Goal: Information Seeking & Learning: Learn about a topic

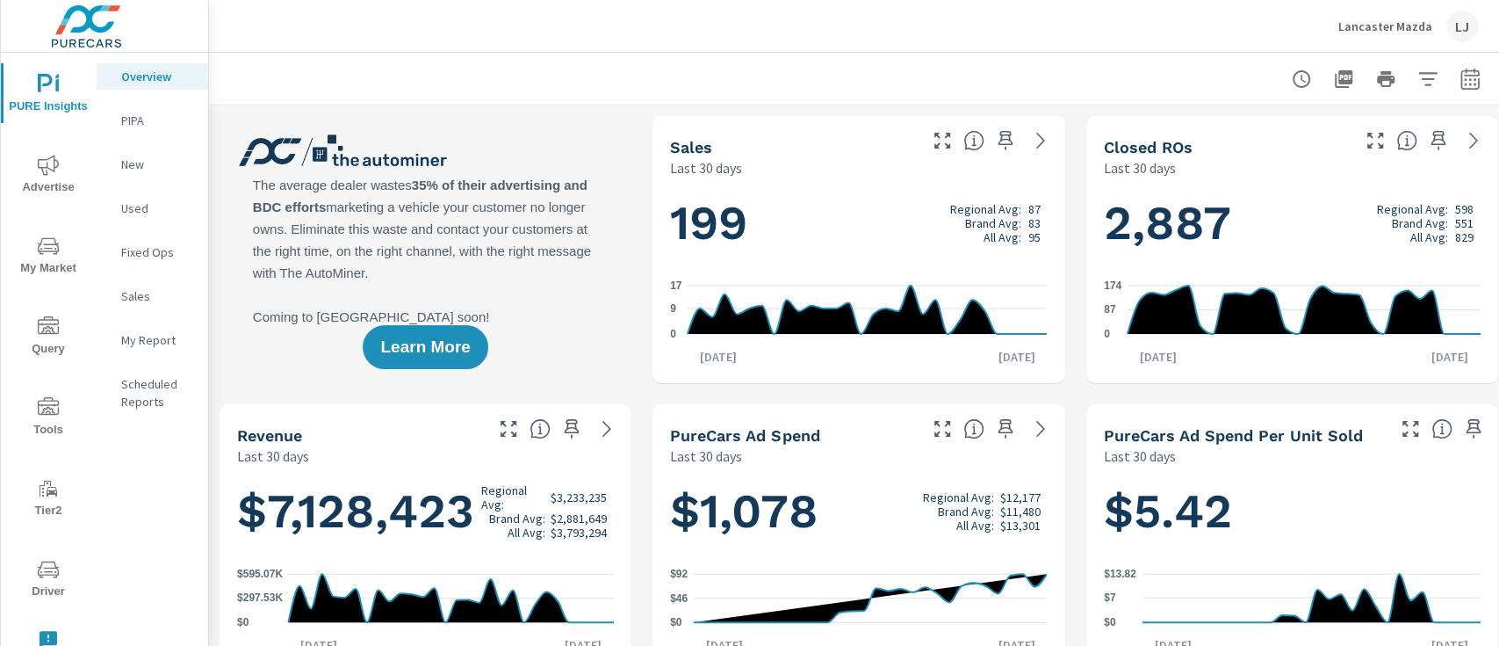
scroll to position [3382, 0]
click at [44, 570] on icon "nav menu" at bounding box center [48, 569] width 21 height 21
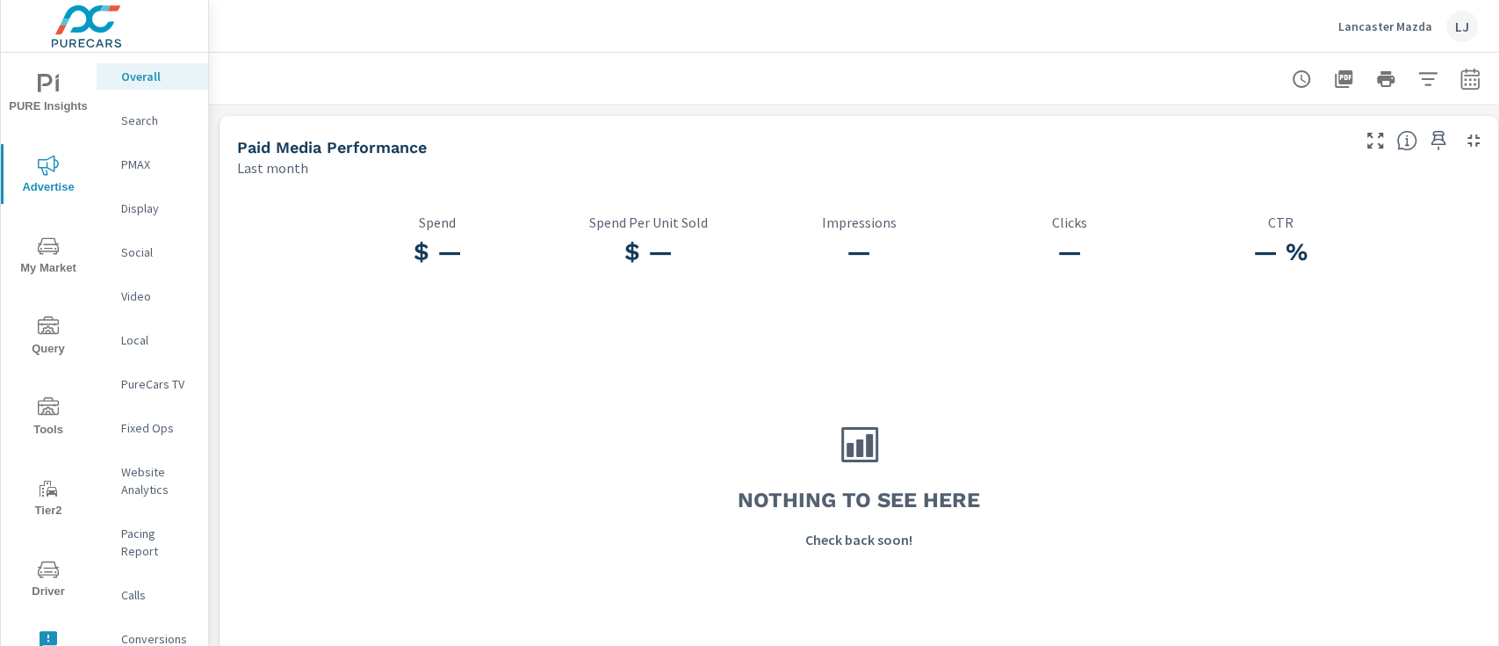
click at [142, 117] on p "Search" at bounding box center [157, 121] width 73 height 18
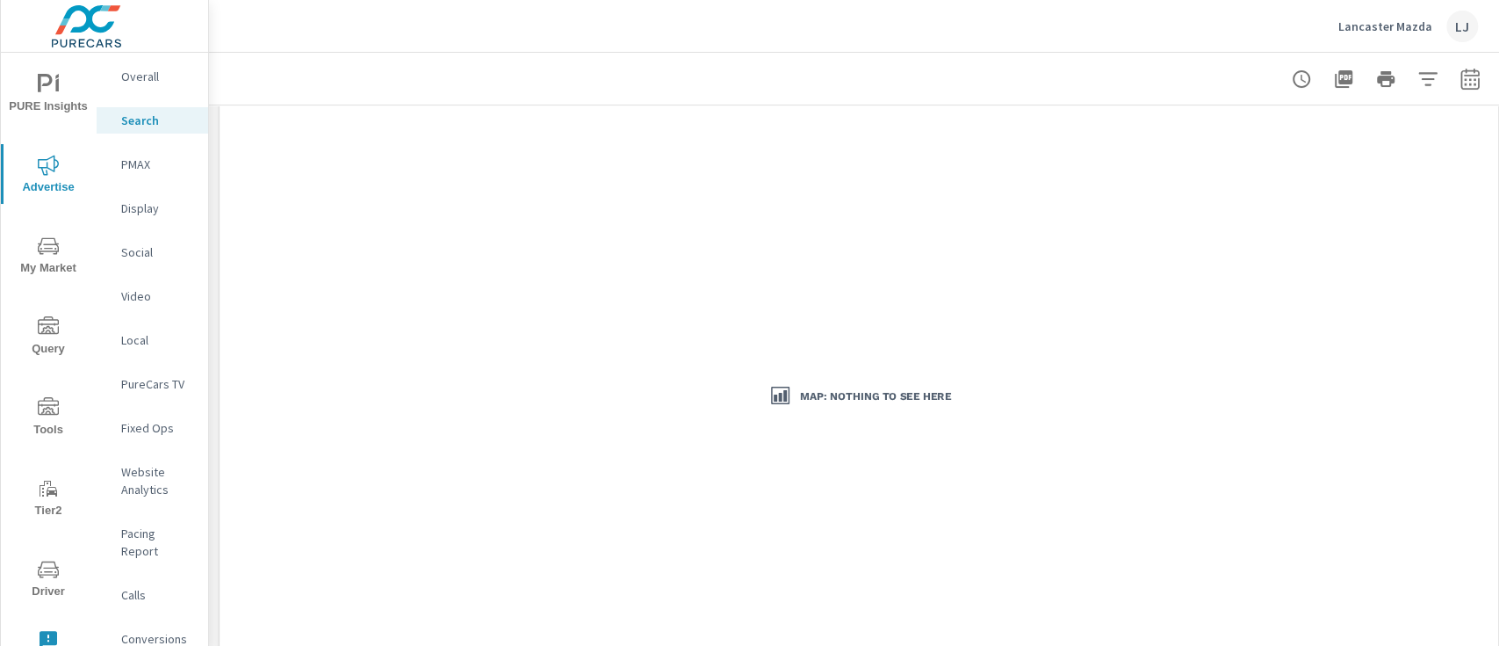
scroll to position [117, 0]
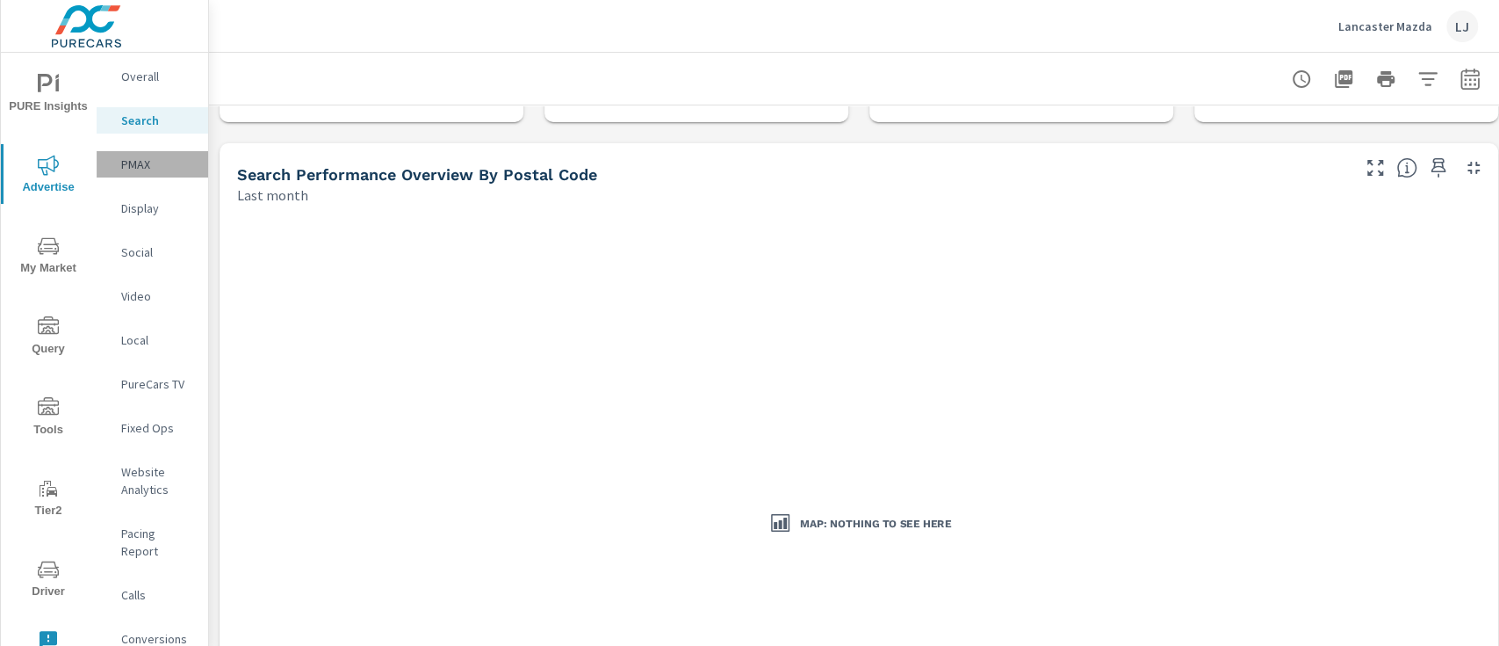
click at [154, 160] on p "PMAX" at bounding box center [157, 164] width 73 height 18
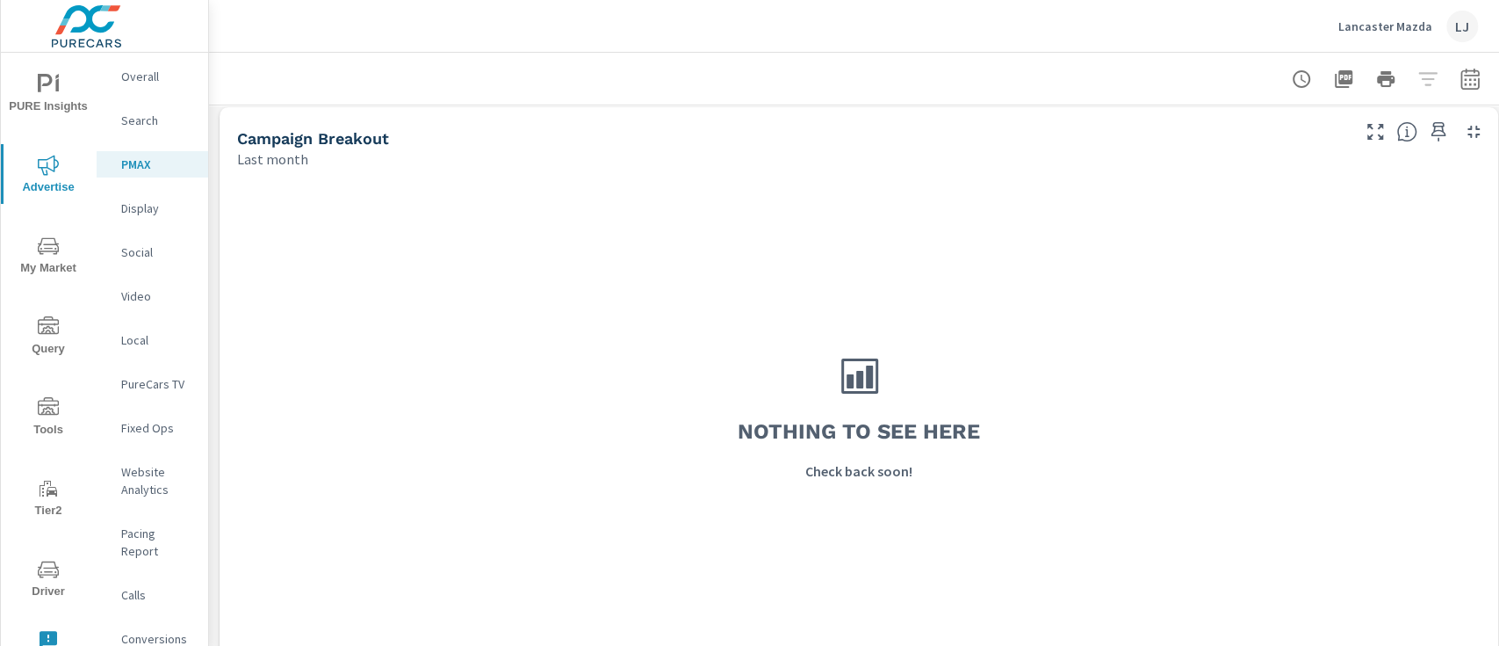
scroll to position [197, 0]
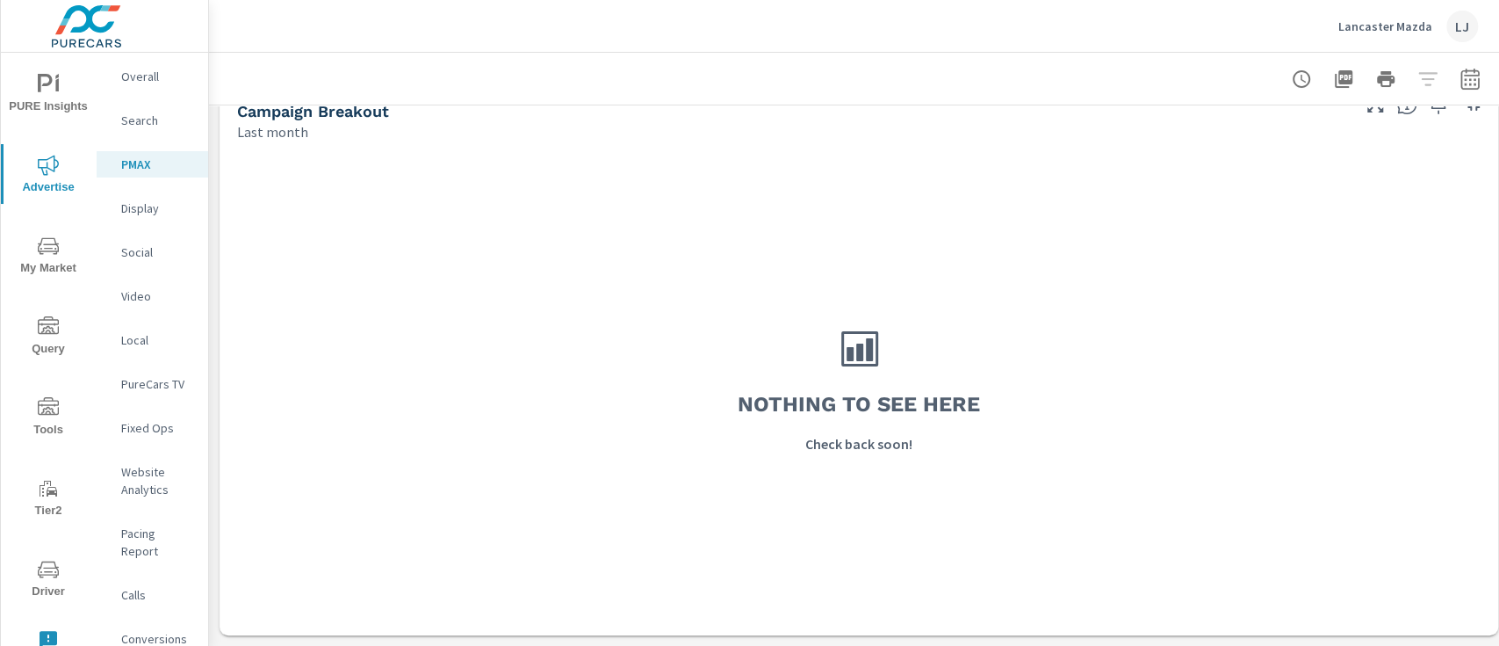
click at [150, 197] on div "Display" at bounding box center [153, 208] width 112 height 26
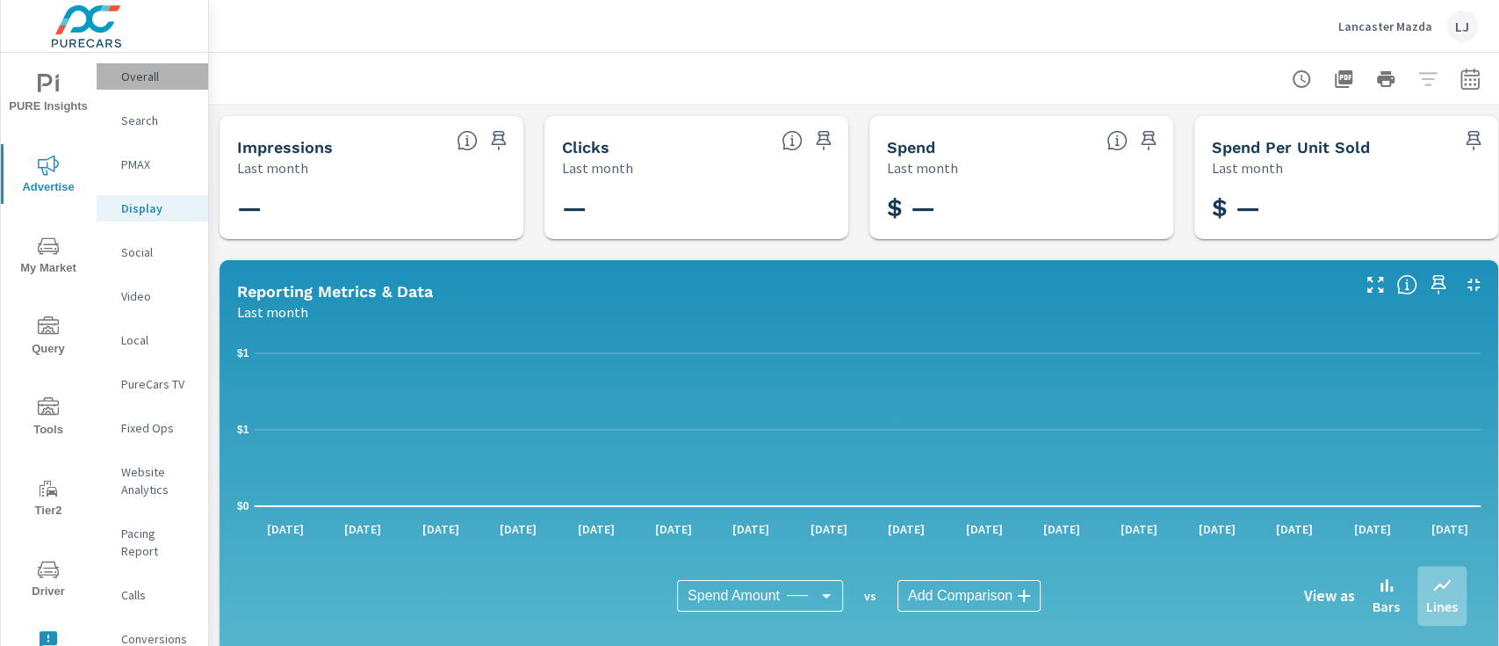
click at [158, 69] on p "Overall" at bounding box center [157, 77] width 73 height 18
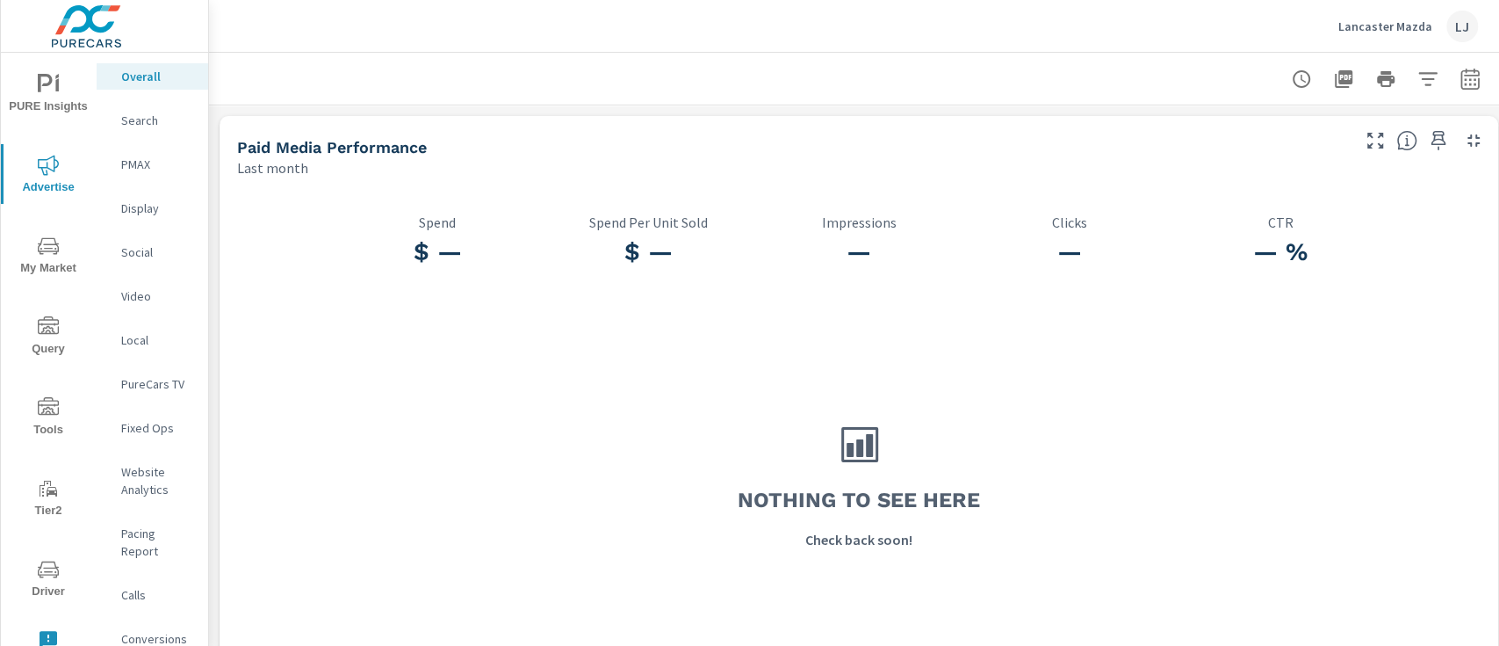
click at [134, 120] on p "Search" at bounding box center [157, 121] width 73 height 18
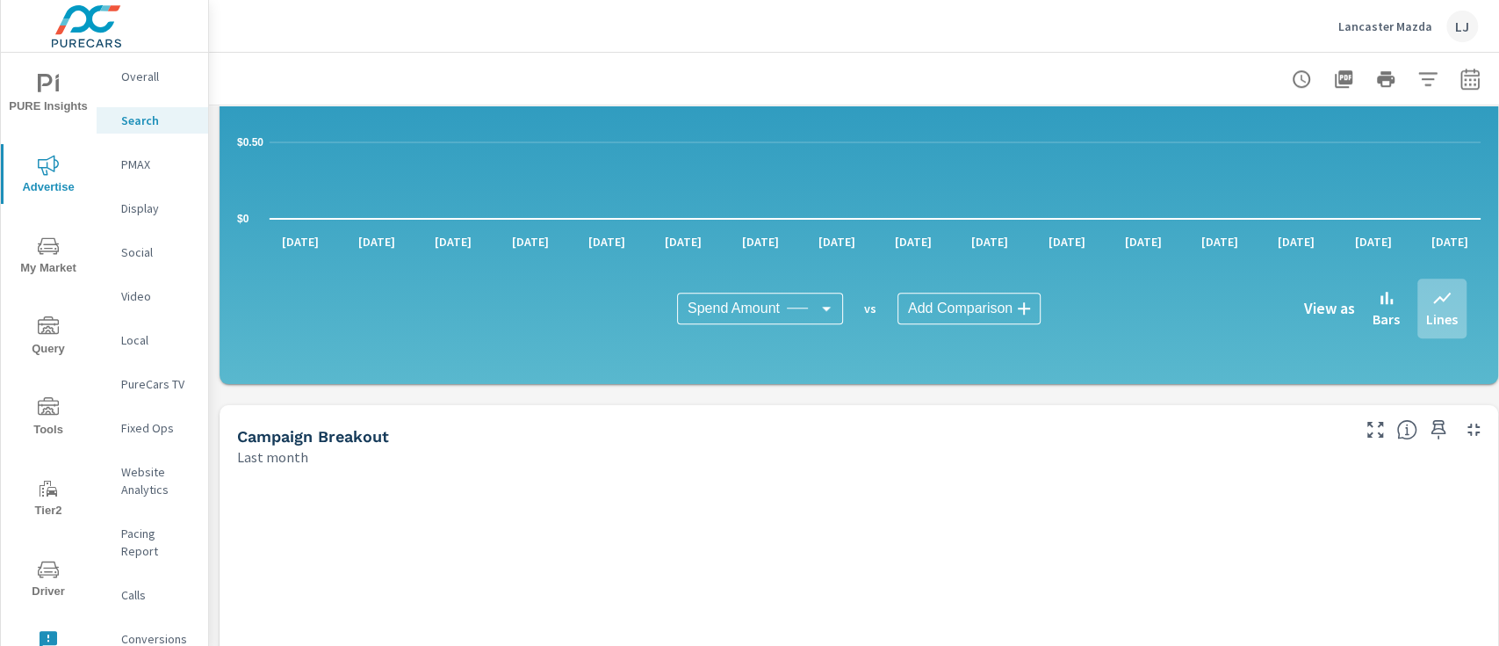
scroll to position [1171, 0]
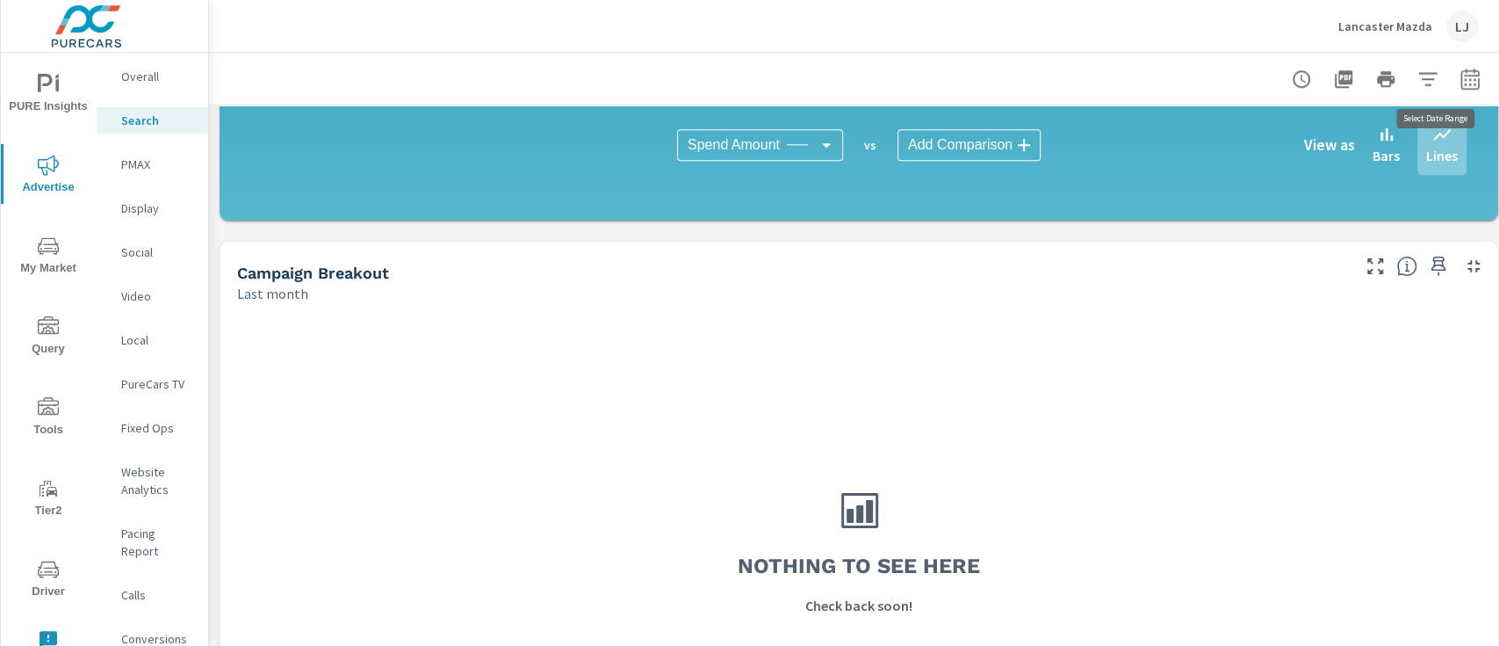
click at [1468, 77] on icon "button" at bounding box center [1470, 79] width 21 height 21
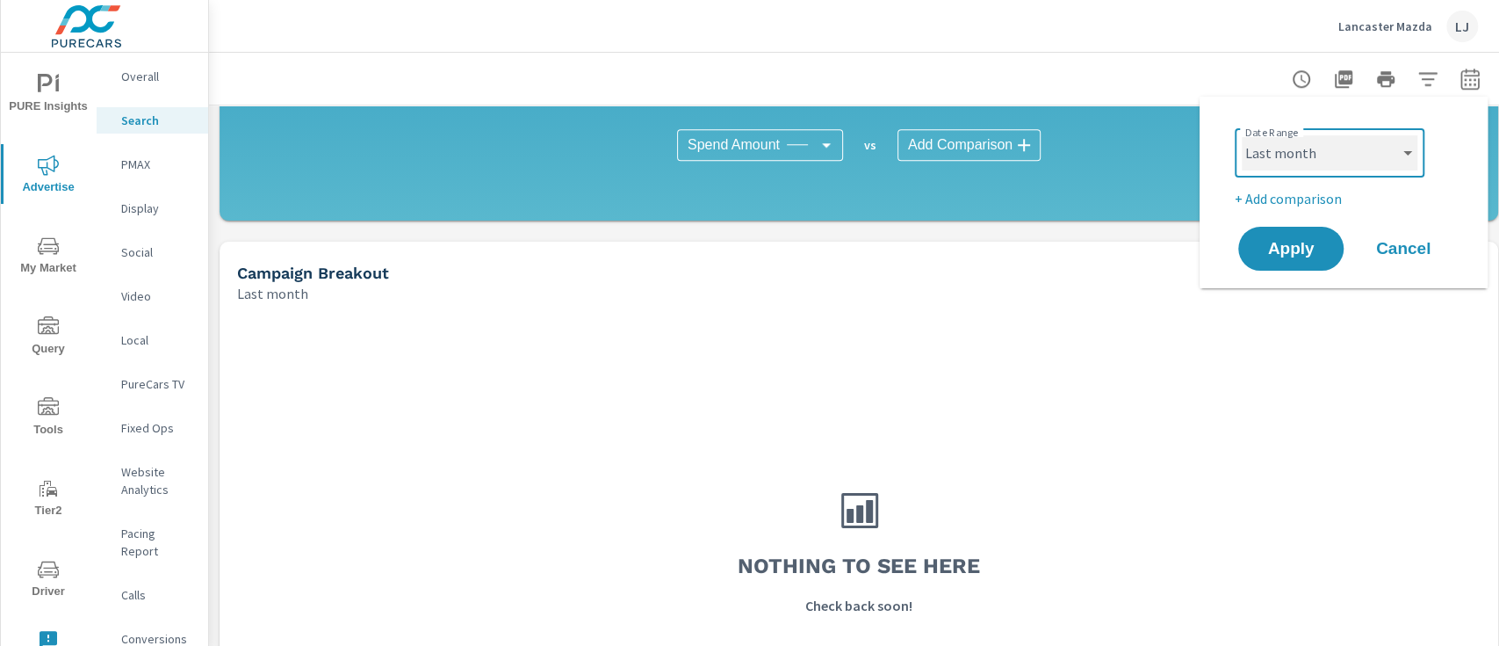
click at [1342, 147] on select "Custom Yesterday Last week Last 7 days Last 14 days Last 30 days Last 45 days L…" at bounding box center [1330, 152] width 176 height 35
click at [1355, 118] on div "Date Range Custom Yesterday Last week Last 7 days Last 14 days Last 30 days Las…" at bounding box center [1344, 192] width 246 height 163
click at [1391, 163] on select "Custom Yesterday Last week Last 7 days Last 14 days Last 30 days Last 45 days L…" at bounding box center [1330, 152] width 176 height 35
click at [1242, 135] on select "Custom Yesterday Last week Last 7 days Last 14 days Last 30 days Last 45 days L…" at bounding box center [1330, 152] width 176 height 35
select select "Last 60 days"
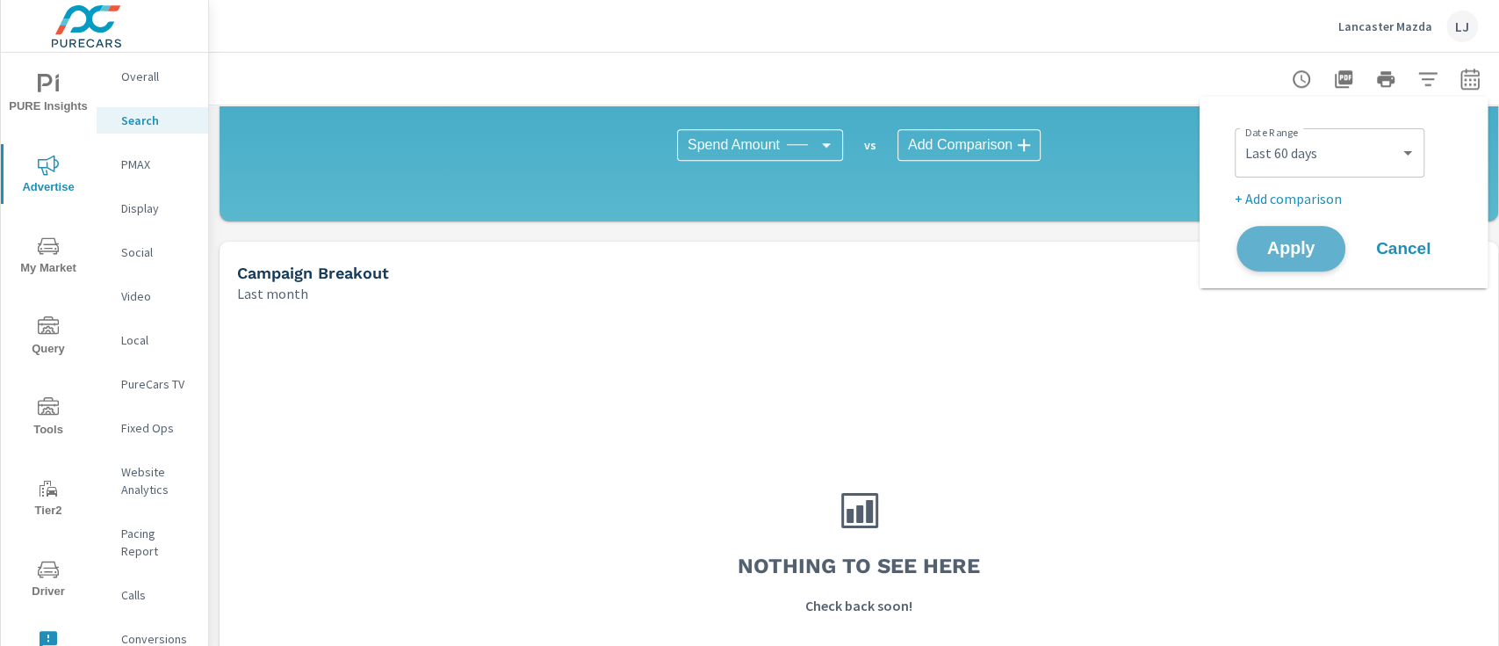
click at [1310, 256] on span "Apply" at bounding box center [1291, 249] width 72 height 17
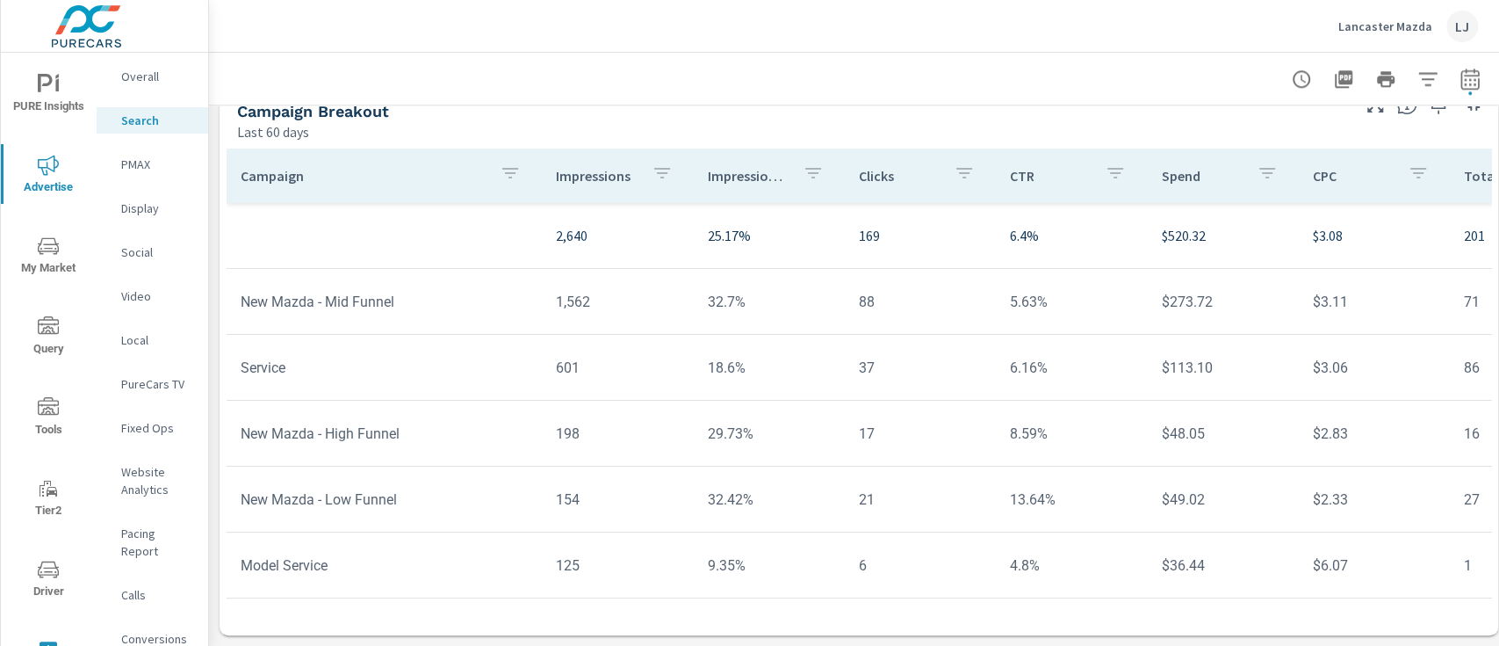
scroll to position [15, 0]
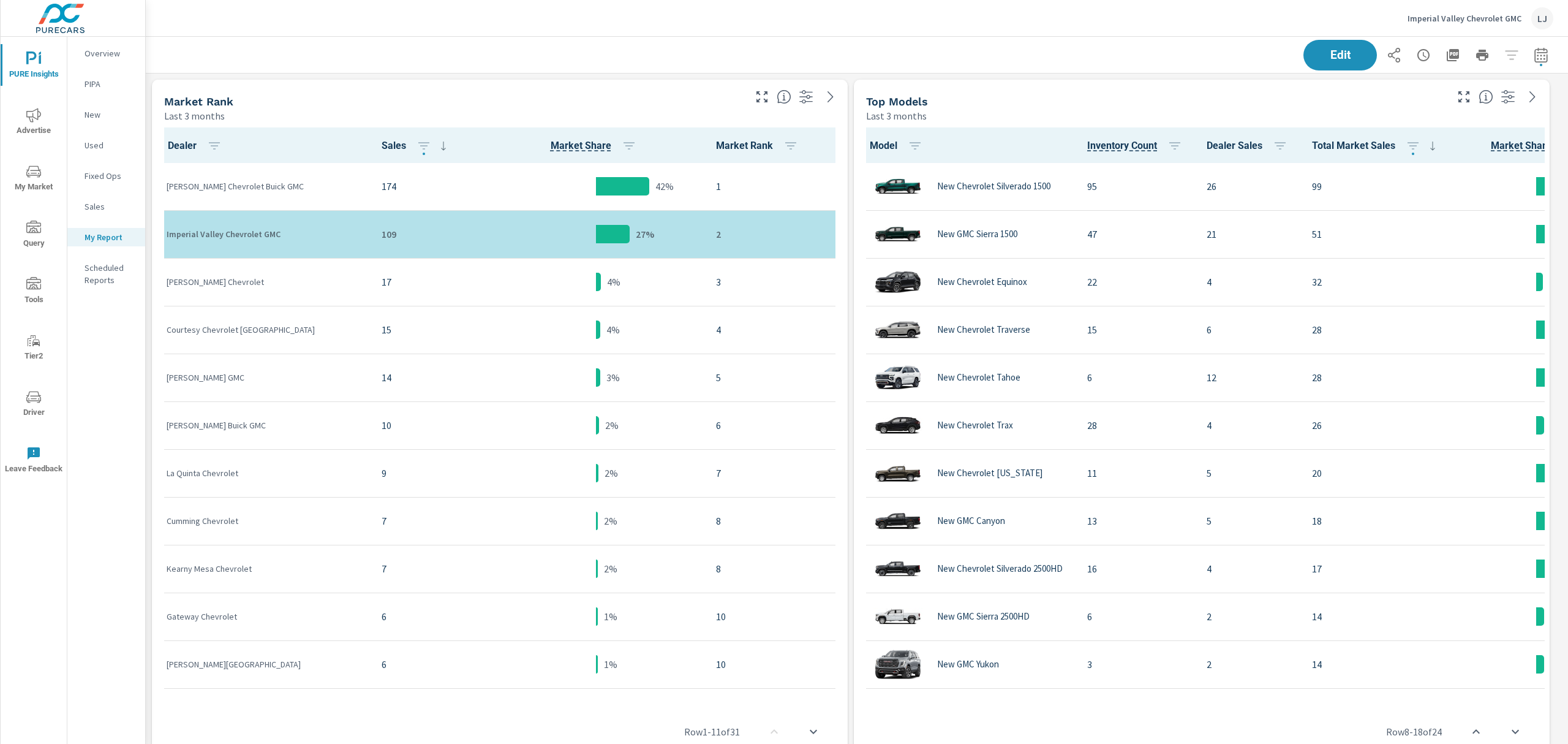
scroll to position [3274, 1436]
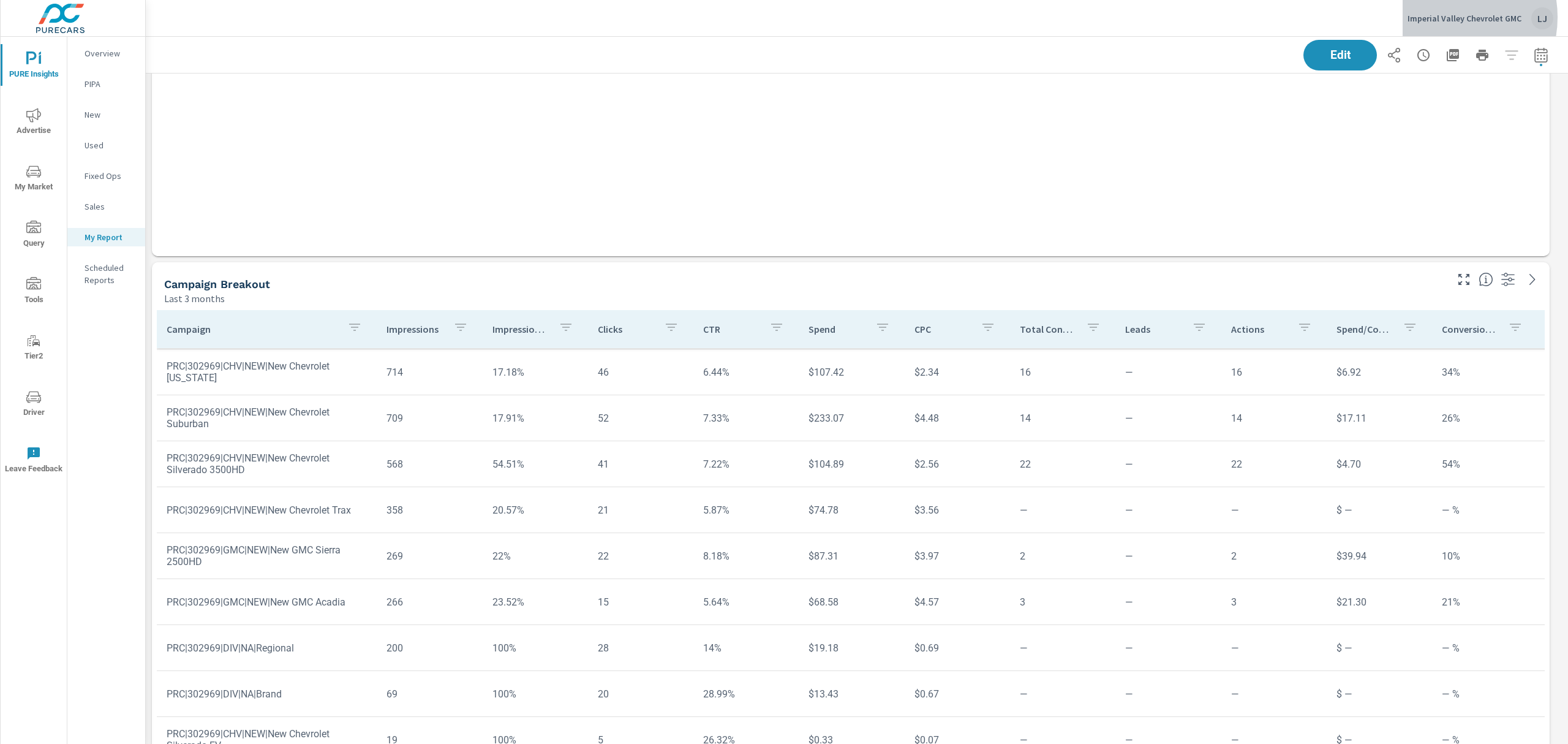
click at [1447, 17] on p "Imperial Valley Chevrolet GMC" at bounding box center [1464, 18] width 114 height 11
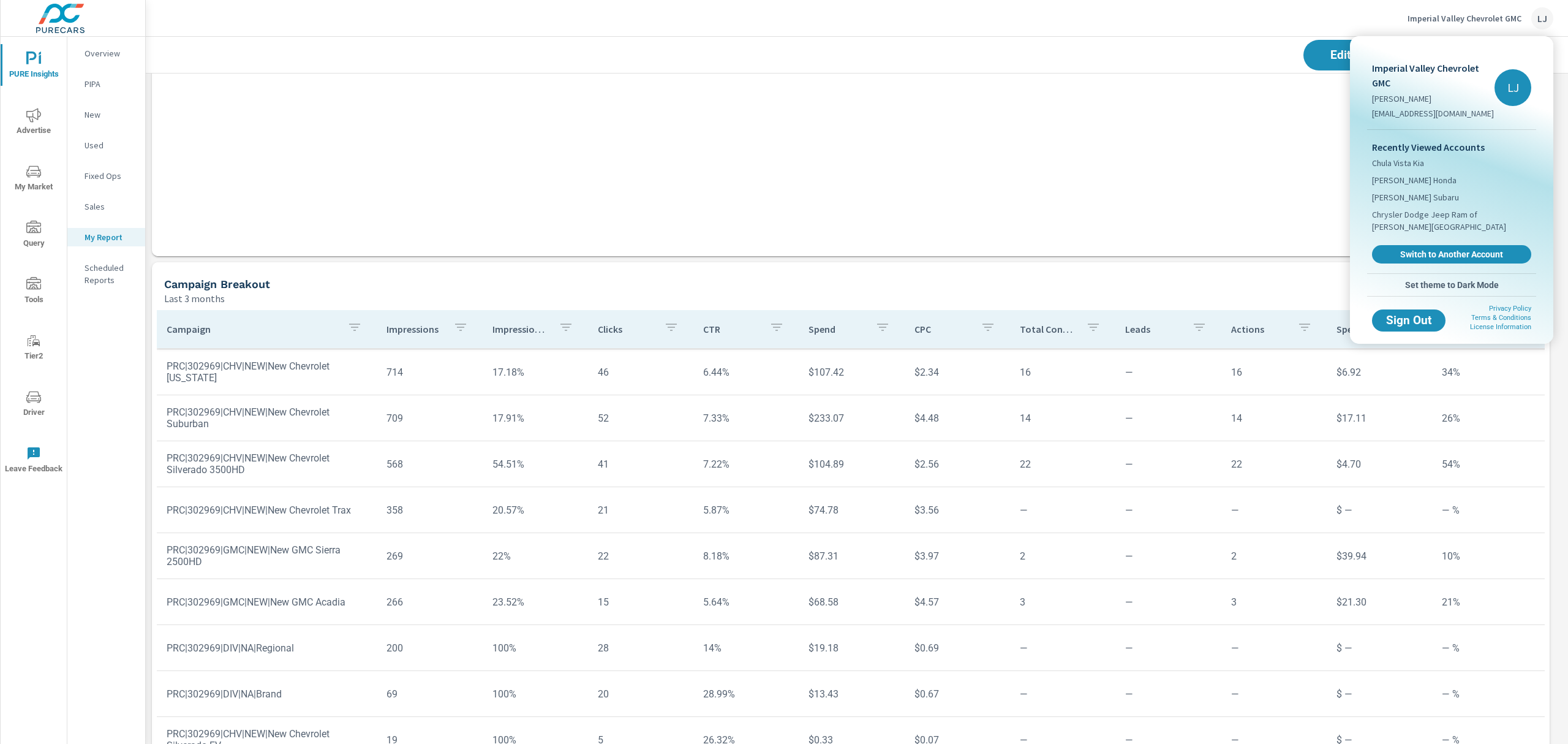
click at [993, 172] on div at bounding box center [784, 372] width 1568 height 744
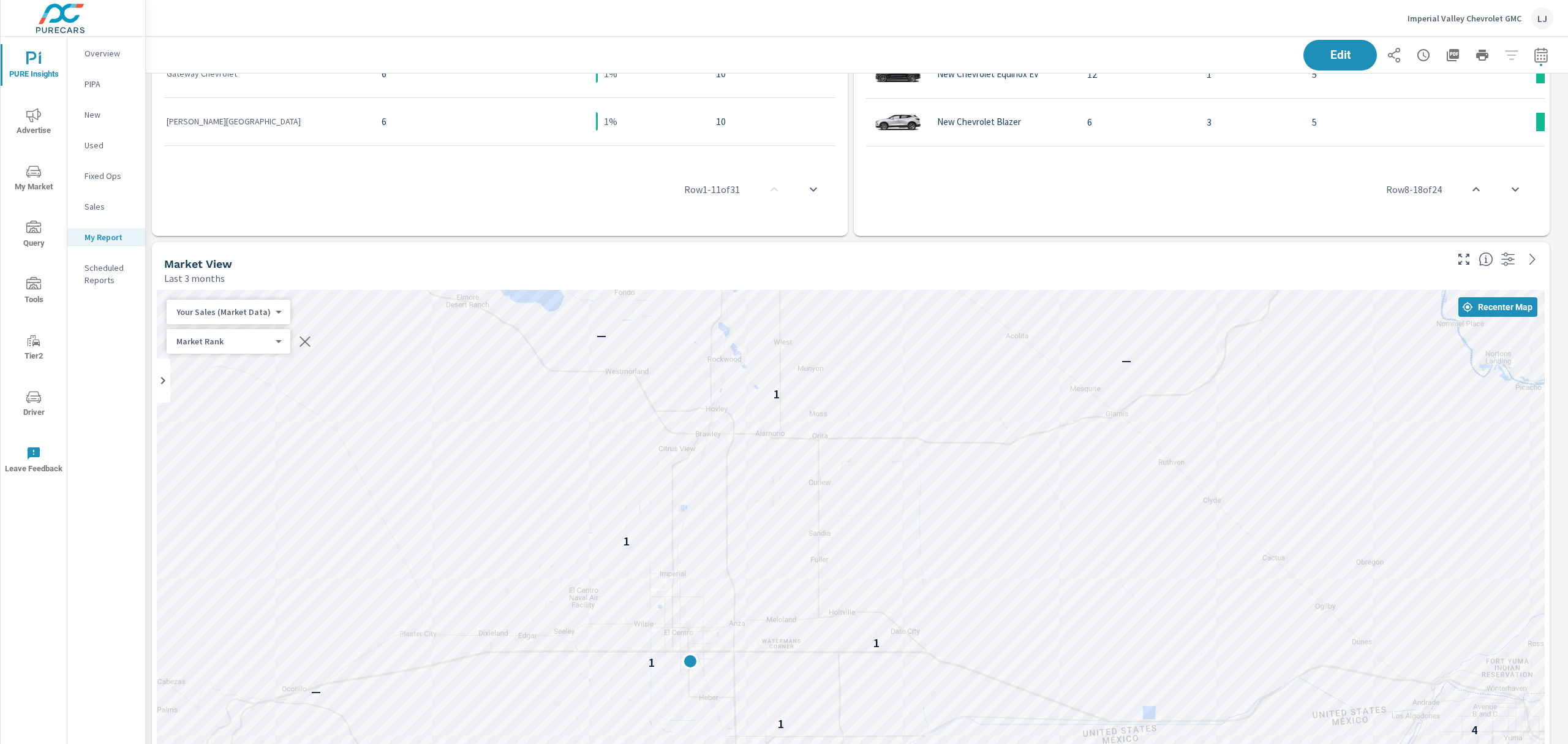
scroll to position [0, 0]
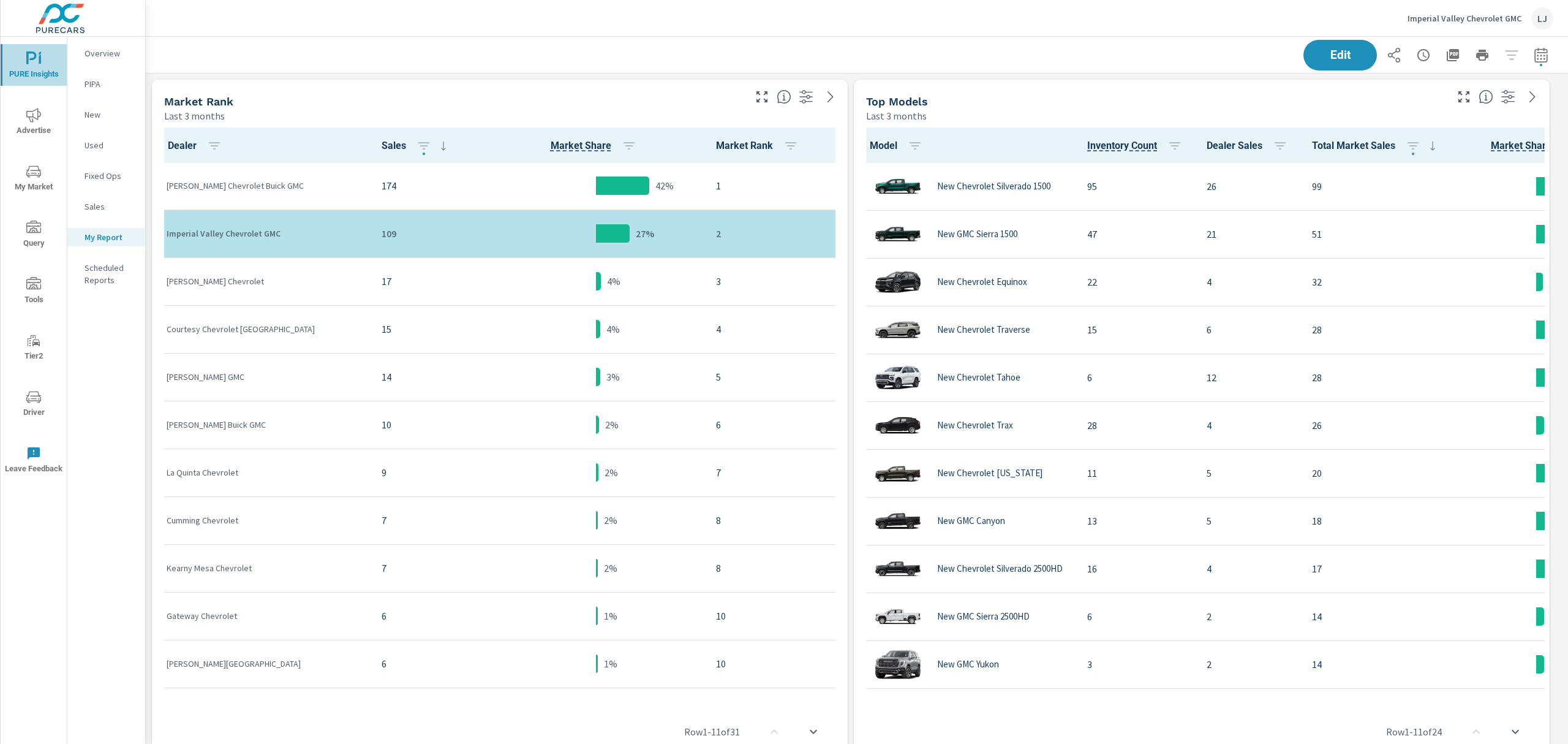
click at [39, 67] on span "PURE Insights" at bounding box center [33, 66] width 59 height 30
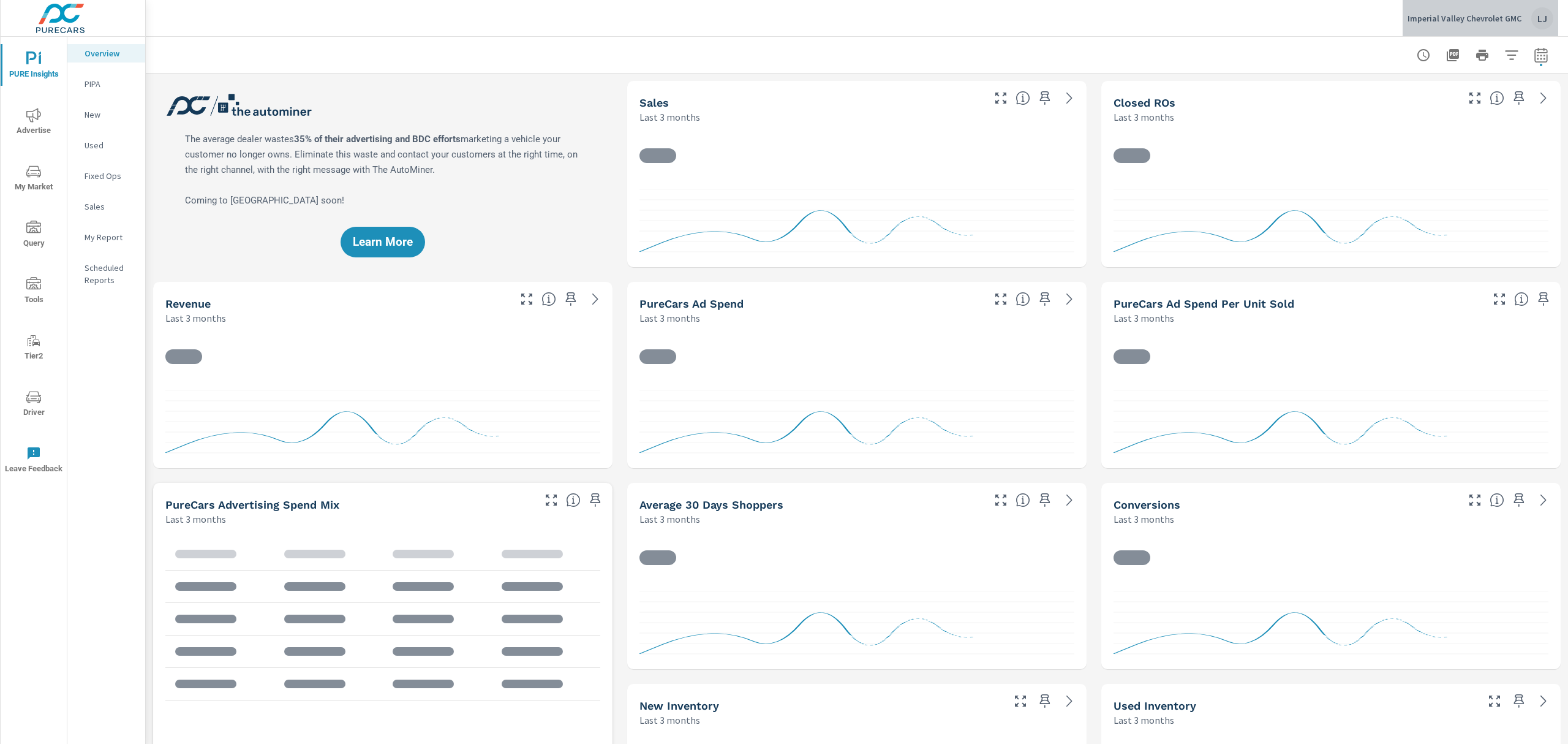
click at [1495, 20] on p "Imperial Valley Chevrolet GMC" at bounding box center [1464, 18] width 114 height 11
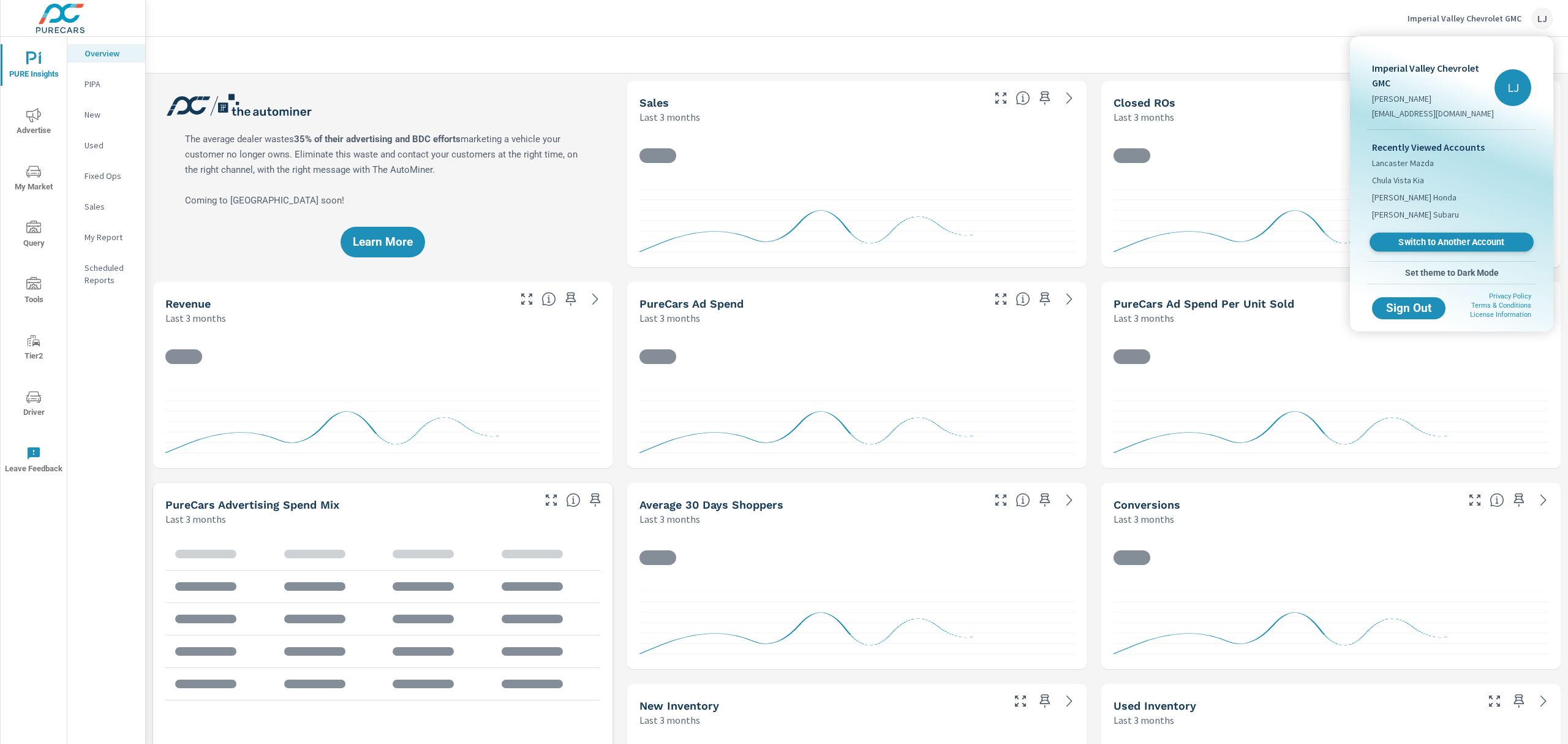
click at [1448, 241] on span "Switch to Another Account" at bounding box center [1452, 242] width 150 height 12
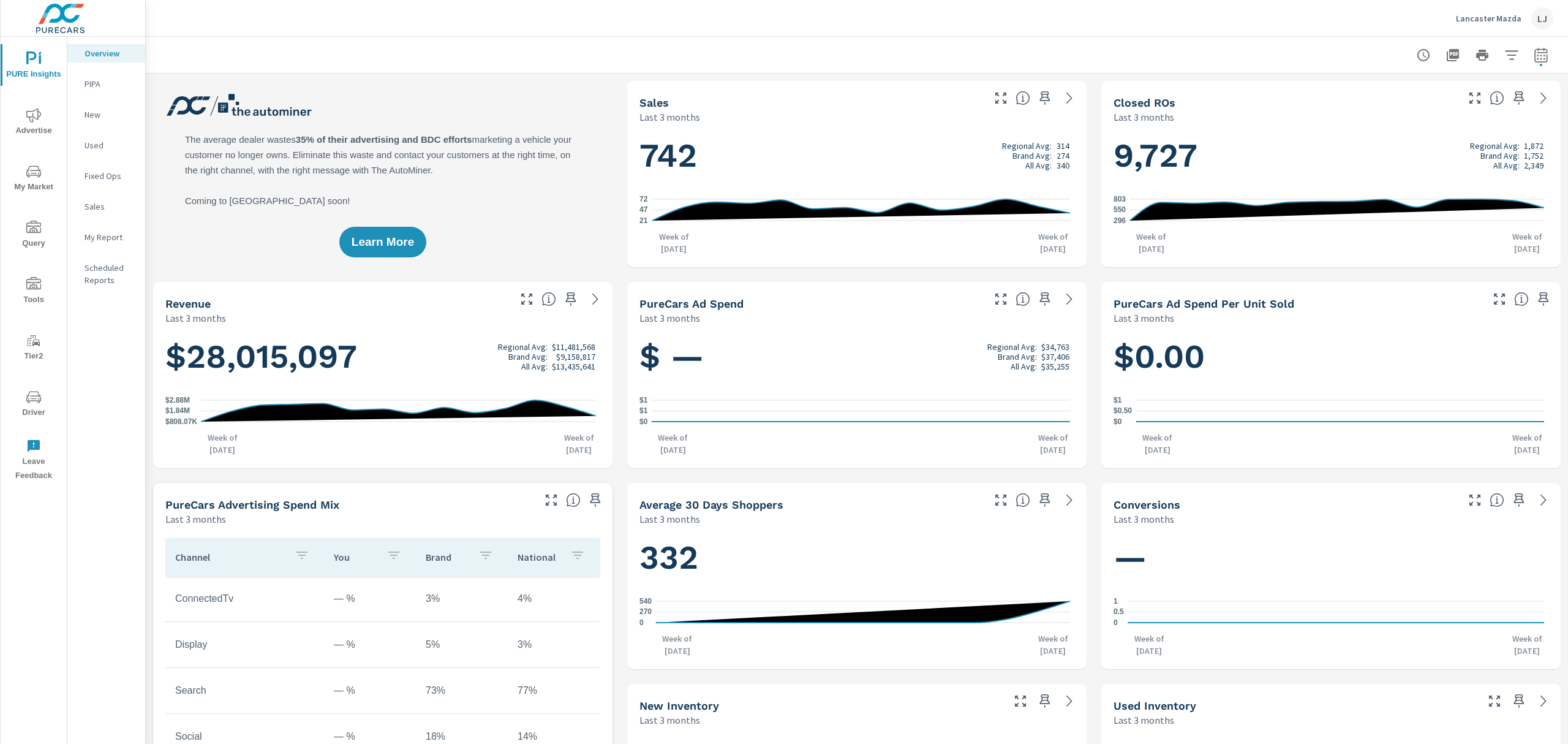
scroll to position [2391, 0]
click at [1529, 49] on button "button" at bounding box center [1541, 54] width 24 height 24
click at [1429, 98] on select "Custom [DATE] Last week Last 7 days Last 14 days Last 30 days Last 45 days Last…" at bounding box center [1431, 105] width 123 height 24
click at [1370, 94] on select "Custom [DATE] Last week Last 7 days Last 14 days Last 30 days Last 45 days Last…" at bounding box center [1431, 105] width 123 height 24
select select "Last 30 days"
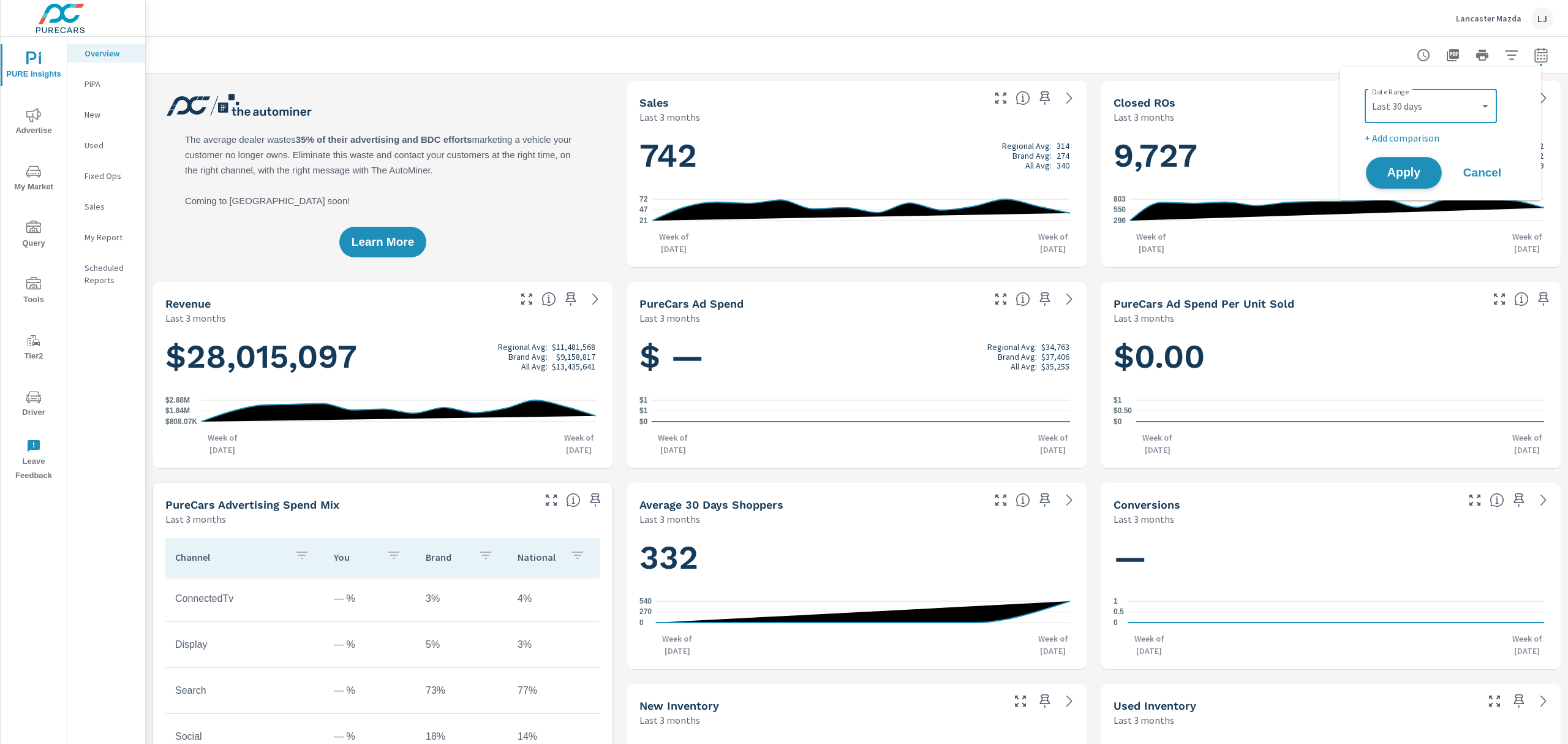
click at [1393, 168] on span "Apply" at bounding box center [1404, 173] width 50 height 12
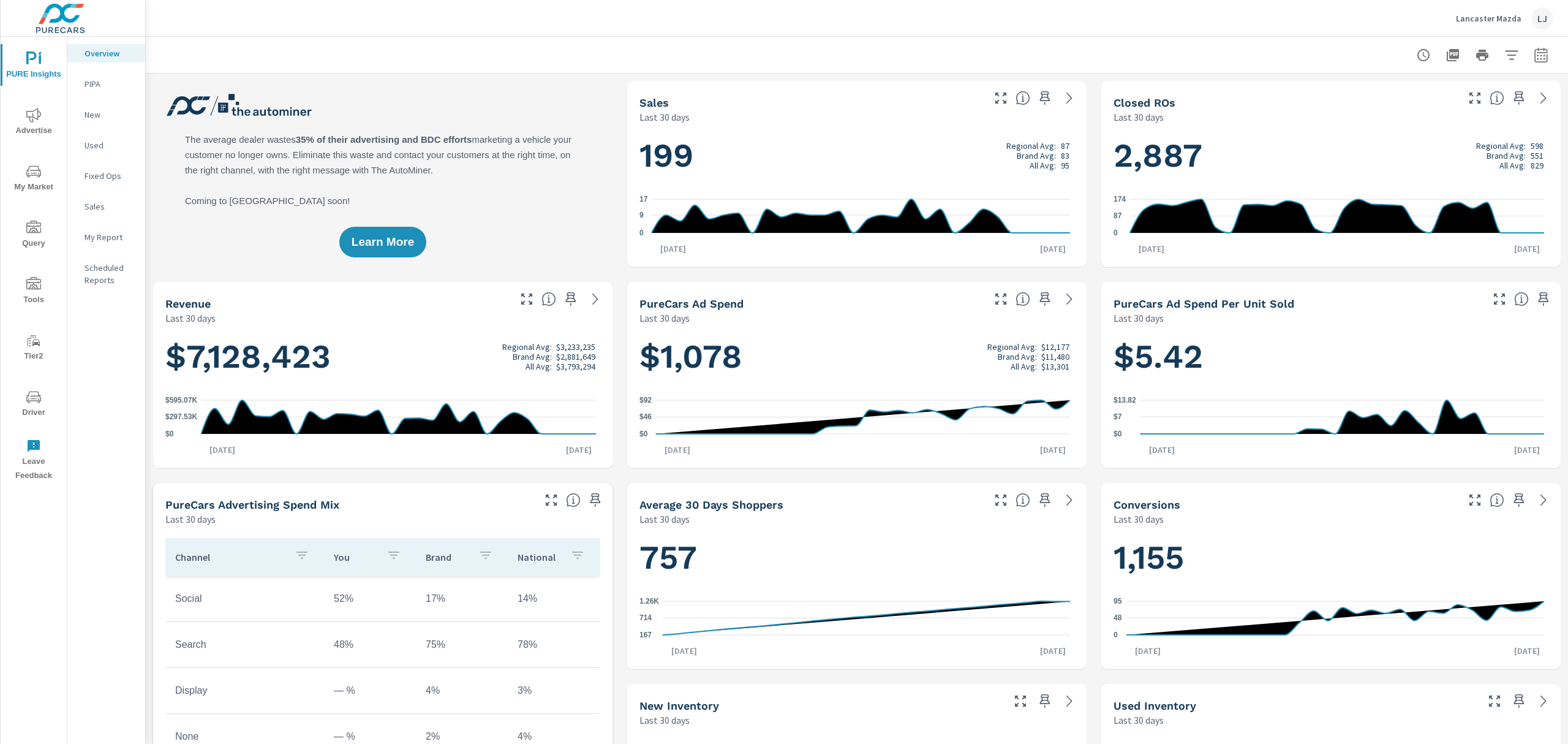
scroll to position [431, 0]
click at [1534, 59] on icon "button" at bounding box center [1541, 55] width 15 height 15
click at [1417, 103] on select "Custom Yesterday Last week Last 7 days Last 14 days Last 30 days Last 45 days L…" at bounding box center [1431, 105] width 123 height 24
click at [1370, 94] on select "Custom Yesterday Last week Last 7 days Last 14 days Last 30 days Last 45 days L…" at bounding box center [1431, 105] width 123 height 24
select select "Last month"
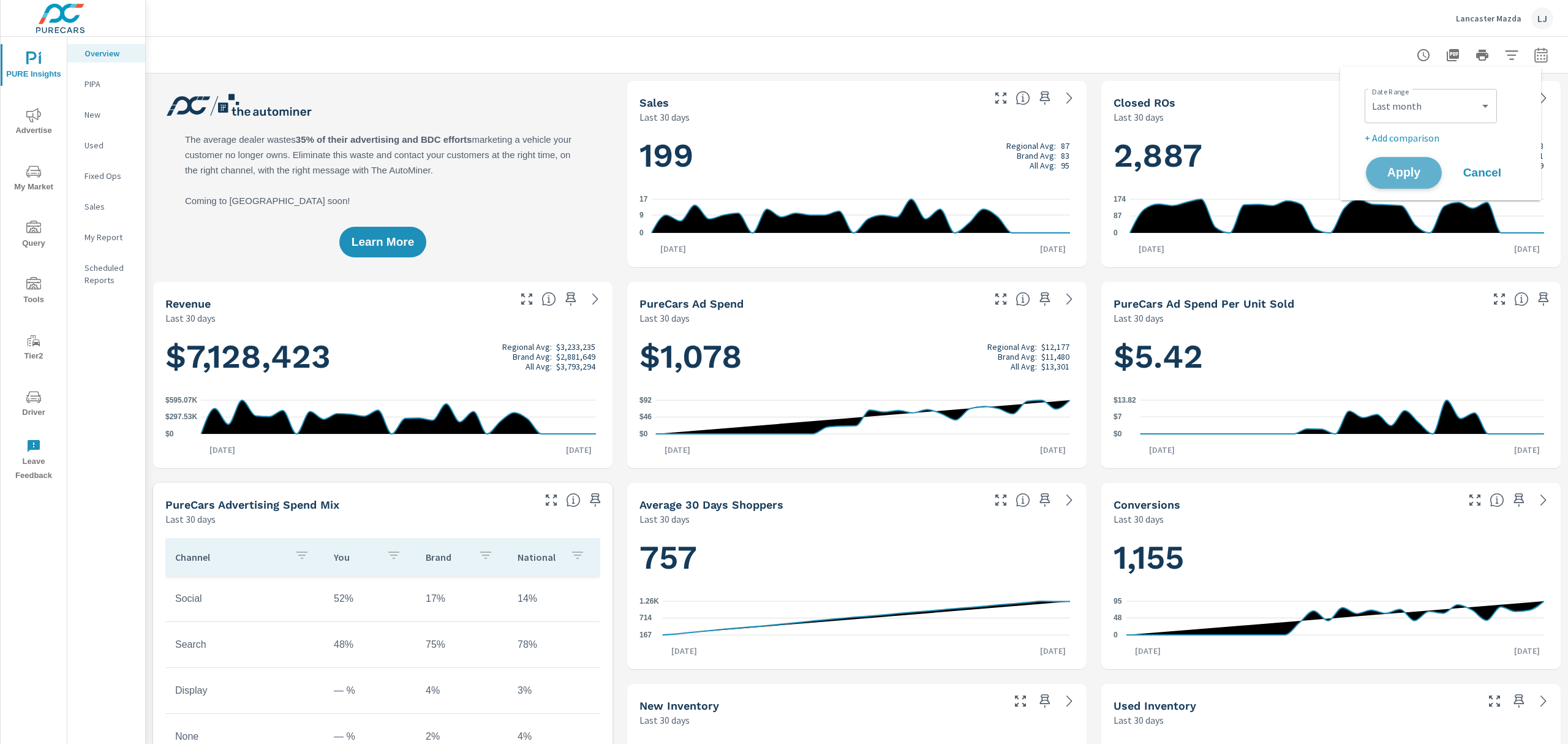
click at [1410, 177] on span "Apply" at bounding box center [1404, 173] width 50 height 12
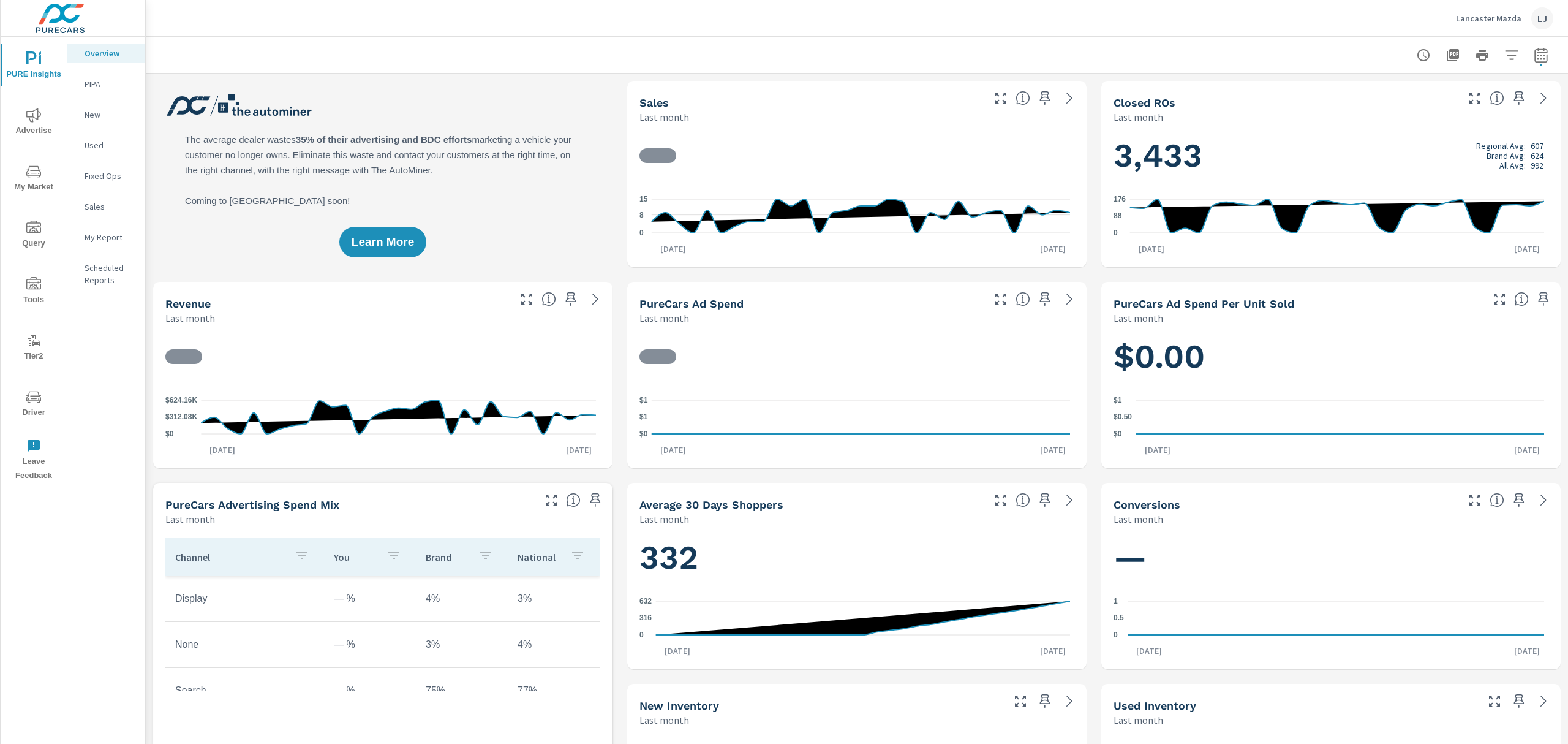
scroll to position [431, 0]
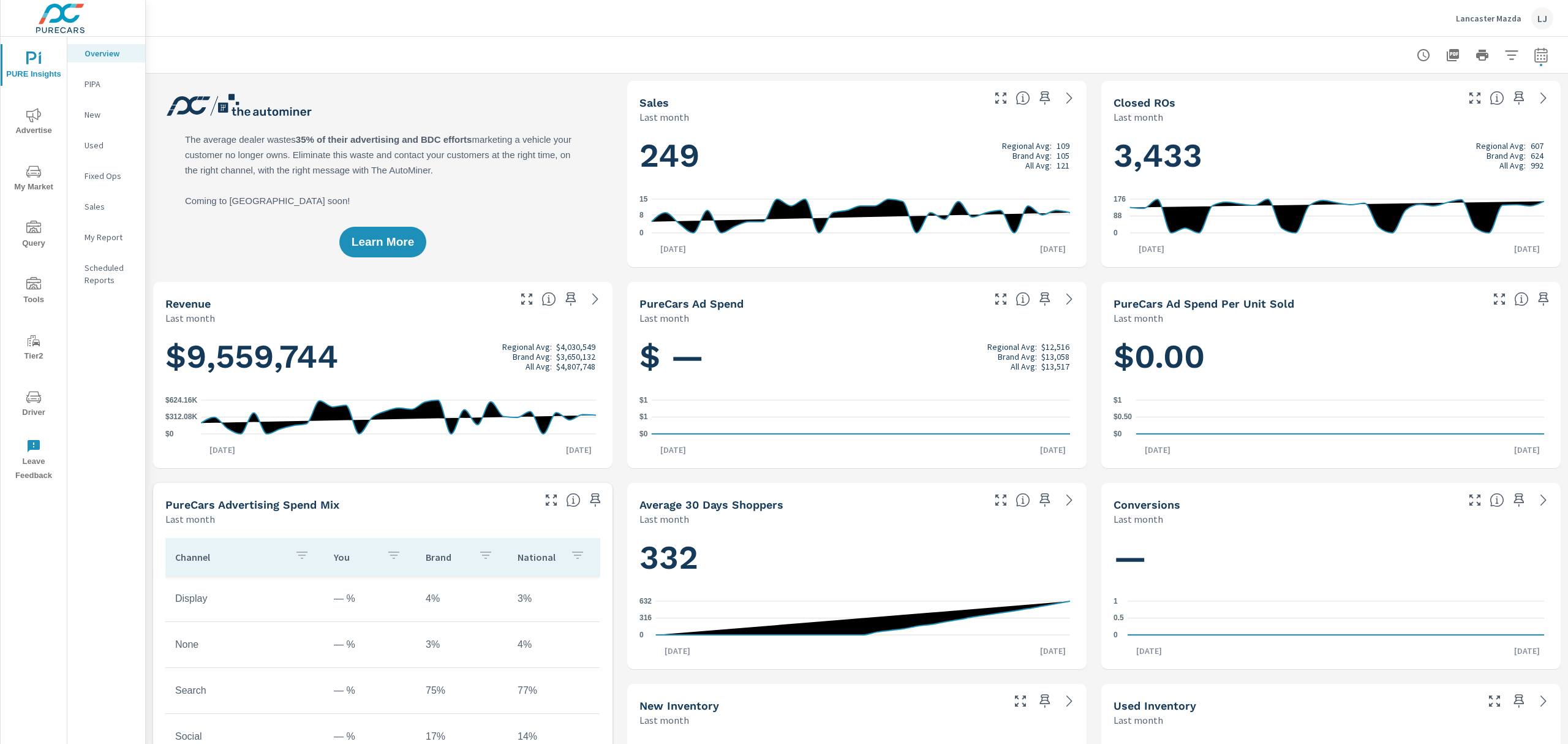
click at [94, 120] on p "New" at bounding box center [110, 114] width 51 height 13
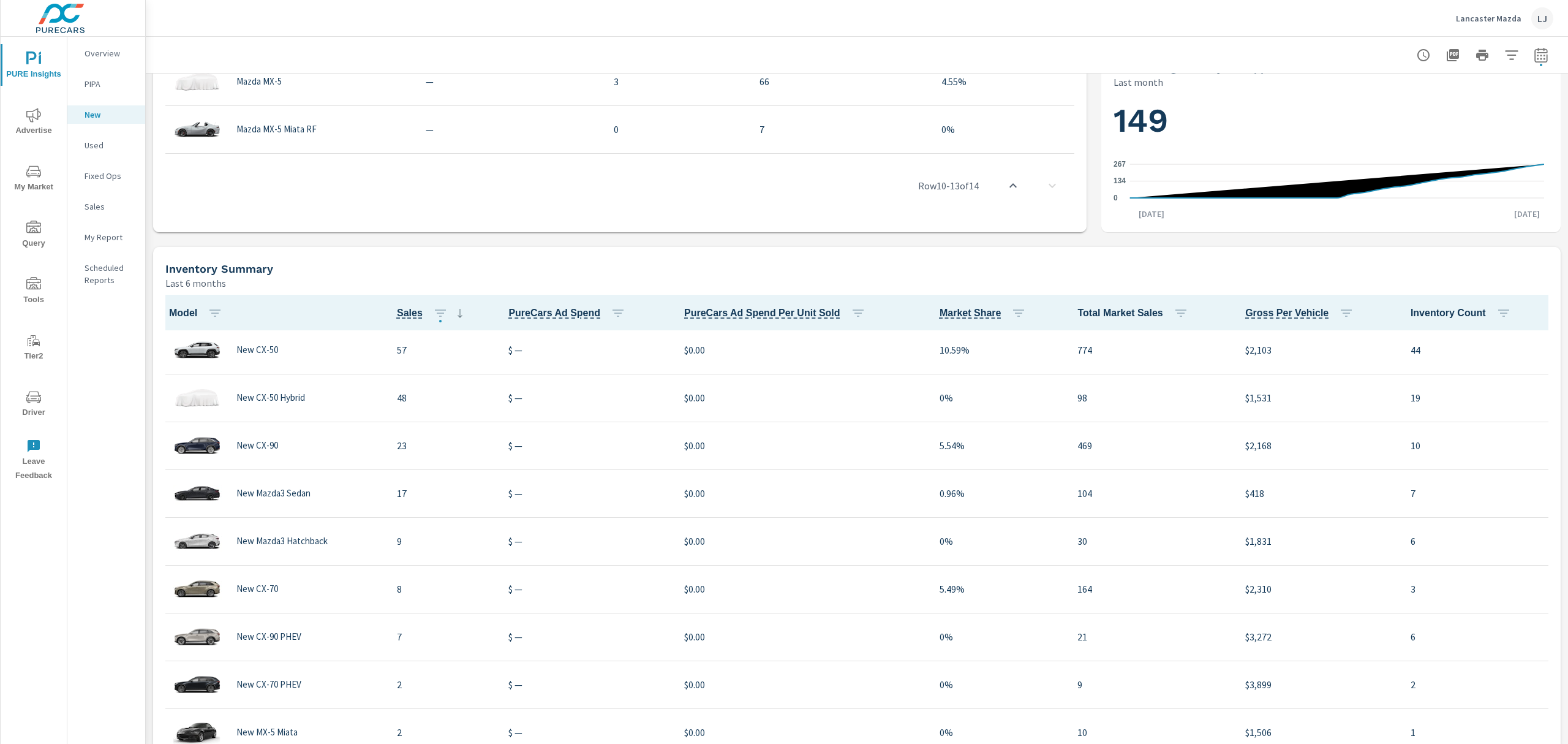
scroll to position [736, 0]
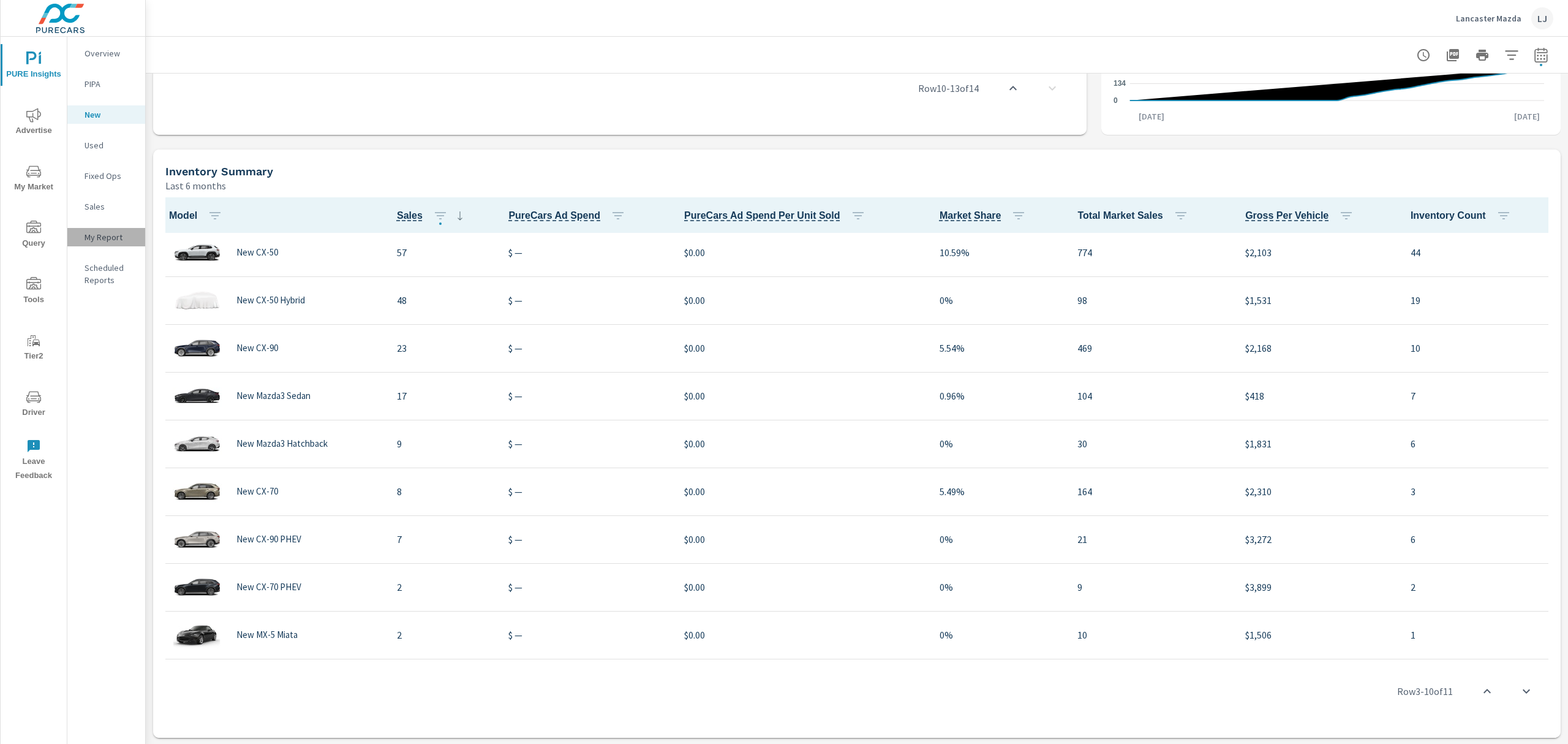
click at [98, 231] on p "My Report" at bounding box center [110, 237] width 51 height 13
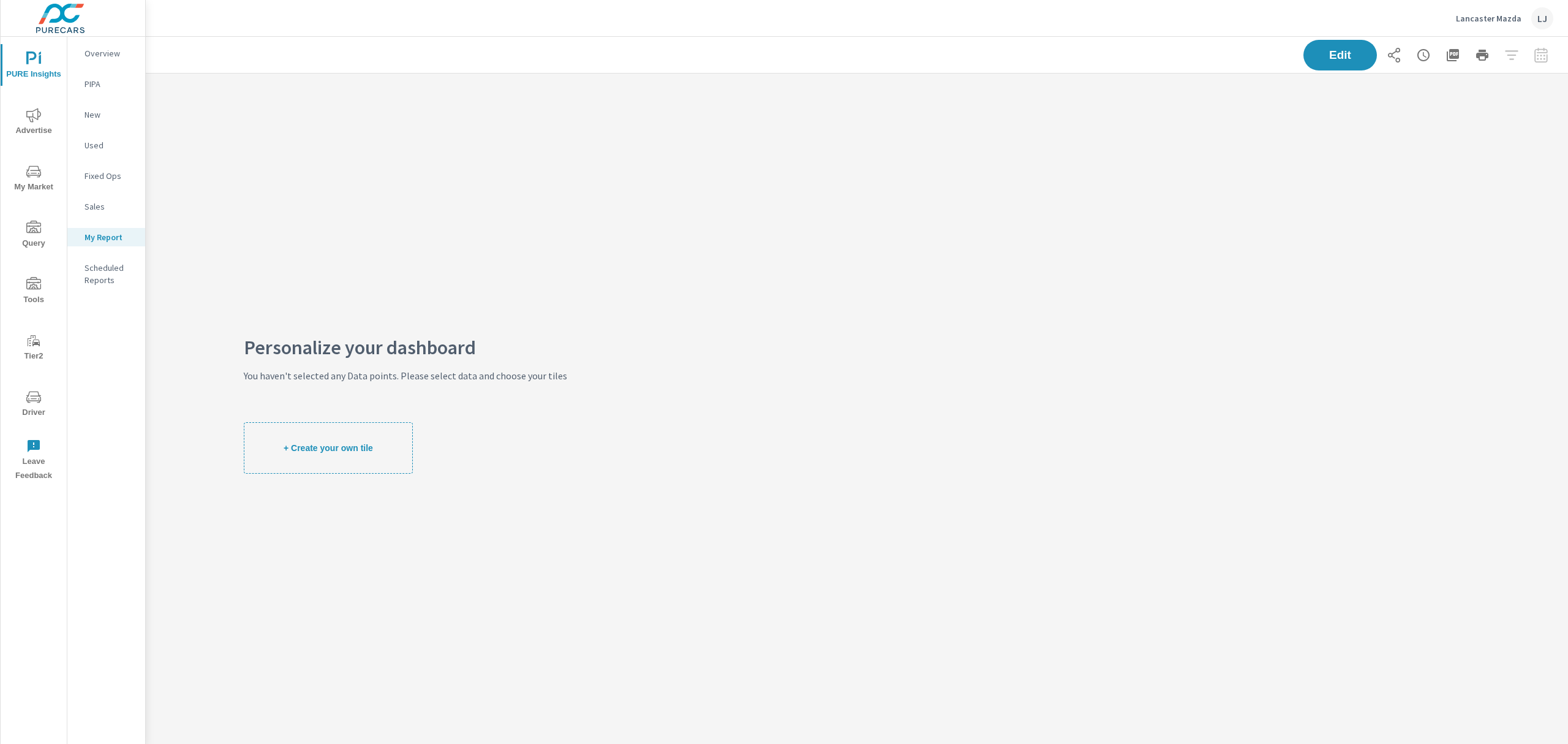
click at [102, 54] on p "Overview" at bounding box center [110, 54] width 51 height 13
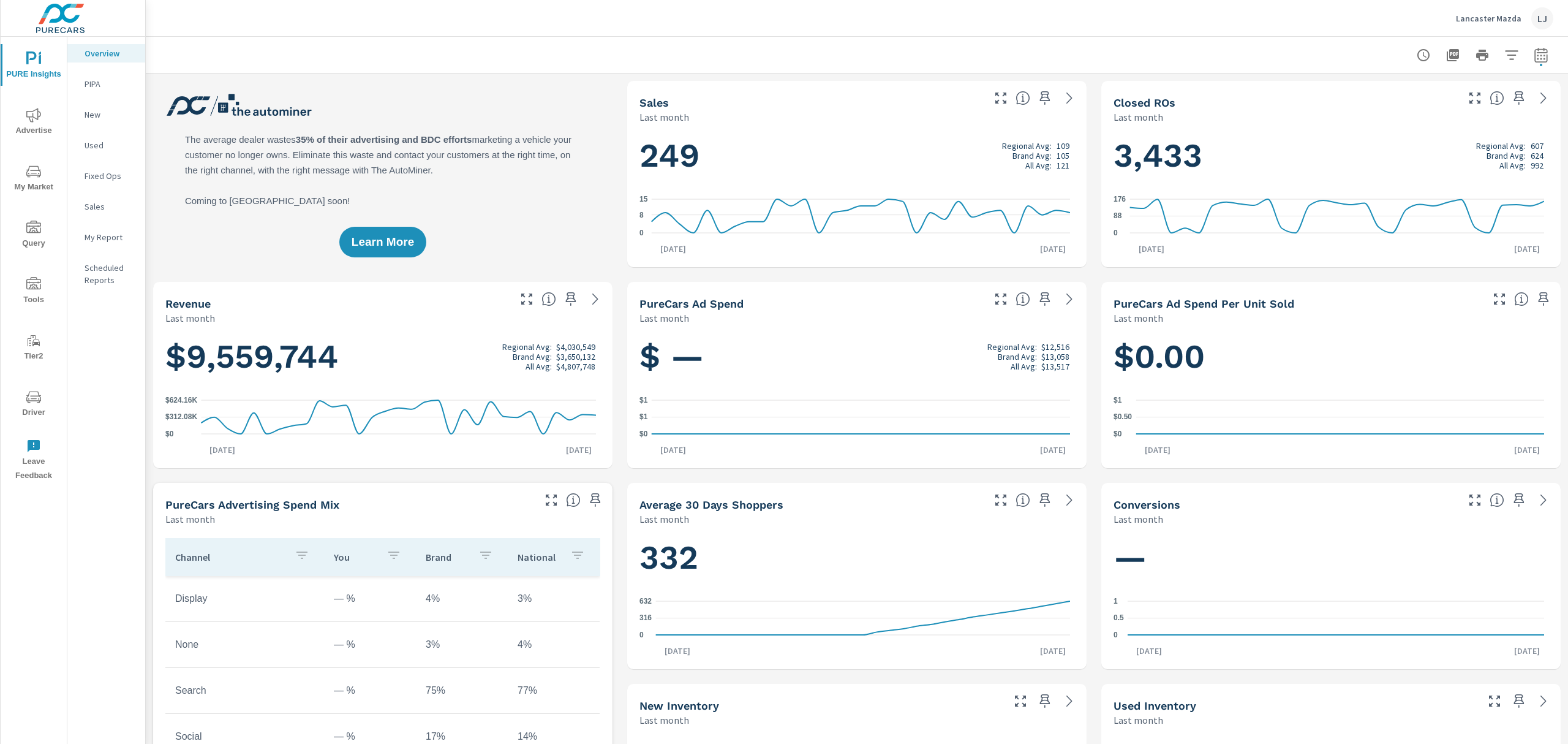
scroll to position [2391, 0]
click at [35, 124] on span "Advertise" at bounding box center [33, 123] width 59 height 30
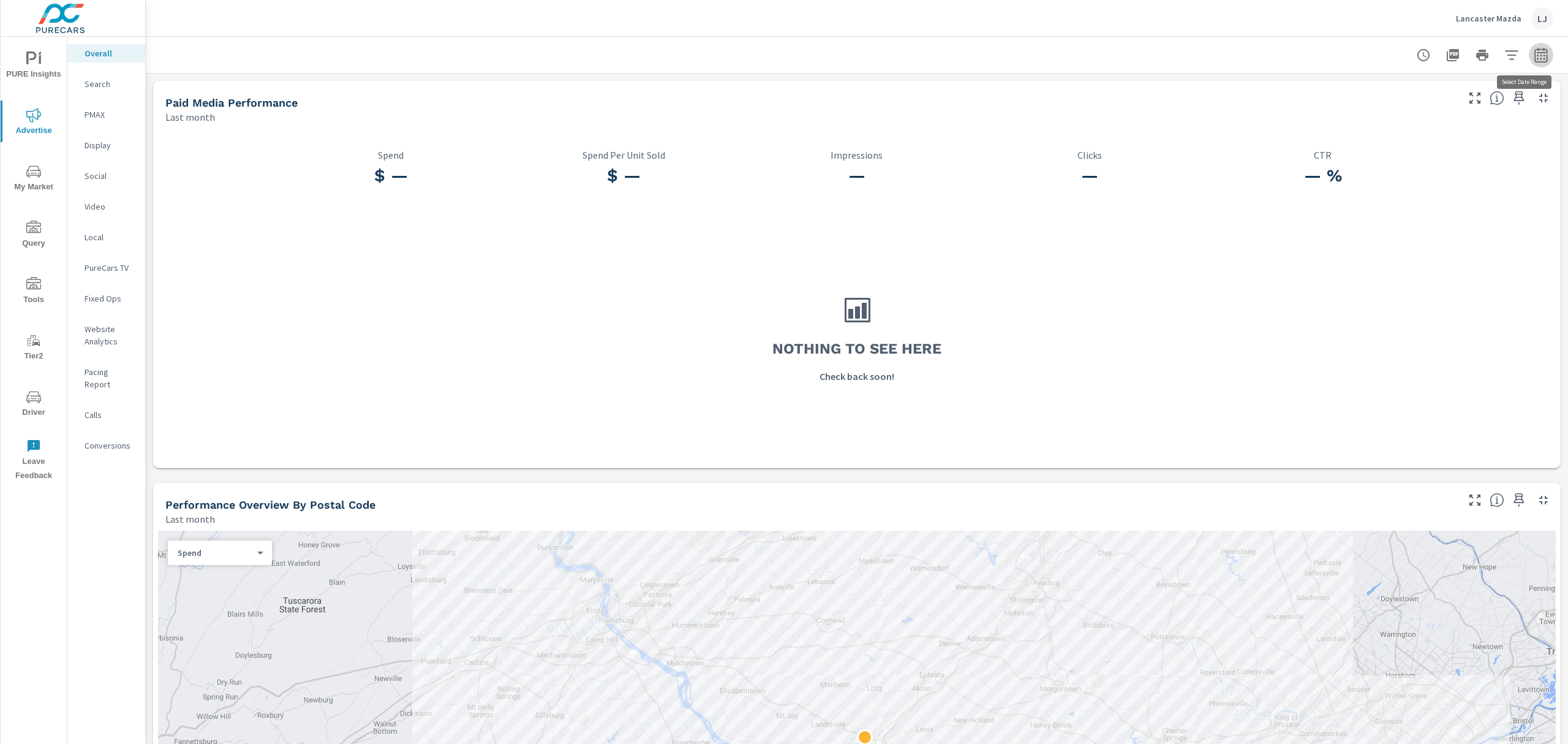
click at [1534, 59] on icon "button" at bounding box center [1541, 55] width 15 height 15
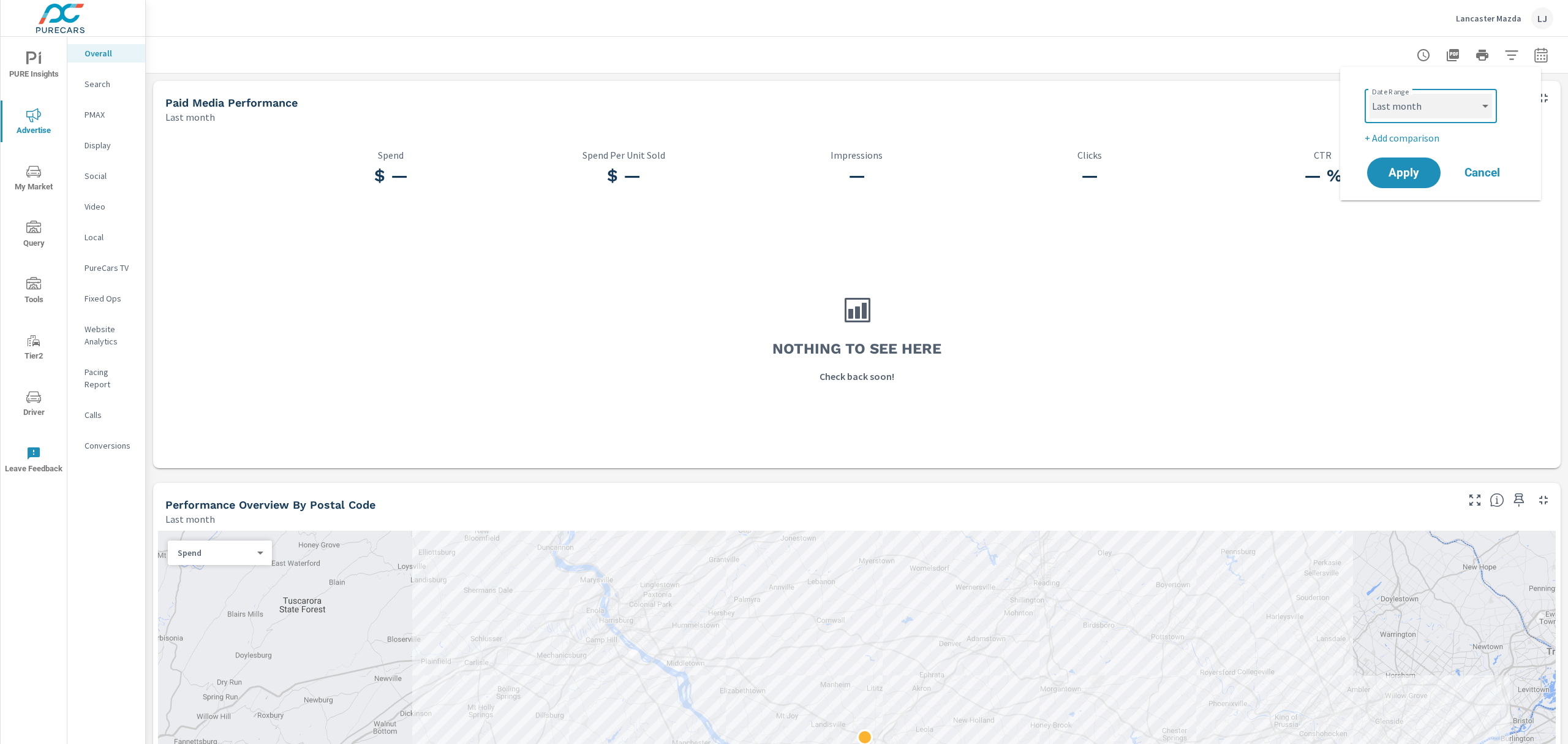
click at [1415, 103] on select "Custom Yesterday Last week Last 7 days Last 14 days Last 30 days Last 45 days L…" at bounding box center [1431, 105] width 123 height 24
click at [1370, 94] on select "Custom Yesterday Last week Last 7 days Last 14 days Last 30 days Last 45 days L…" at bounding box center [1431, 105] width 123 height 24
select select "Month to date"
click at [1410, 181] on button "Apply" at bounding box center [1404, 173] width 76 height 32
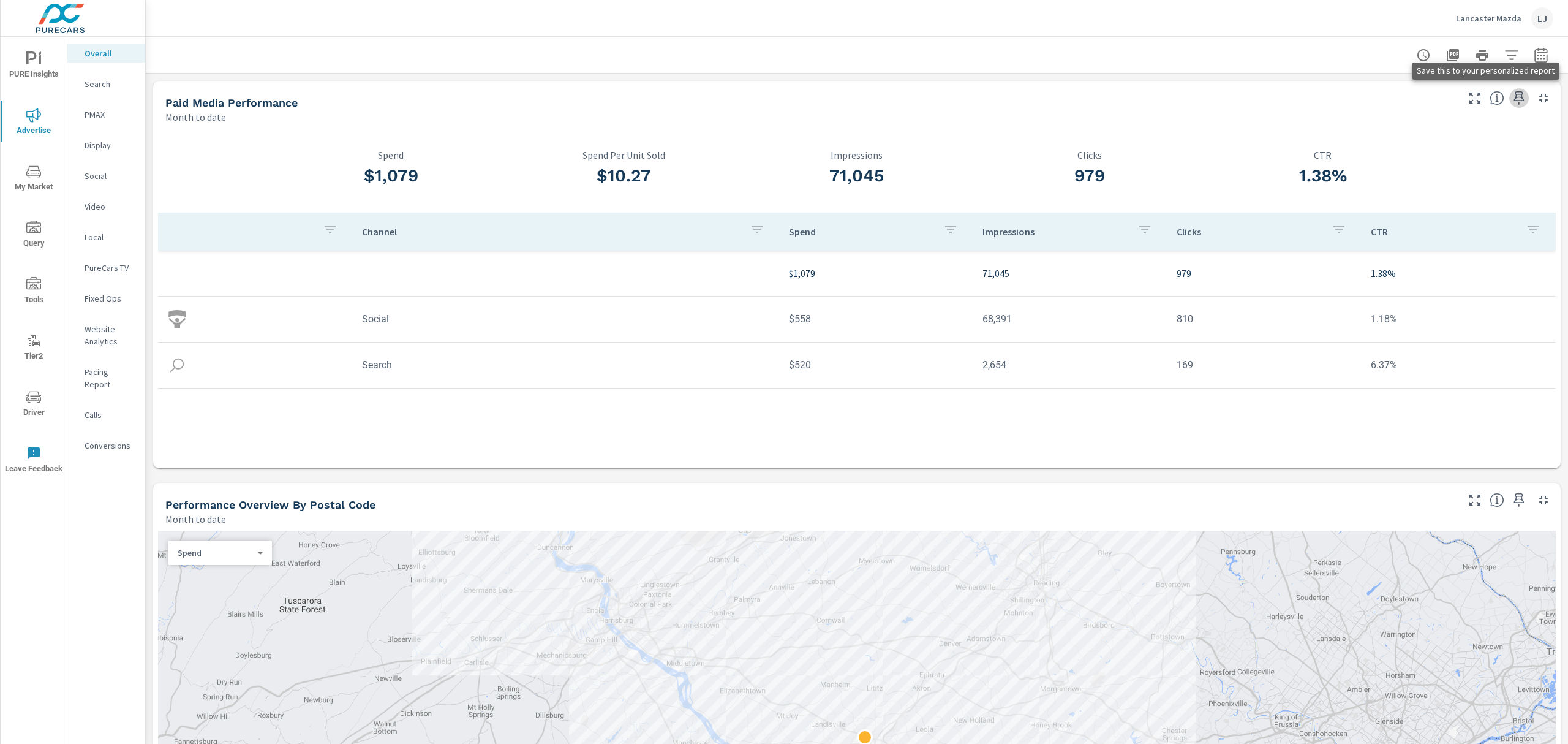
click at [1512, 98] on icon "button" at bounding box center [1519, 98] width 15 height 15
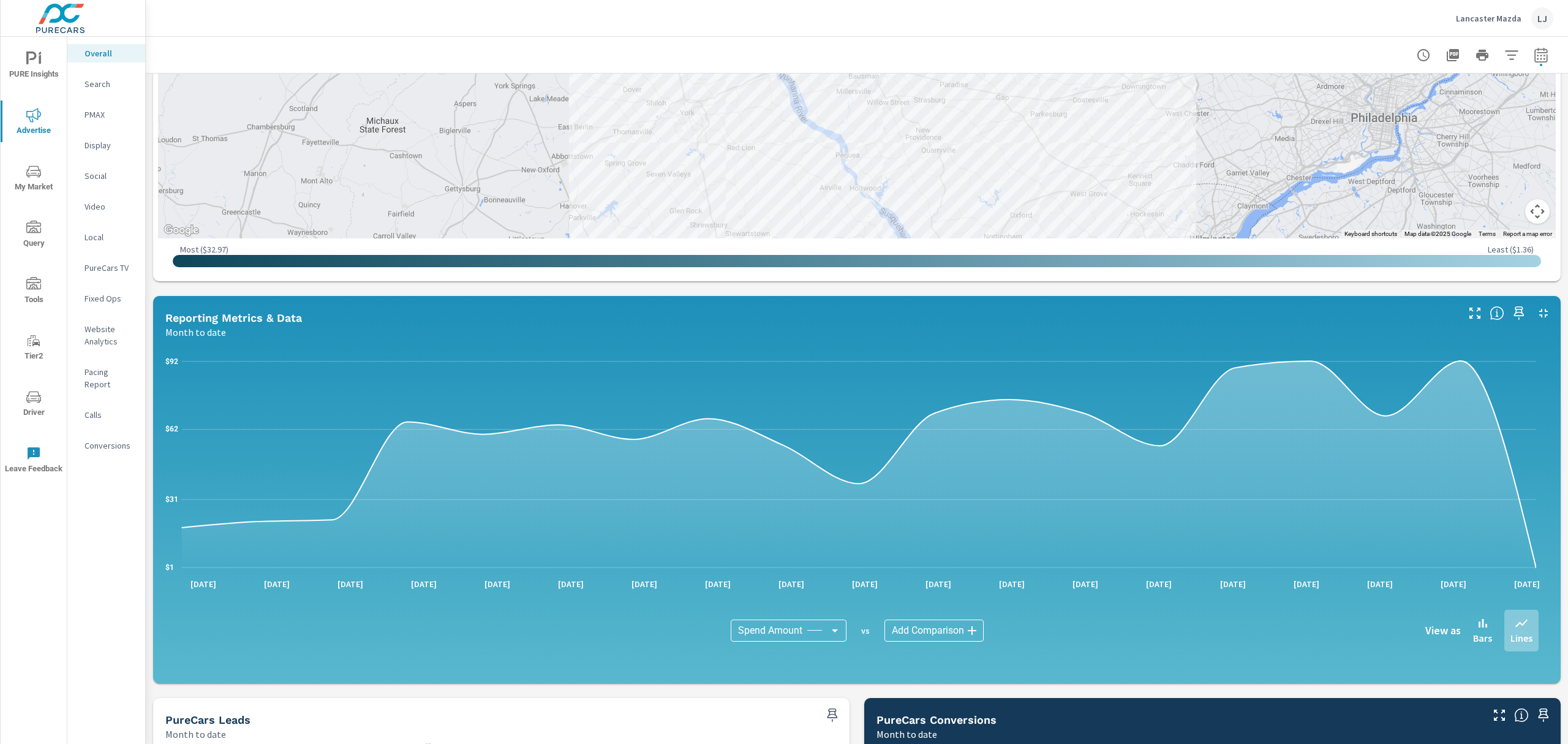
scroll to position [736, 0]
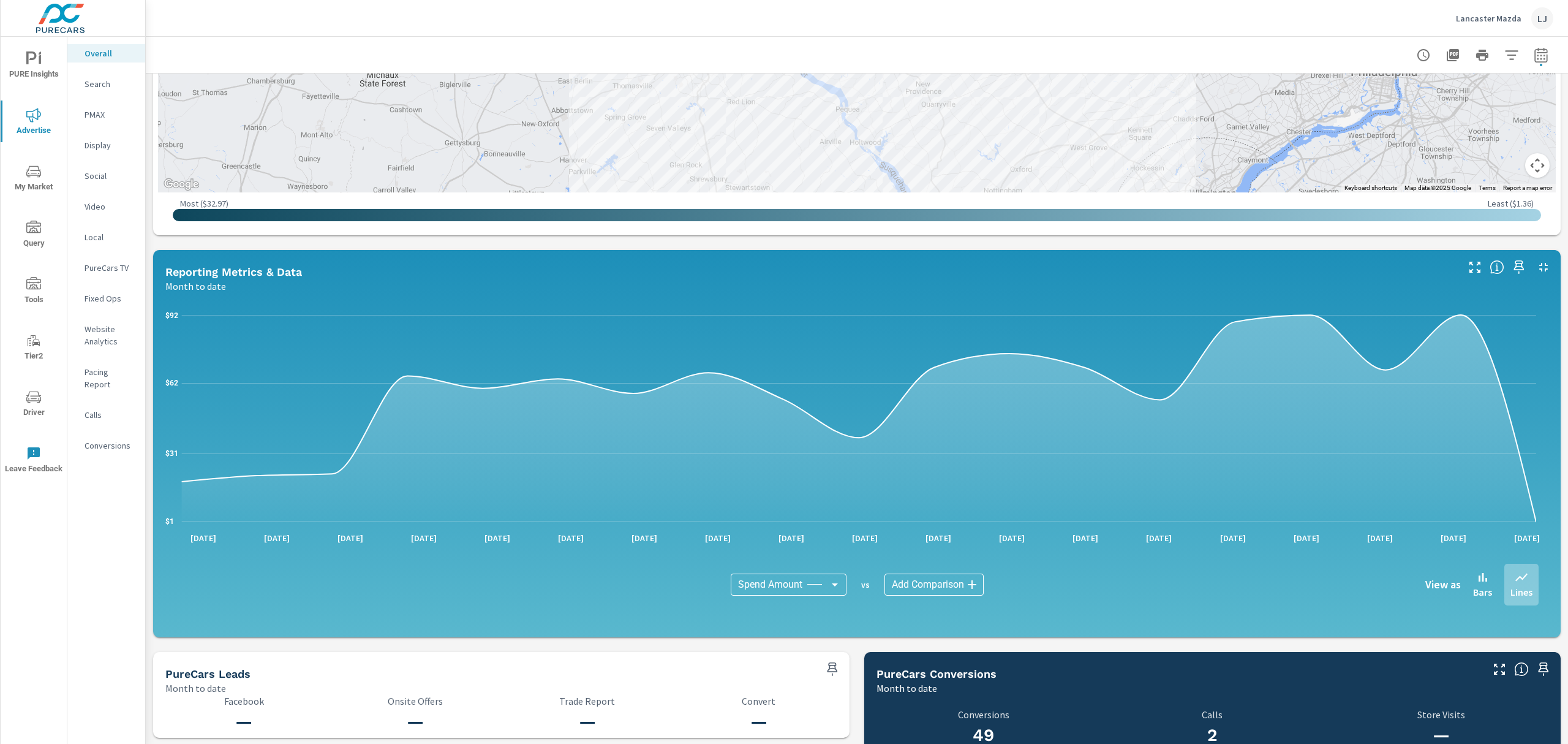
click at [86, 83] on p "Search" at bounding box center [110, 84] width 51 height 13
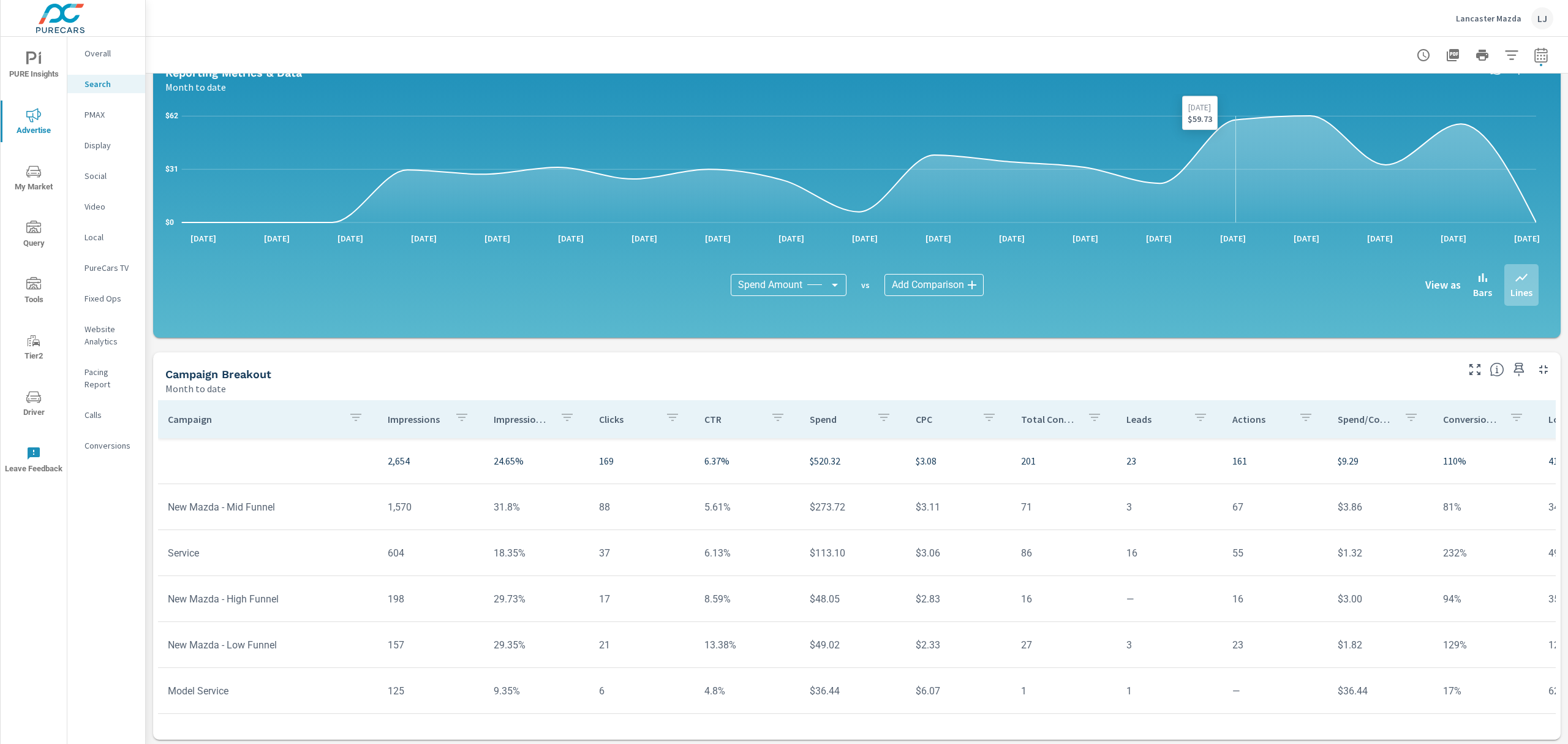
scroll to position [636, 0]
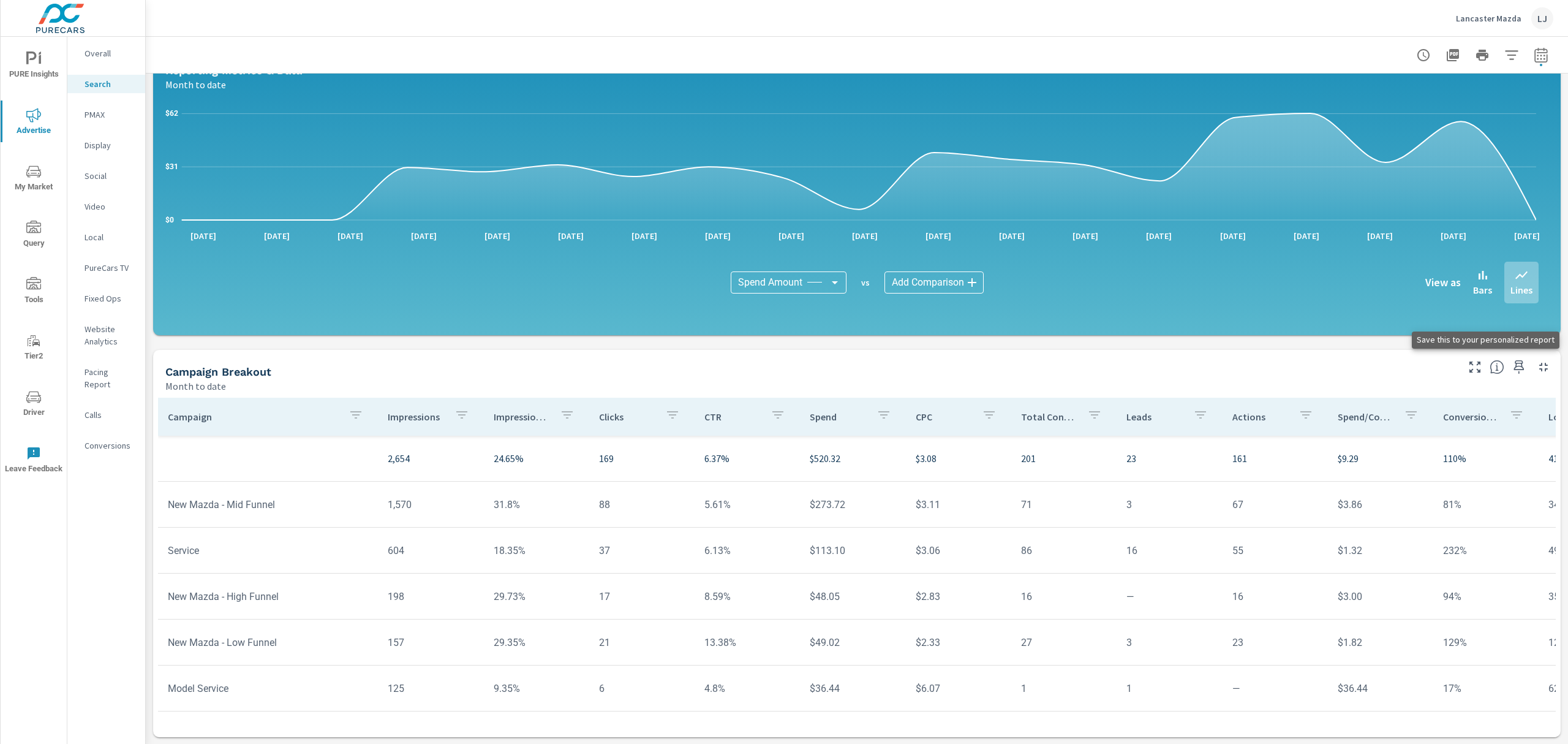
click at [1514, 369] on icon "button" at bounding box center [1519, 366] width 10 height 13
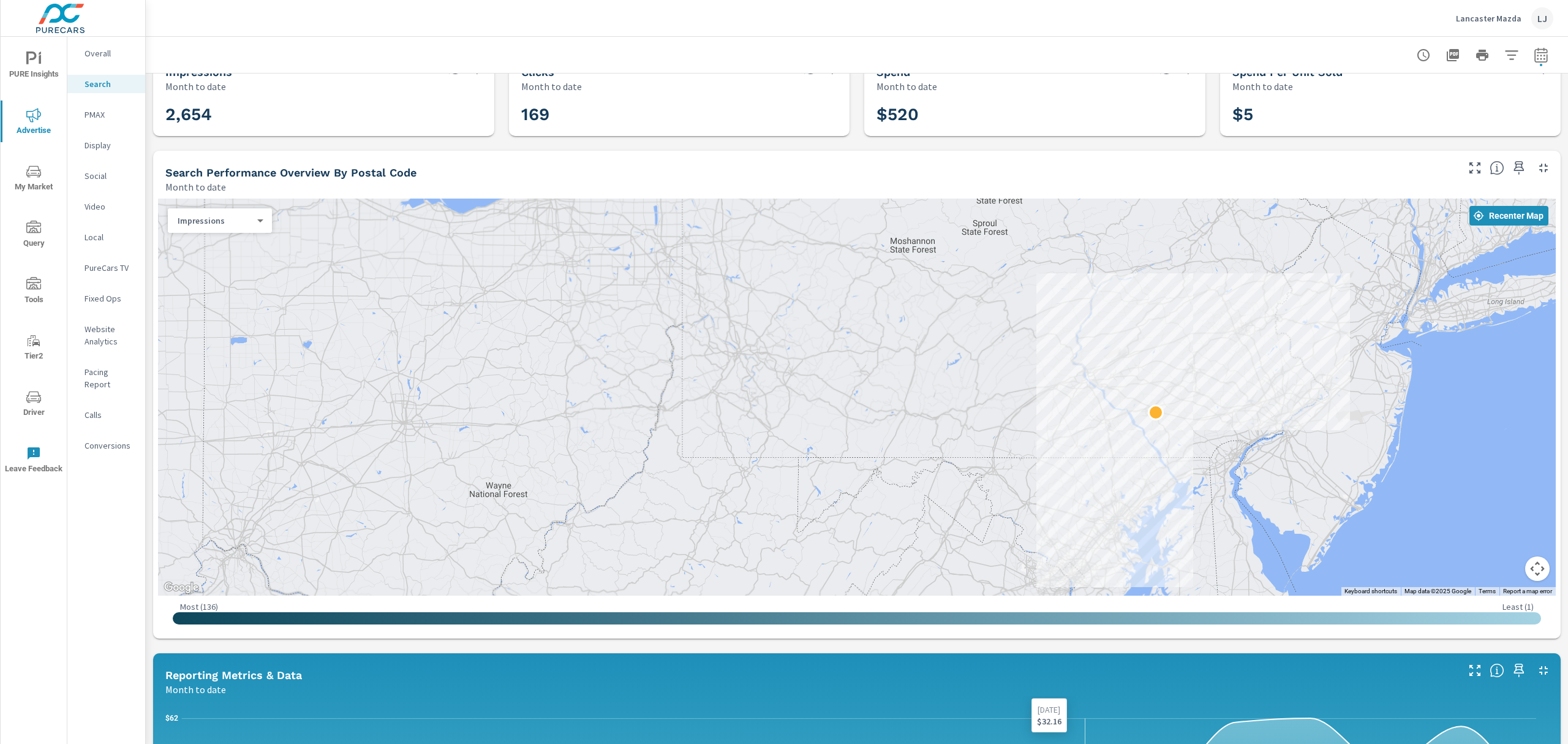
scroll to position [0, 0]
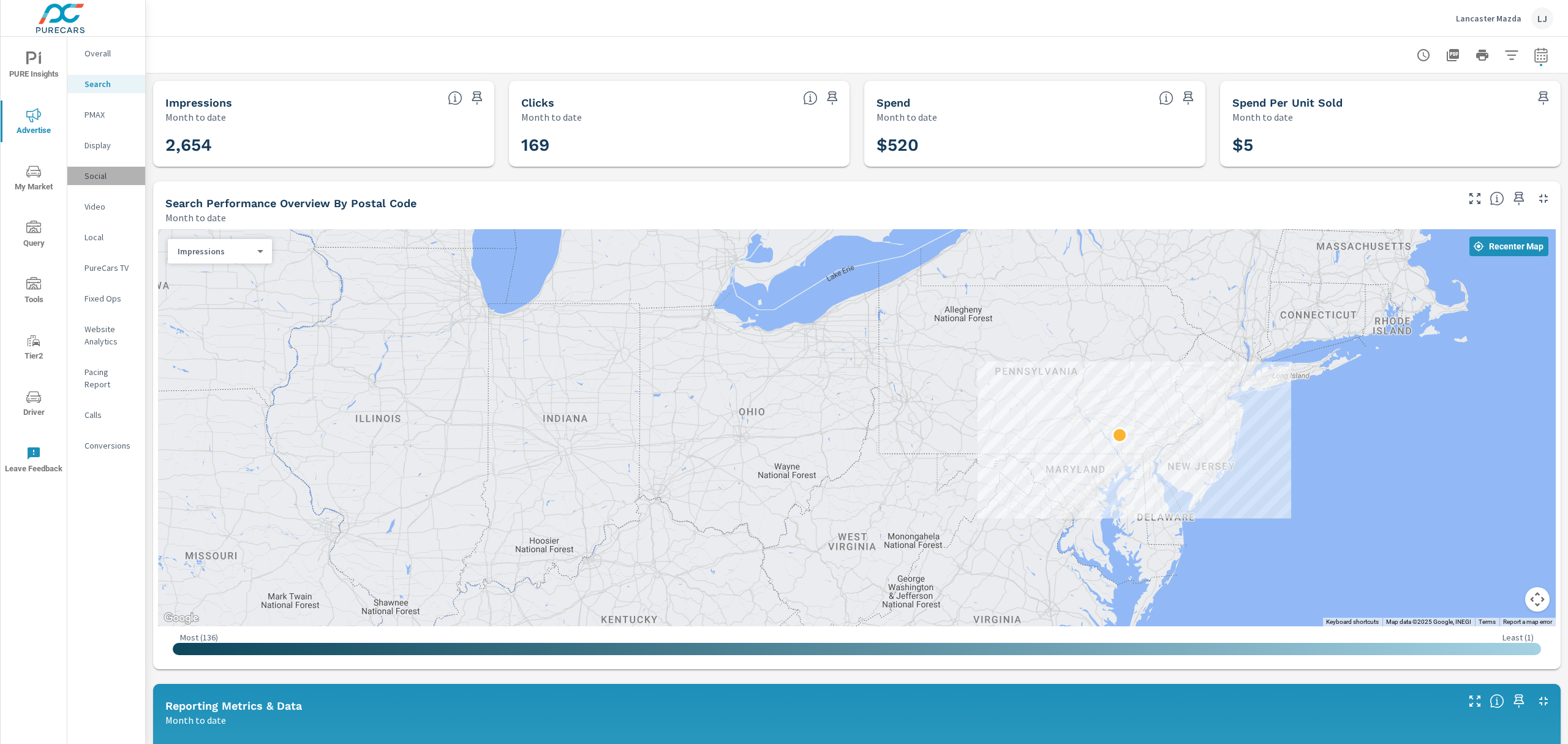
click at [110, 175] on p "Social" at bounding box center [110, 176] width 51 height 13
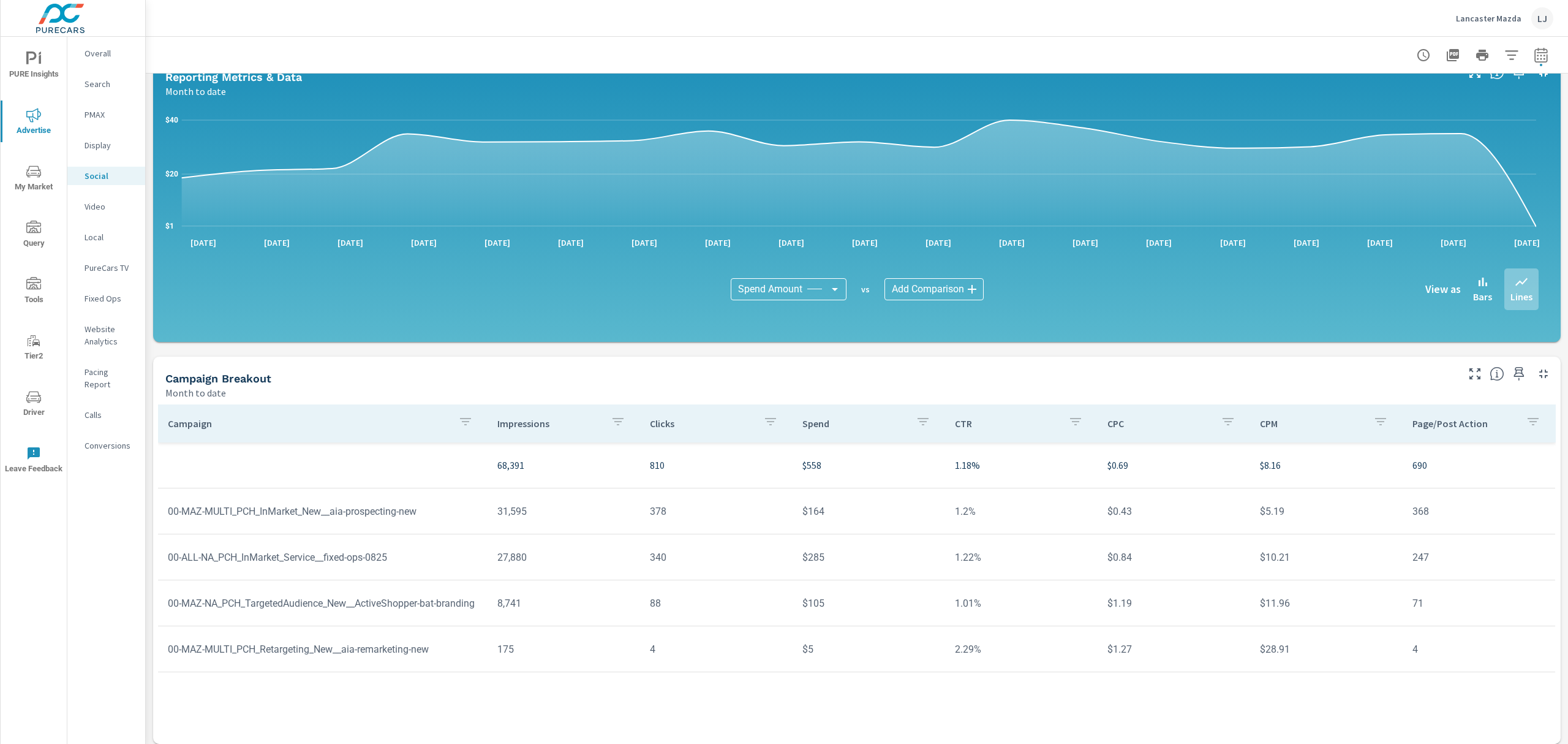
scroll to position [133, 0]
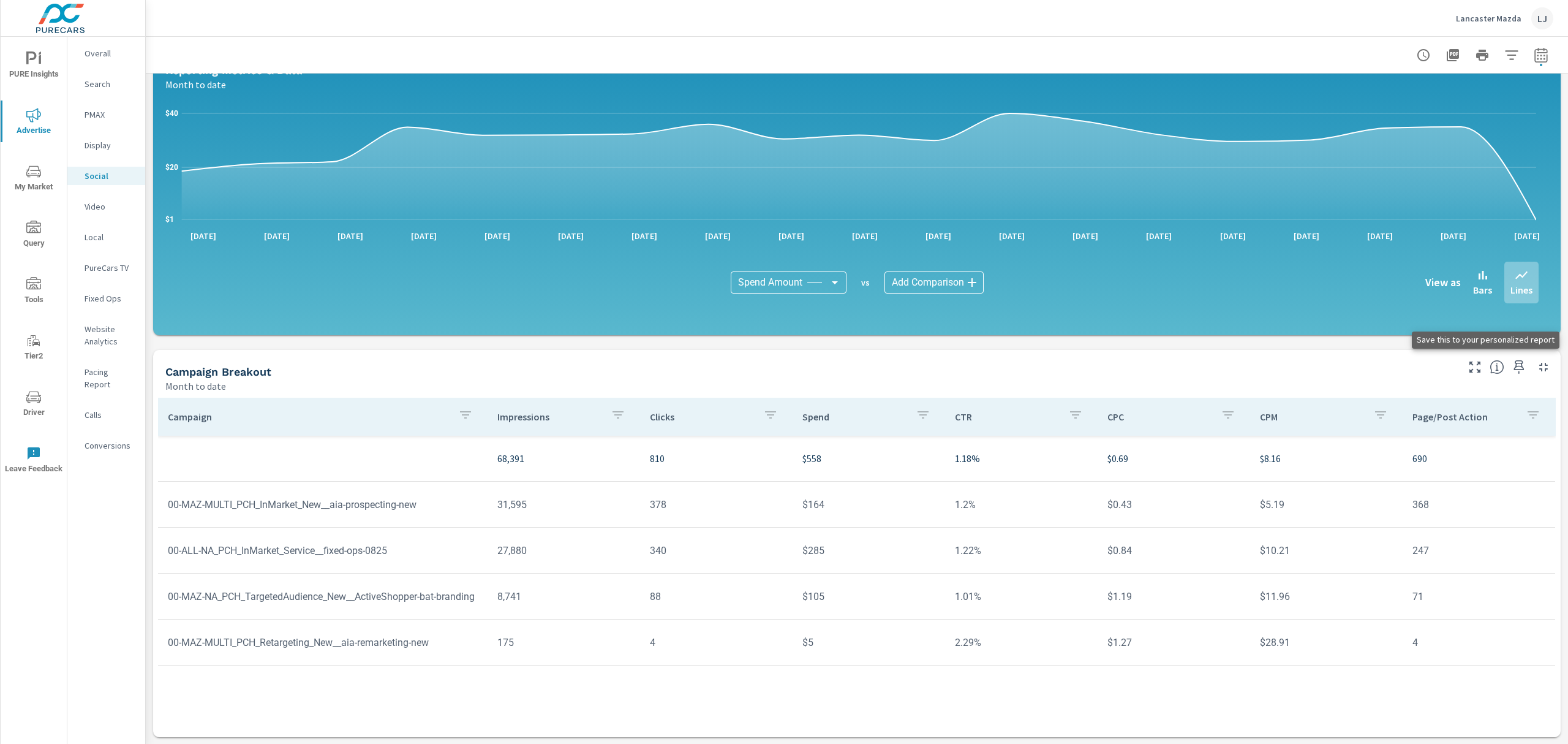
click at [1514, 366] on icon "button" at bounding box center [1519, 366] width 10 height 13
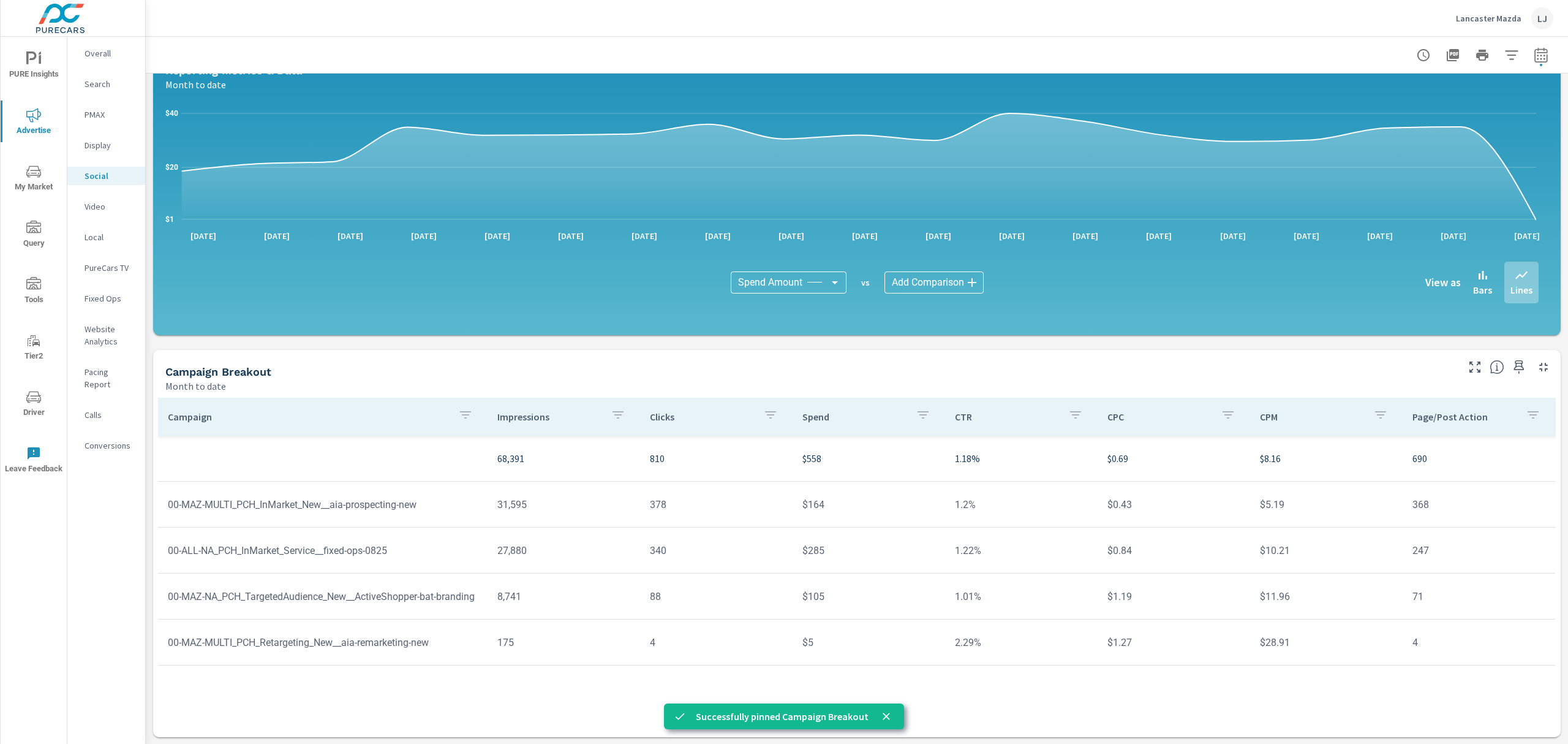
click at [97, 369] on p "Pacing Report" at bounding box center [110, 378] width 51 height 24
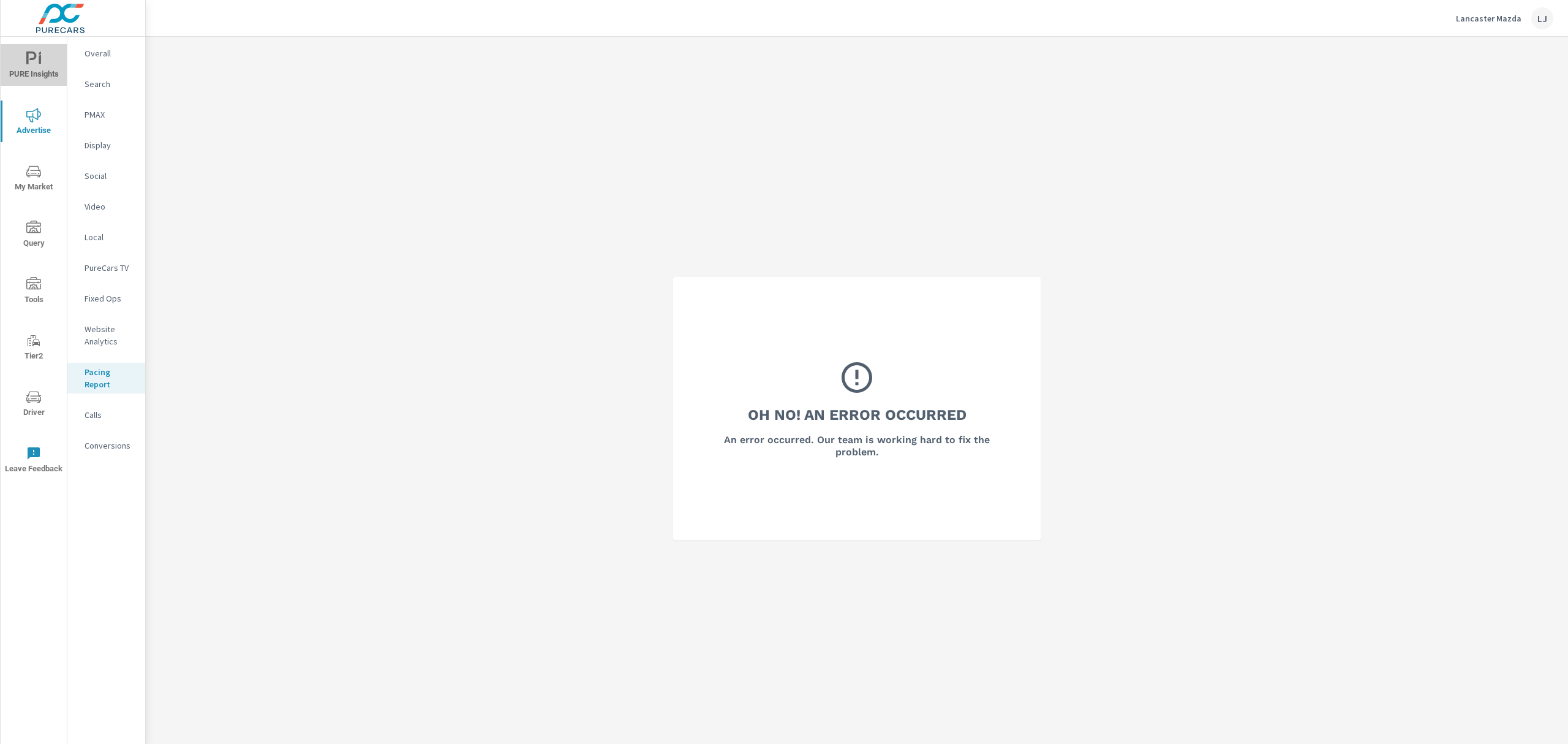
click at [43, 75] on span "PURE Insights" at bounding box center [33, 66] width 59 height 30
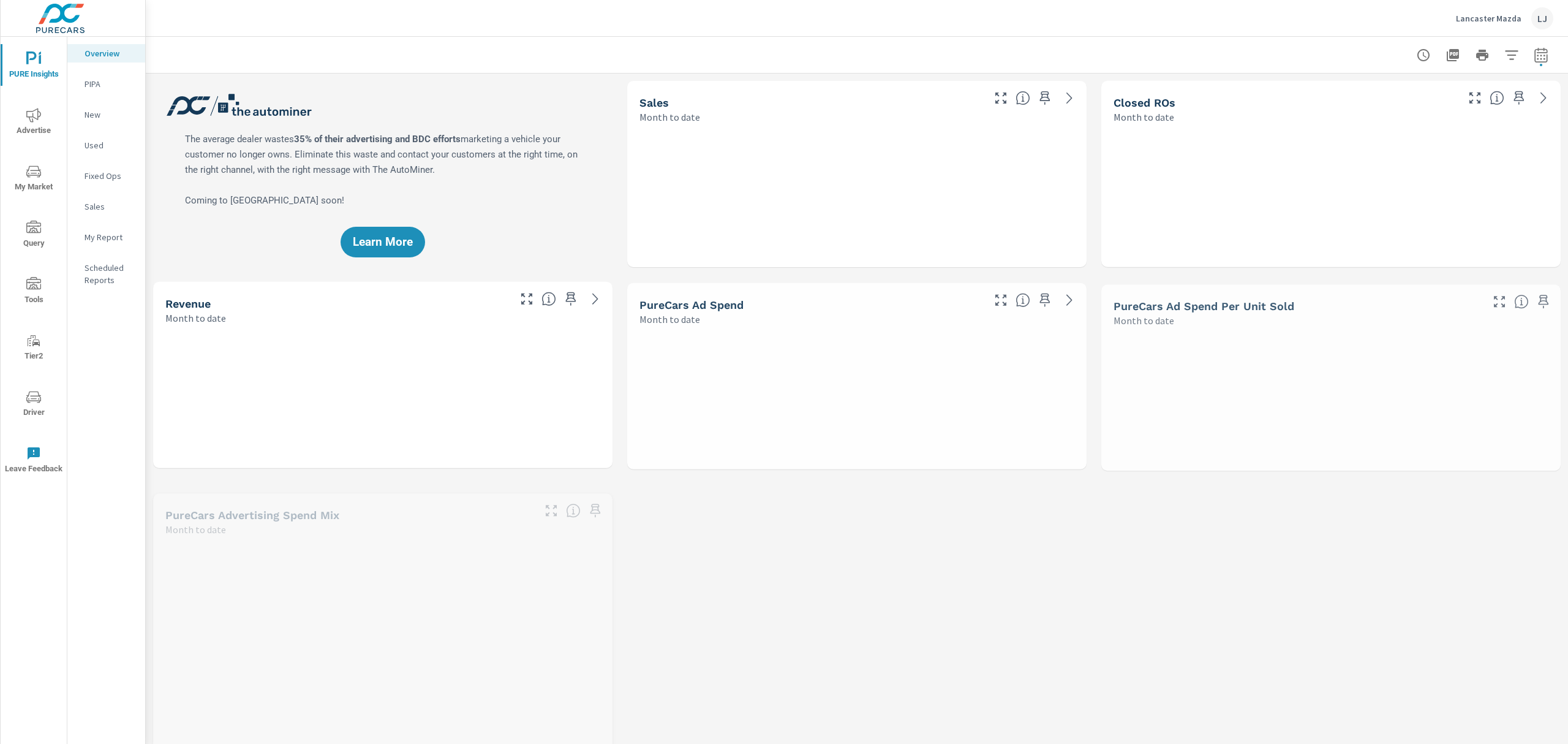
click at [94, 241] on p "My Report" at bounding box center [110, 237] width 51 height 13
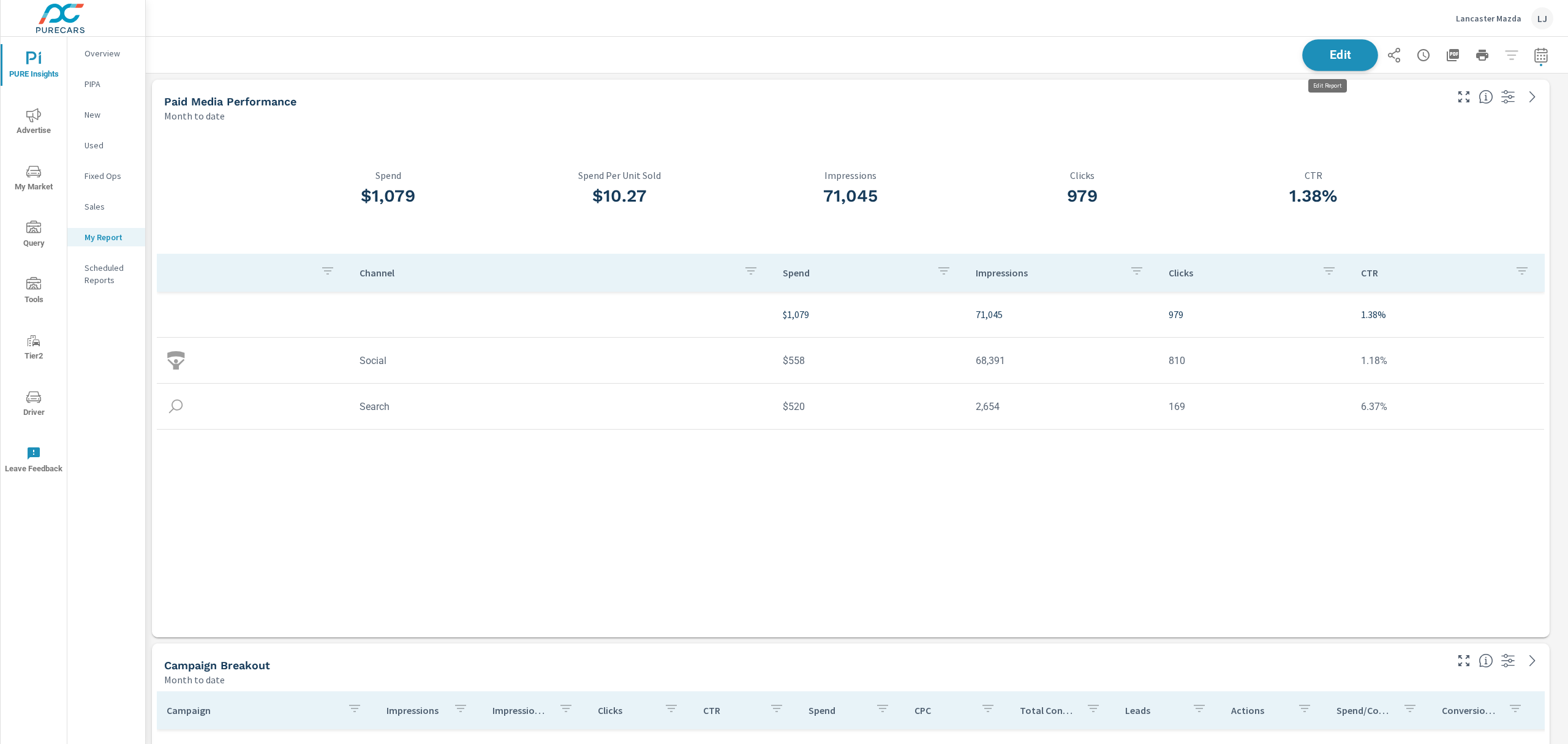
click at [1331, 54] on span "Edit" at bounding box center [1341, 54] width 50 height 12
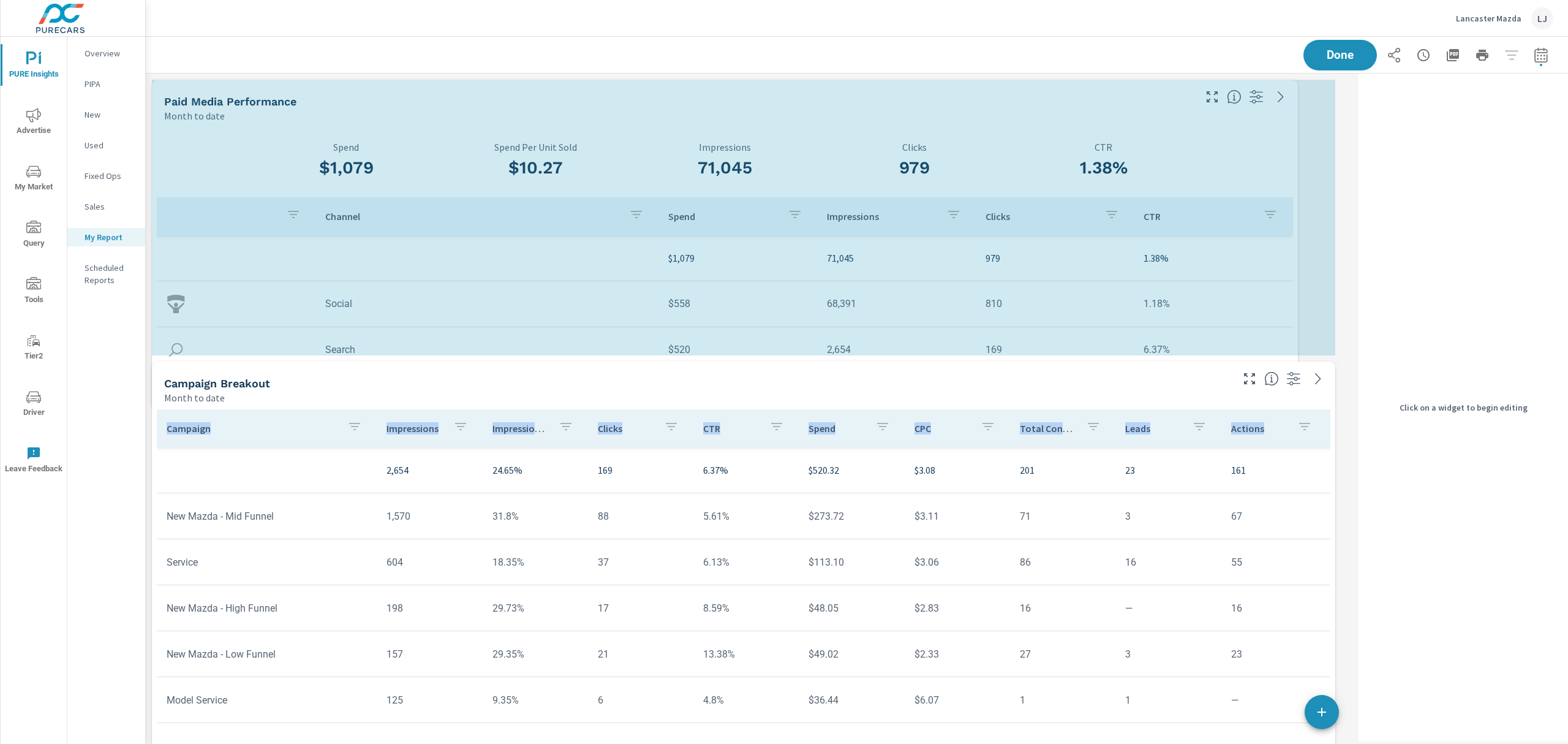
scroll to position [1442, 1221]
drag, startPoint x: 1334, startPoint y: 638, endPoint x: 1272, endPoint y: 406, distance: 240.1
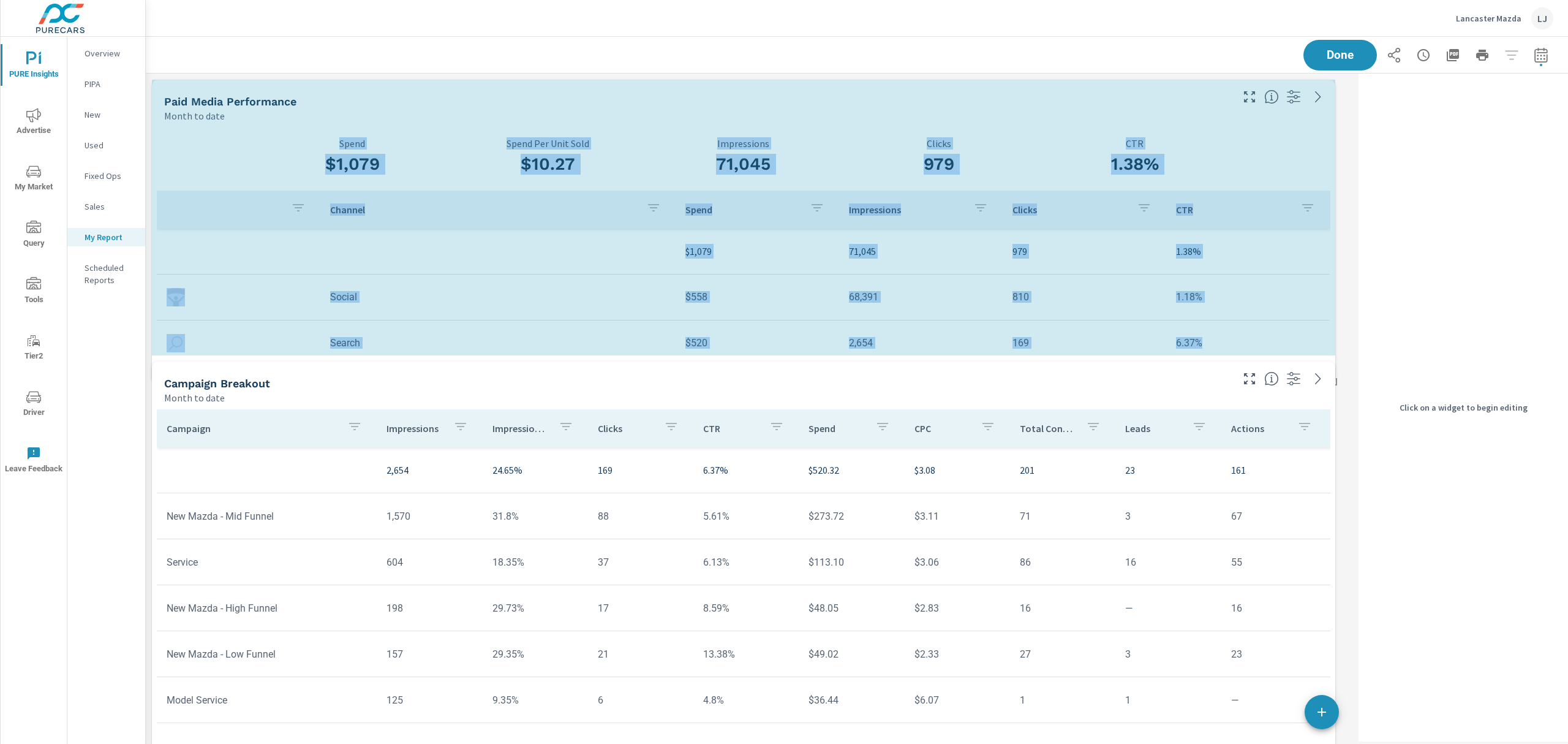
drag, startPoint x: 1336, startPoint y: 353, endPoint x: 1343, endPoint y: 379, distance: 26.9
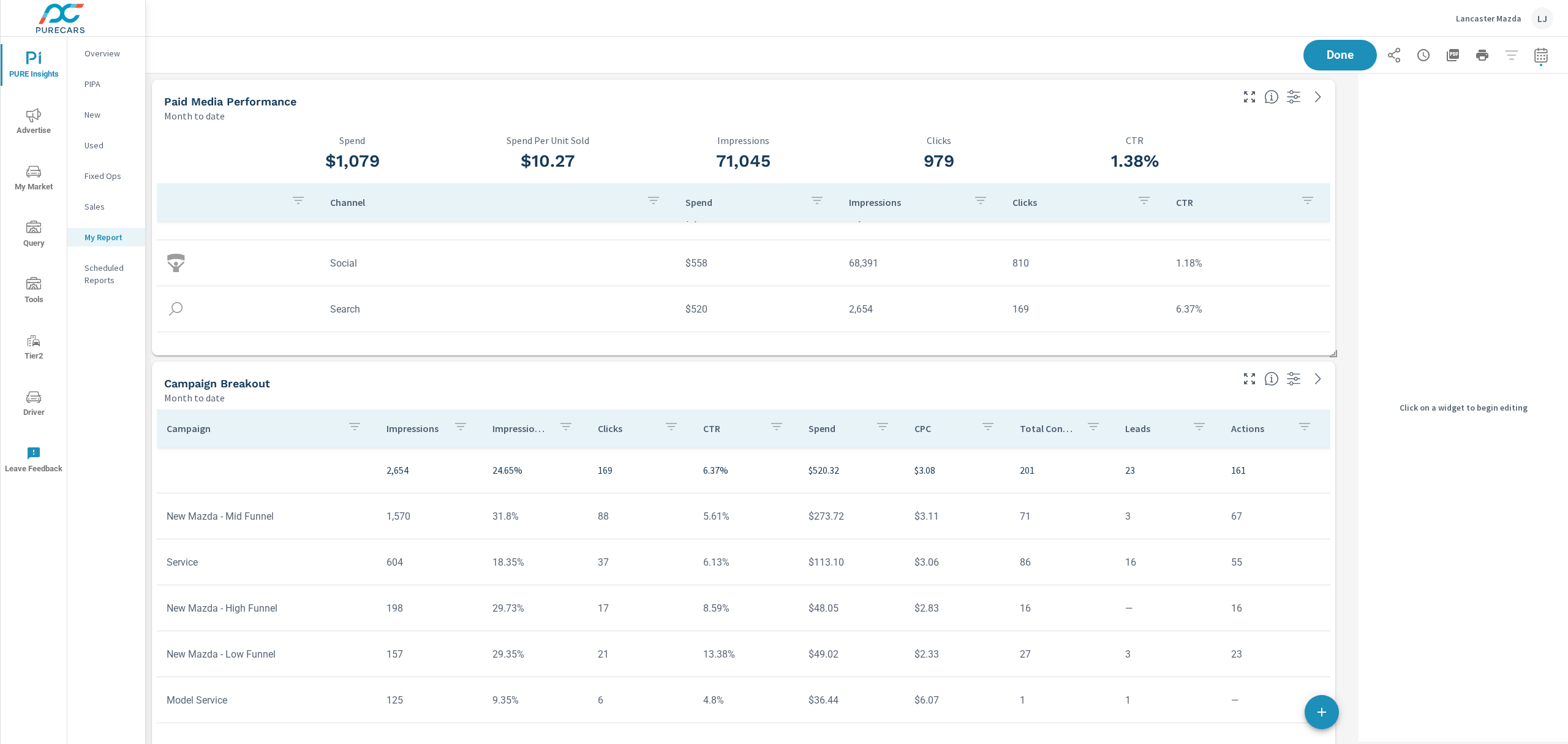
scroll to position [0, 0]
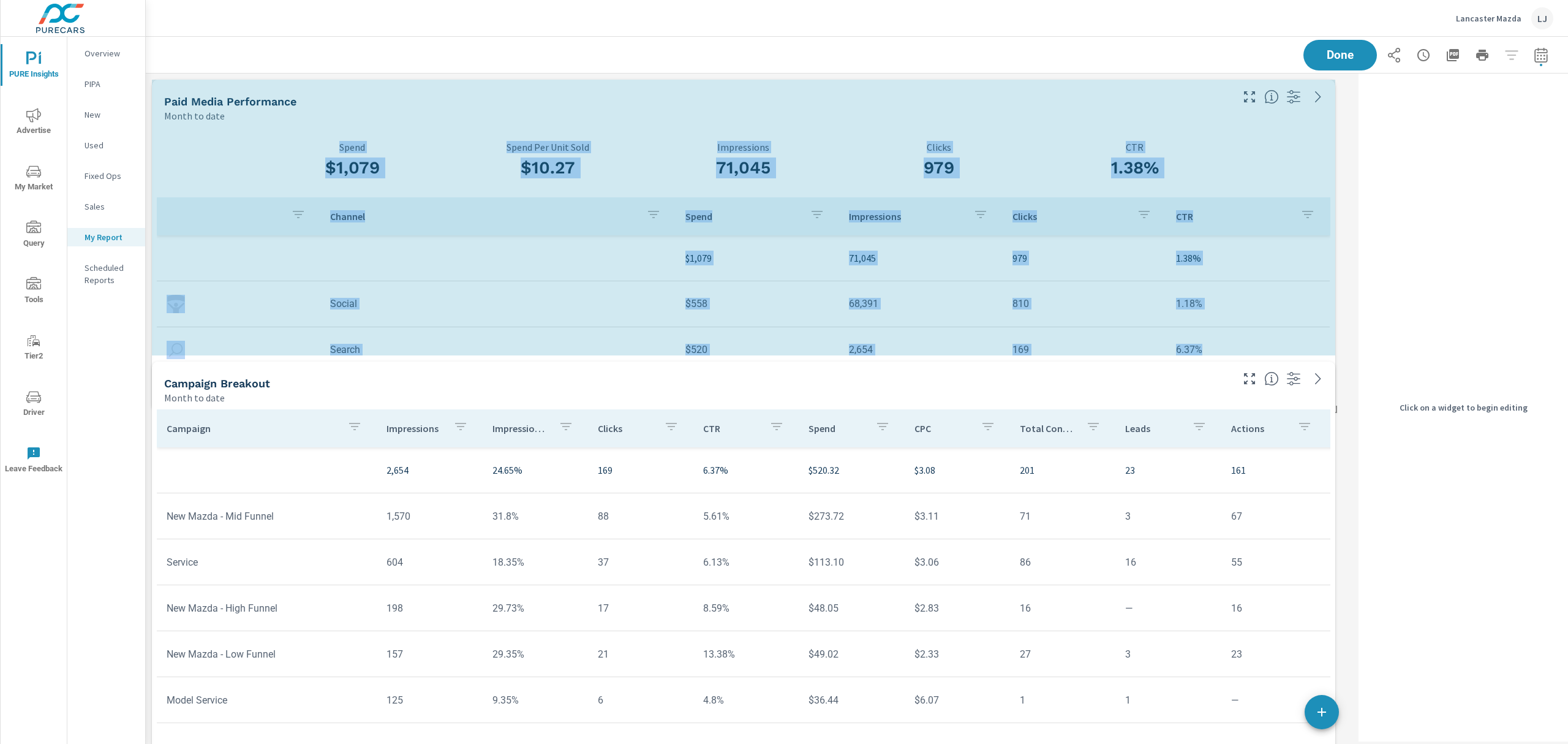
drag, startPoint x: 1336, startPoint y: 355, endPoint x: 1341, endPoint y: 396, distance: 41.3
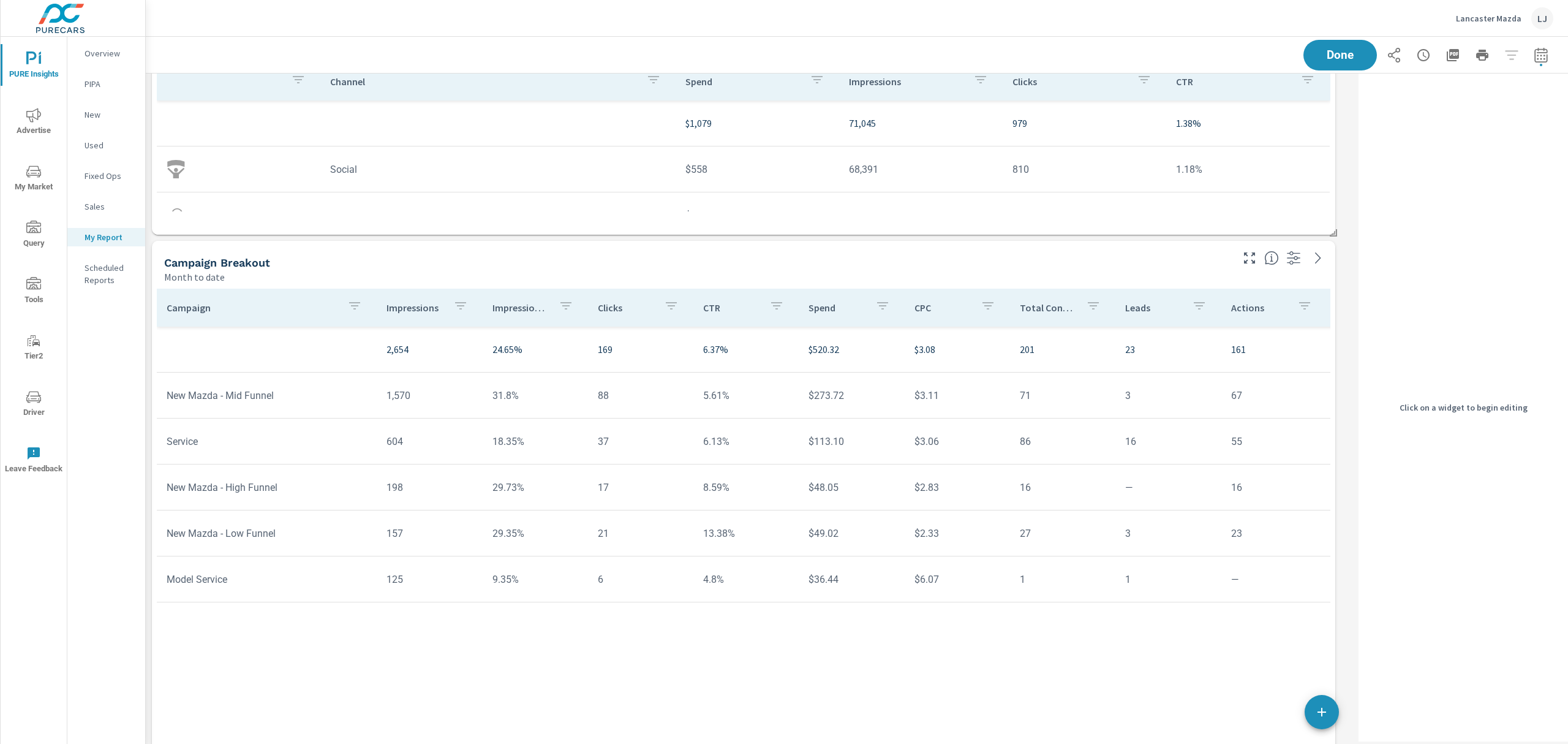
scroll to position [163, 0]
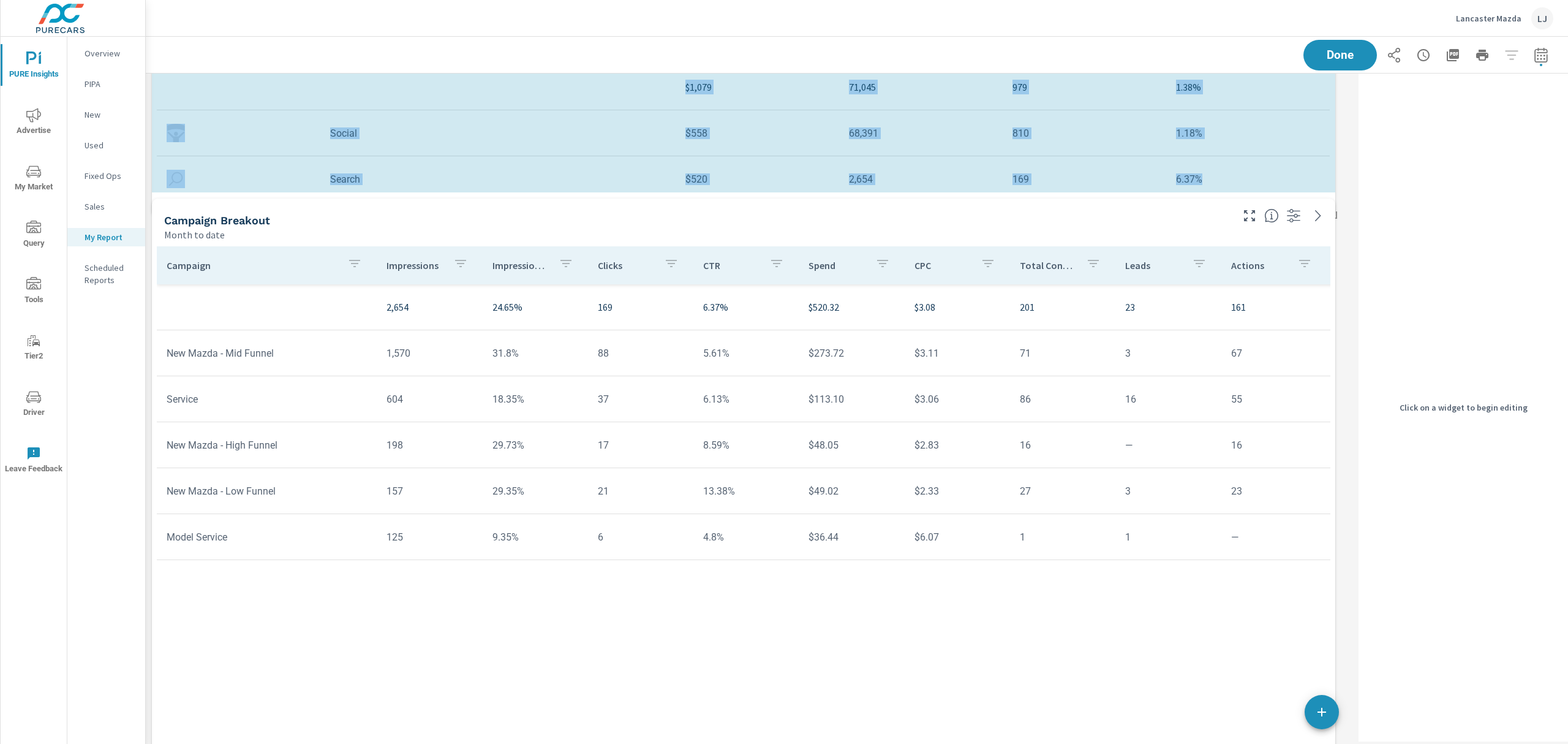
drag, startPoint x: 1336, startPoint y: 189, endPoint x: 1336, endPoint y: 209, distance: 20.0
click at [1336, 209] on div "Paid Media Performance Month to date $1,079 Spend $10.27 Spend Per Unit Sold 71…" at bounding box center [750, 618] width 1208 height 1416
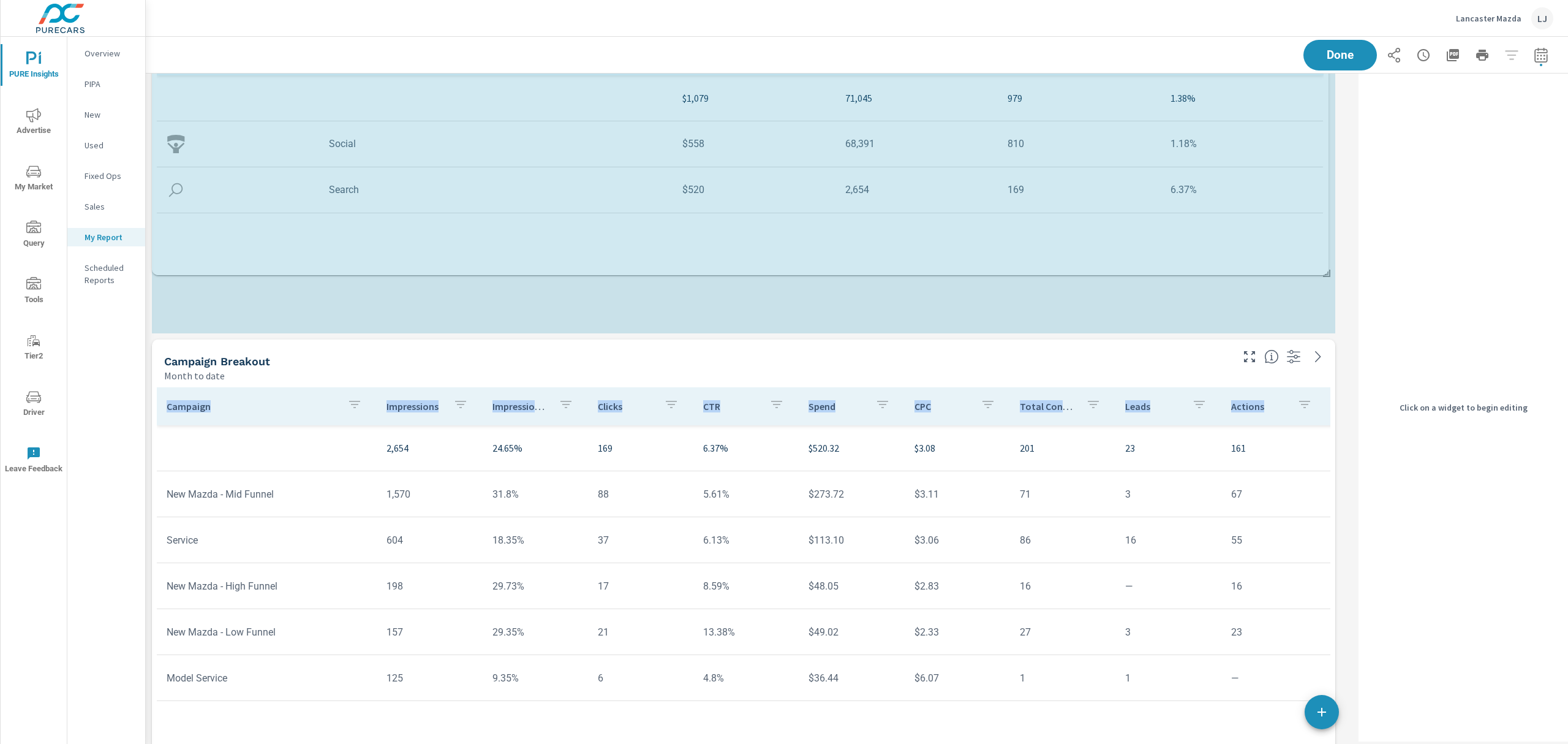
scroll to position [0, 0]
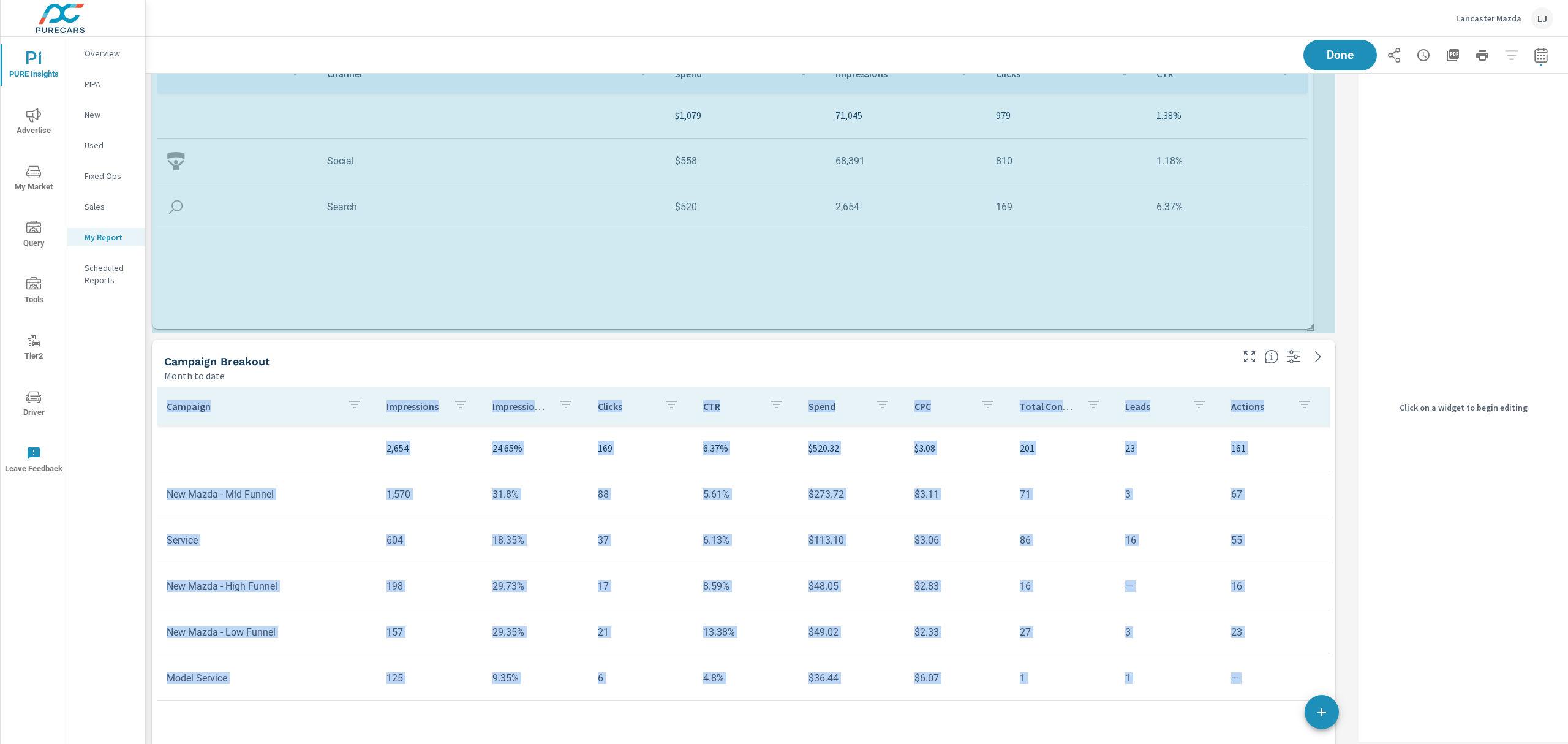
drag, startPoint x: 1332, startPoint y: 193, endPoint x: 1306, endPoint y: 305, distance: 115.0
click at [1306, 305] on div "Paid Media Performance Month to date $1,079 Spend $10.27 Spend Per Unit Sold 71…" at bounding box center [750, 689] width 1208 height 1557
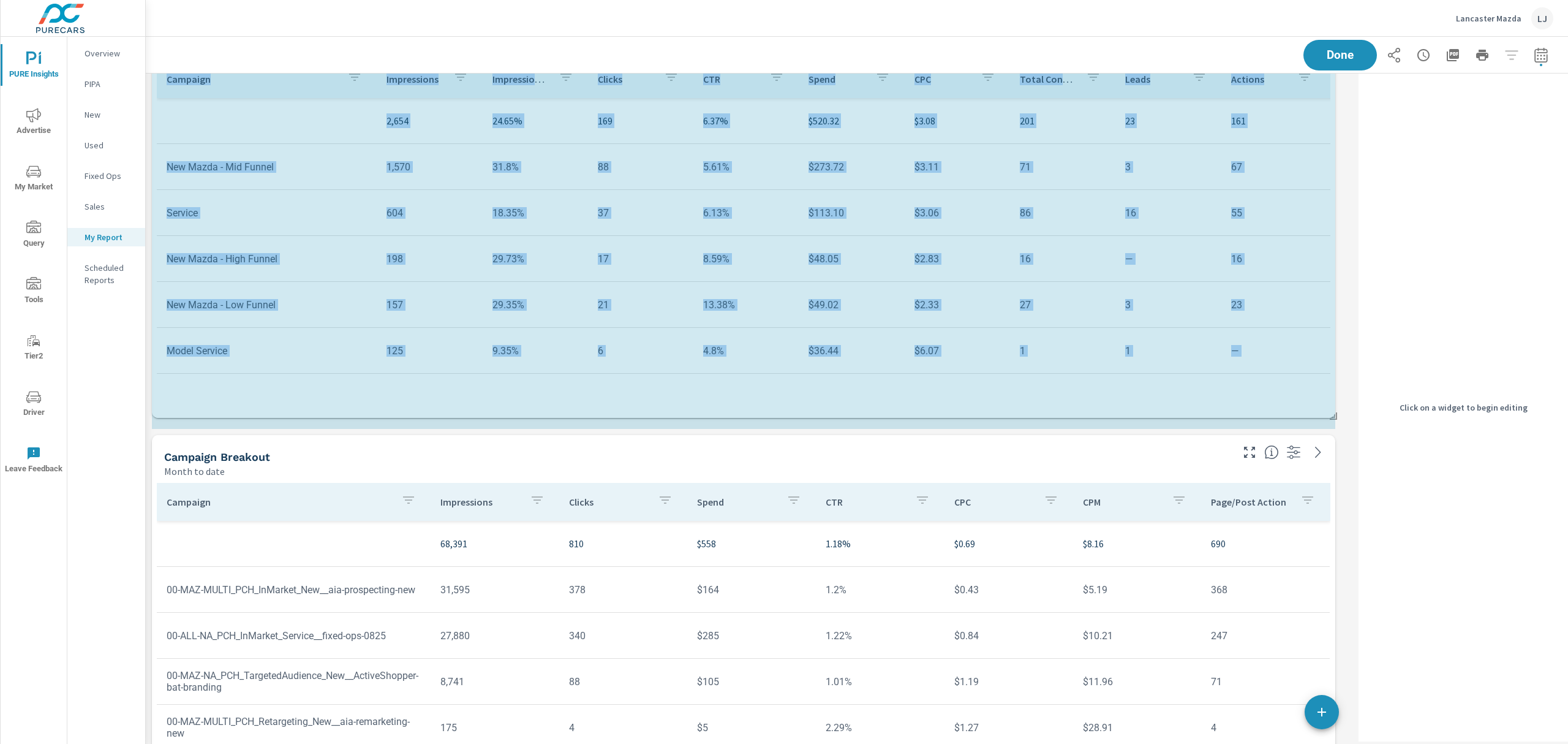
drag, startPoint x: 1334, startPoint y: 570, endPoint x: 1338, endPoint y: 454, distance: 116.1
click at [1338, 454] on div "Paid Media Performance Month to date $1,079 Spend $10.27 Spend Per Unit Sold 71…" at bounding box center [750, 291] width 1208 height 1416
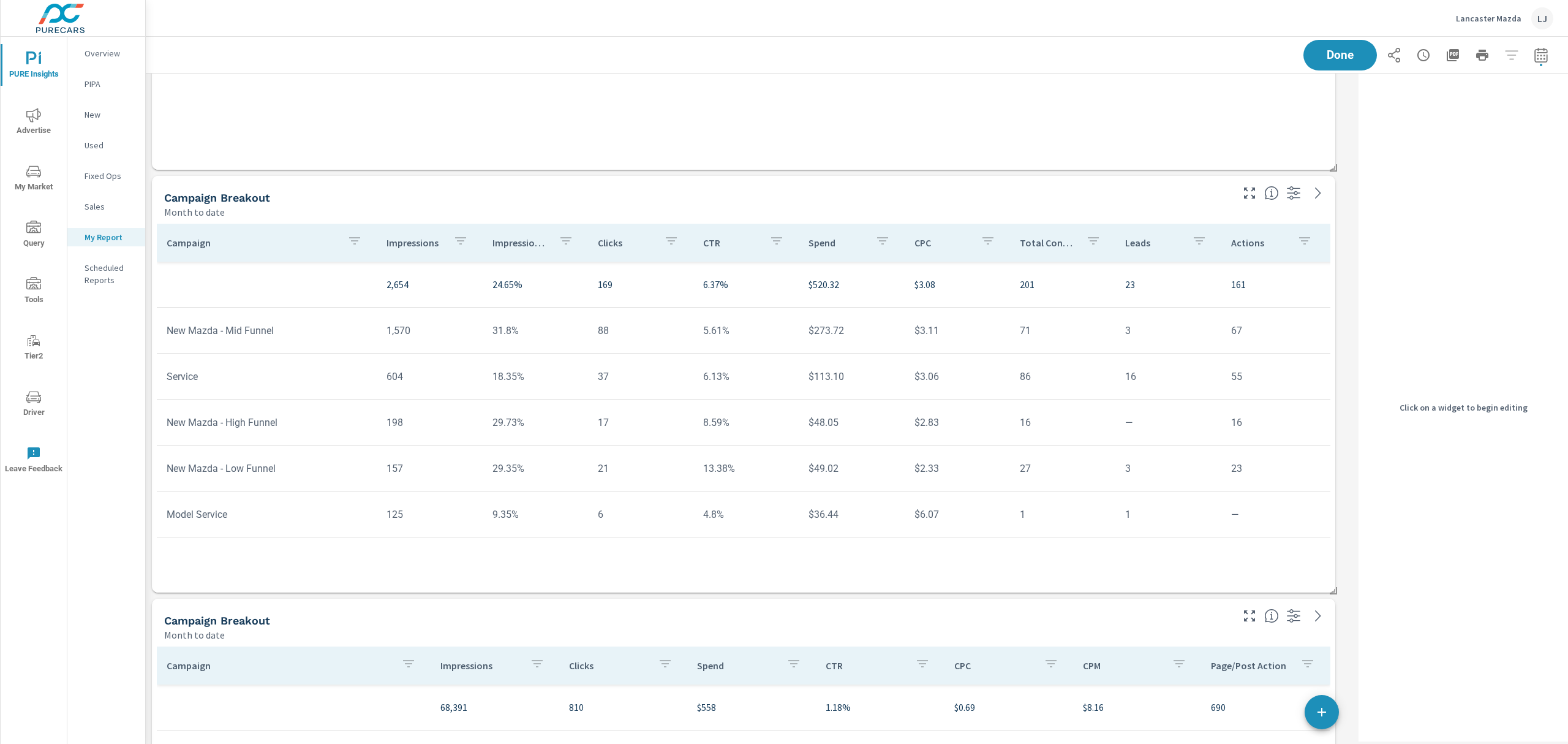
click at [92, 43] on nav "Overview PIPA New Used Fixed Ops Sales My Report Scheduled Reports" at bounding box center [107, 172] width 78 height 269
click at [111, 55] on p "Overview" at bounding box center [110, 54] width 51 height 13
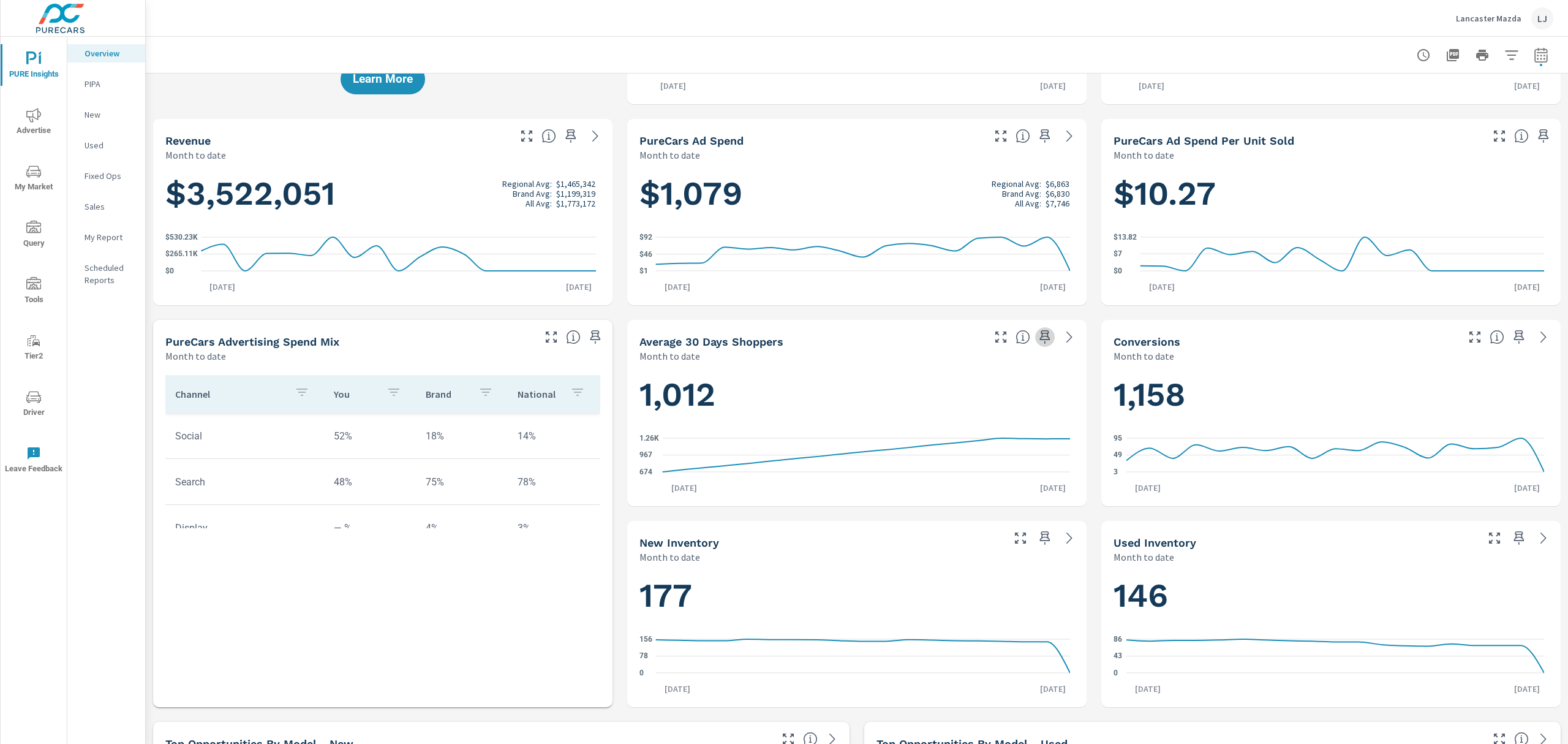
click at [1040, 330] on icon "button" at bounding box center [1045, 337] width 15 height 15
click at [1039, 531] on icon "button" at bounding box center [1045, 538] width 15 height 15
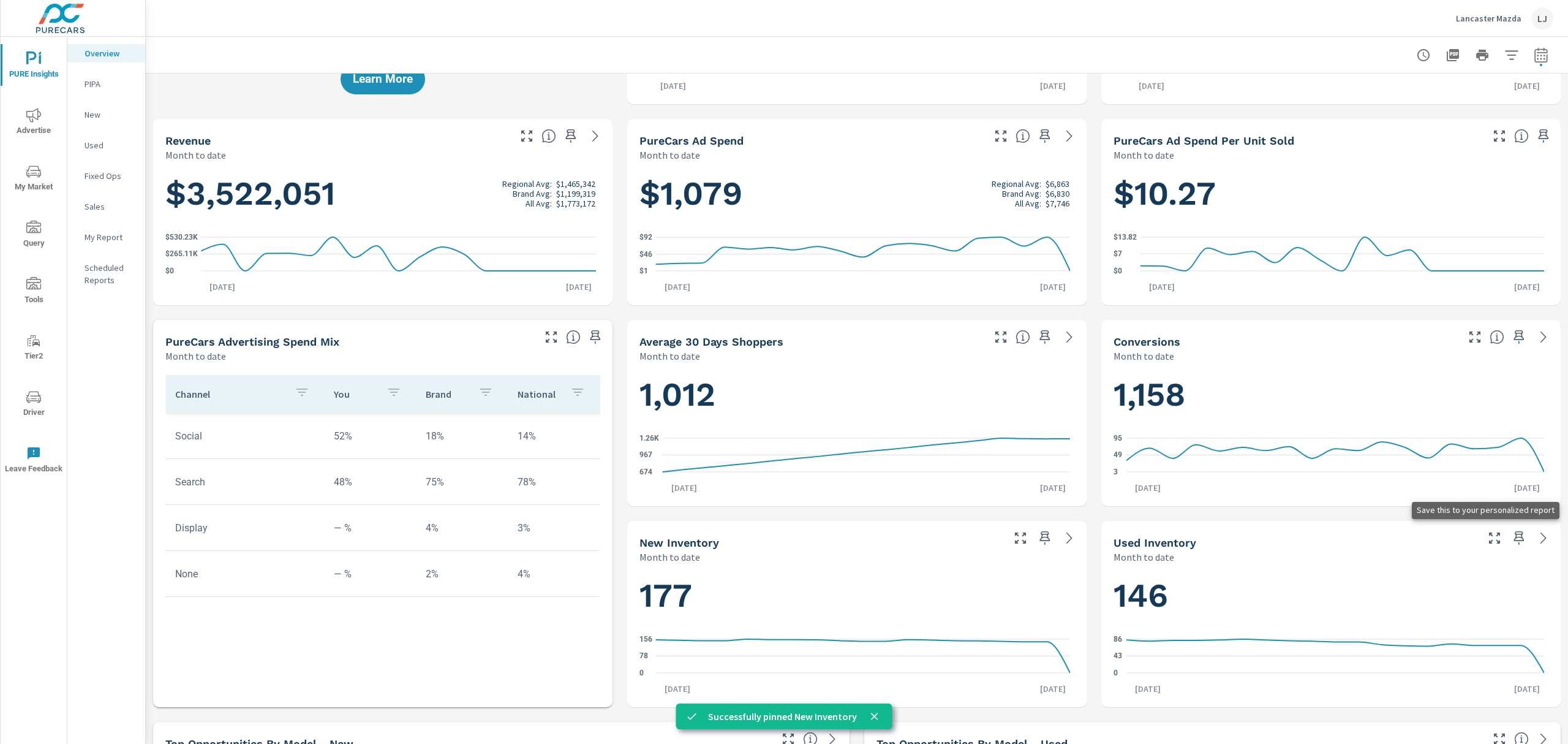
click at [1512, 538] on icon "button" at bounding box center [1519, 538] width 15 height 15
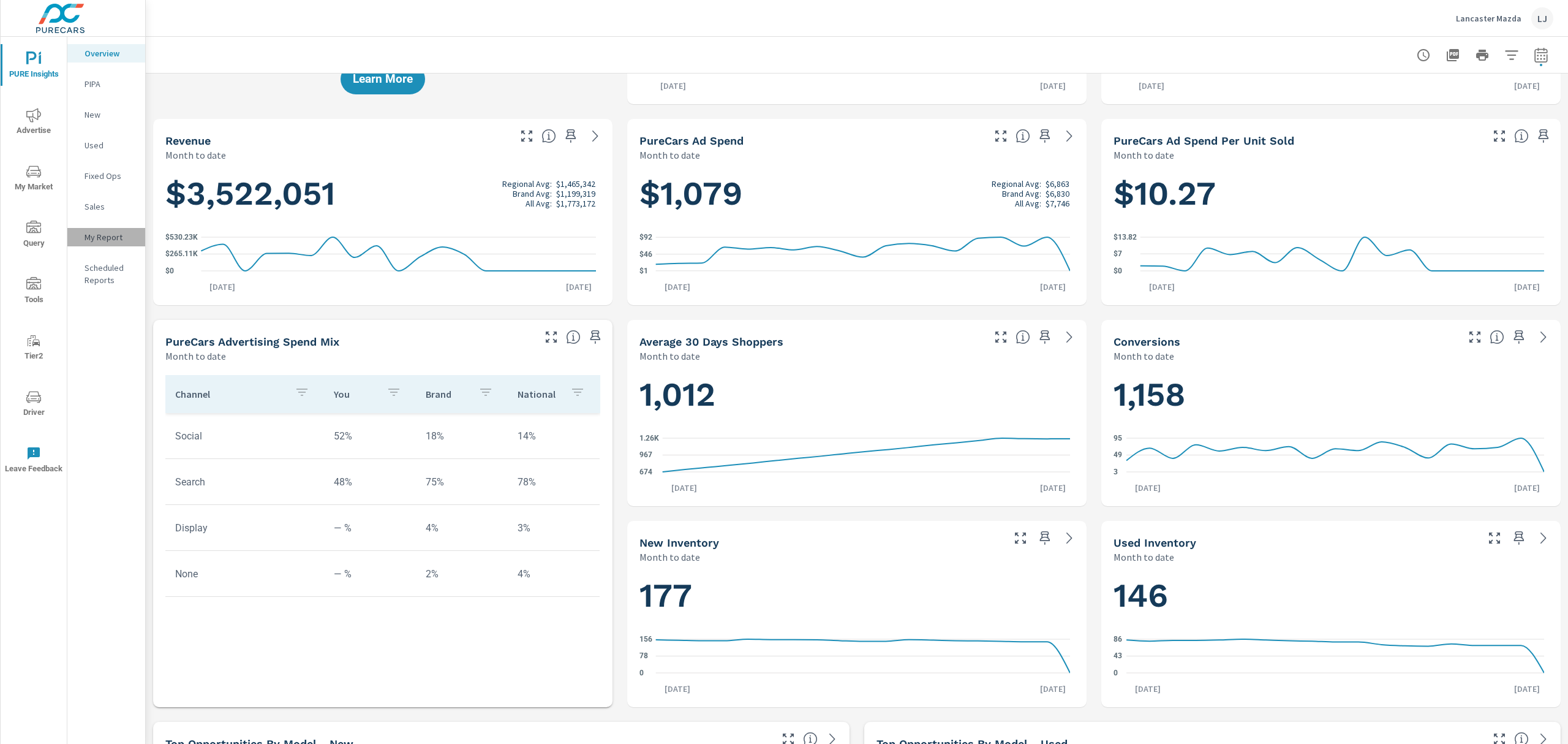
click at [120, 234] on p "My Report" at bounding box center [110, 237] width 51 height 13
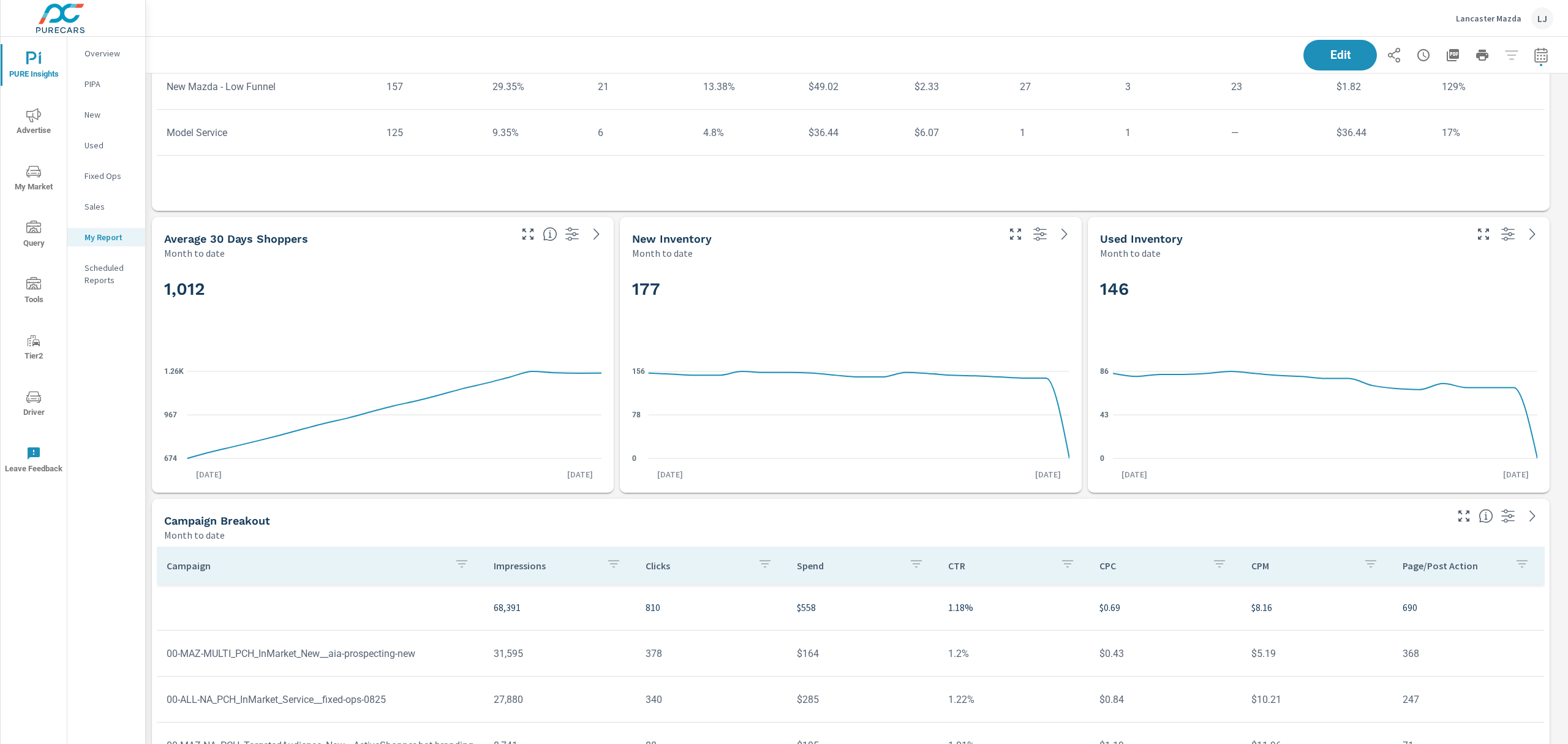
scroll to position [700, 0]
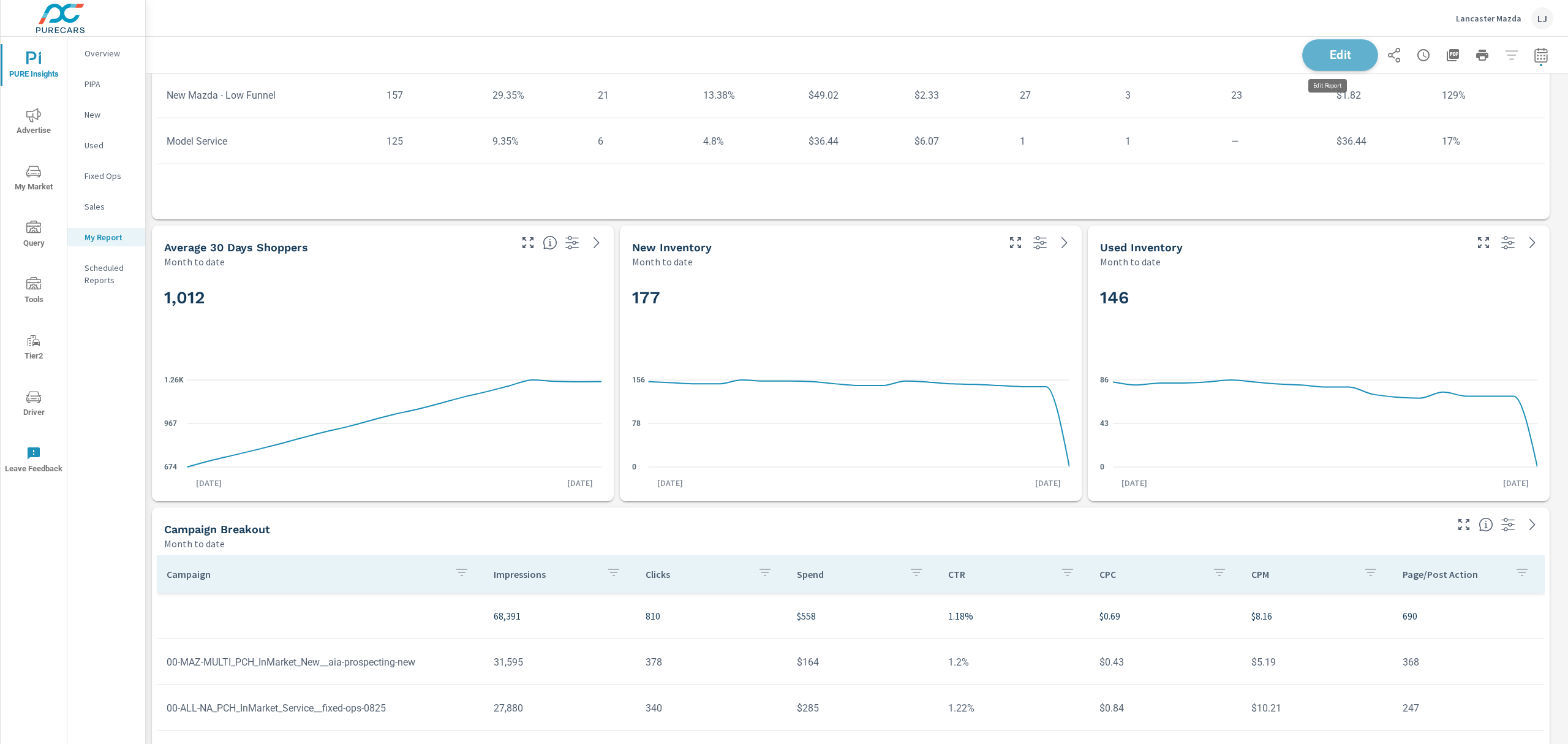
click at [1318, 49] on span "Edit" at bounding box center [1341, 54] width 50 height 12
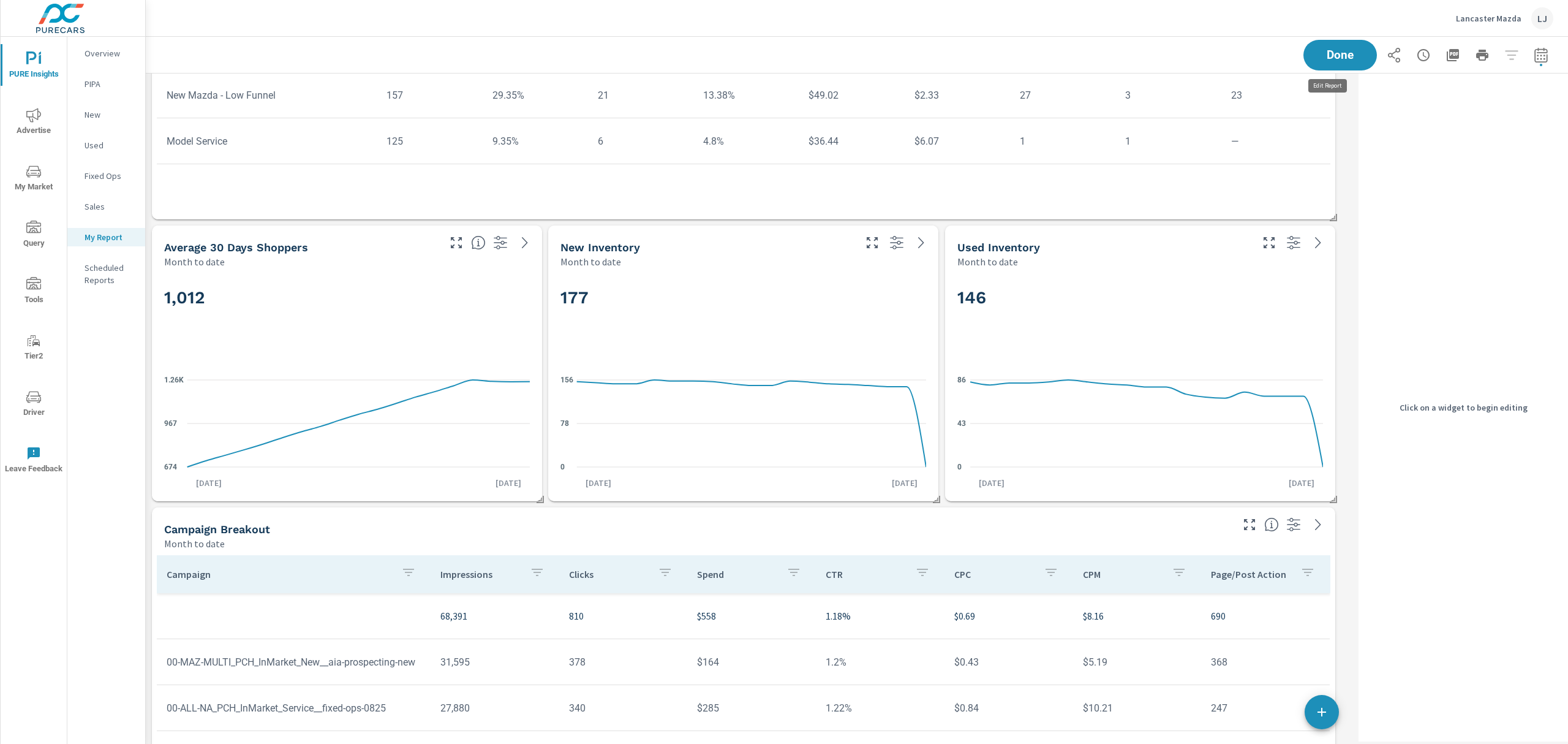
scroll to position [1724, 1221]
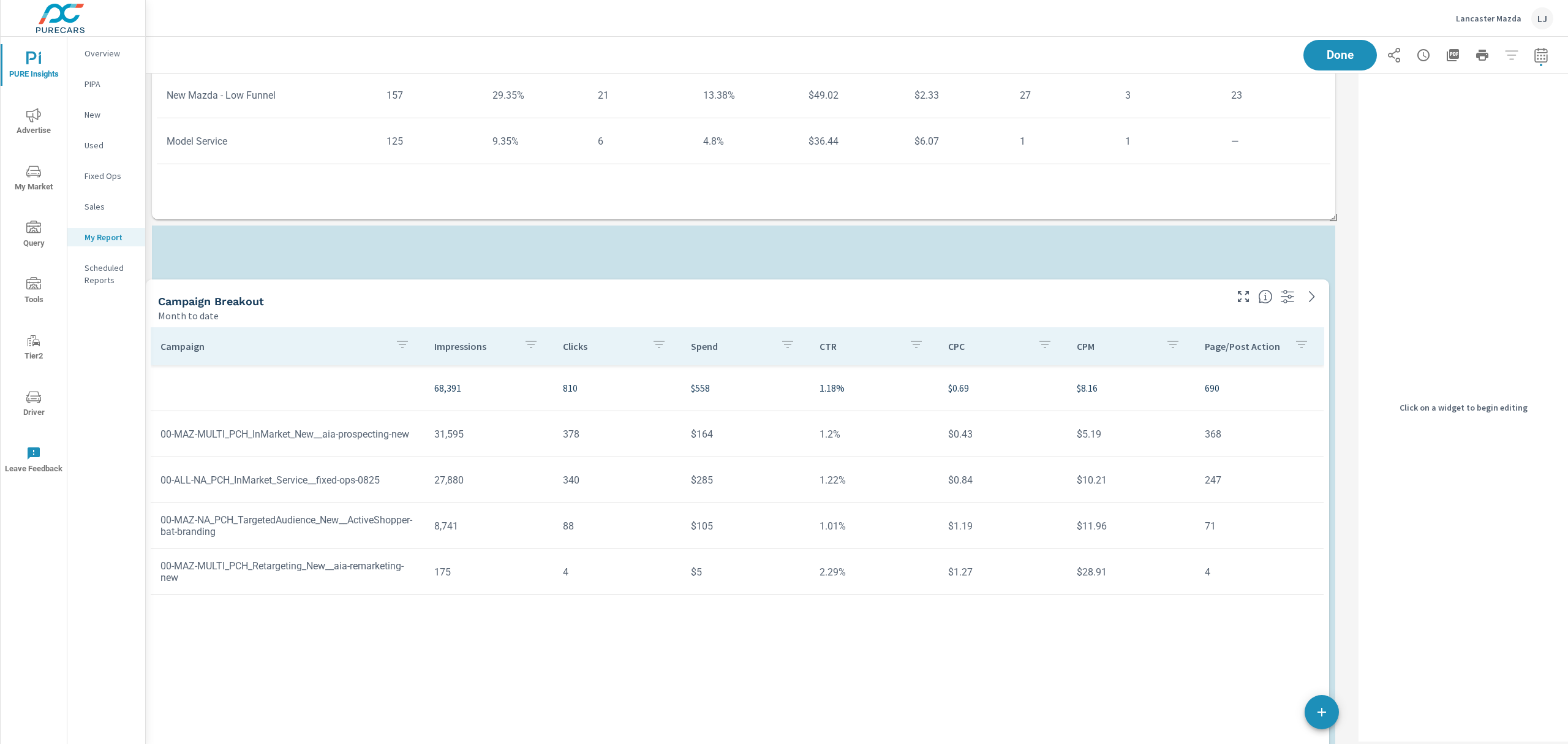
drag, startPoint x: 889, startPoint y: 528, endPoint x: 896, endPoint y: 283, distance: 245.1
click at [896, 295] on div "Campaign Breakout" at bounding box center [691, 302] width 1066 height 14
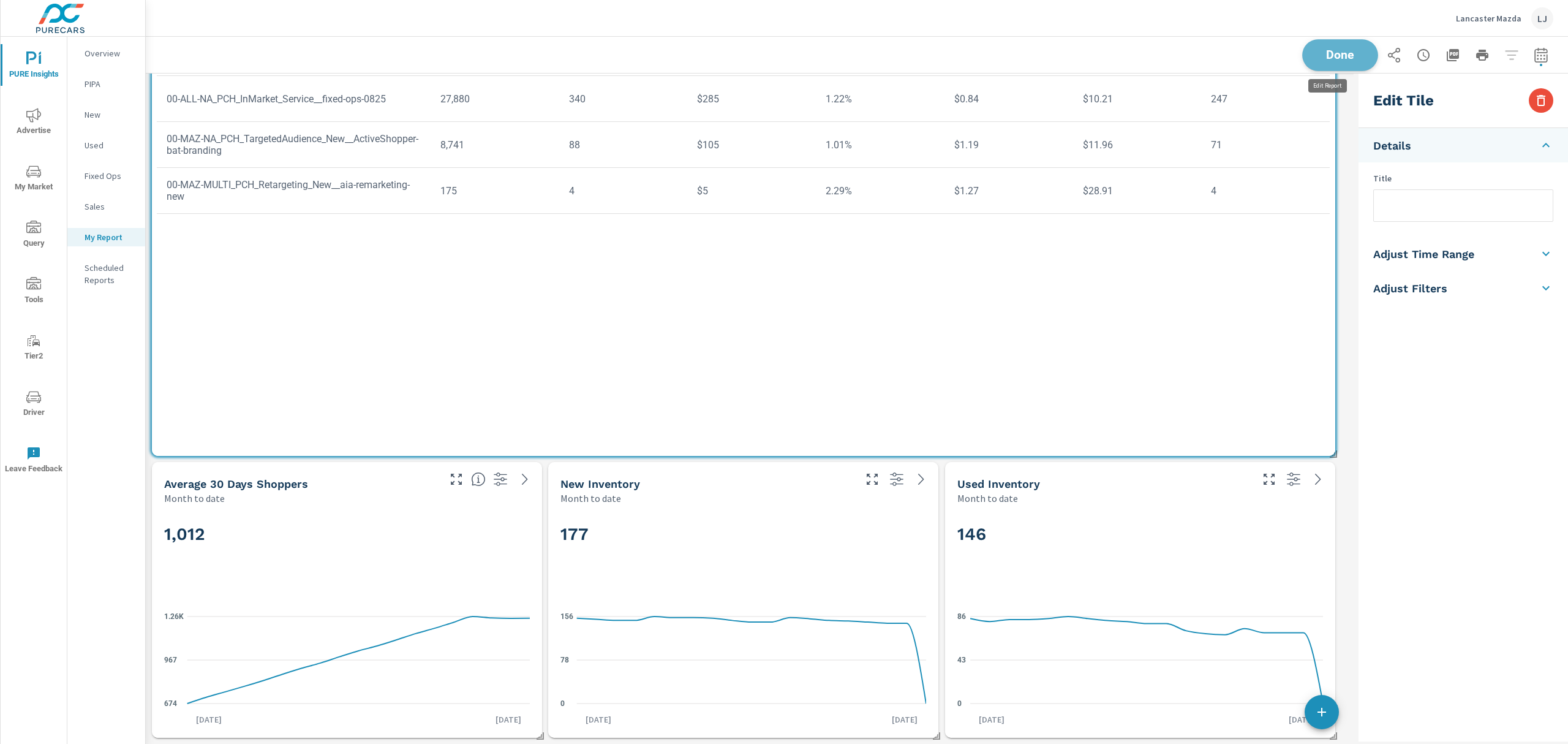
click at [1312, 45] on button "Done" at bounding box center [1340, 55] width 76 height 32
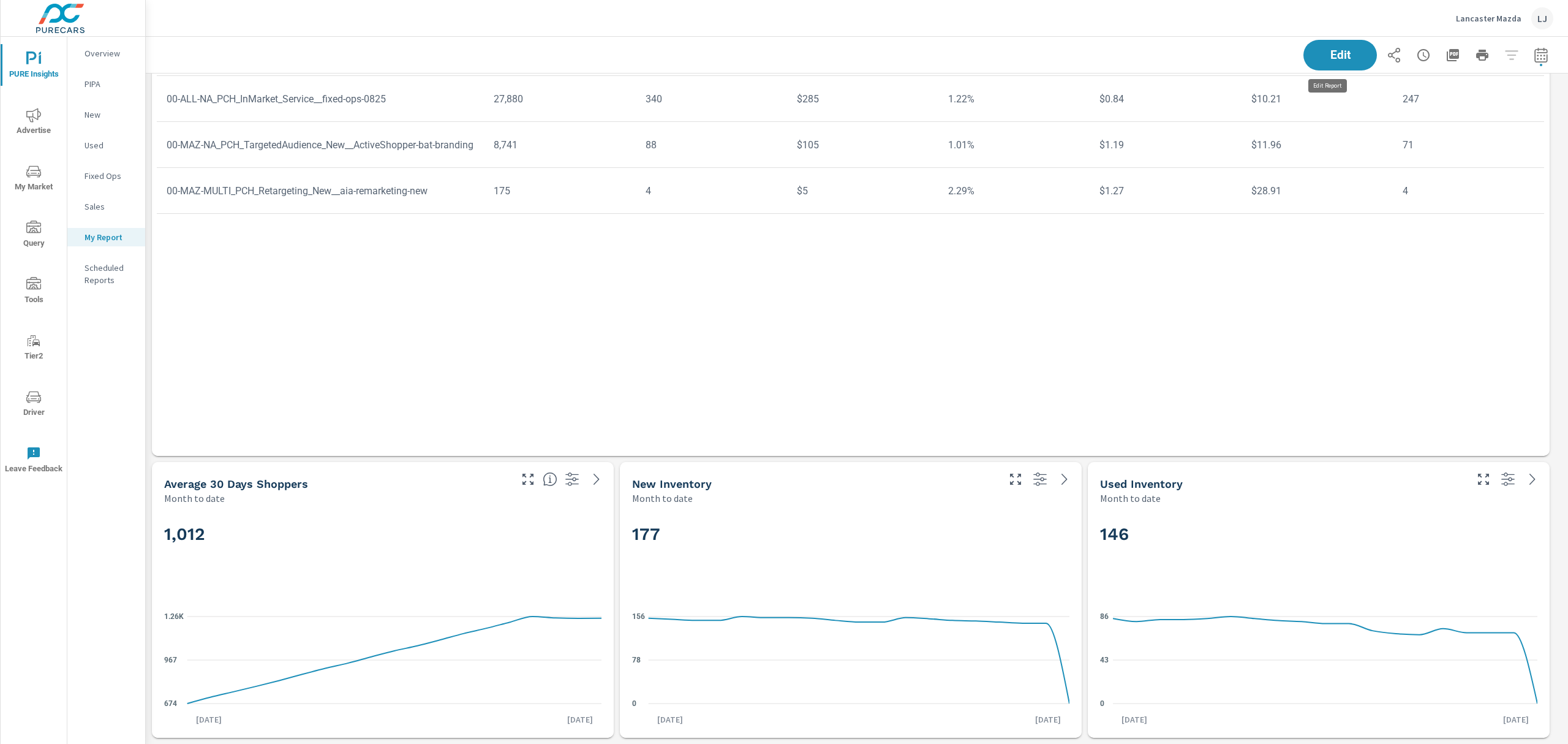
scroll to position [1724, 1436]
click at [47, 65] on span "PURE Insights" at bounding box center [33, 66] width 59 height 30
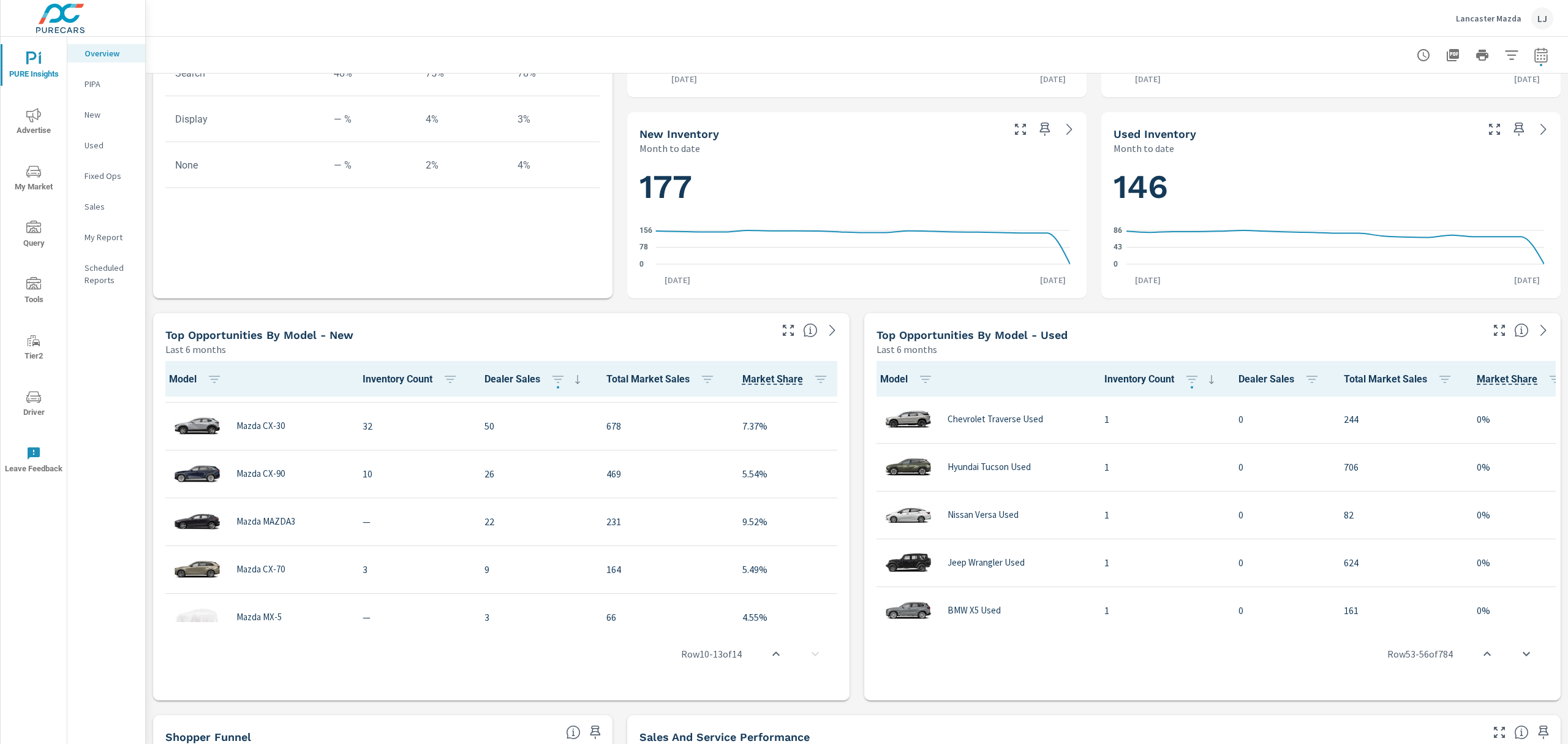
scroll to position [49, 0]
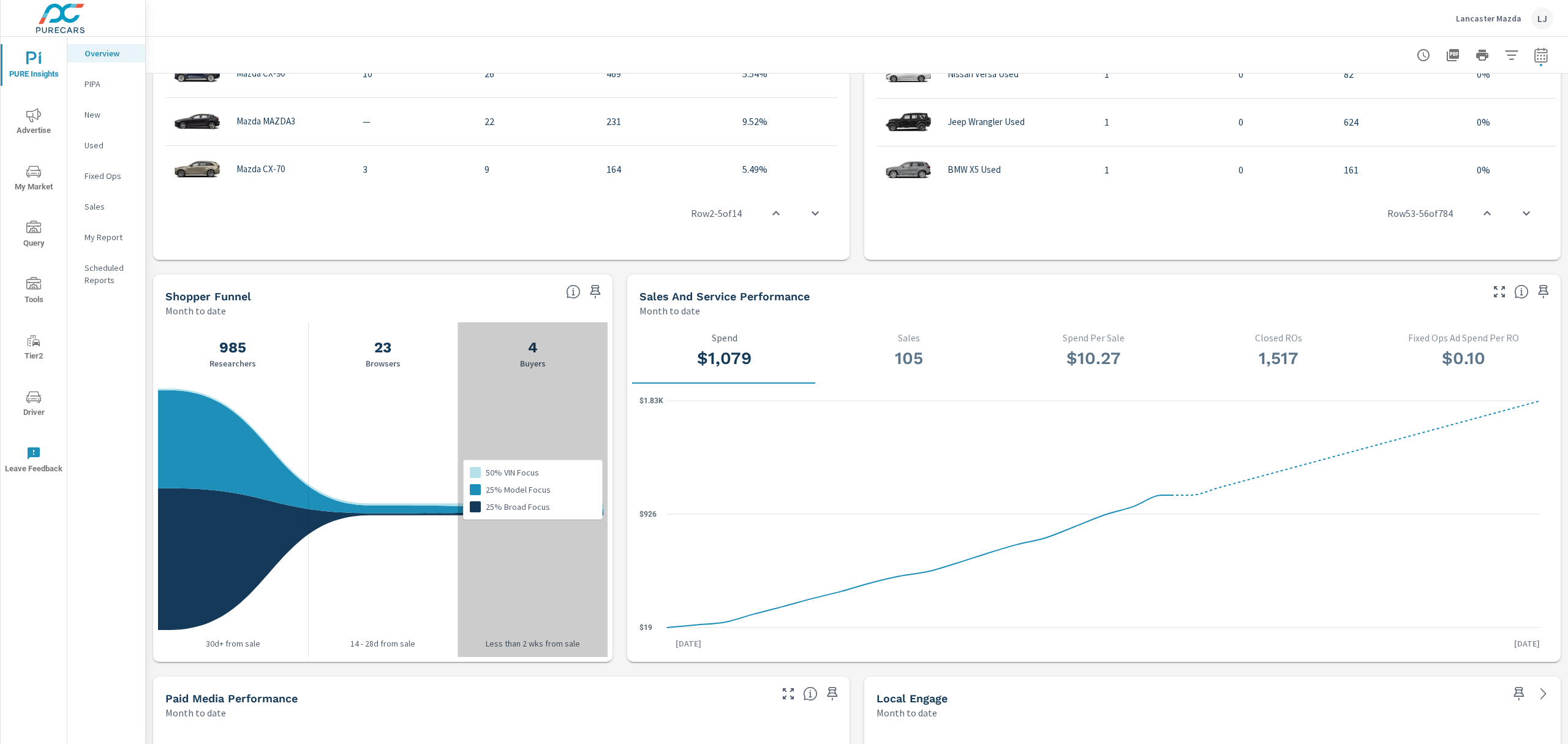
scroll to position [1062, 0]
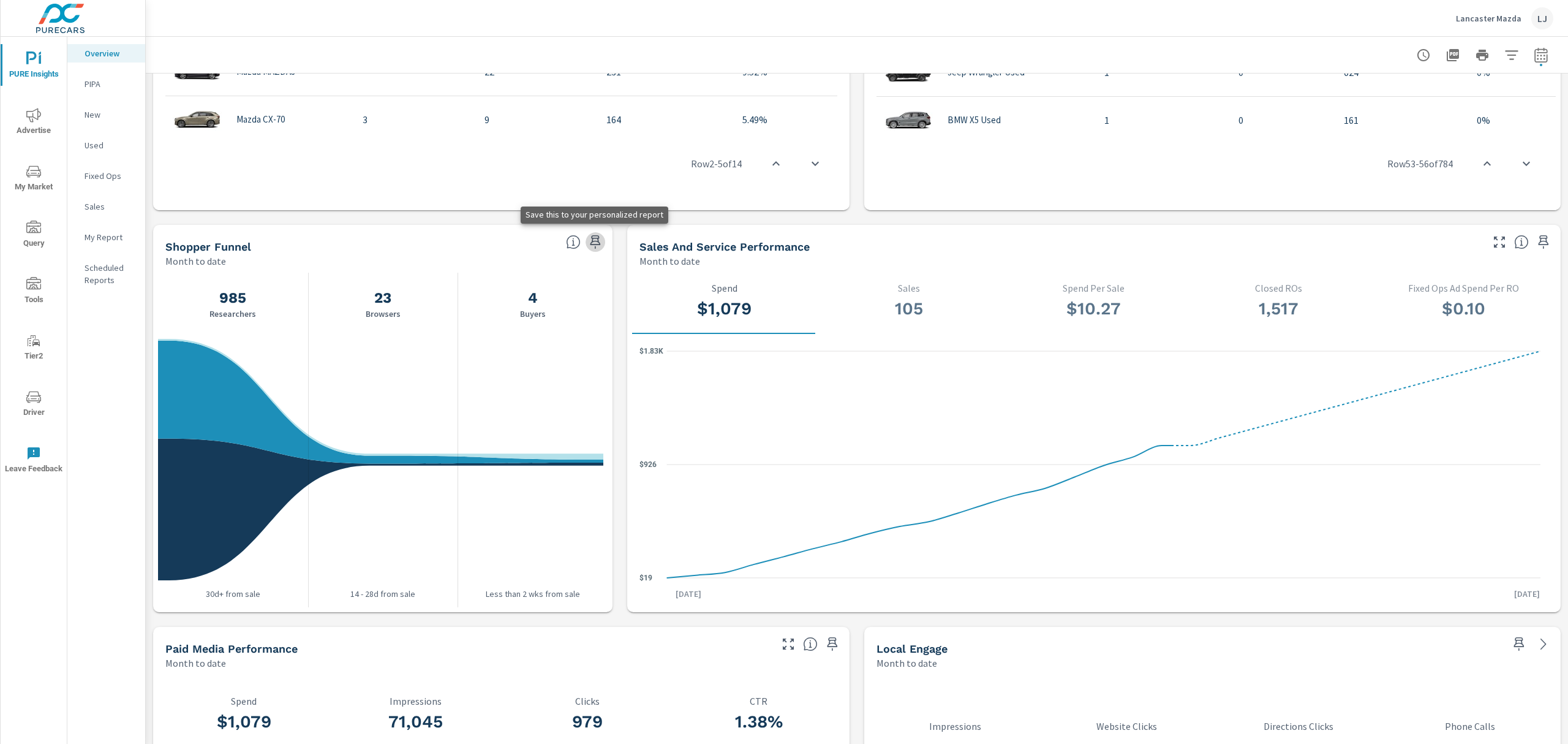
click at [593, 238] on icon "button" at bounding box center [596, 241] width 10 height 13
click at [108, 237] on p "My Report" at bounding box center [110, 237] width 51 height 13
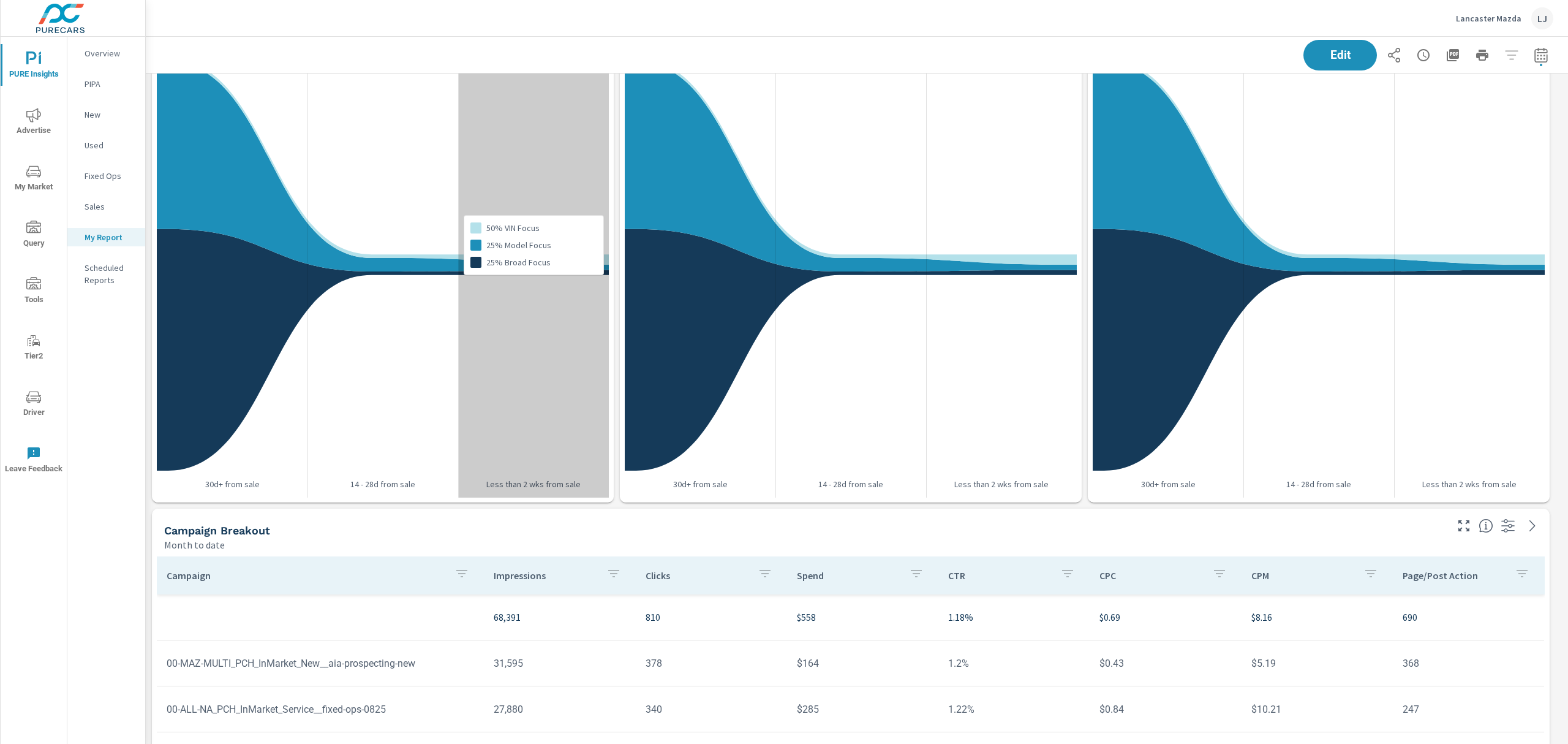
scroll to position [736, 0]
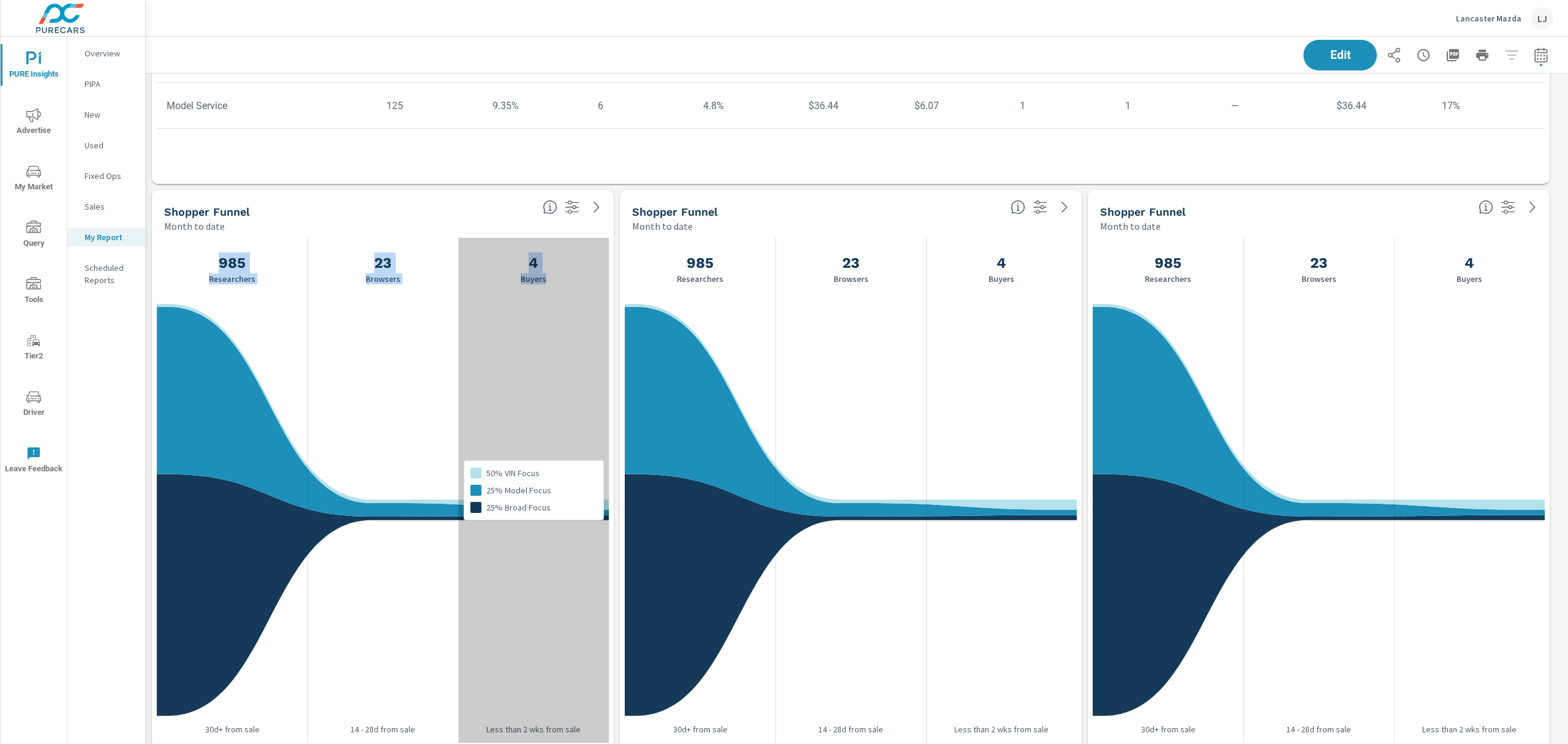
drag, startPoint x: 449, startPoint y: 190, endPoint x: 473, endPoint y: 283, distance: 96.0
click at [473, 283] on div "Shopper Funnel Month to date 985 Researchers 23 Browsers 4 Buyers 50% VIN Focus…" at bounding box center [383, 468] width 462 height 558
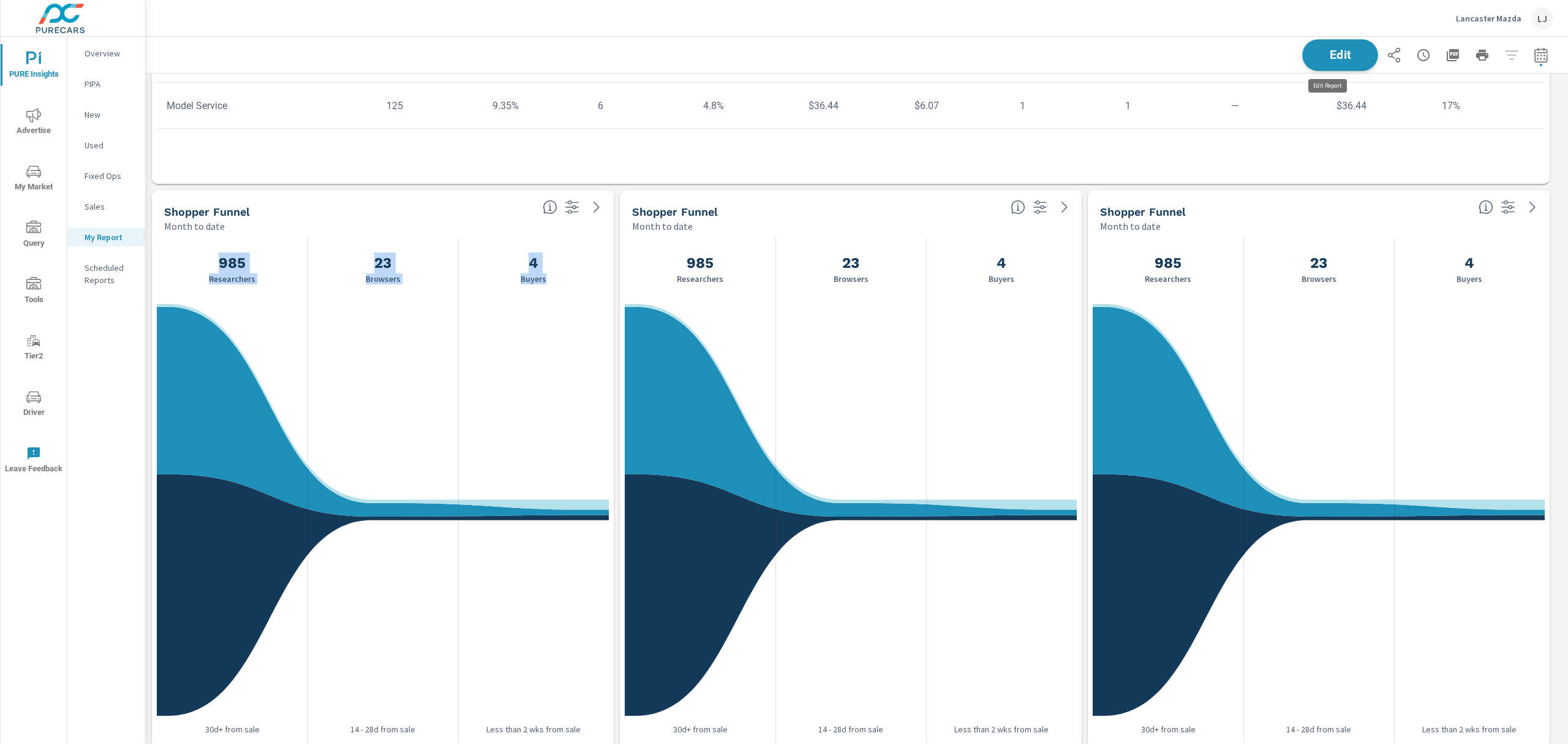
click at [1329, 40] on button "Edit" at bounding box center [1340, 55] width 76 height 32
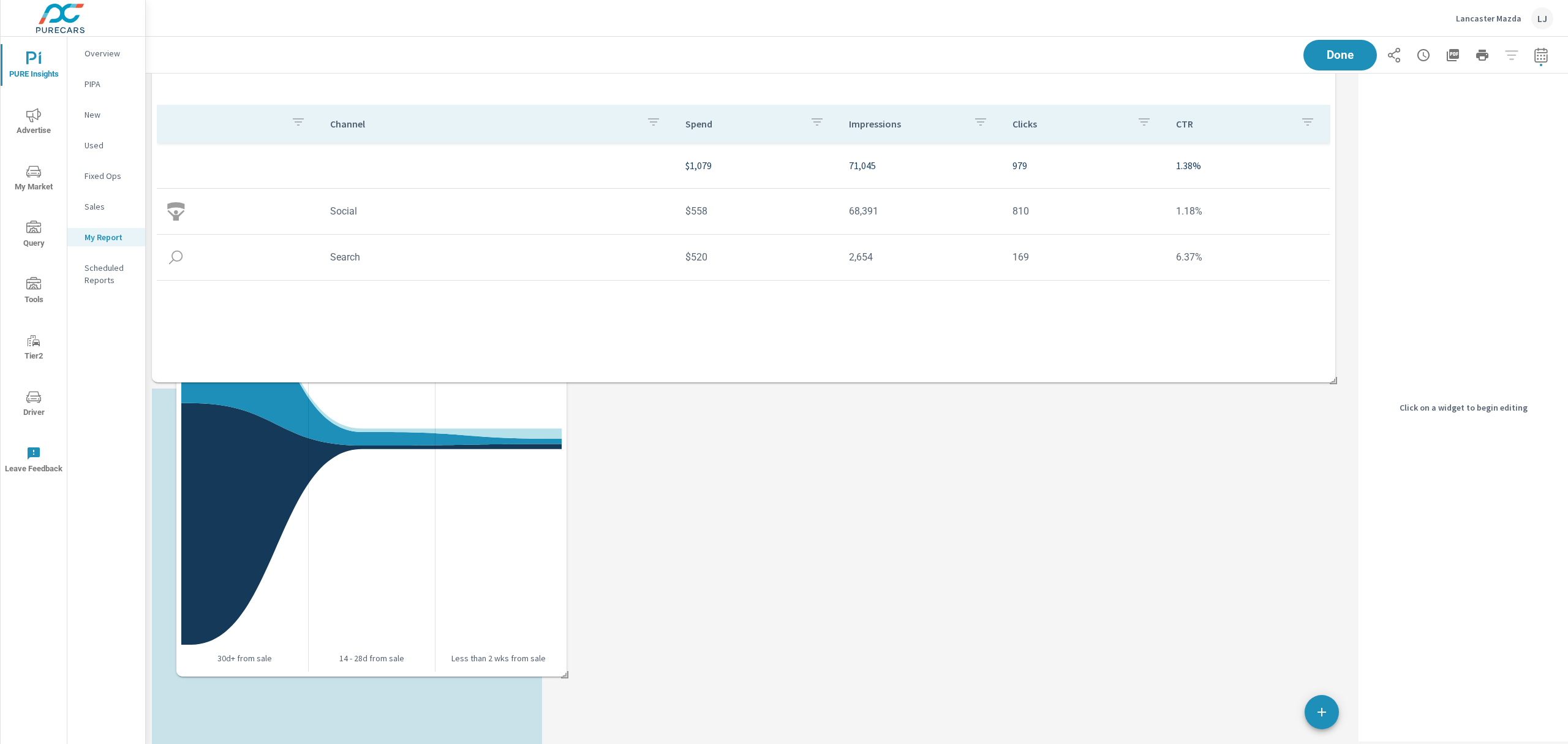
scroll to position [6, 6]
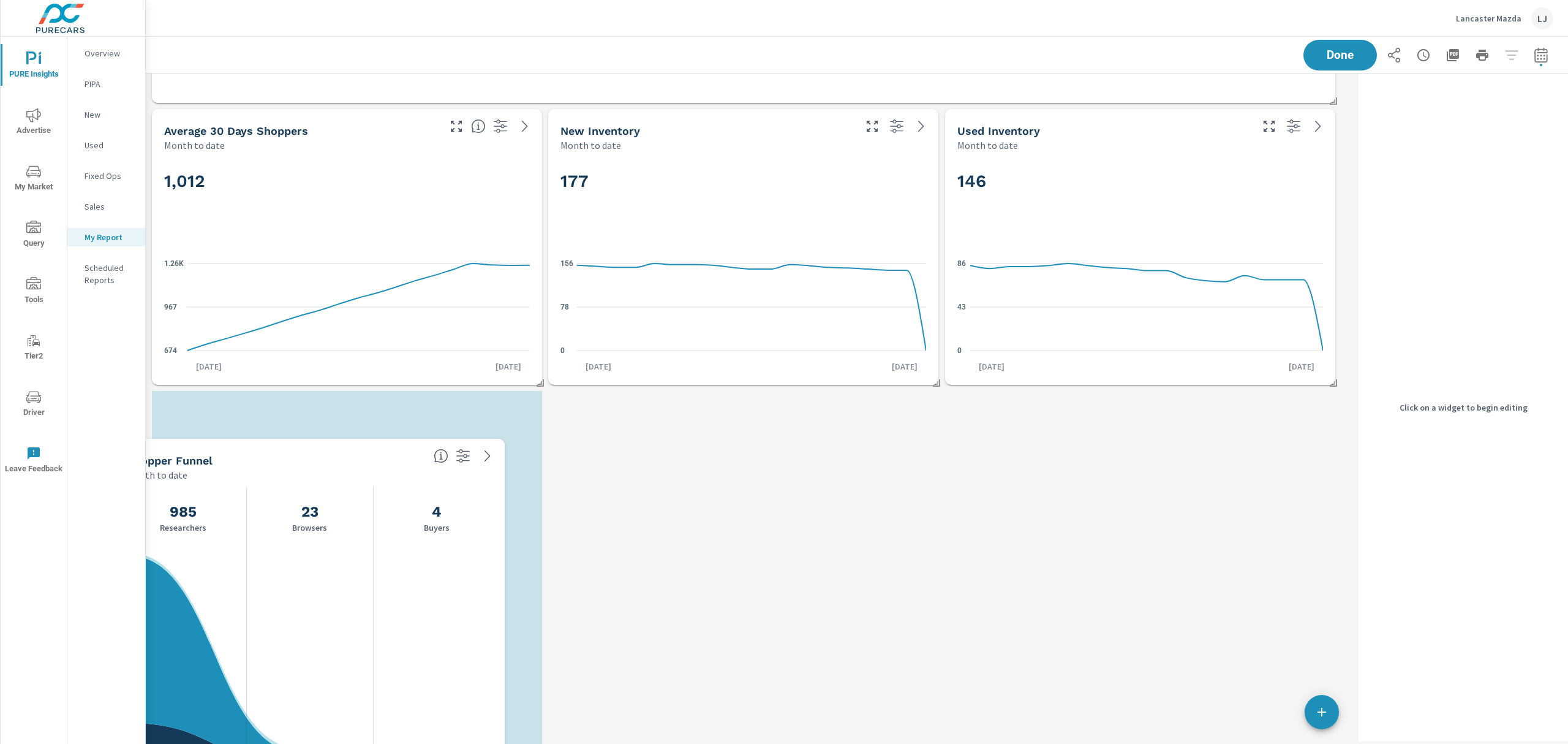
drag, startPoint x: 428, startPoint y: 207, endPoint x: 393, endPoint y: 456, distance: 251.4
click at [393, 456] on div "Shopper Funnel" at bounding box center [276, 461] width 297 height 14
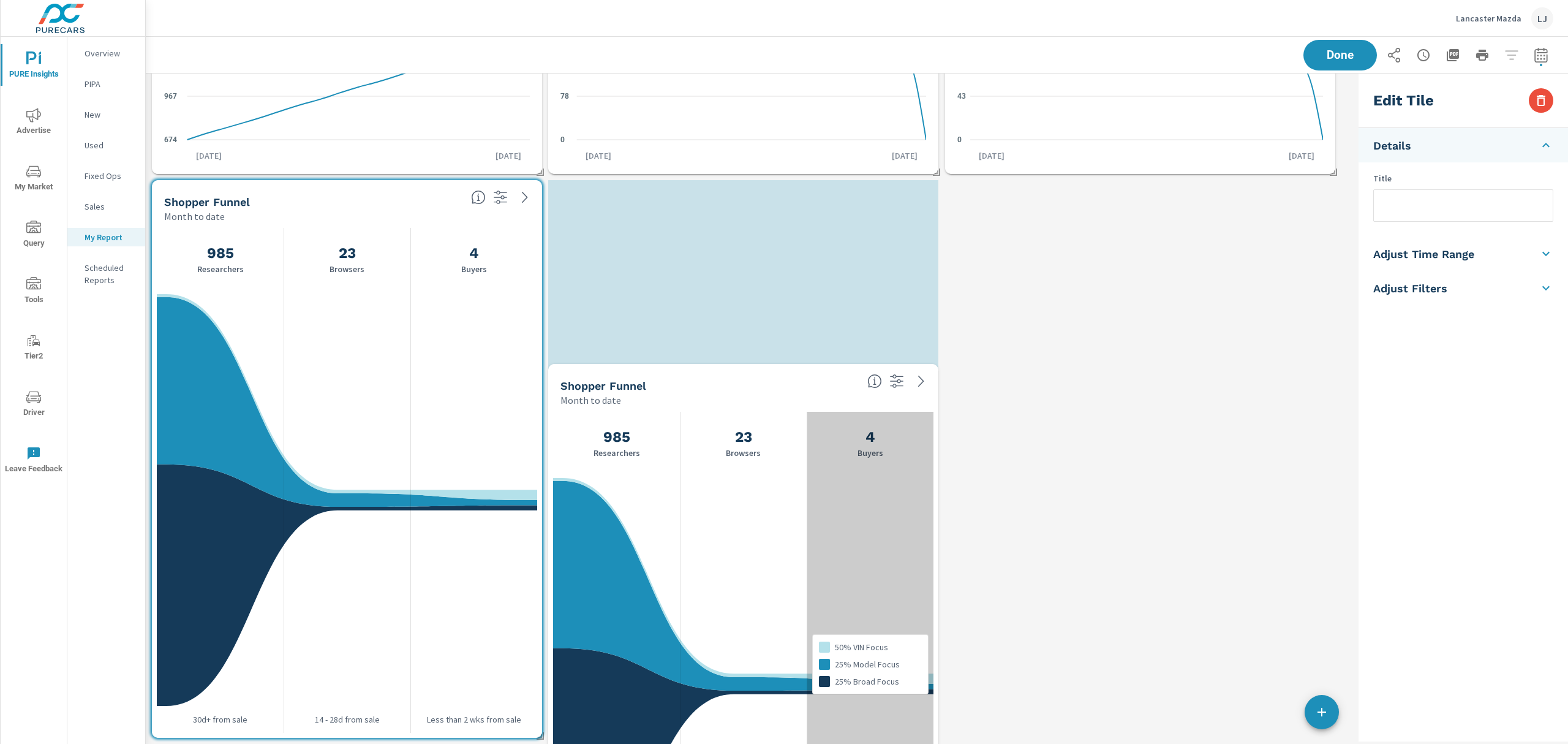
drag, startPoint x: 889, startPoint y: 302, endPoint x: 885, endPoint y: 543, distance: 241.0
click at [885, 543] on div "50% VIN Focus 25% Model Focus 25% Broad Focus" at bounding box center [870, 664] width 127 height 505
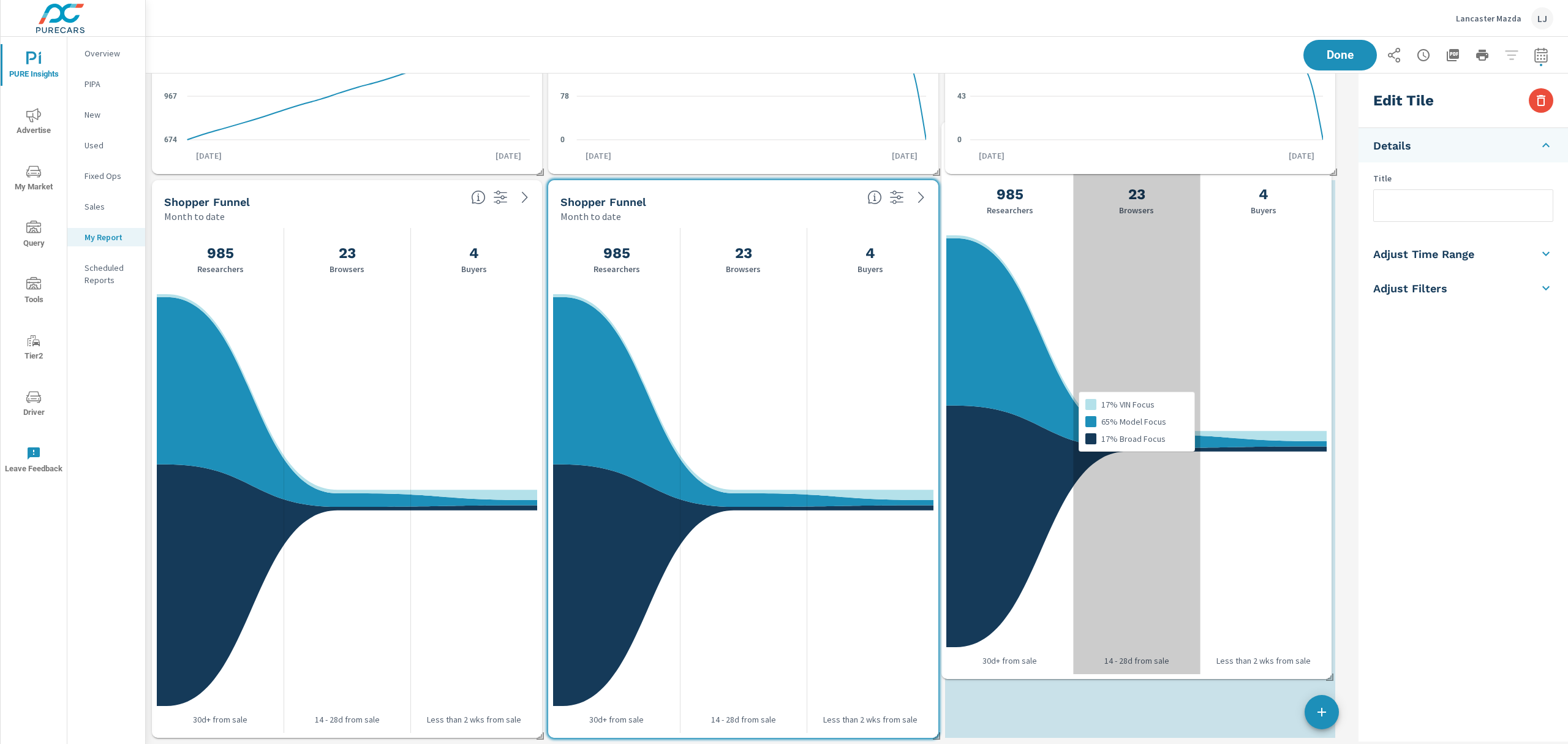
drag, startPoint x: 1202, startPoint y: 136, endPoint x: 1198, endPoint y: 261, distance: 125.1
click at [1198, 261] on div "17% VIN Focus 65% Model Focus 17% Broad Focus" at bounding box center [1137, 422] width 127 height 505
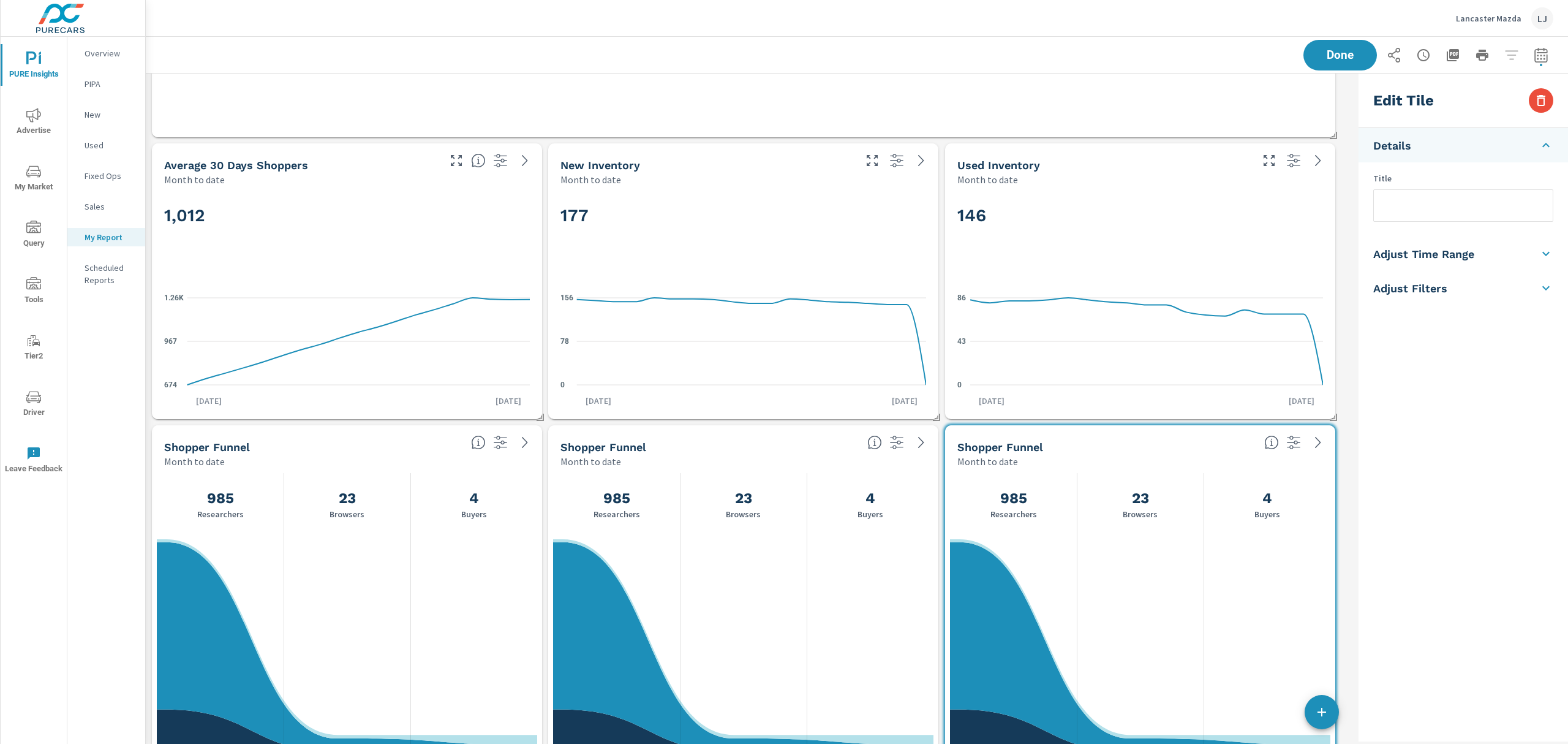
click at [907, 445] on div at bounding box center [900, 439] width 76 height 27
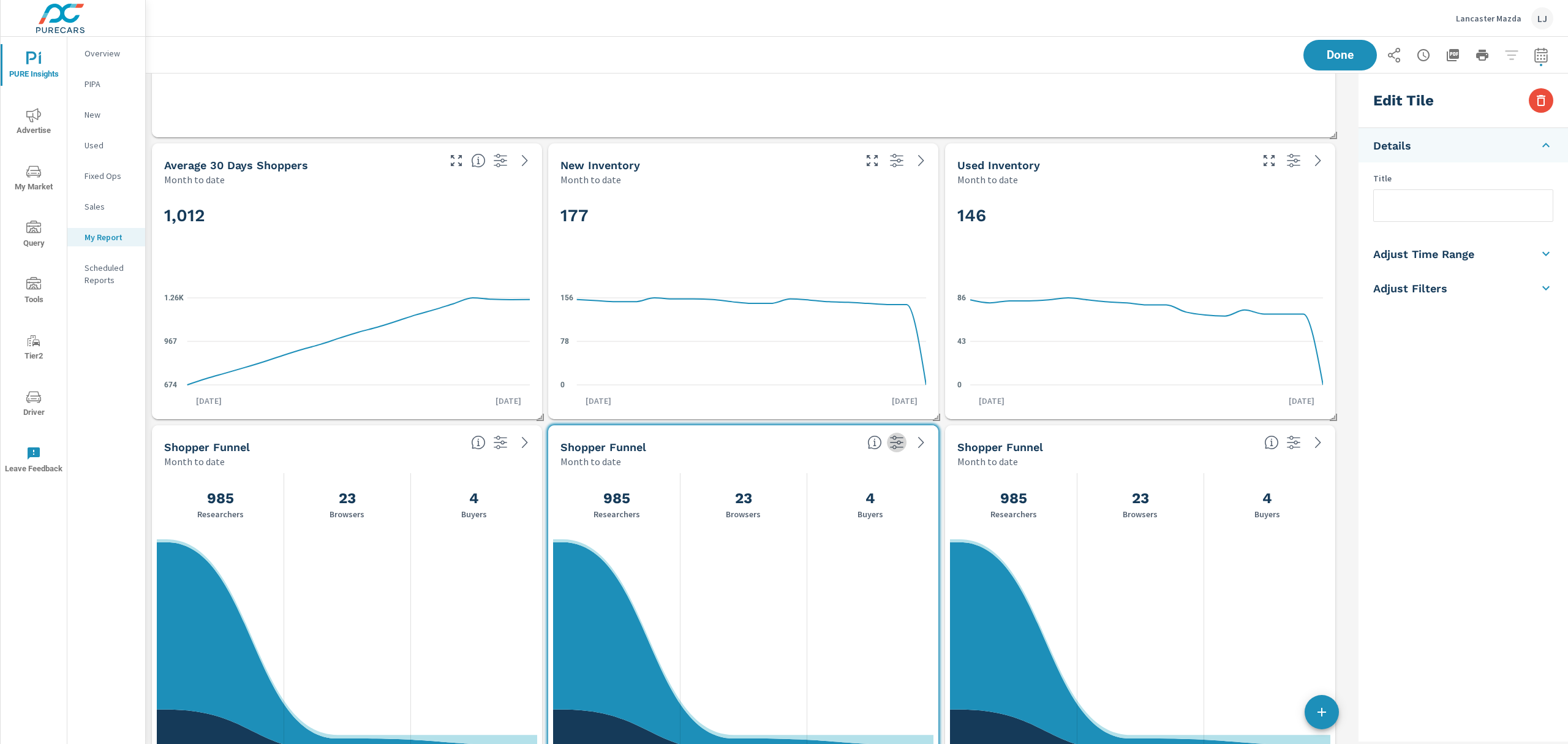
click at [902, 446] on icon "button" at bounding box center [896, 442] width 15 height 15
click at [631, 454] on div "Month to date" at bounding box center [709, 461] width 297 height 15
click at [628, 445] on h5 "Shopper Funnel" at bounding box center [603, 447] width 86 height 13
click at [707, 446] on div "Shopper Funnel" at bounding box center [709, 447] width 297 height 14
click at [1425, 206] on input "text" at bounding box center [1463, 205] width 179 height 31
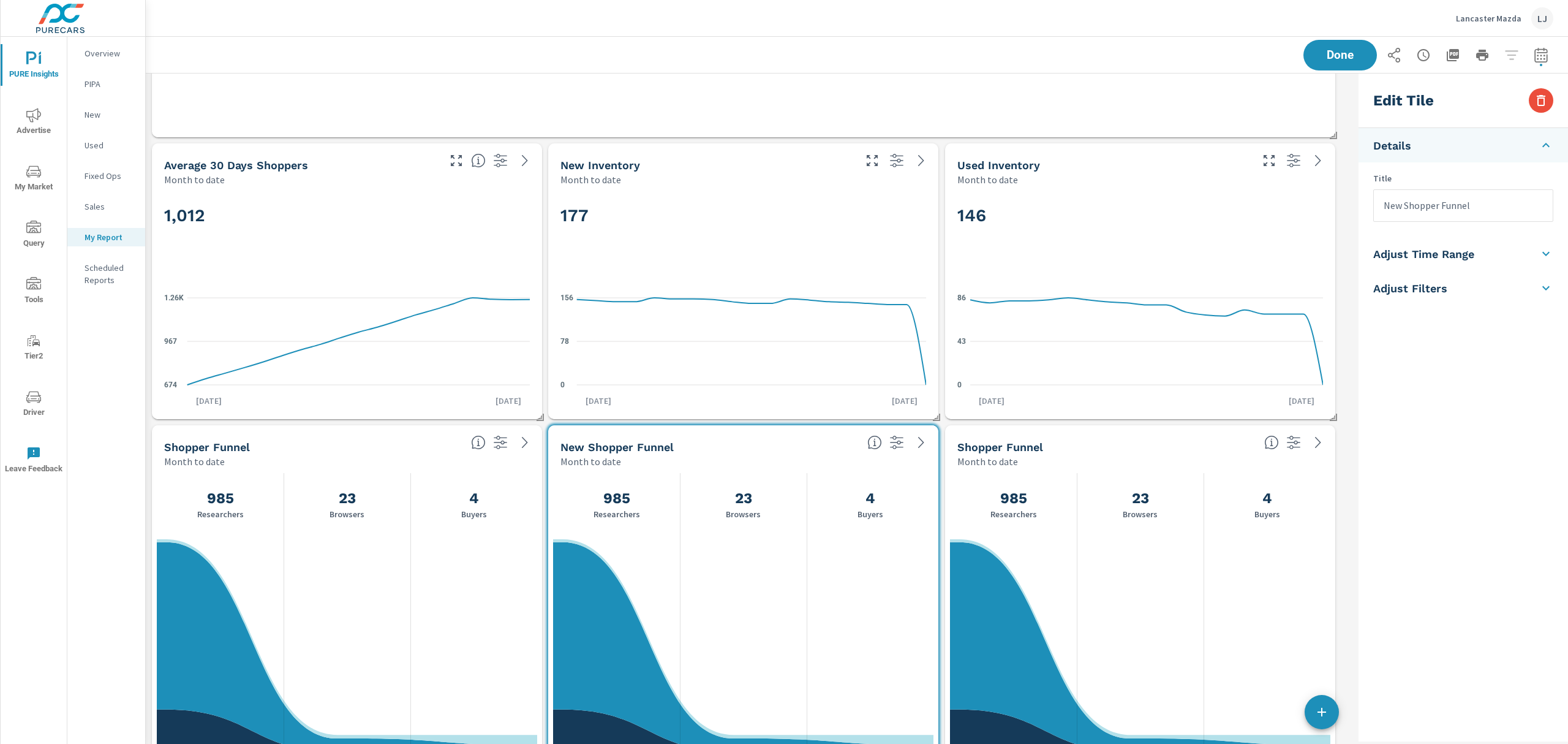
type input "New Shopper Funnel"
click at [1477, 422] on div "Edit Tile Details Title New Shopper Funnel Adjust Time Range Fixed Dates Date P…" at bounding box center [1463, 407] width 209 height 668
click at [1018, 445] on h5 "Shopper Funnel" at bounding box center [1000, 447] width 86 height 13
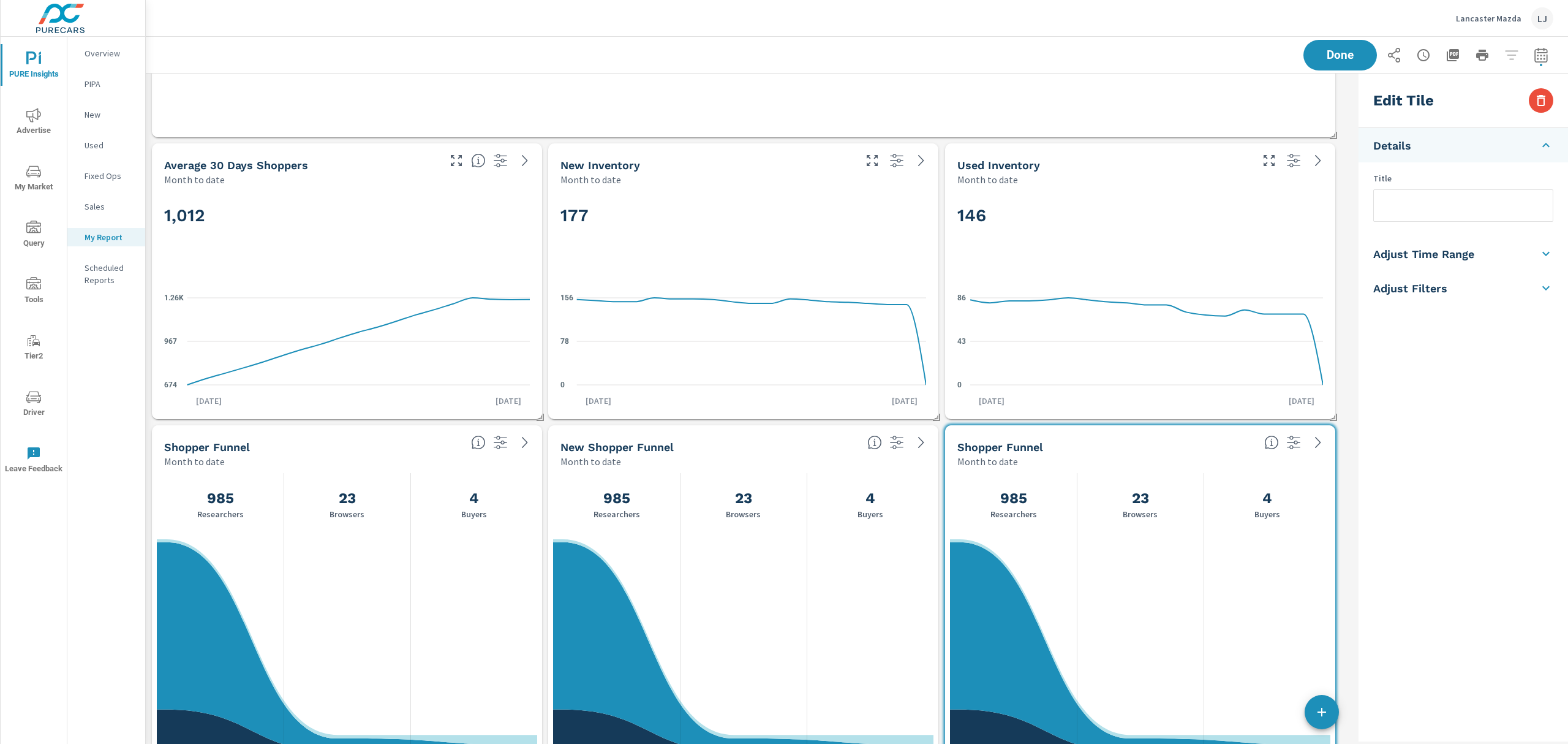
click at [1425, 214] on input "text" at bounding box center [1463, 205] width 179 height 31
click at [1336, 52] on div "Done" at bounding box center [1428, 55] width 250 height 31
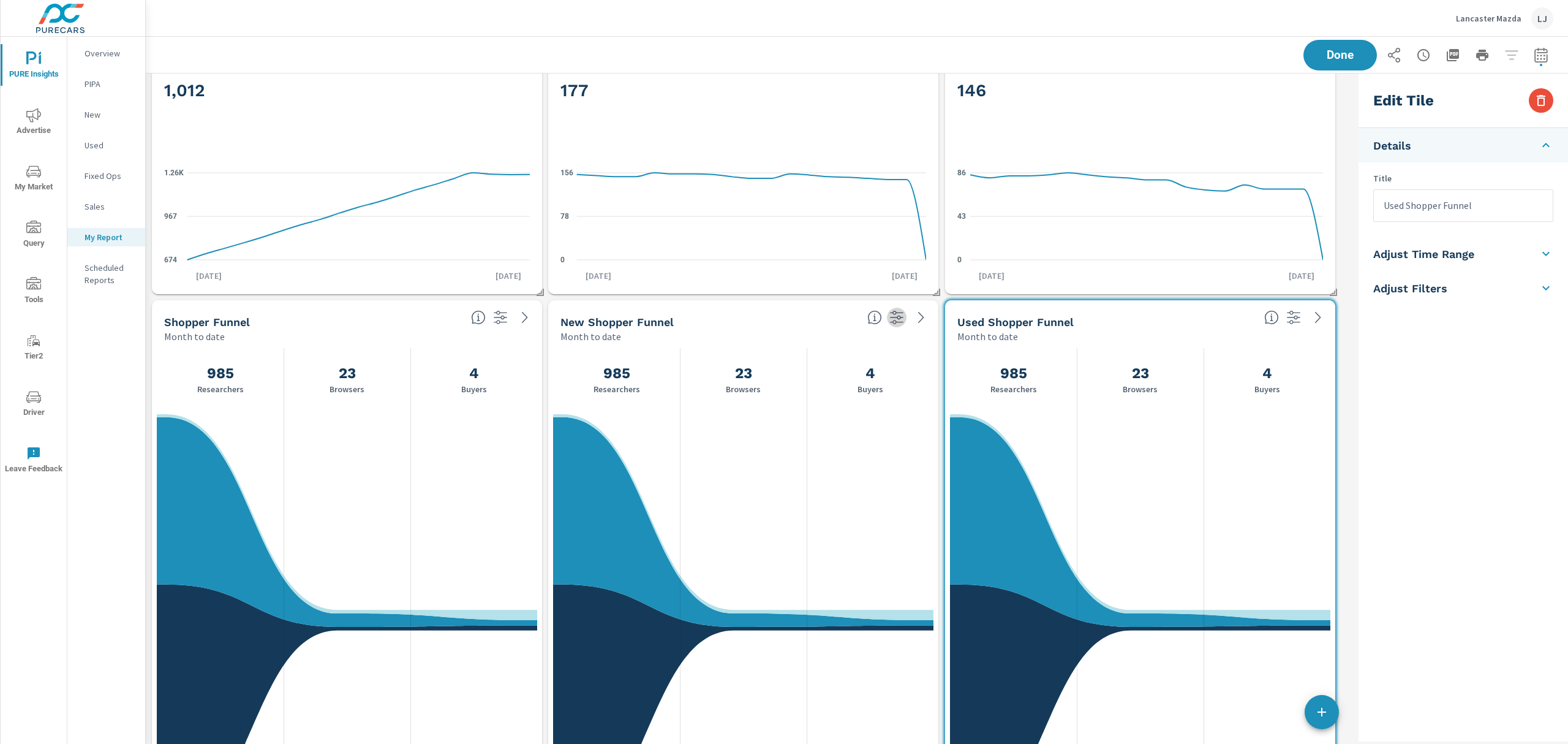
click at [889, 320] on icon "button" at bounding box center [896, 317] width 15 height 15
type input "New Shopper Funnel"
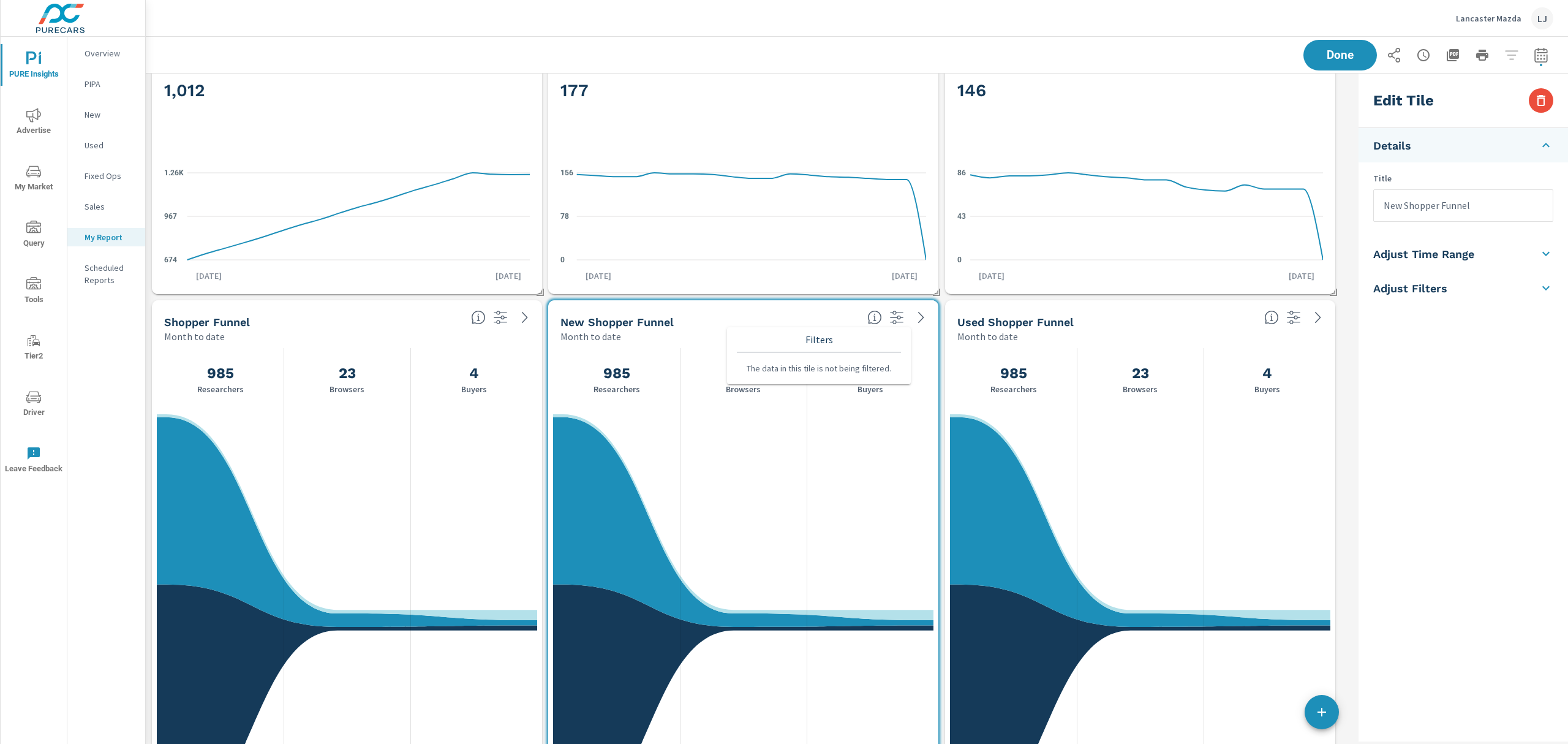
click at [827, 337] on p "Filters" at bounding box center [819, 340] width 164 height 25
click at [818, 338] on p "Filters" at bounding box center [819, 340] width 164 height 25
click at [763, 306] on div "New Shopper Funnel Month to date" at bounding box center [705, 322] width 315 height 43
click at [1445, 290] on h5 "Adjust Filters" at bounding box center [1410, 288] width 74 height 14
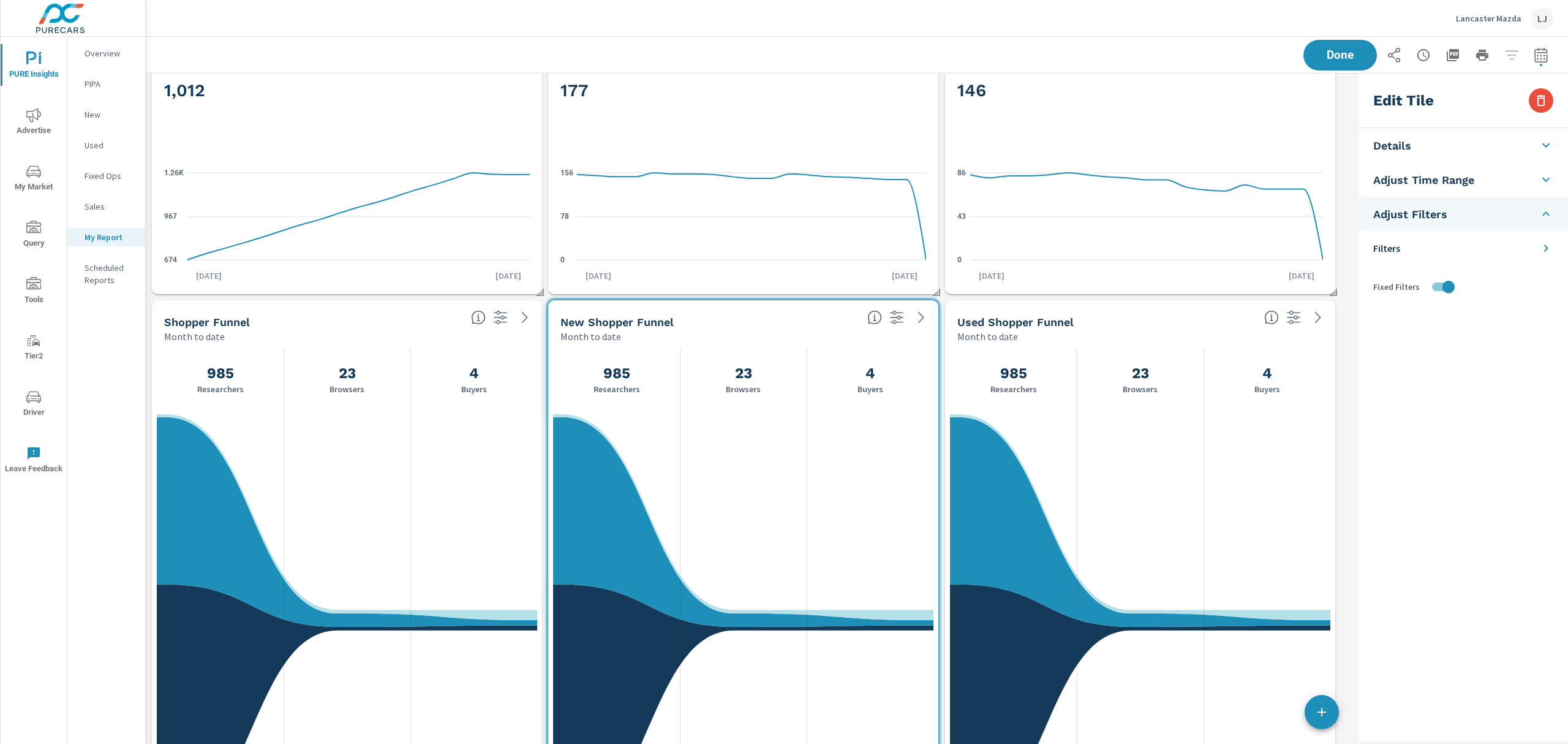
click at [1458, 246] on li "Filters" at bounding box center [1463, 248] width 209 height 34
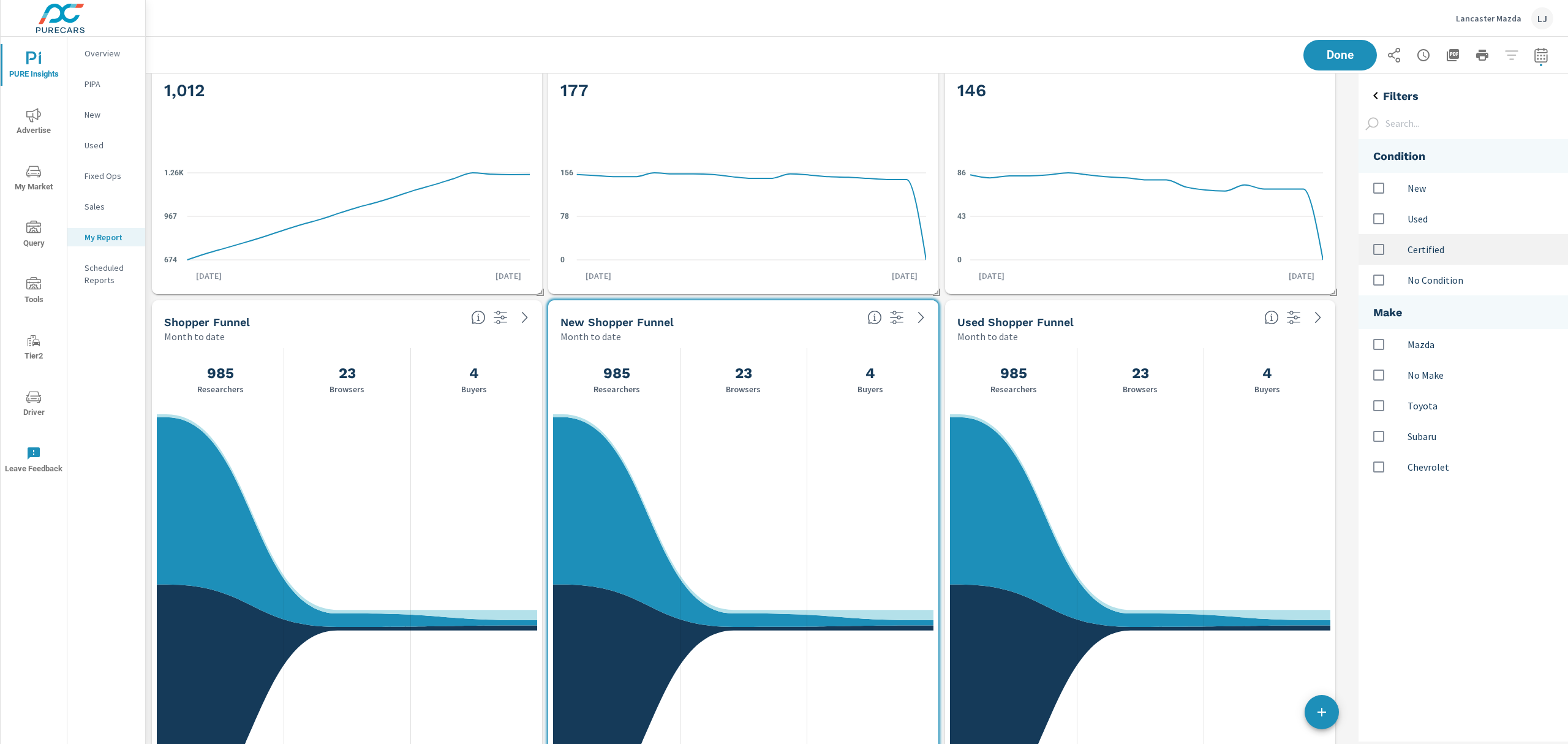
scroll to position [369, 235]
click at [1383, 184] on input "options" at bounding box center [1379, 188] width 26 height 26
click at [1342, 54] on span "Done" at bounding box center [1341, 54] width 50 height 12
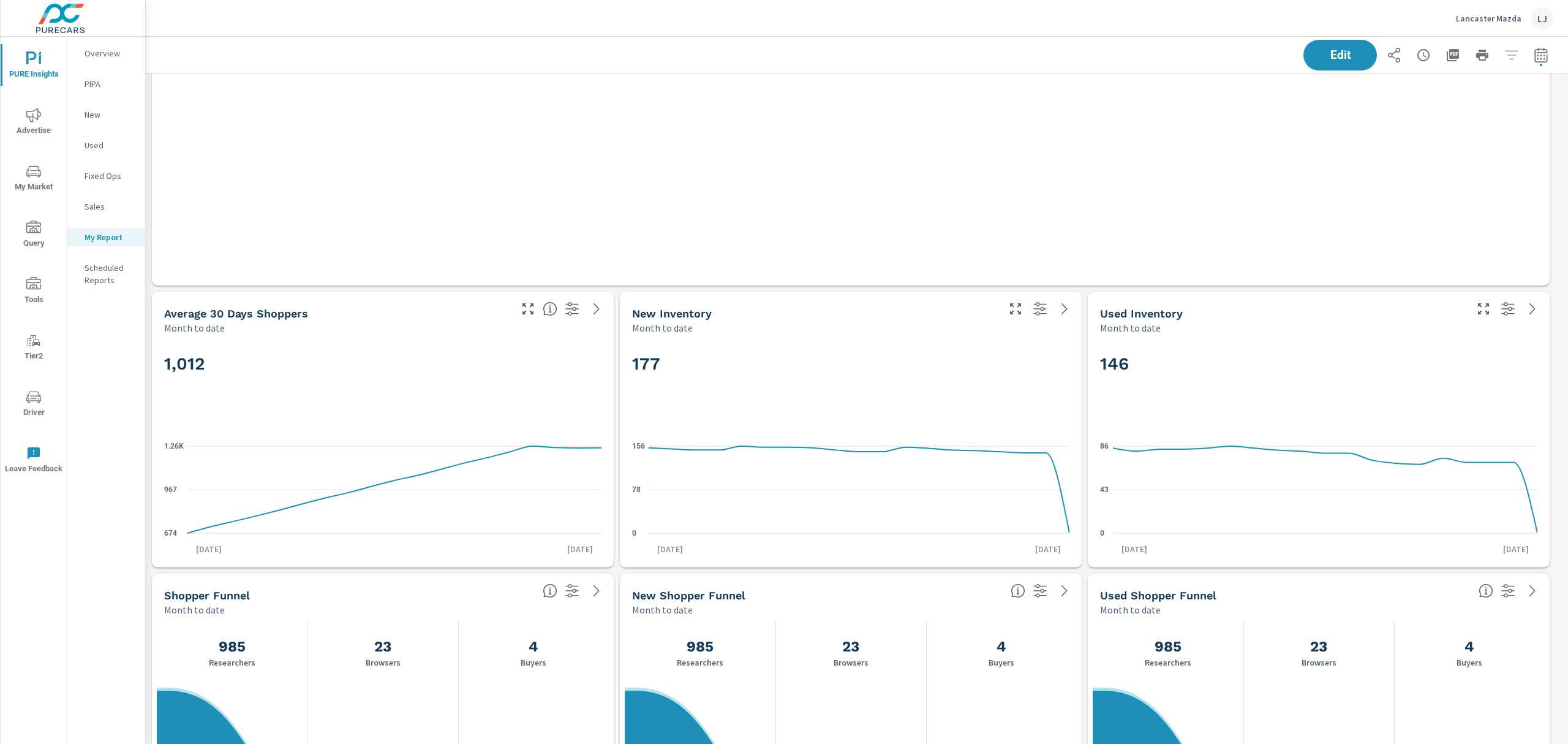
scroll to position [1144, 0]
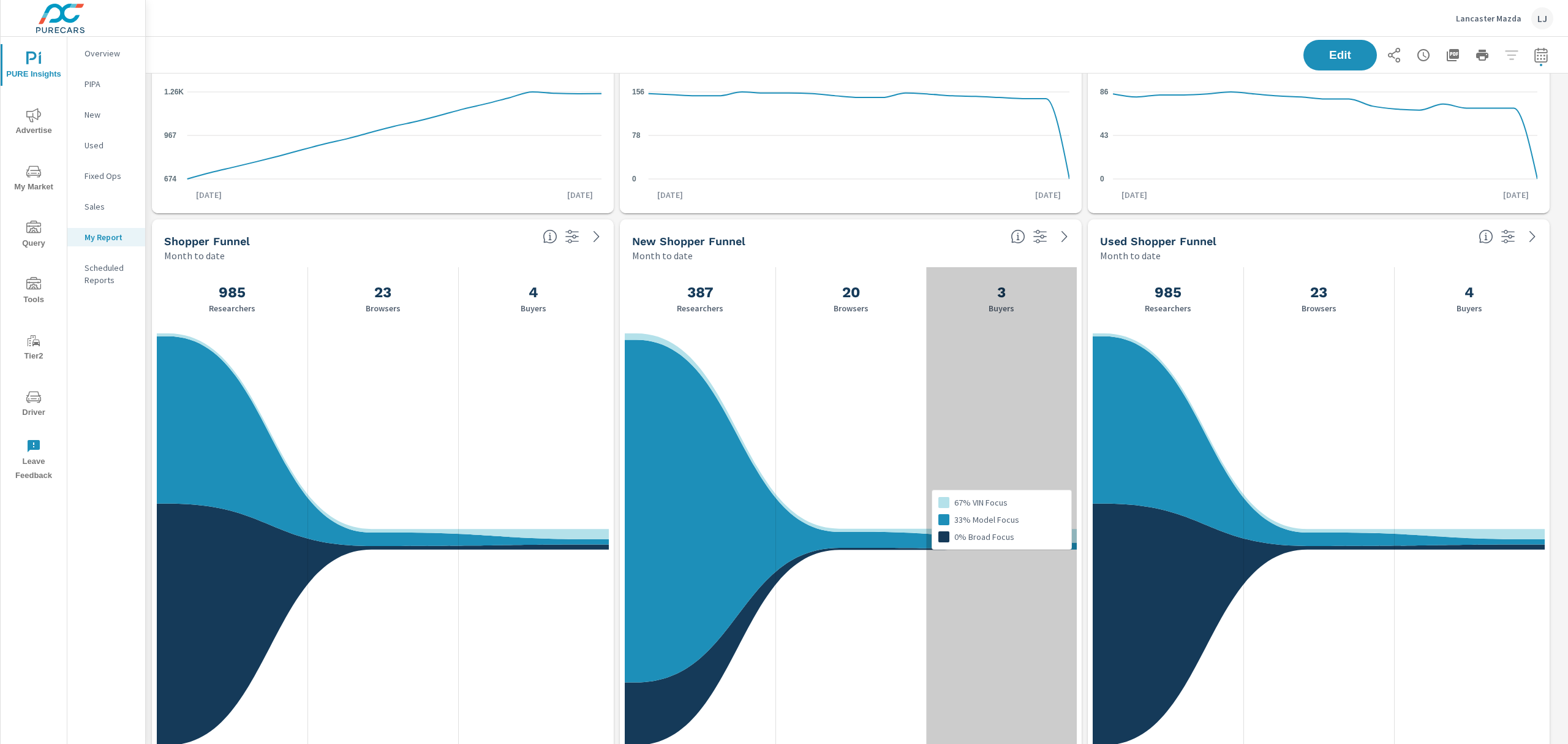
scroll to position [1591, 0]
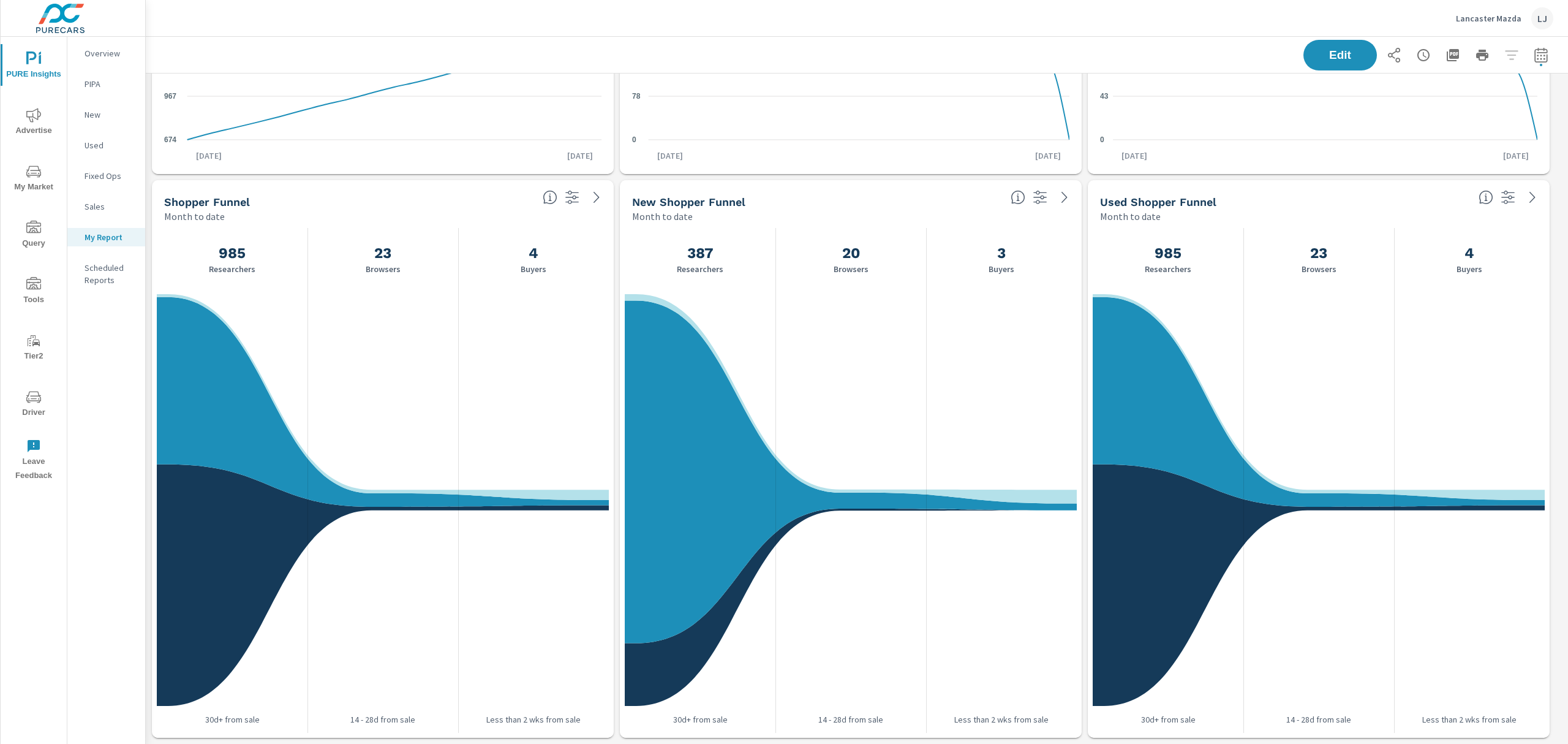
click at [1396, 186] on div "Used Shopper Funnel Month to date" at bounding box center [1281, 202] width 386 height 43
click at [1502, 198] on icon "button" at bounding box center [1508, 197] width 13 height 13
click at [1251, 190] on div "Used Shopper Funnel Month to date" at bounding box center [1281, 202] width 386 height 43
click at [1316, 50] on span "Edit" at bounding box center [1341, 54] width 50 height 12
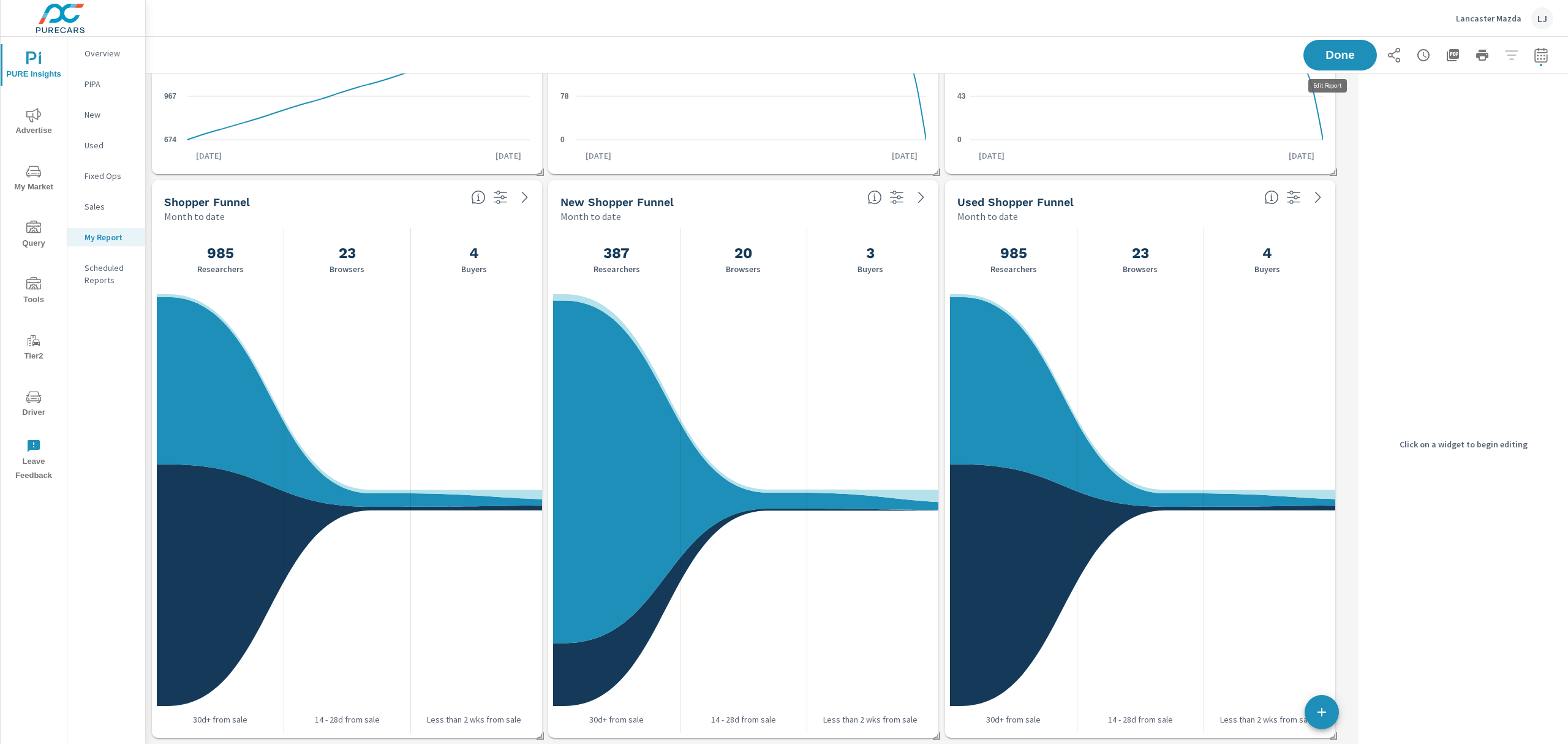
scroll to position [2288, 1221]
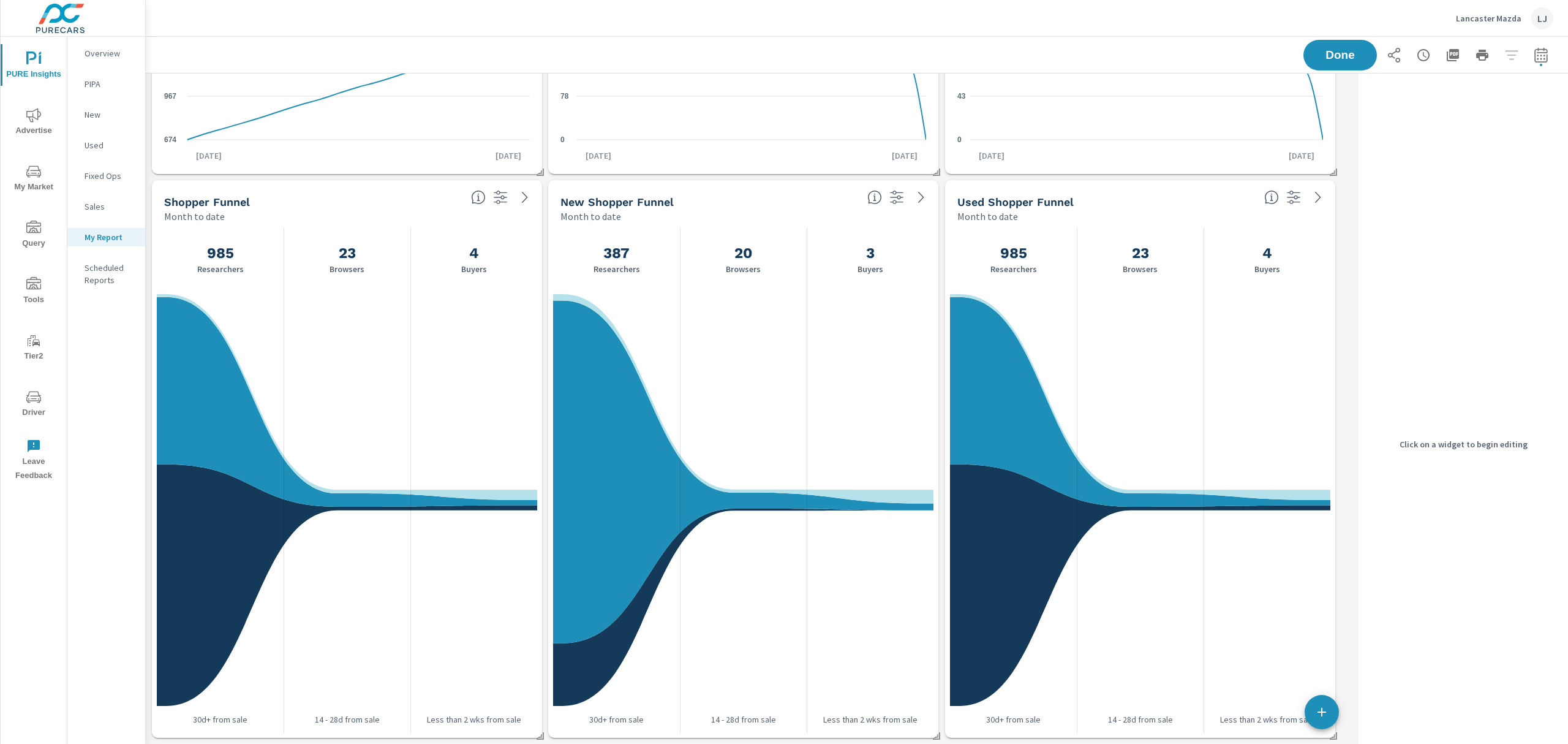
click at [1288, 197] on icon "button" at bounding box center [1293, 197] width 13 height 13
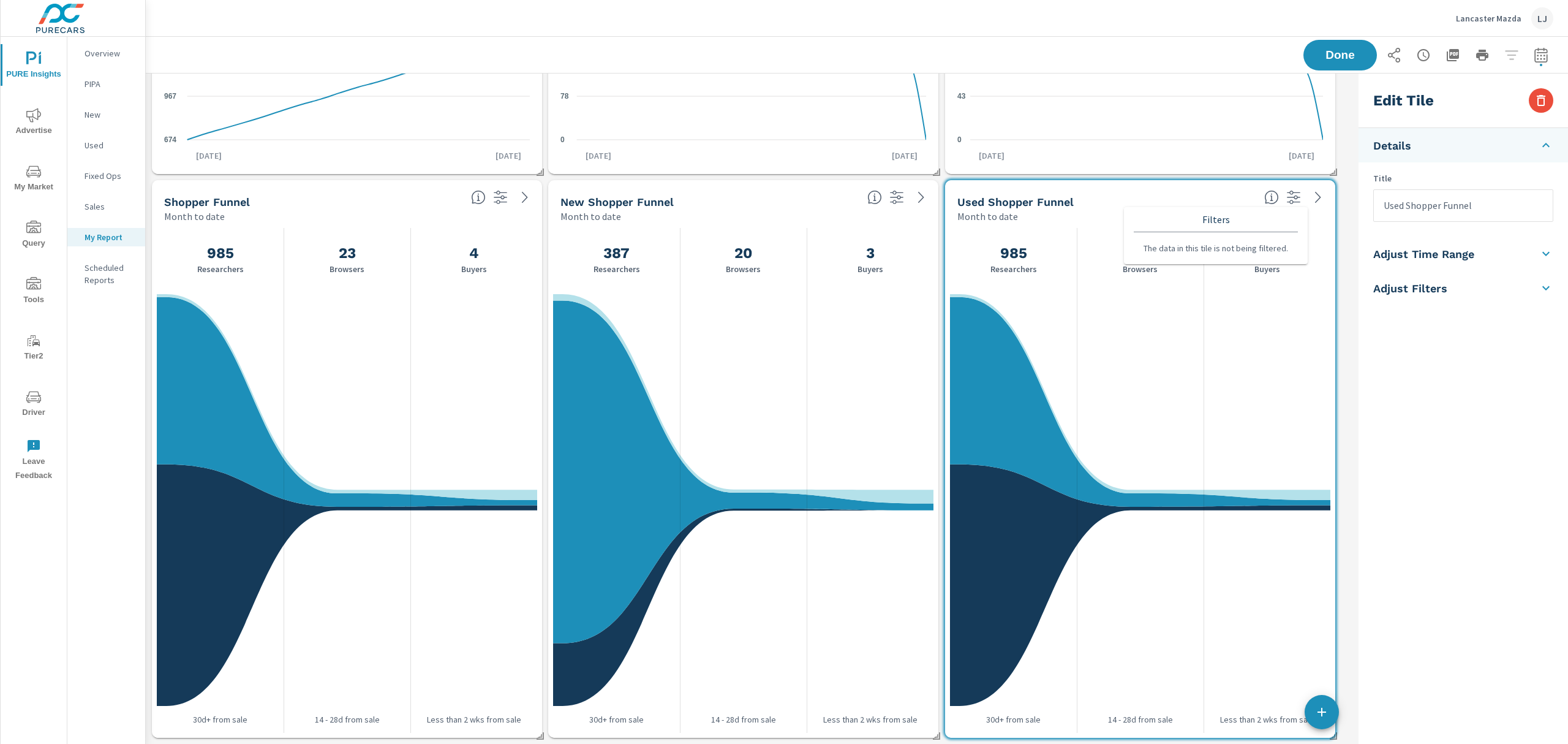
click at [1422, 282] on h5 "Adjust Filters" at bounding box center [1410, 288] width 74 height 14
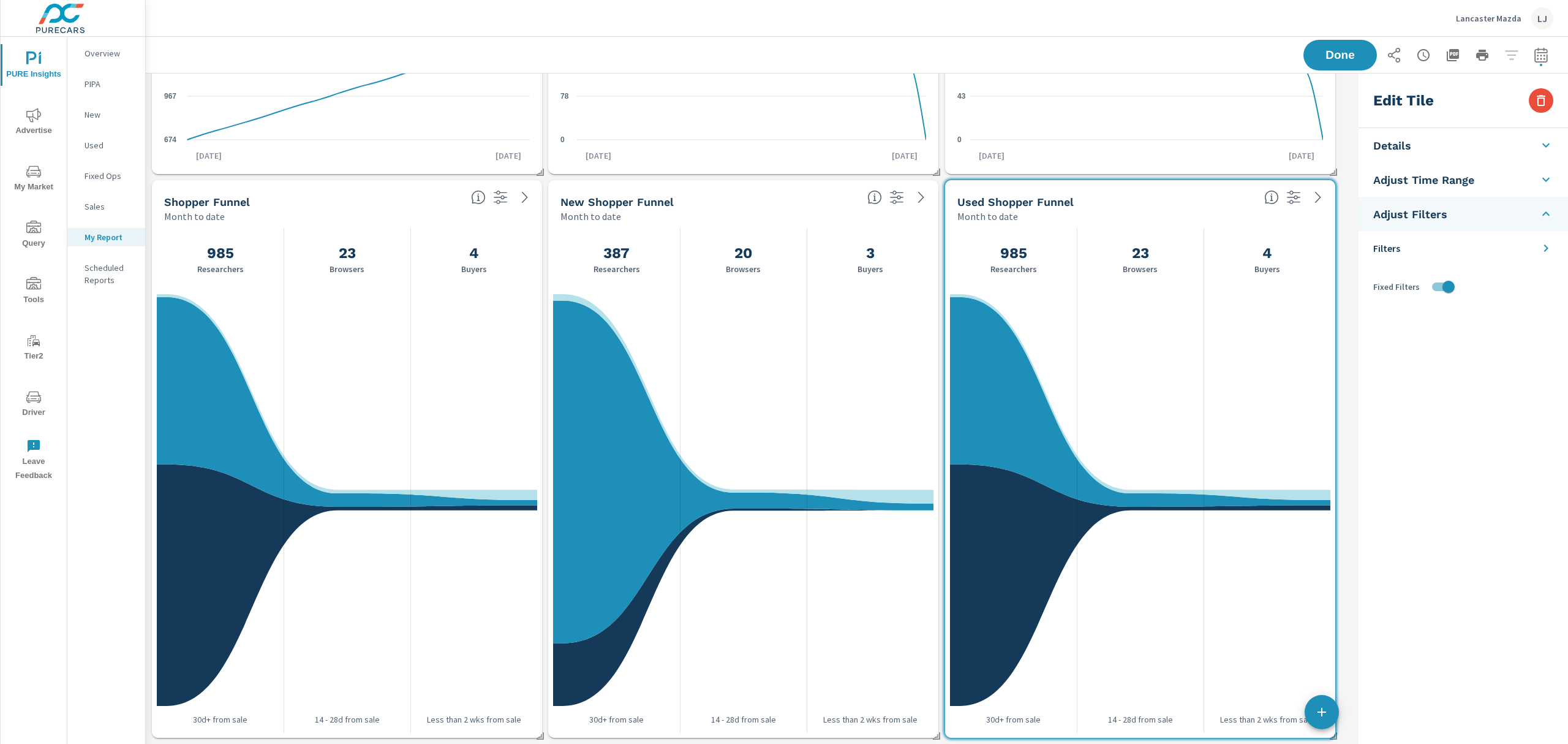
click at [1442, 253] on li "Filters" at bounding box center [1463, 248] width 209 height 34
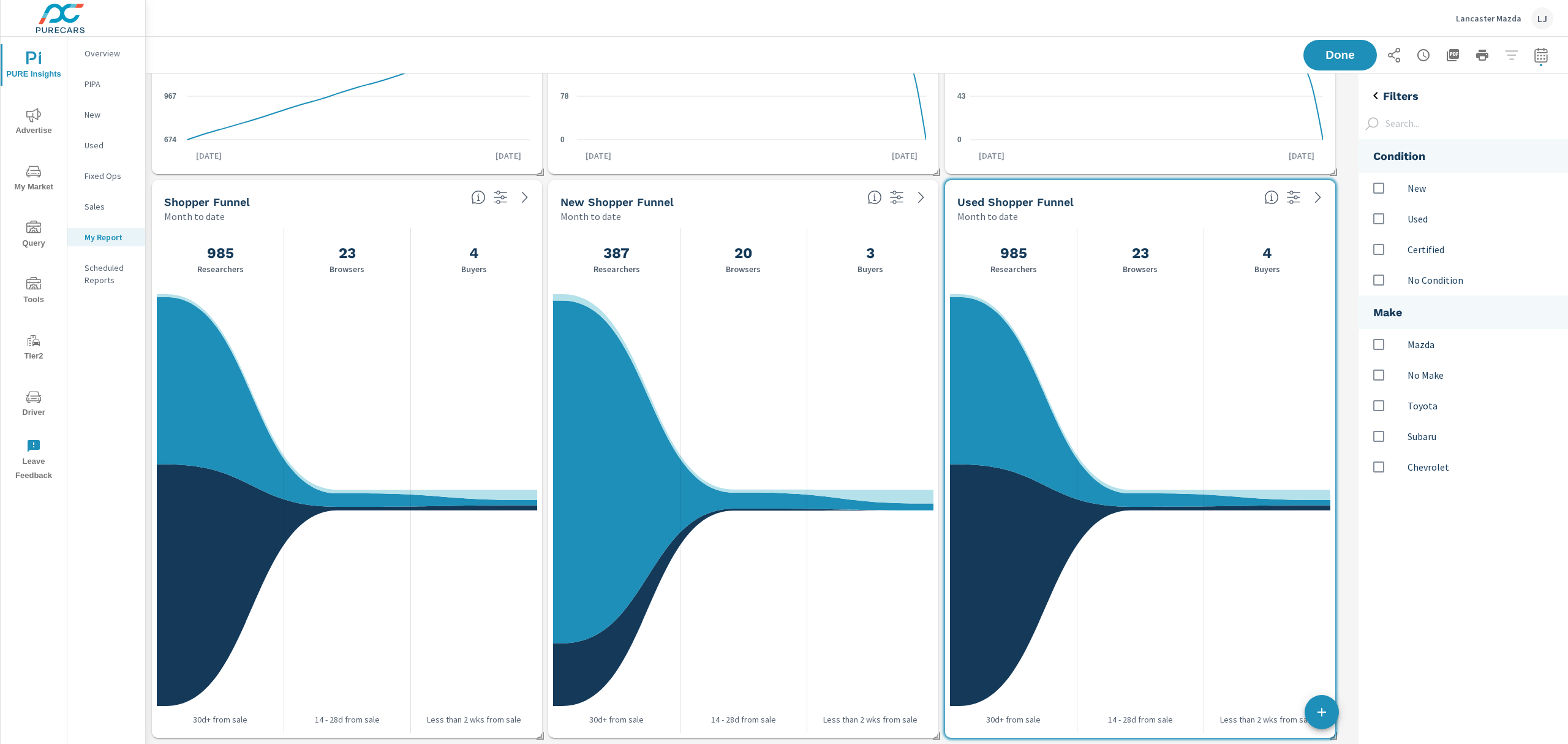
scroll to position [369, 235]
click at [1380, 251] on input "options" at bounding box center [1379, 249] width 26 height 26
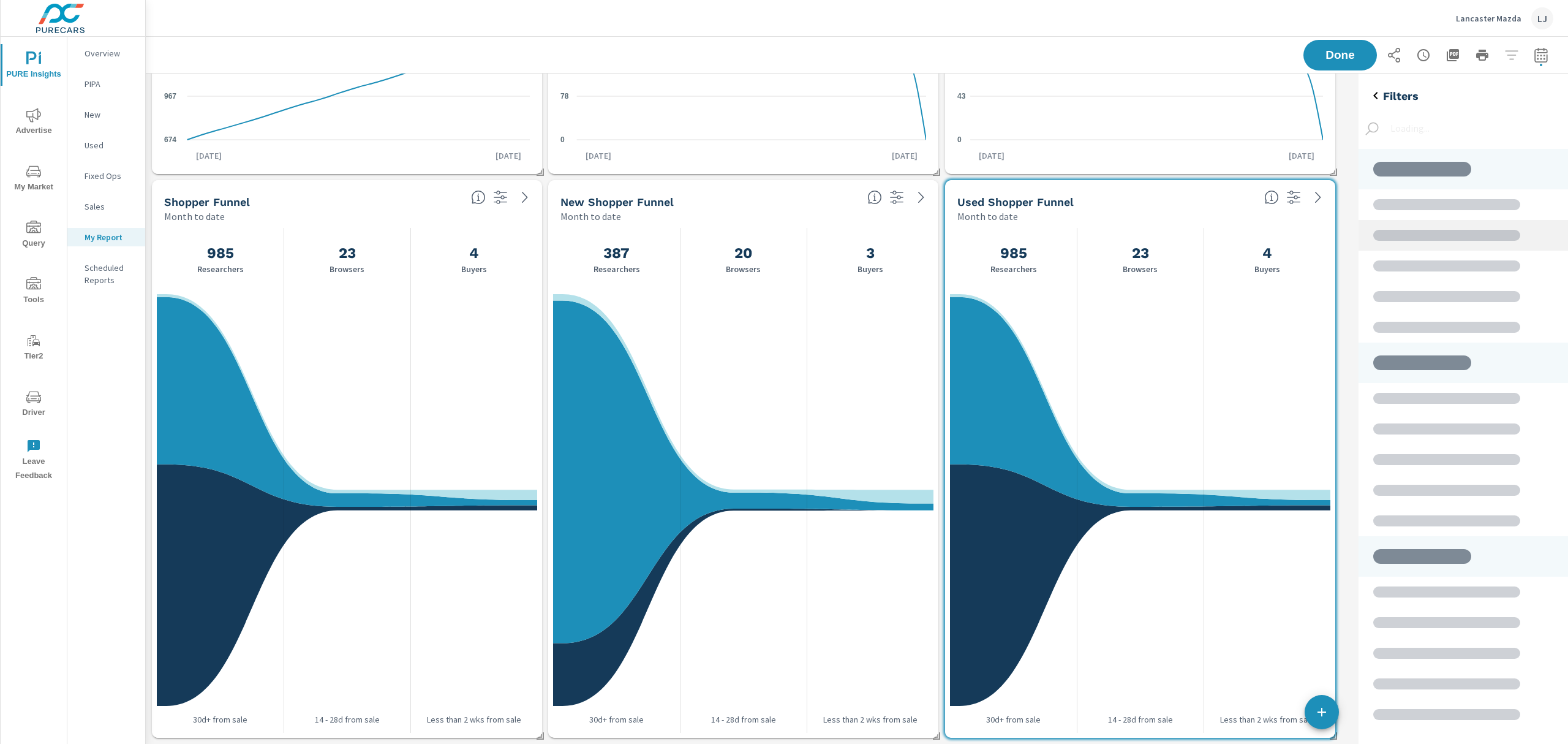
scroll to position [307, 235]
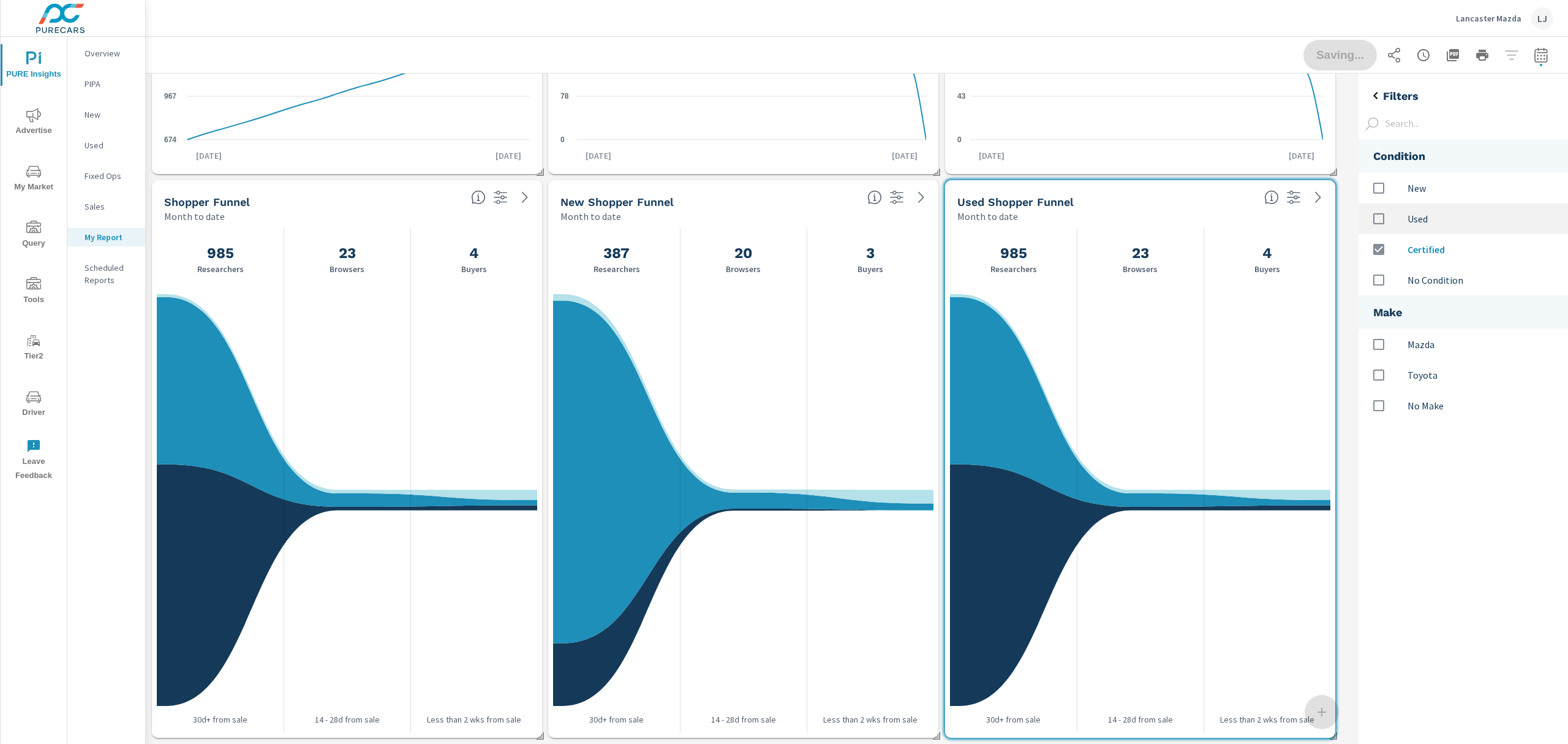
click at [1378, 221] on input "options" at bounding box center [1379, 218] width 26 height 26
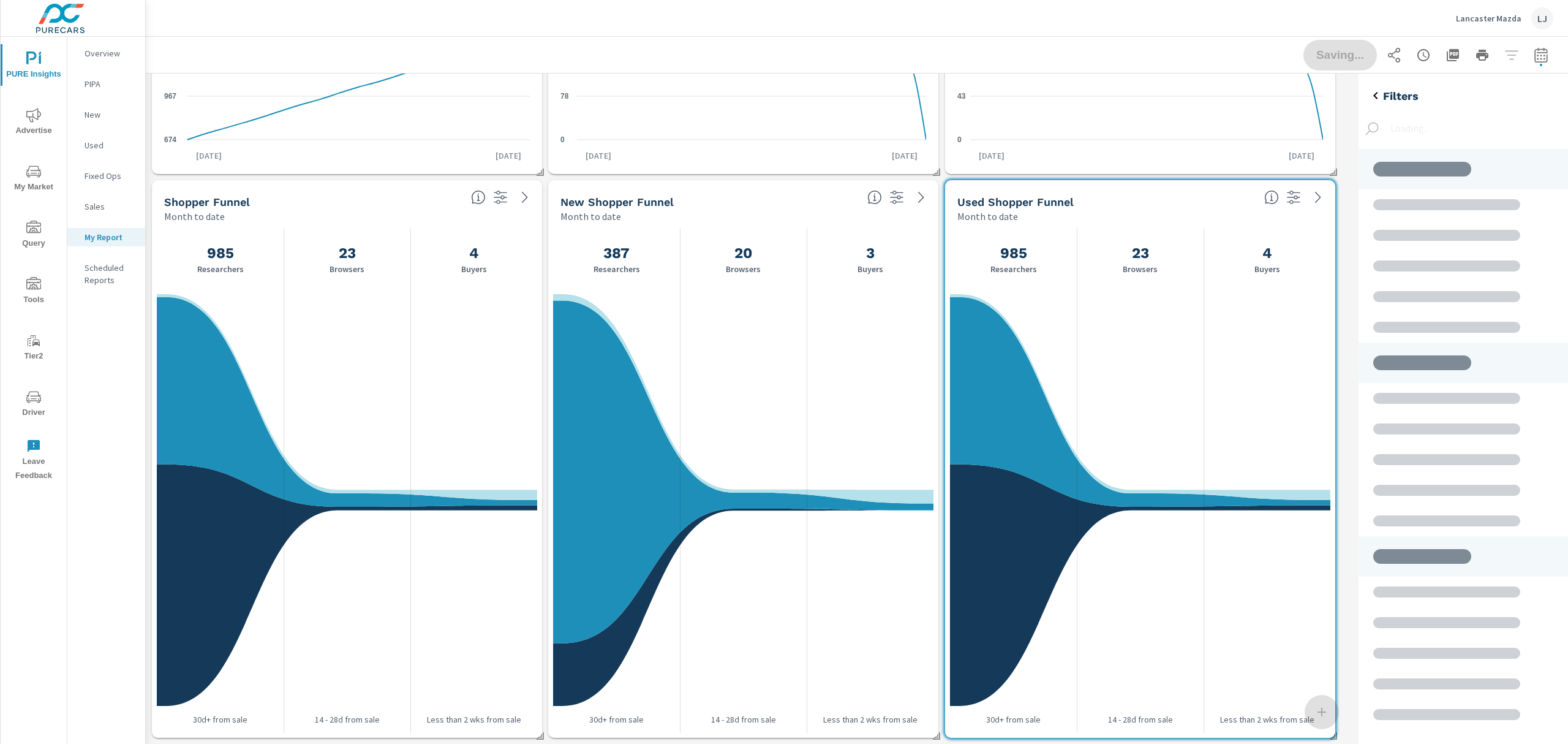
scroll to position [369, 235]
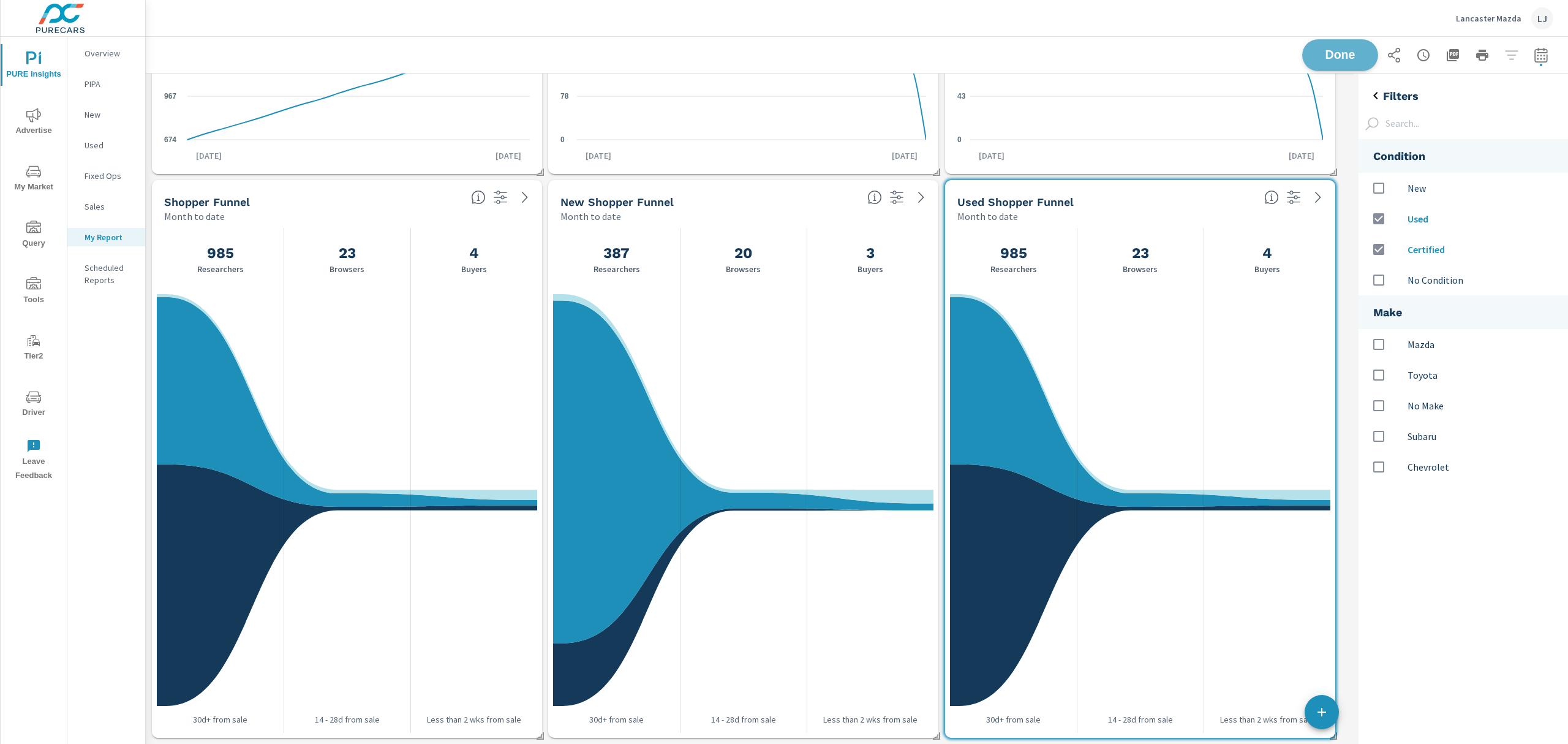
click at [1322, 64] on button "Done" at bounding box center [1340, 55] width 76 height 32
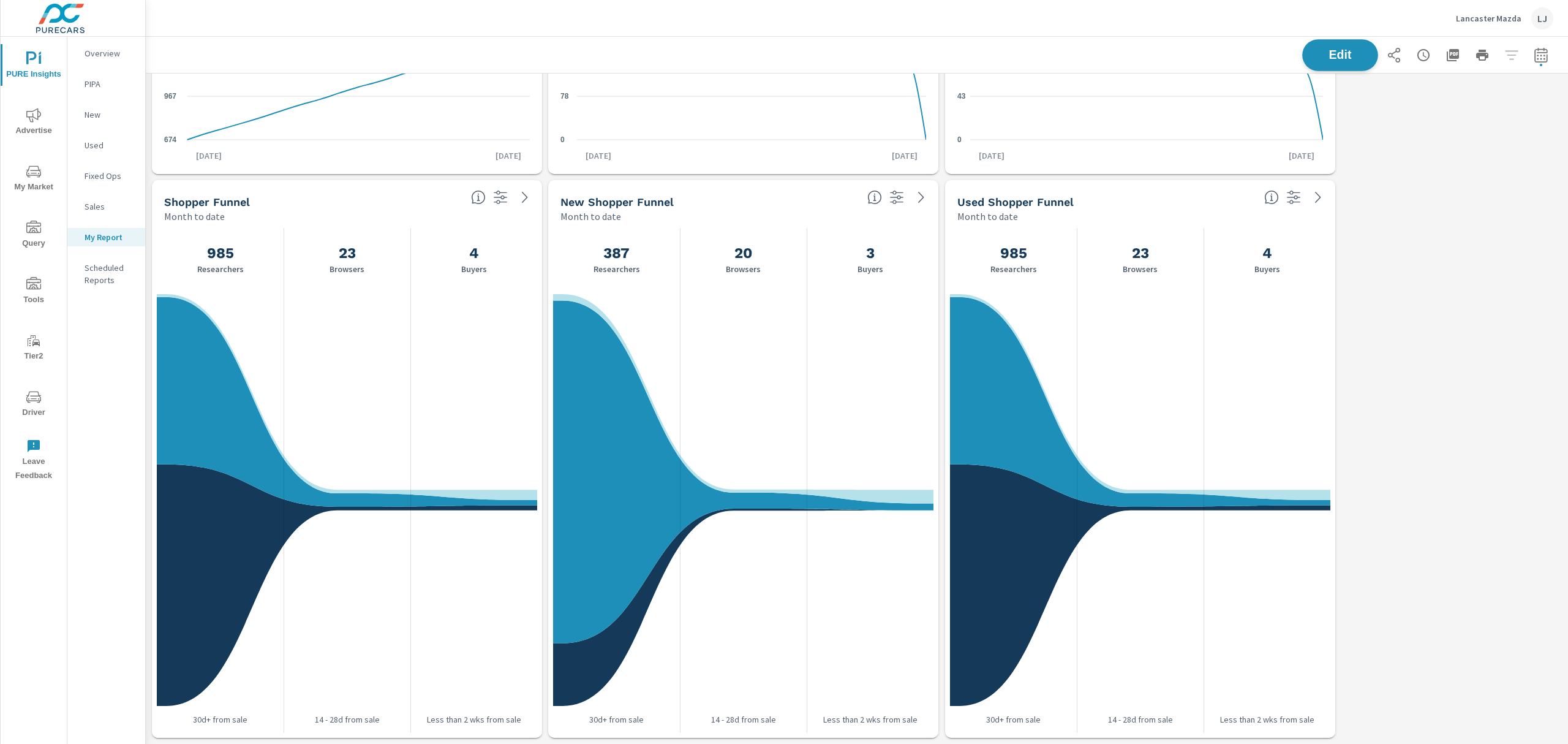
scroll to position [0, 0]
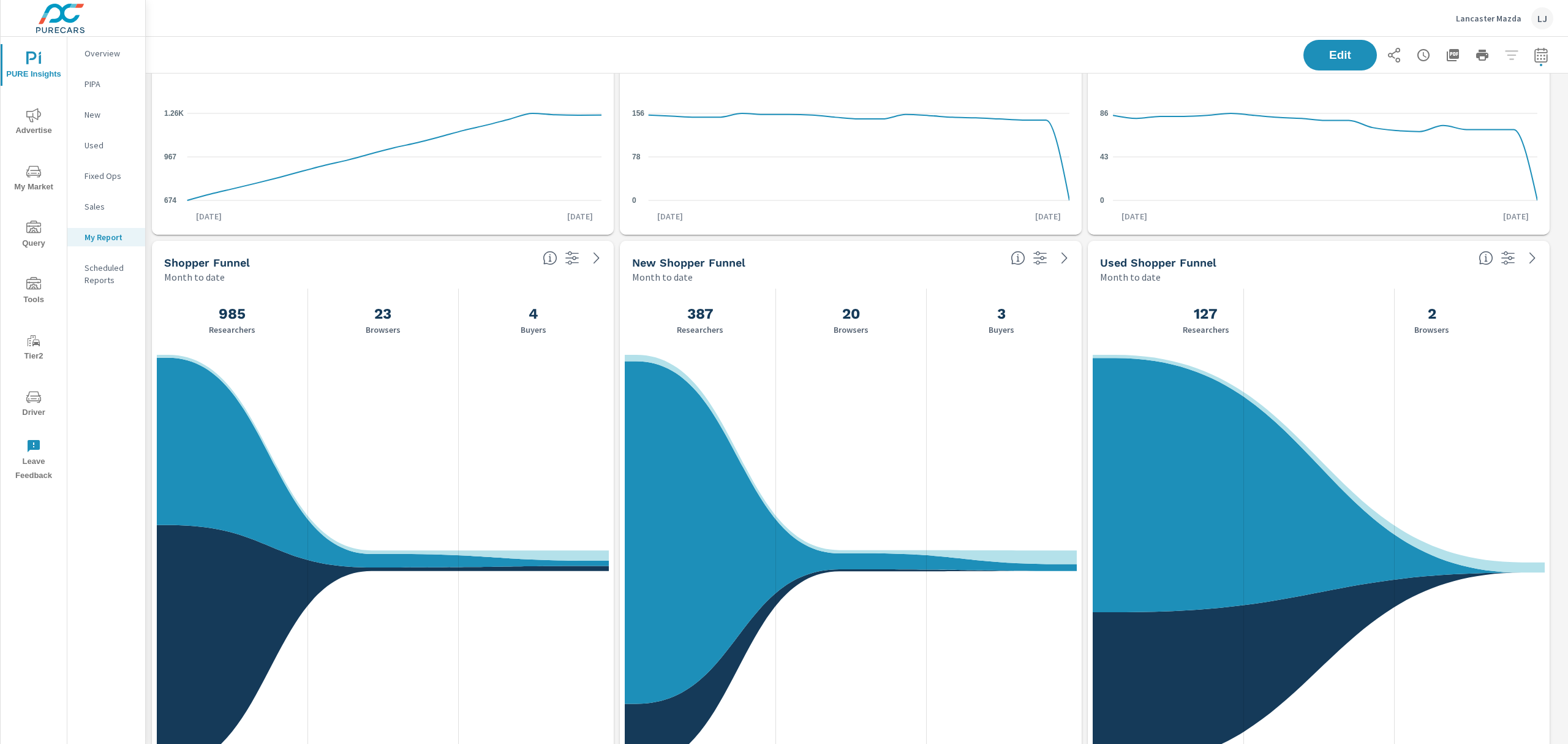
scroll to position [1591, 0]
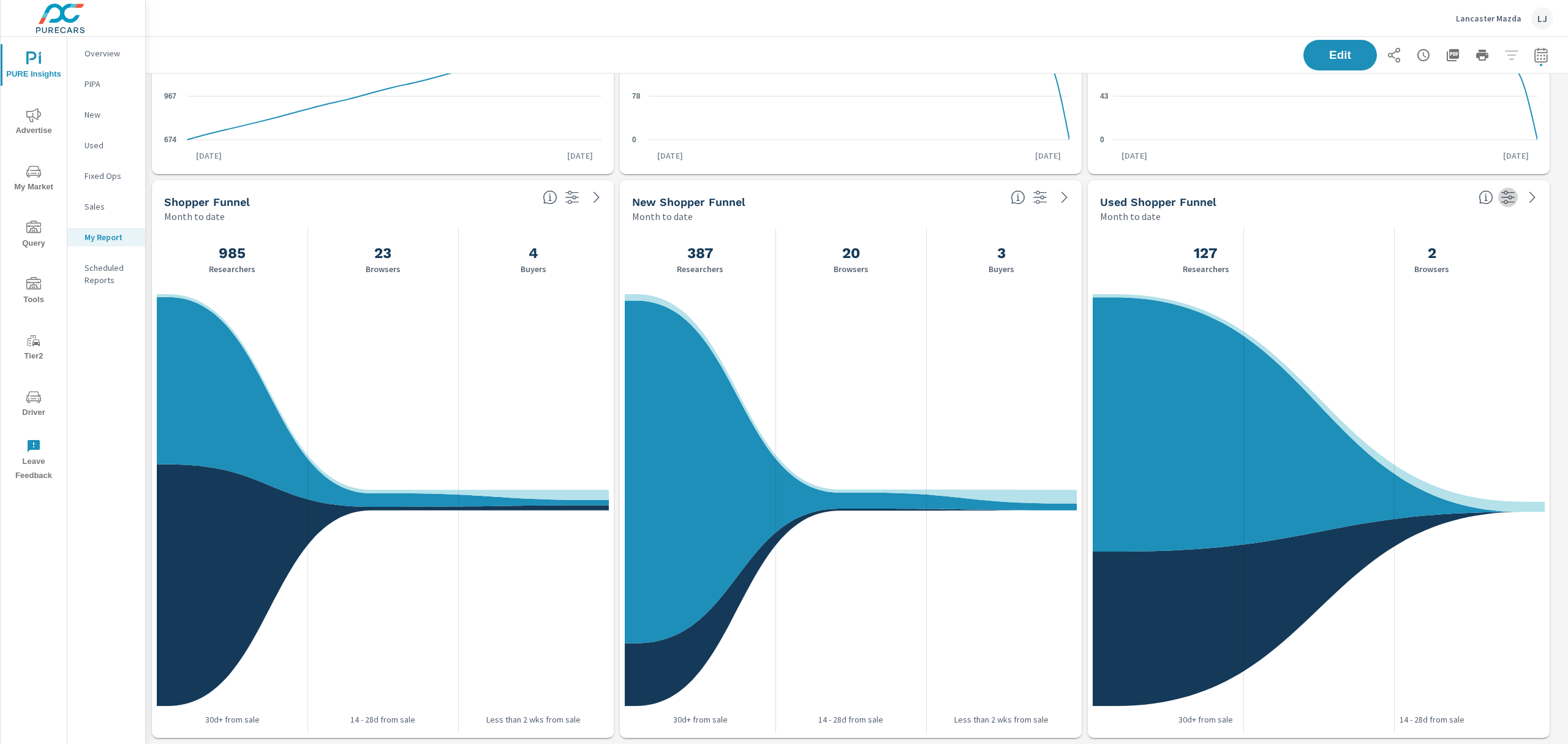
click at [1508, 202] on icon "button" at bounding box center [1508, 197] width 13 height 13
click at [1430, 204] on div "Used Shopper Funnel" at bounding box center [1284, 202] width 369 height 14
click at [1332, 49] on span "Edit" at bounding box center [1341, 54] width 50 height 12
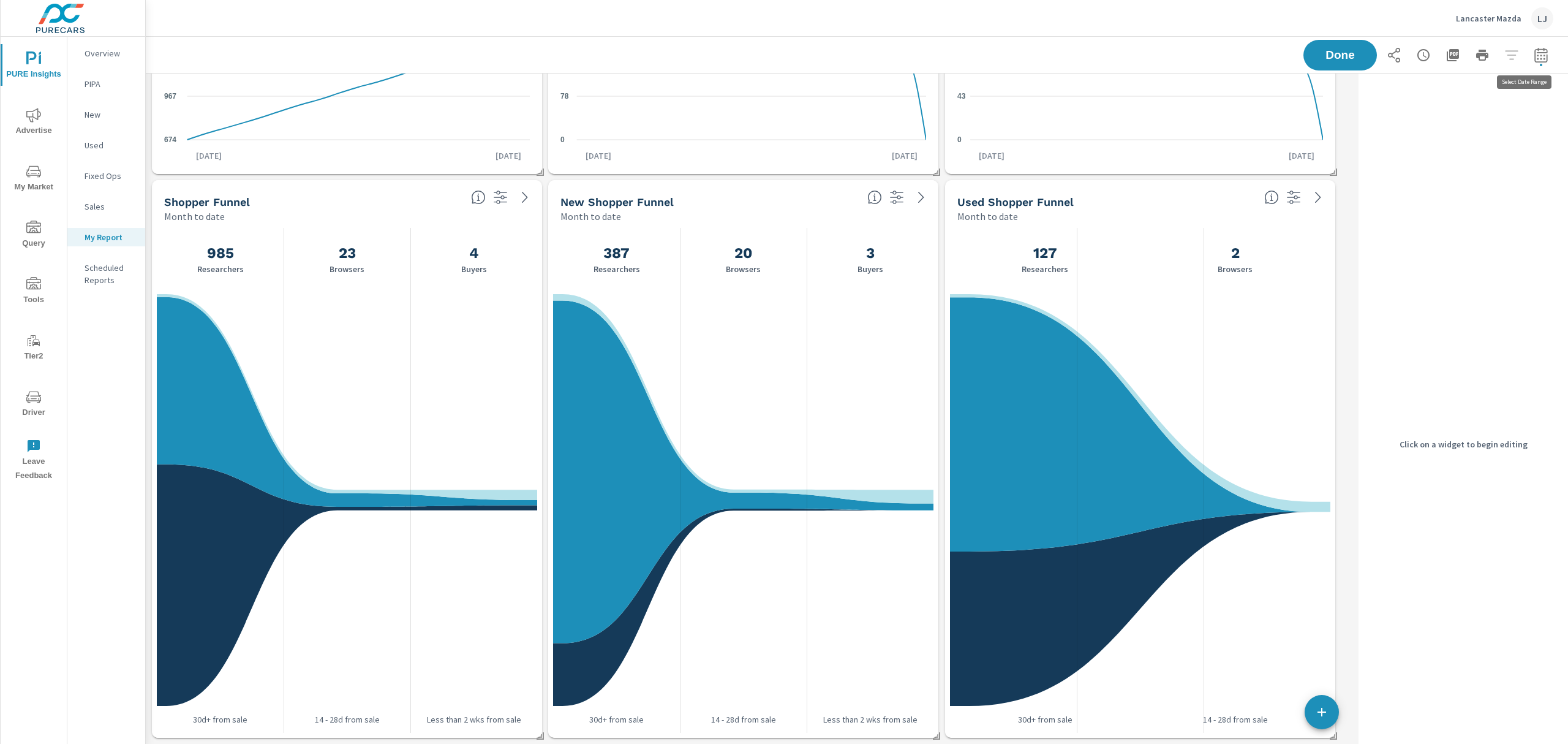
scroll to position [2288, 1221]
click at [1534, 59] on icon "button" at bounding box center [1541, 55] width 15 height 15
click at [1452, 113] on select "Custom [DATE] Last week Last 7 days Last 14 days Last 30 days Last 45 days Last…" at bounding box center [1431, 105] width 123 height 24
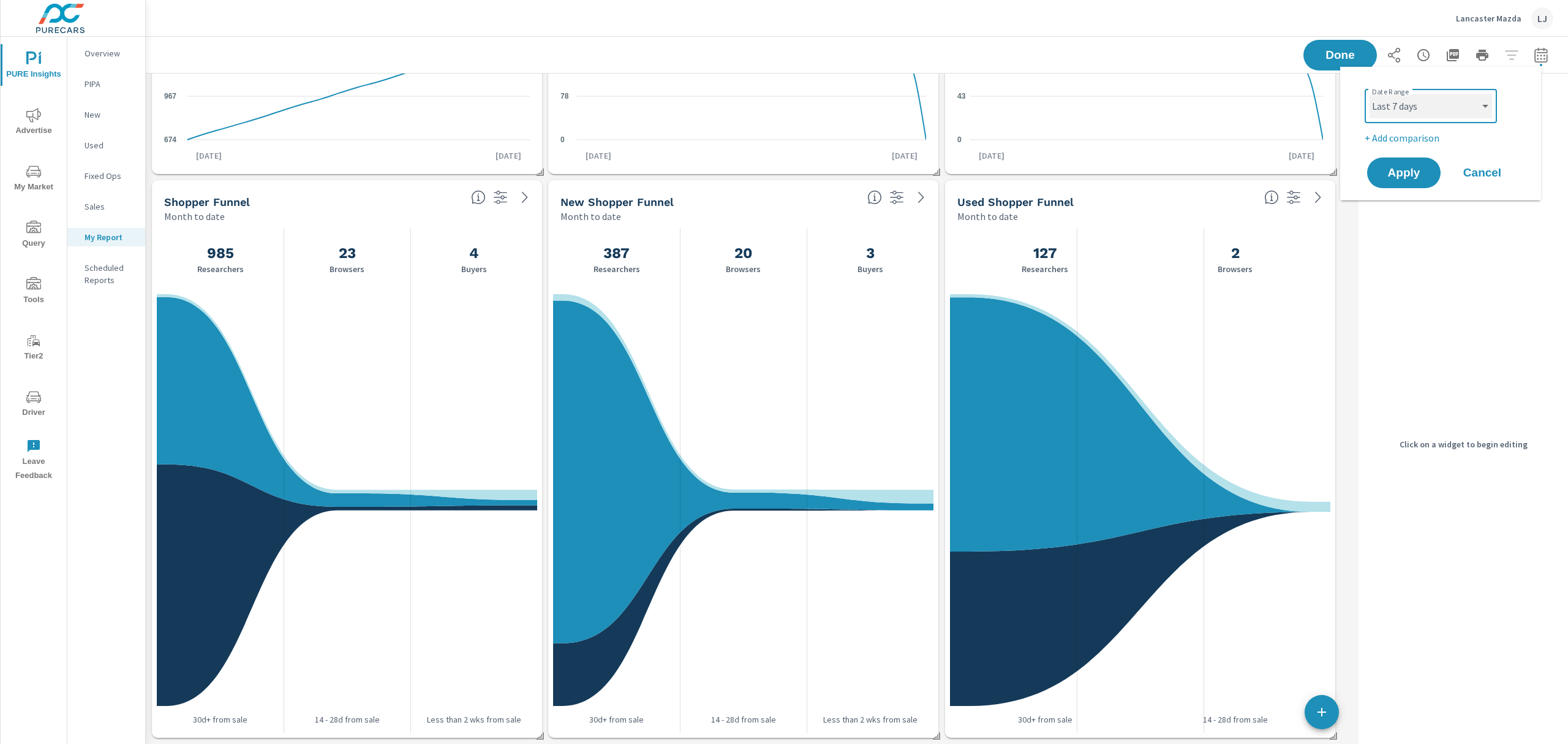
click at [1370, 94] on select "Custom [DATE] Last week Last 7 days Last 14 days Last 30 days Last 45 days Last…" at bounding box center [1431, 105] width 123 height 24
select select "Last 7 days"
click at [1397, 174] on span "Apply" at bounding box center [1404, 173] width 50 height 12
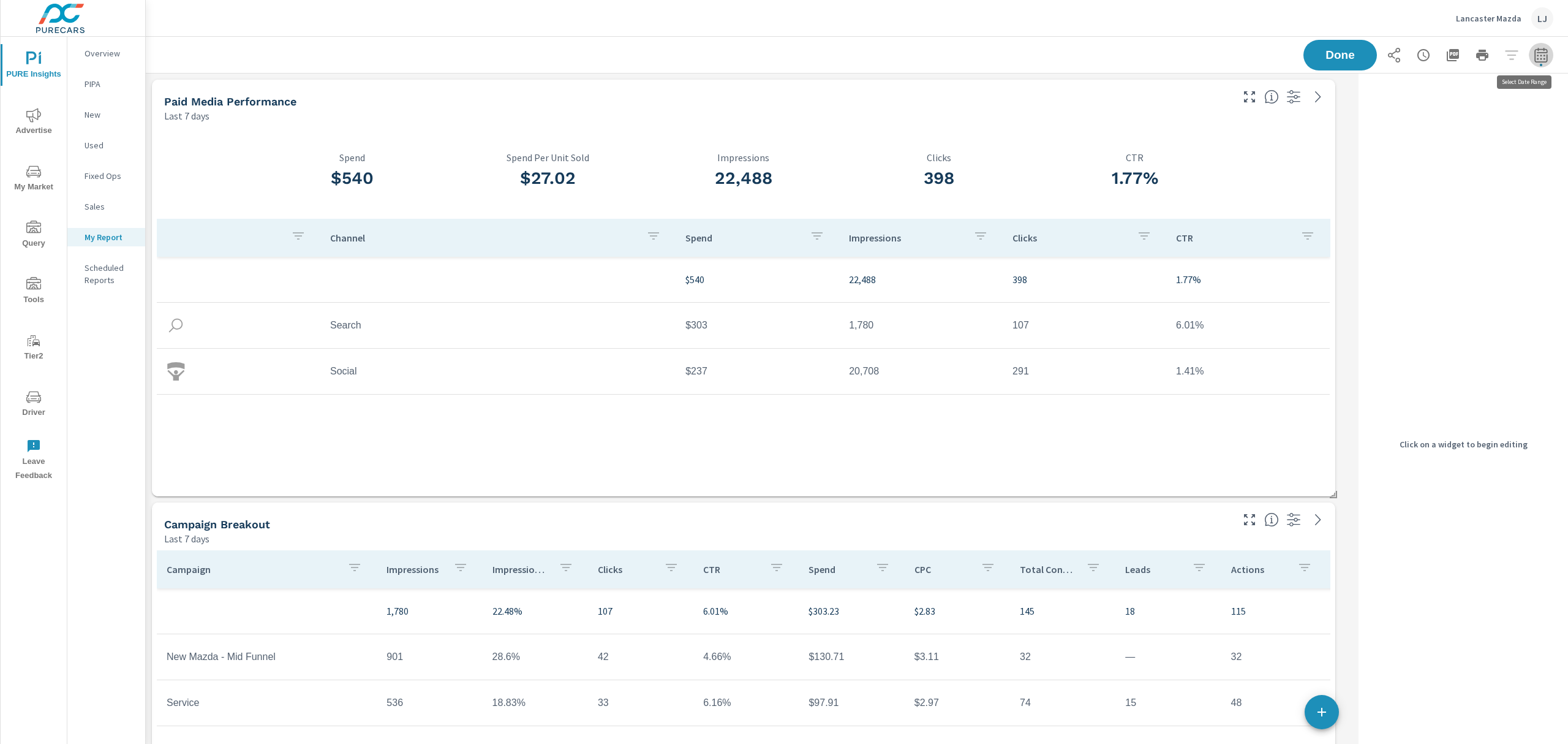
click at [1534, 52] on icon "button" at bounding box center [1541, 55] width 15 height 15
select select "Last 7 days"
click at [1370, 140] on p "+ Add comparison" at bounding box center [1443, 137] width 157 height 15
select select "Previous period"
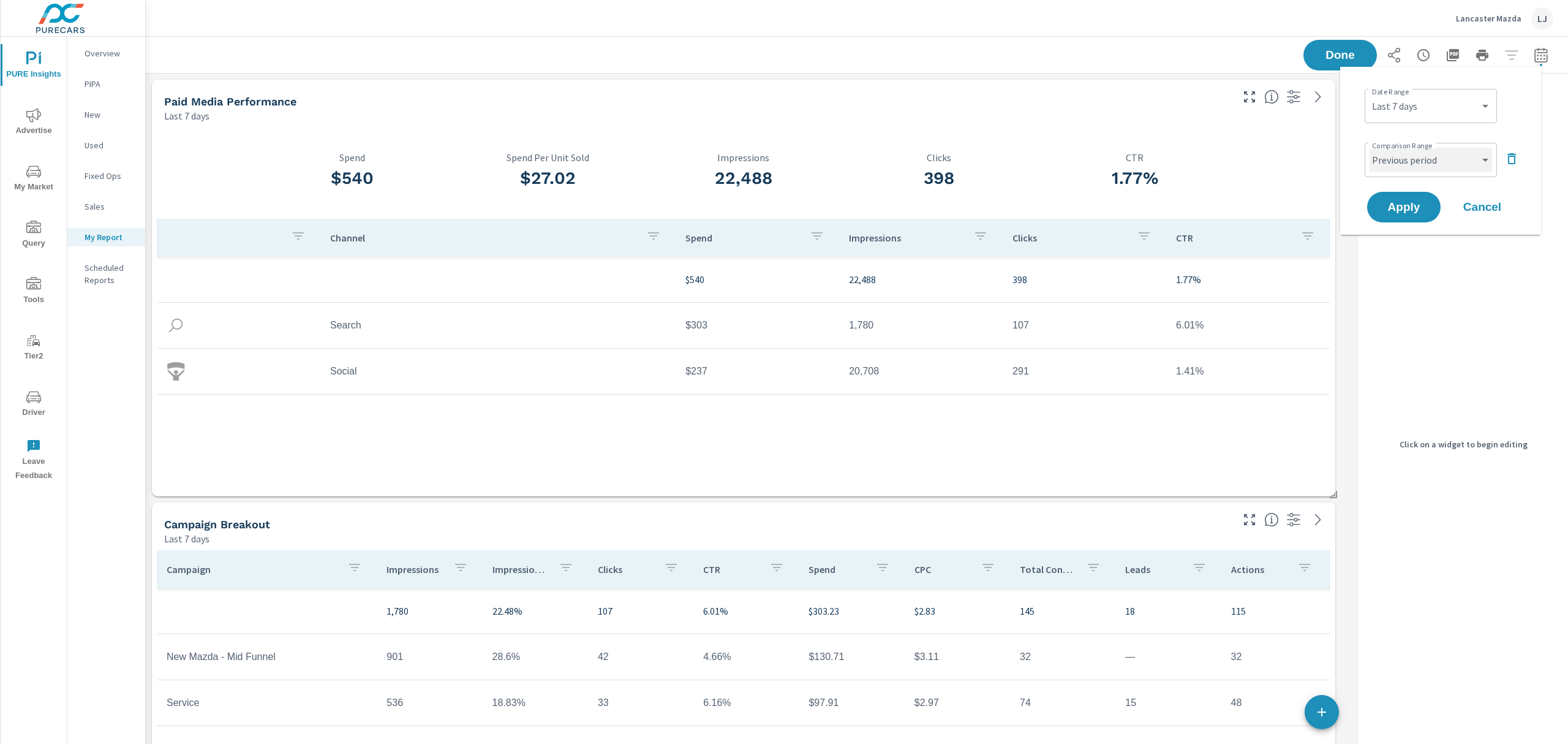
click at [1422, 162] on select "Custom Previous period Previous month Previous year" at bounding box center [1431, 160] width 123 height 24
click at [1370, 148] on select "Custom Previous period Previous month Previous year" at bounding box center [1431, 160] width 123 height 24
click at [1417, 204] on span "Apply" at bounding box center [1404, 207] width 50 height 12
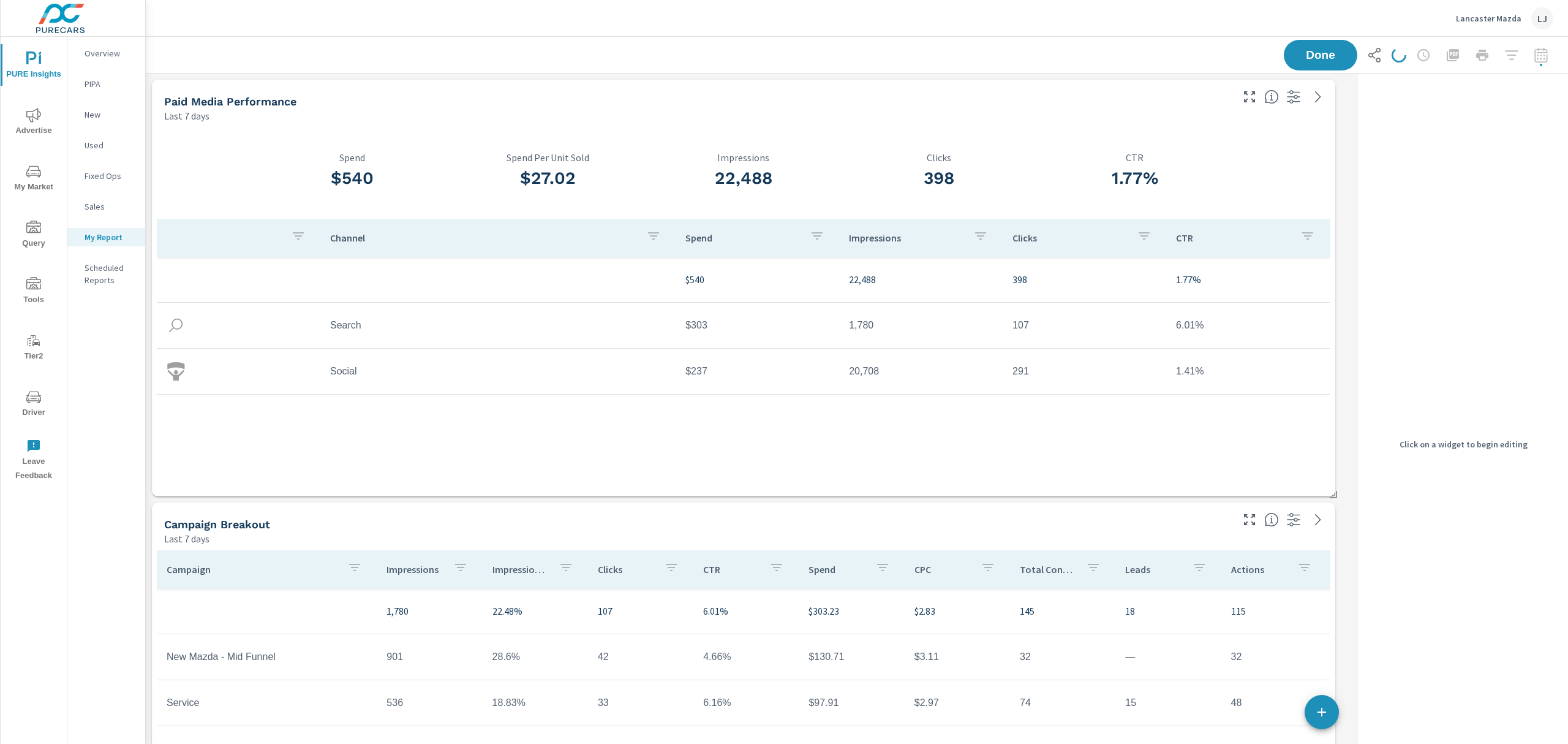
scroll to position [2288, 1221]
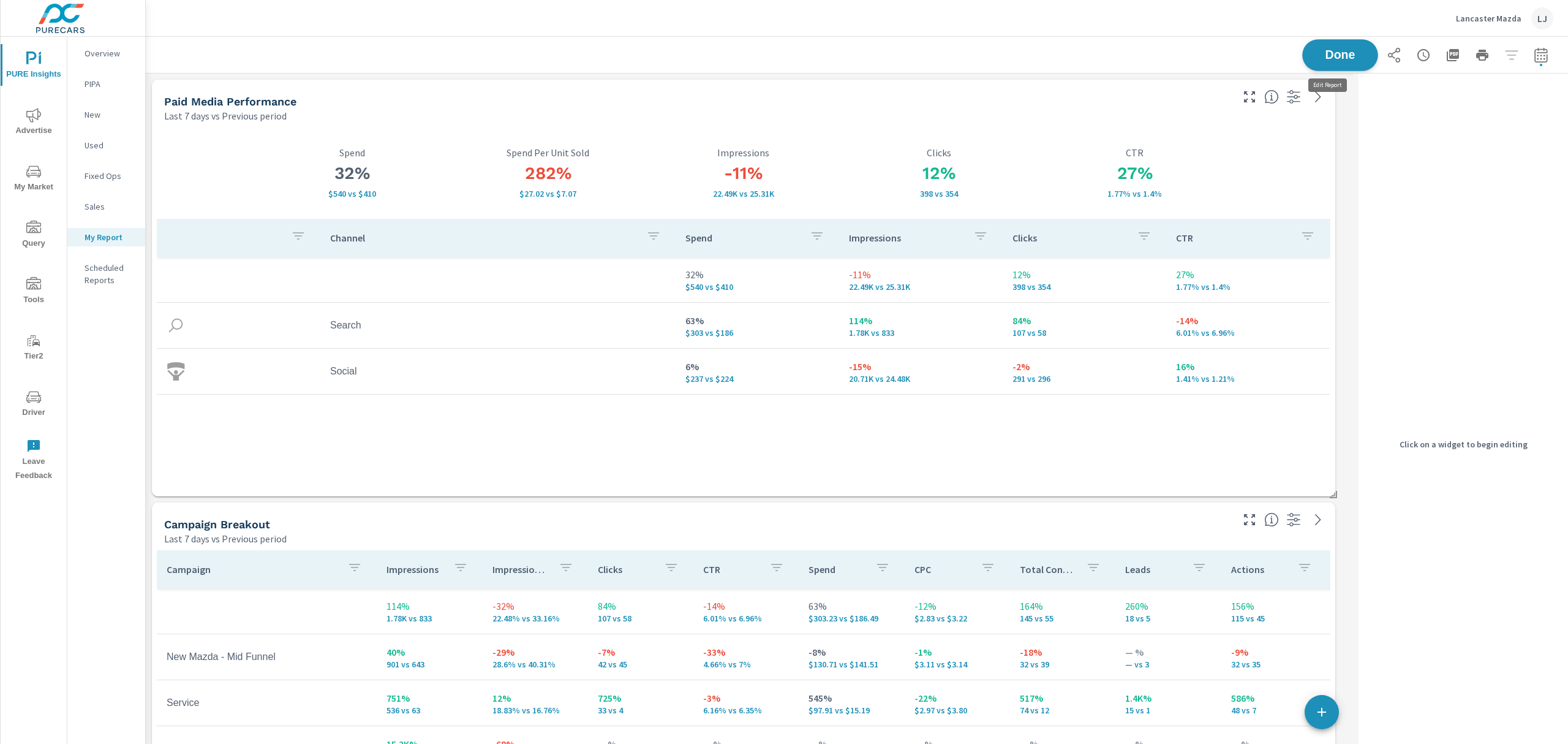
scroll to position [2288, 1221]
click at [1316, 50] on span "Done" at bounding box center [1341, 54] width 50 height 12
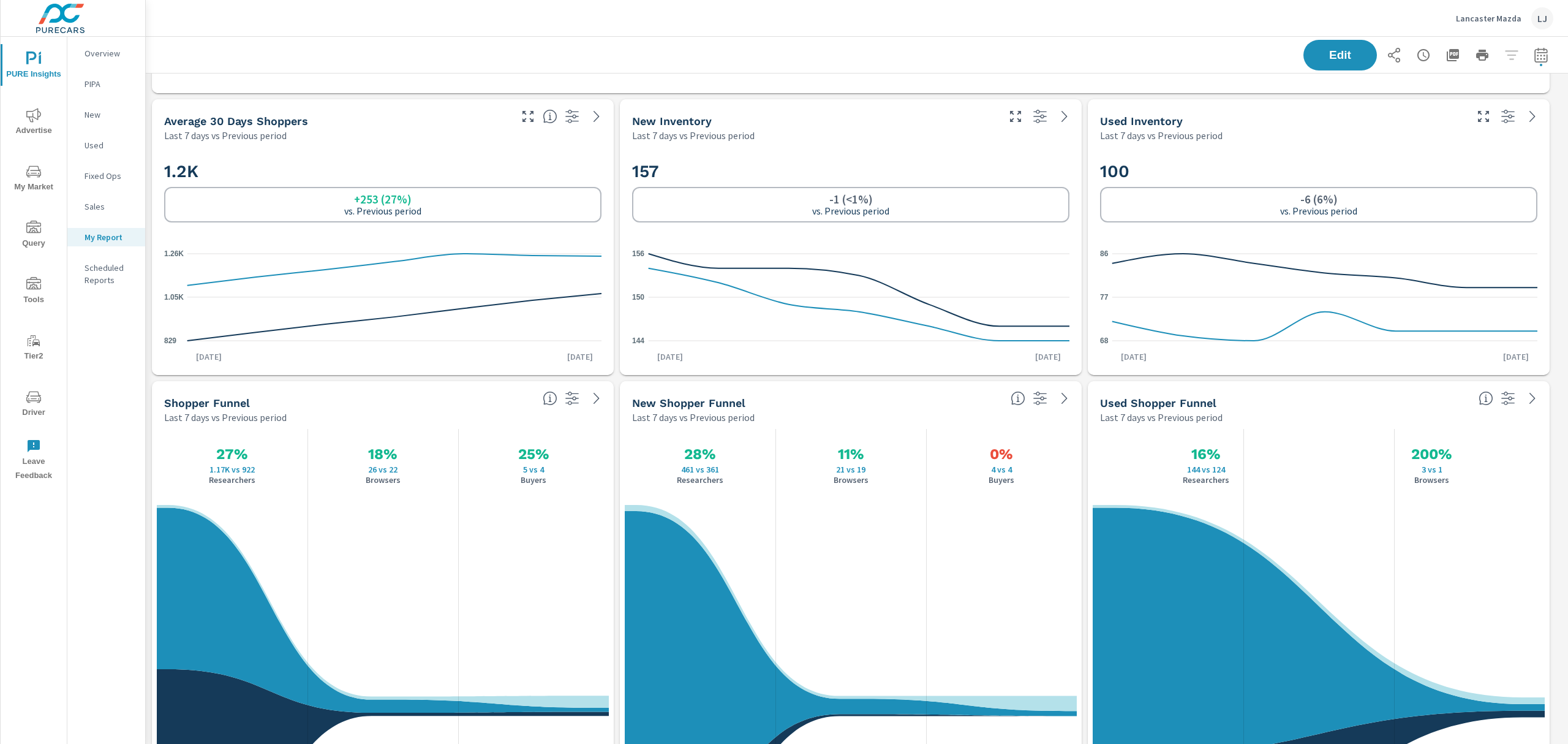
scroll to position [1591, 0]
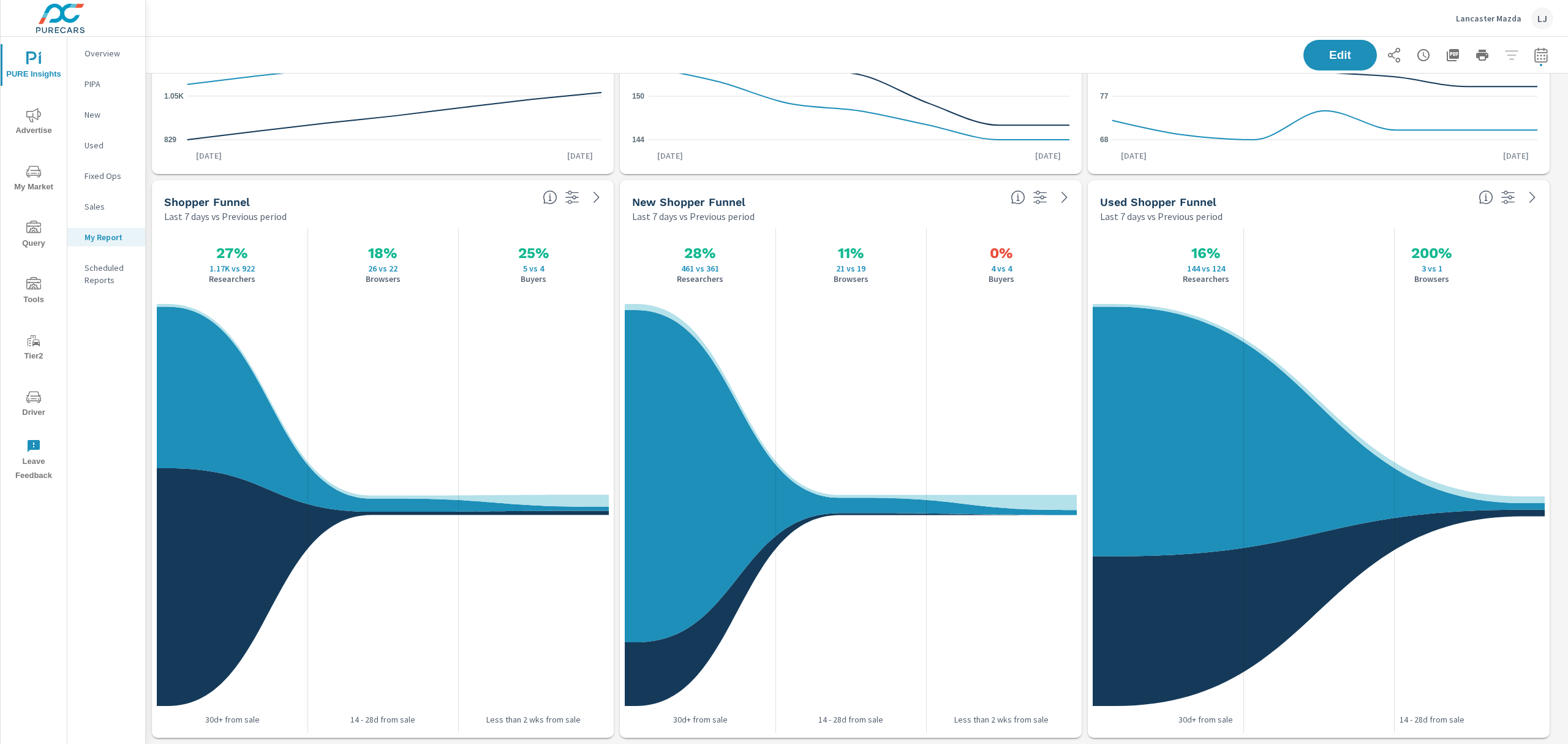
click at [39, 117] on icon "nav menu" at bounding box center [33, 115] width 15 height 15
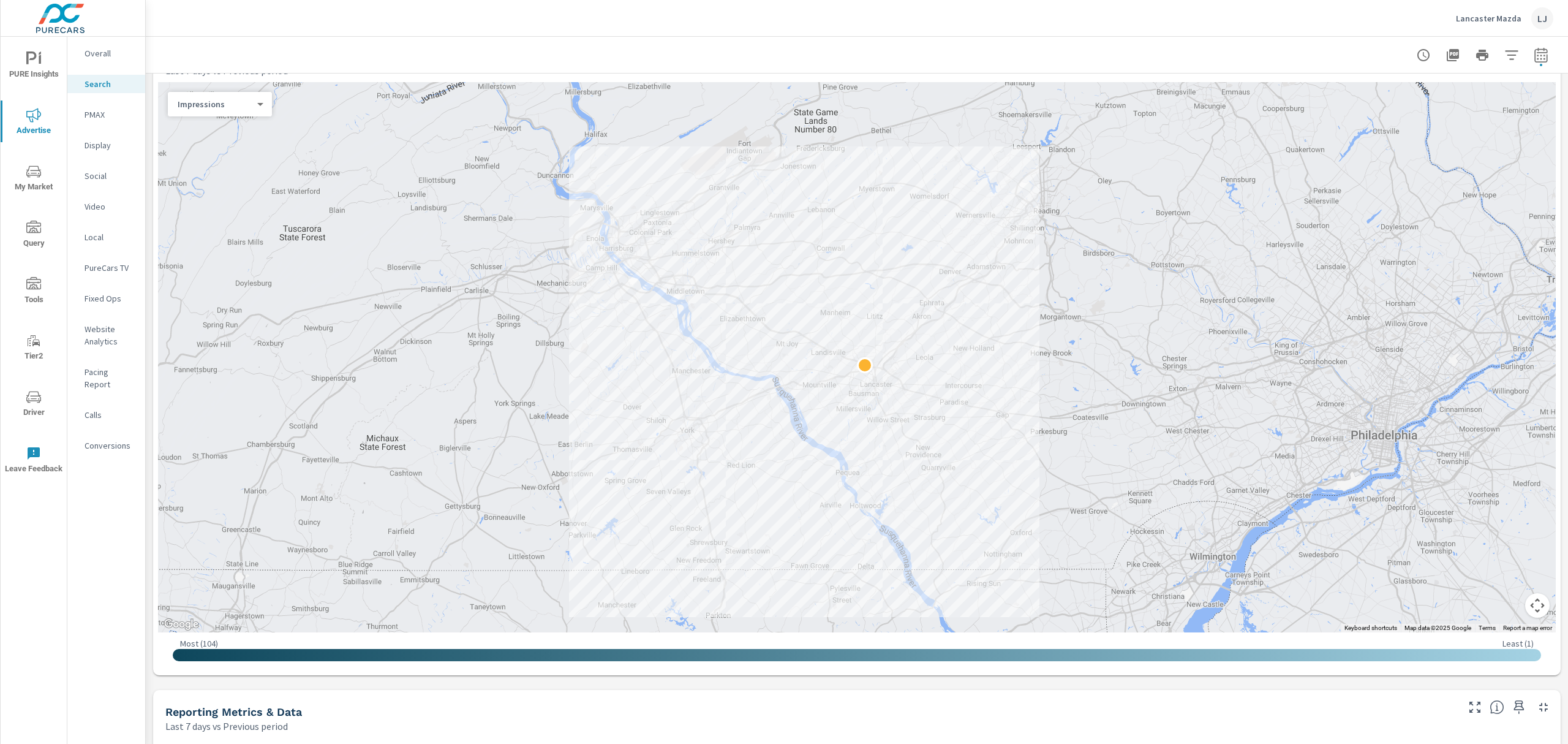
scroll to position [162, 0]
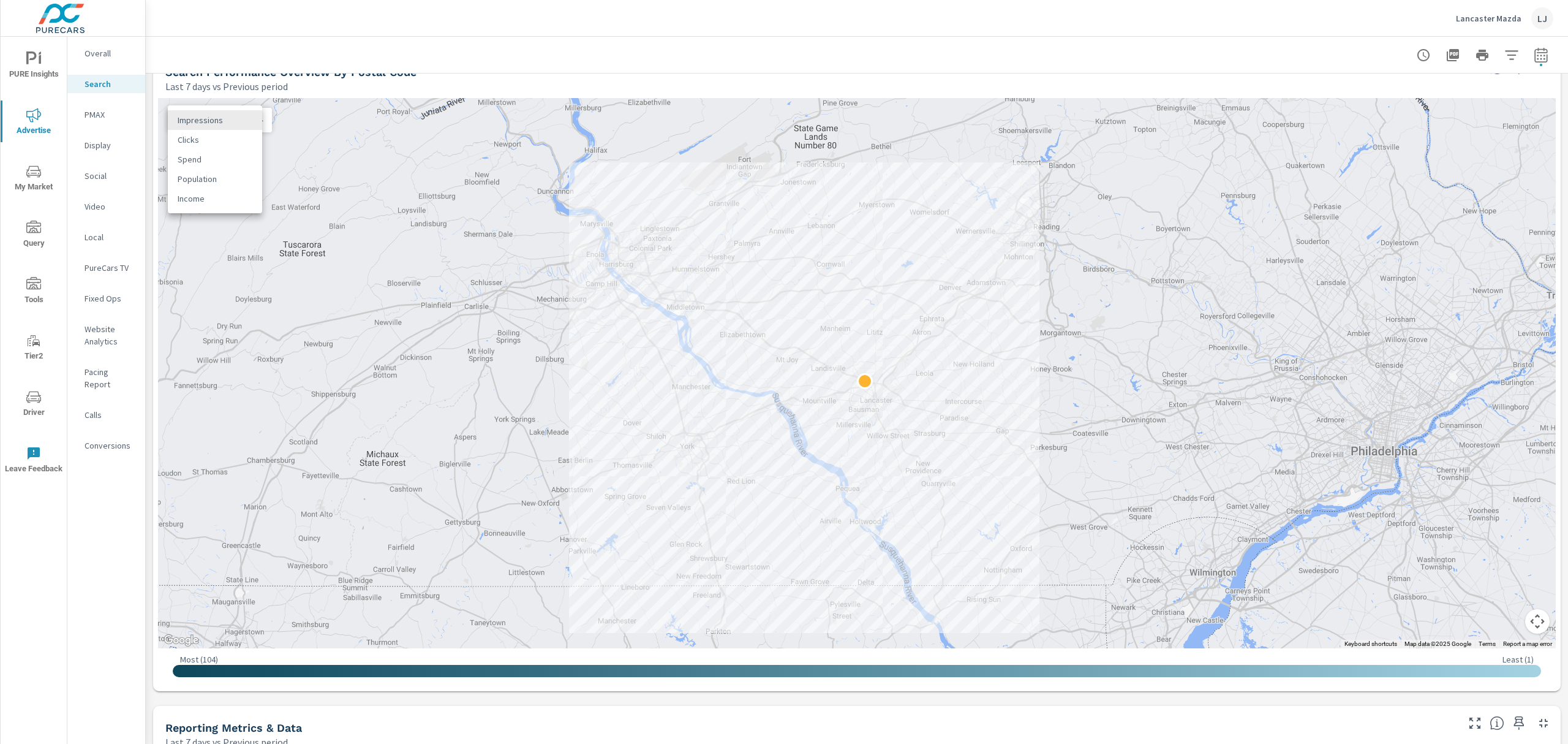
click at [236, 118] on body "PURE Insights Advertise My Market Query Tools Tier2 Driver Leave Feedback Overa…" at bounding box center [784, 372] width 1568 height 744
click at [1417, 69] on div at bounding box center [784, 372] width 1568 height 744
click at [86, 87] on p "Search" at bounding box center [110, 84] width 51 height 13
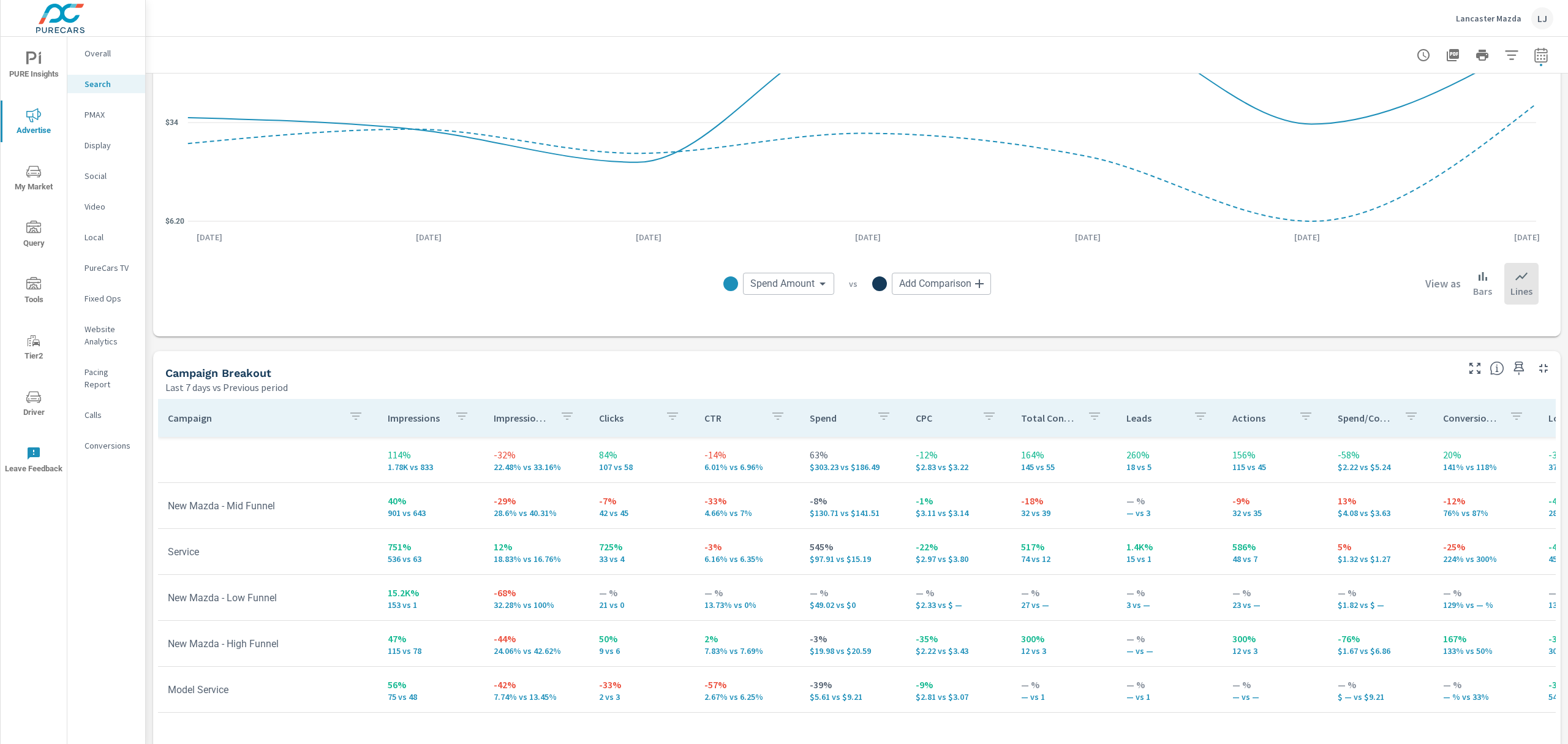
scroll to position [1035, 0]
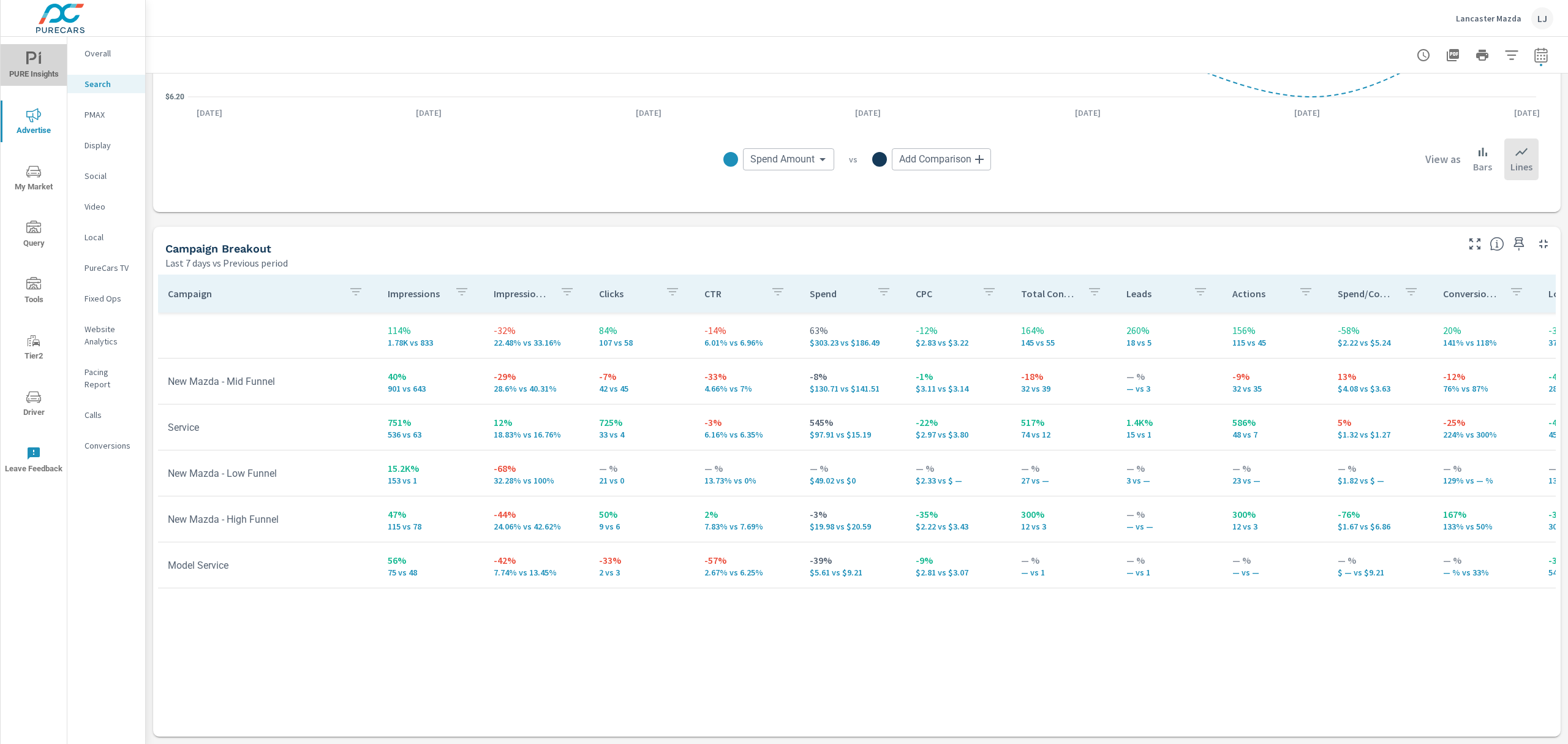
click at [40, 62] on icon "nav menu" at bounding box center [40, 59] width 3 height 9
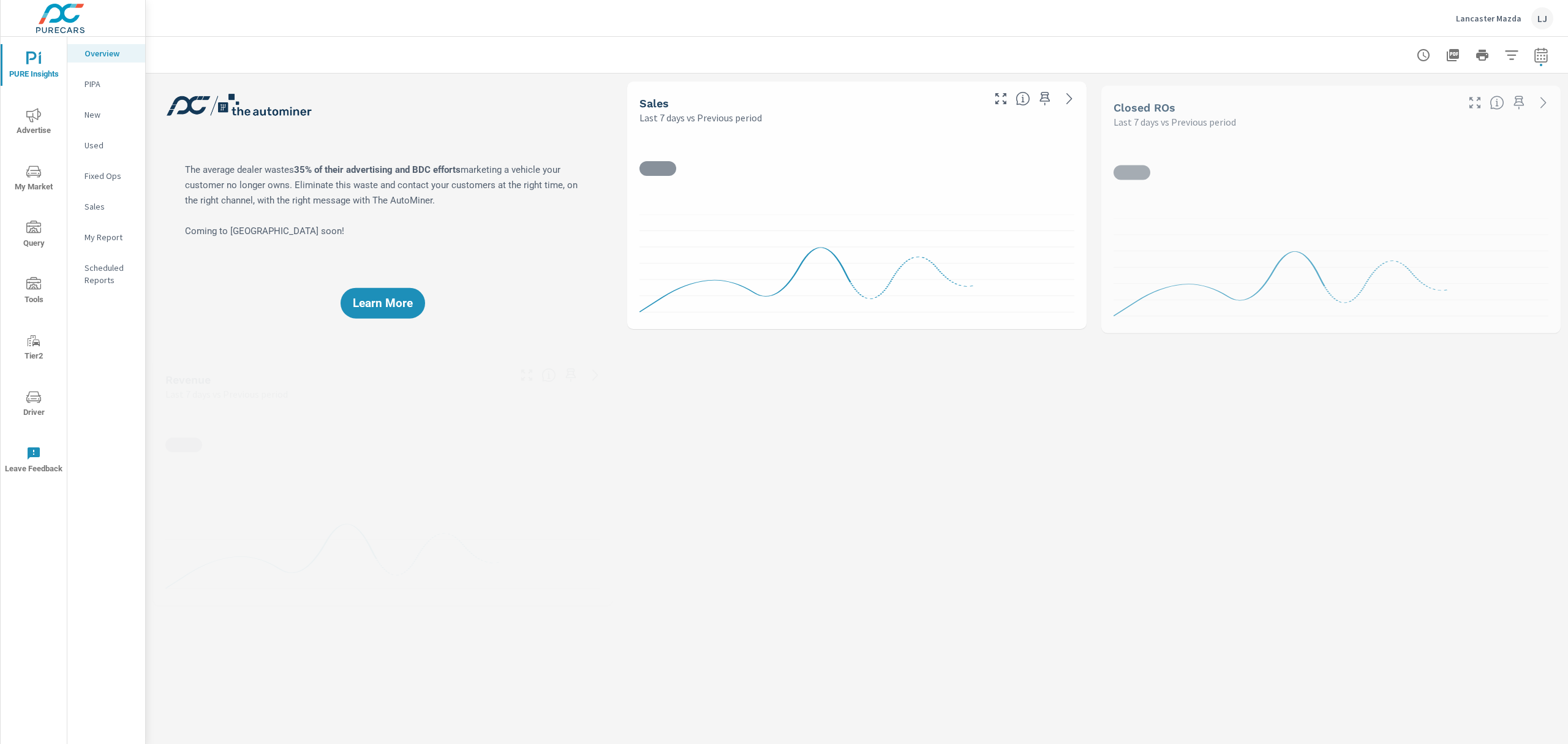
click at [94, 248] on nav "Overview PIPA New Used Fixed Ops Sales My Report Scheduled Reports" at bounding box center [107, 172] width 78 height 269
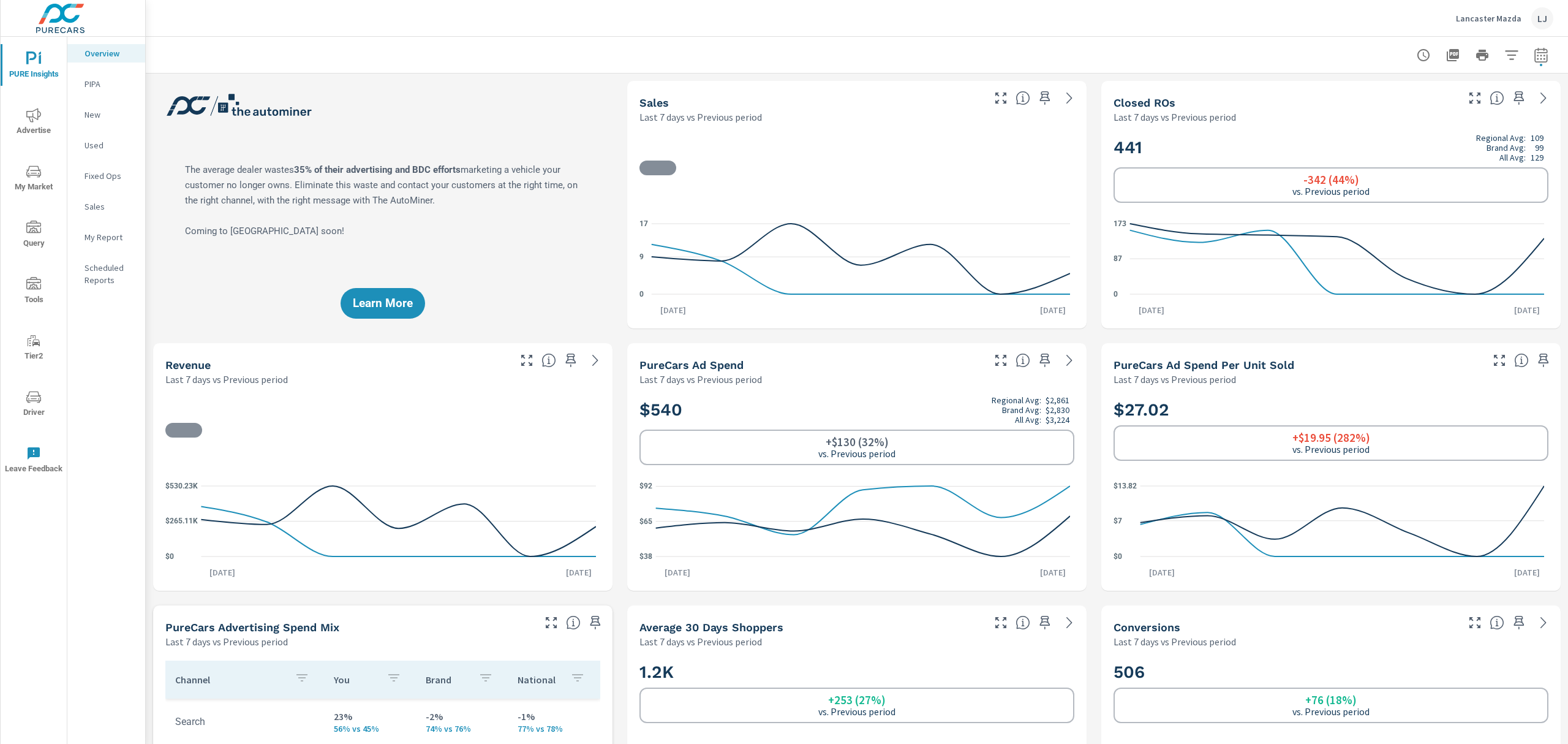
click at [128, 236] on p "My Report" at bounding box center [110, 237] width 51 height 13
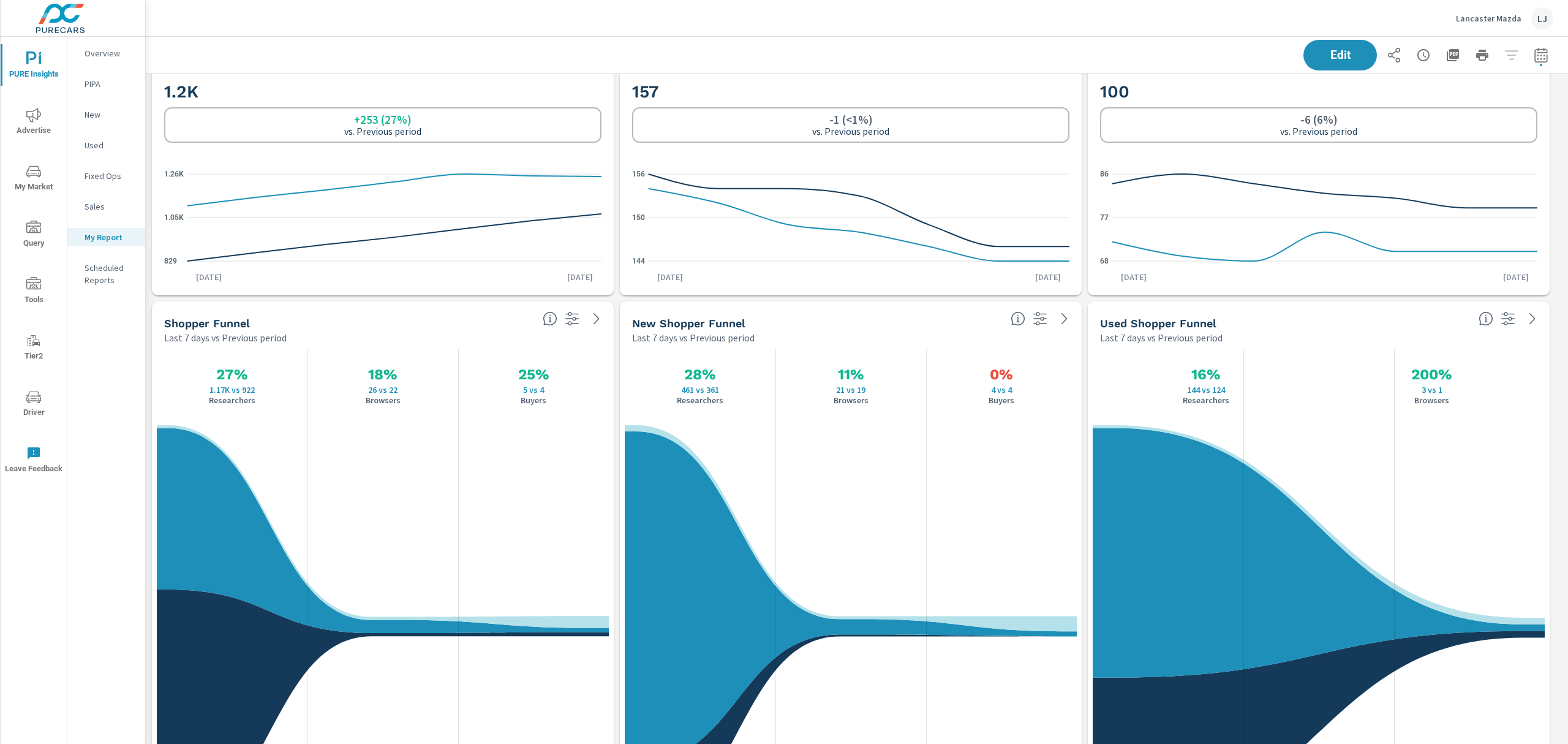
scroll to position [1471, 0]
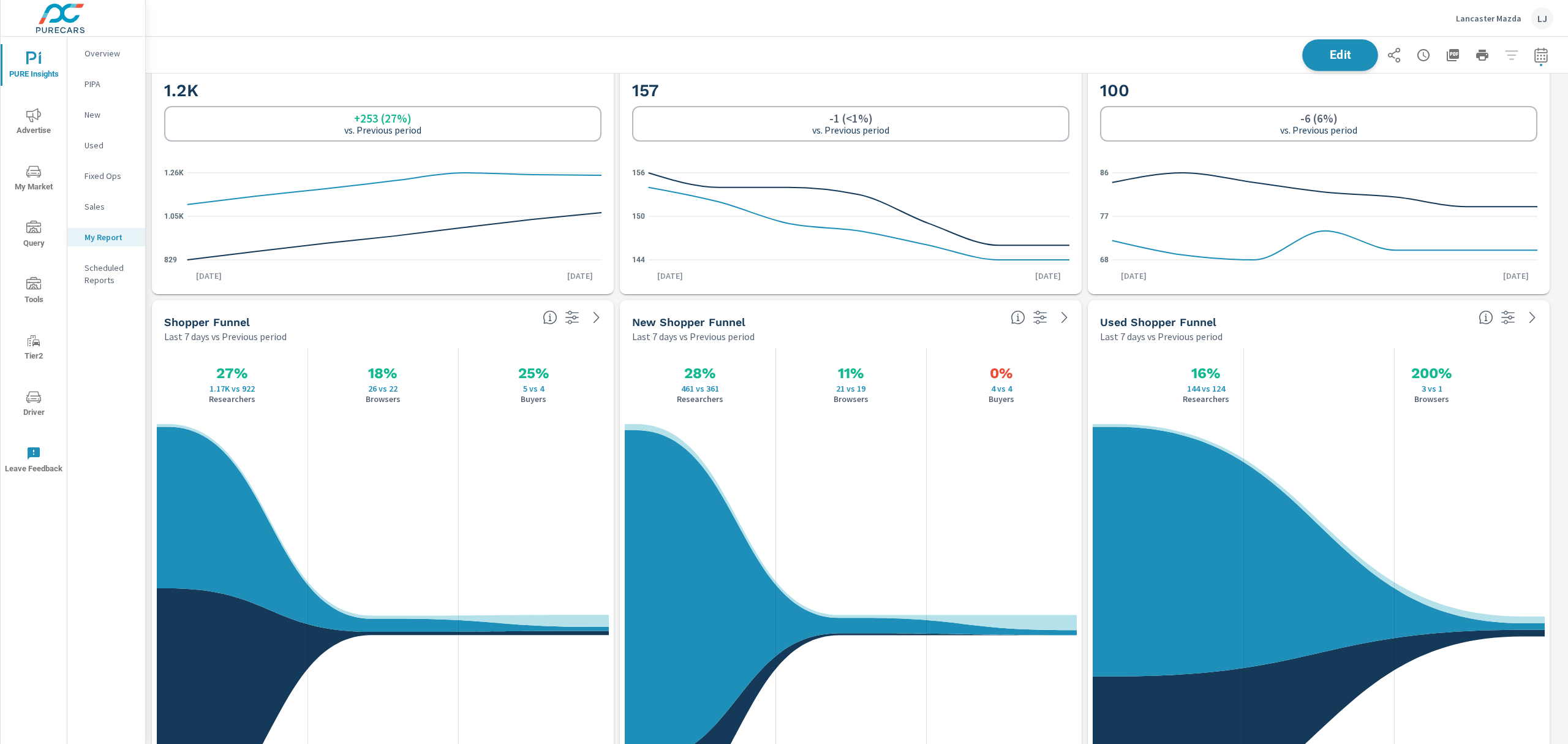
click at [1316, 49] on span "Edit" at bounding box center [1341, 54] width 50 height 12
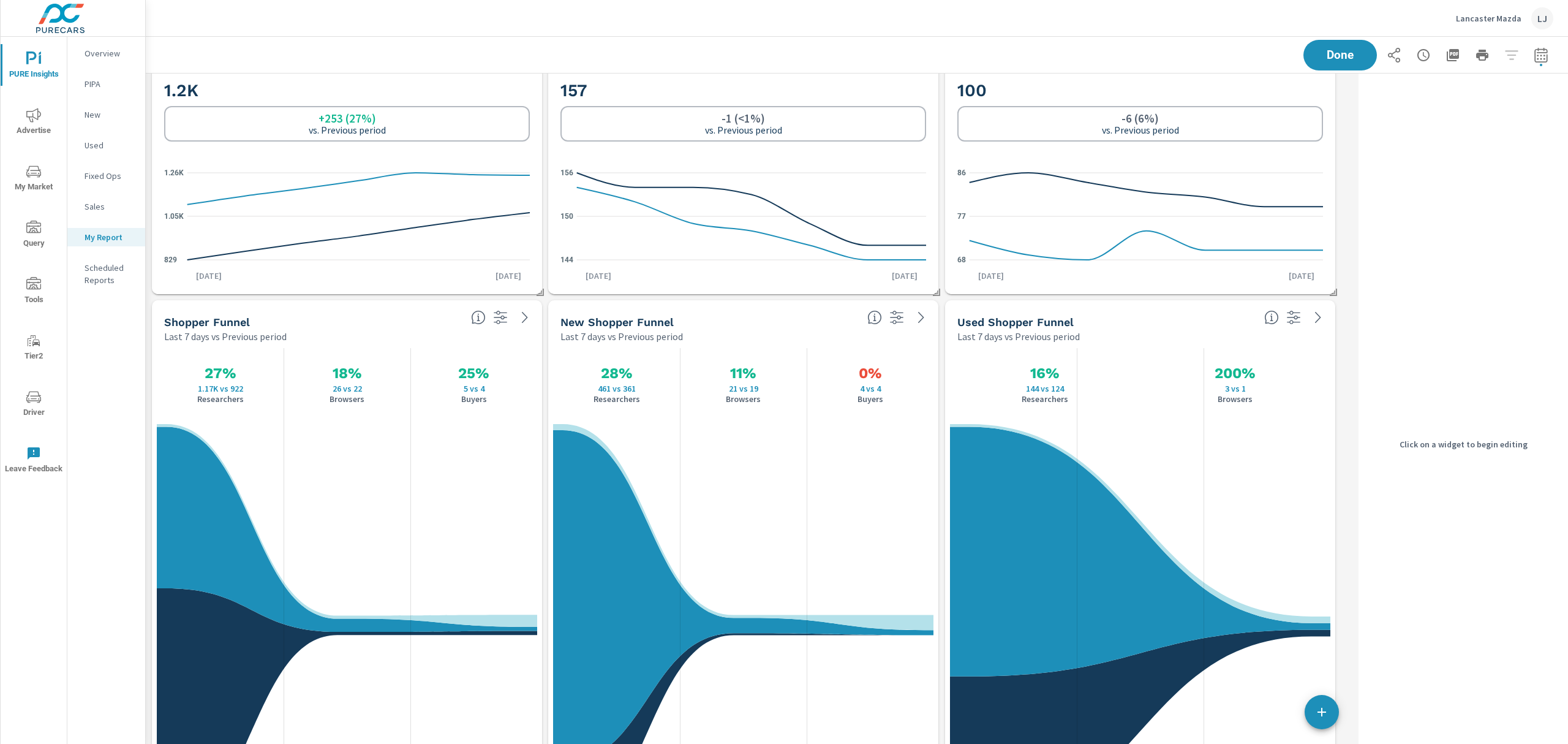
scroll to position [2288, 1221]
click at [29, 58] on icon "nav menu" at bounding box center [33, 59] width 15 height 15
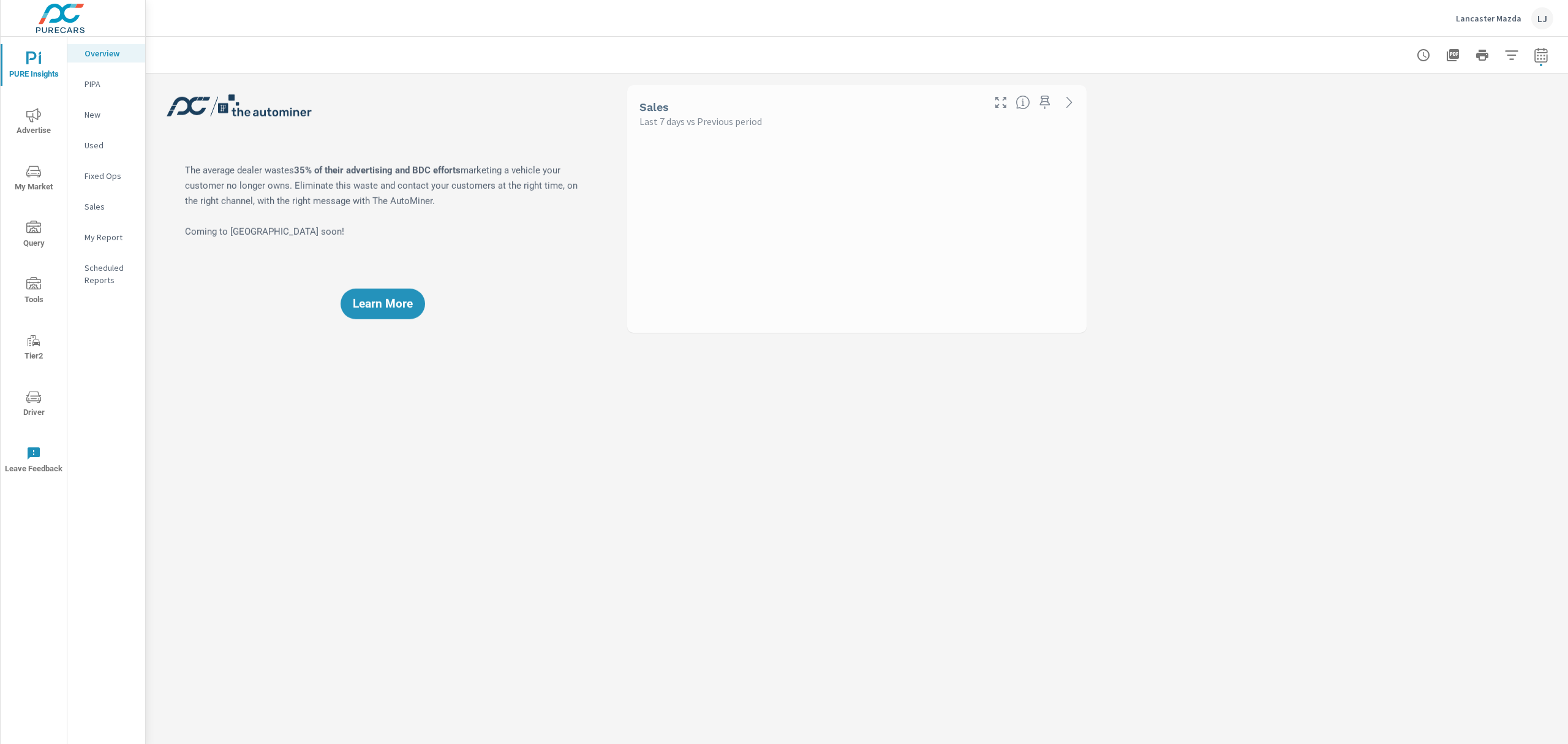
click at [98, 119] on p "New" at bounding box center [110, 114] width 51 height 13
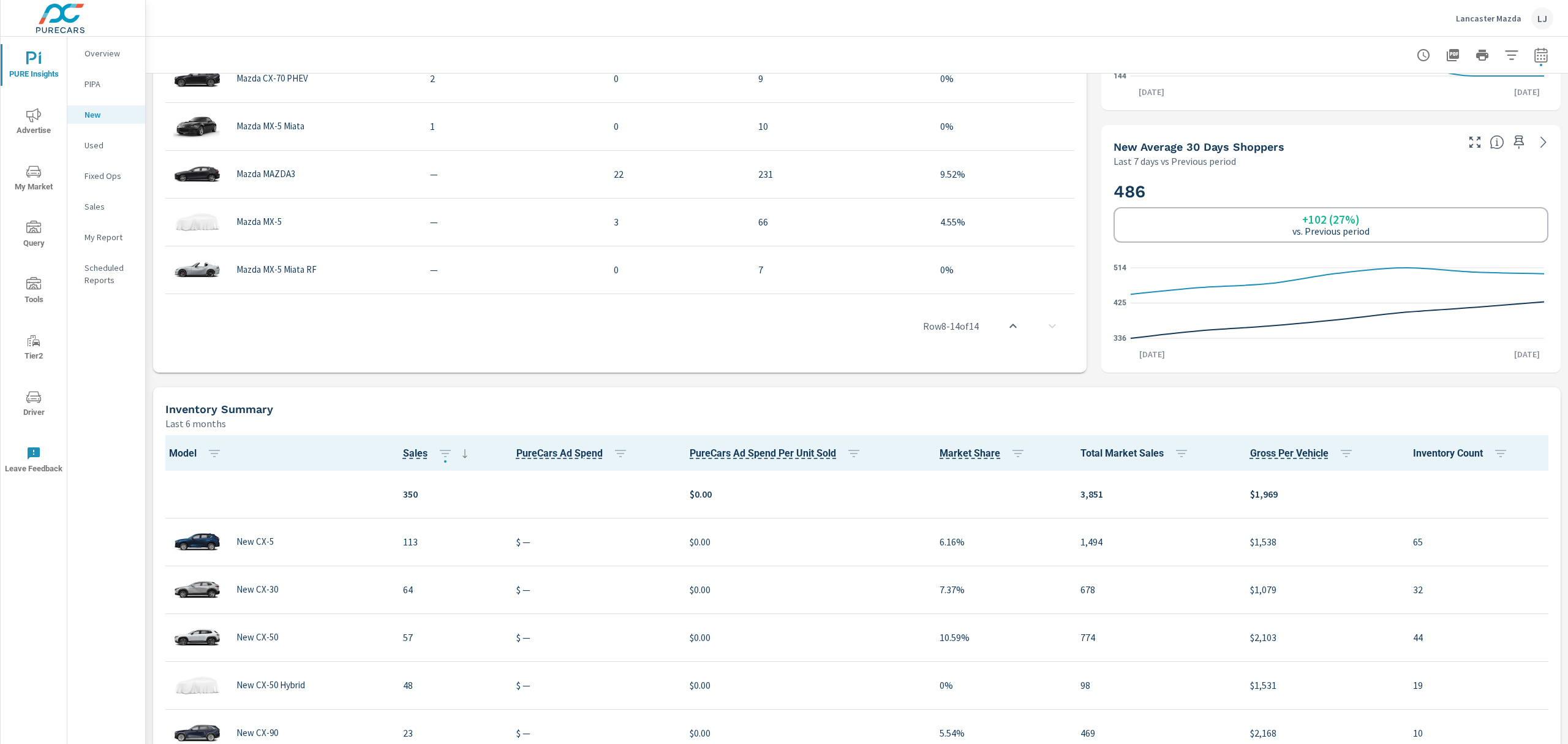
scroll to position [593, 0]
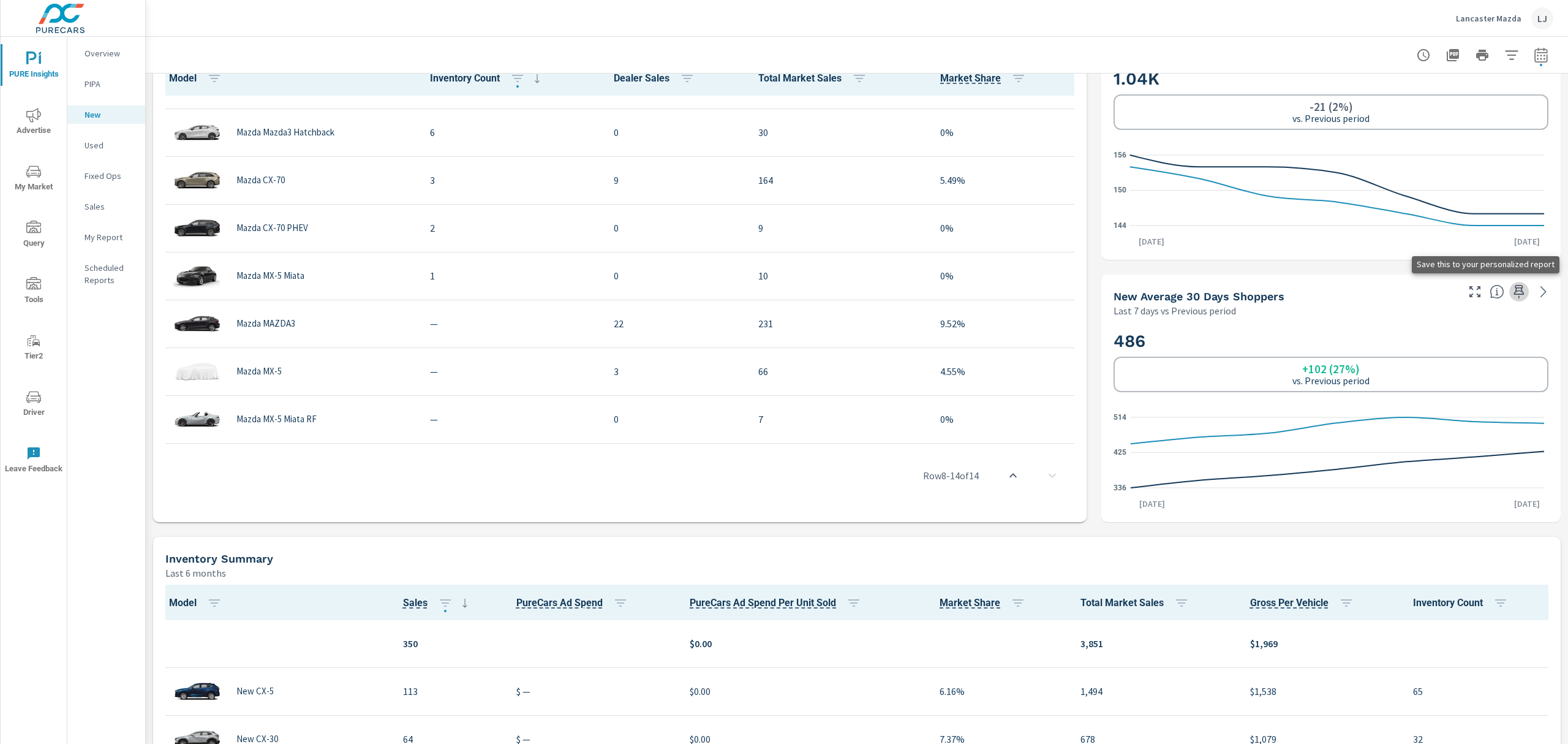
click at [1512, 290] on icon "button" at bounding box center [1519, 292] width 15 height 15
click at [91, 135] on nav "Overview PIPA New Used Fixed Ops Sales My Report Scheduled Reports" at bounding box center [107, 172] width 78 height 269
click at [91, 142] on p "Used" at bounding box center [110, 145] width 51 height 13
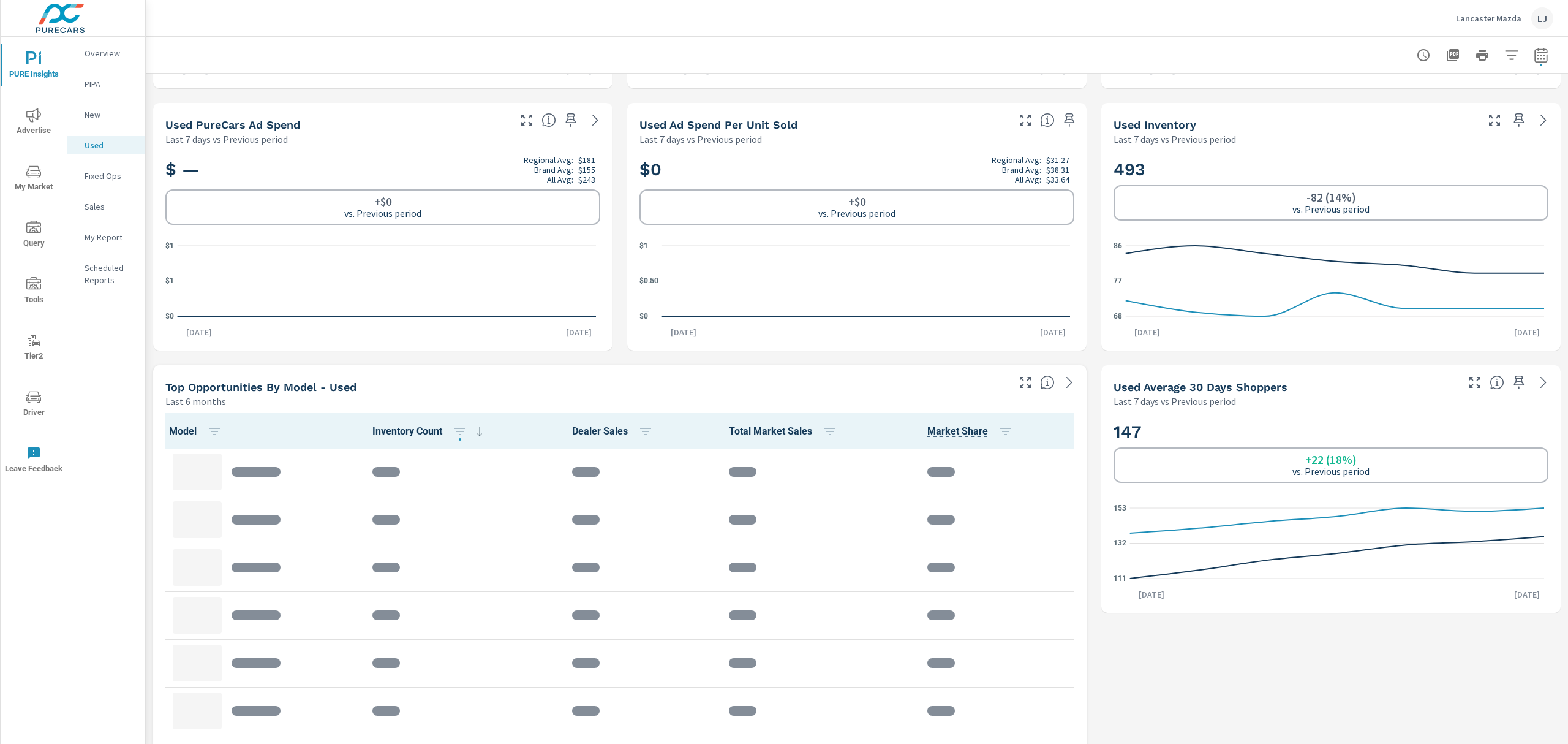
scroll to position [245, 0]
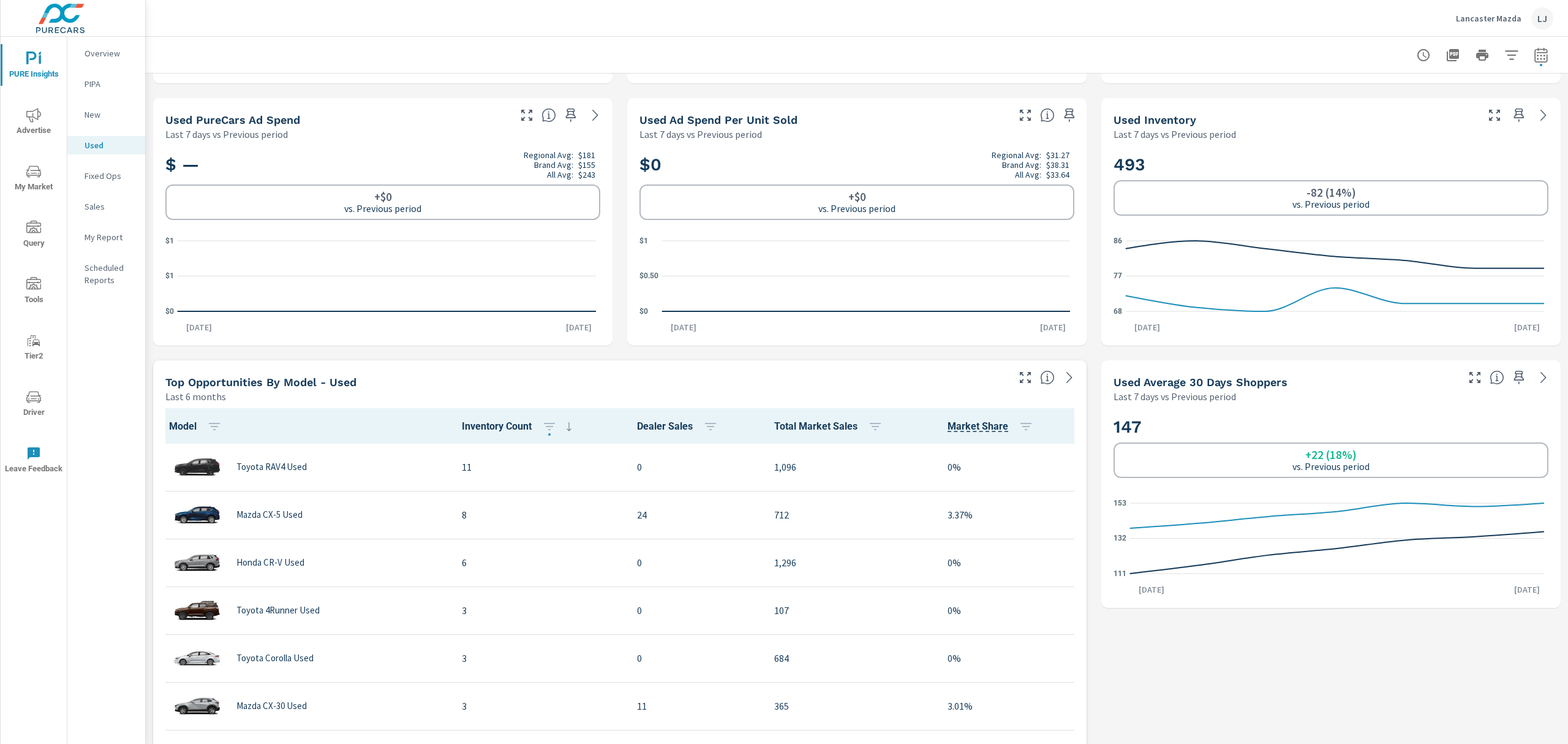
click at [1512, 375] on icon "button" at bounding box center [1519, 378] width 15 height 15
click at [91, 238] on p "My Report" at bounding box center [110, 237] width 51 height 13
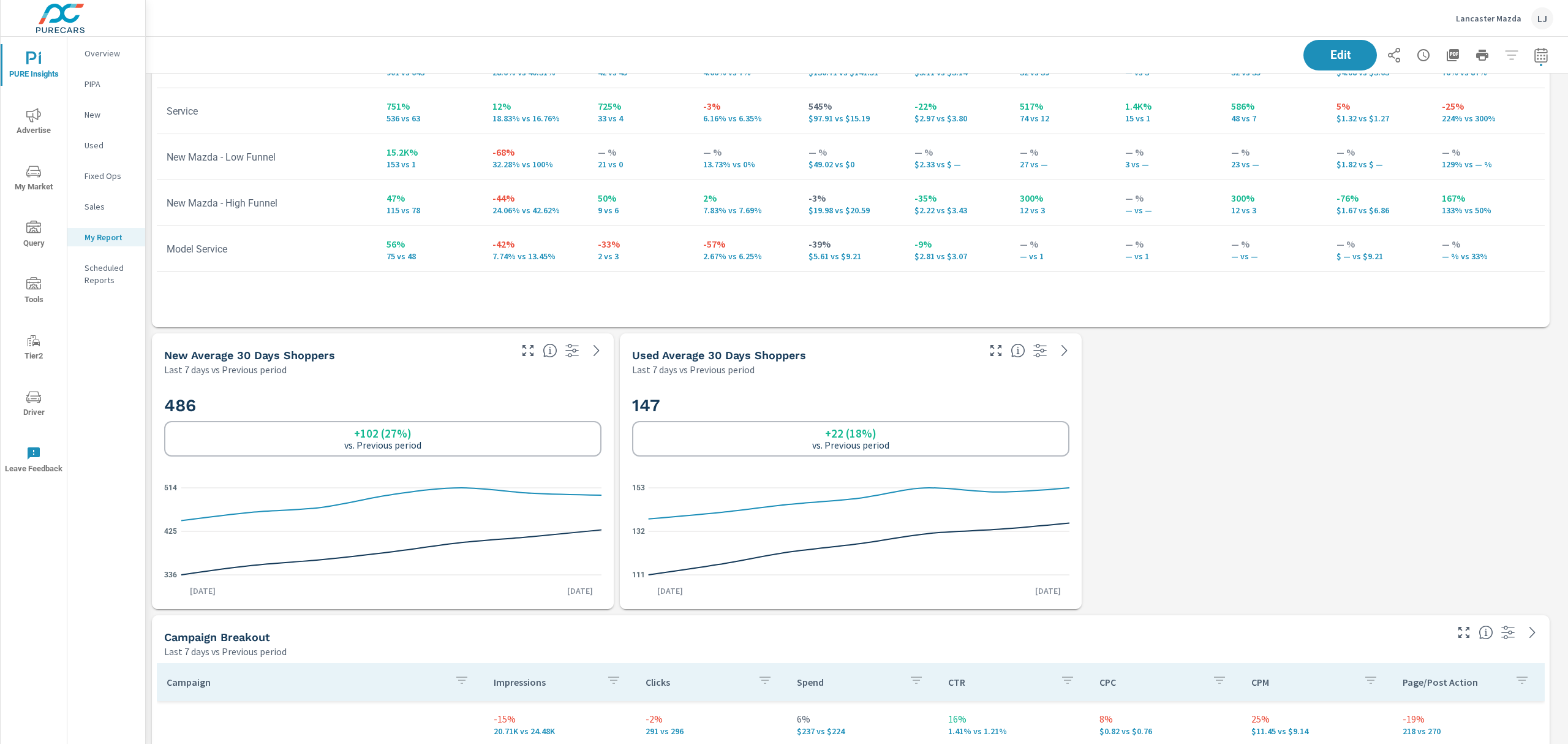
scroll to position [572, 0]
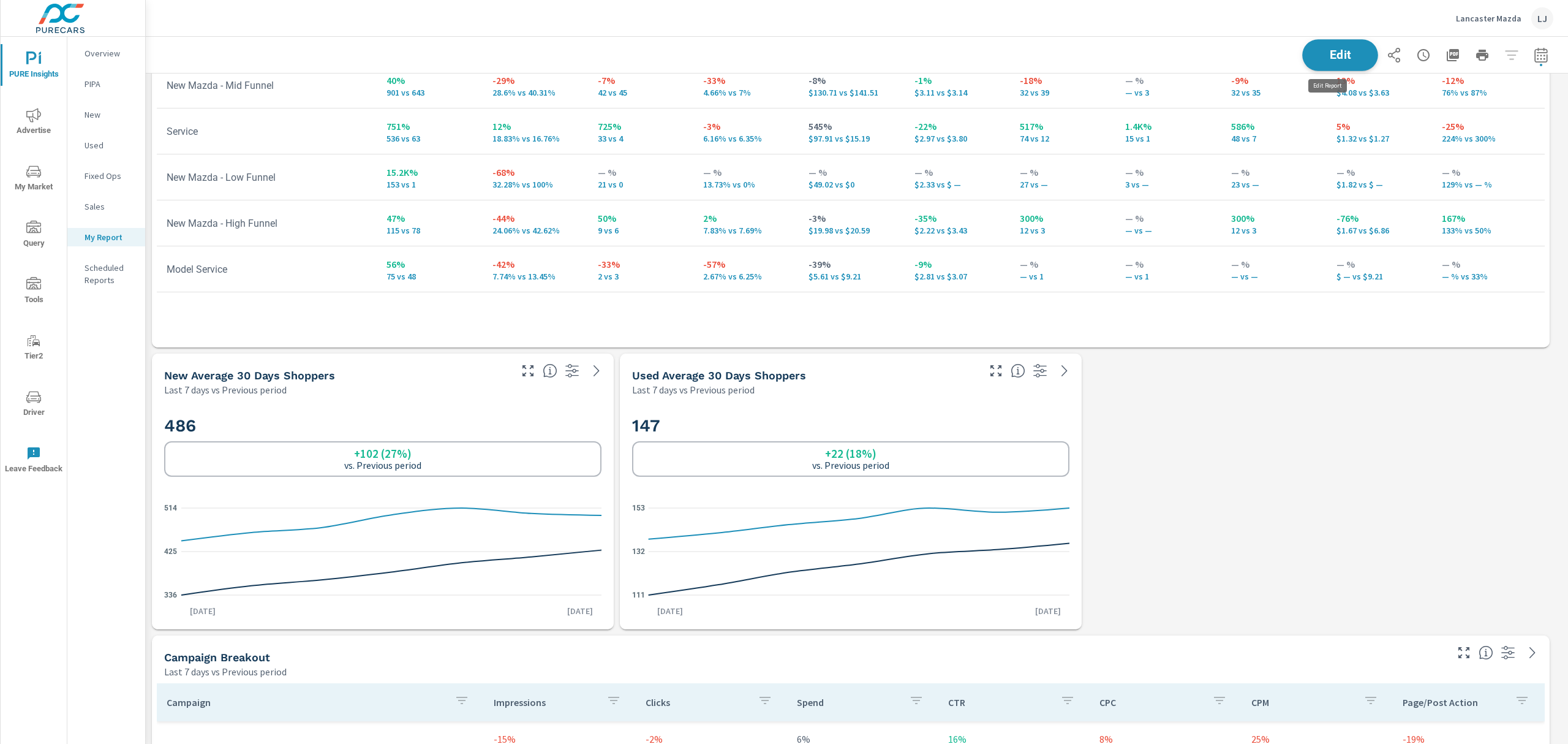
click at [1334, 49] on span "Edit" at bounding box center [1341, 54] width 50 height 12
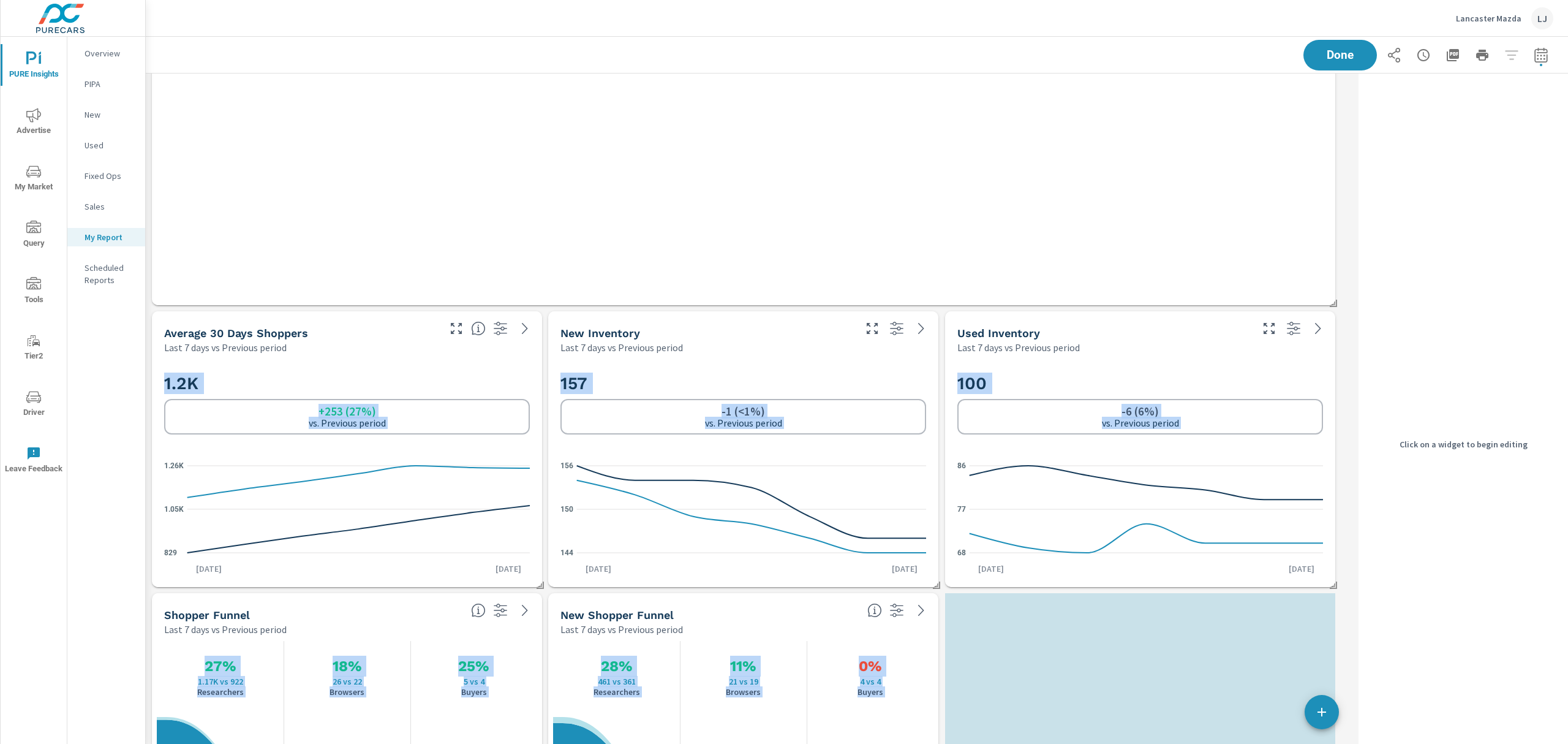
scroll to position [1619, 0]
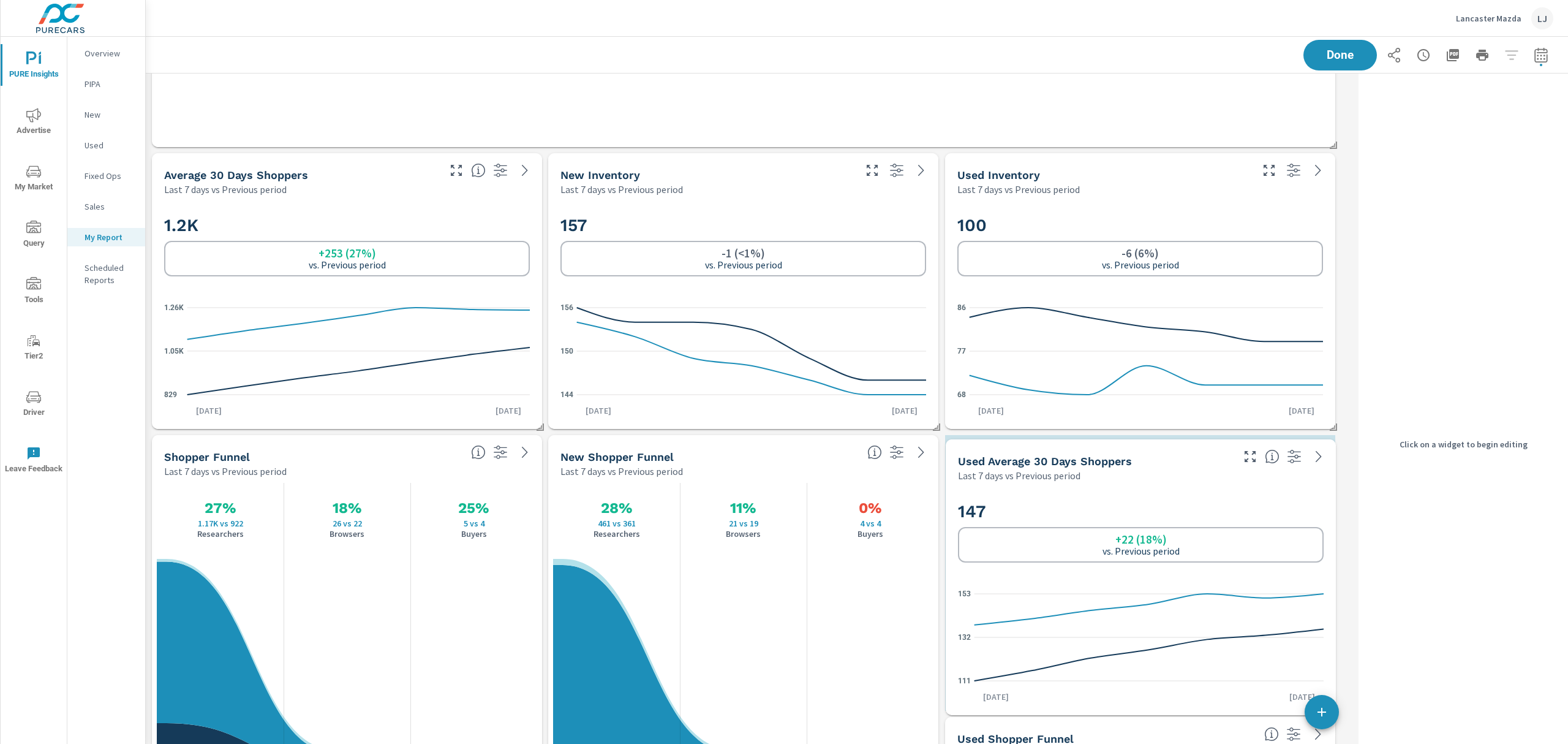
drag, startPoint x: 774, startPoint y: 386, endPoint x: 1172, endPoint y: 472, distance: 407.2
click at [1172, 472] on div "Last 7 days vs Previous period" at bounding box center [1094, 475] width 273 height 15
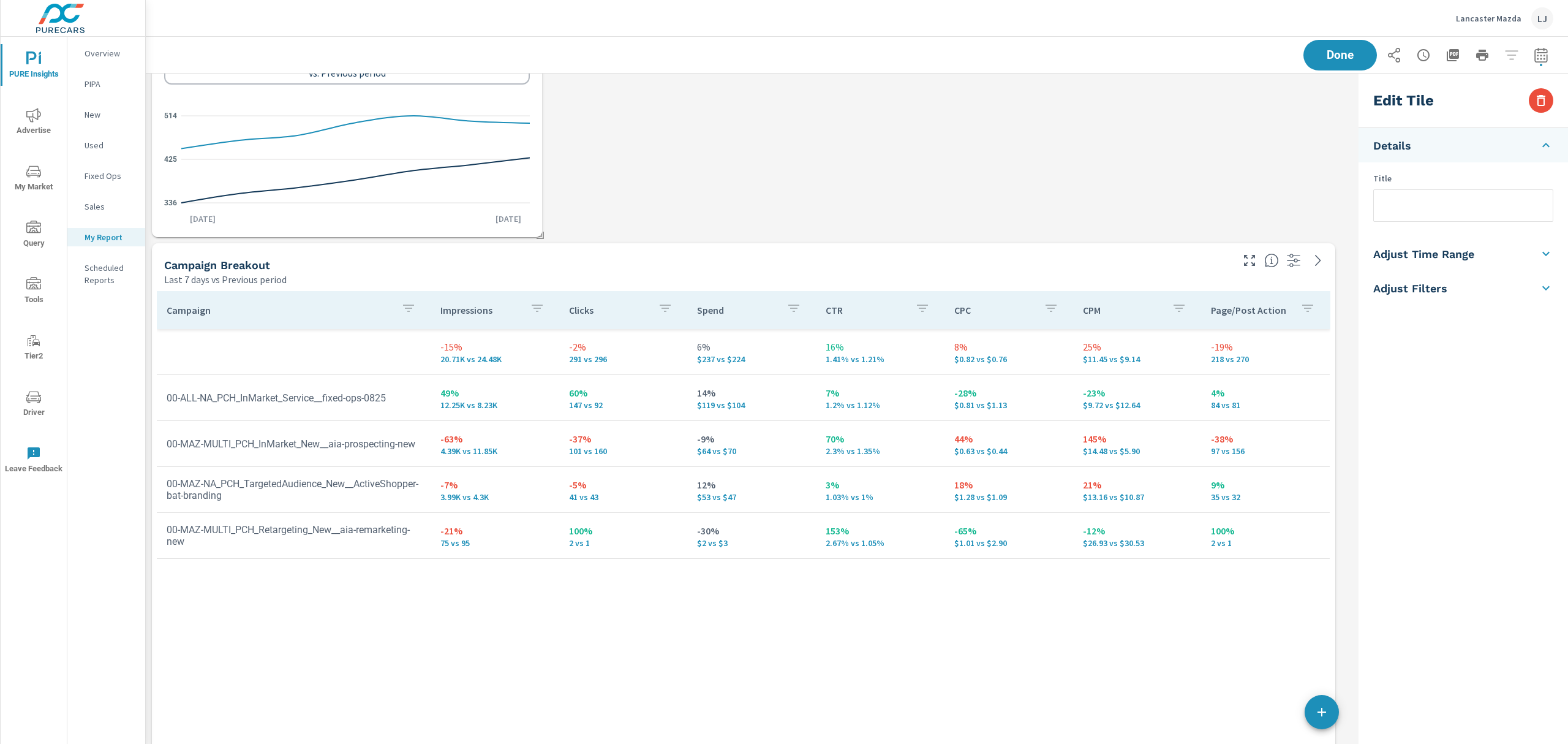
scroll to position [637, 0]
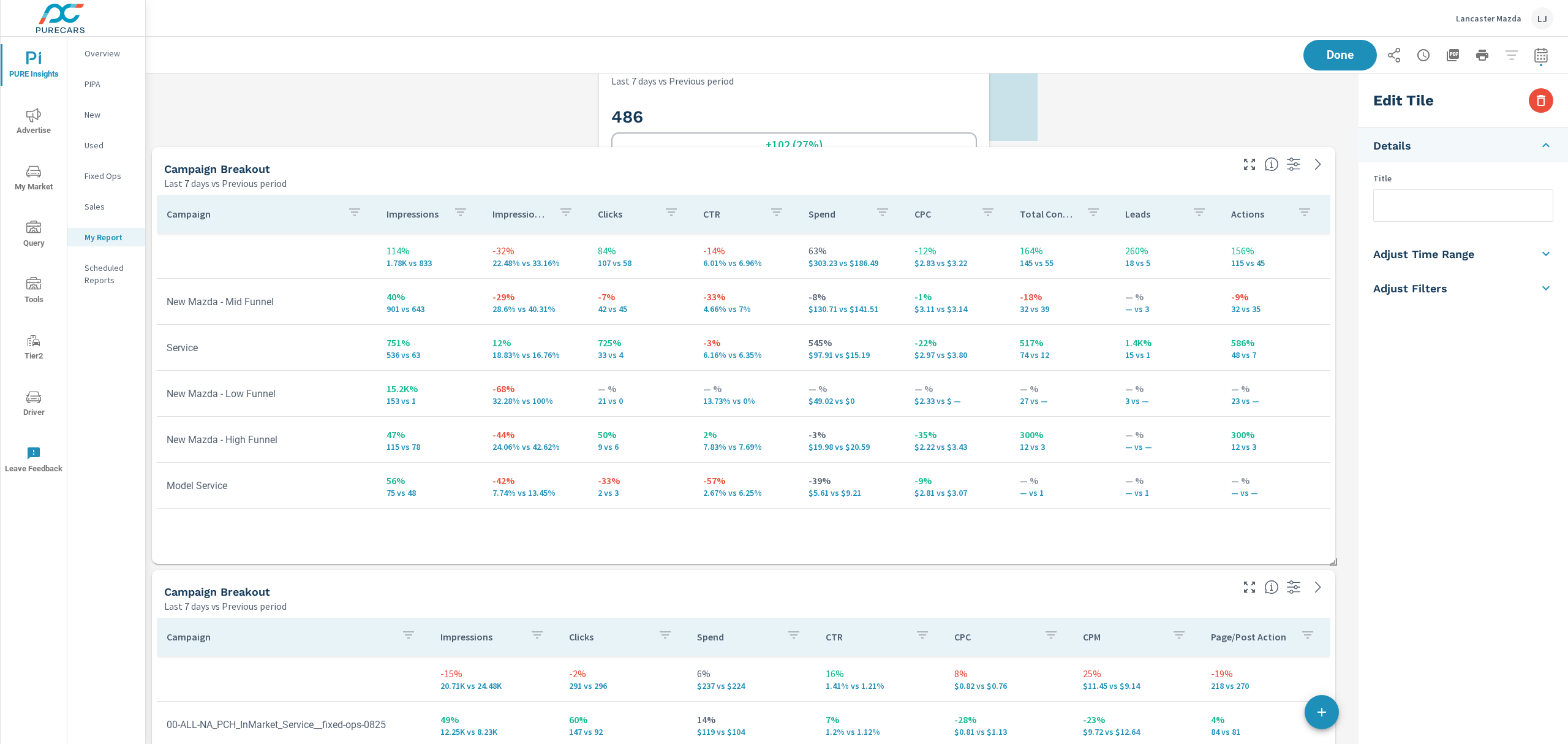
drag, startPoint x: 329, startPoint y: 310, endPoint x: 776, endPoint y: 67, distance: 508.8
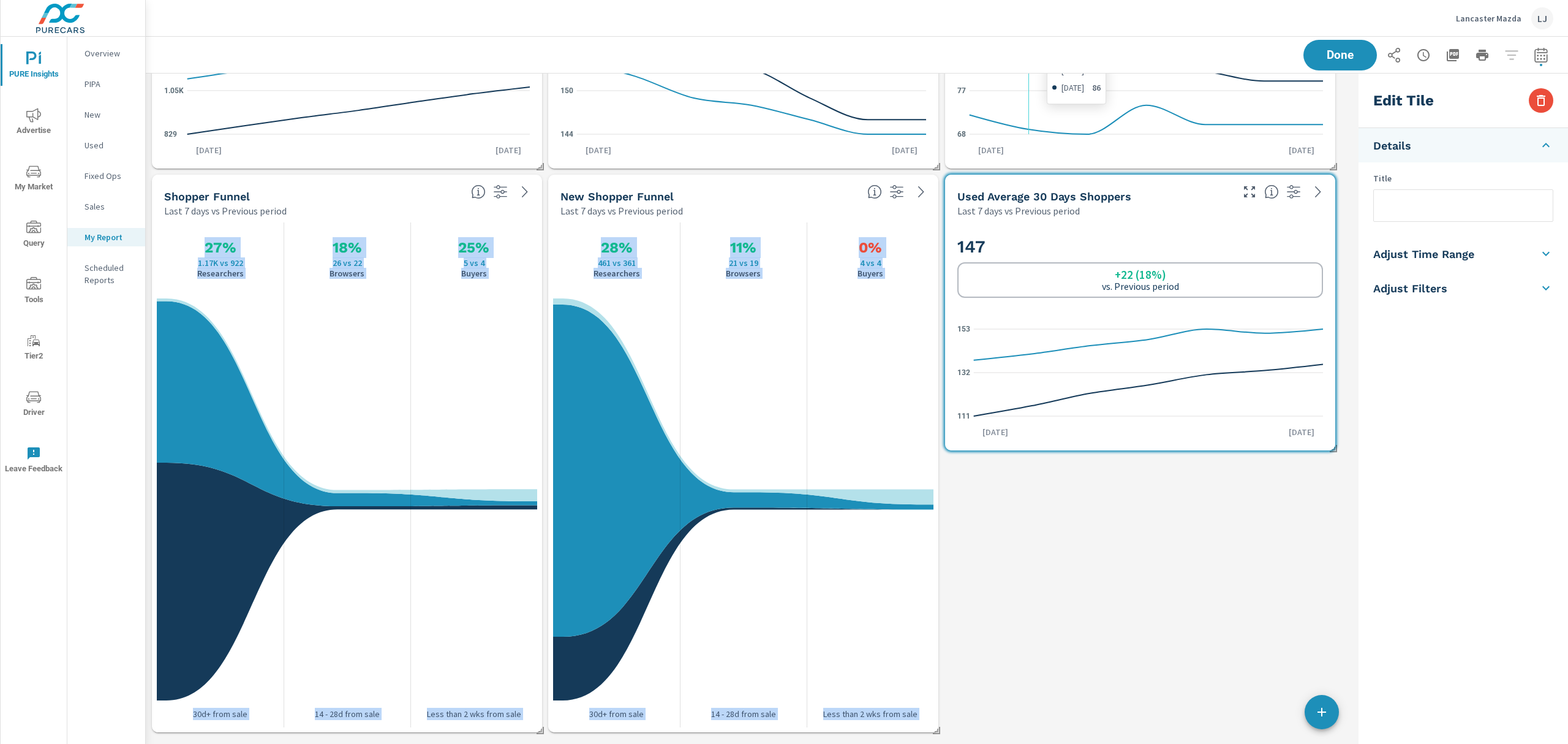
scroll to position [0, 0]
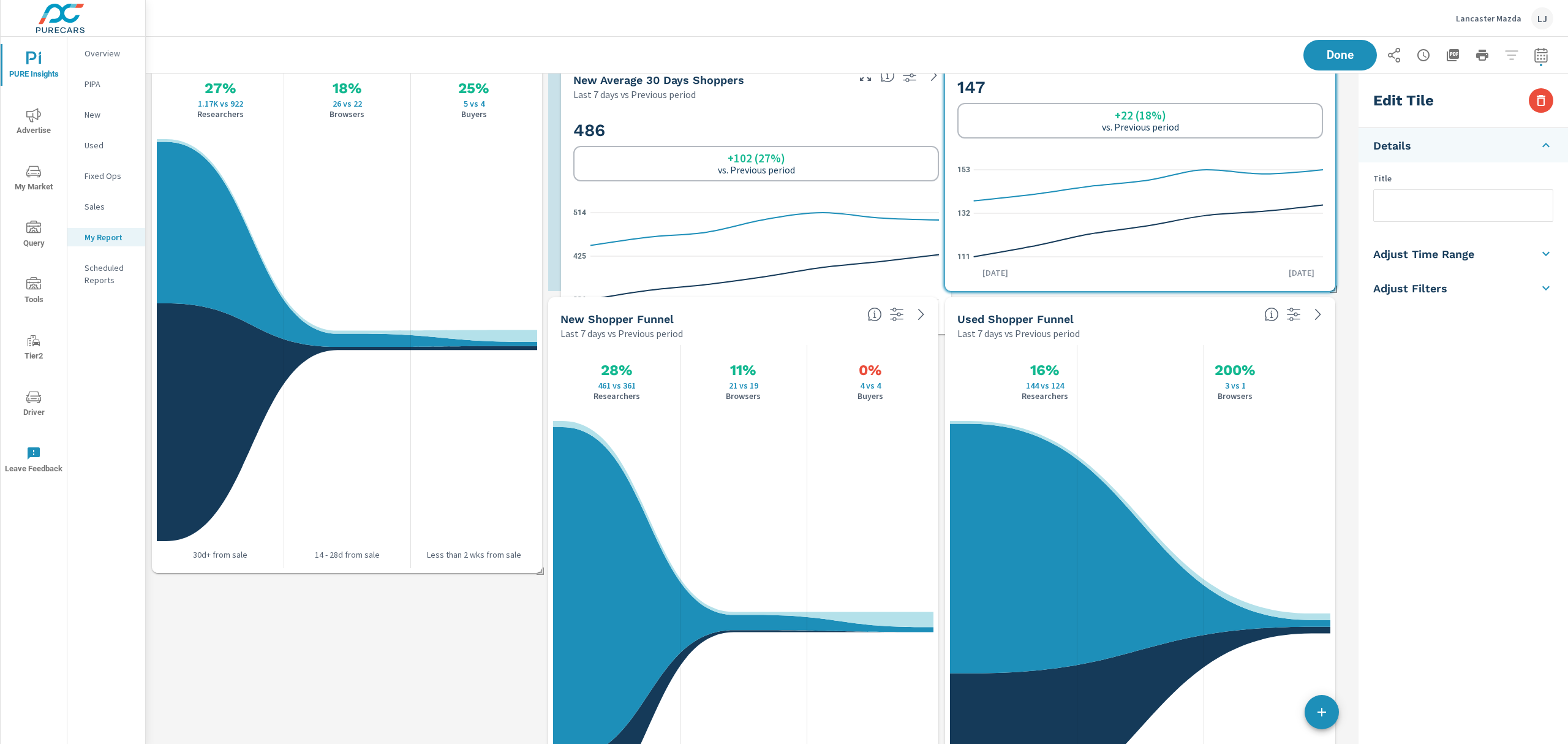
drag, startPoint x: 836, startPoint y: 538, endPoint x: 753, endPoint y: 94, distance: 451.7
click at [753, 94] on div "Last 7 days vs Previous period" at bounding box center [709, 94] width 273 height 15
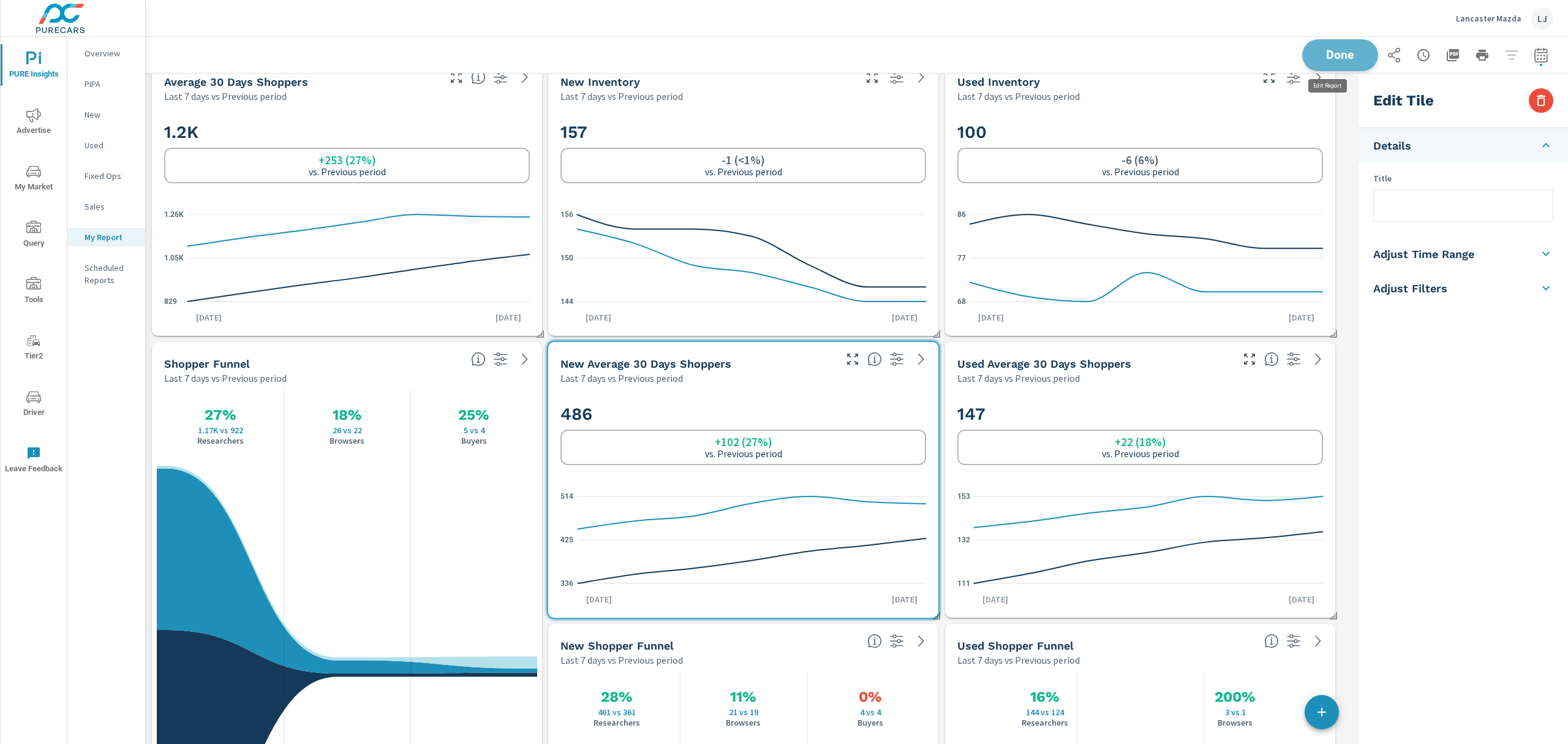
click at [1317, 52] on span "Done" at bounding box center [1341, 54] width 50 height 12
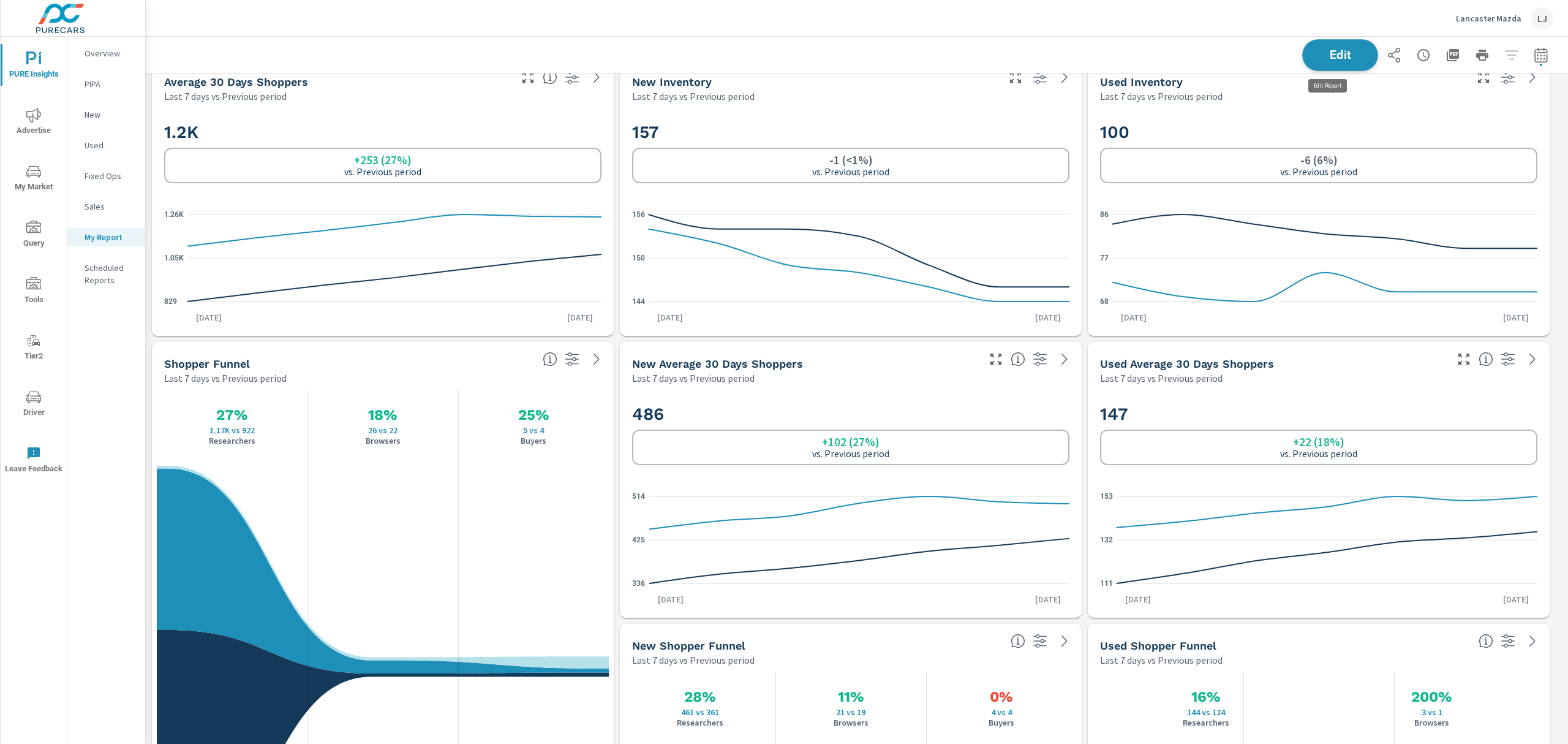
click at [1318, 42] on button "Edit" at bounding box center [1340, 55] width 76 height 32
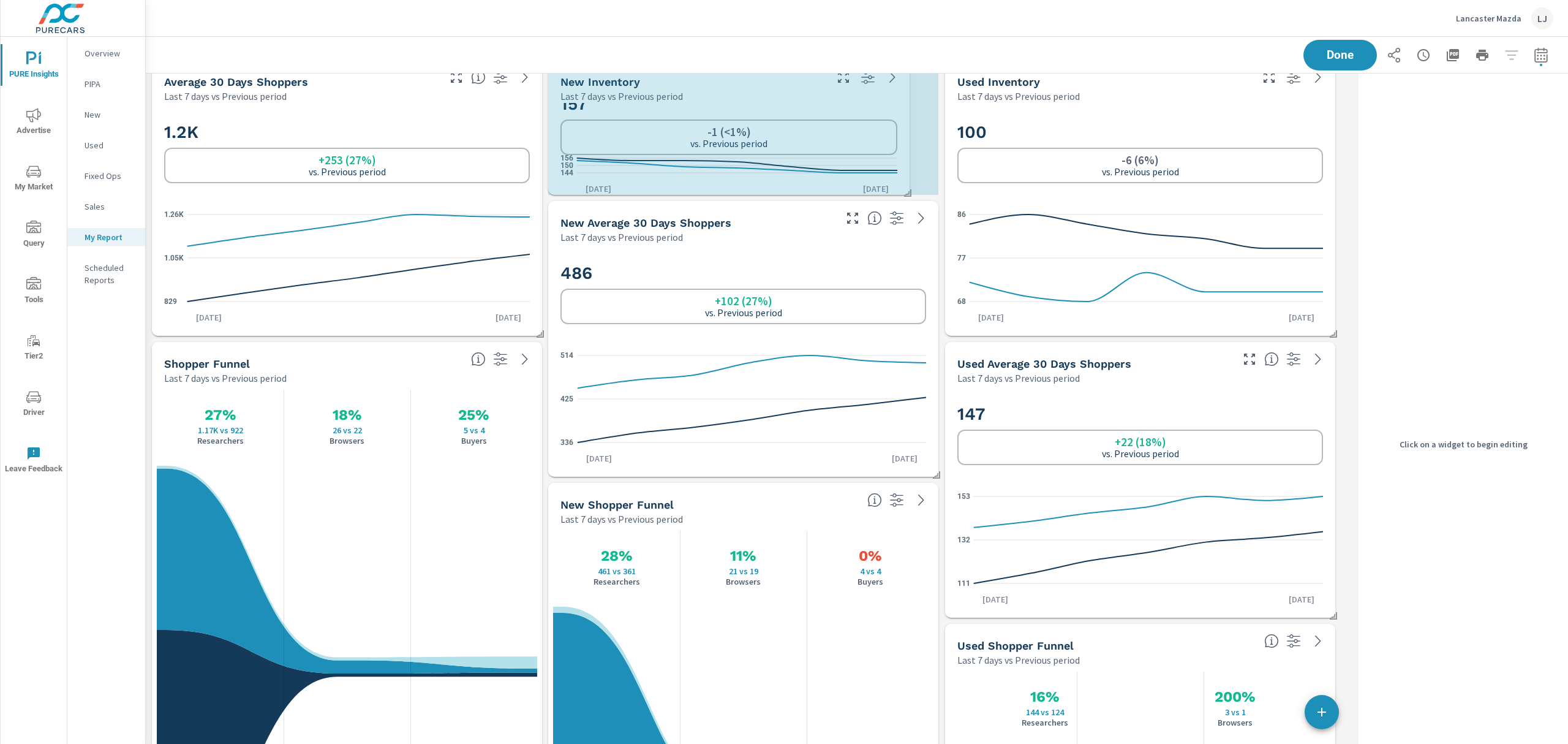
drag, startPoint x: 934, startPoint y: 334, endPoint x: 909, endPoint y: 196, distance: 140.2
click at [909, 195] on span at bounding box center [904, 189] width 13 height 13
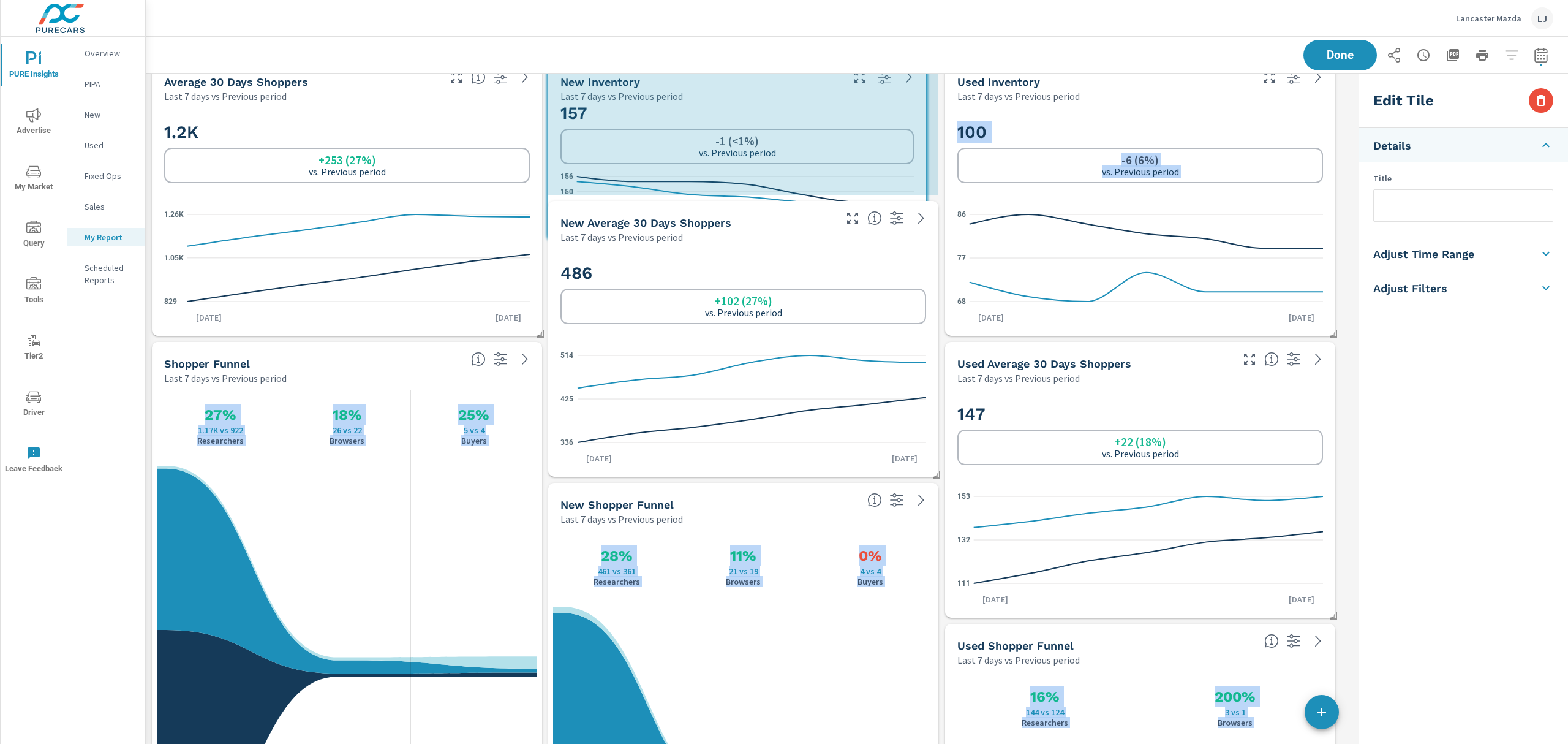
drag, startPoint x: 939, startPoint y: 193, endPoint x: 932, endPoint y: 228, distance: 35.7
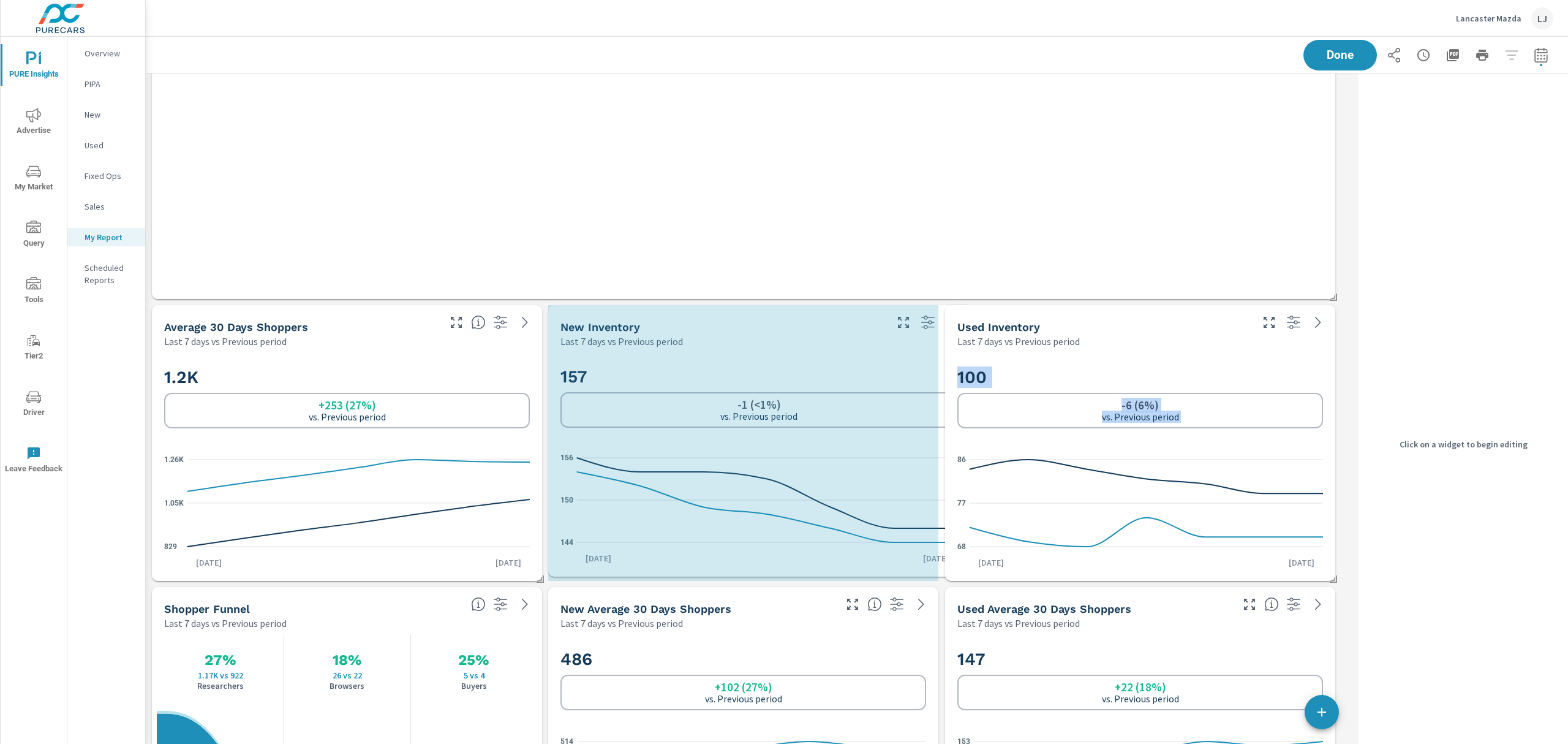
drag, startPoint x: 939, startPoint y: 440, endPoint x: 954, endPoint y: 528, distance: 89.3
click at [954, 528] on div "Paid Media Performance Last 7 days vs Previous period 32% $540 vs $410 Spend 28…" at bounding box center [750, 161] width 1208 height 2544
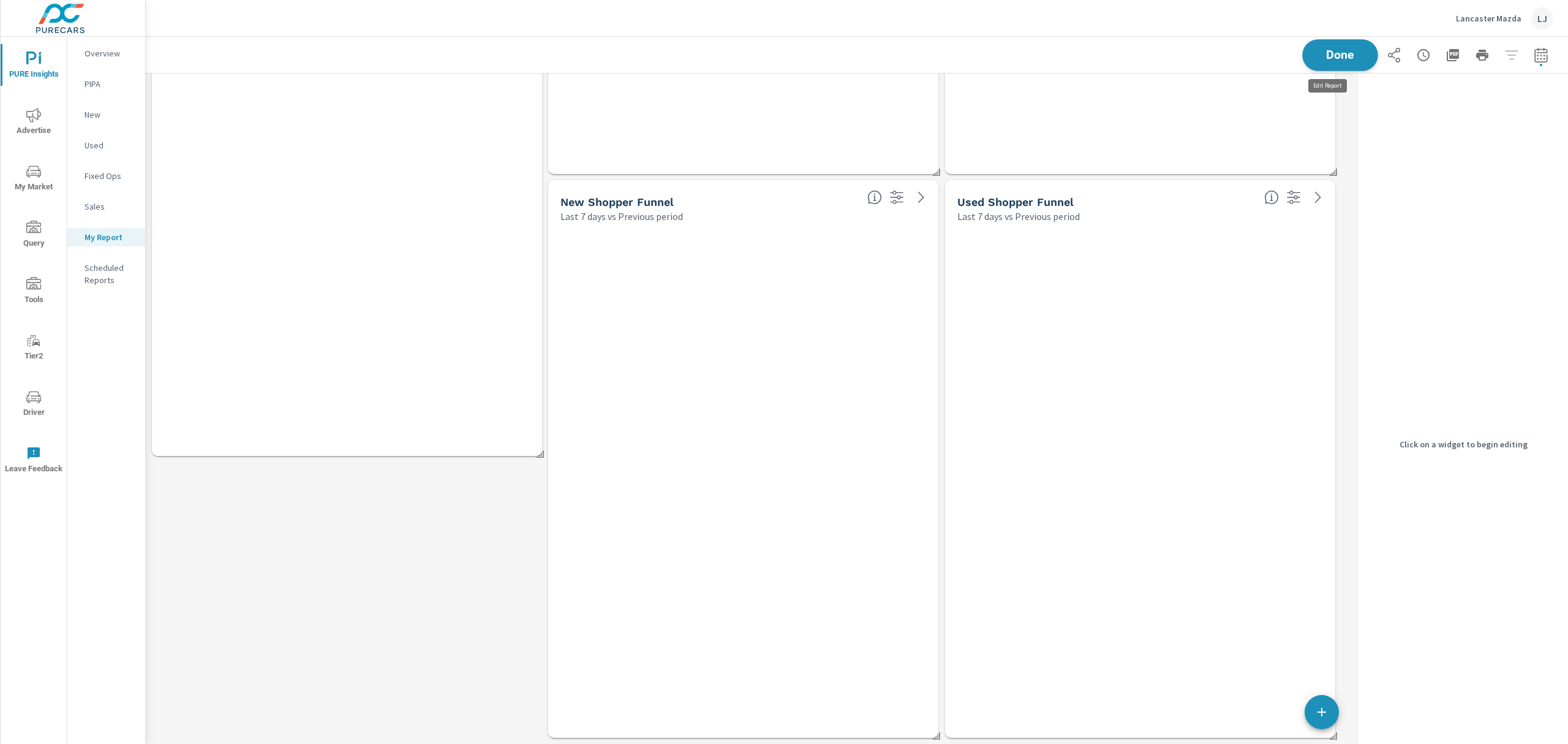
click at [1344, 60] on button "Done" at bounding box center [1340, 55] width 76 height 32
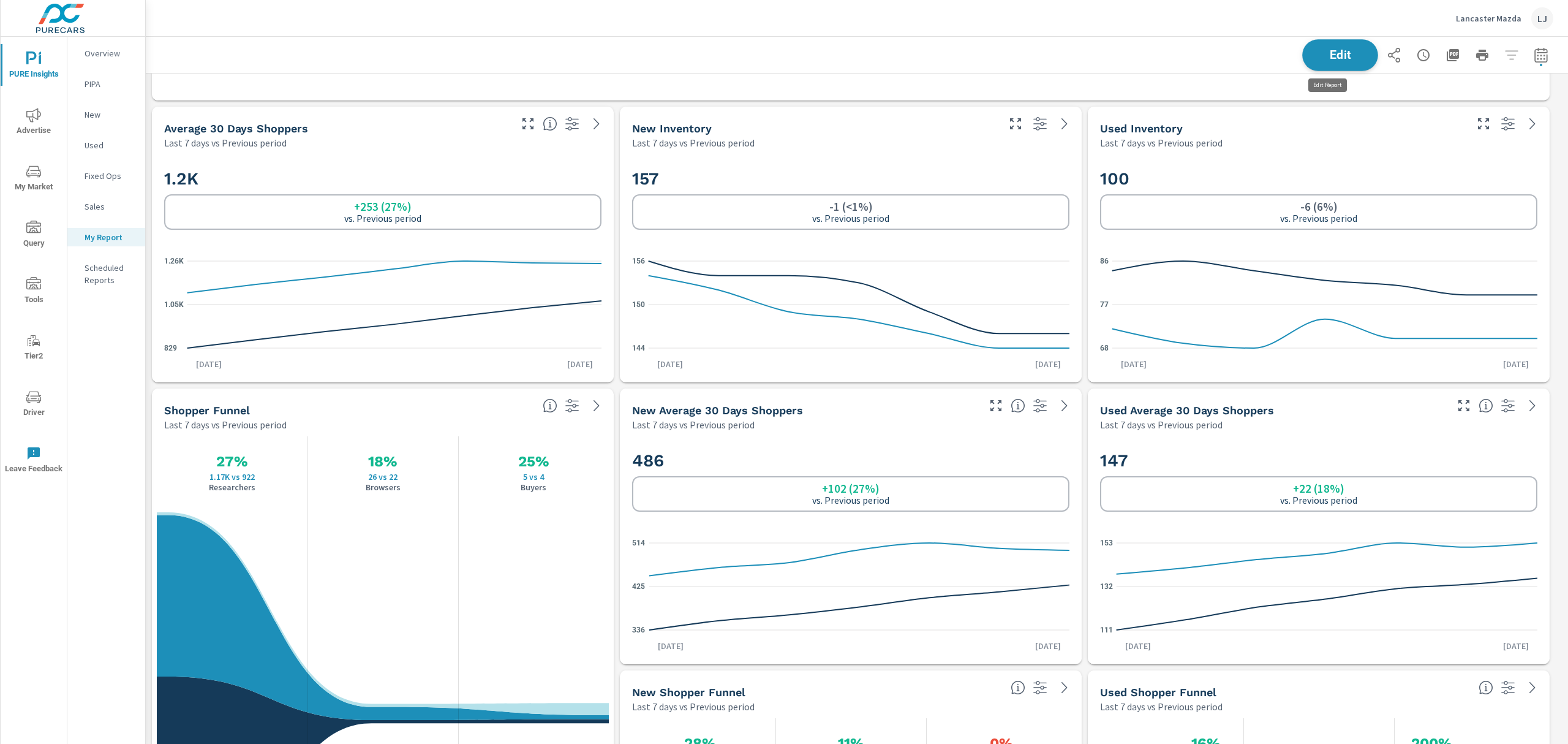
click at [1316, 49] on span "Edit" at bounding box center [1341, 54] width 50 height 12
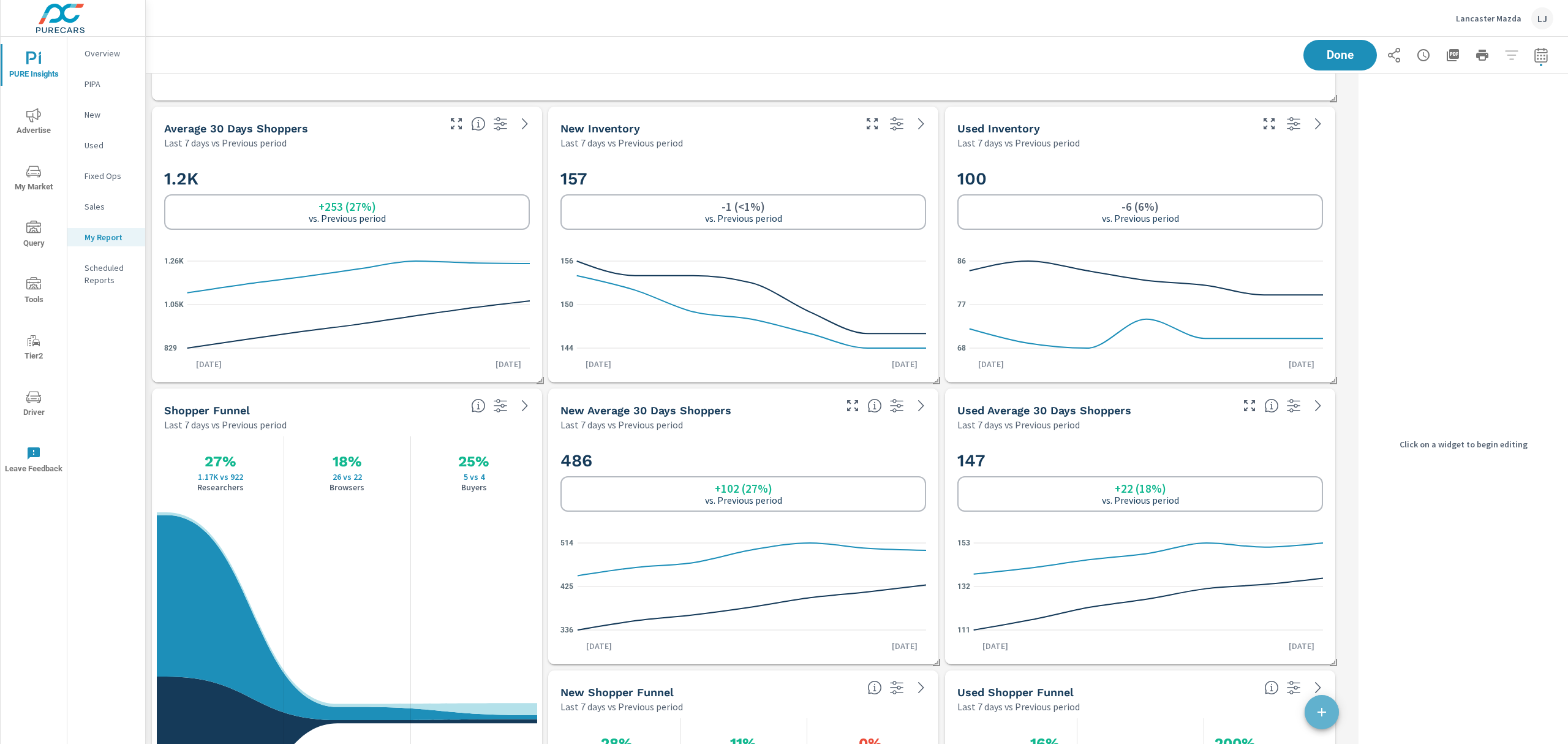
click at [1315, 708] on icon "button" at bounding box center [1322, 712] width 15 height 15
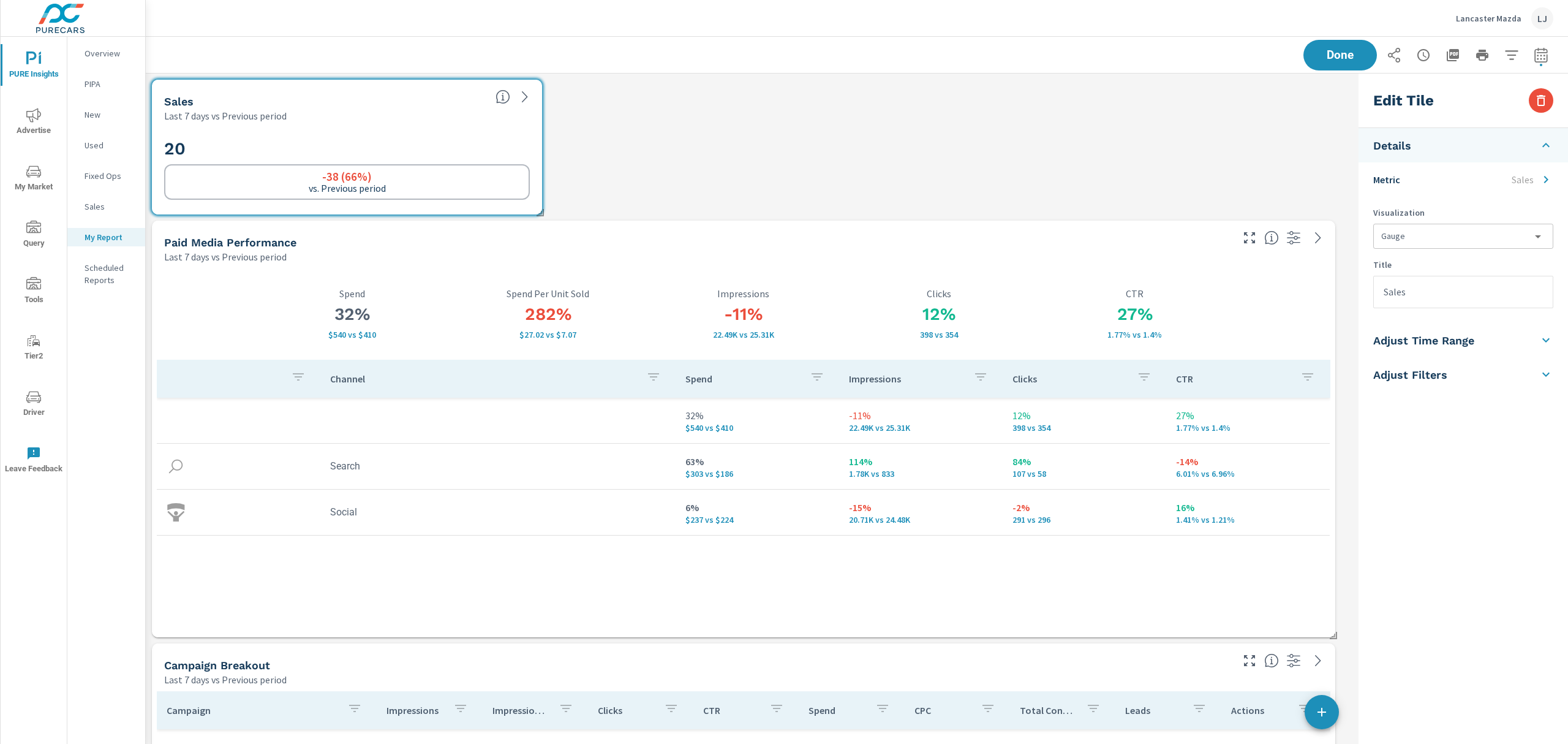
click at [1456, 179] on li "Metric Sales" at bounding box center [1463, 179] width 209 height 34
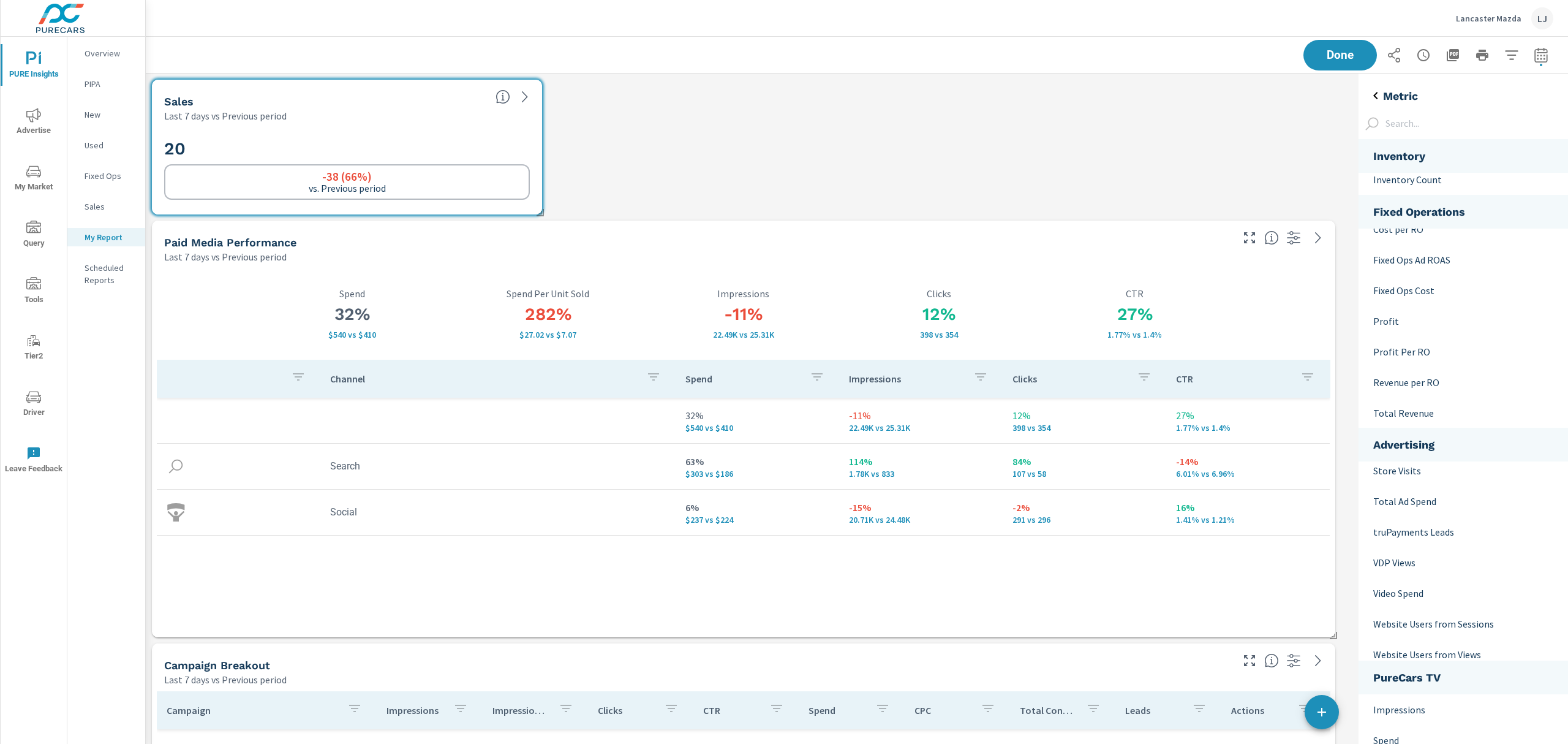
scroll to position [1119, 0]
click at [1452, 554] on p "VDP Views" at bounding box center [1460, 553] width 173 height 15
click at [1387, 91] on h5 "Metric" at bounding box center [1401, 96] width 35 height 14
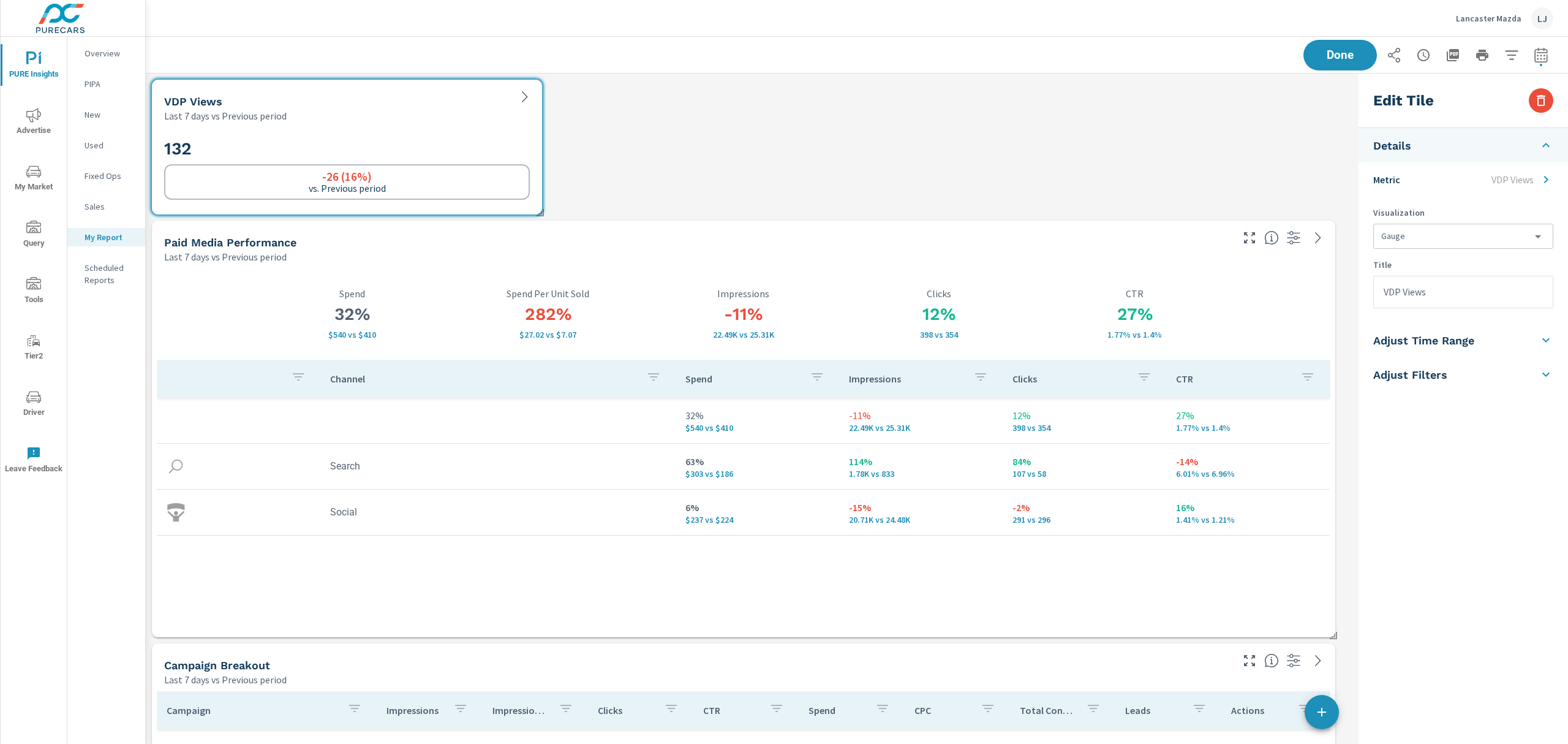
click at [1380, 297] on input "VDP Views" at bounding box center [1463, 292] width 179 height 31
type input "New VDP Views"
click at [1412, 366] on li "Adjust Filters" at bounding box center [1463, 374] width 209 height 34
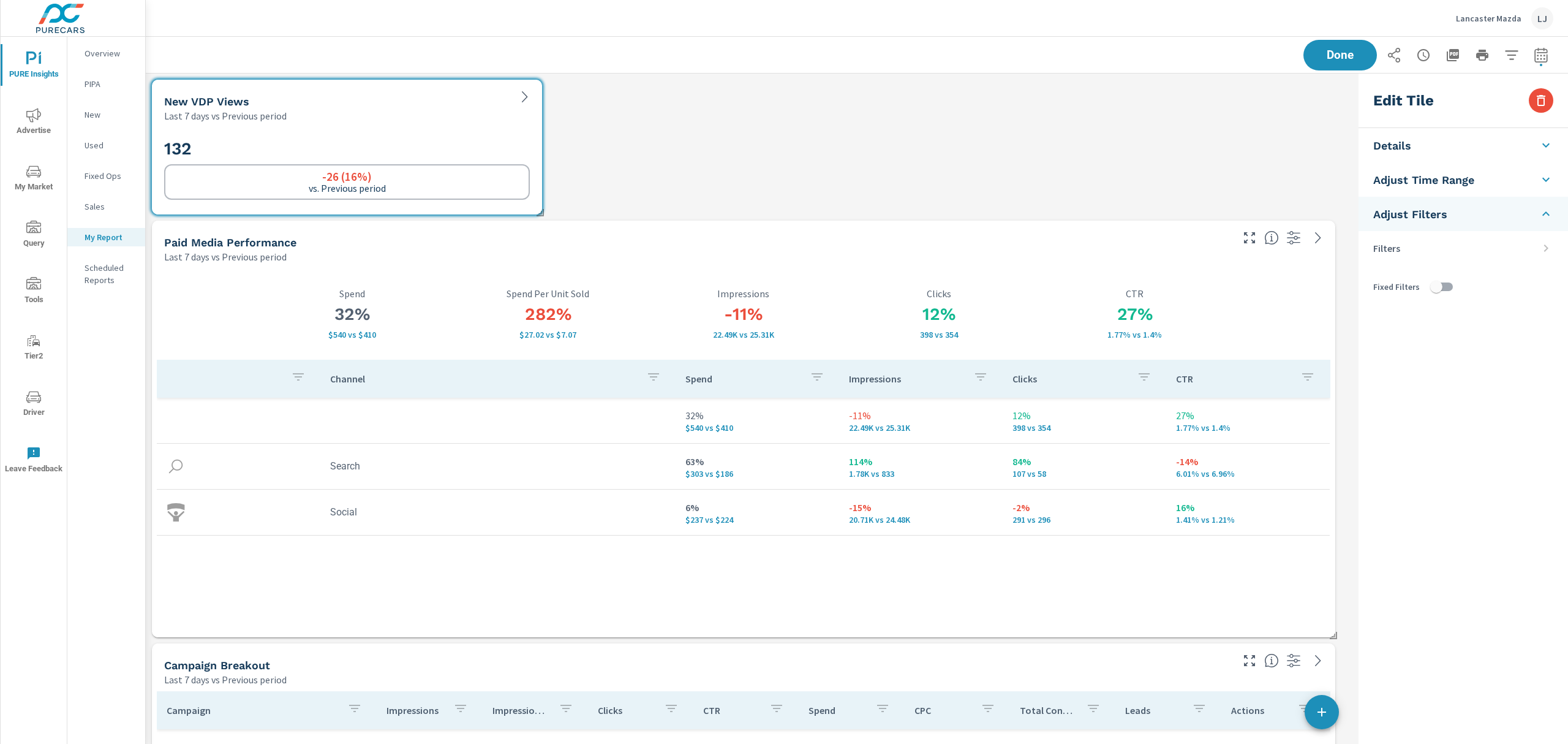
click at [1543, 241] on icon at bounding box center [1546, 248] width 15 height 15
click at [1539, 248] on icon at bounding box center [1546, 248] width 15 height 15
click at [1393, 248] on p "Filters" at bounding box center [1387, 248] width 27 height 15
click at [1544, 235] on li "Filters" at bounding box center [1463, 248] width 209 height 34
click at [1440, 251] on li "Filters" at bounding box center [1463, 248] width 209 height 34
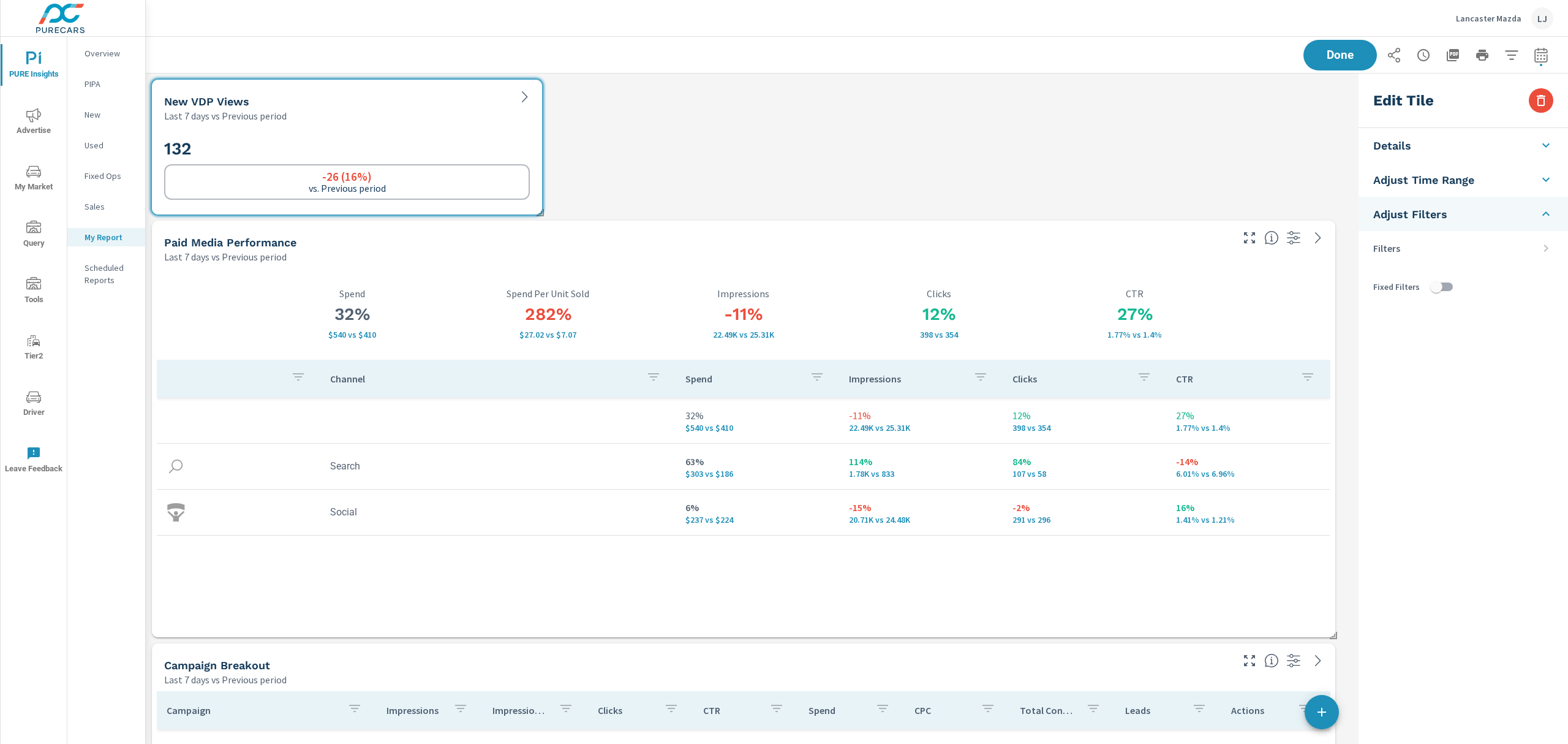
click at [1537, 211] on li "Adjust Filters" at bounding box center [1463, 214] width 209 height 34
click at [1539, 211] on icon at bounding box center [1546, 214] width 15 height 15
click at [1553, 250] on li "Filters" at bounding box center [1463, 248] width 209 height 34
click at [1544, 246] on icon at bounding box center [1546, 248] width 4 height 8
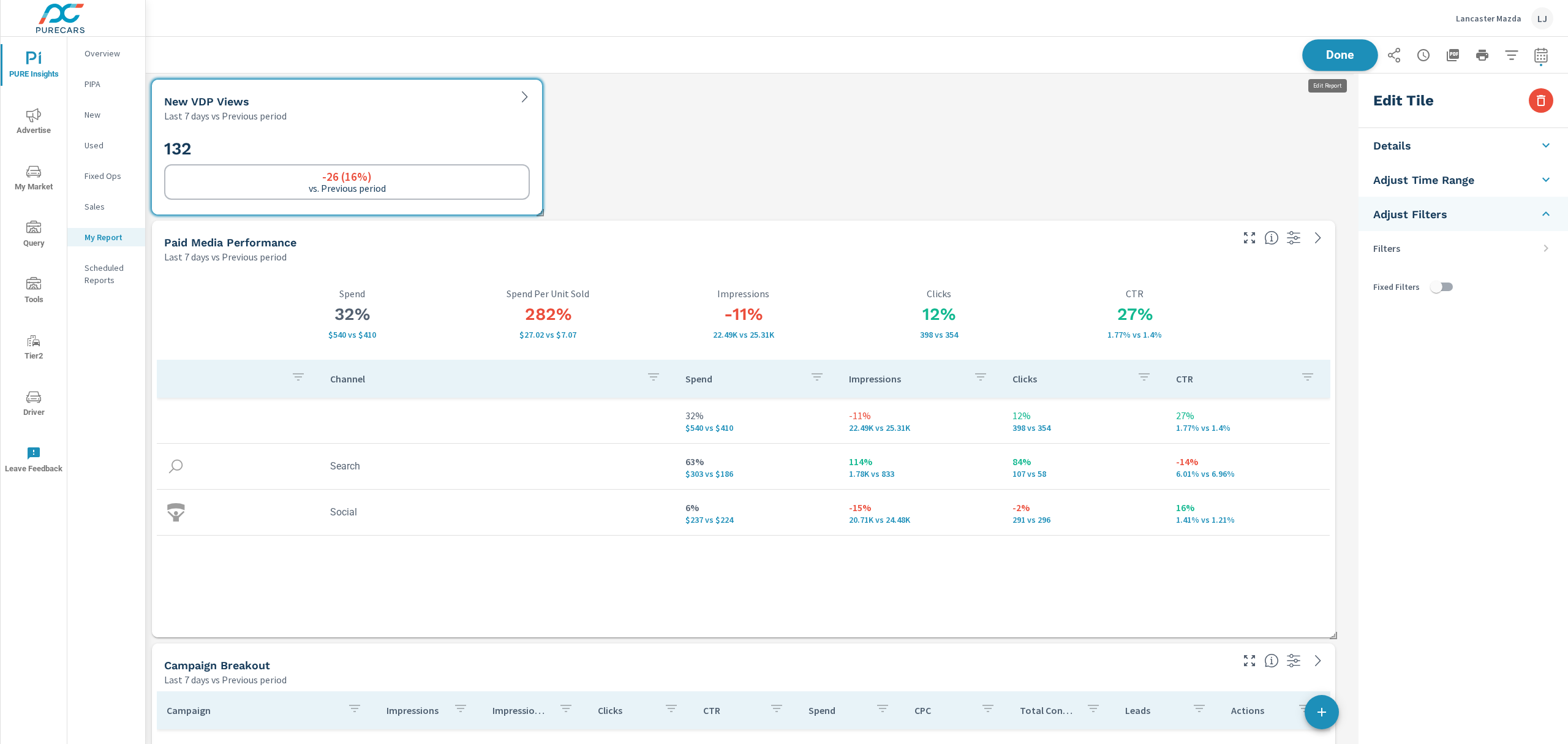
click at [1329, 57] on span "Done" at bounding box center [1341, 54] width 50 height 12
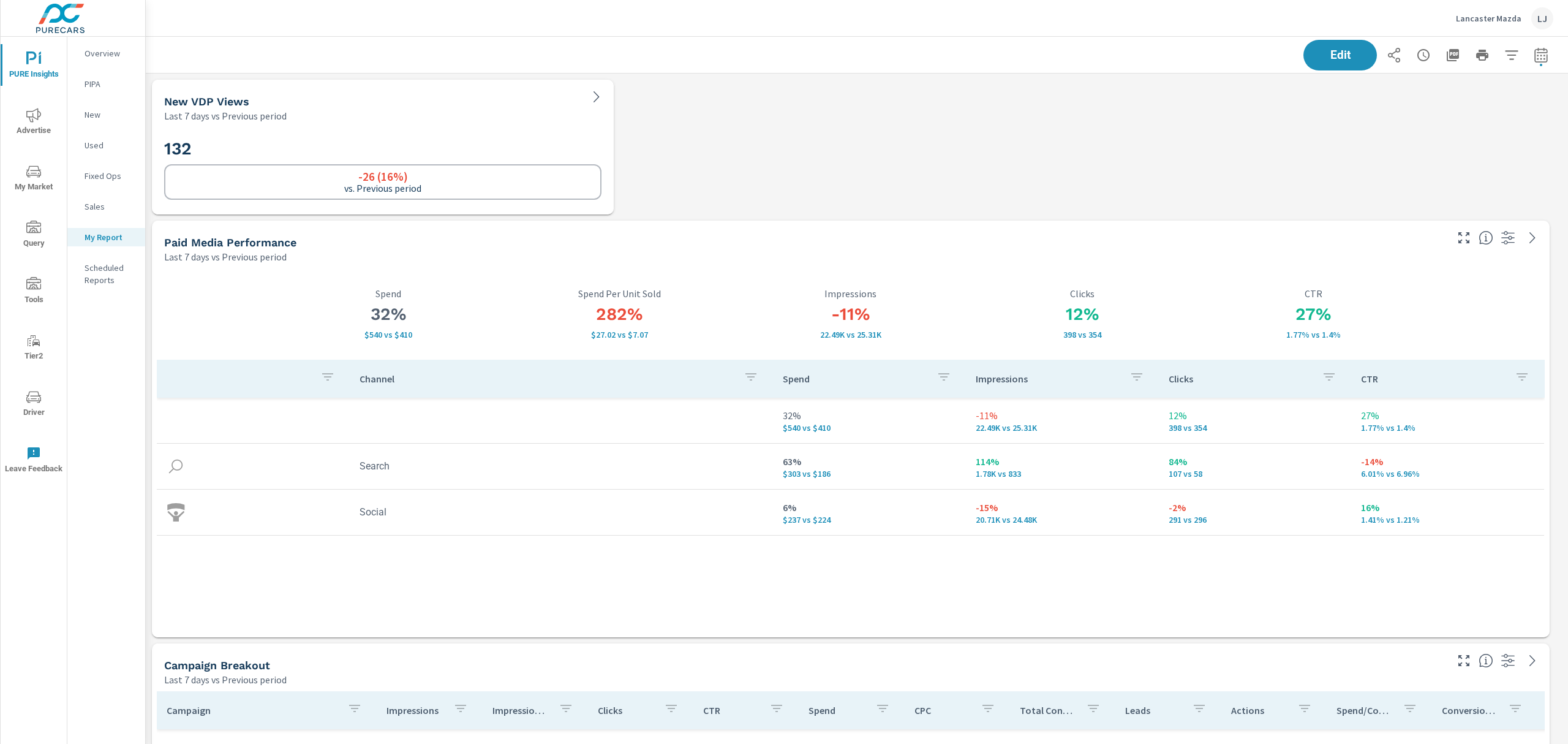
scroll to position [2710, 1436]
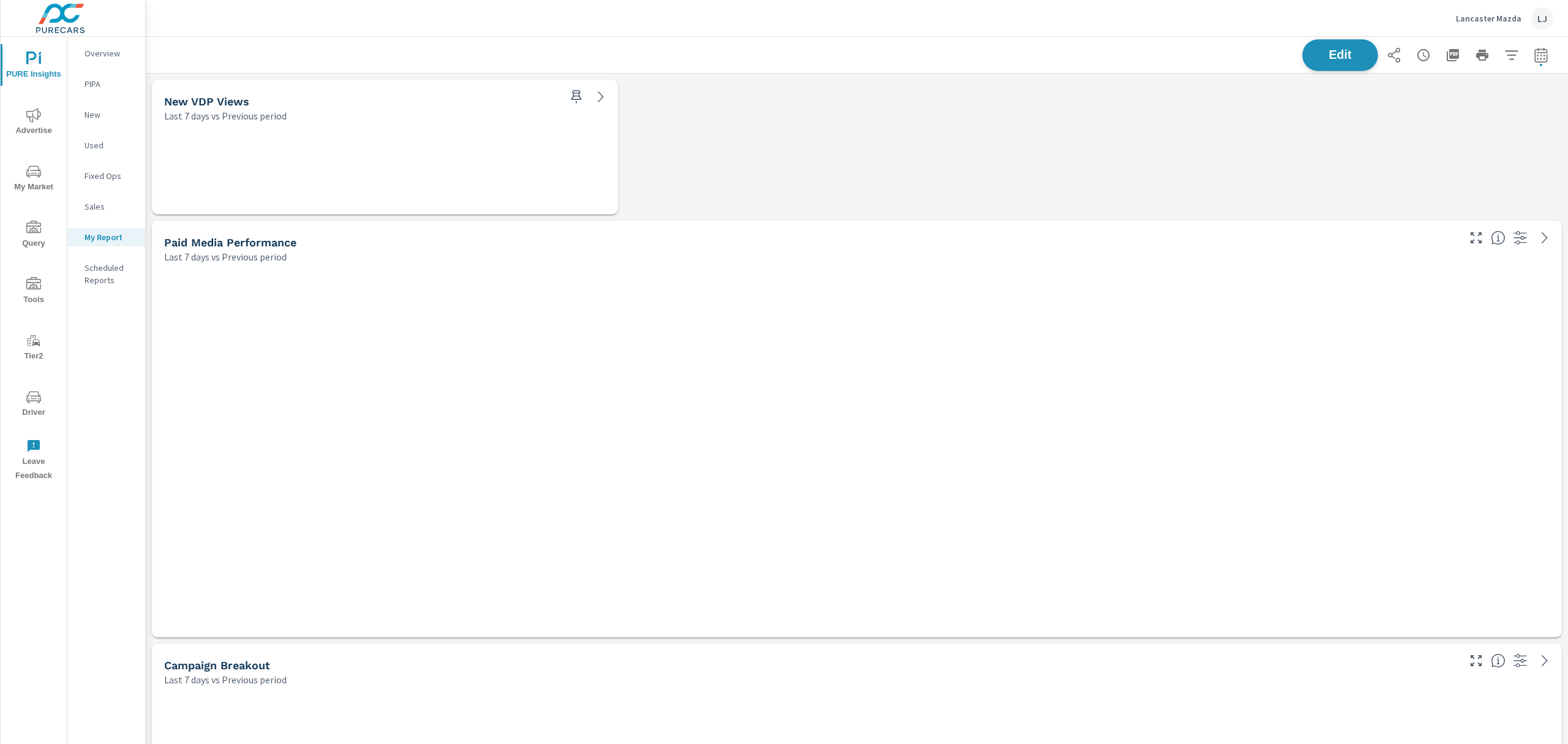
scroll to position [6, 6]
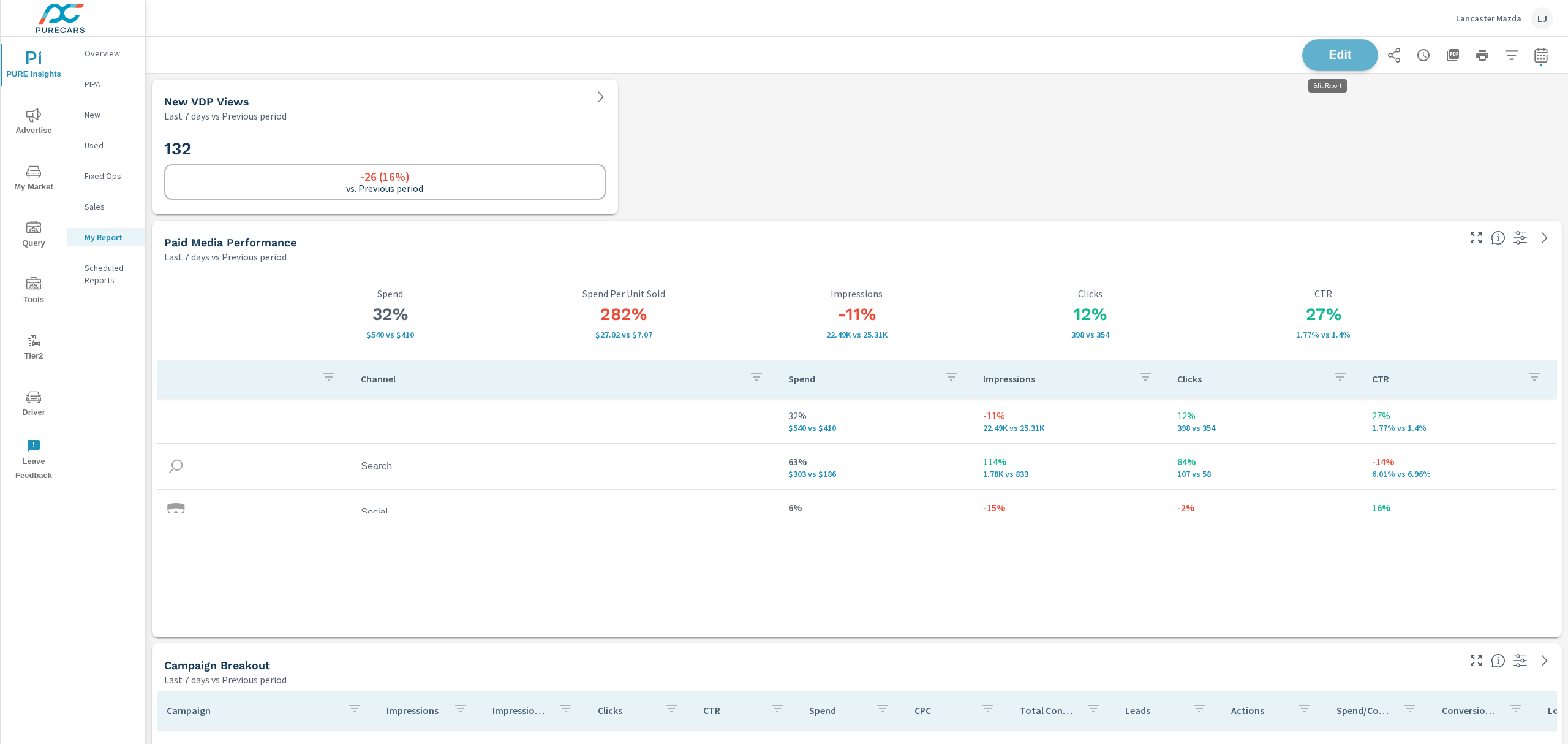
click at [1334, 52] on span "Edit" at bounding box center [1341, 54] width 50 height 12
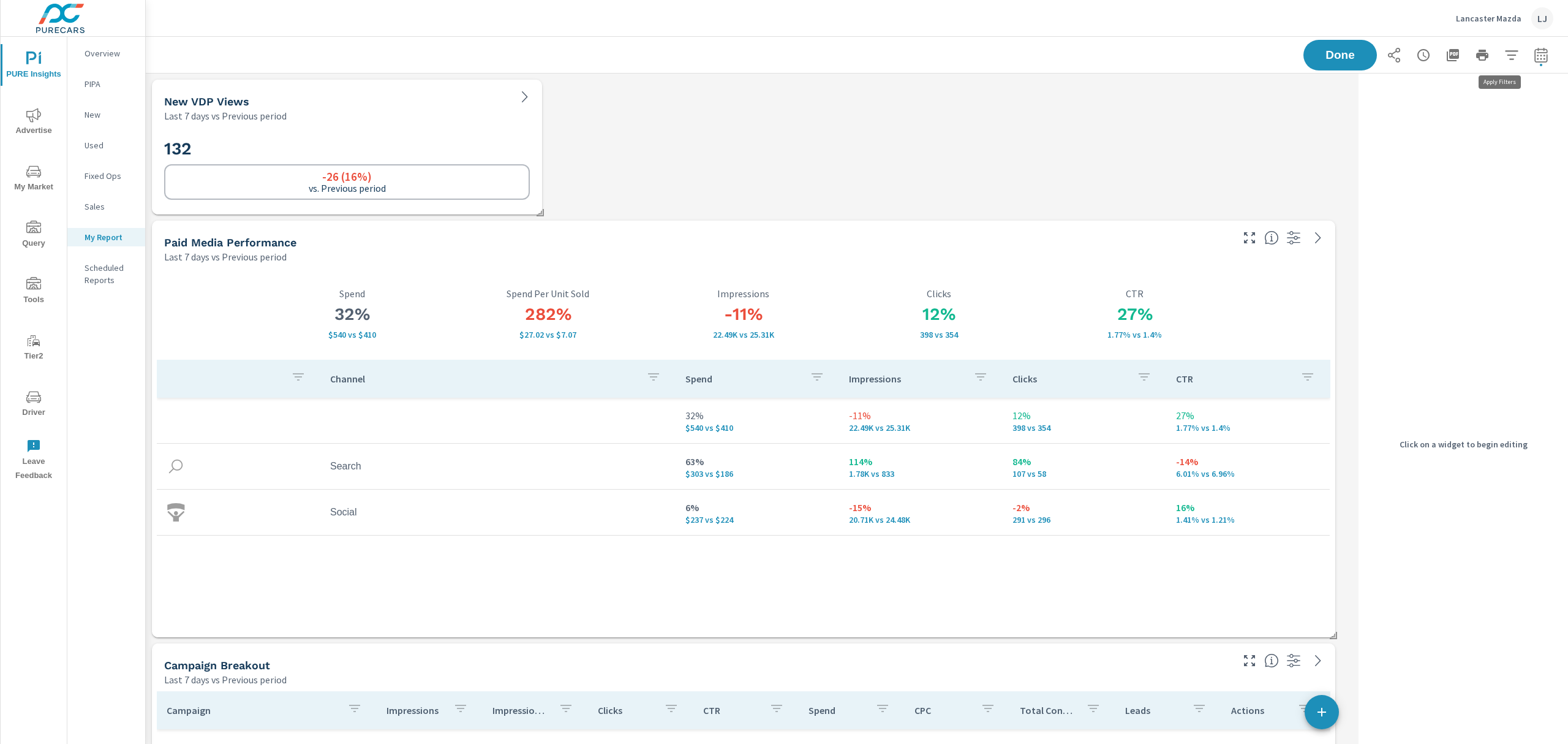
scroll to position [2710, 1221]
click at [227, 87] on div "New VDP Views Last 7 days vs Previous period" at bounding box center [331, 101] width 359 height 43
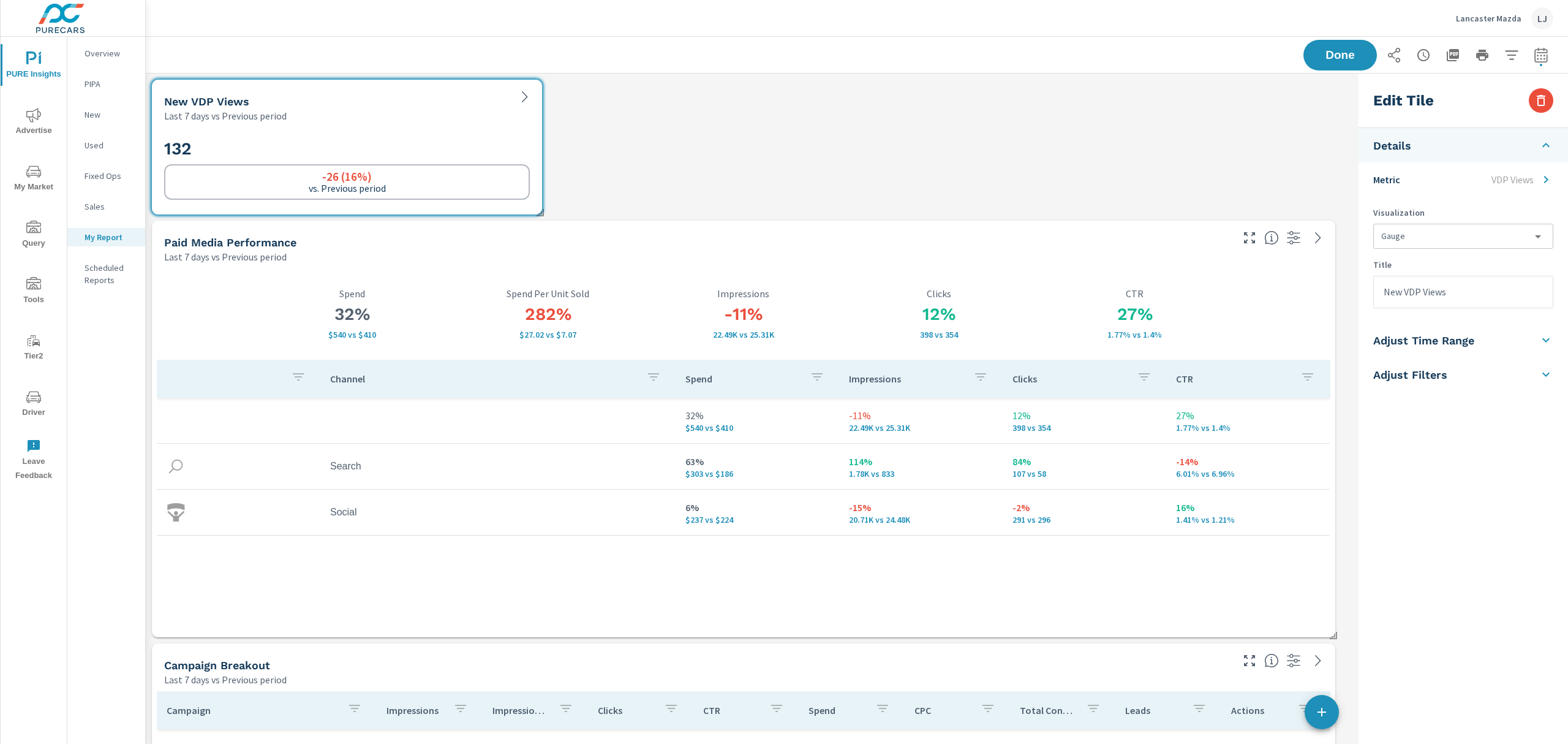
click at [1427, 380] on h5 "Adjust Filters" at bounding box center [1410, 375] width 74 height 14
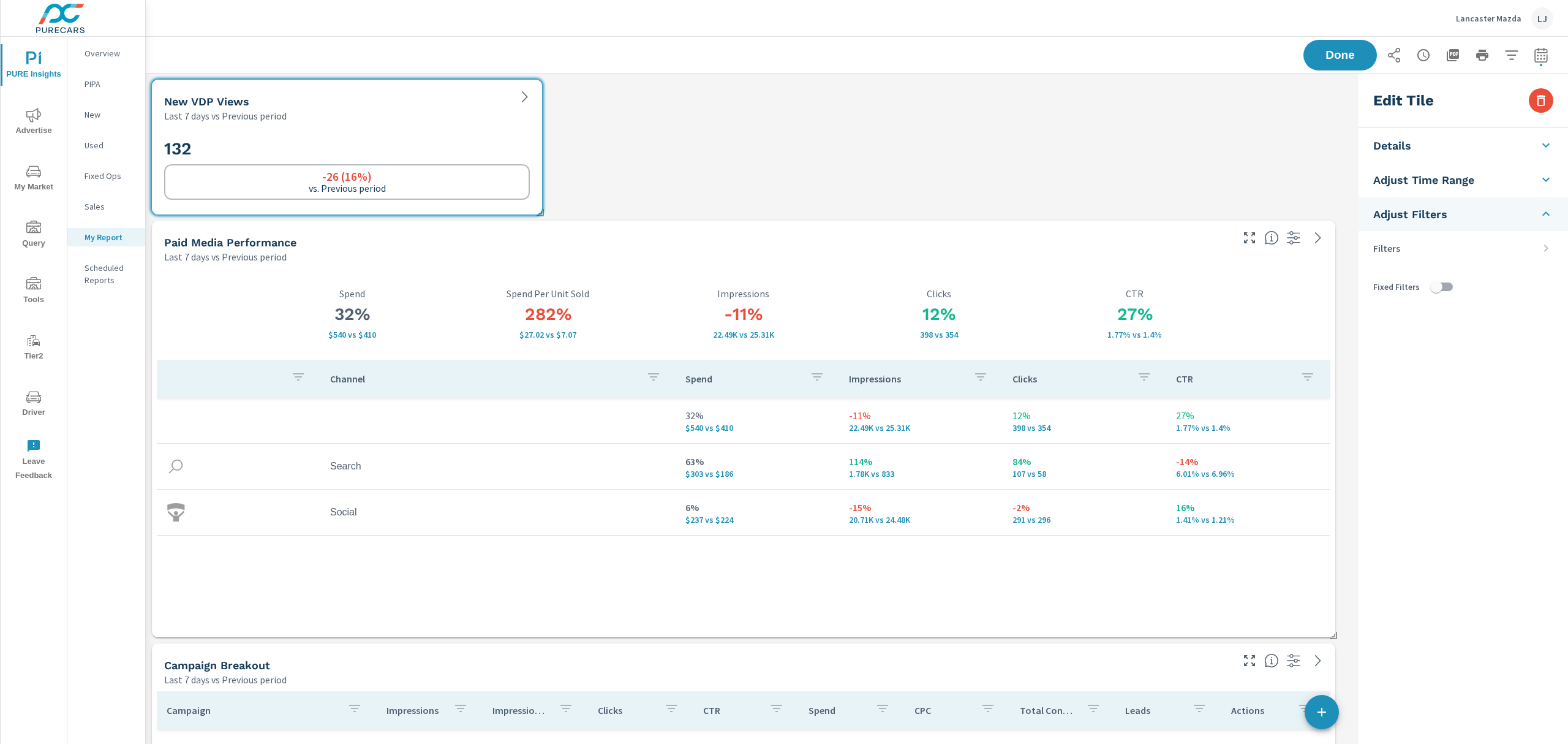
click at [1437, 288] on input "checkbox" at bounding box center [1437, 286] width 70 height 23
checkbox input "true"
click at [1563, 244] on li "Filters" at bounding box center [1463, 248] width 209 height 34
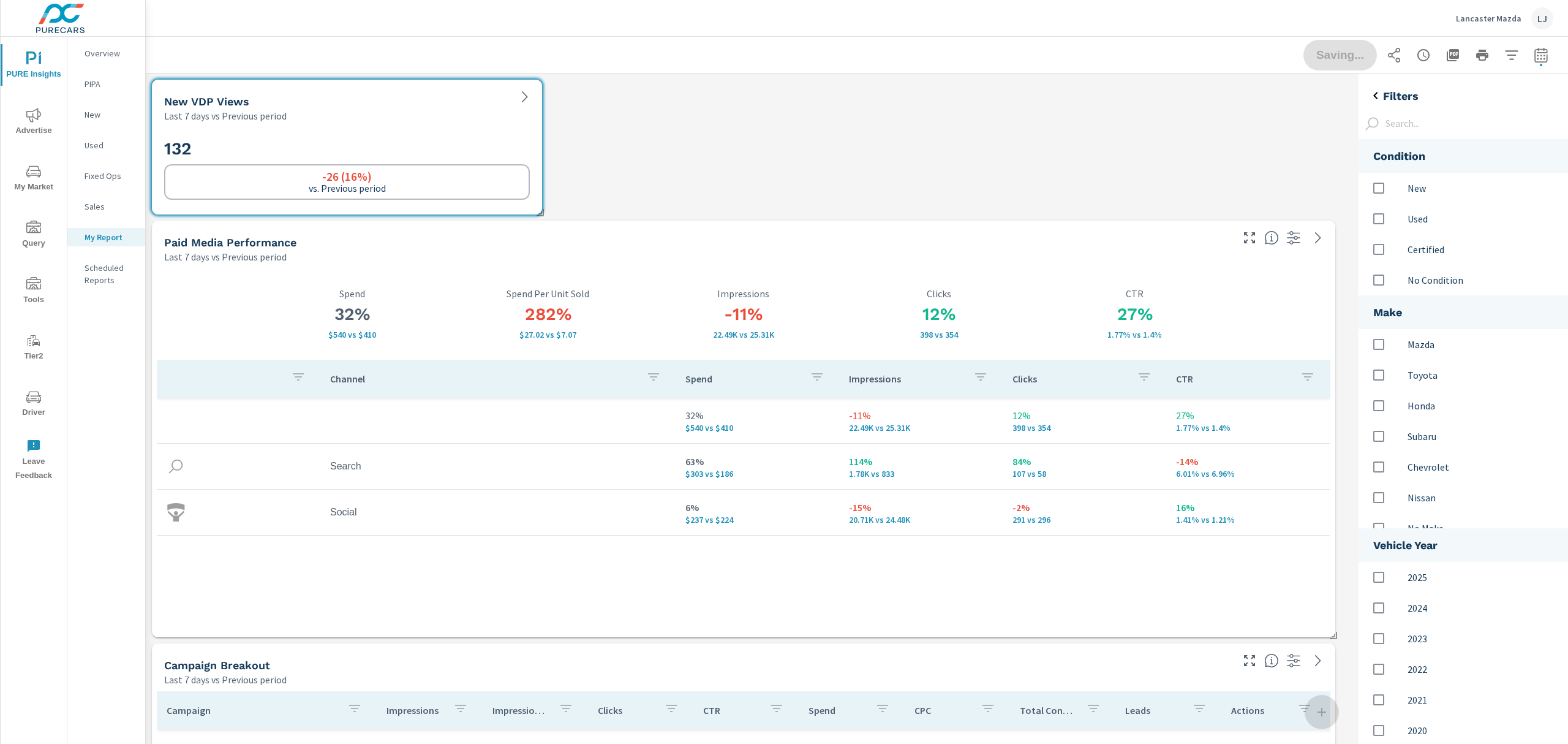
scroll to position [773, 223]
click at [1373, 193] on input "options" at bounding box center [1379, 188] width 26 height 26
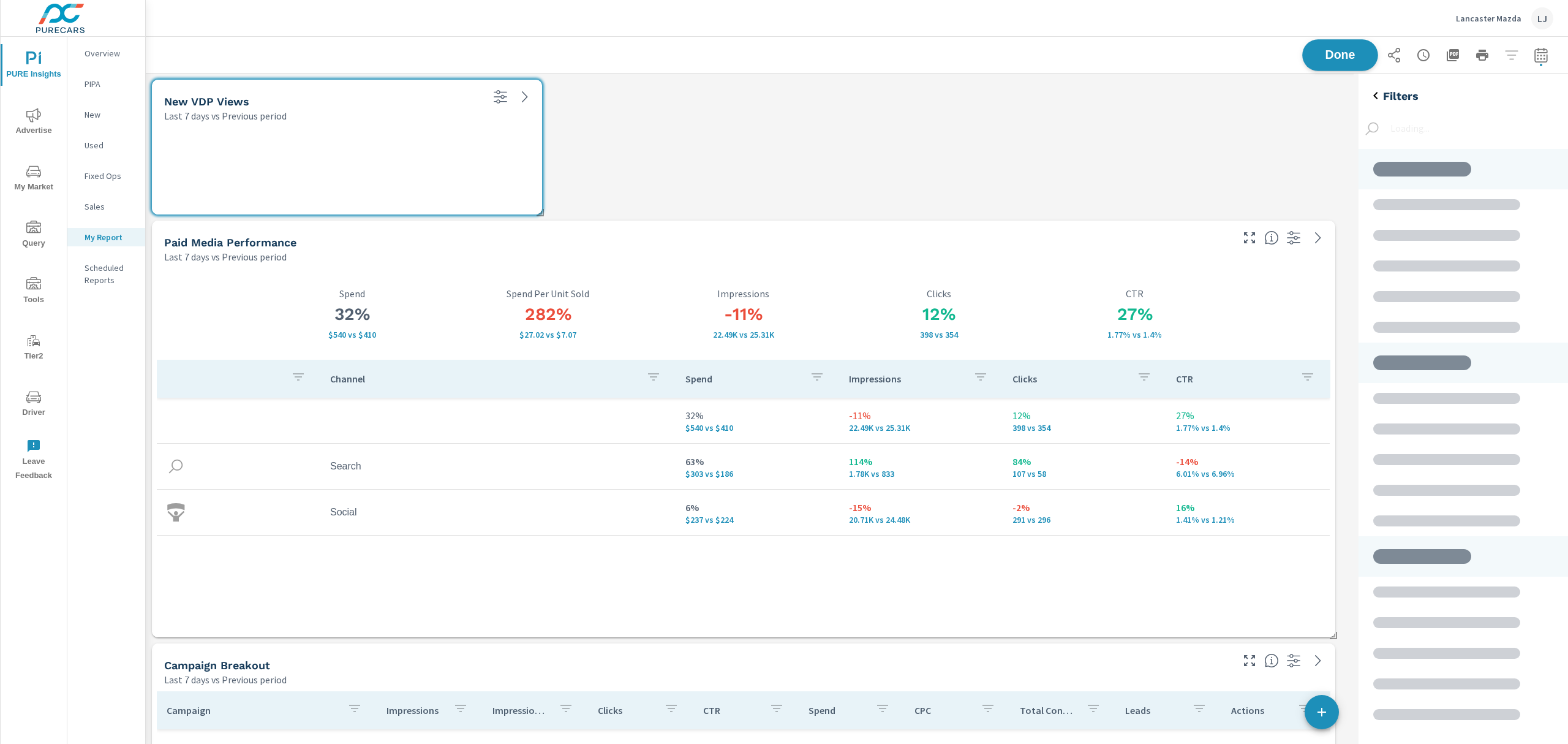
scroll to position [2710, 1221]
click at [1348, 58] on span "Done" at bounding box center [1341, 54] width 50 height 12
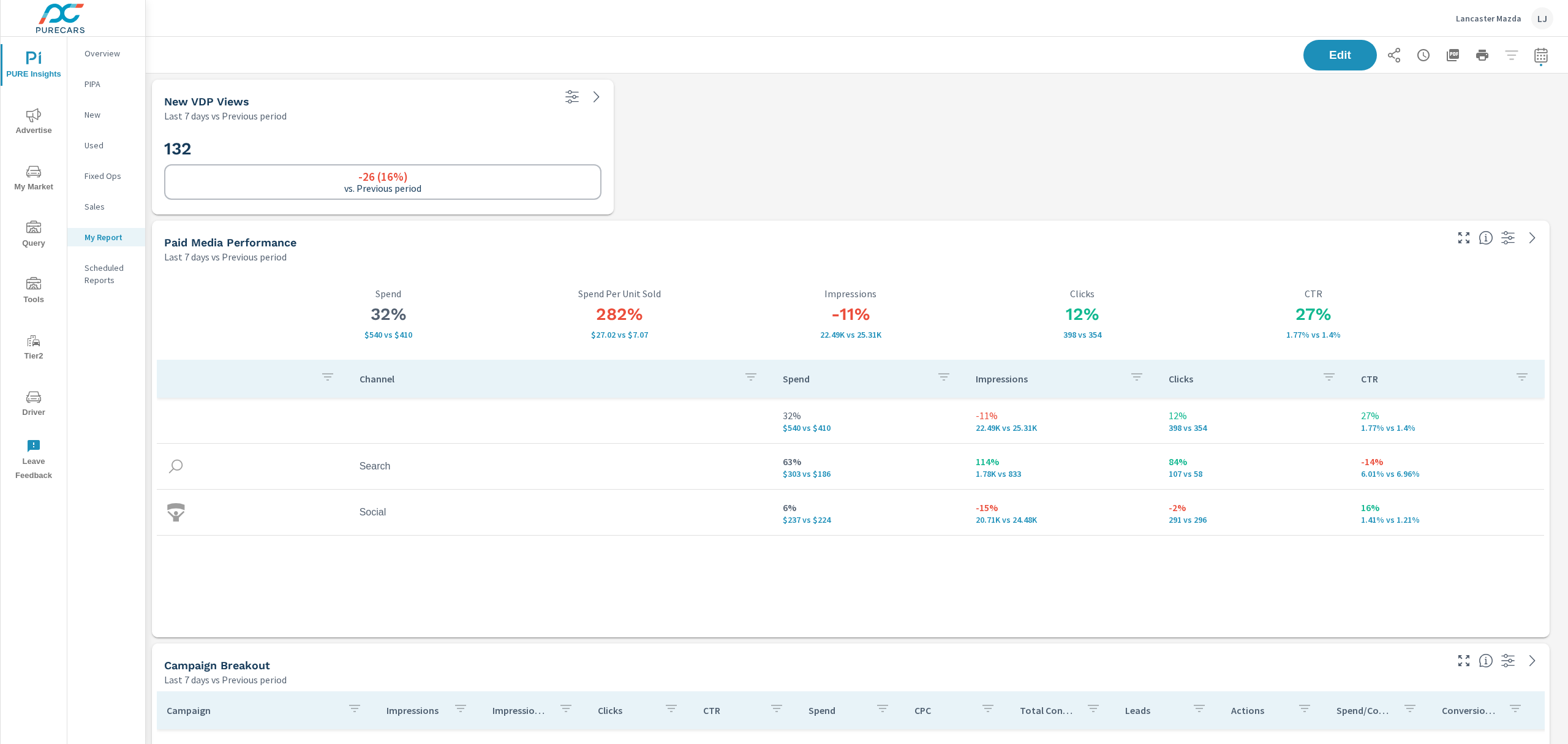
scroll to position [2710, 1436]
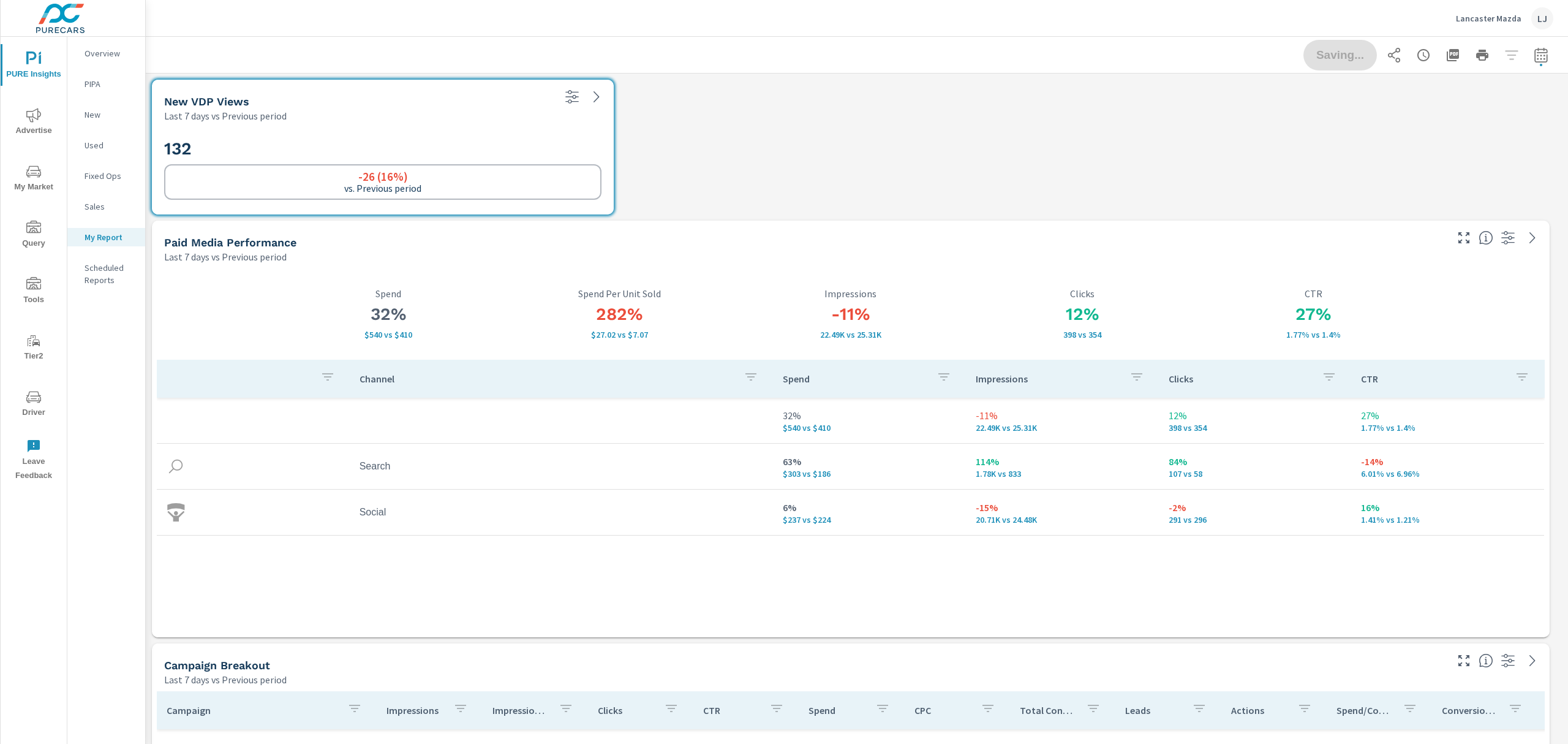
click at [292, 133] on div "132 -26 (16%) vs. Previous period" at bounding box center [383, 169] width 452 height 82
click at [1324, 55] on span "Edit" at bounding box center [1341, 54] width 50 height 12
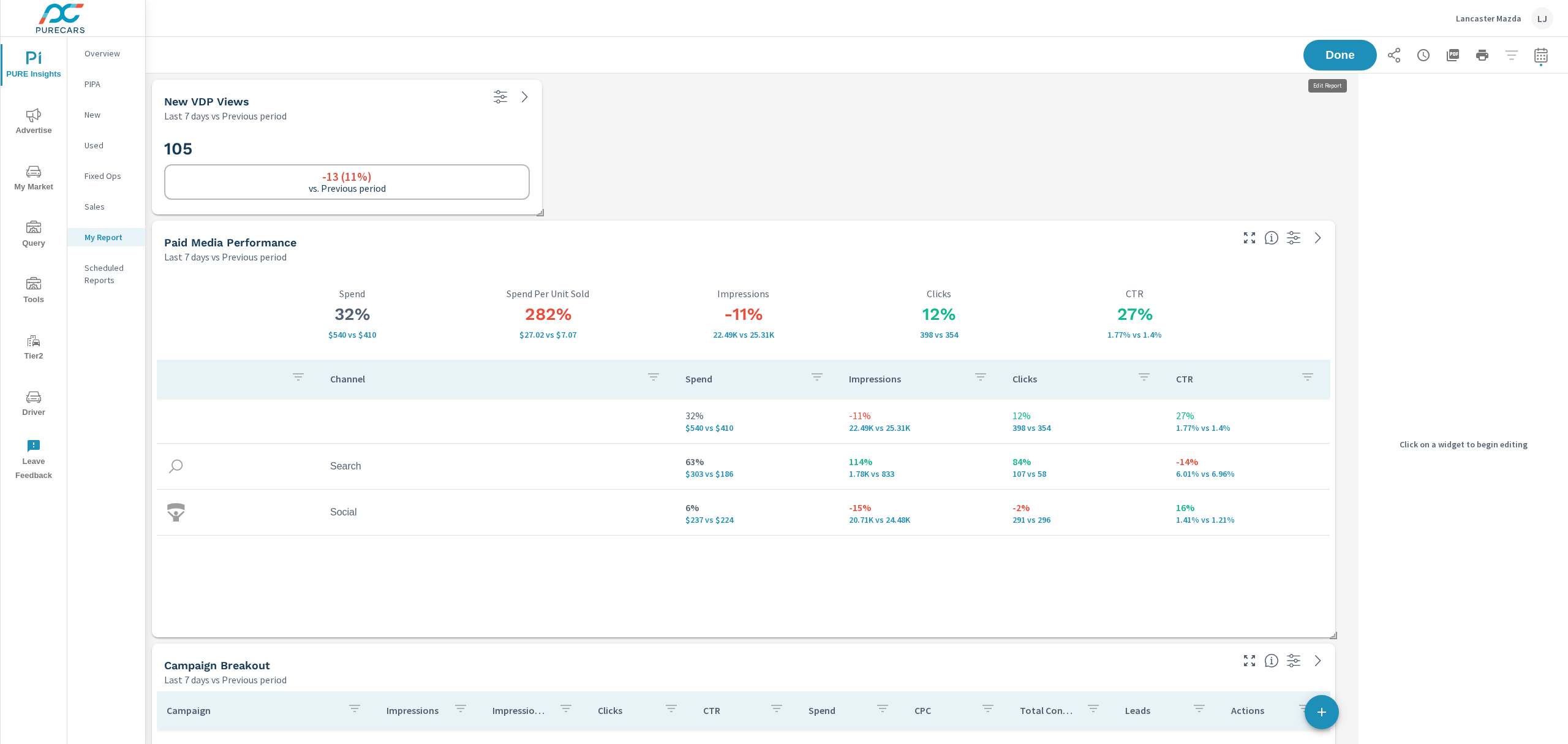
scroll to position [2710, 1221]
click at [420, 150] on h2 "105" at bounding box center [347, 149] width 365 height 22
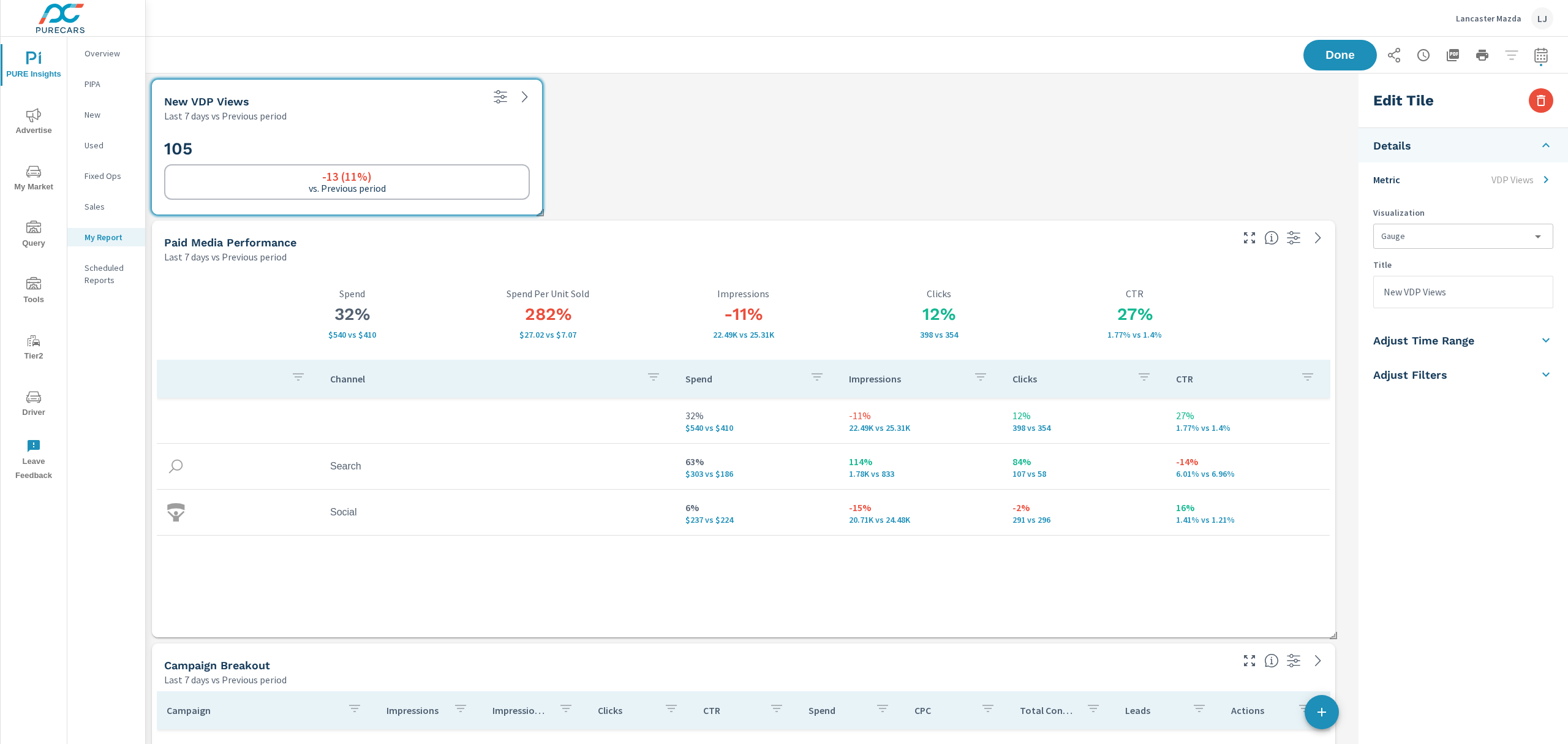
click at [1498, 378] on li "Adjust Filters" at bounding box center [1463, 374] width 209 height 34
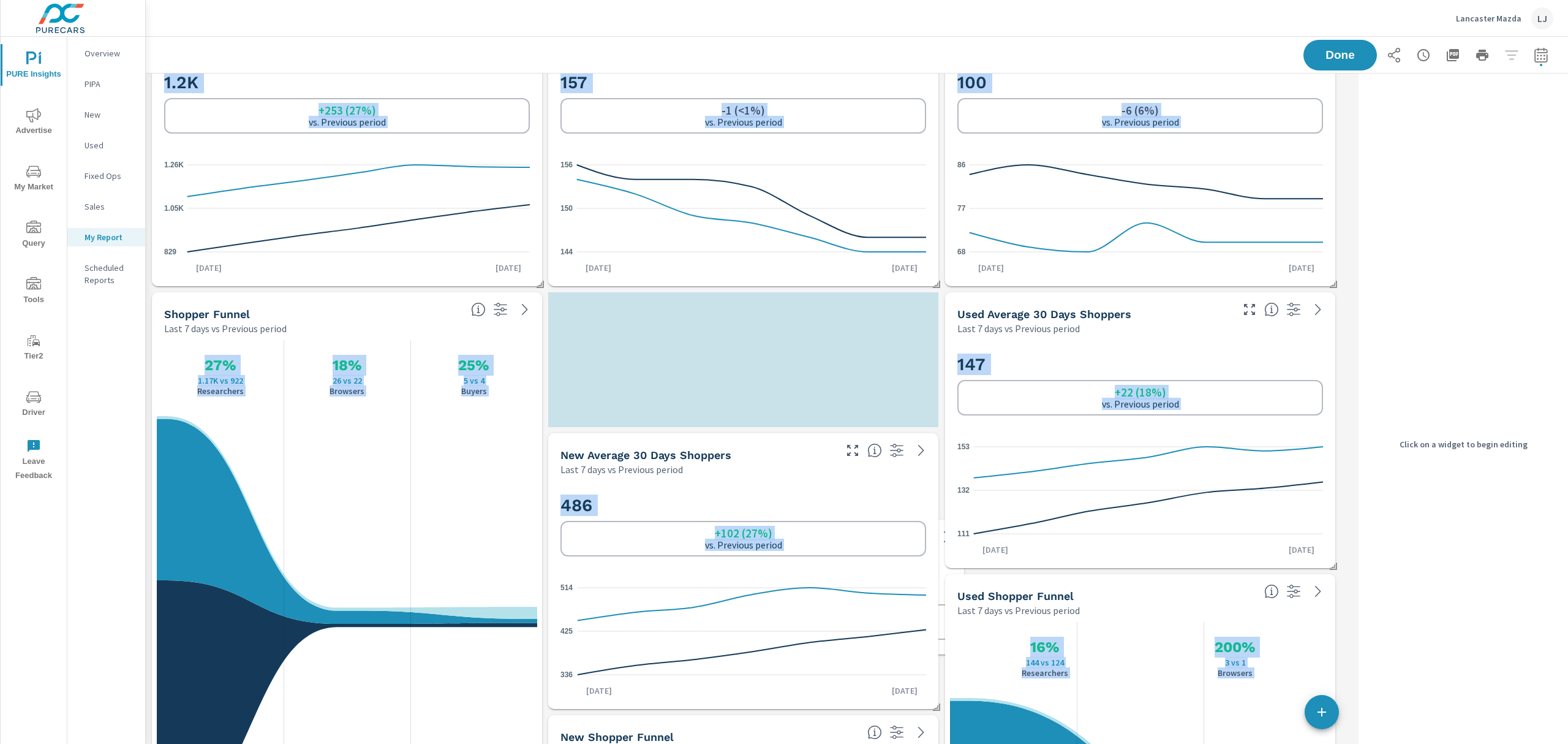
scroll to position [6, 6]
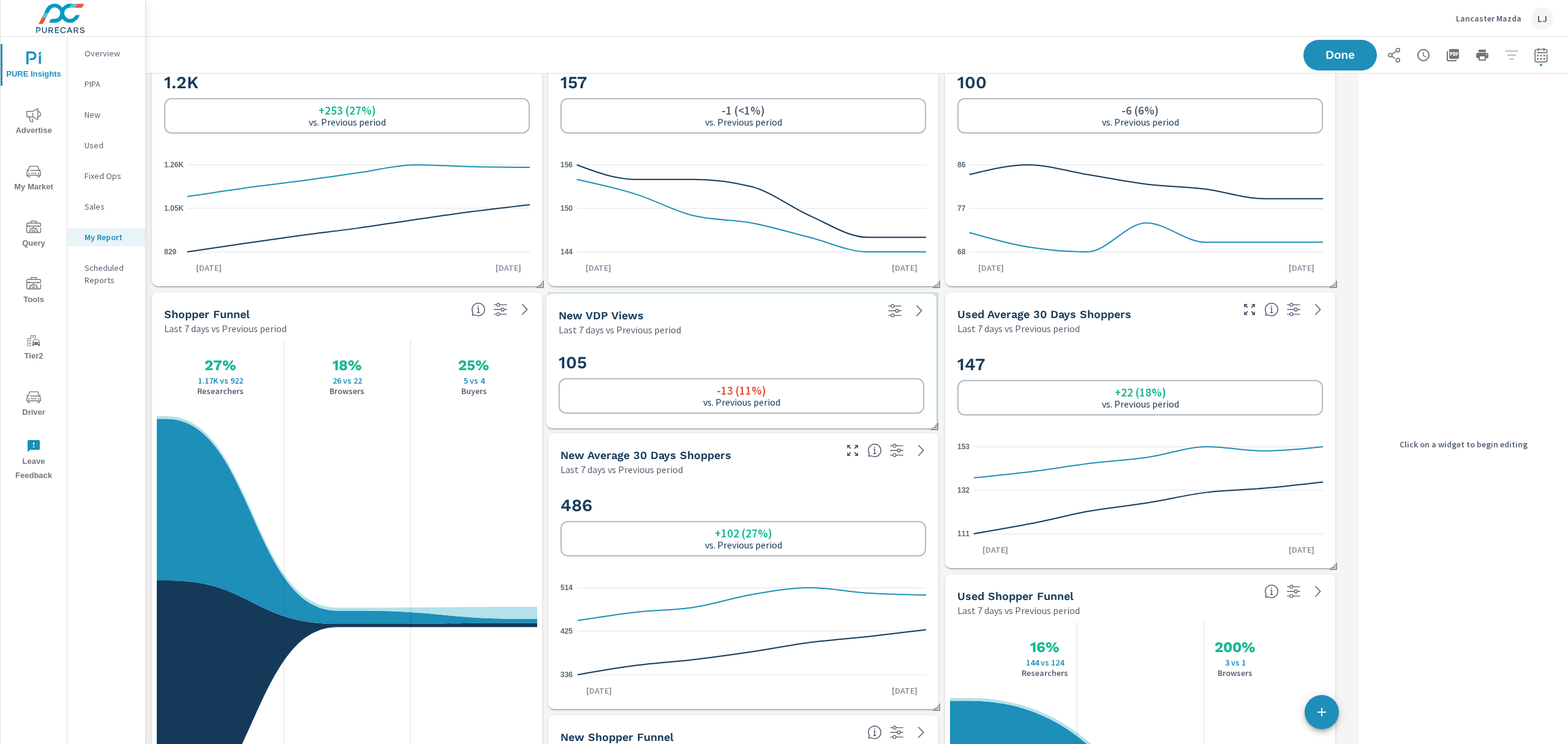
drag, startPoint x: 360, startPoint y: 86, endPoint x: 755, endPoint y: 299, distance: 448.8
click at [755, 299] on div "New VDP Views Last 7 days vs Previous period" at bounding box center [713, 315] width 334 height 43
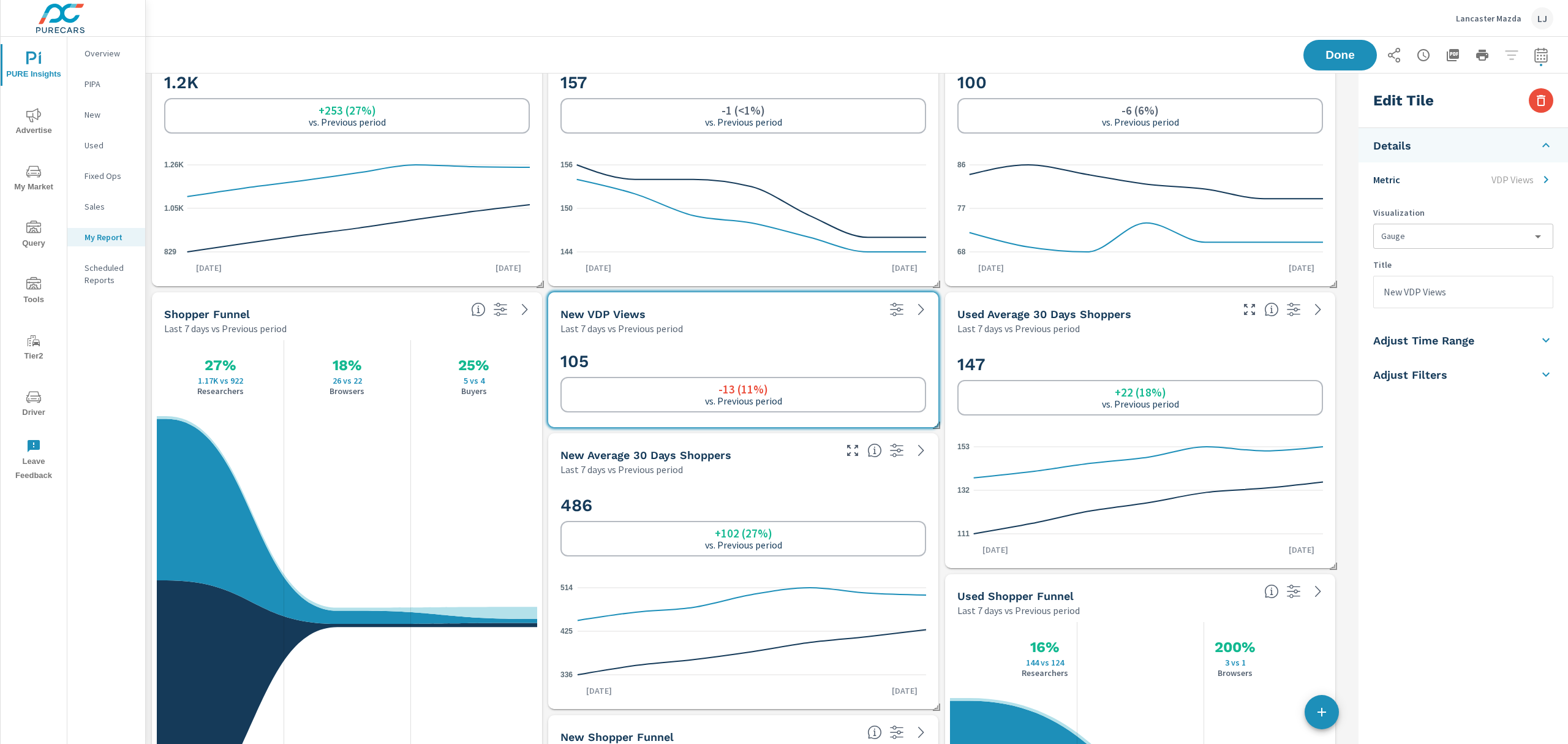
scroll to position [2710, 1221]
click at [919, 316] on icon at bounding box center [921, 309] width 15 height 15
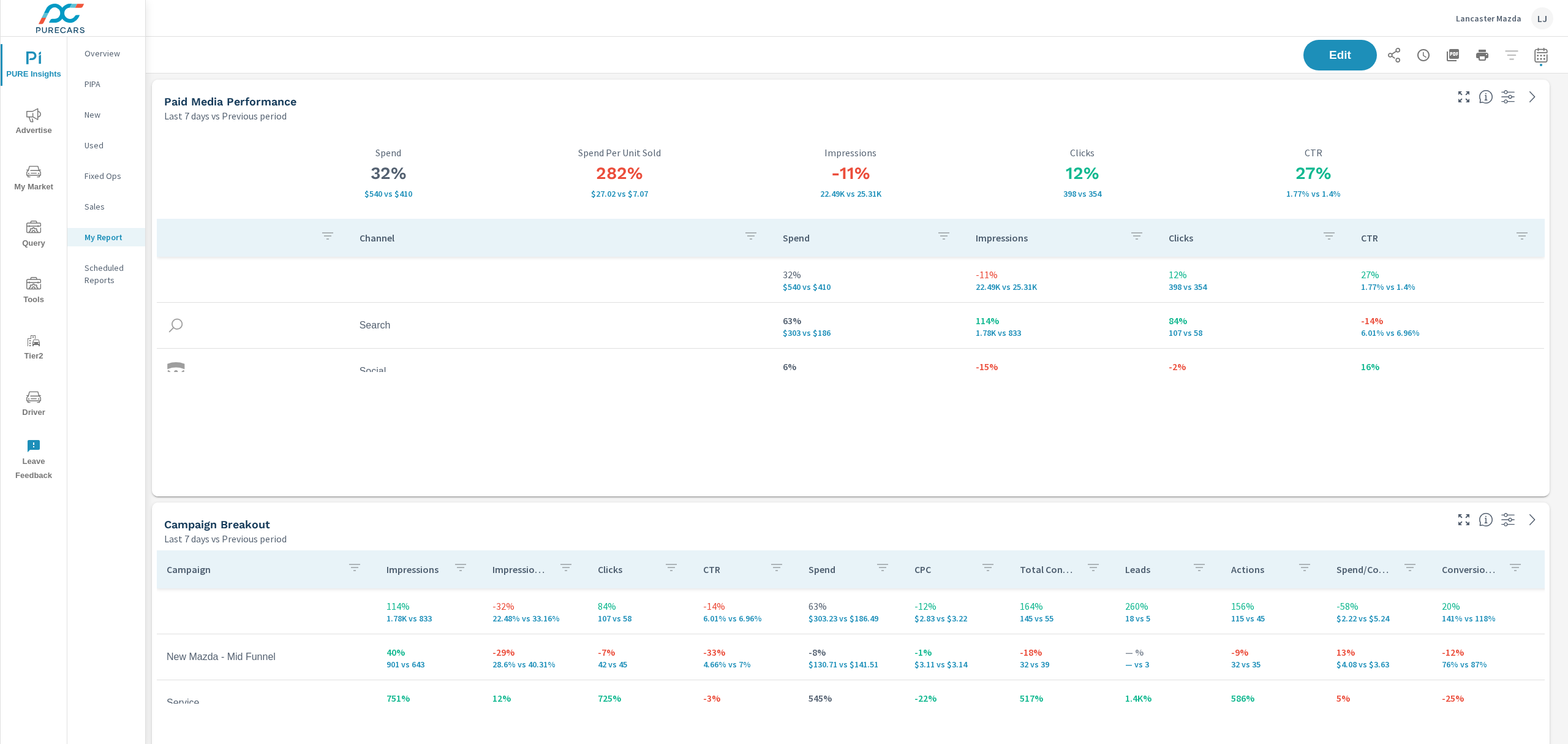
scroll to position [6, 6]
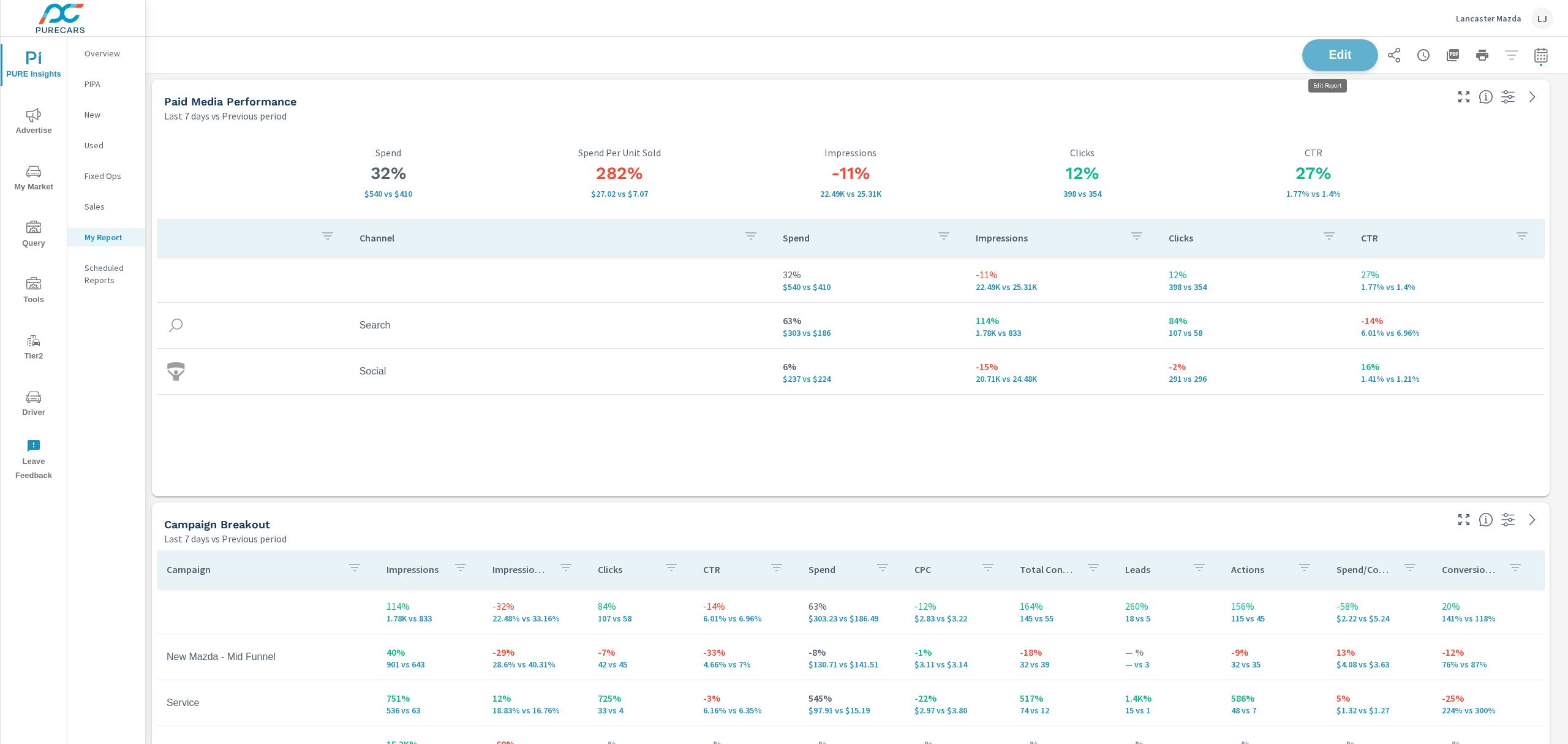
click at [1316, 52] on span "Edit" at bounding box center [1341, 54] width 50 height 12
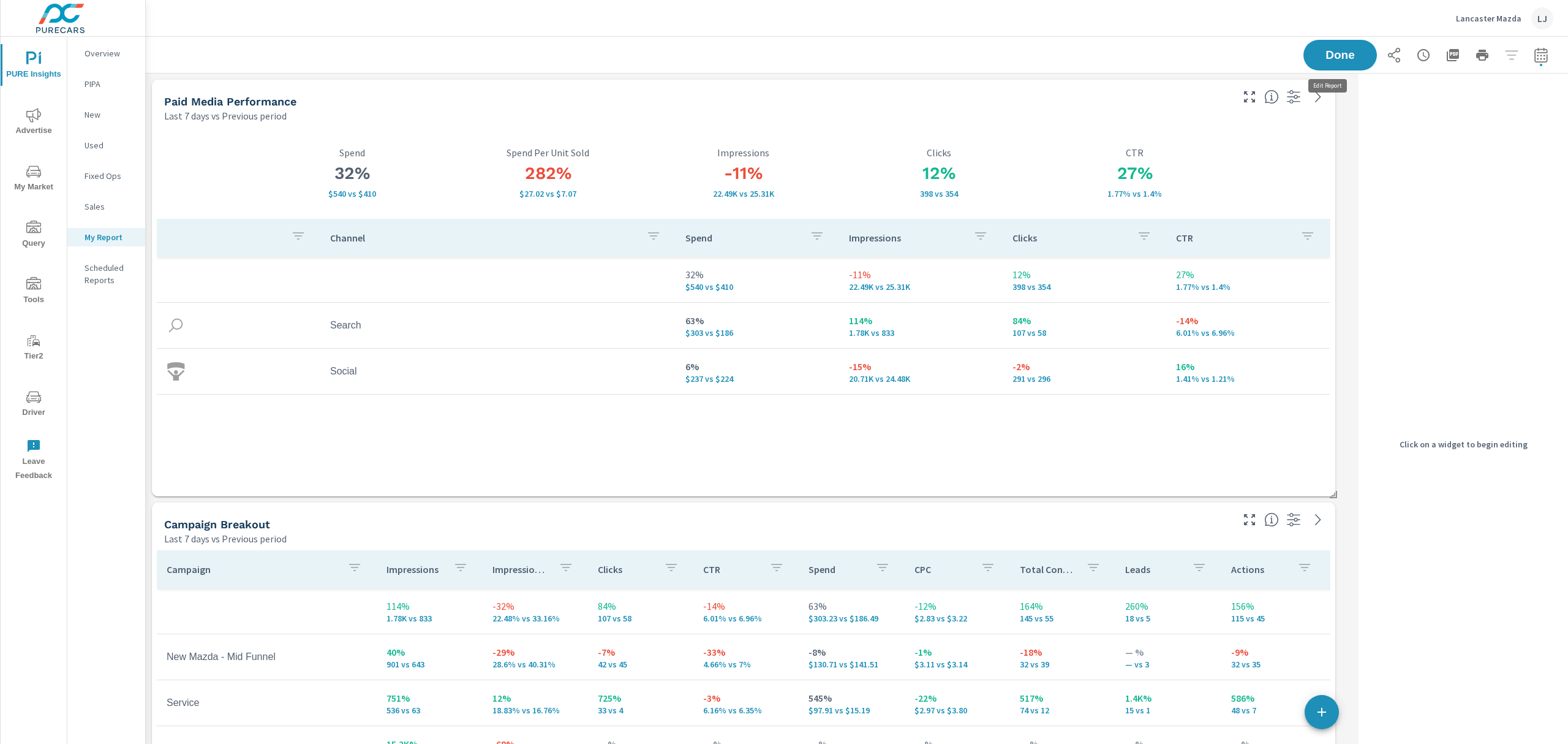
scroll to position [2710, 1221]
click at [1312, 712] on span "button" at bounding box center [1322, 712] width 34 height 15
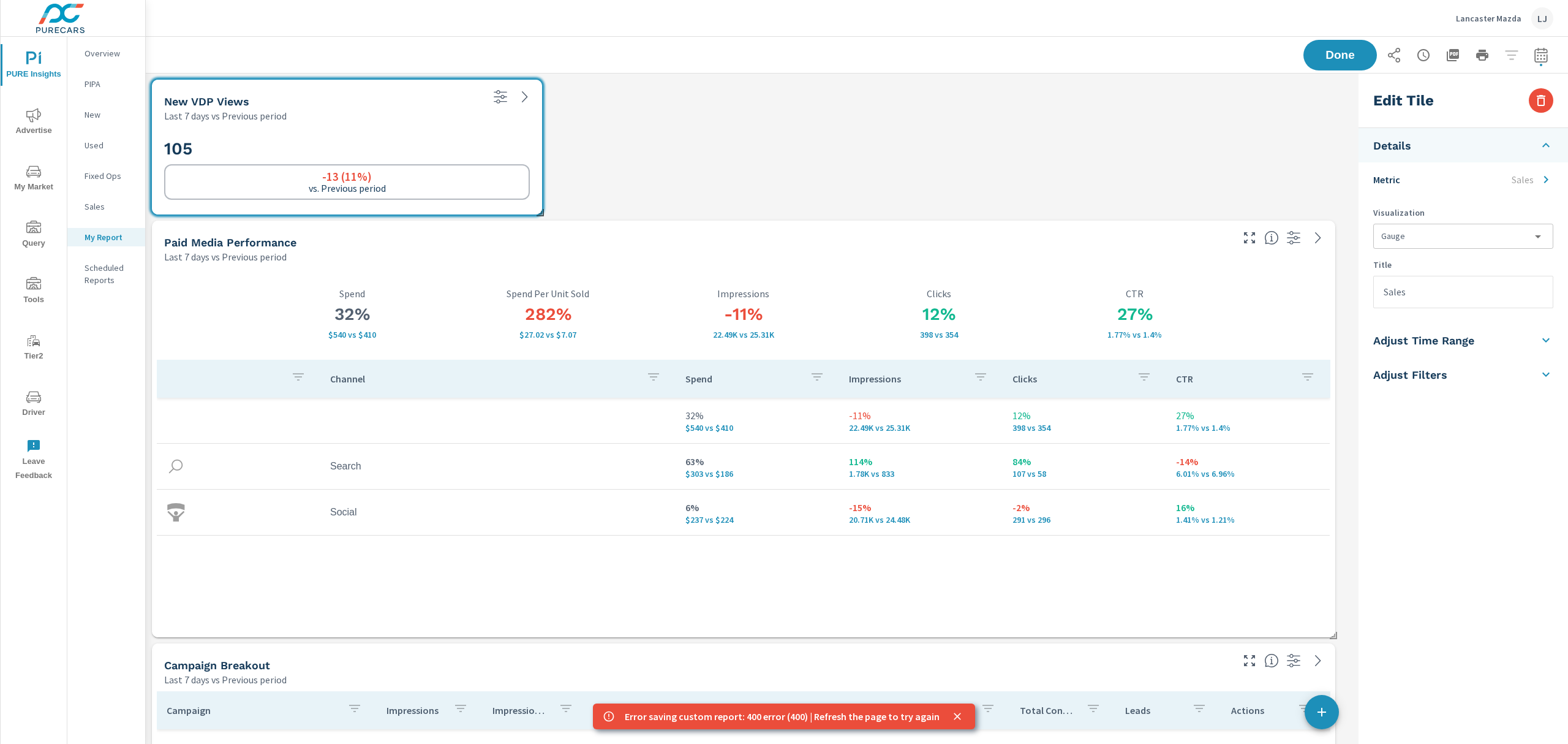
click at [1505, 190] on li "Metric Sales" at bounding box center [1463, 179] width 209 height 34
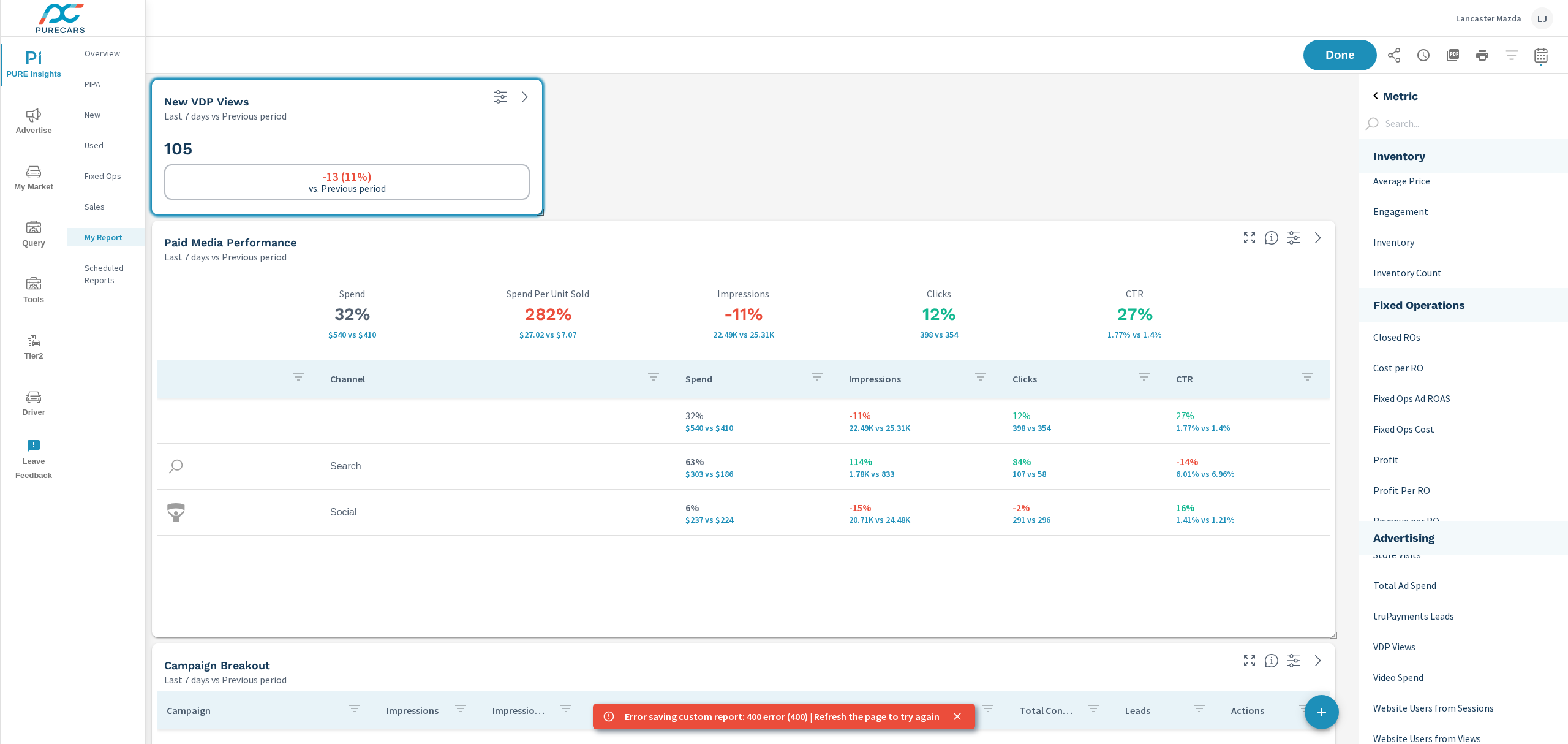
scroll to position [327, 0]
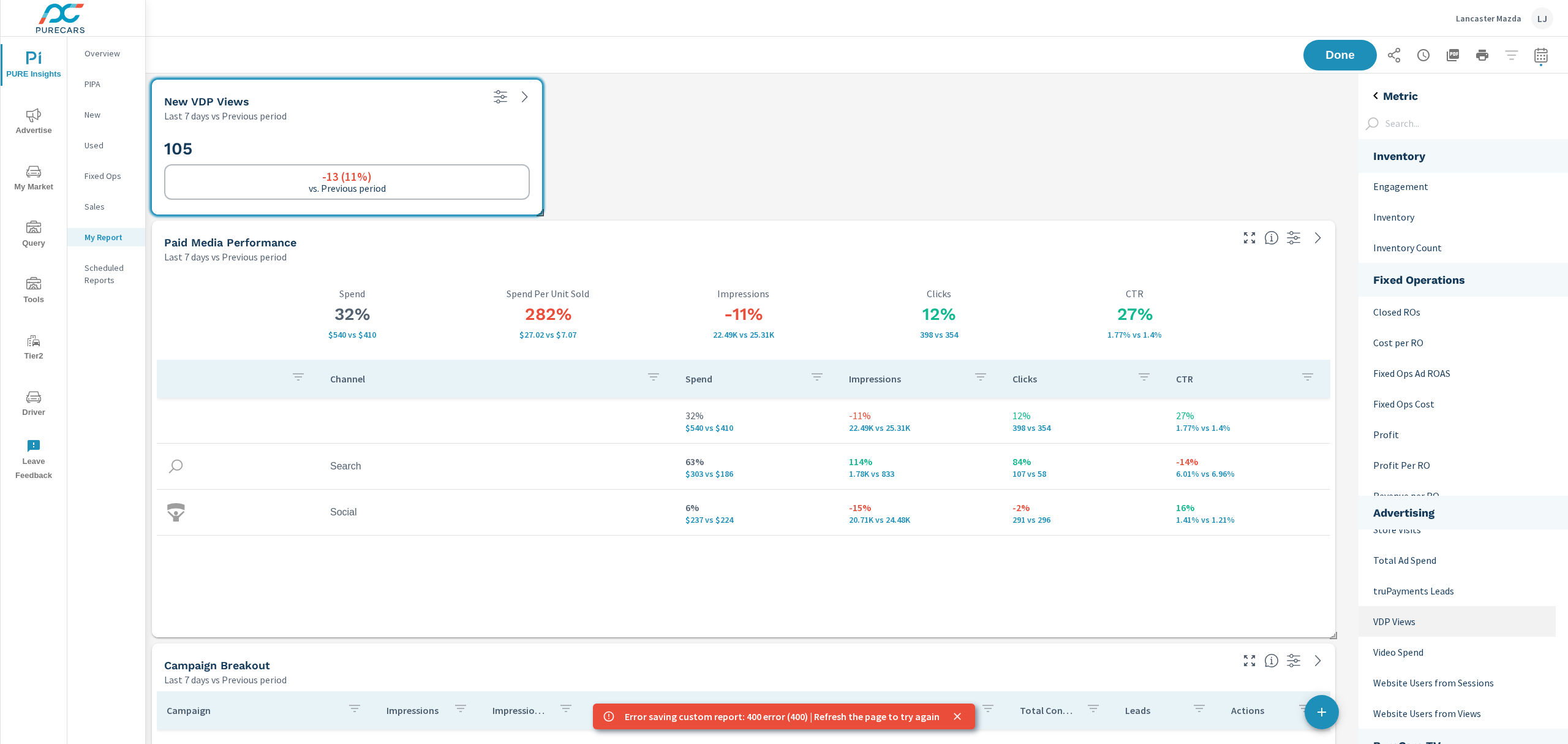
click at [1391, 616] on p "VDP Views" at bounding box center [1460, 621] width 173 height 15
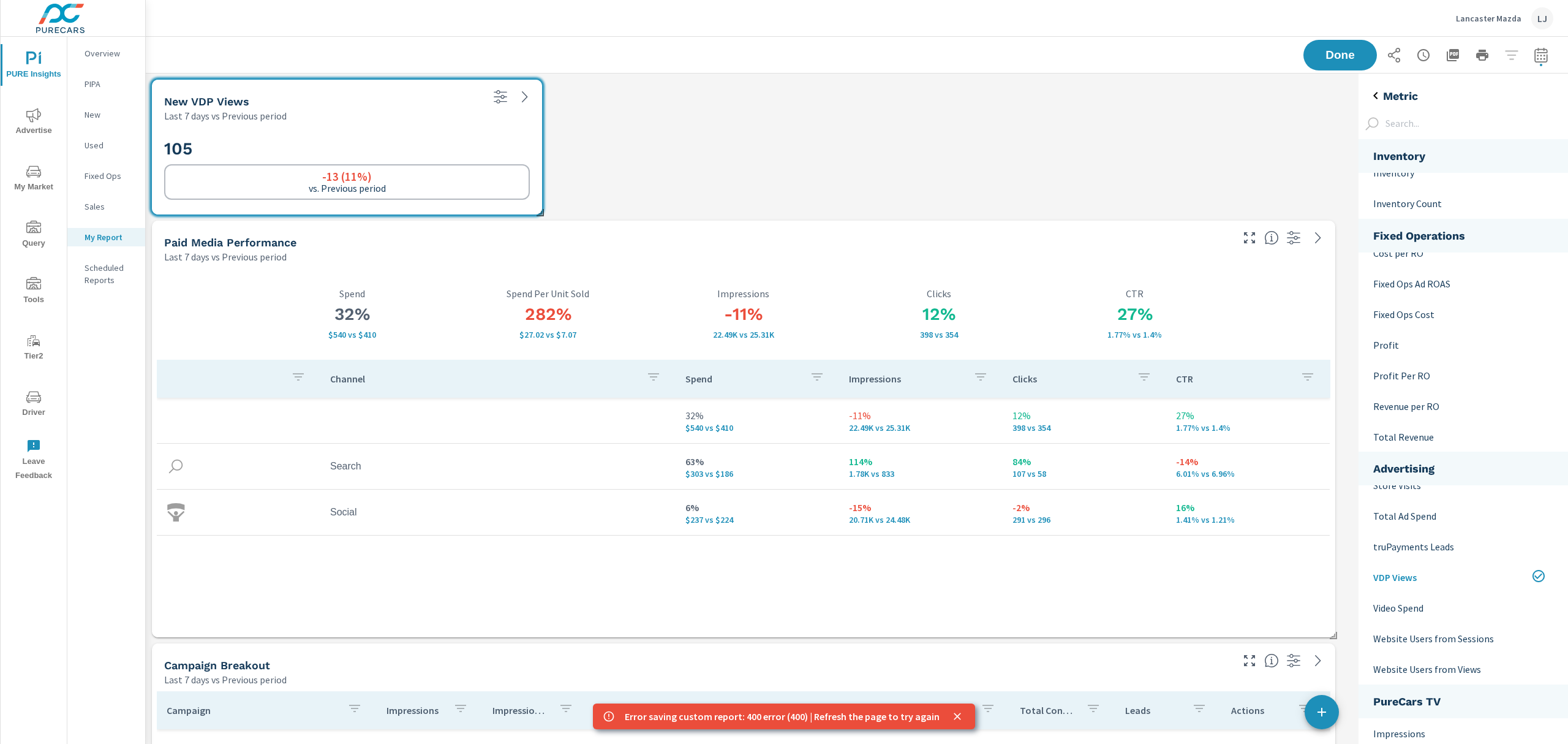
scroll to position [395, 0]
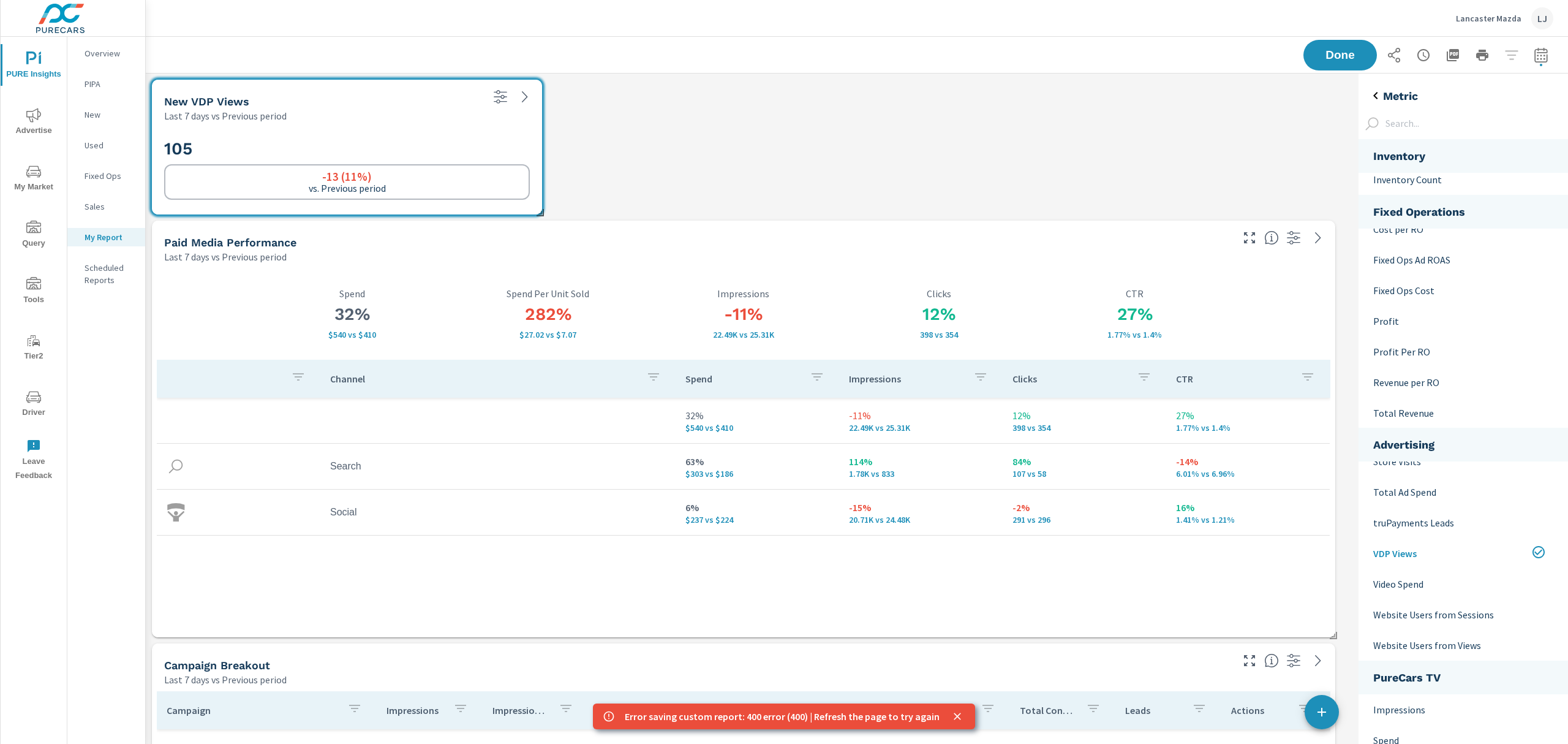
click at [1369, 92] on icon "back" at bounding box center [1375, 95] width 15 height 15
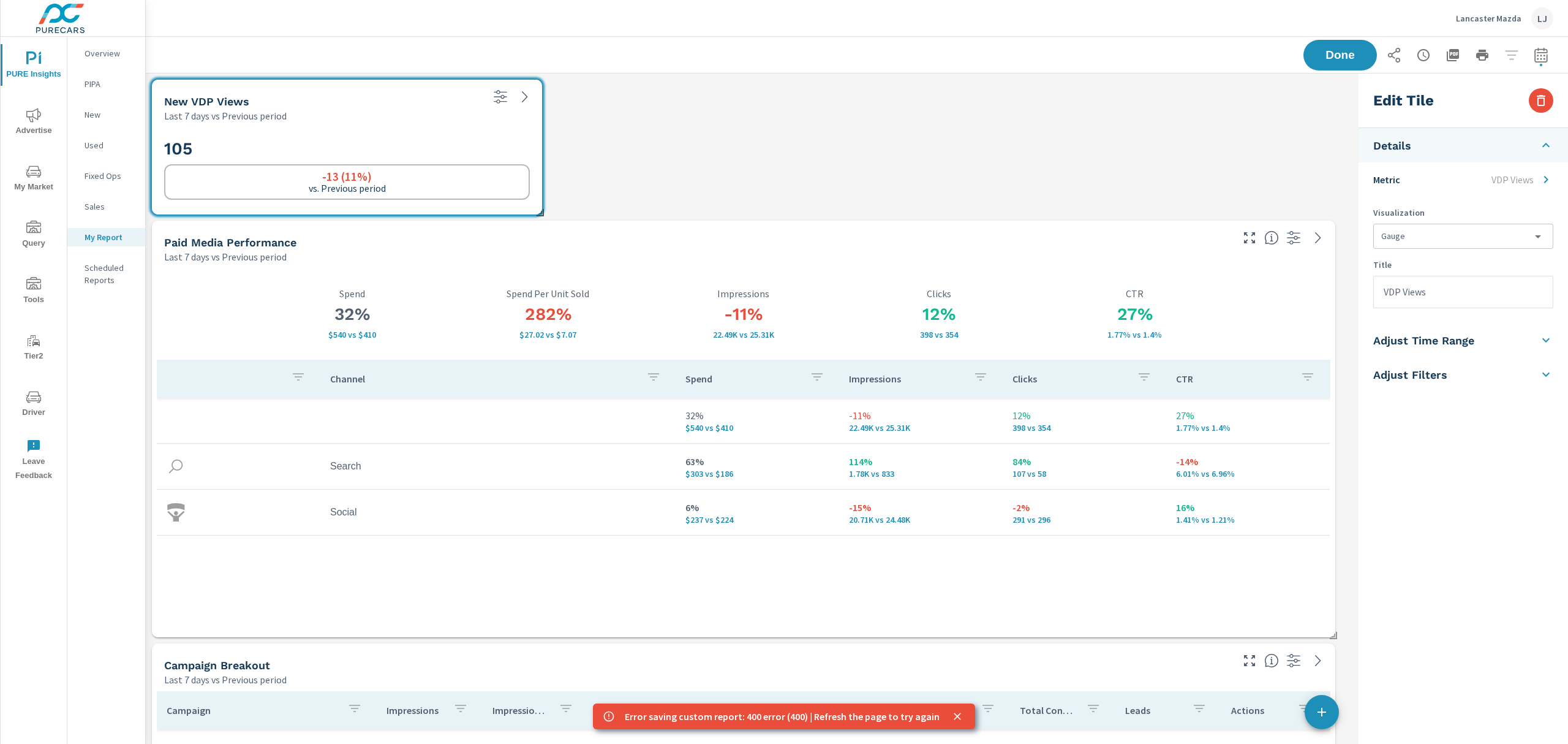
click at [1382, 288] on input "VDP Views" at bounding box center [1463, 292] width 179 height 31
type input "Used VDP Views"
click at [1348, 57] on div "Saving..." at bounding box center [1428, 55] width 250 height 31
click at [1327, 49] on span "Done" at bounding box center [1341, 54] width 50 height 12
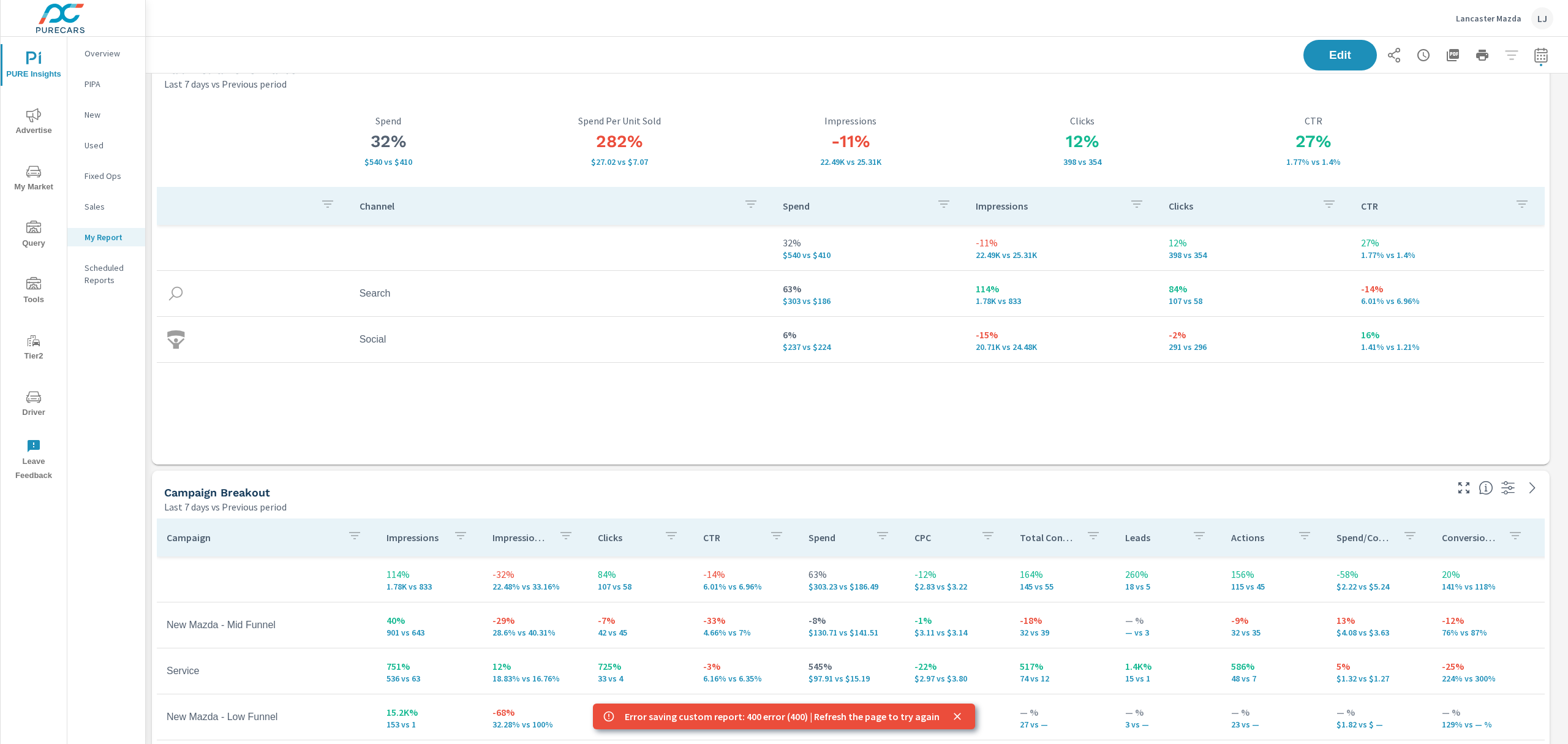
scroll to position [0, 0]
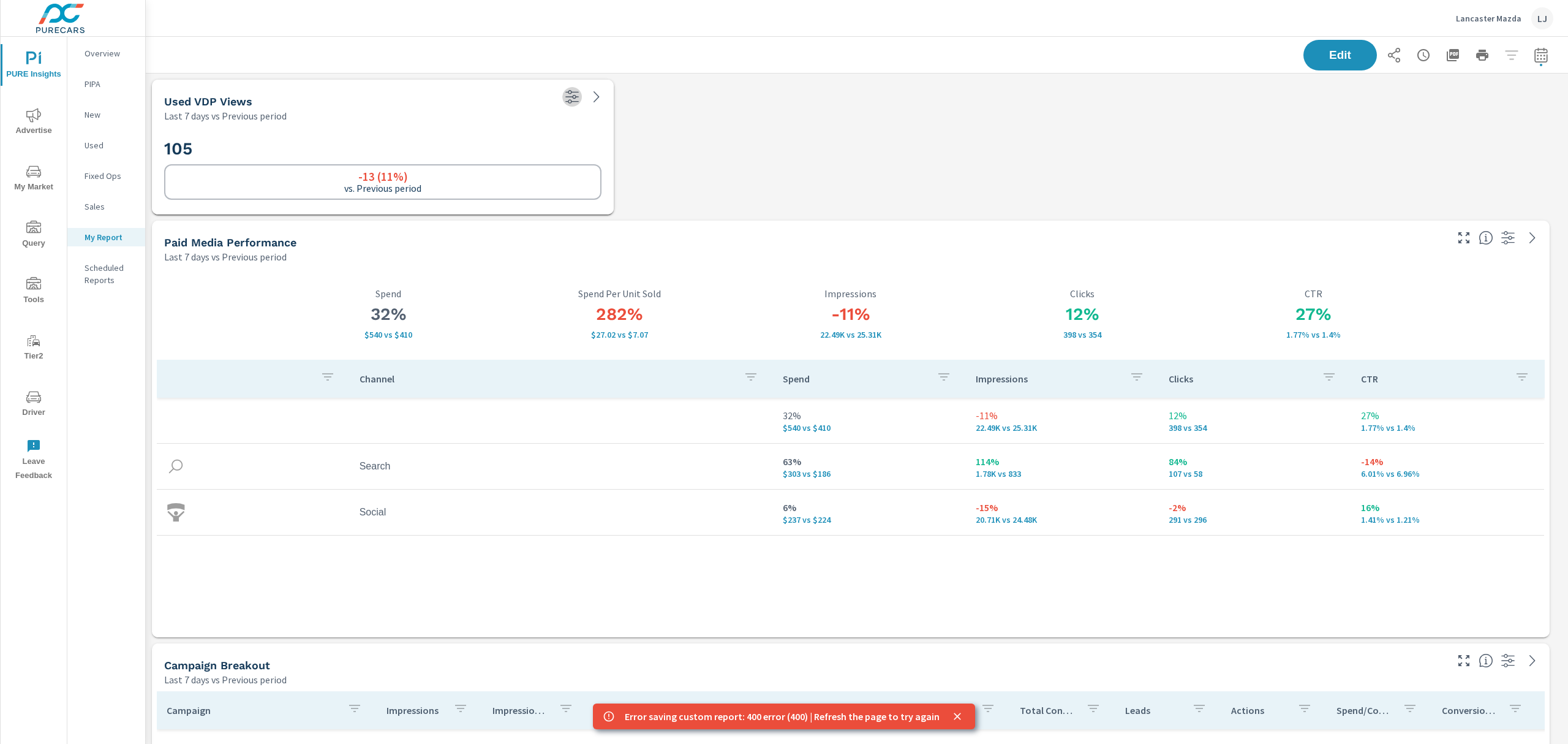
click at [576, 97] on icon "button" at bounding box center [572, 96] width 13 height 13
click at [273, 133] on div "105 -13 (11%) vs. Previous period" at bounding box center [383, 169] width 452 height 82
click at [1316, 50] on span "Edit" at bounding box center [1341, 54] width 50 height 12
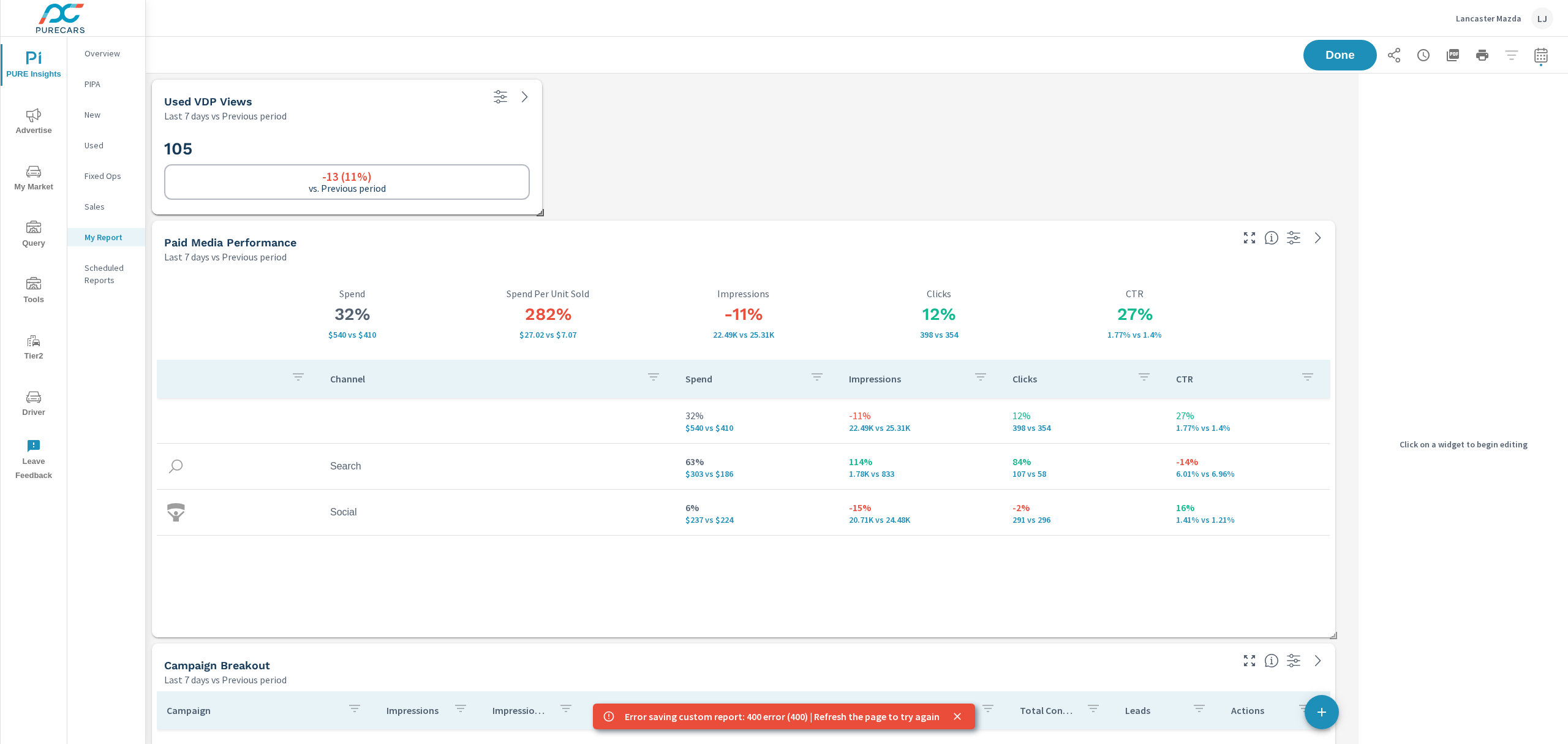
scroll to position [2710, 1221]
click at [224, 98] on h5 "Used VDP Views" at bounding box center [208, 101] width 88 height 13
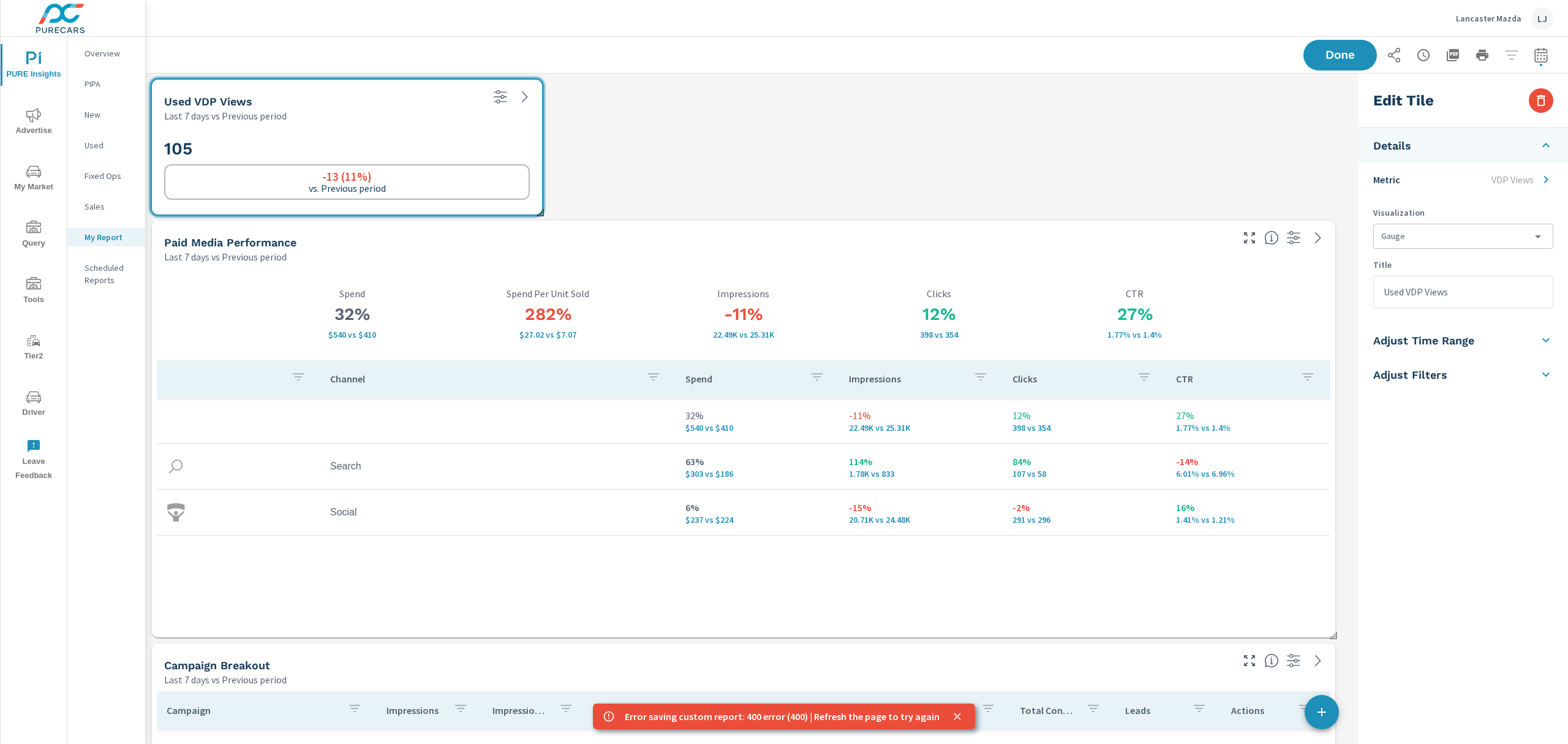
drag, startPoint x: 1405, startPoint y: 288, endPoint x: 1356, endPoint y: 290, distance: 49.0
click at [1356, 290] on div "Edit Tile Details Metric VDP Views Visualization Gauge gauge Title Used VDP Vie…" at bounding box center [1461, 444] width 214 height 742
type input "New VDP Views"
click at [1422, 385] on li "Adjust Filters" at bounding box center [1463, 374] width 209 height 34
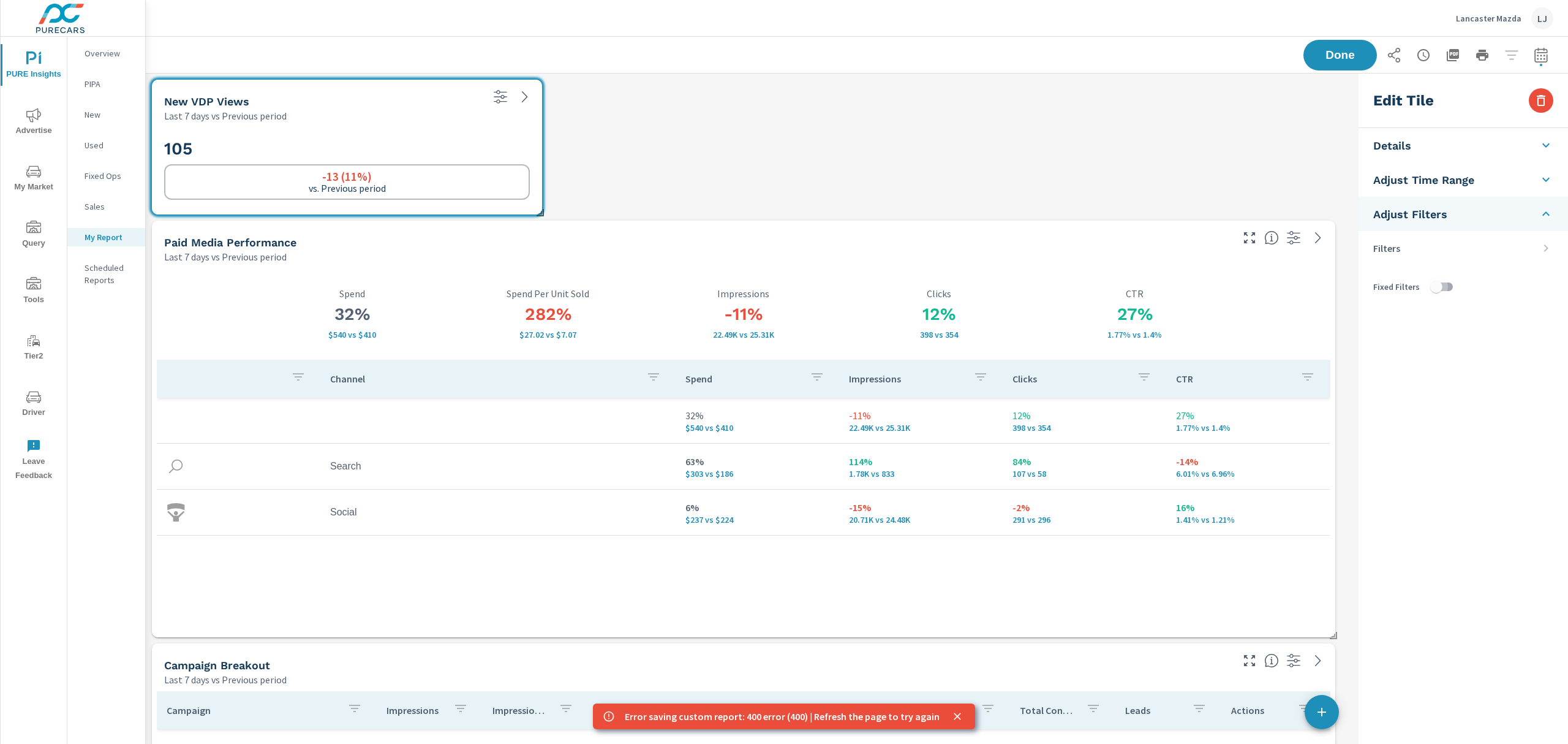
click at [1438, 288] on input "checkbox" at bounding box center [1437, 286] width 70 height 23
checkbox input "true"
click at [1537, 253] on li "Filters" at bounding box center [1463, 248] width 209 height 34
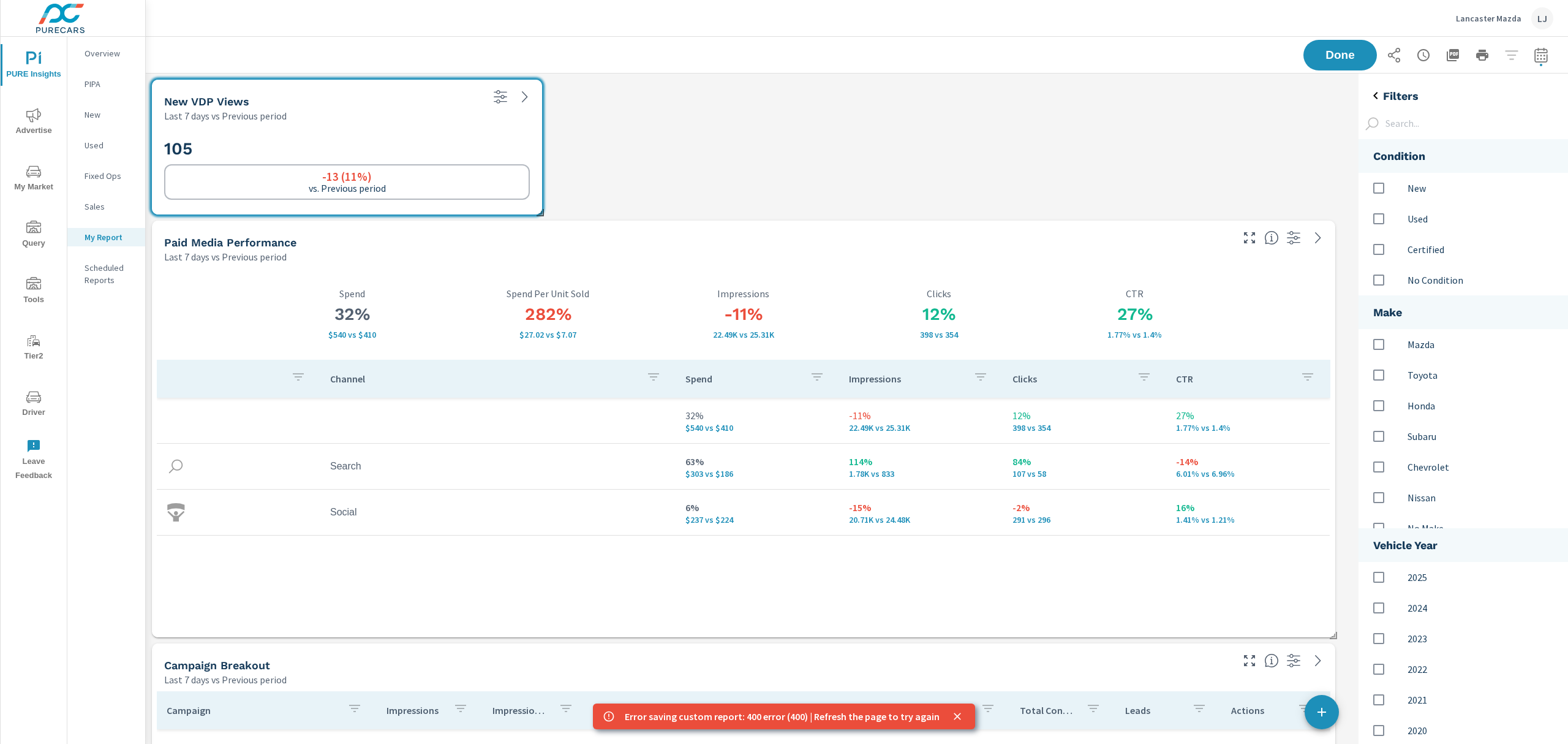
scroll to position [773, 223]
click at [1383, 188] on input "options" at bounding box center [1379, 188] width 26 height 26
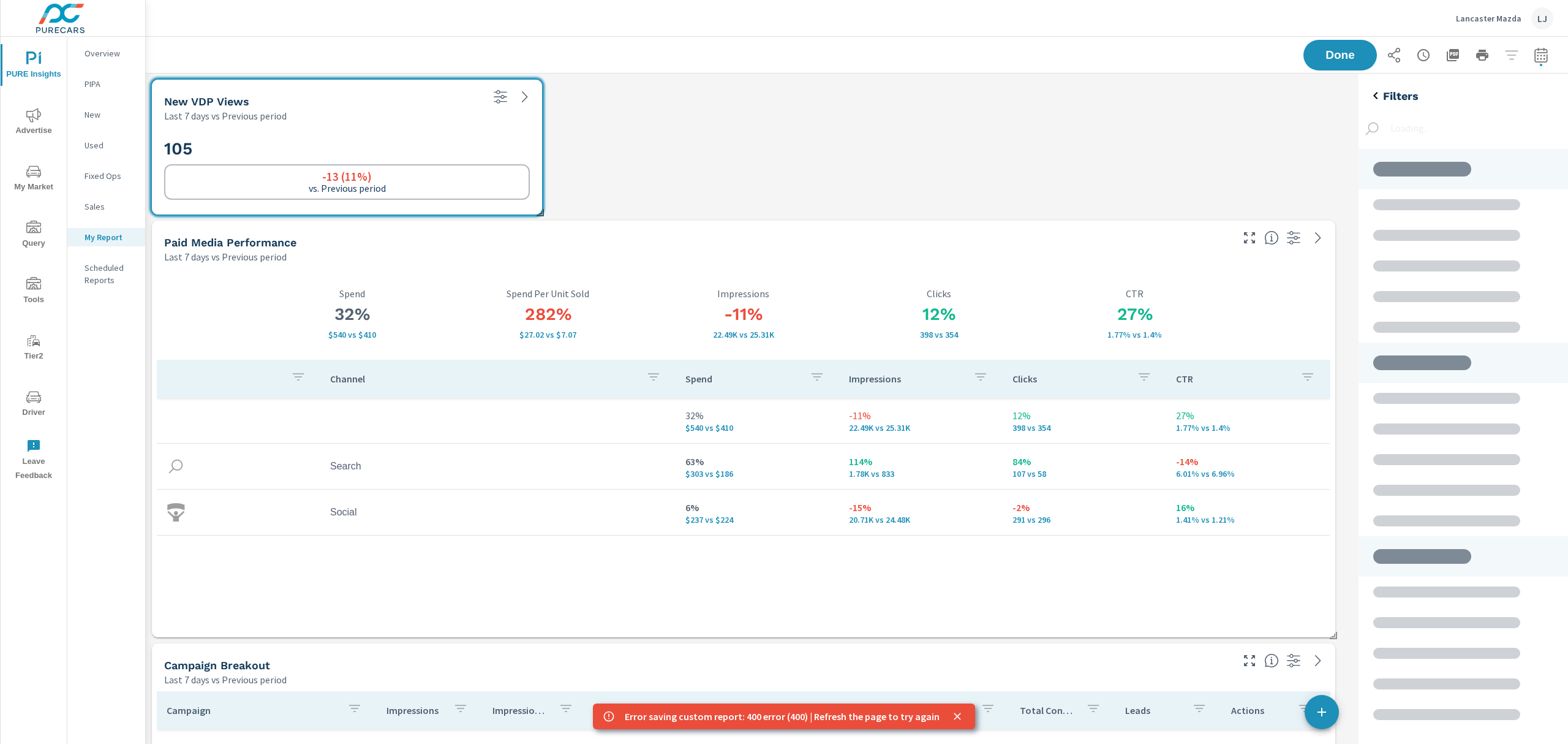
scroll to position [6, 6]
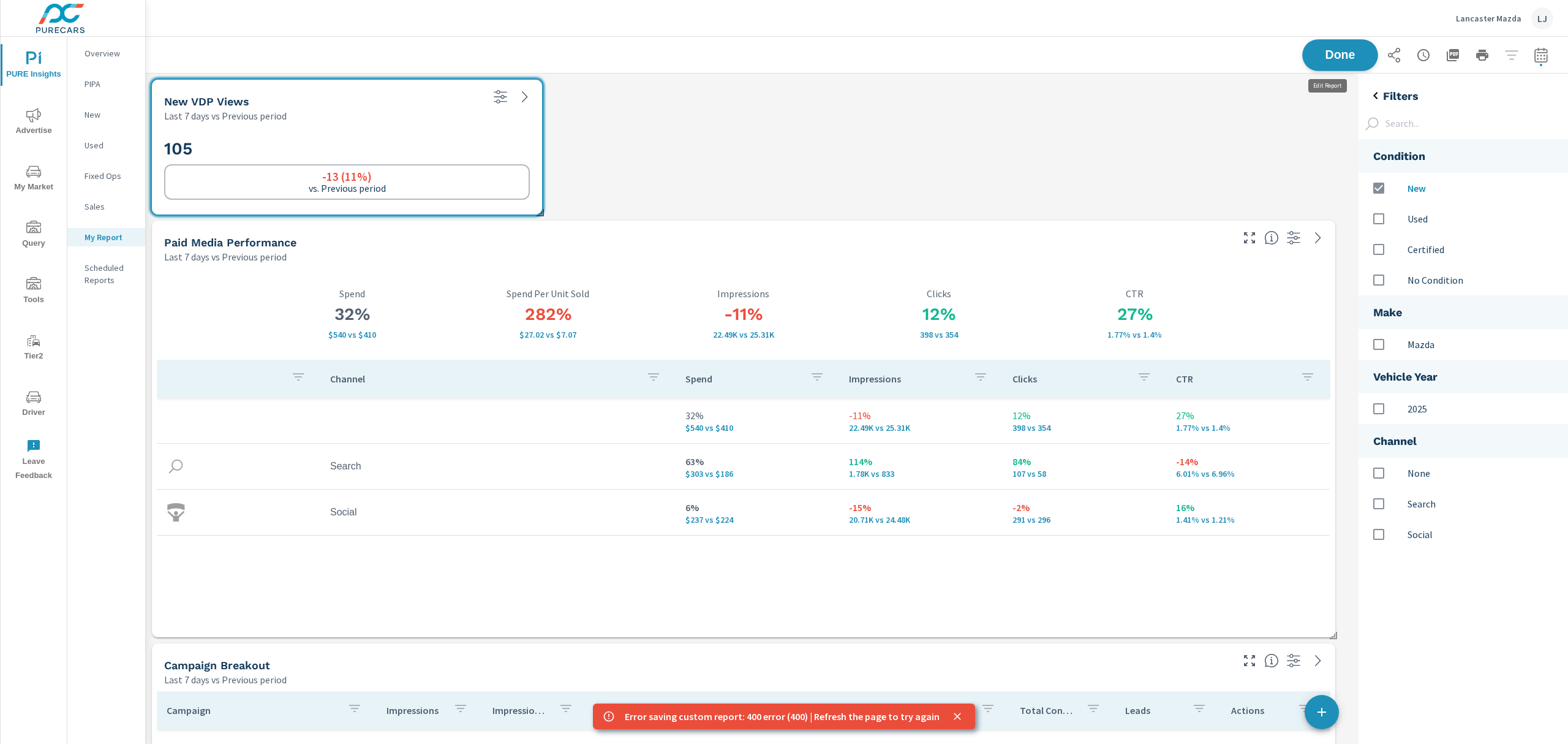
click at [1348, 57] on span "Done" at bounding box center [1341, 54] width 50 height 12
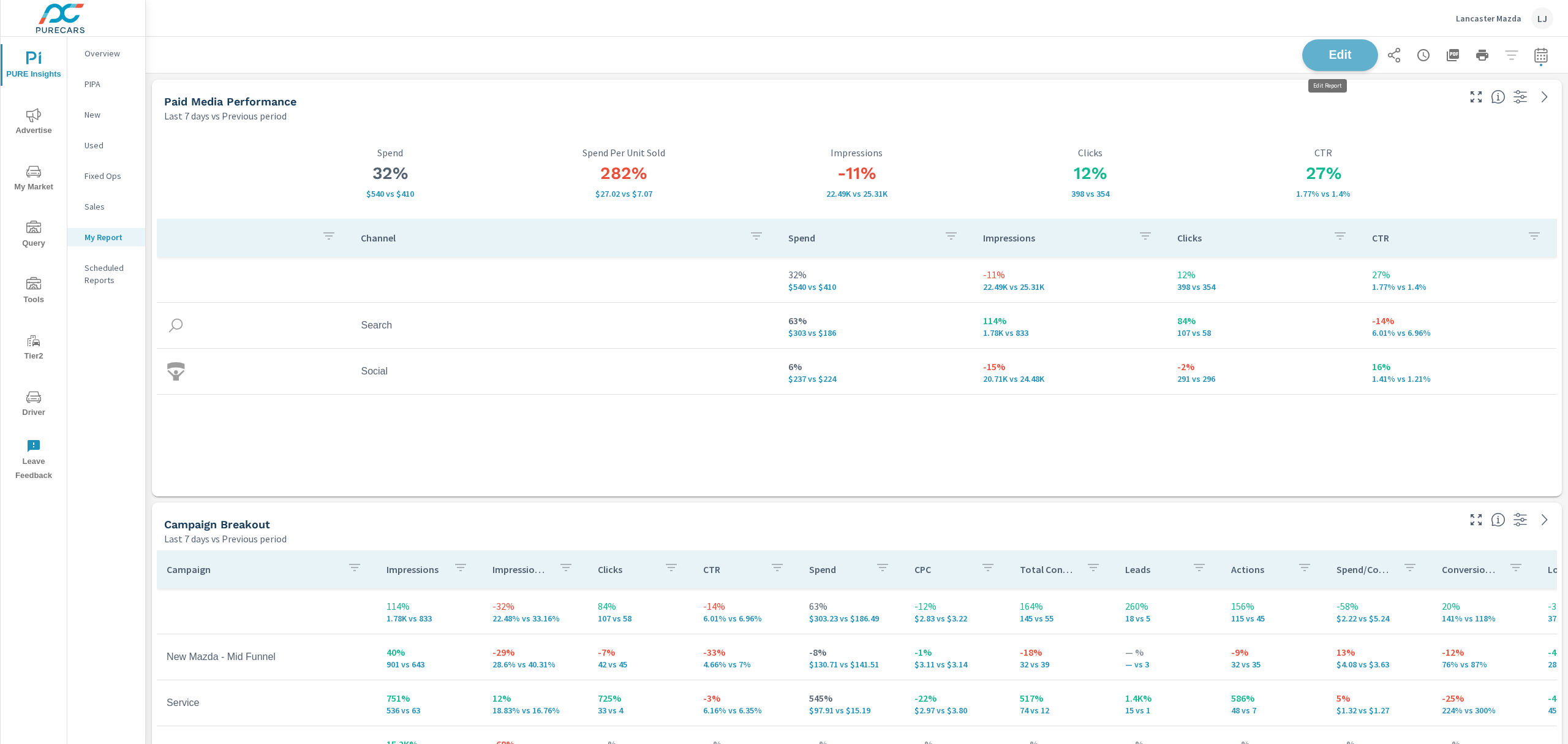
click at [1339, 54] on span "Edit" at bounding box center [1341, 54] width 50 height 12
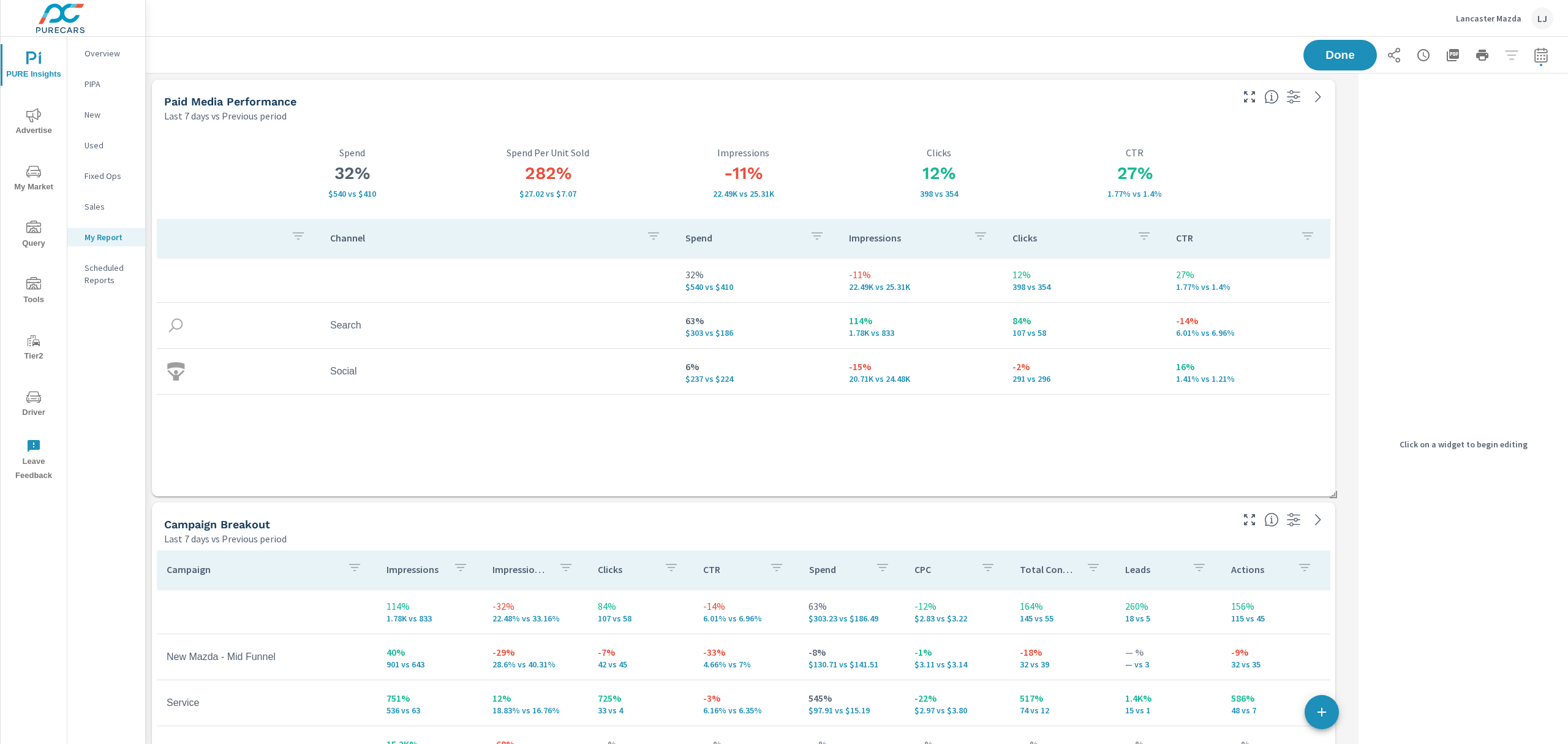
scroll to position [2710, 1221]
click at [1329, 708] on icon "button" at bounding box center [1322, 712] width 15 height 15
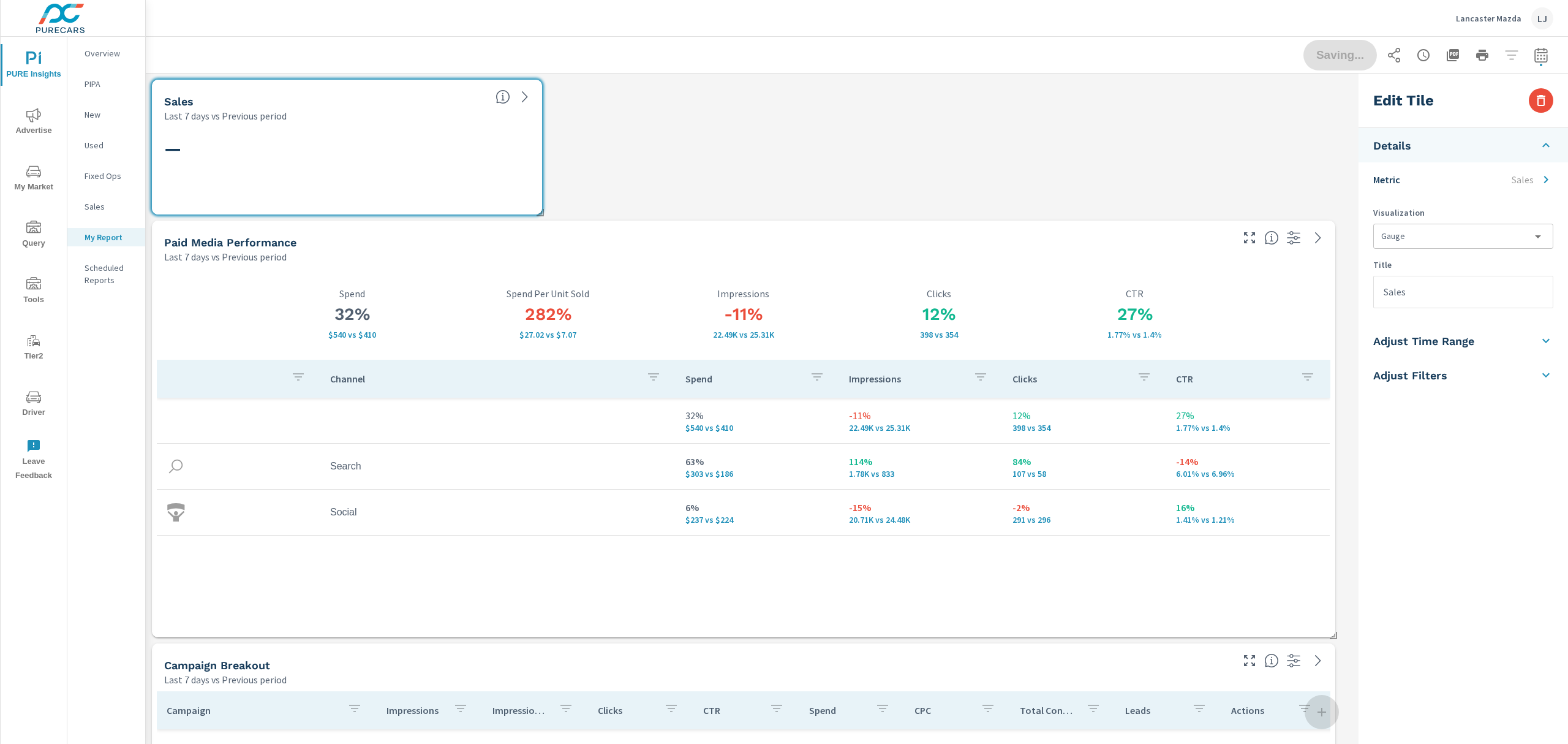
scroll to position [2852, 1221]
click at [1433, 235] on body "PURE Insights Advertise My Market Query Tools Tier2 Driver Leave Feedback Overv…" at bounding box center [784, 372] width 1568 height 744
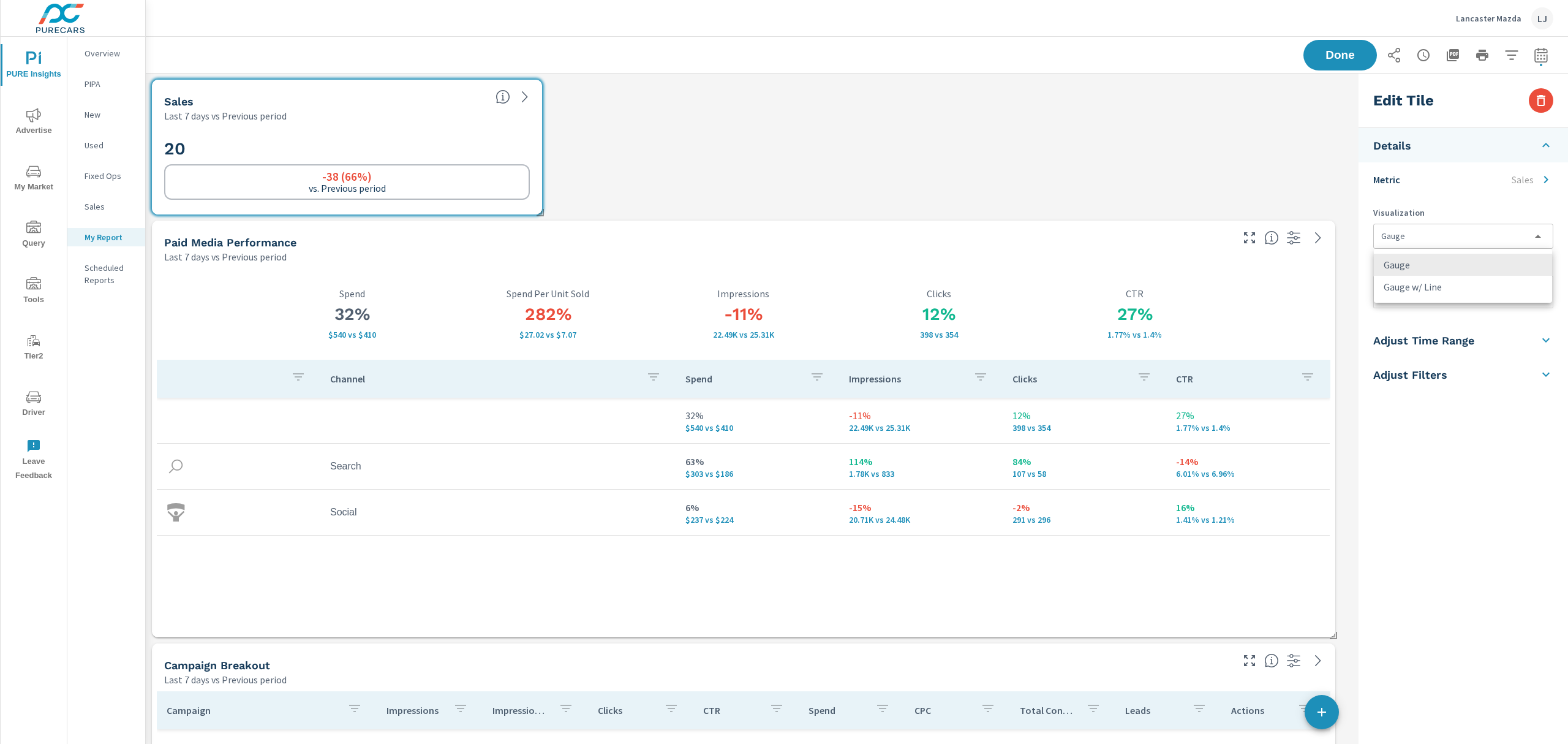
click at [1424, 140] on div at bounding box center [784, 372] width 1568 height 744
click at [1433, 185] on li "Metric Sales" at bounding box center [1463, 179] width 209 height 34
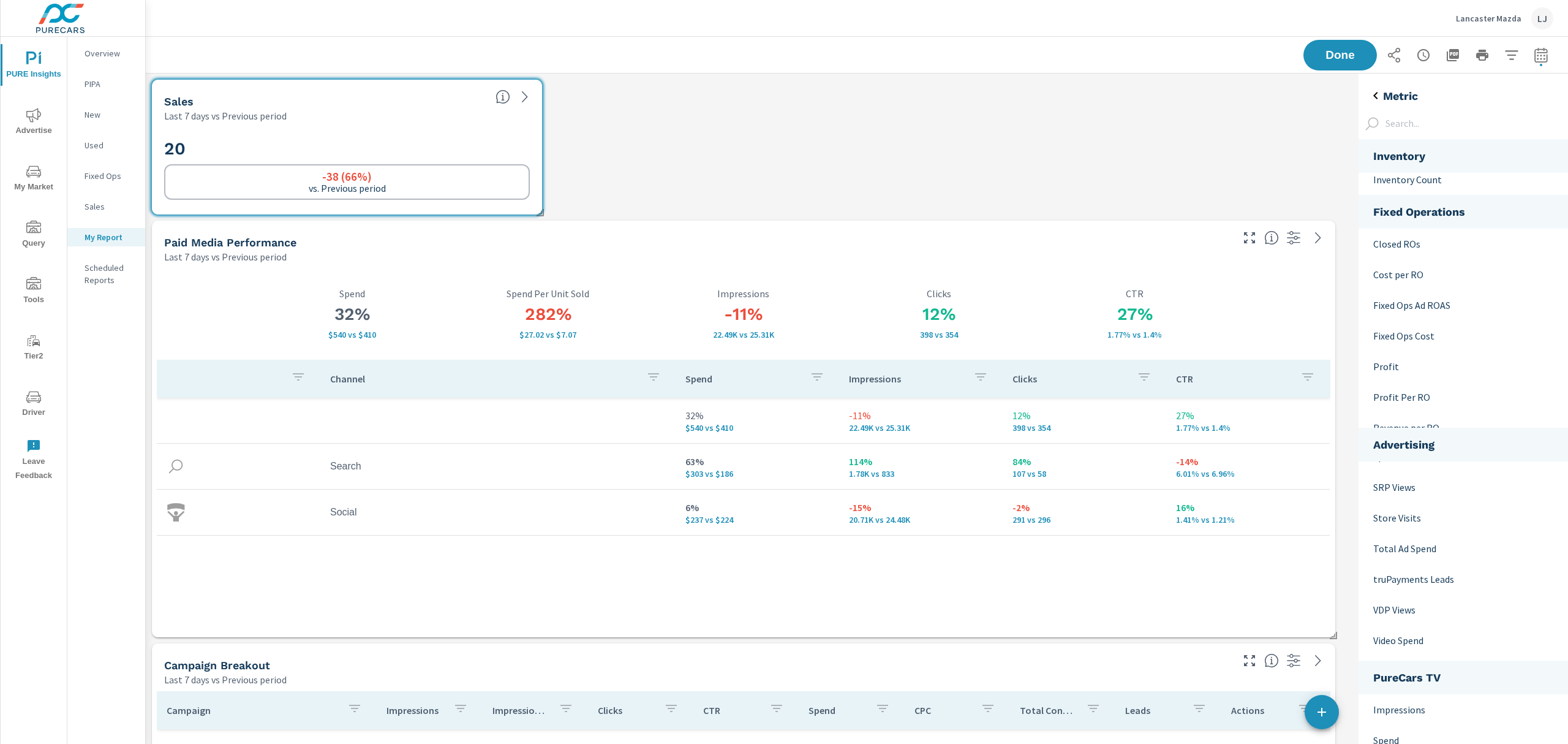
scroll to position [1119, 0]
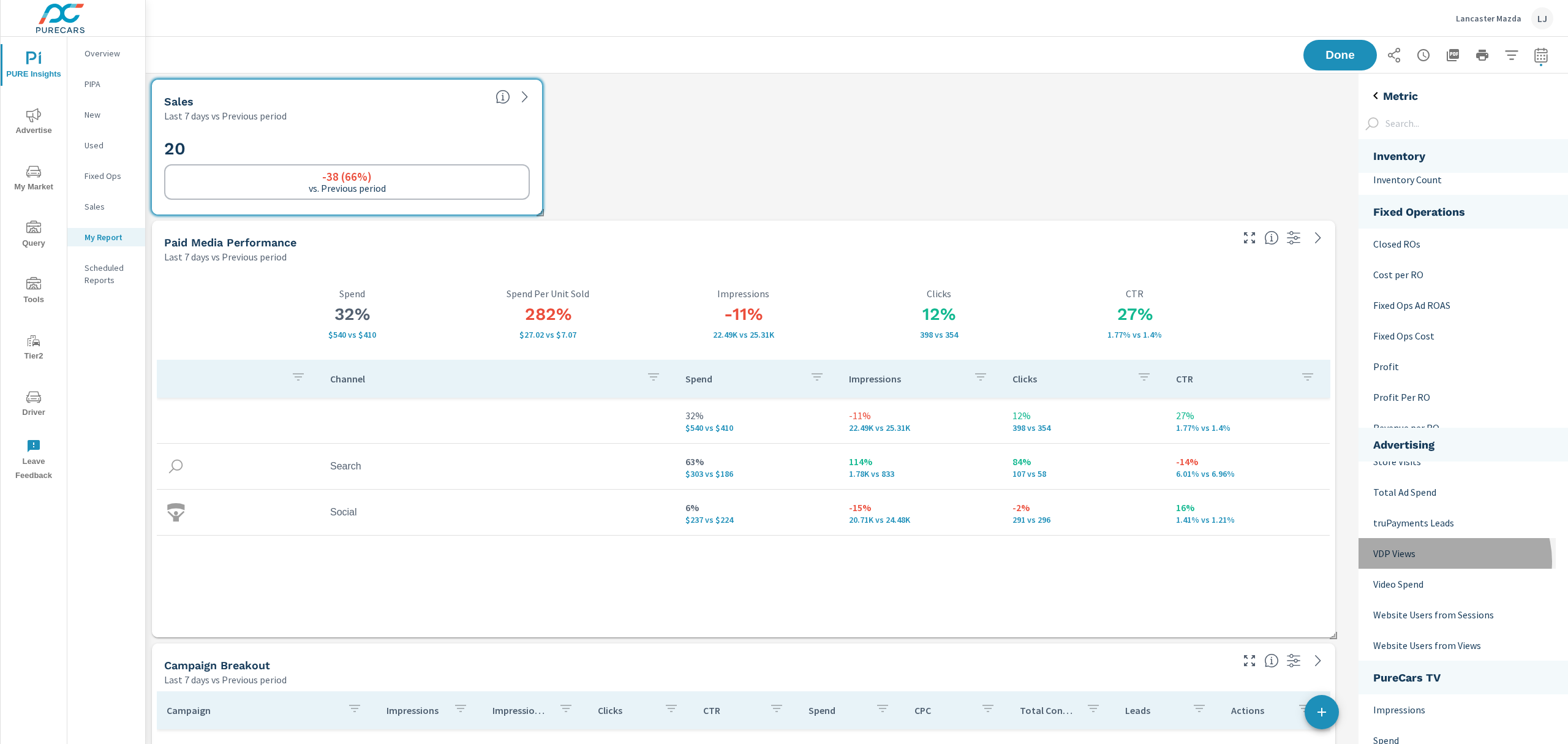
click at [1454, 562] on div "VDP Views" at bounding box center [1457, 553] width 197 height 31
click at [1383, 84] on div "Metric" at bounding box center [1463, 90] width 209 height 24
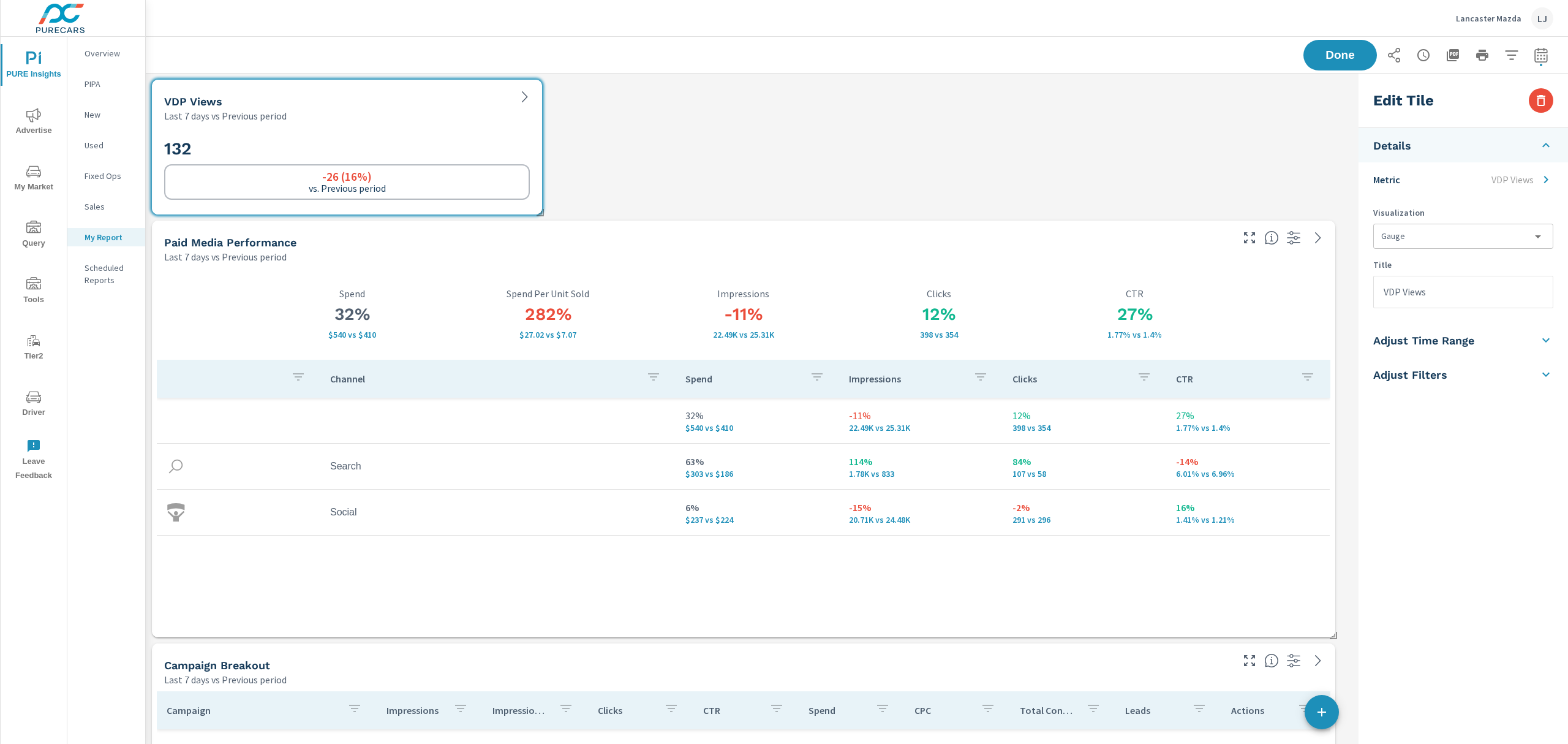
click at [1485, 374] on li "Adjust Filters" at bounding box center [1463, 374] width 209 height 34
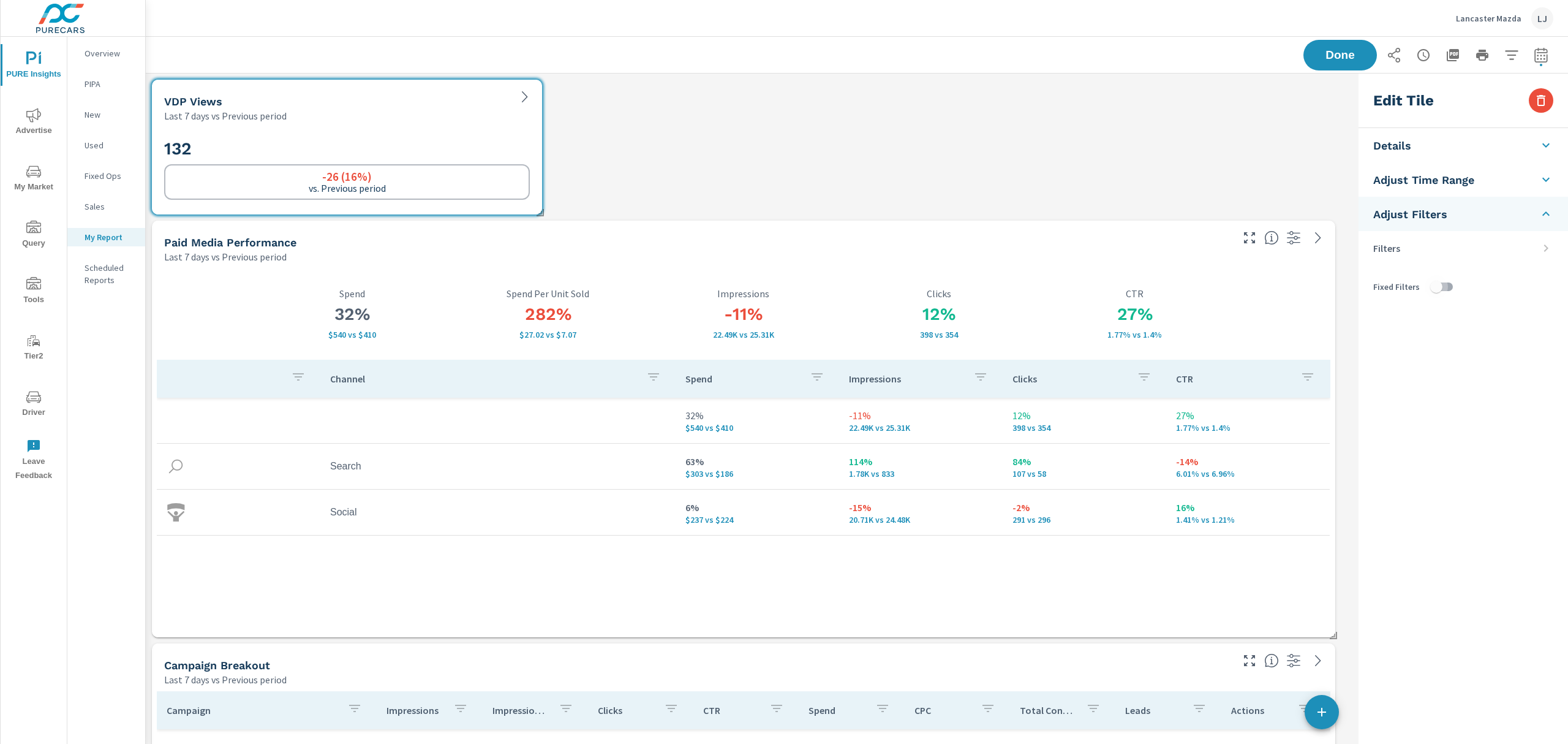
click at [1449, 282] on input "checkbox" at bounding box center [1437, 286] width 70 height 23
checkbox input "true"
click at [1544, 248] on icon at bounding box center [1546, 248] width 15 height 15
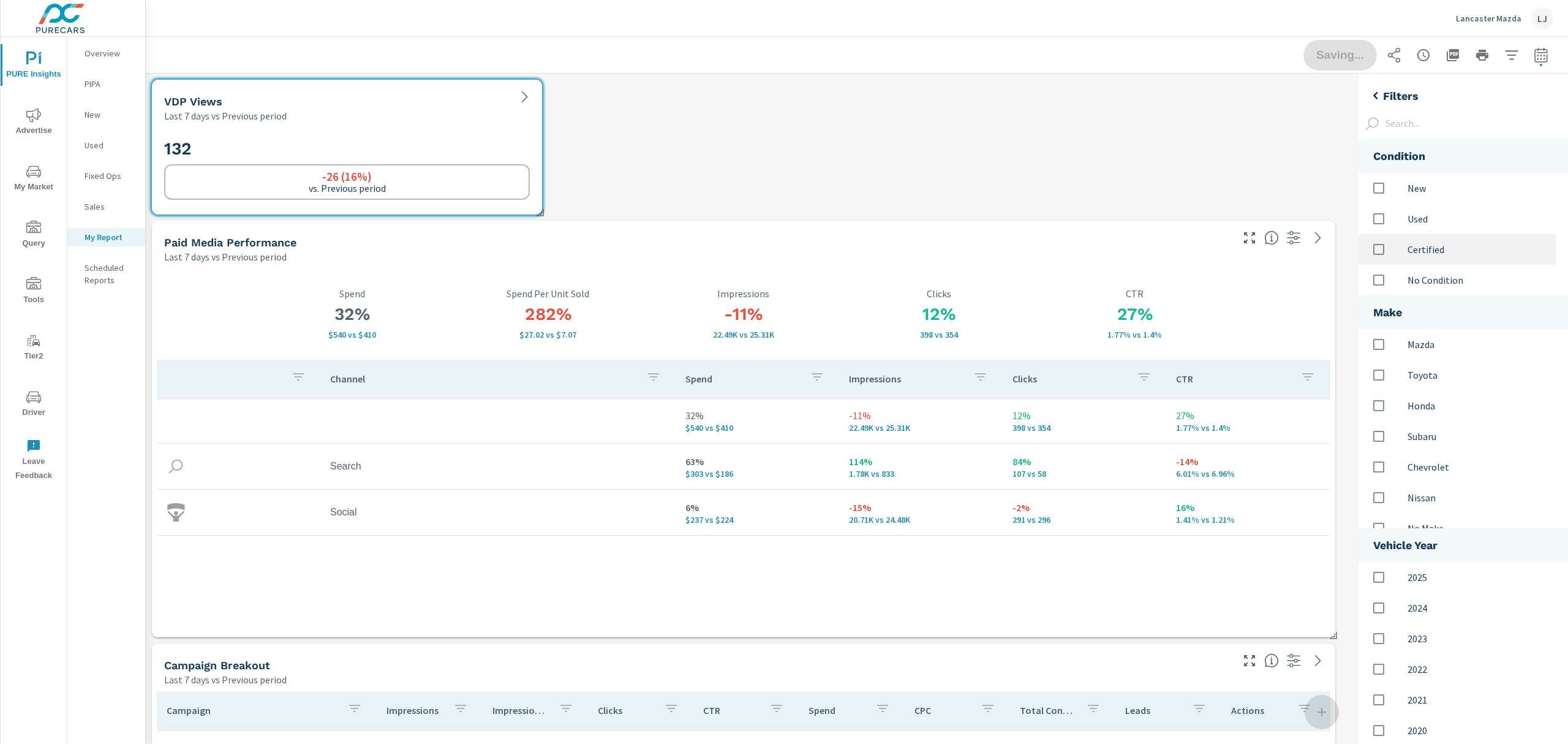
scroll to position [773, 223]
click at [1389, 216] on input "options" at bounding box center [1379, 218] width 26 height 26
click at [1324, 57] on span "Done" at bounding box center [1341, 54] width 50 height 12
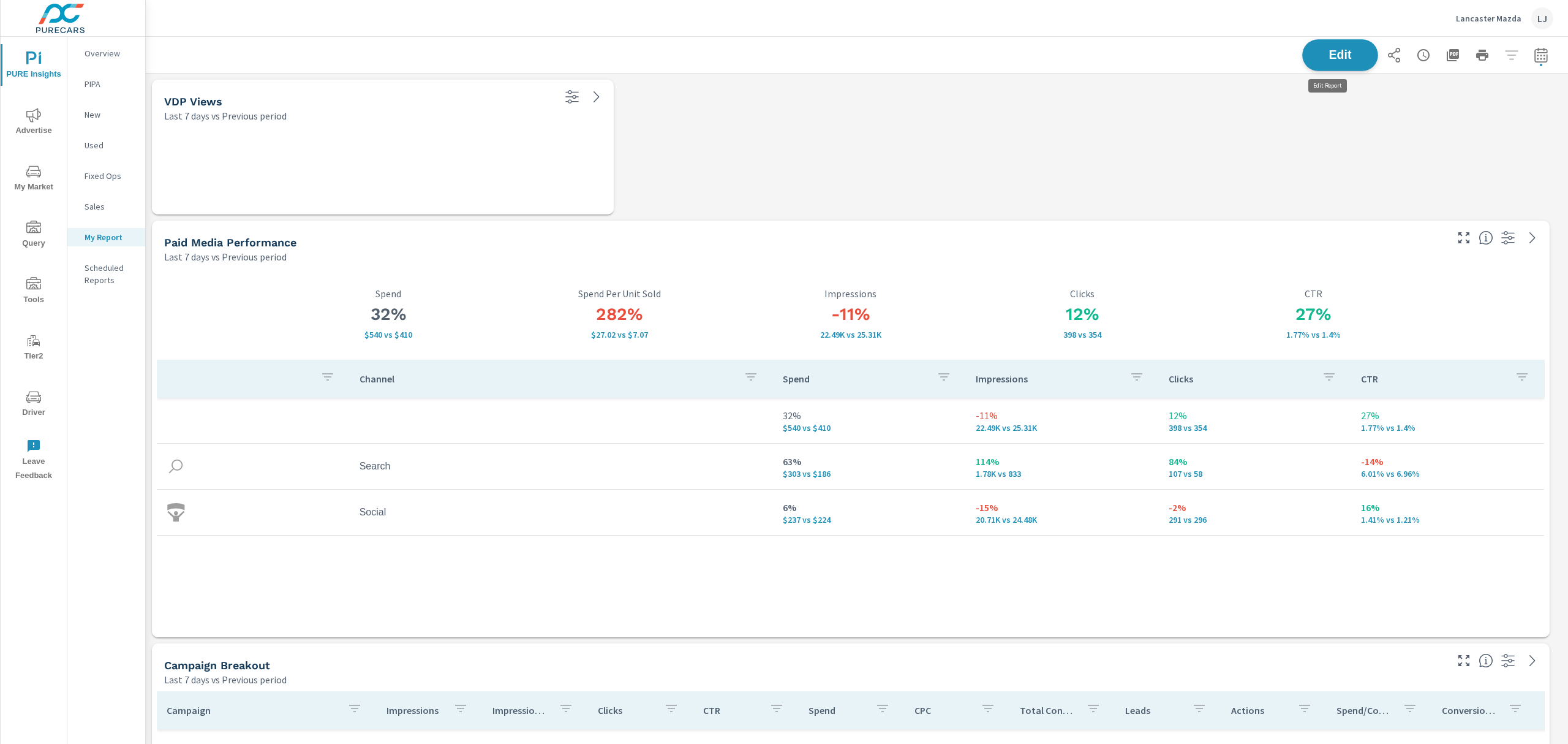
scroll to position [0, 0]
click at [569, 99] on icon "button" at bounding box center [572, 96] width 13 height 13
click at [518, 119] on p "Filters" at bounding box center [521, 119] width 103 height 25
click at [1320, 49] on span "Edit" at bounding box center [1341, 54] width 50 height 12
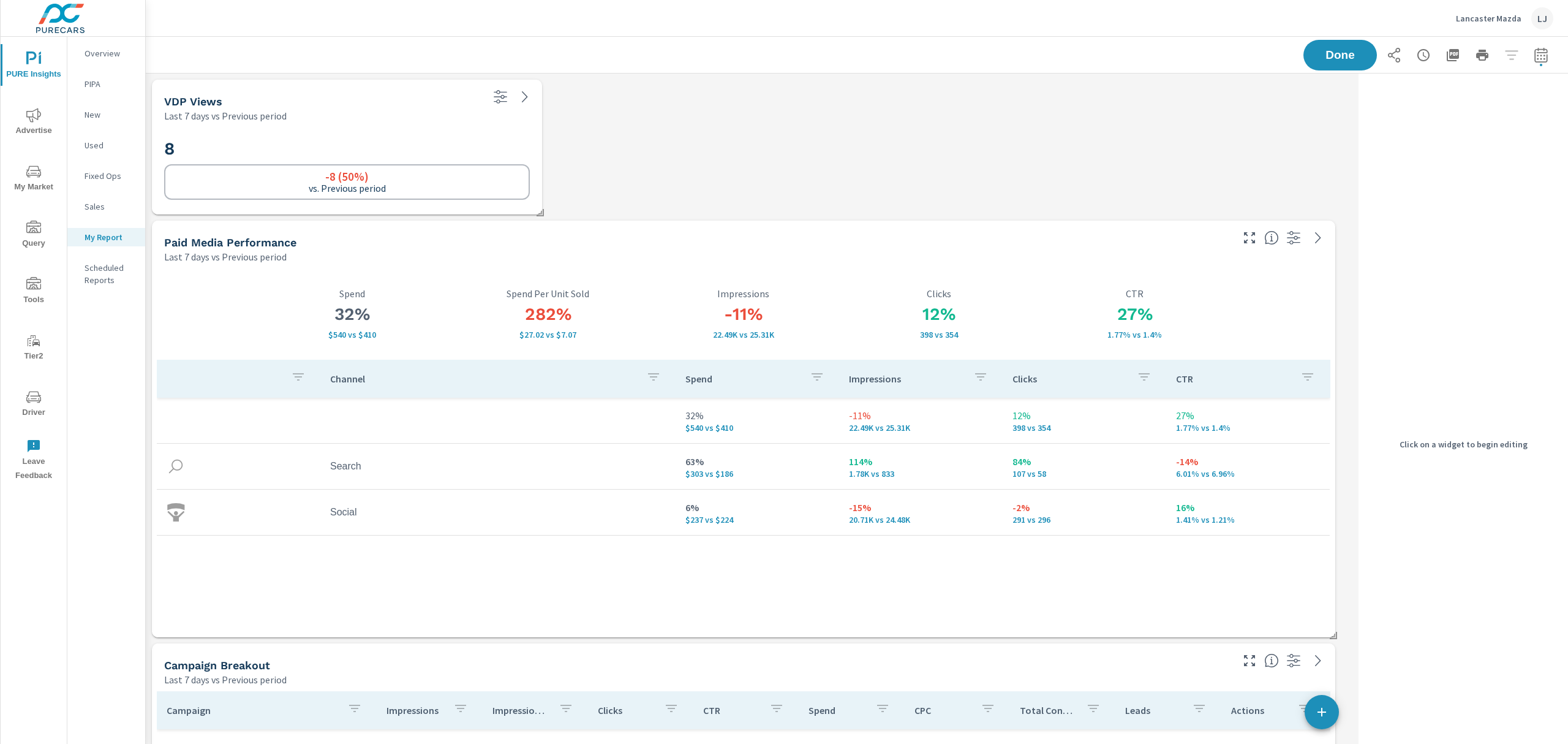
click at [405, 105] on div "VDP Views" at bounding box center [322, 101] width 317 height 14
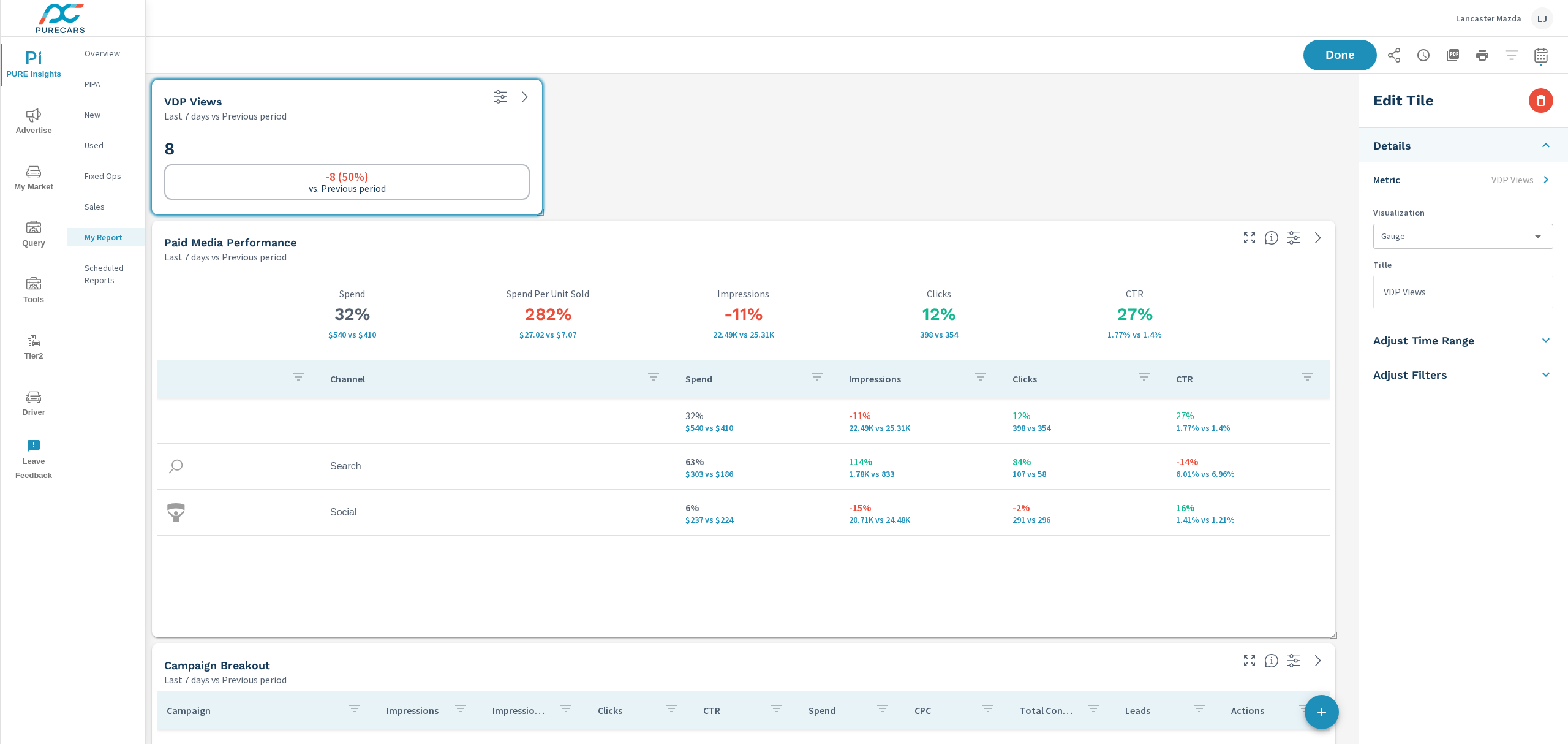
click at [1471, 371] on li "Adjust Filters" at bounding box center [1463, 374] width 209 height 34
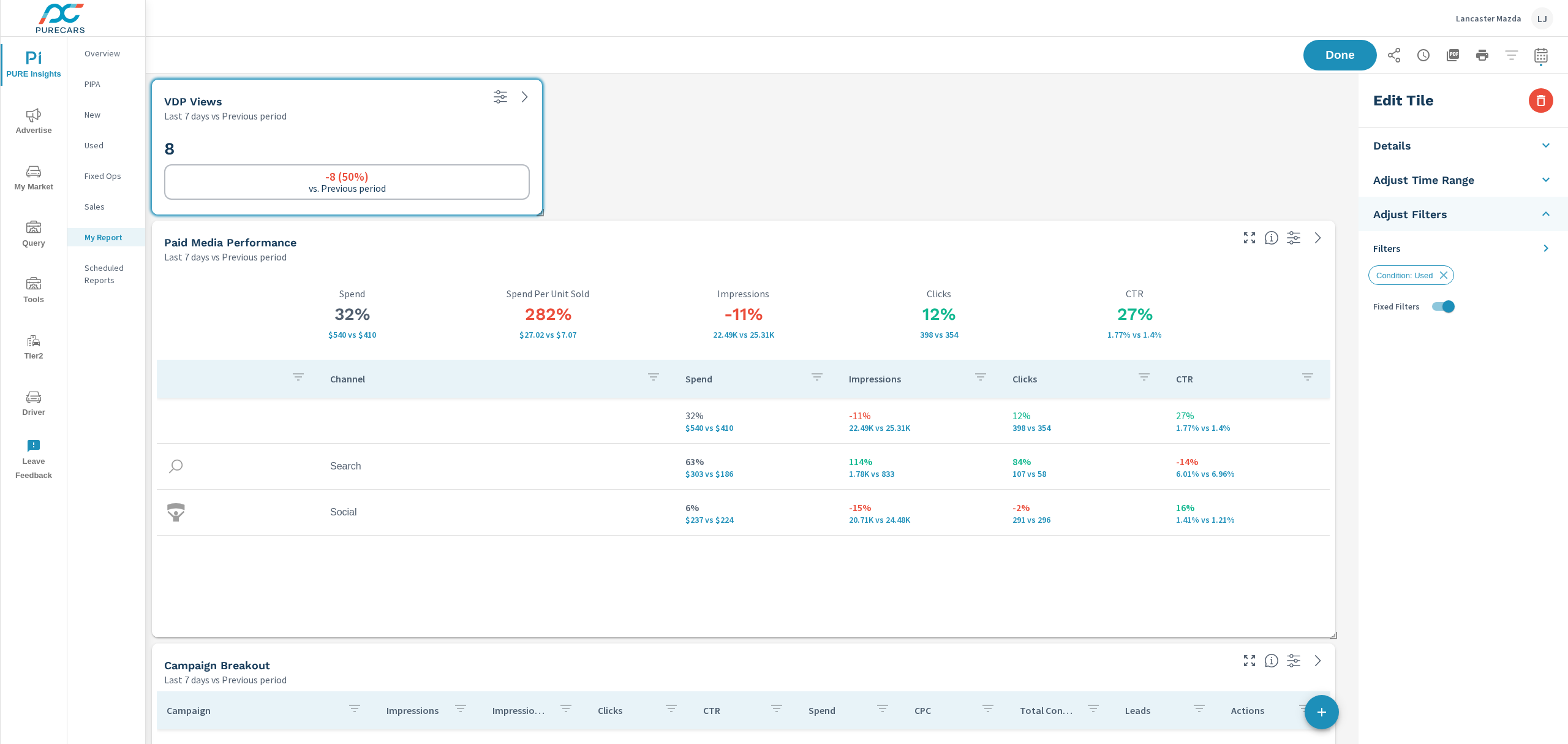
click at [1549, 235] on li "Filters" at bounding box center [1463, 248] width 209 height 34
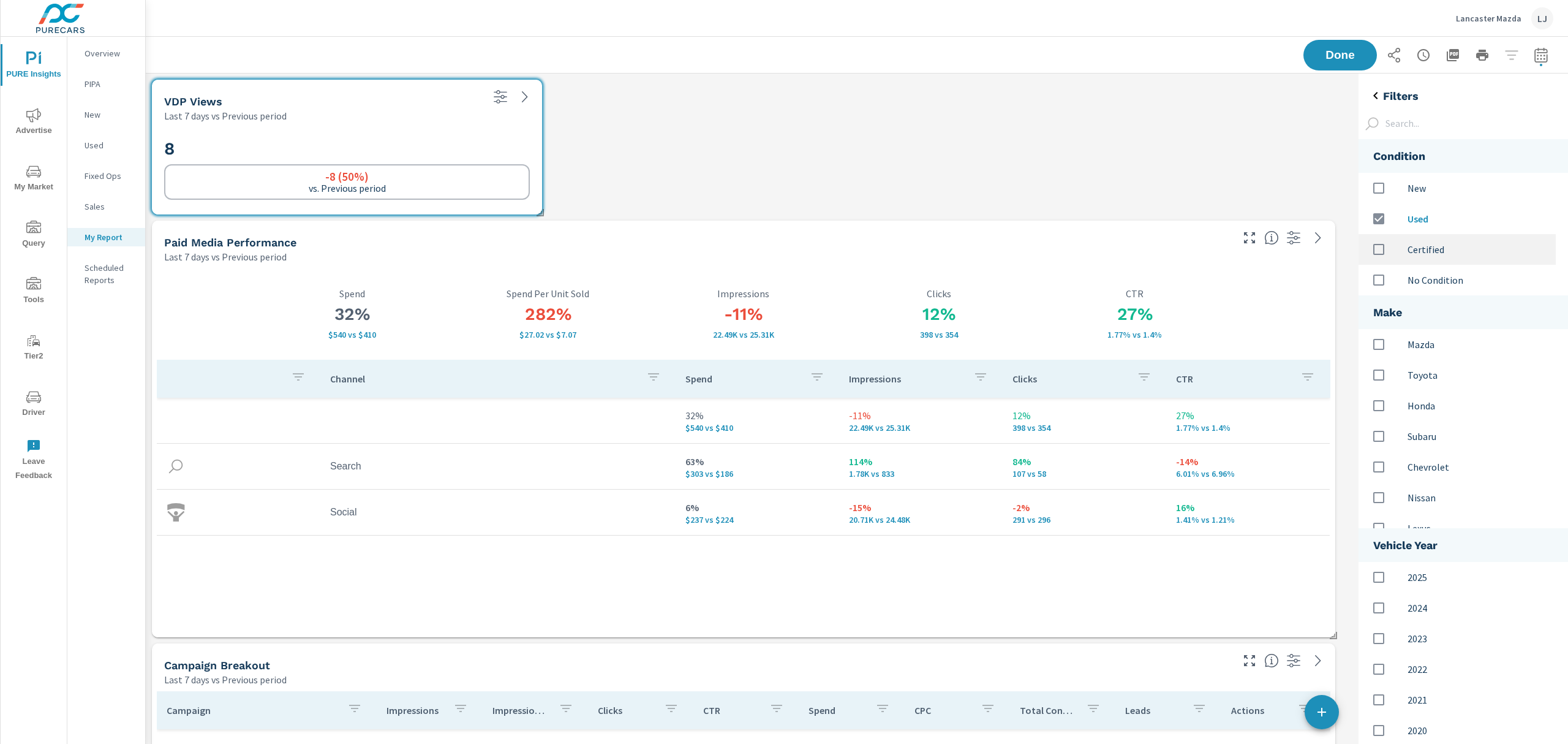
click at [1378, 246] on input "options" at bounding box center [1379, 249] width 26 height 26
click at [1316, 52] on span "Done" at bounding box center [1341, 54] width 50 height 12
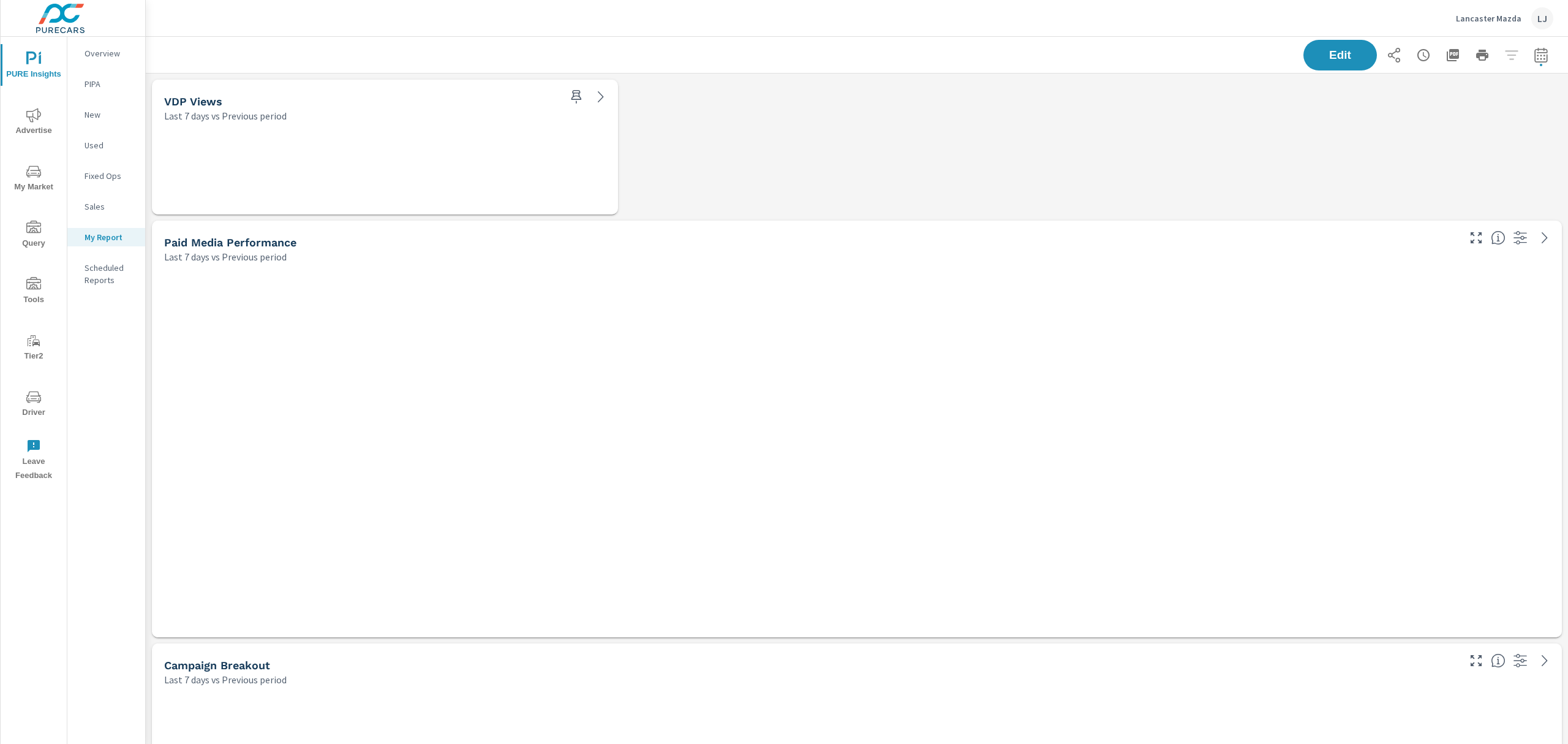
scroll to position [2852, 1436]
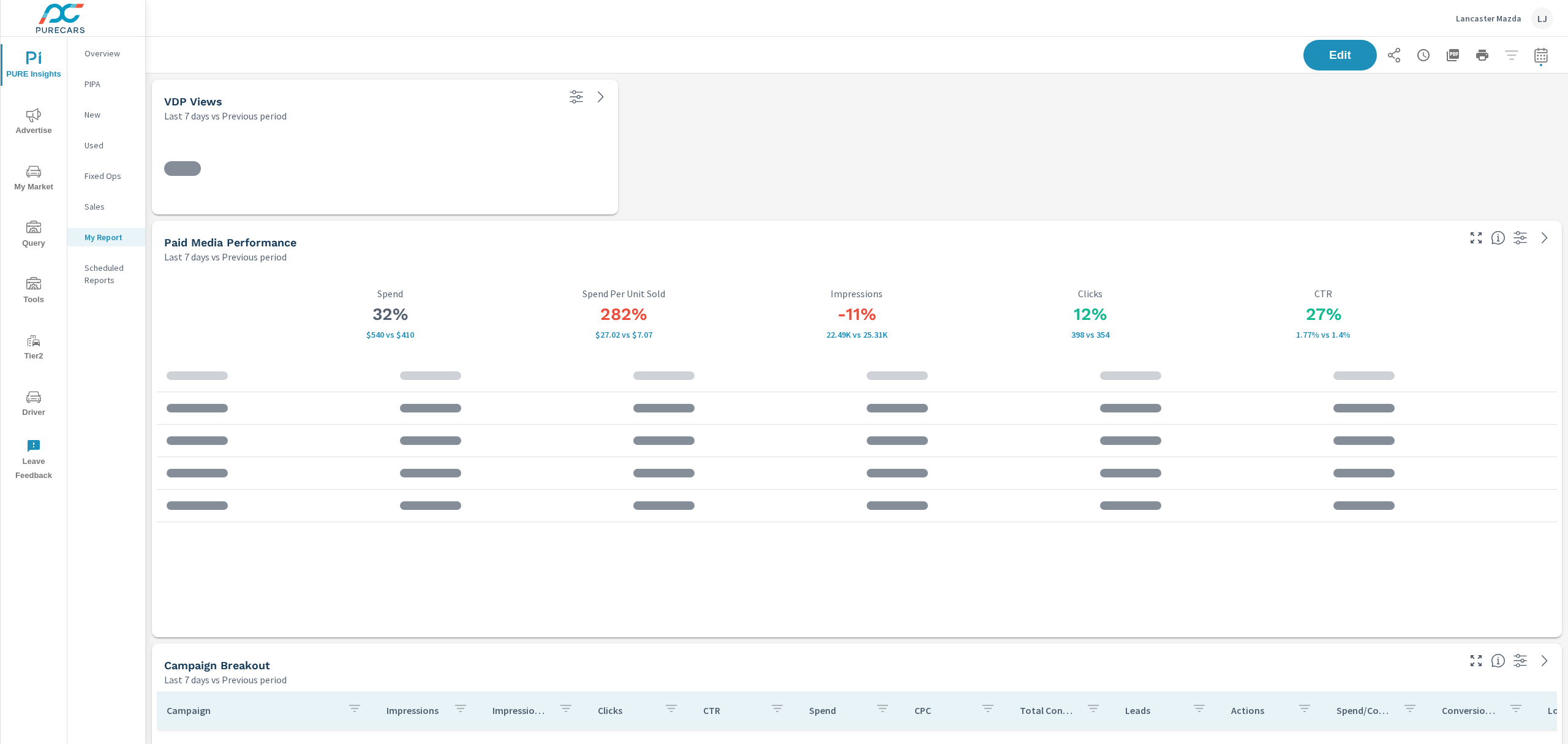
click at [280, 121] on p "Last 7 days vs Previous period" at bounding box center [225, 115] width 123 height 15
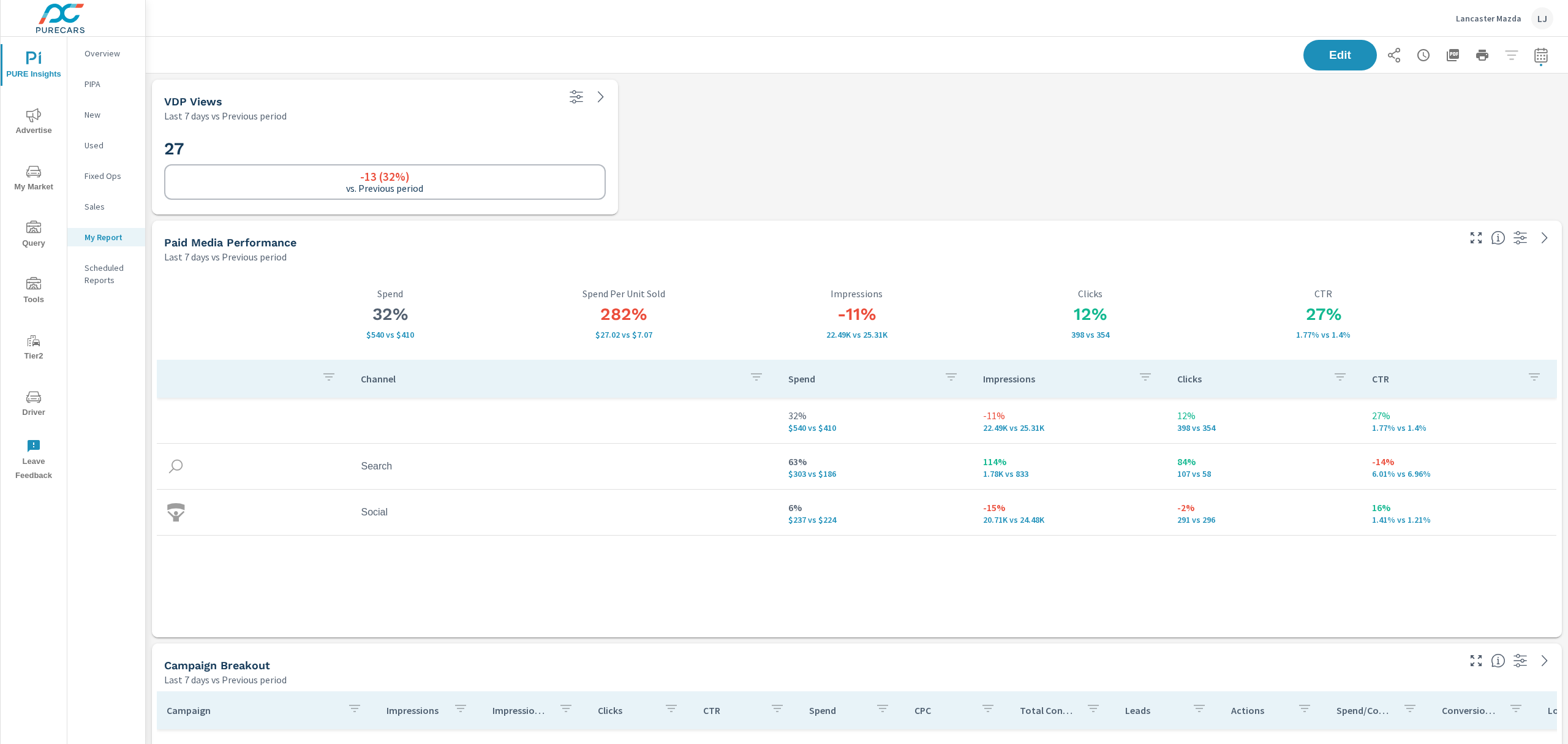
click at [214, 98] on h5 "VDP Views" at bounding box center [193, 101] width 58 height 13
click at [1302, 52] on button "Edit" at bounding box center [1340, 55] width 76 height 32
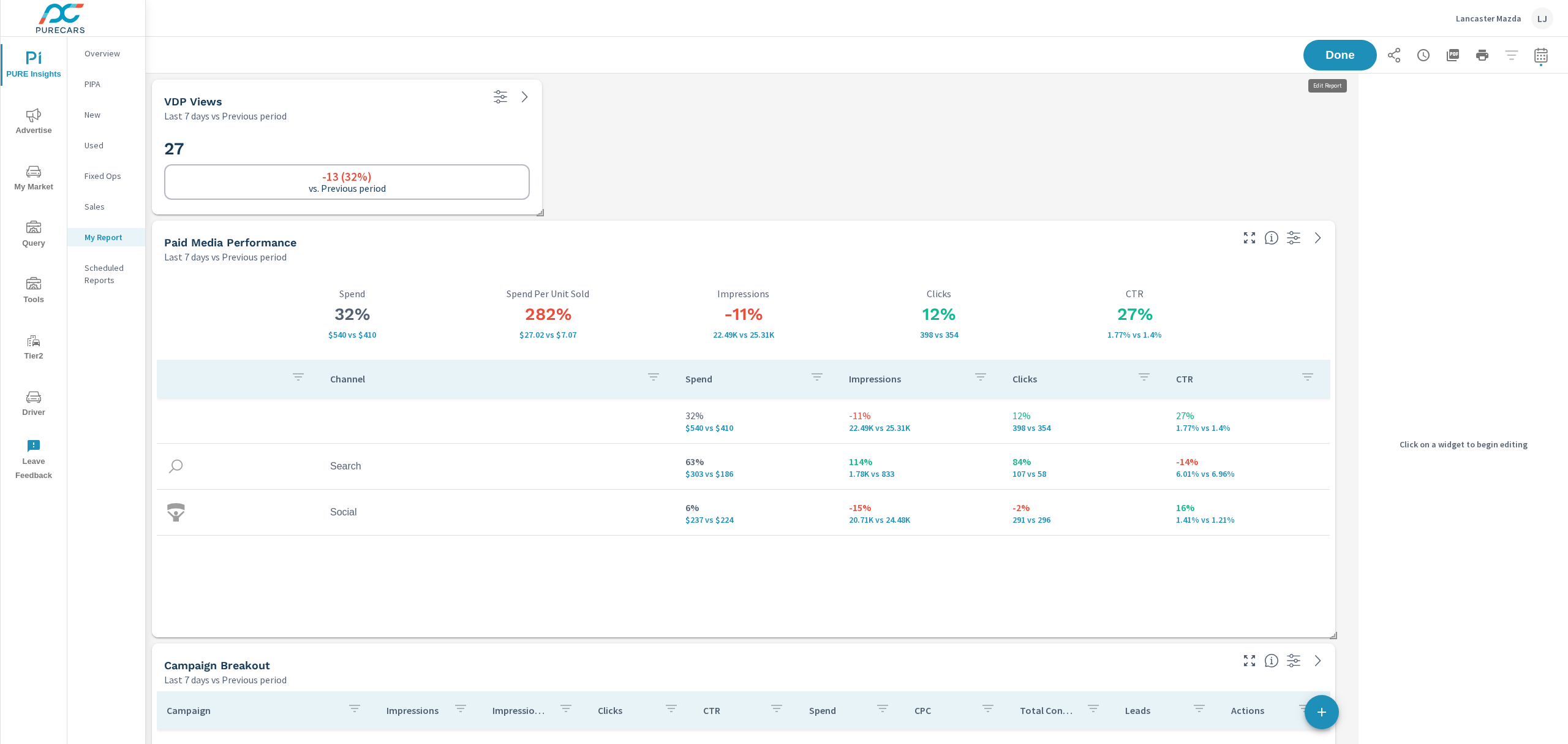
scroll to position [2852, 1221]
click at [325, 104] on div "VDP Views" at bounding box center [322, 101] width 317 height 14
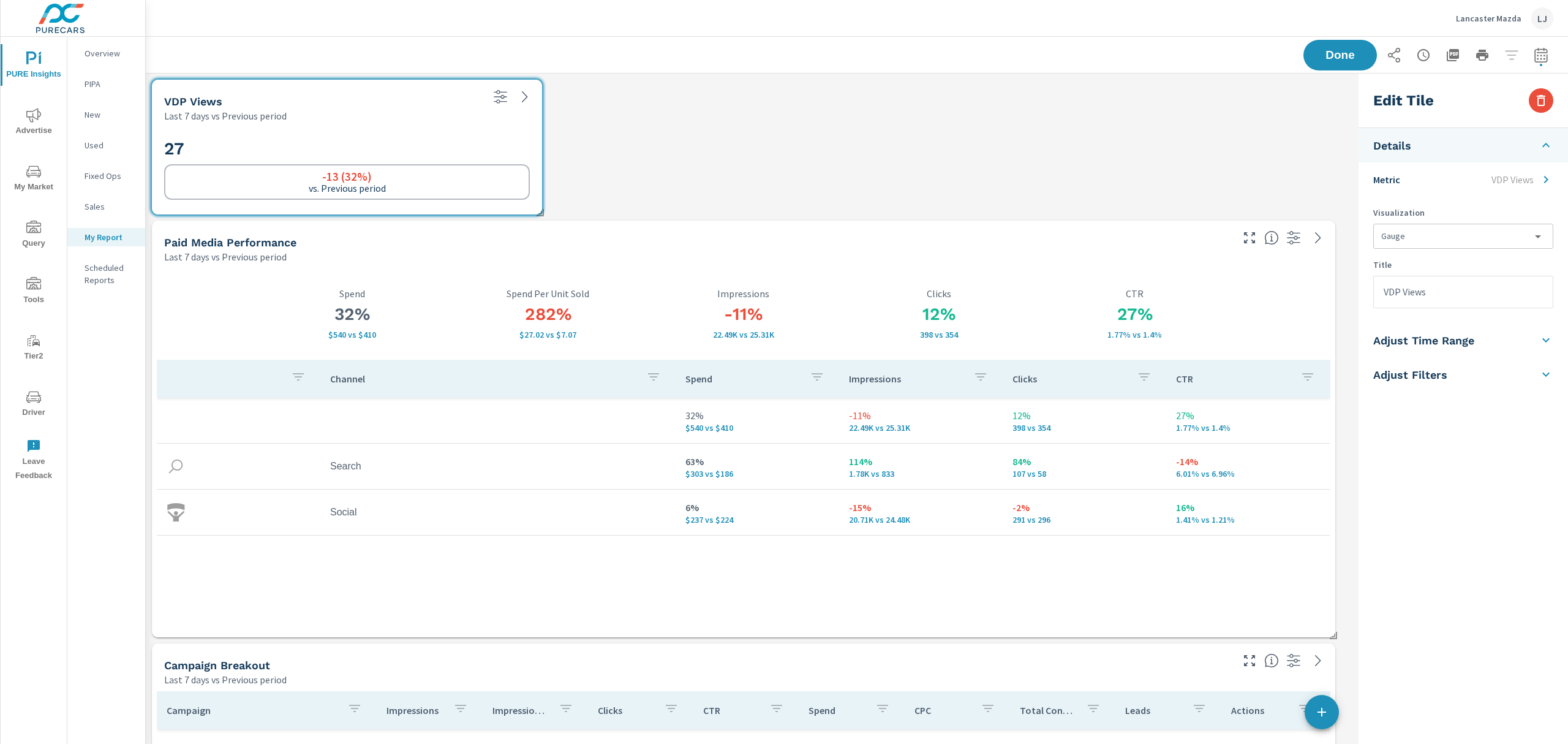
click at [1381, 288] on input "VDP Views" at bounding box center [1463, 292] width 179 height 31
type input "Used VDP Views"
click at [1339, 48] on div "Done" at bounding box center [1428, 55] width 250 height 31
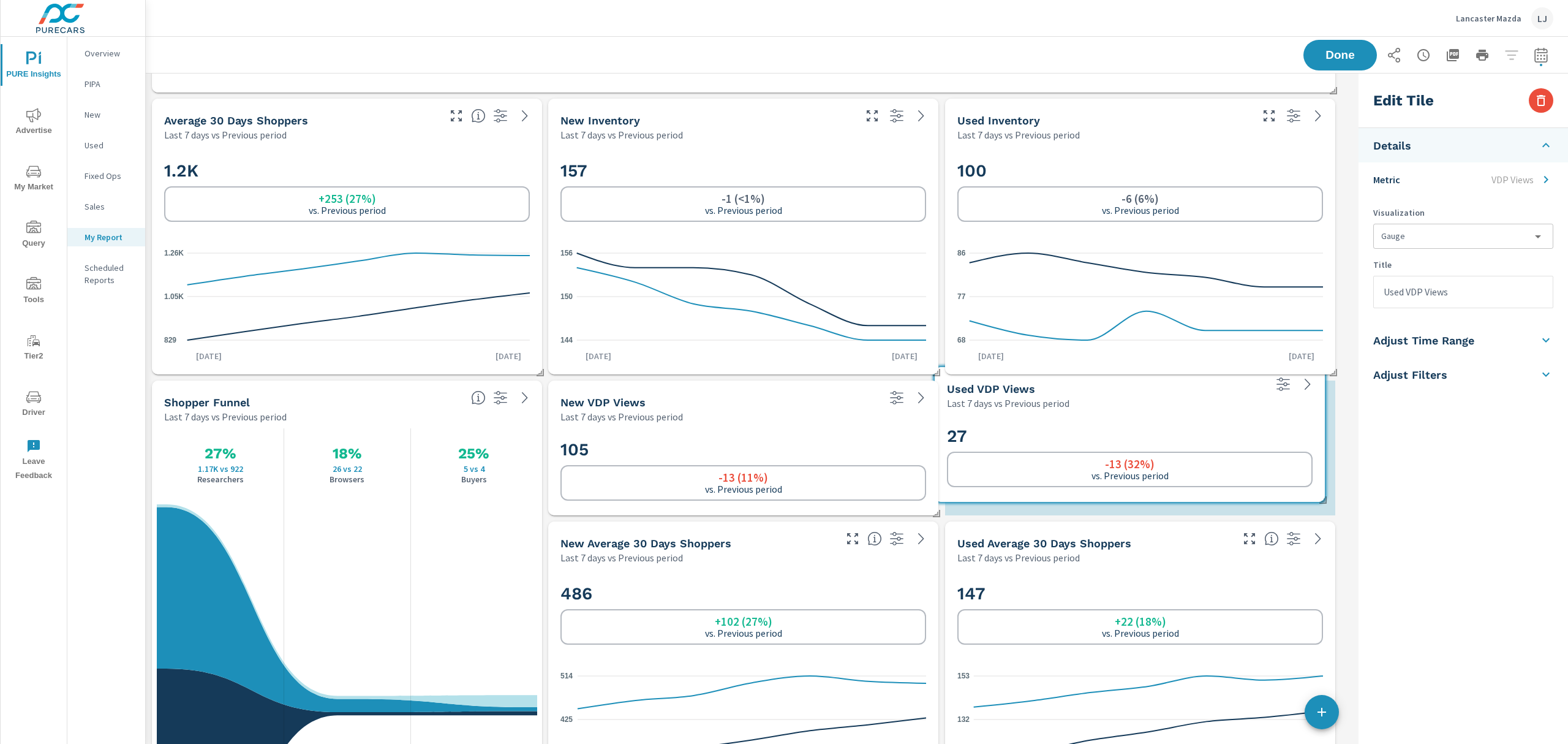
scroll to position [6, 6]
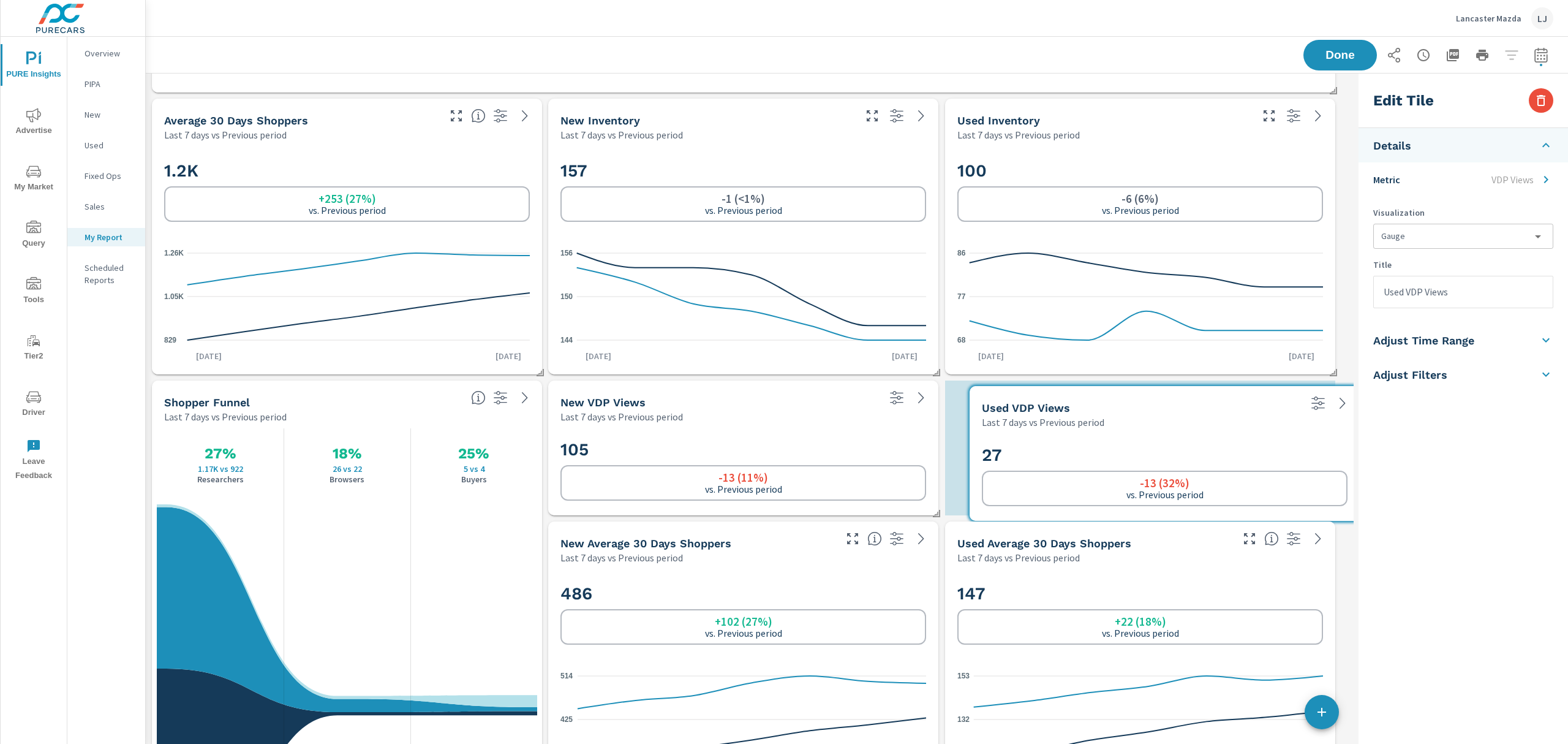
drag, startPoint x: 440, startPoint y: 91, endPoint x: 1256, endPoint y: 398, distance: 871.8
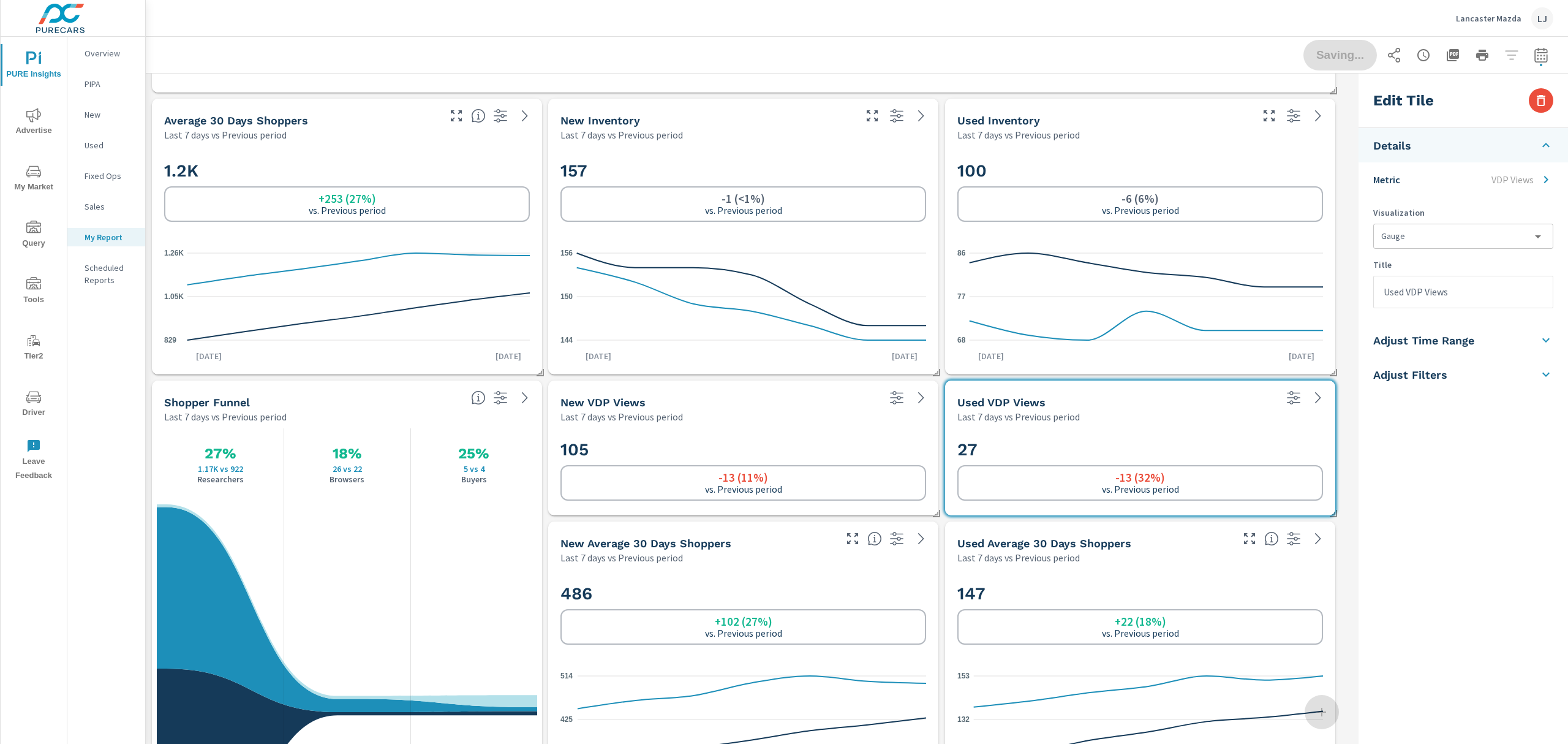
click at [1426, 521] on div "Edit Tile Details Metric VDP Views Visualization Gauge gauge Title Used VDP Vie…" at bounding box center [1463, 444] width 209 height 742
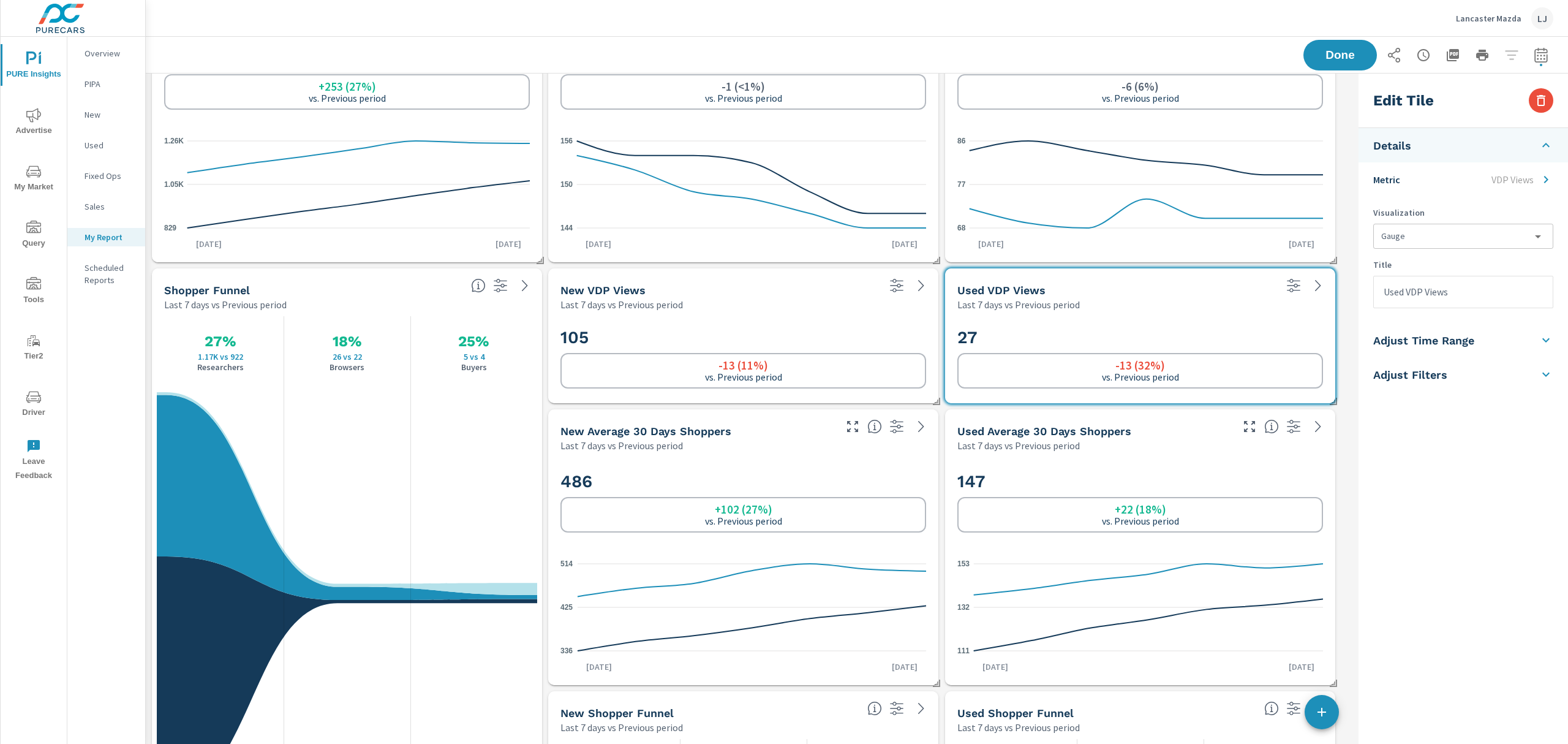
scroll to position [1309, 0]
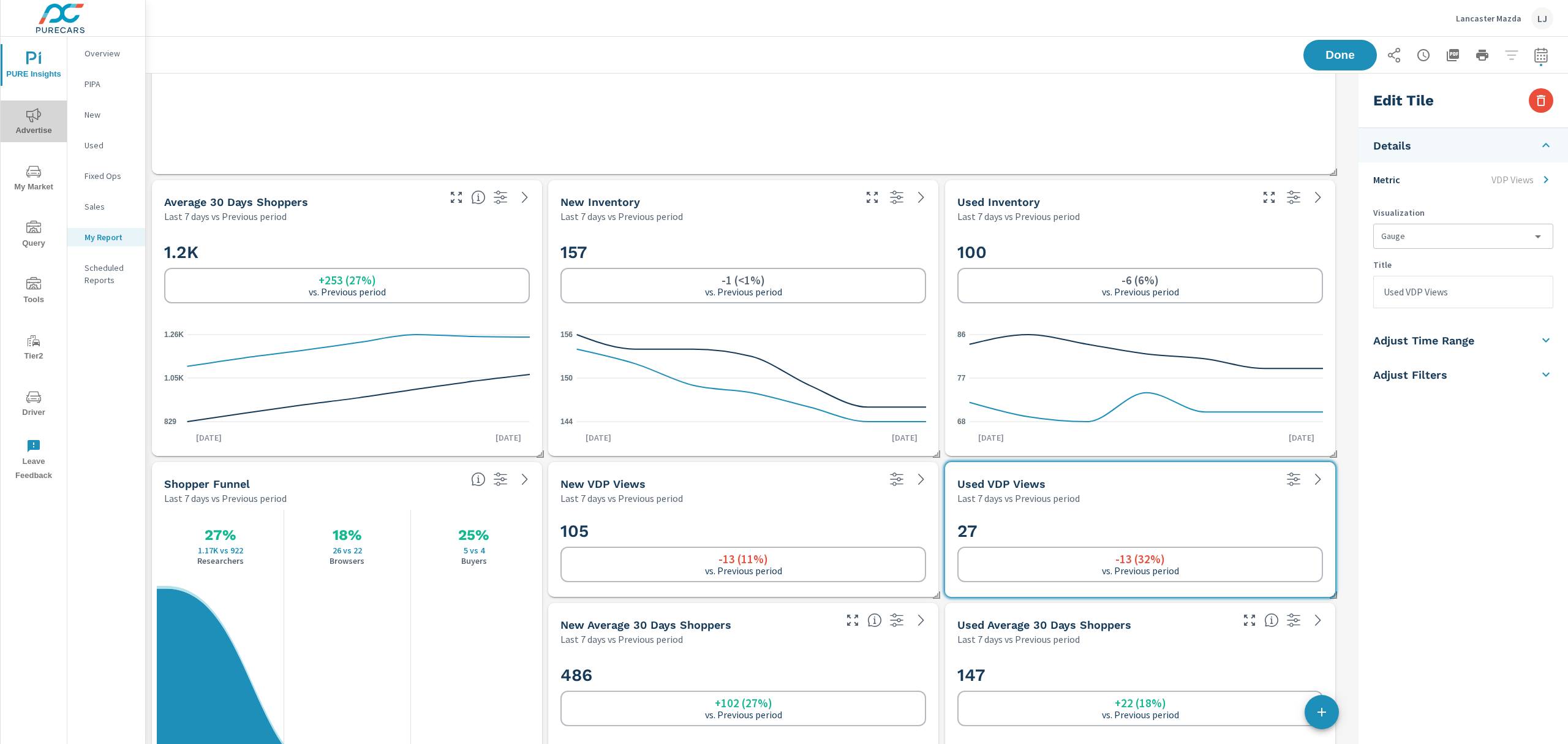
click at [17, 135] on span "Advertise" at bounding box center [33, 123] width 59 height 30
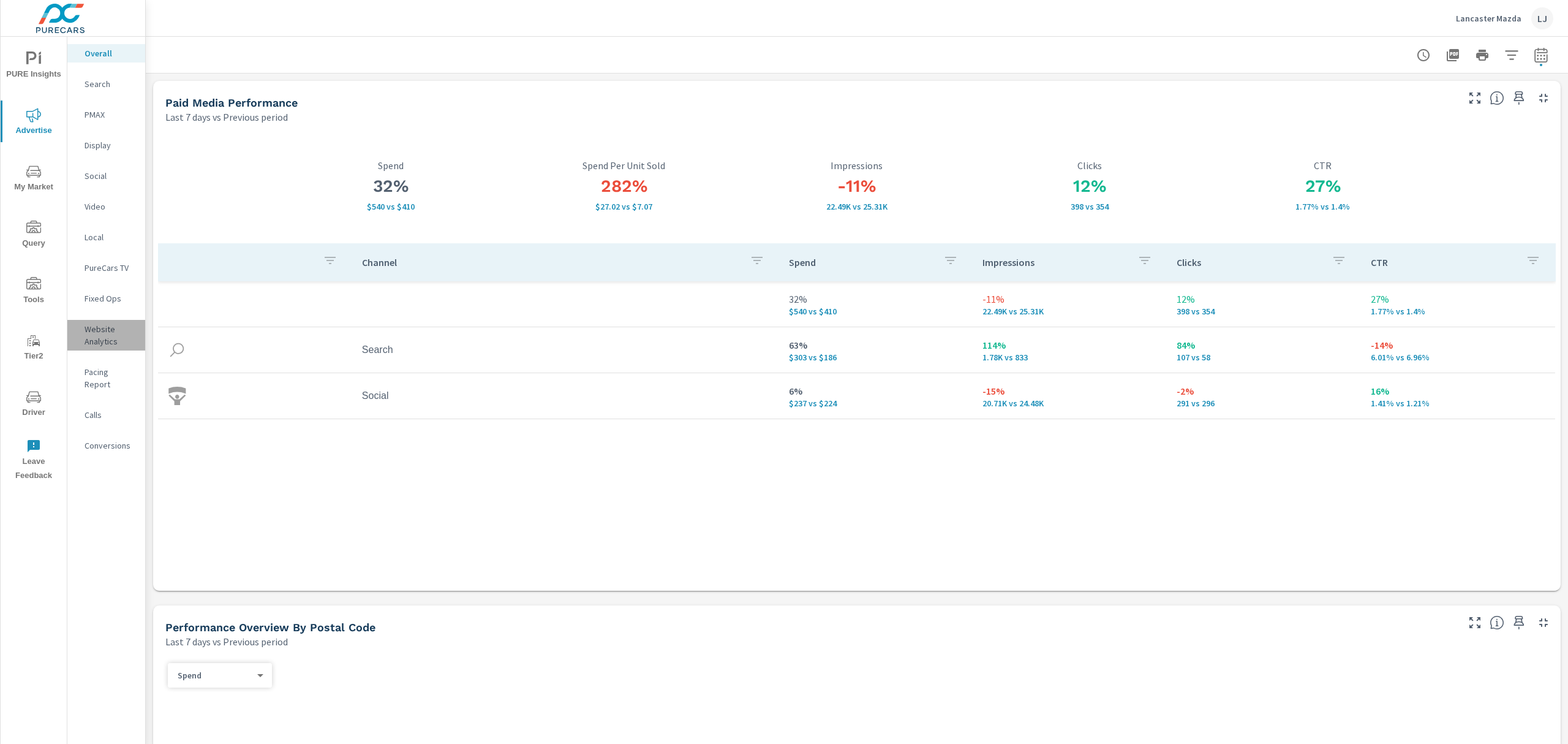
click at [111, 330] on p "Website Analytics" at bounding box center [110, 335] width 51 height 24
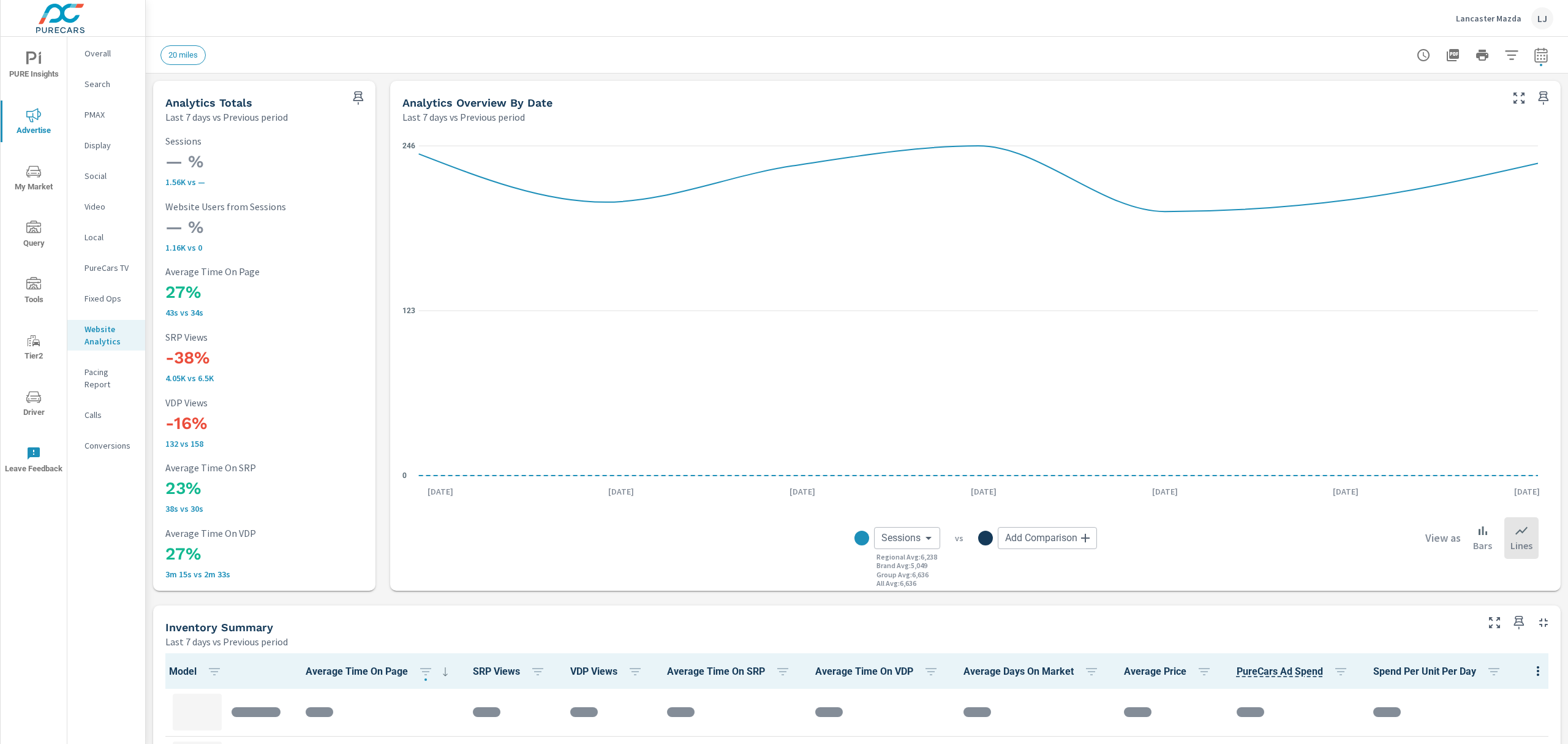
click at [351, 96] on icon "button" at bounding box center [358, 98] width 15 height 15
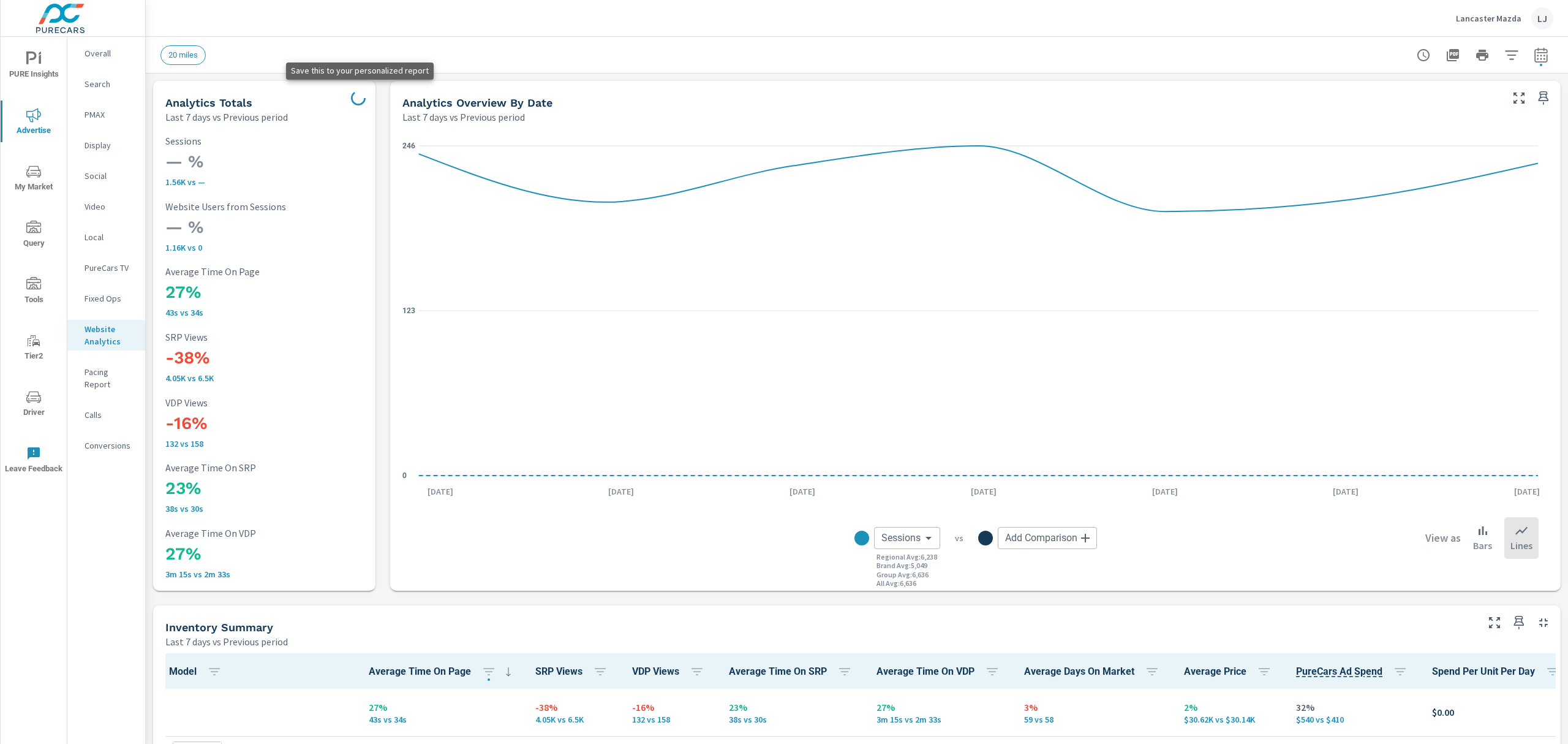
scroll to position [1, 0]
click at [31, 77] on span "PURE Insights" at bounding box center [33, 66] width 59 height 30
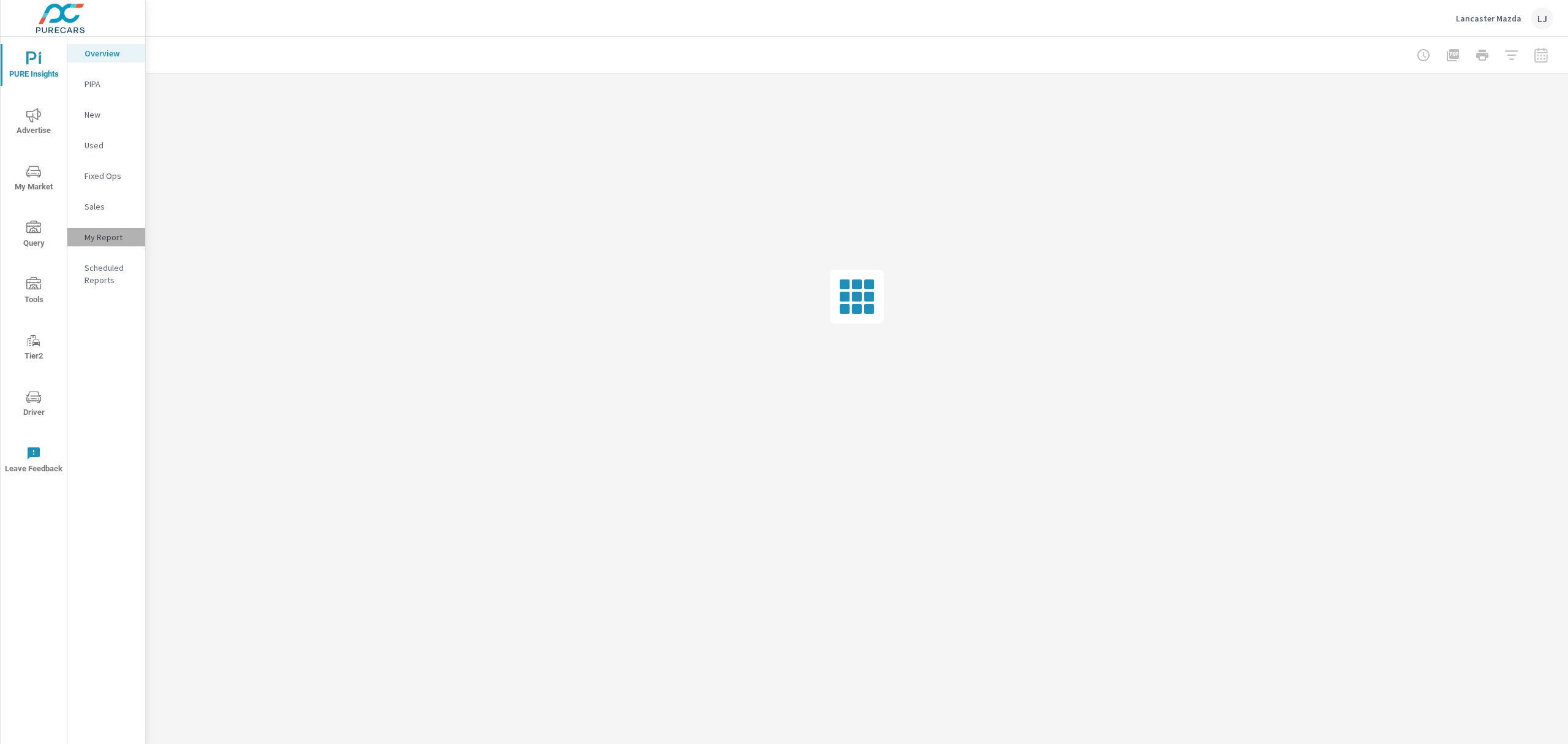
click at [120, 239] on p "My Report" at bounding box center [110, 237] width 51 height 13
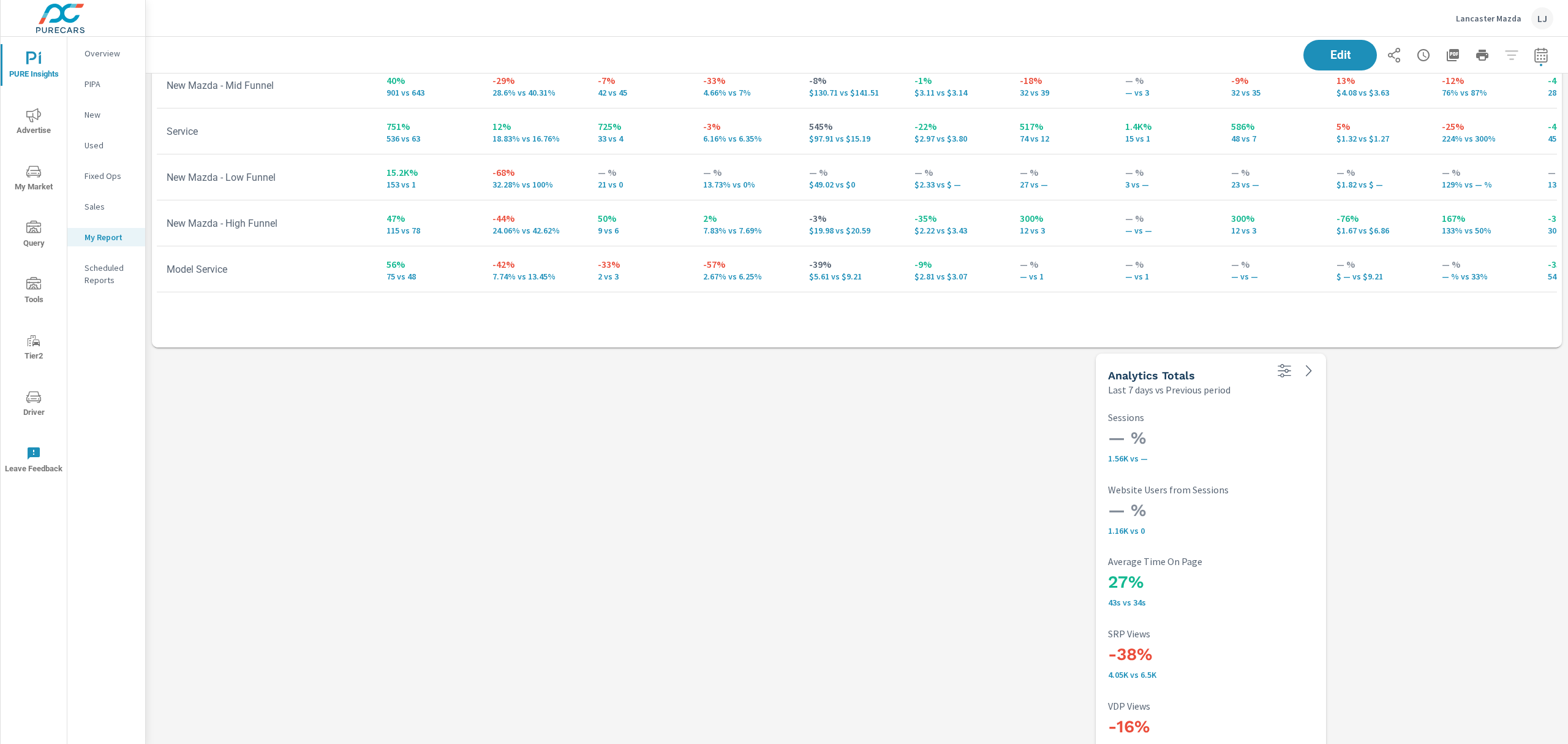
scroll to position [736, 0]
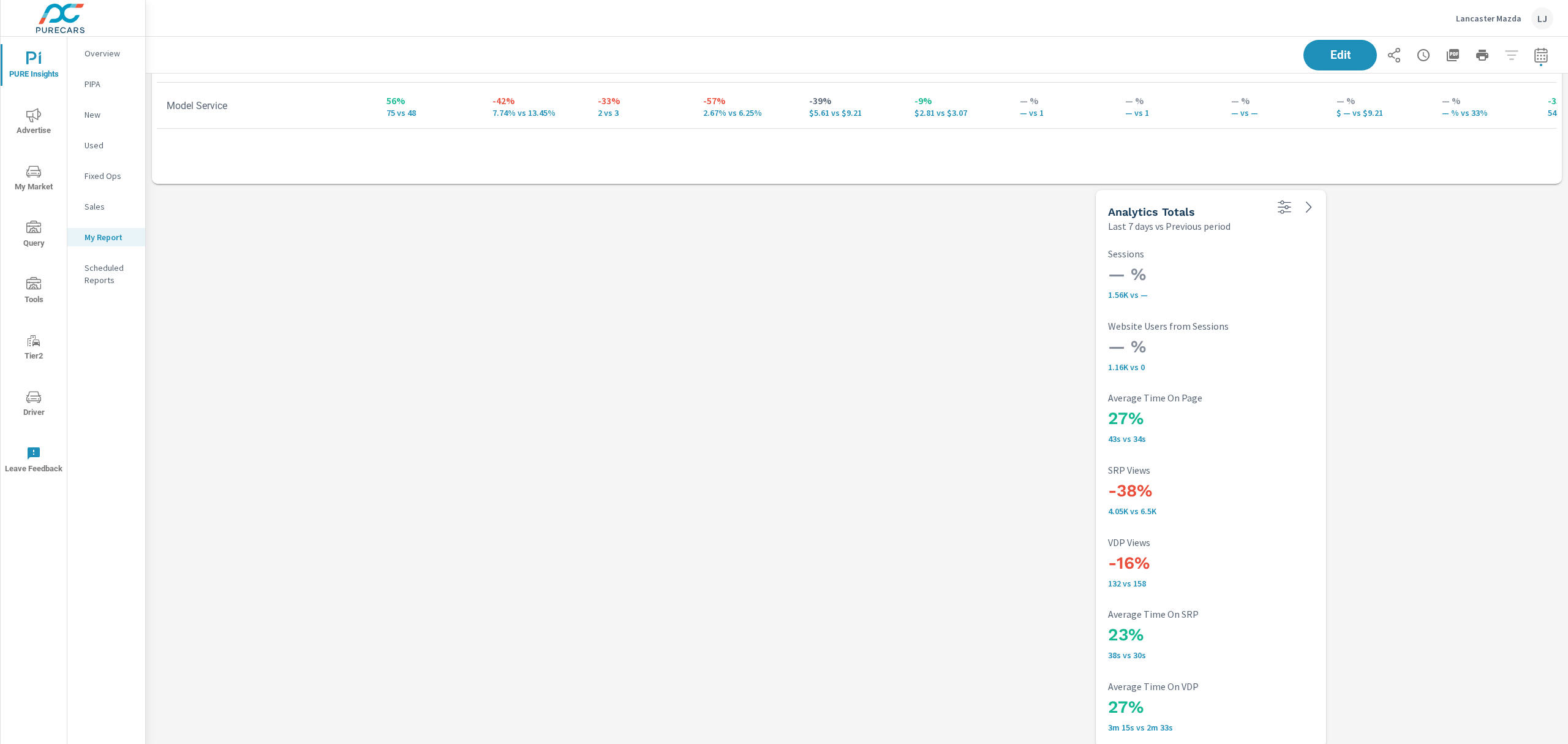
drag, startPoint x: 1177, startPoint y: 216, endPoint x: 1186, endPoint y: 55, distance: 161.3
click at [1324, 65] on button "Edit" at bounding box center [1340, 55] width 76 height 32
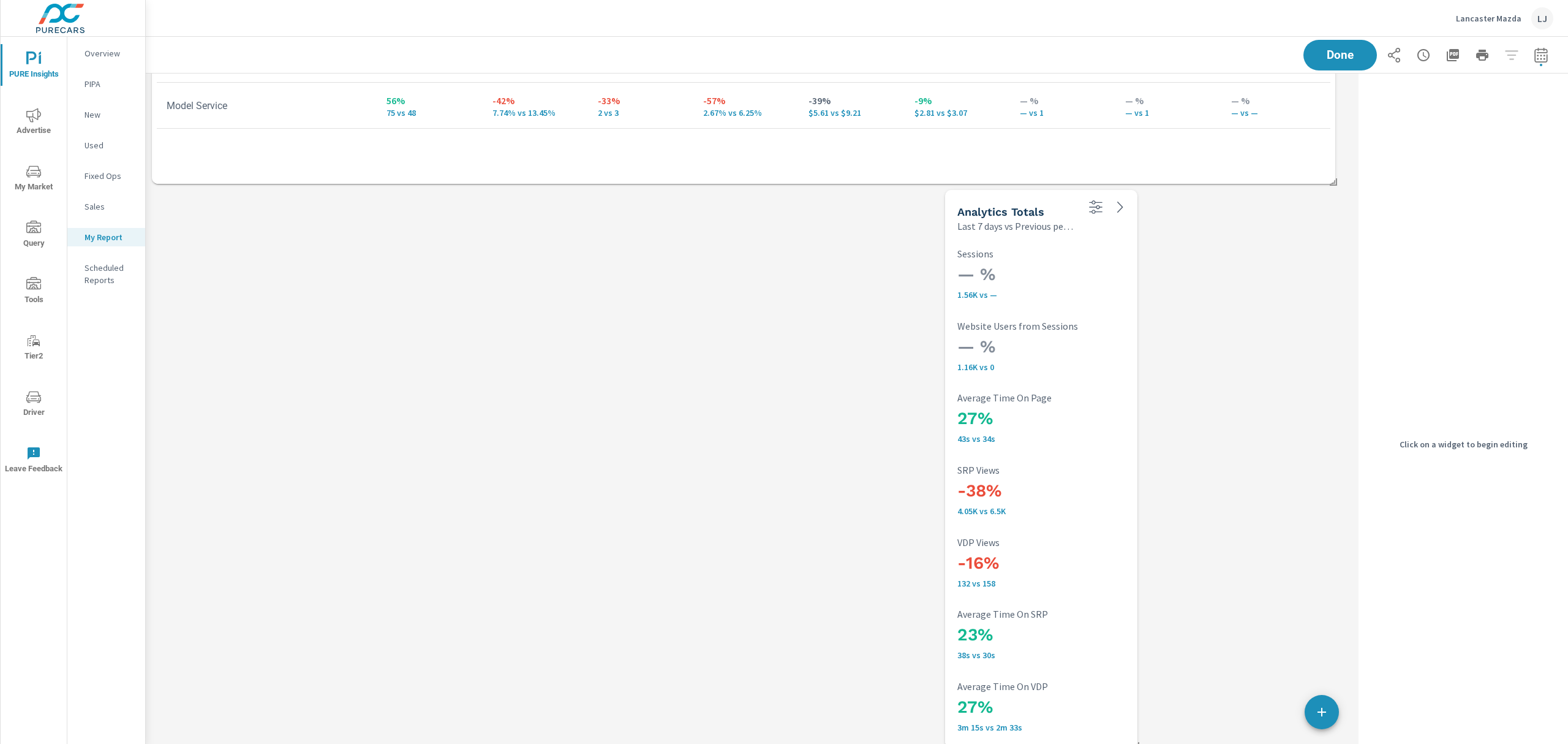
scroll to position [3274, 1221]
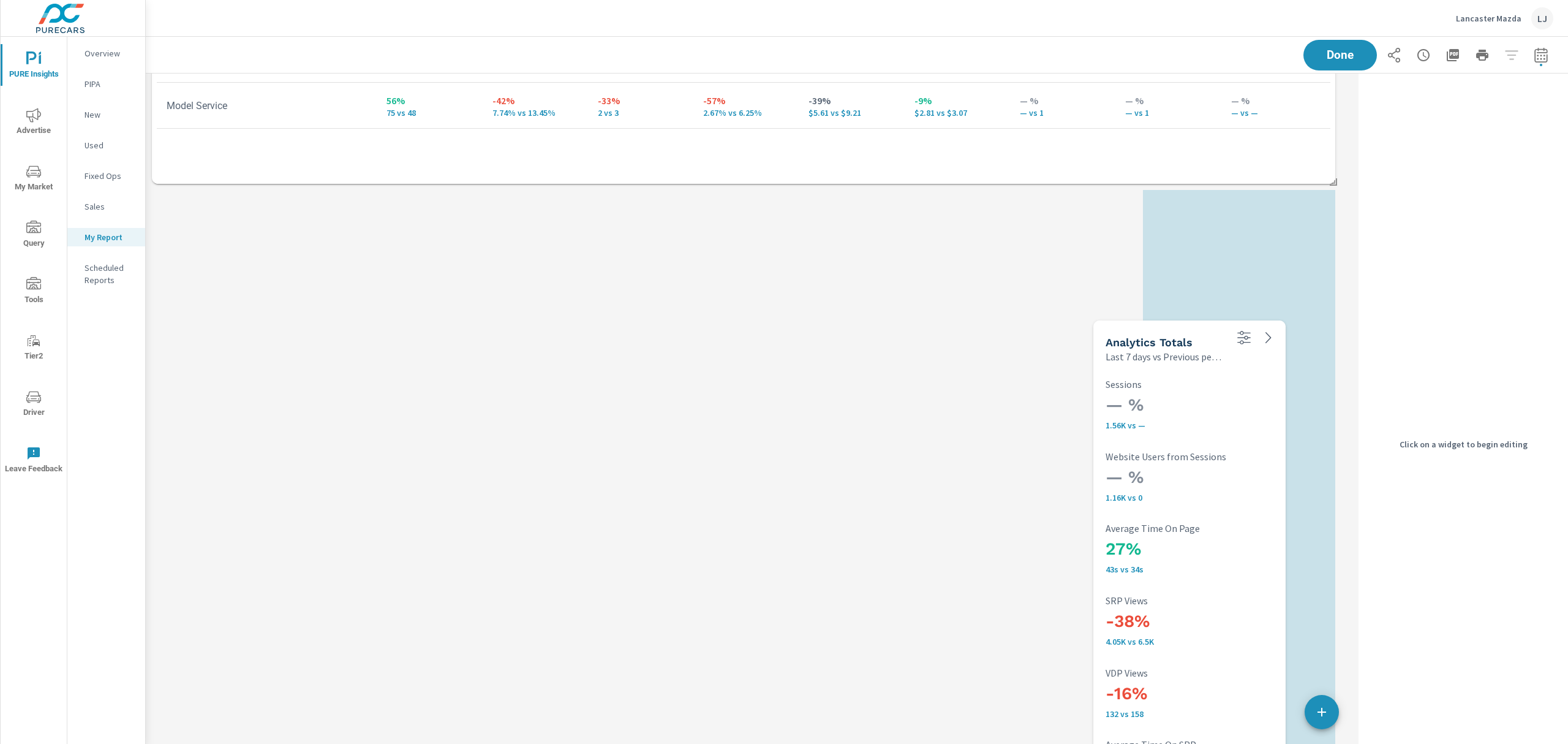
drag, startPoint x: 1036, startPoint y: 216, endPoint x: 1156, endPoint y: 315, distance: 155.6
click at [1156, 336] on h5 "Analytics Totals" at bounding box center [1149, 342] width 87 height 13
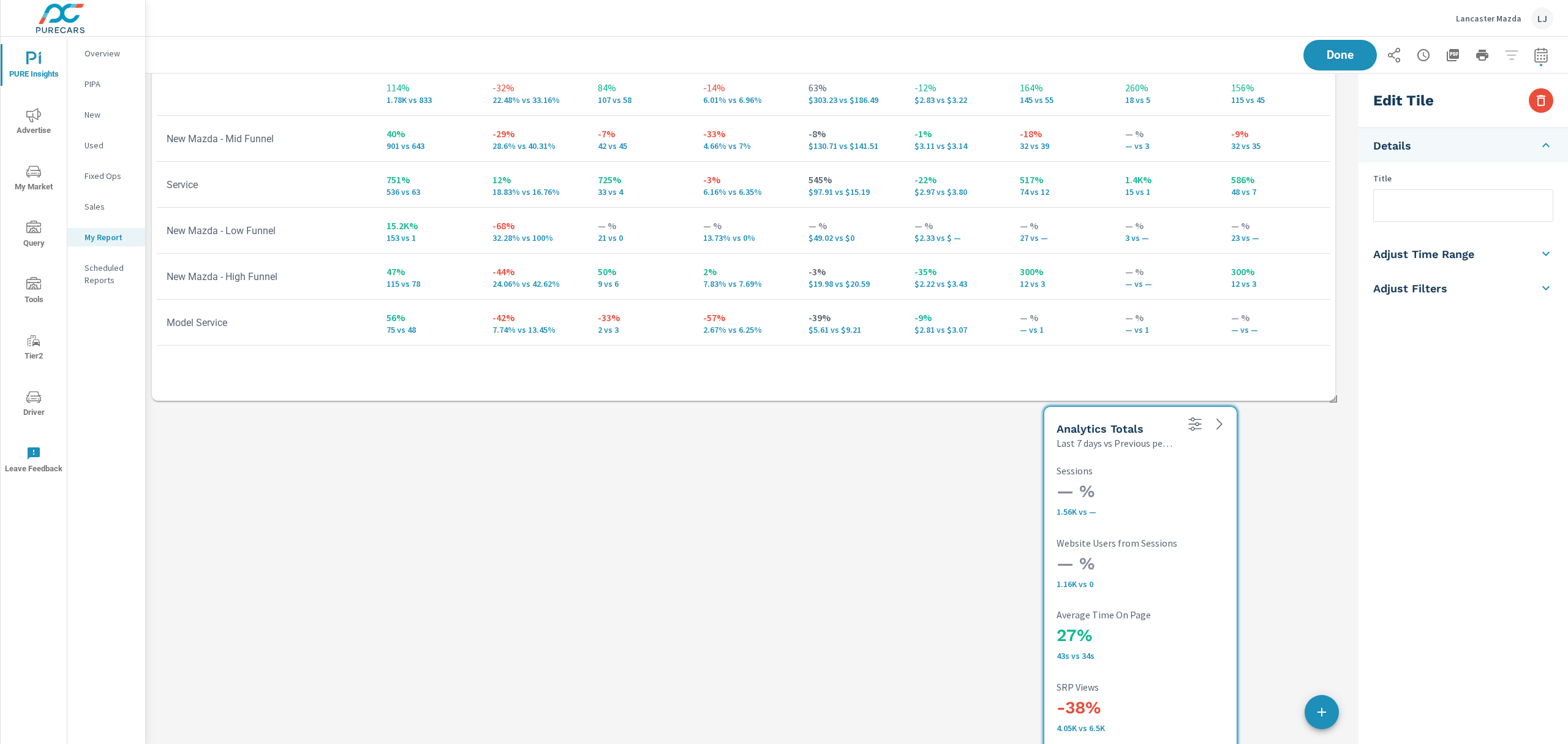
scroll to position [491, 0]
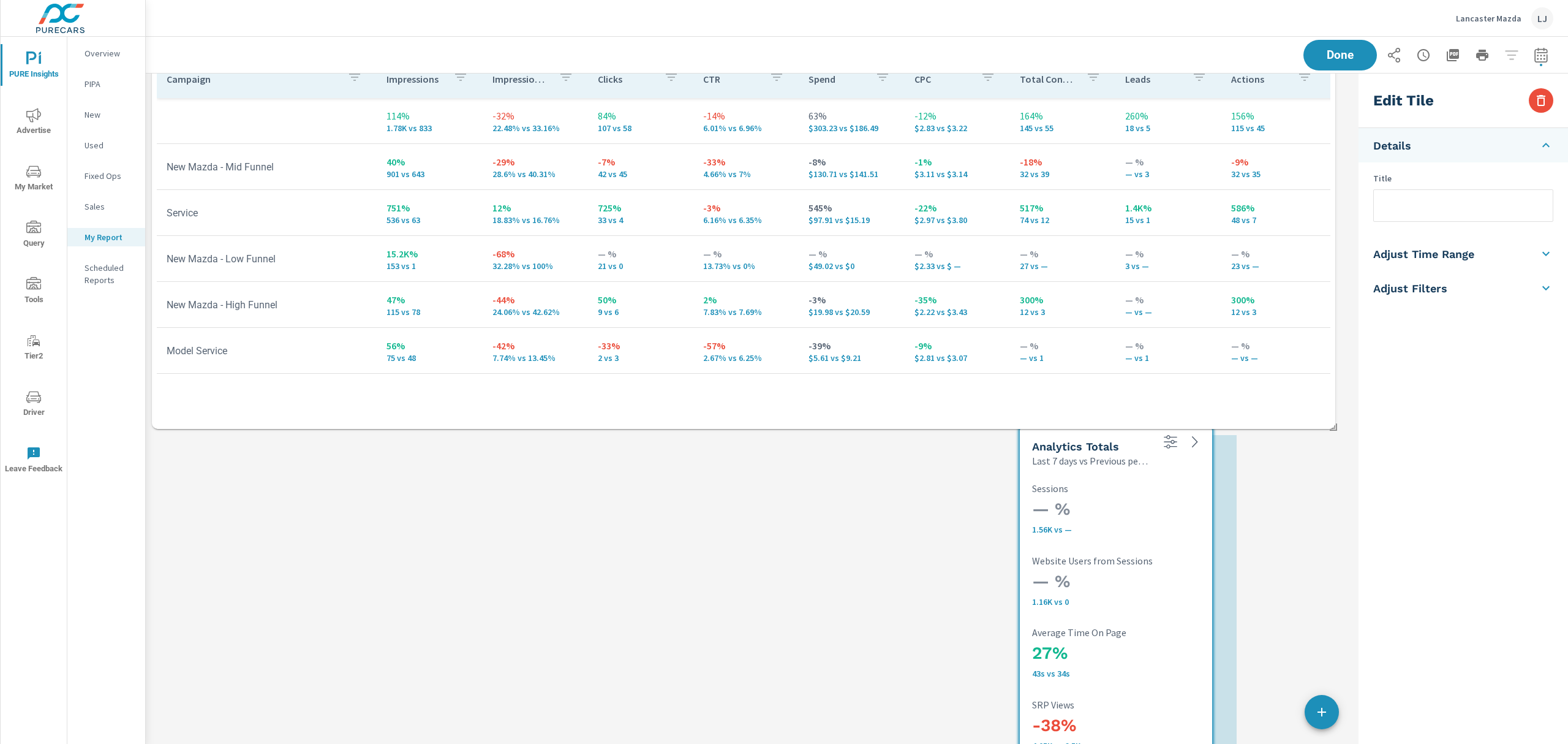
drag, startPoint x: 1085, startPoint y: 454, endPoint x: 1060, endPoint y: 444, distance: 26.9
click at [1060, 444] on h5 "Analytics Totals" at bounding box center [1076, 447] width 87 height 13
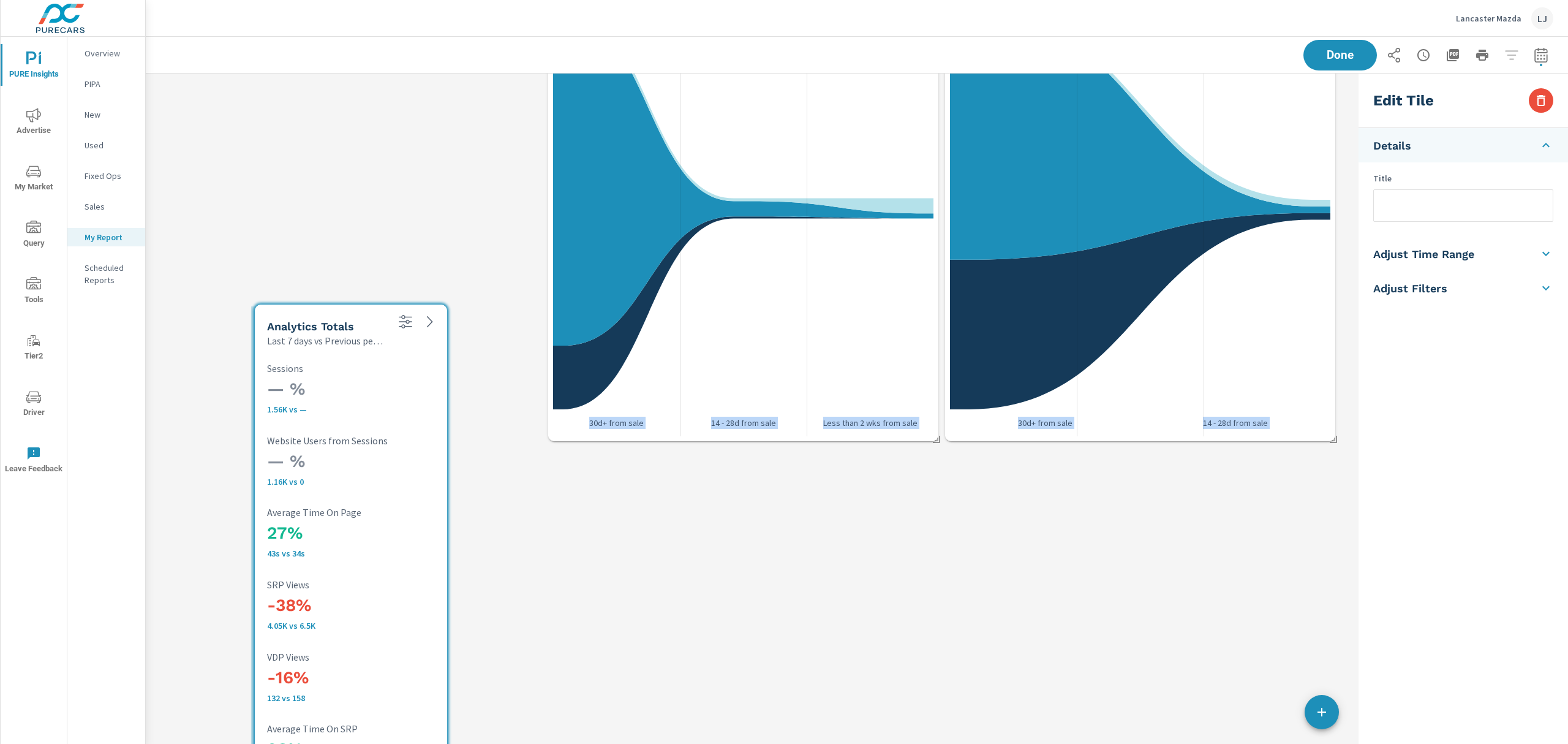
scroll to position [2155, 0]
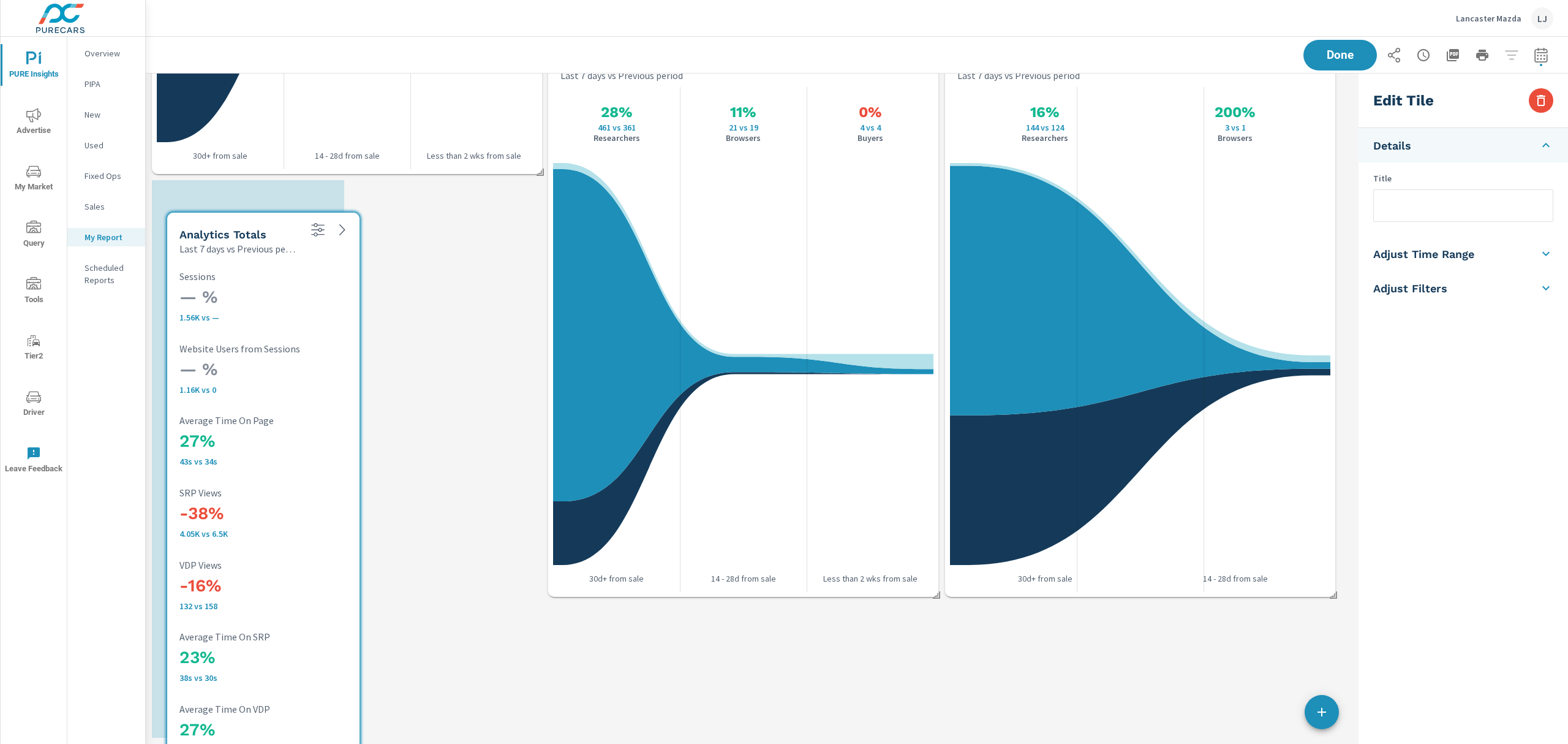
drag, startPoint x: 1101, startPoint y: 118, endPoint x: 222, endPoint y: 216, distance: 884.4
click at [223, 218] on div "Analytics Totals Last 7 days vs Previous period" at bounding box center [235, 235] width 136 height 43
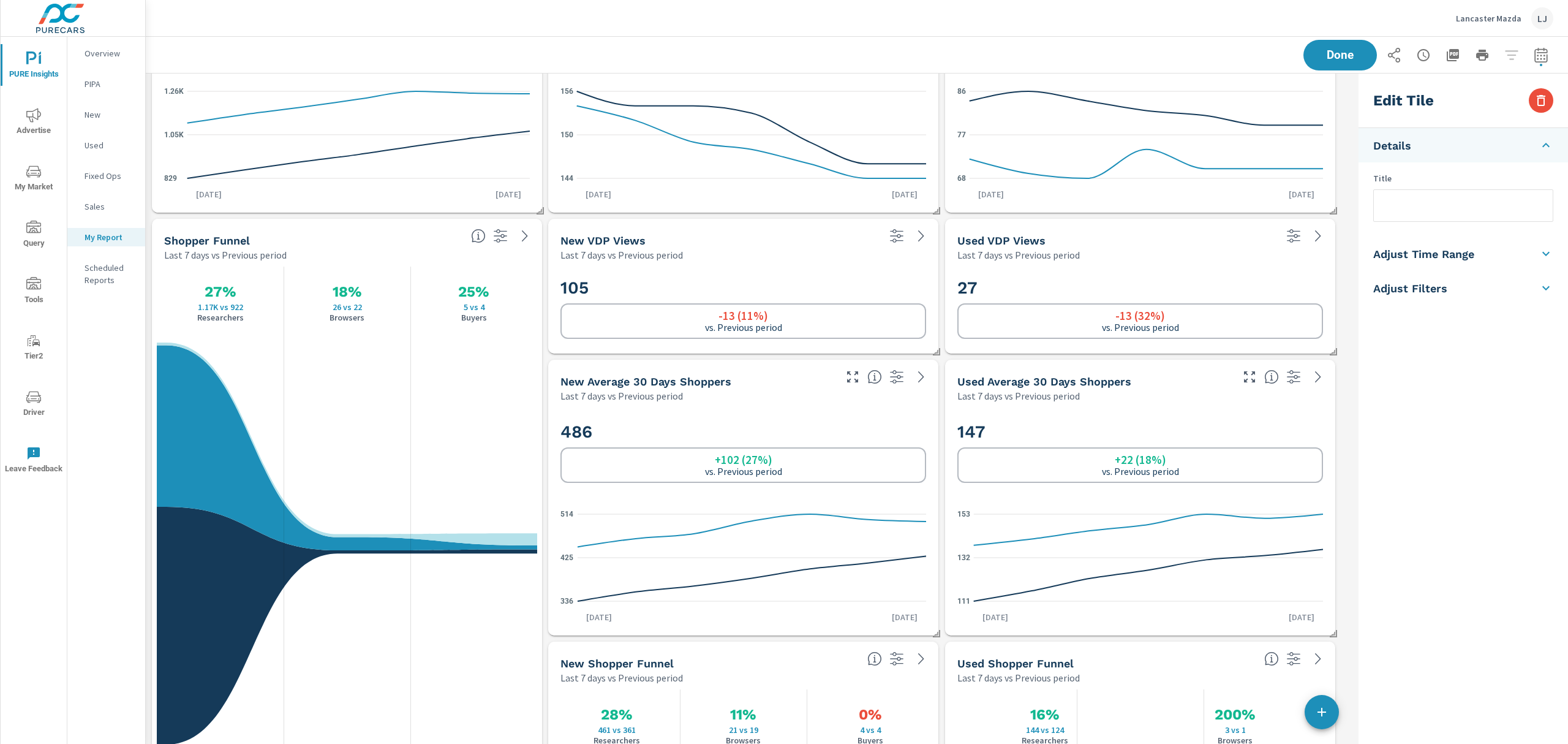
scroll to position [2852, 1221]
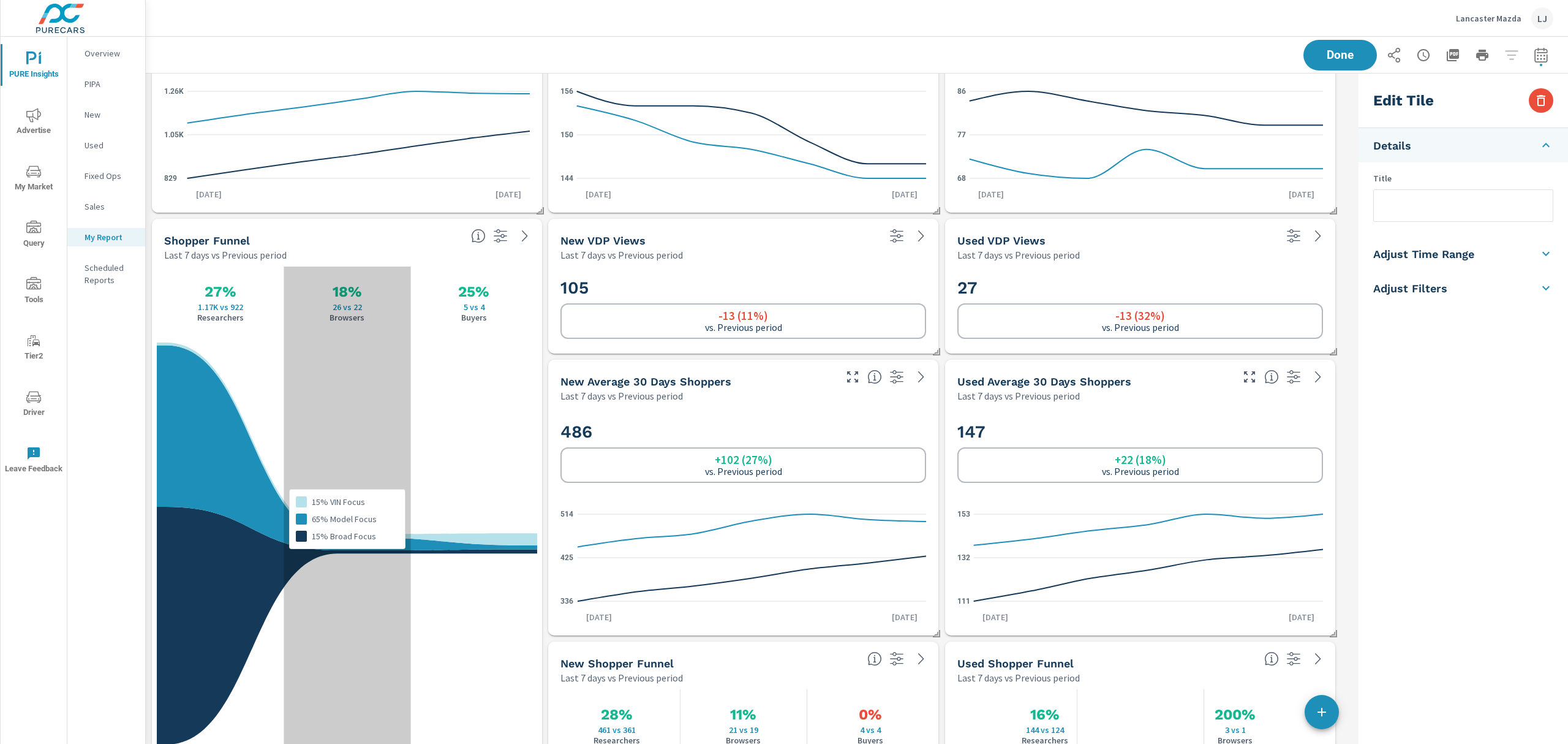
click at [345, 269] on div "15% VIN Focus 65% Model Focus 15% Broad Focus" at bounding box center [347, 519] width 127 height 505
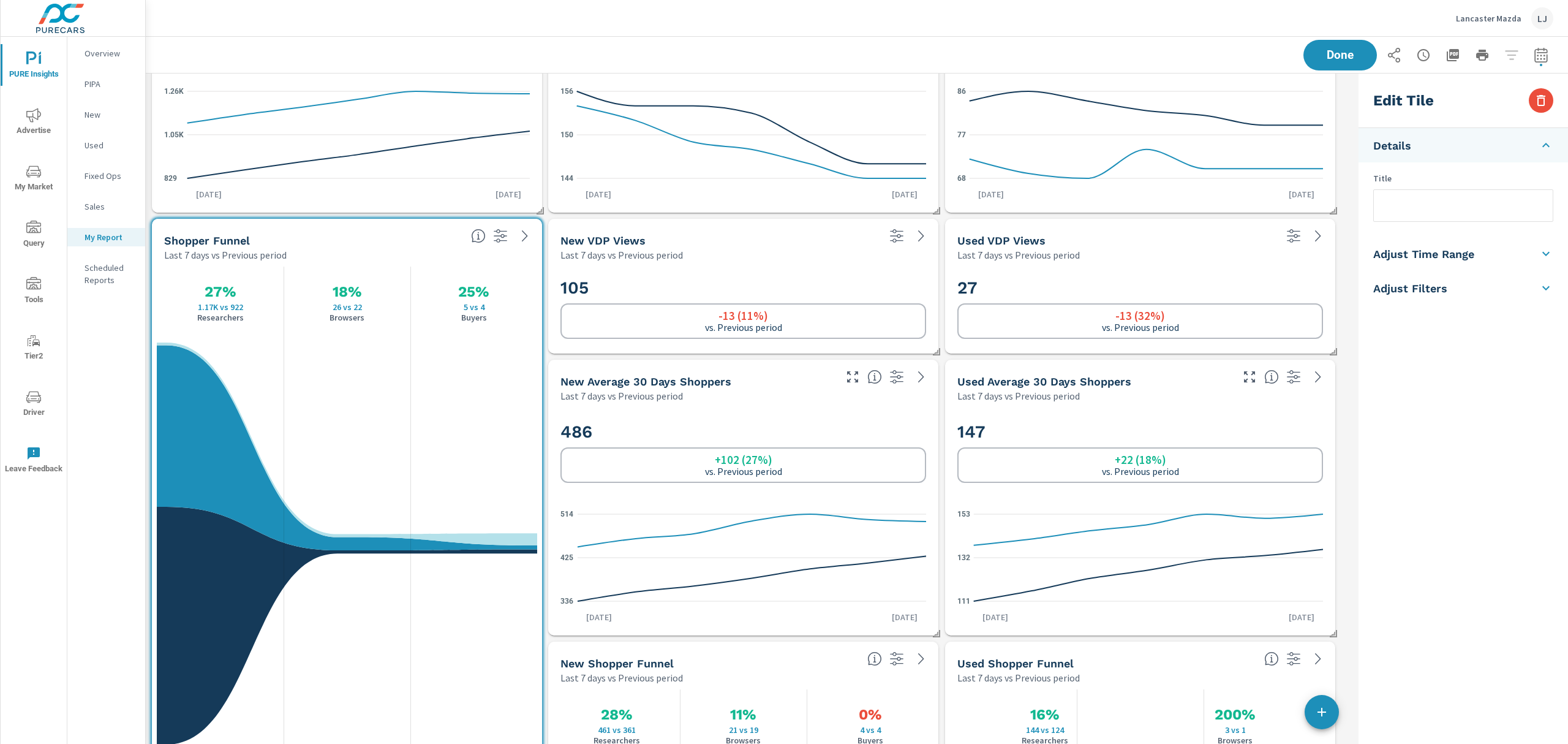
click at [376, 235] on div "Shopper Funnel" at bounding box center [312, 241] width 297 height 14
click at [1544, 96] on icon "button" at bounding box center [1541, 101] width 8 height 11
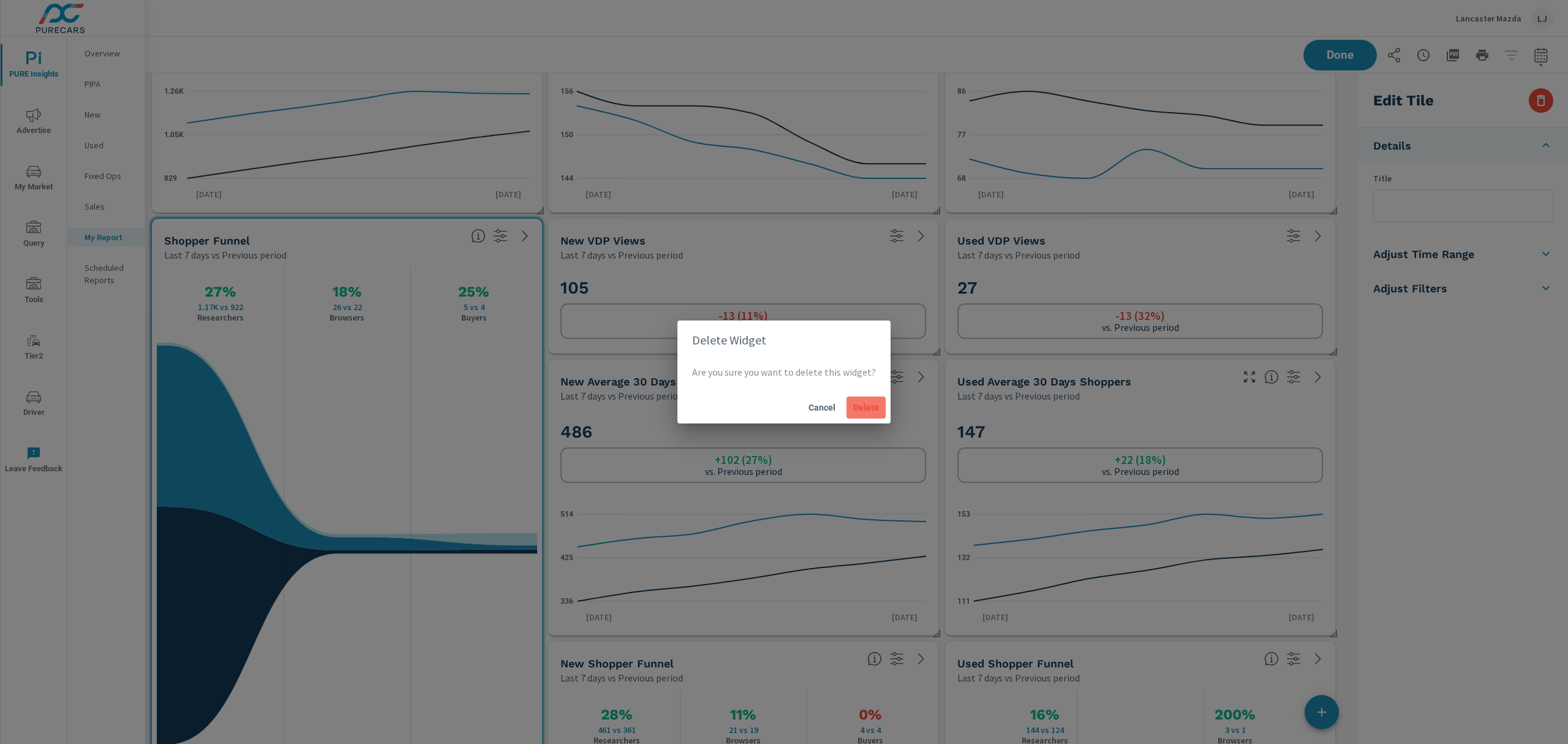
click at [853, 407] on span "Delete" at bounding box center [866, 408] width 29 height 11
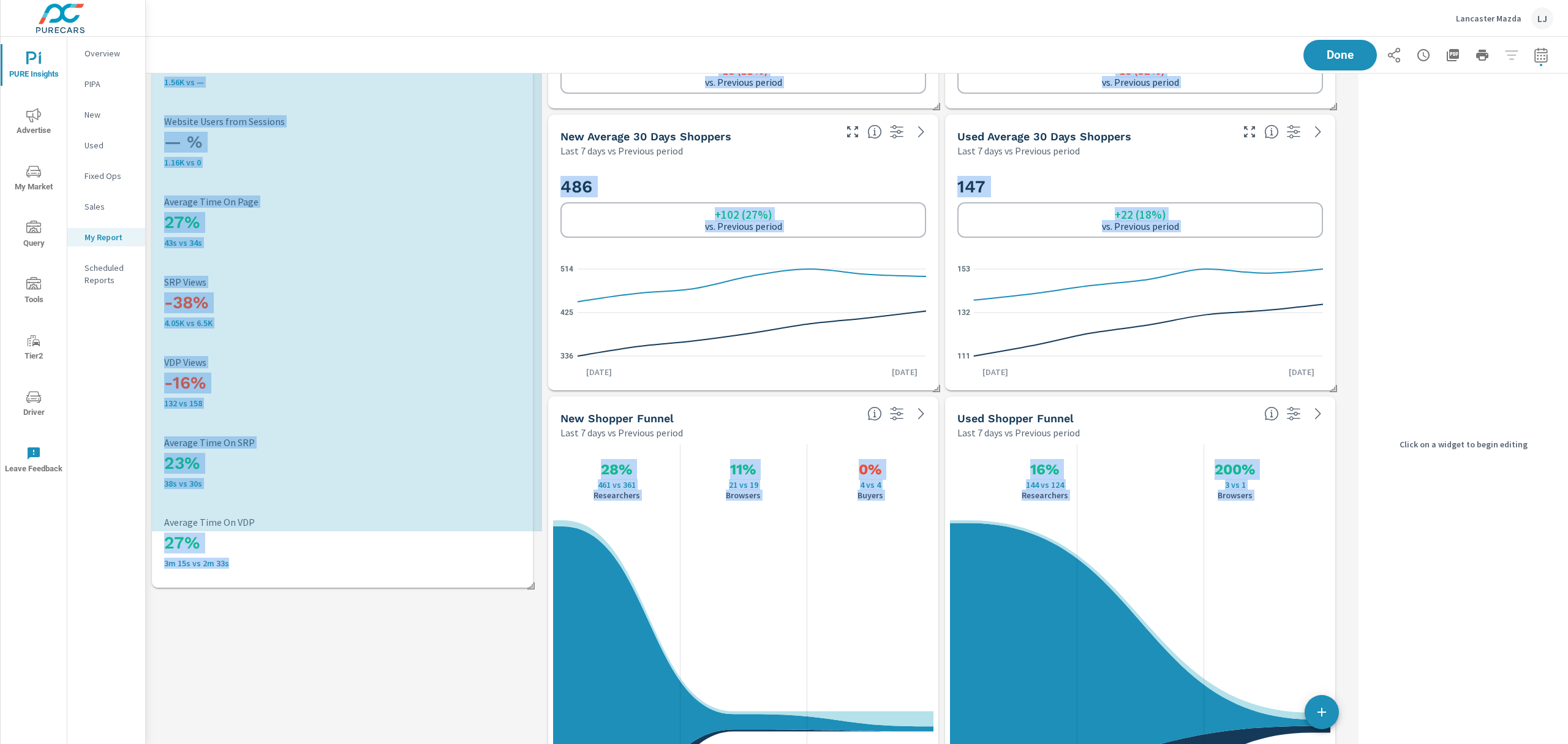
drag, startPoint x: 344, startPoint y: 532, endPoint x: 516, endPoint y: 583, distance: 179.4
click at [516, 583] on div "Analytics Totals Last 7 days vs Previous period — % 1.56K vs — Sessions — % 1.1…" at bounding box center [342, 281] width 381 height 614
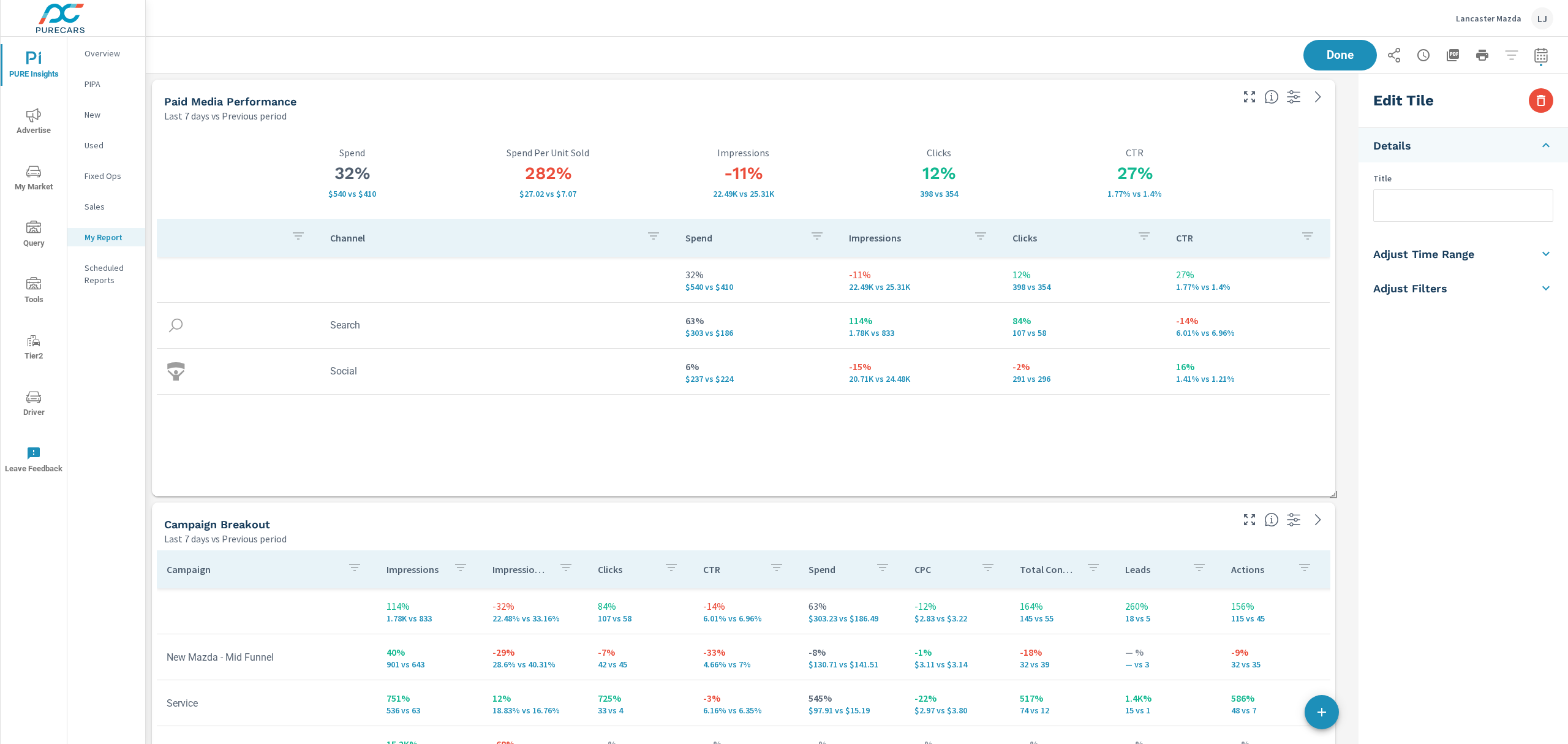
click at [1424, 424] on div "Edit Tile Details Title Adjust Time Range Fixed Dates Date Period Last 30 Days …" at bounding box center [1463, 444] width 209 height 742
click at [1339, 53] on span "Done" at bounding box center [1341, 54] width 50 height 12
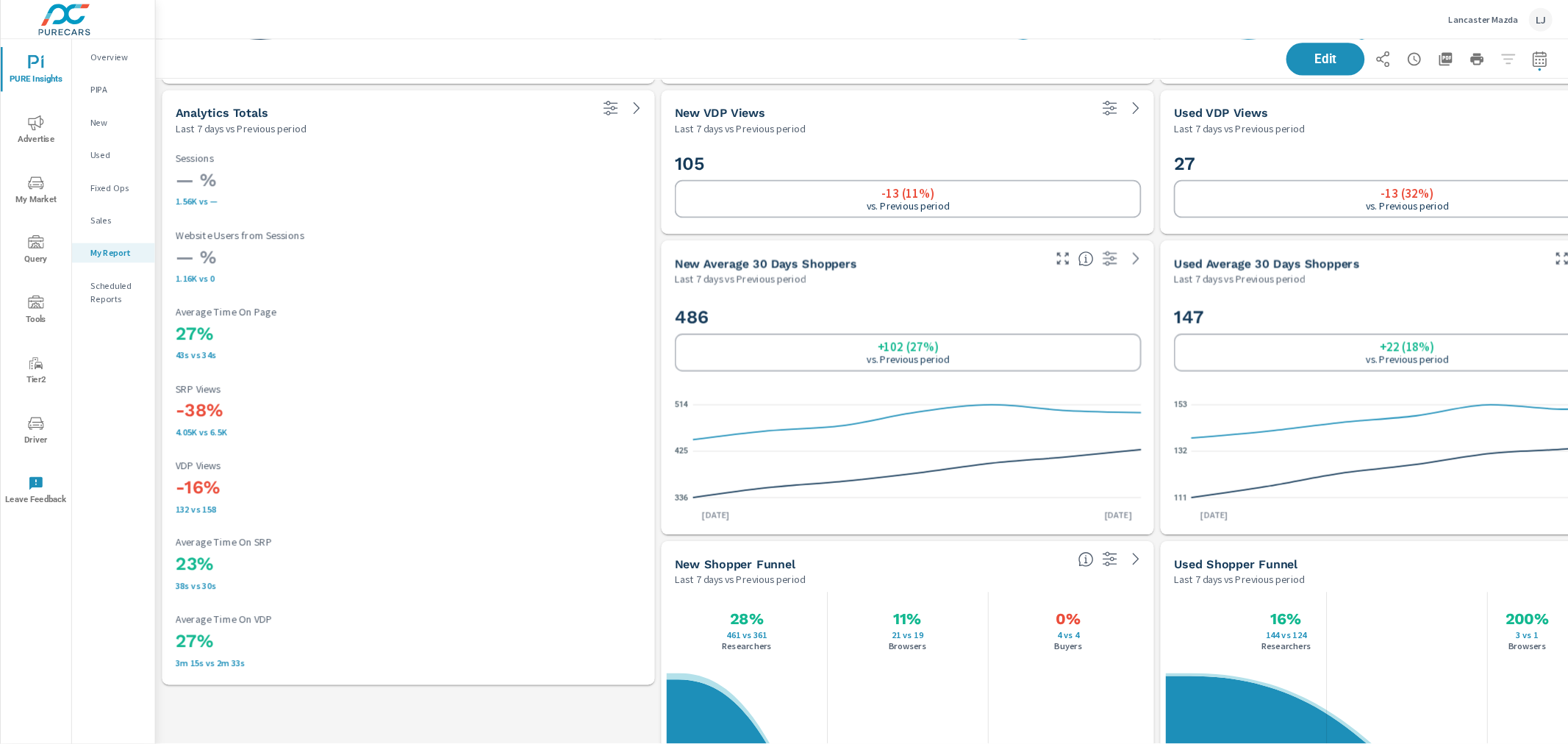
scroll to position [3250, 1607]
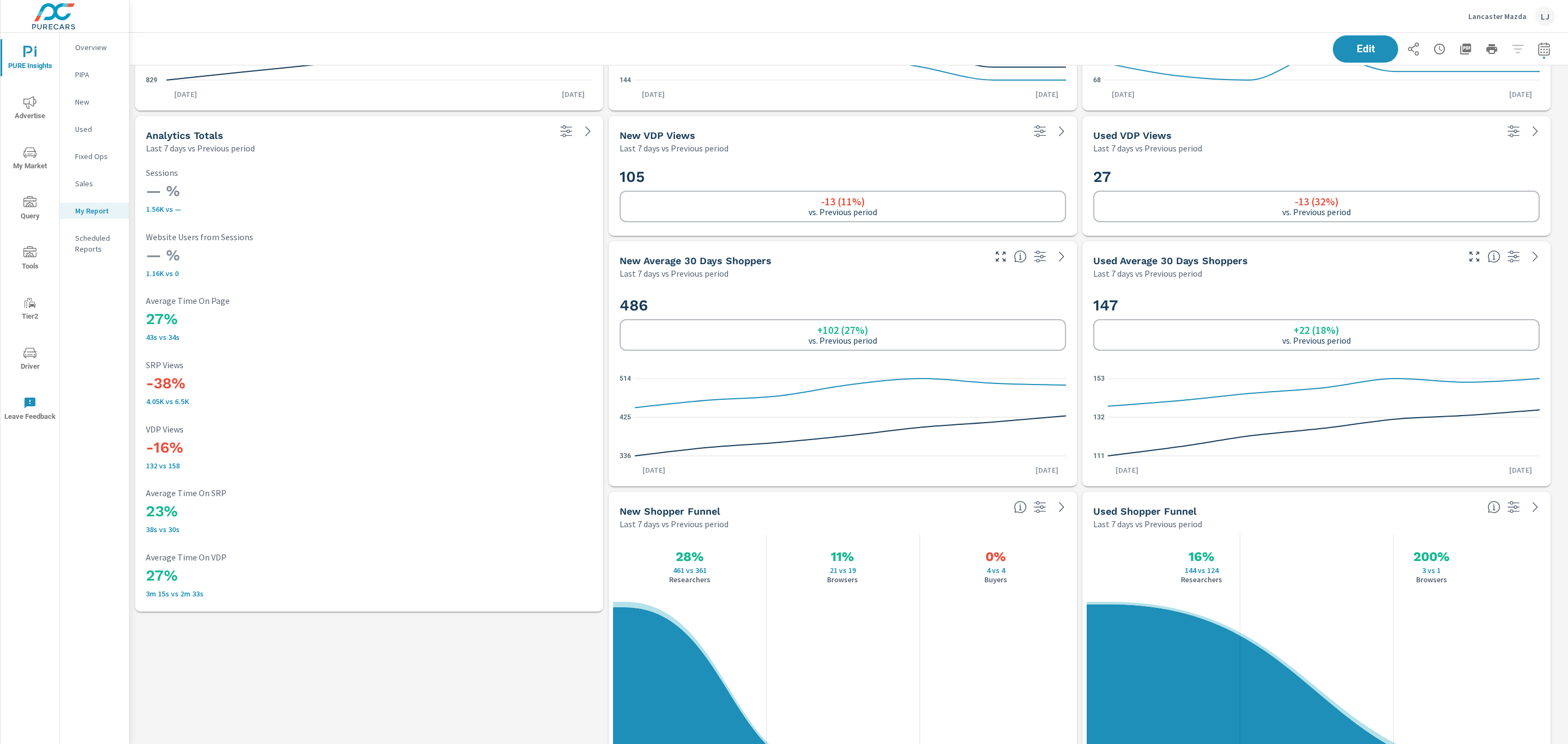
drag, startPoint x: 1297, startPoint y: 4, endPoint x: 499, endPoint y: 666, distance: 1036.8
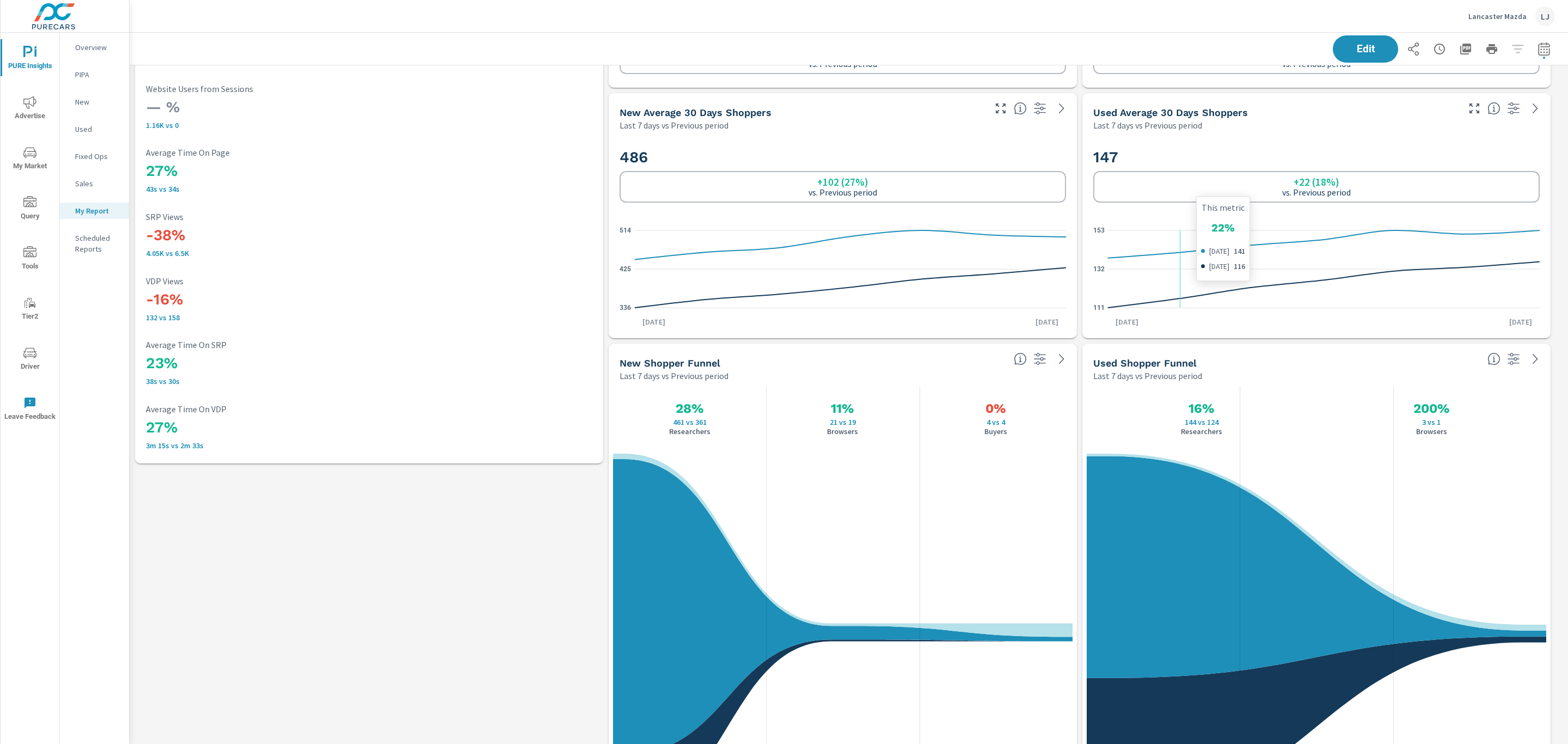
scroll to position [1621, 0]
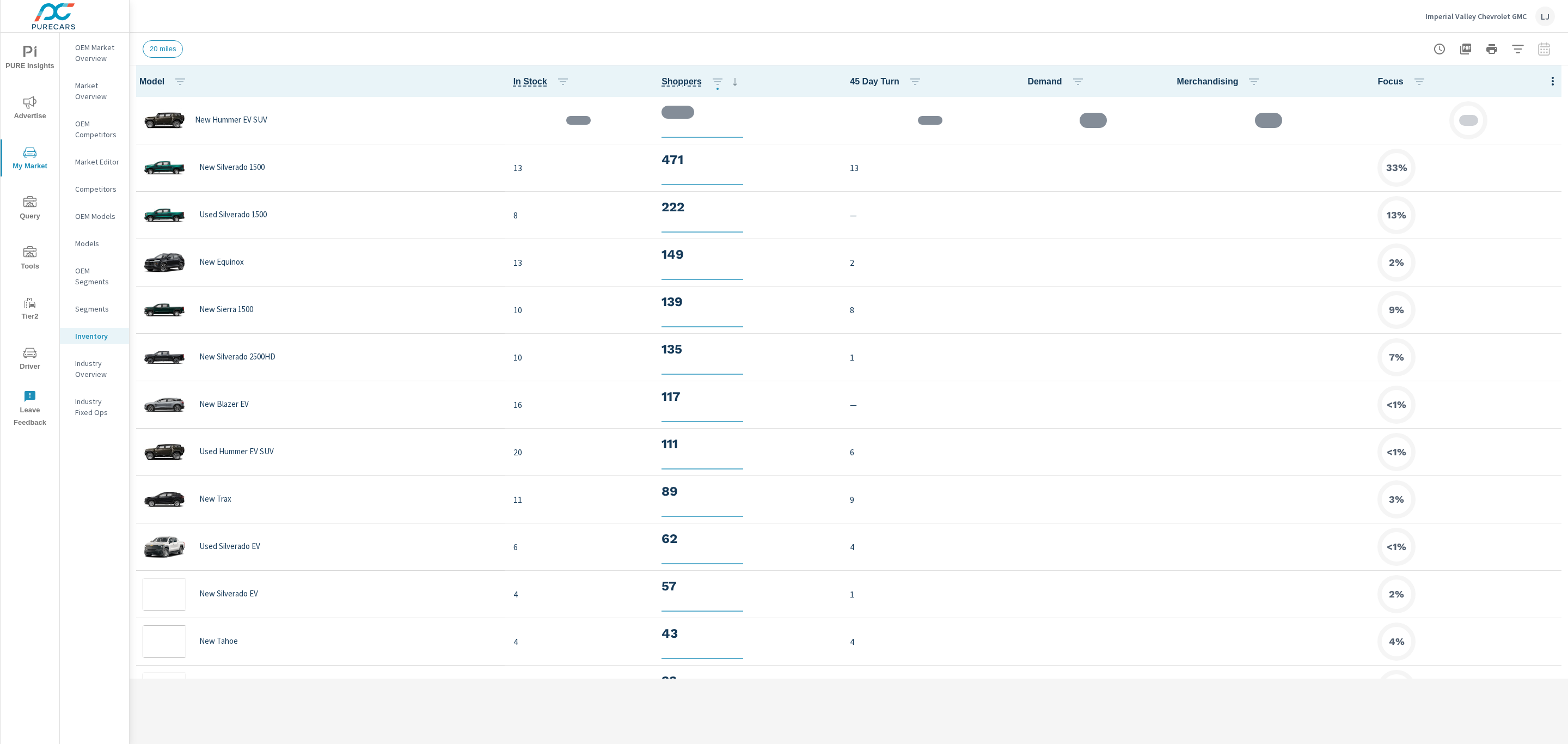
click at [1492, 22] on div "Imperial Valley Chevrolet GMC LJ" at bounding box center [1489, 17] width 130 height 20
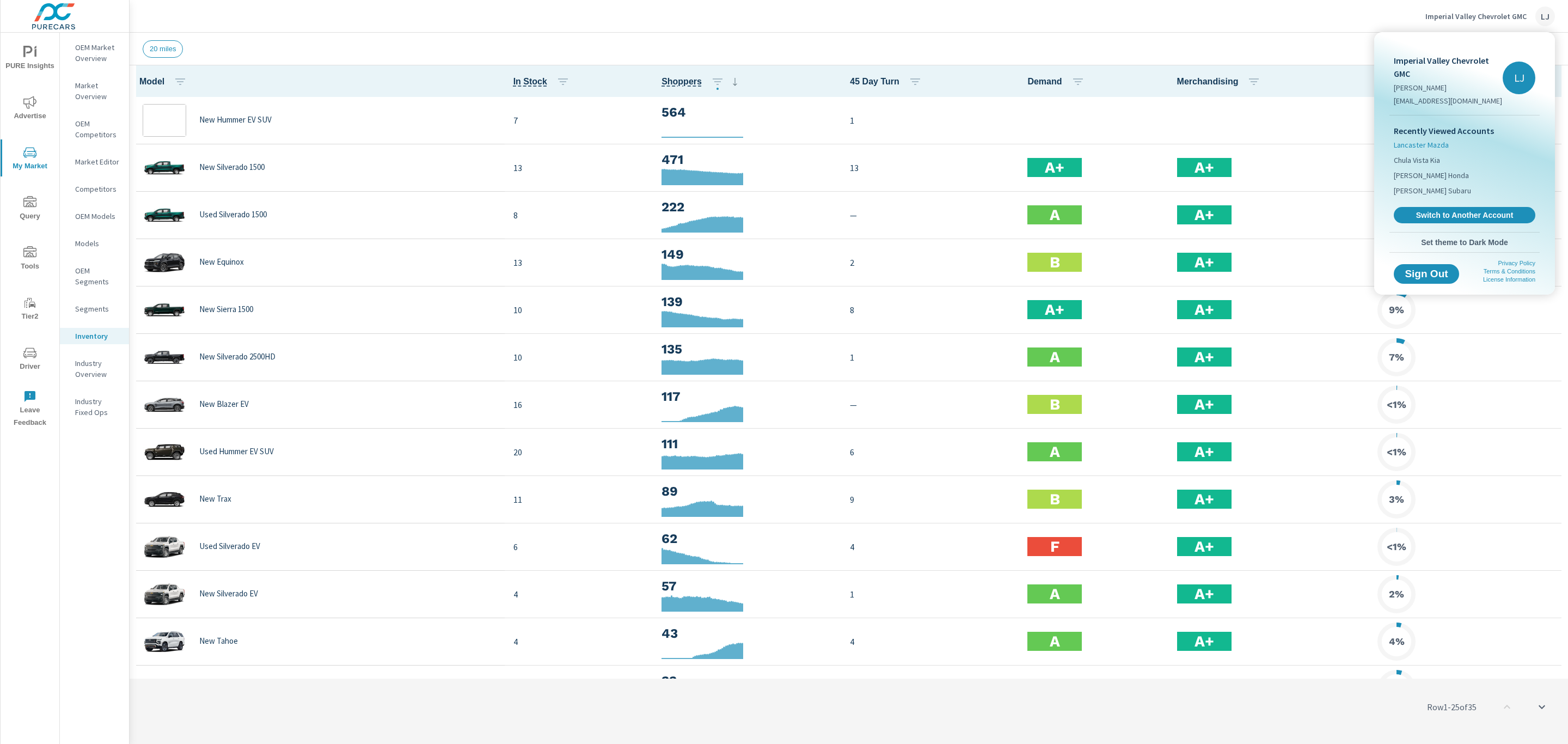
click at [1403, 142] on span "Lancaster Mazda" at bounding box center [1420, 145] width 55 height 11
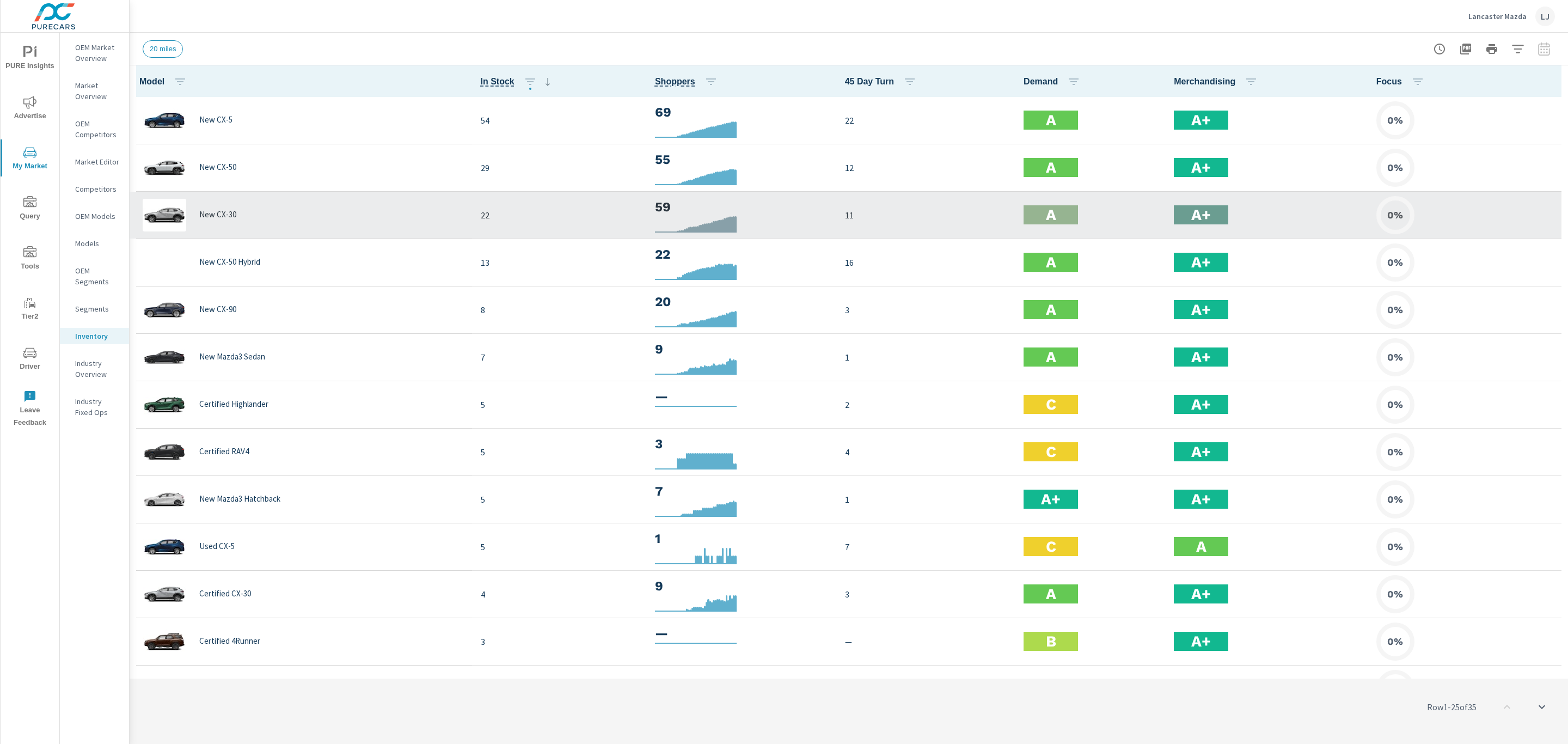
scroll to position [1, 0]
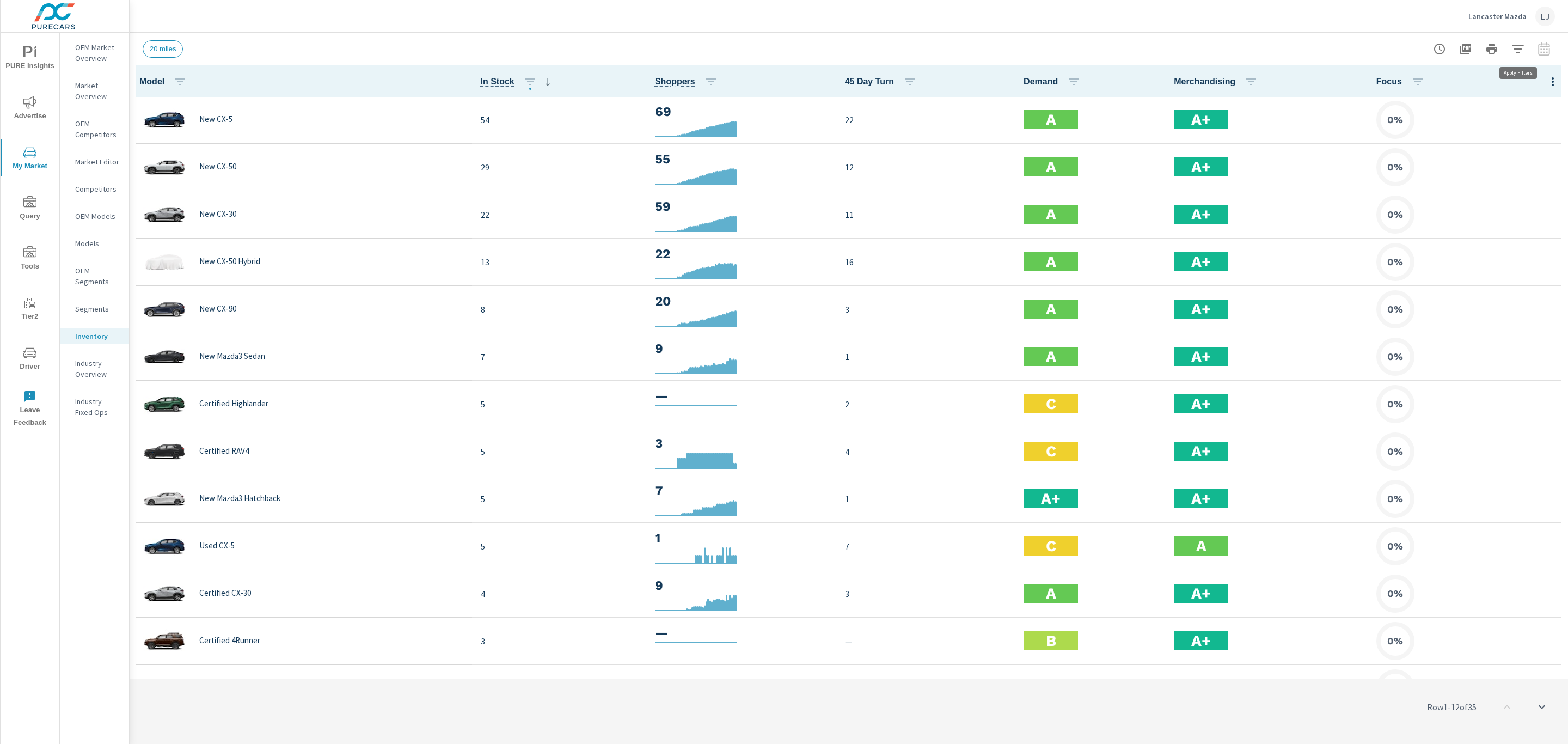
click at [1514, 56] on button "button" at bounding box center [1517, 48] width 22 height 22
click at [1337, 48] on div at bounding box center [784, 372] width 1568 height 744
click at [1546, 81] on icon "button" at bounding box center [1552, 81] width 13 height 13
click at [1498, 146] on span "Audience" at bounding box center [1517, 146] width 69 height 11
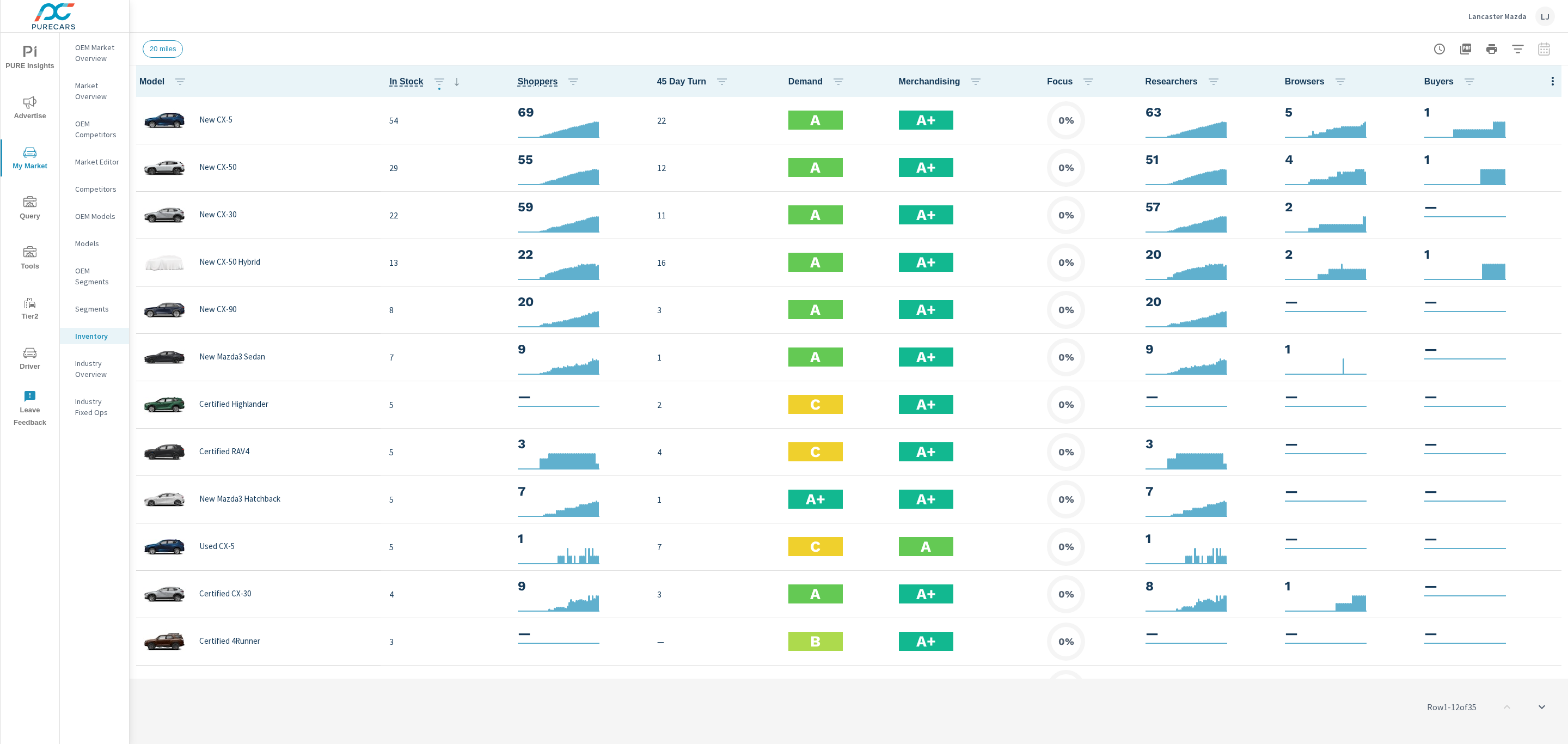
click at [21, 164] on span "My Market" at bounding box center [30, 159] width 52 height 27
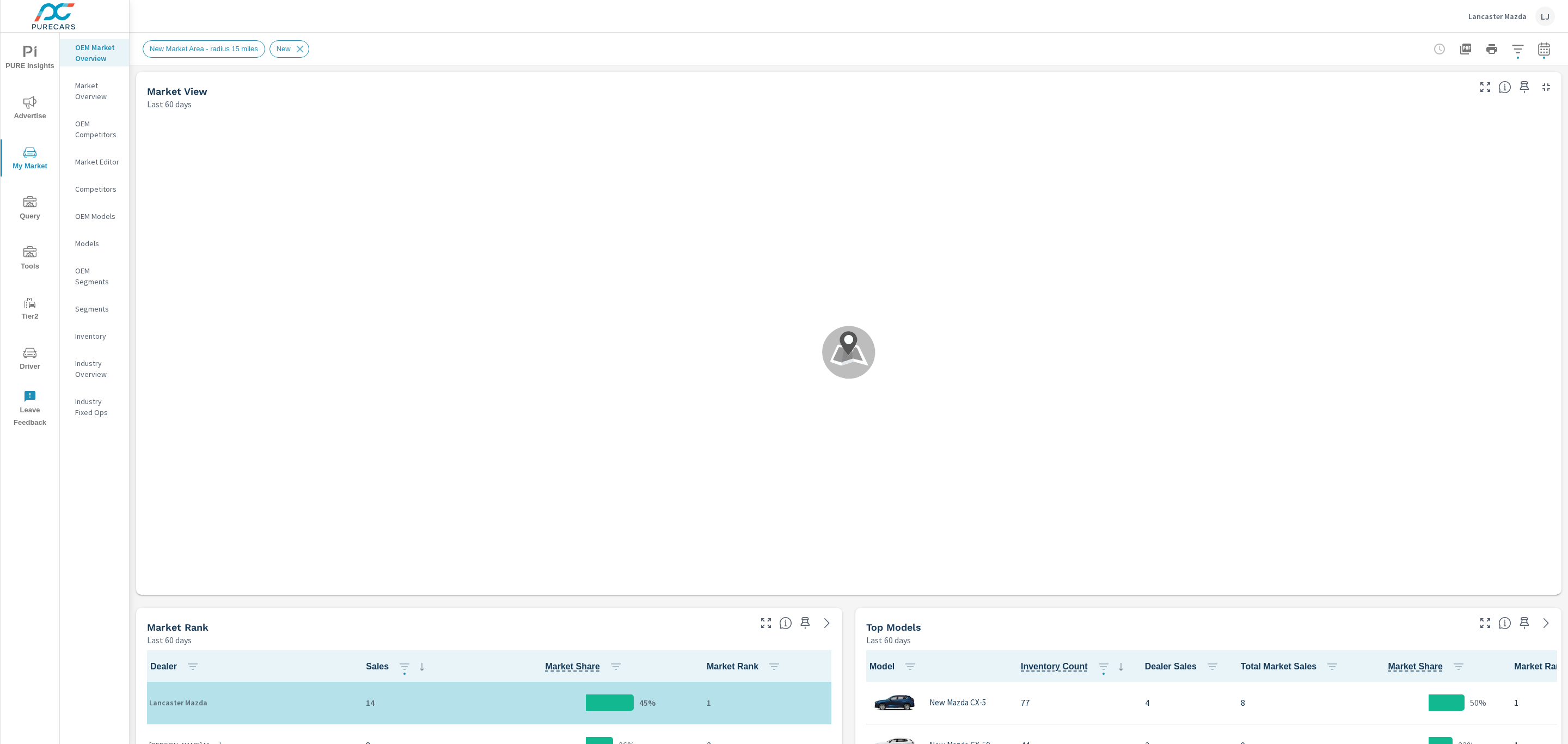
scroll to position [1, 0]
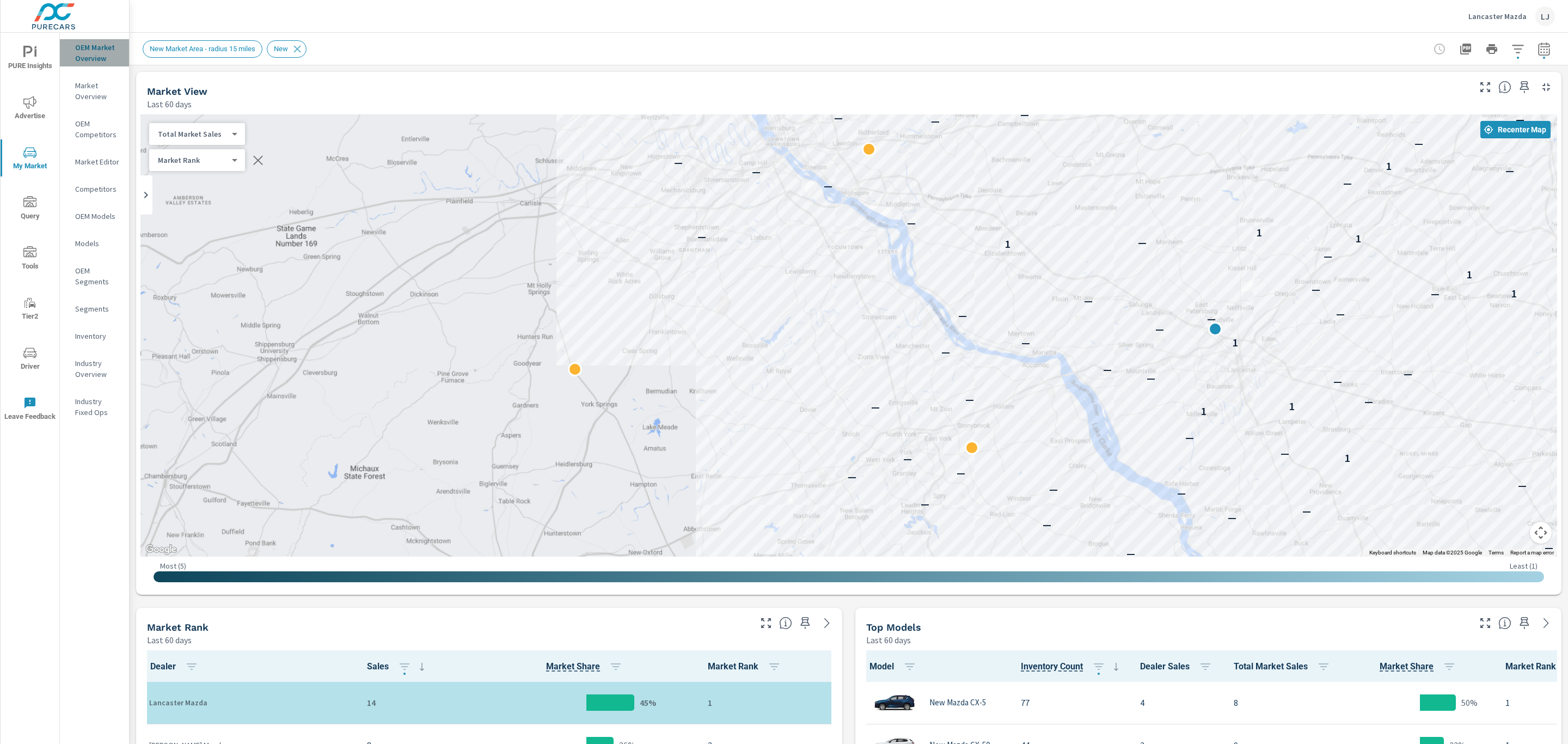
click at [97, 47] on p "OEM Market Overview" at bounding box center [97, 53] width 45 height 22
click at [98, 52] on p "OEM Market Overview" at bounding box center [97, 53] width 45 height 22
click at [1537, 47] on icon "button" at bounding box center [1543, 49] width 13 height 13
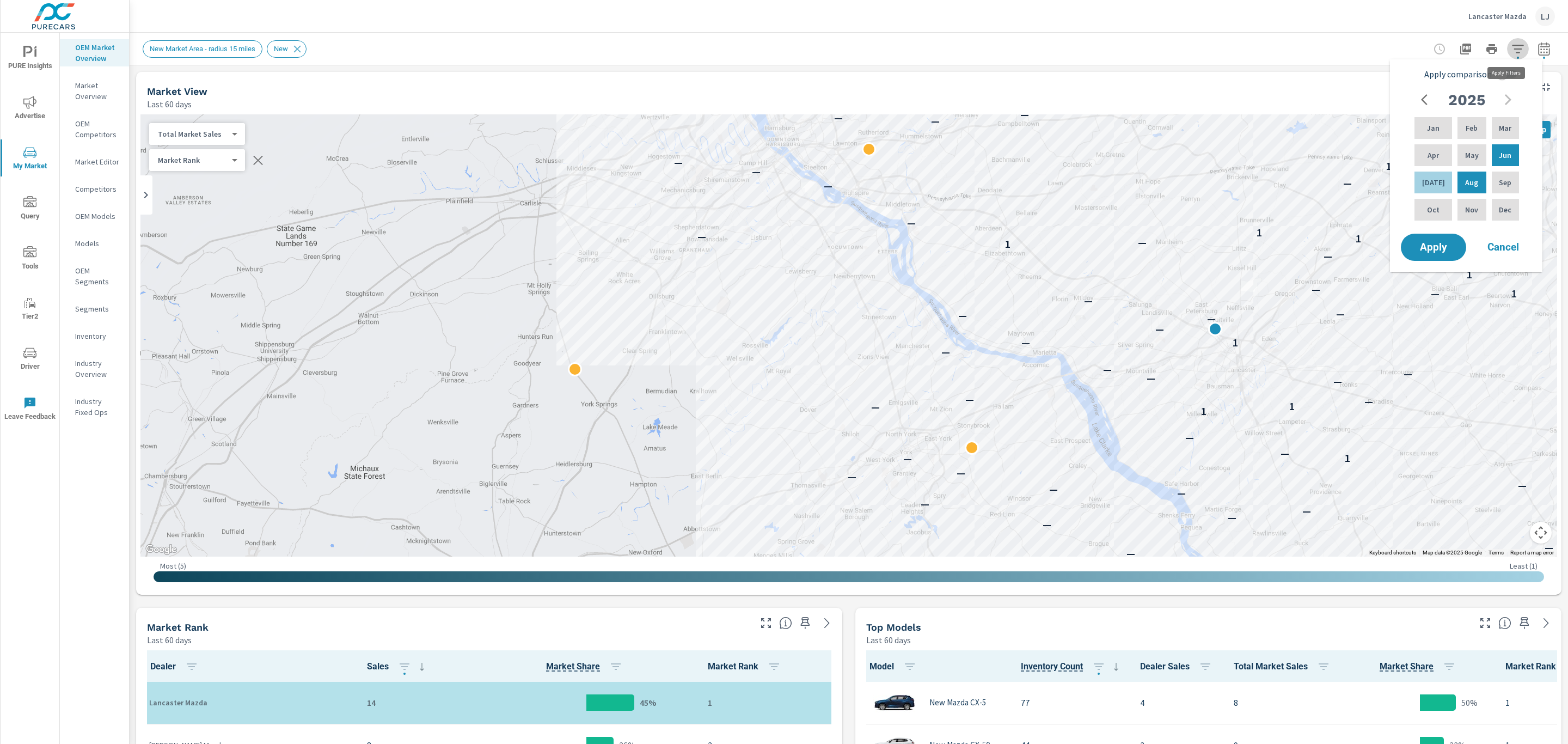
click at [1511, 43] on icon "button" at bounding box center [1517, 49] width 13 height 13
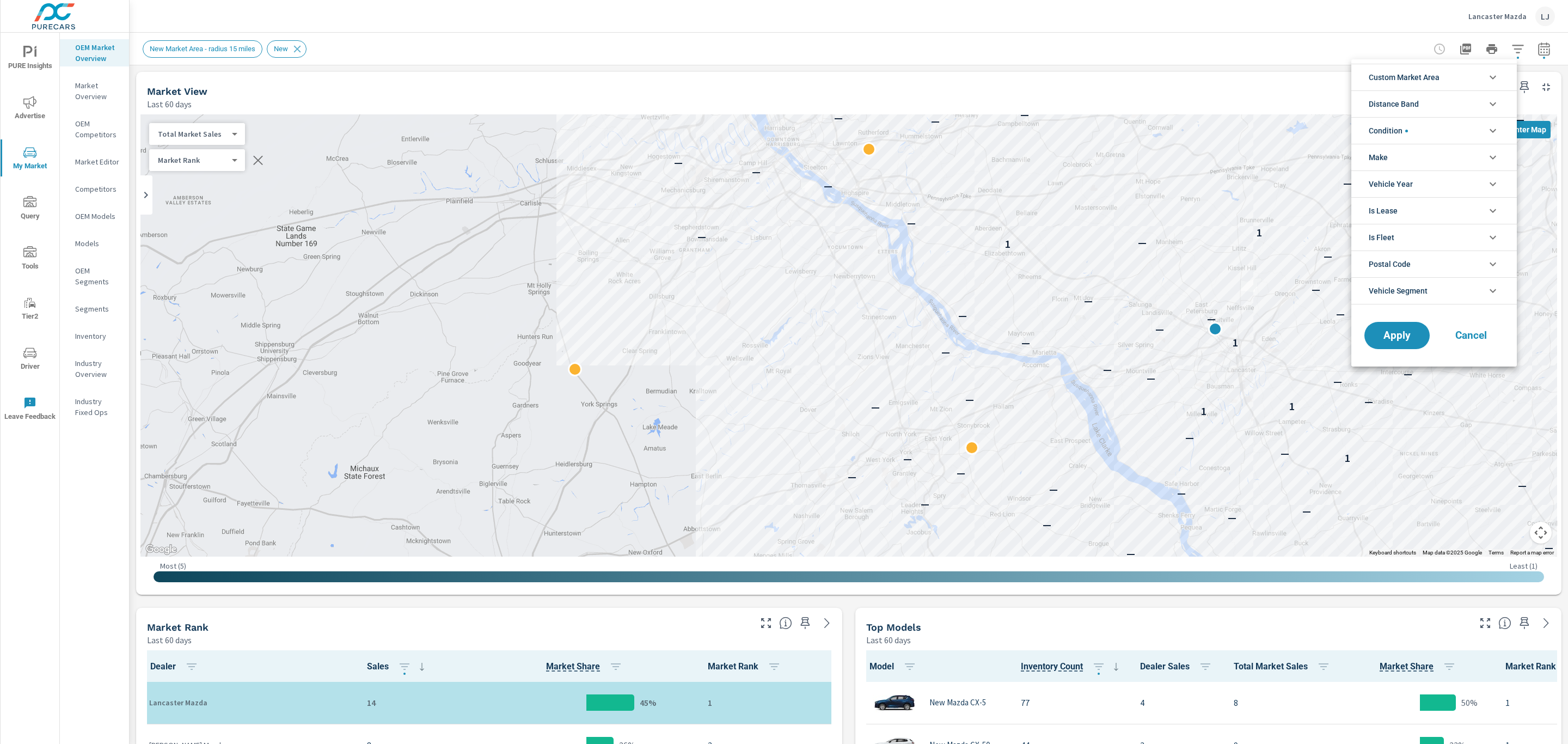
click at [1505, 43] on div at bounding box center [784, 372] width 1568 height 744
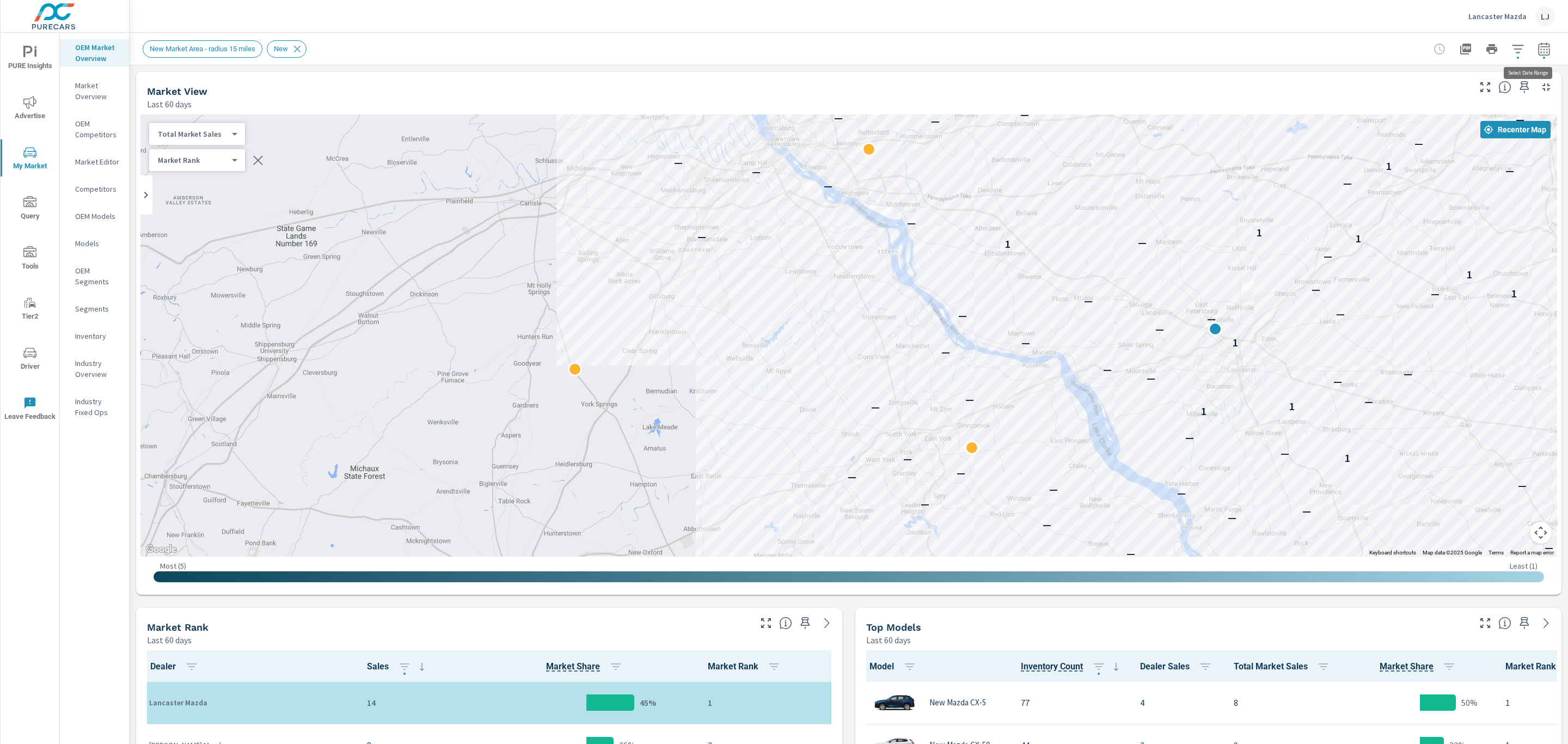
click at [1533, 46] on button "button" at bounding box center [1543, 48] width 22 height 22
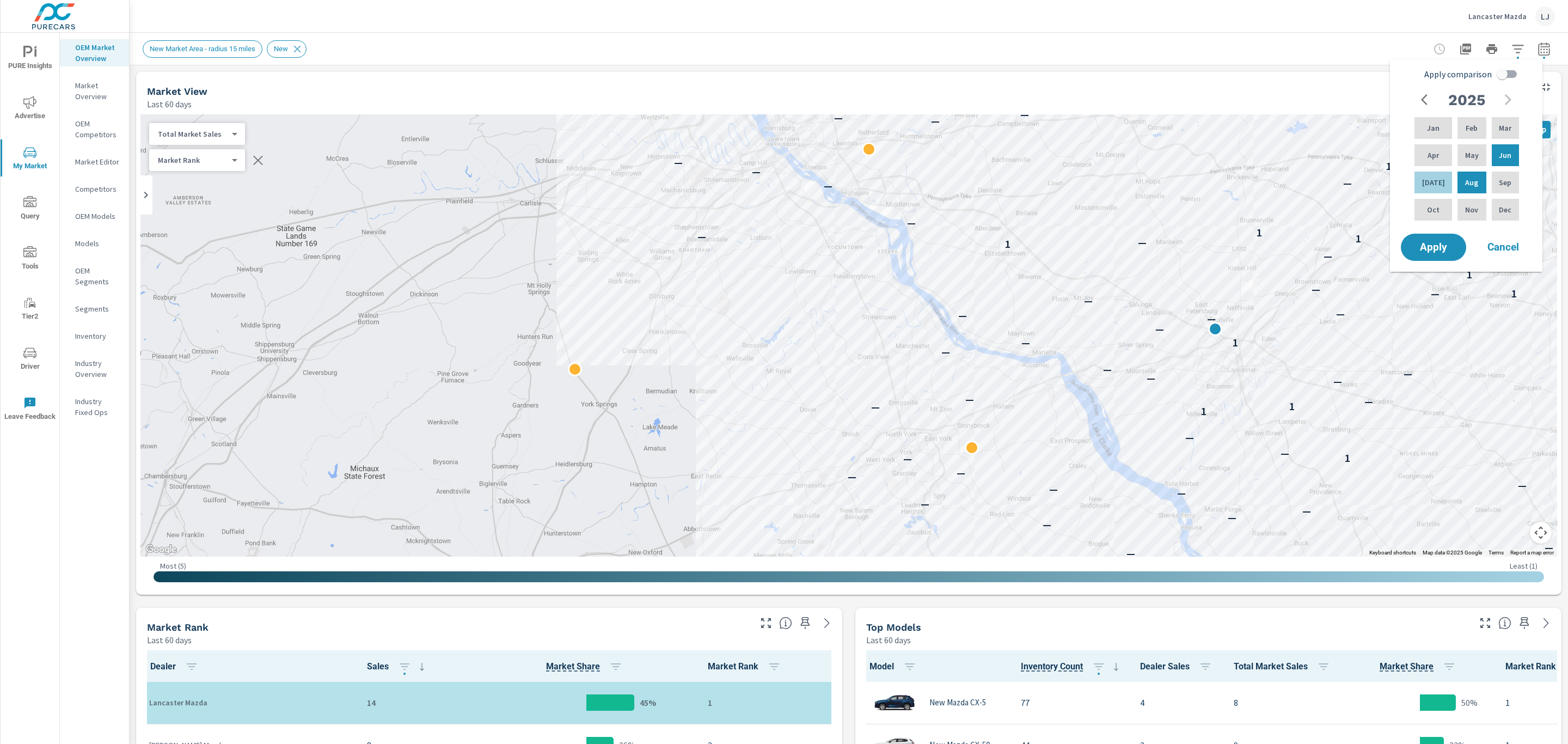
click at [92, 42] on p "OEM Market Overview" at bounding box center [97, 53] width 45 height 22
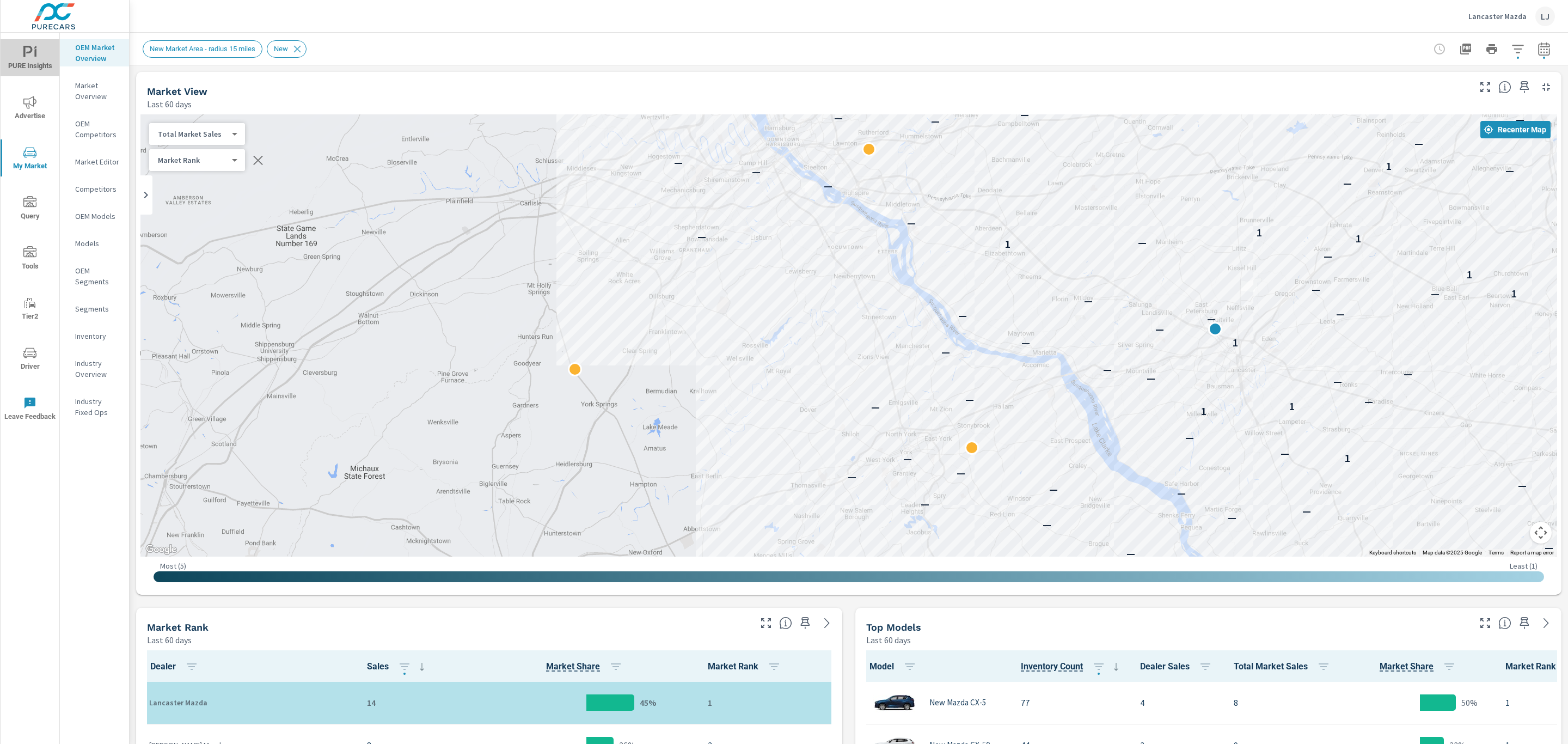
click at [22, 60] on span "PURE Insights" at bounding box center [30, 59] width 52 height 27
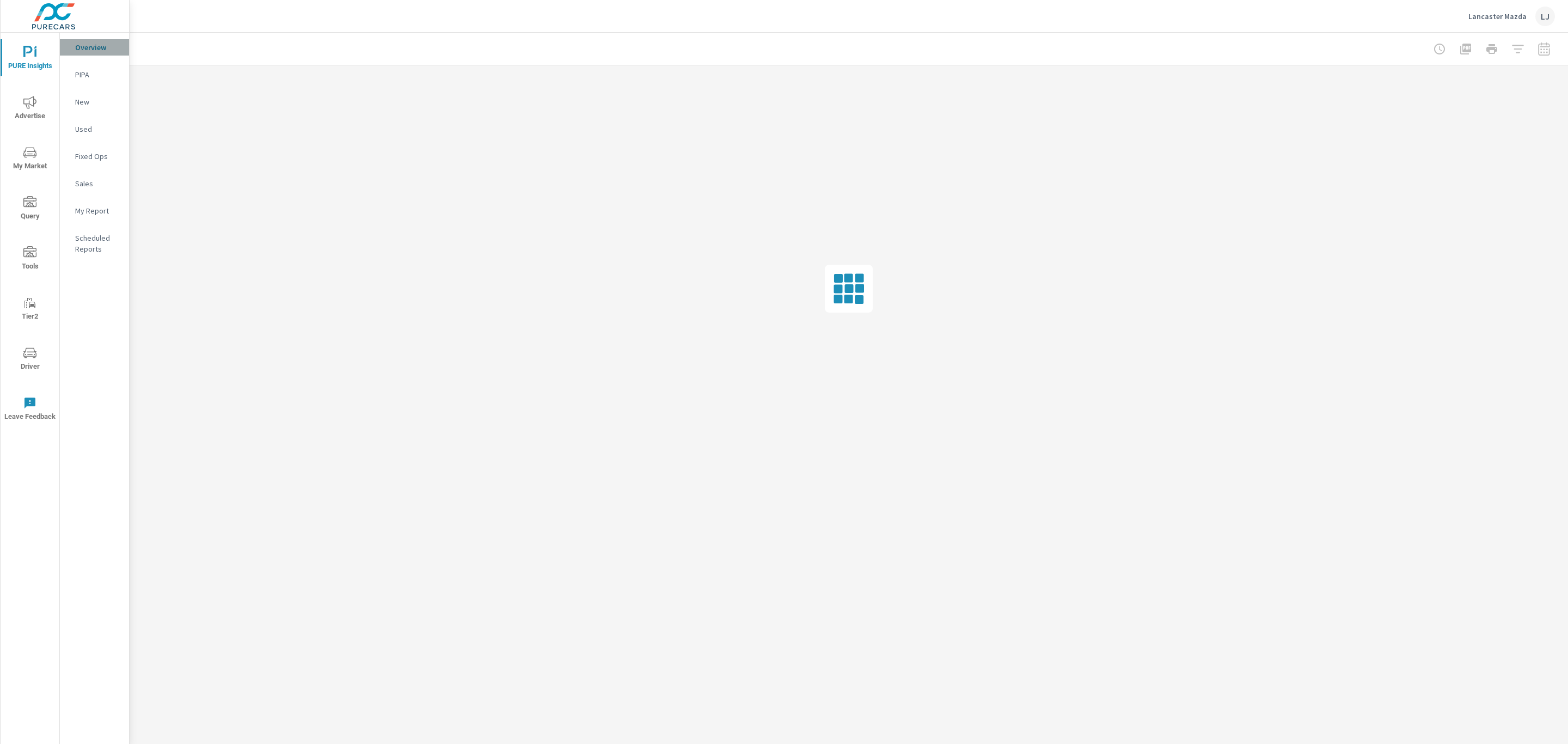
click at [110, 46] on p "Overview" at bounding box center [97, 48] width 45 height 11
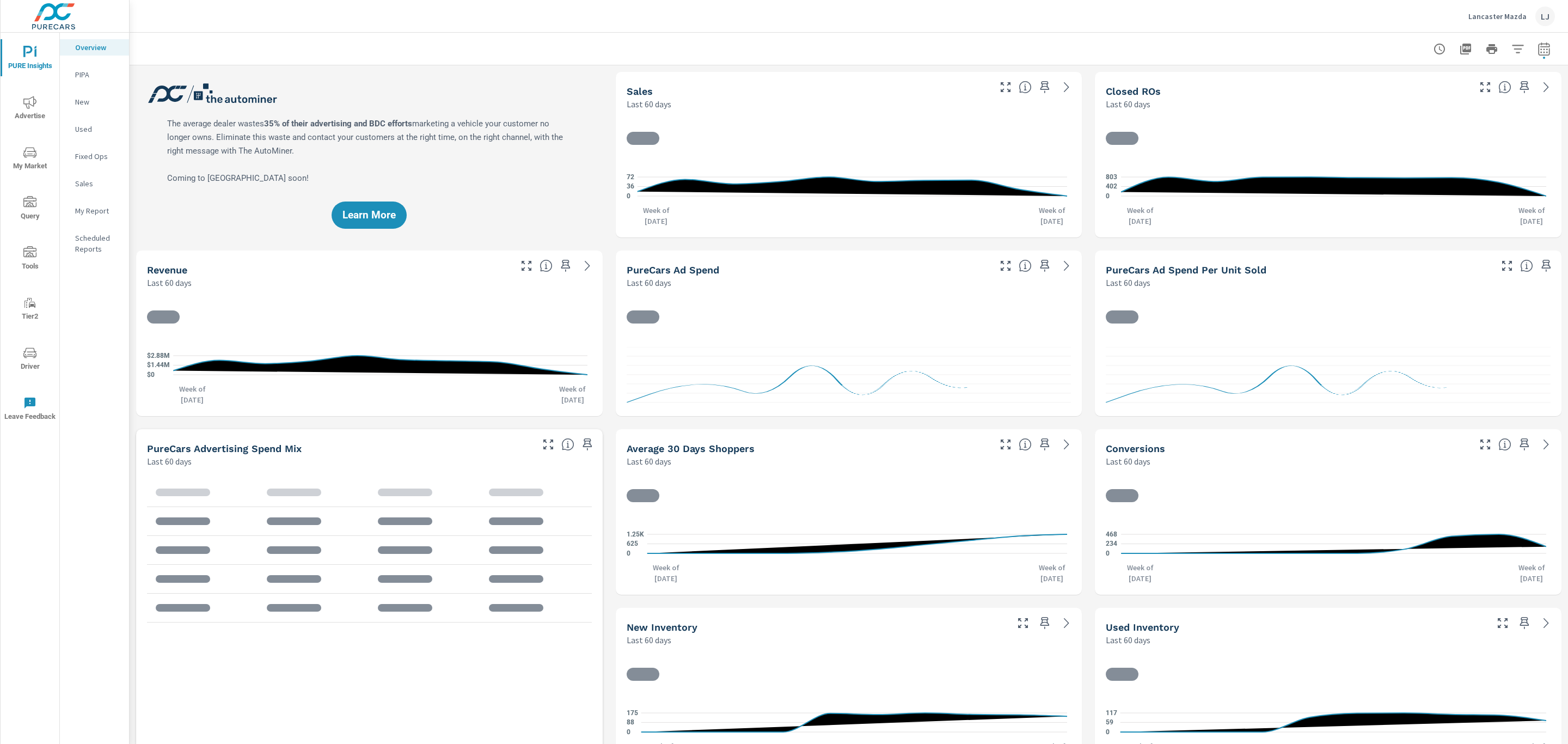
scroll to position [2124, 0]
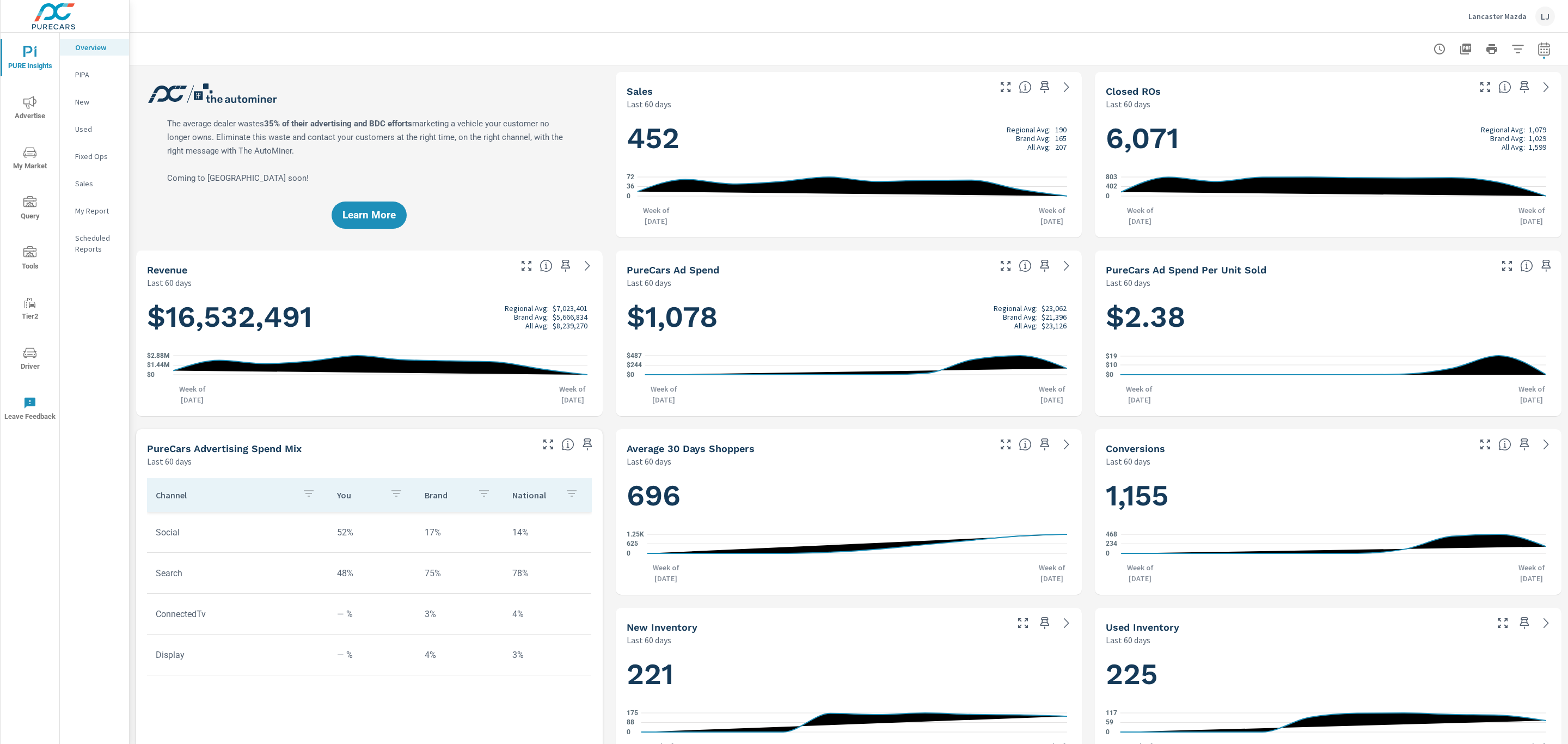
click at [33, 154] on icon "nav menu" at bounding box center [30, 152] width 13 height 13
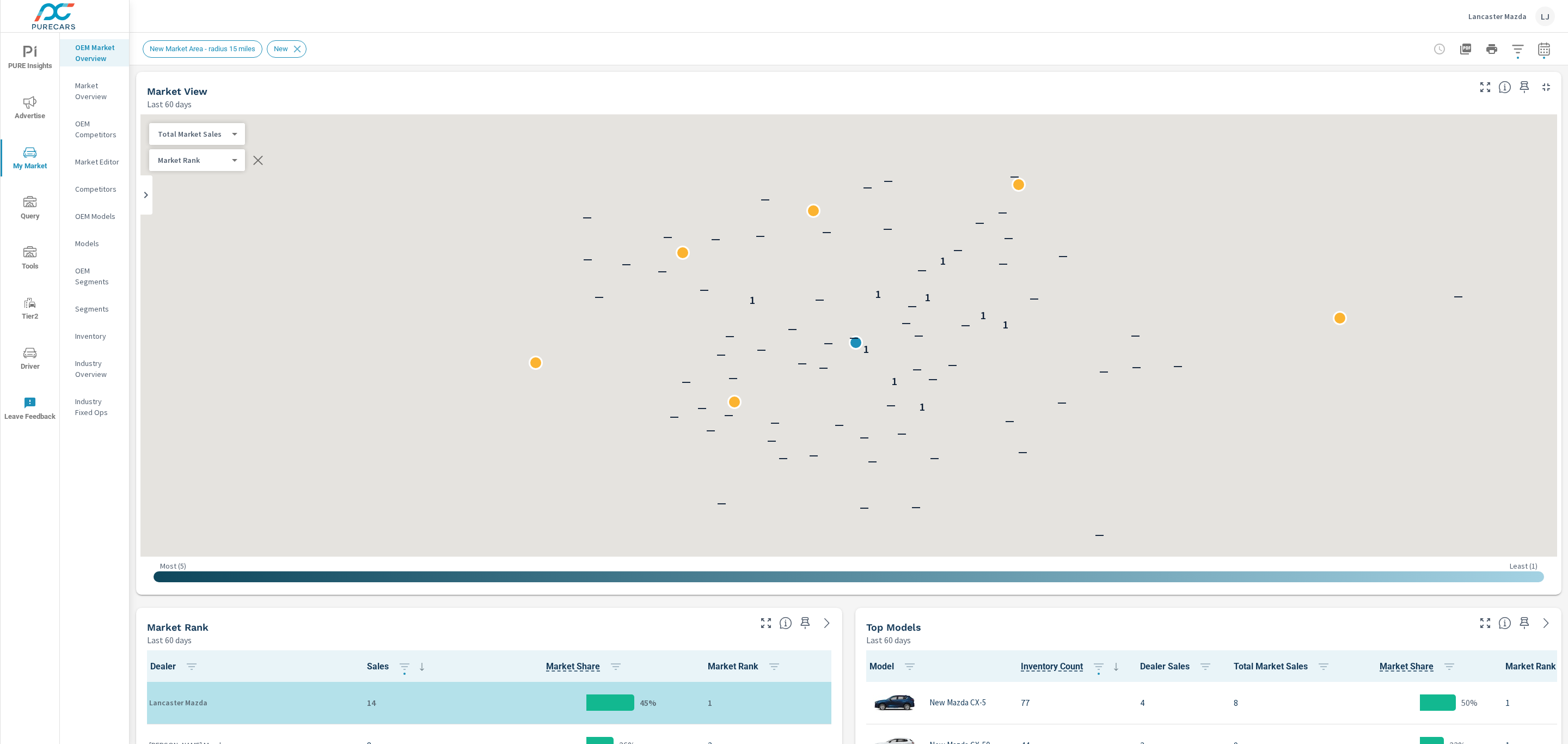
scroll to position [1, 0]
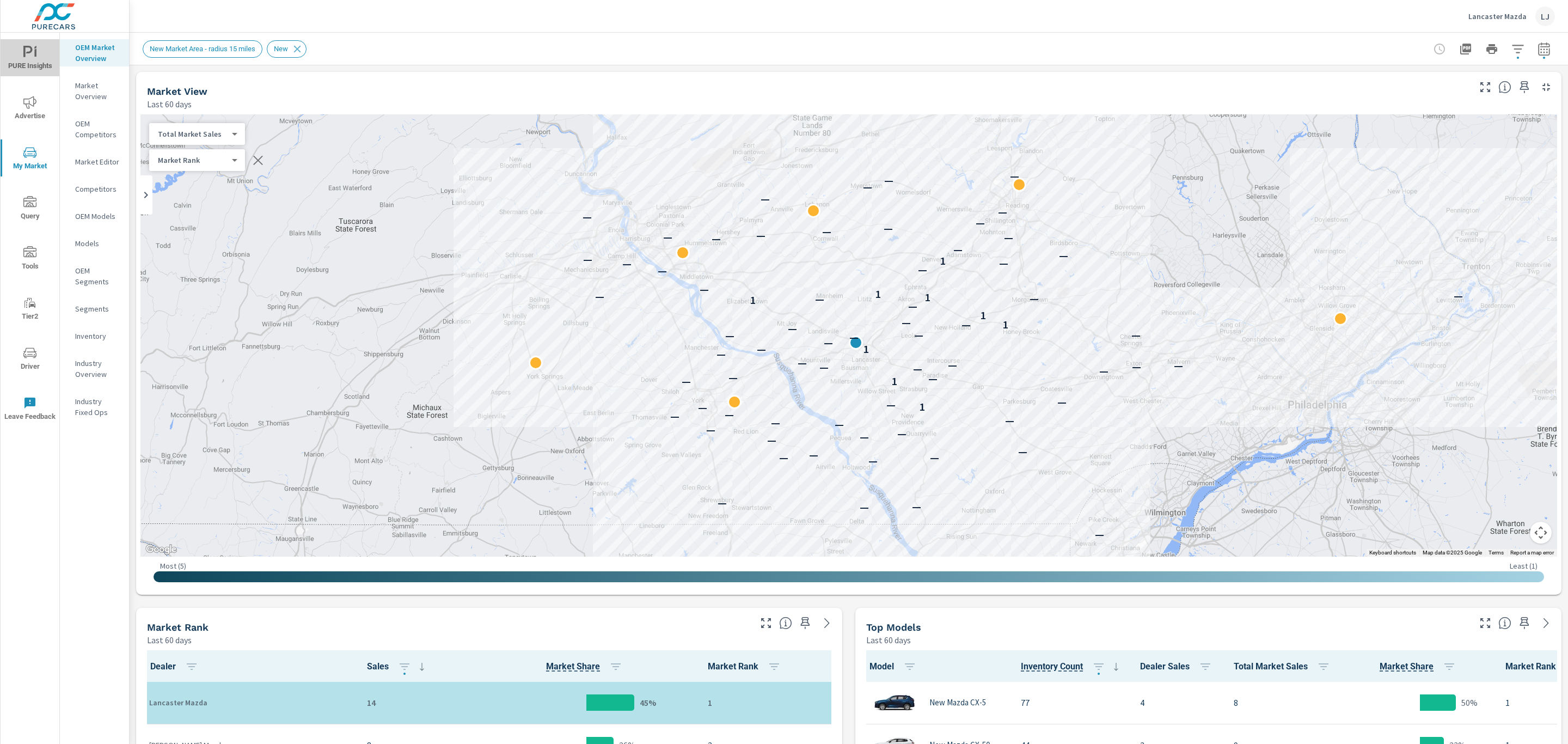
click at [25, 59] on span "PURE Insights" at bounding box center [30, 59] width 52 height 27
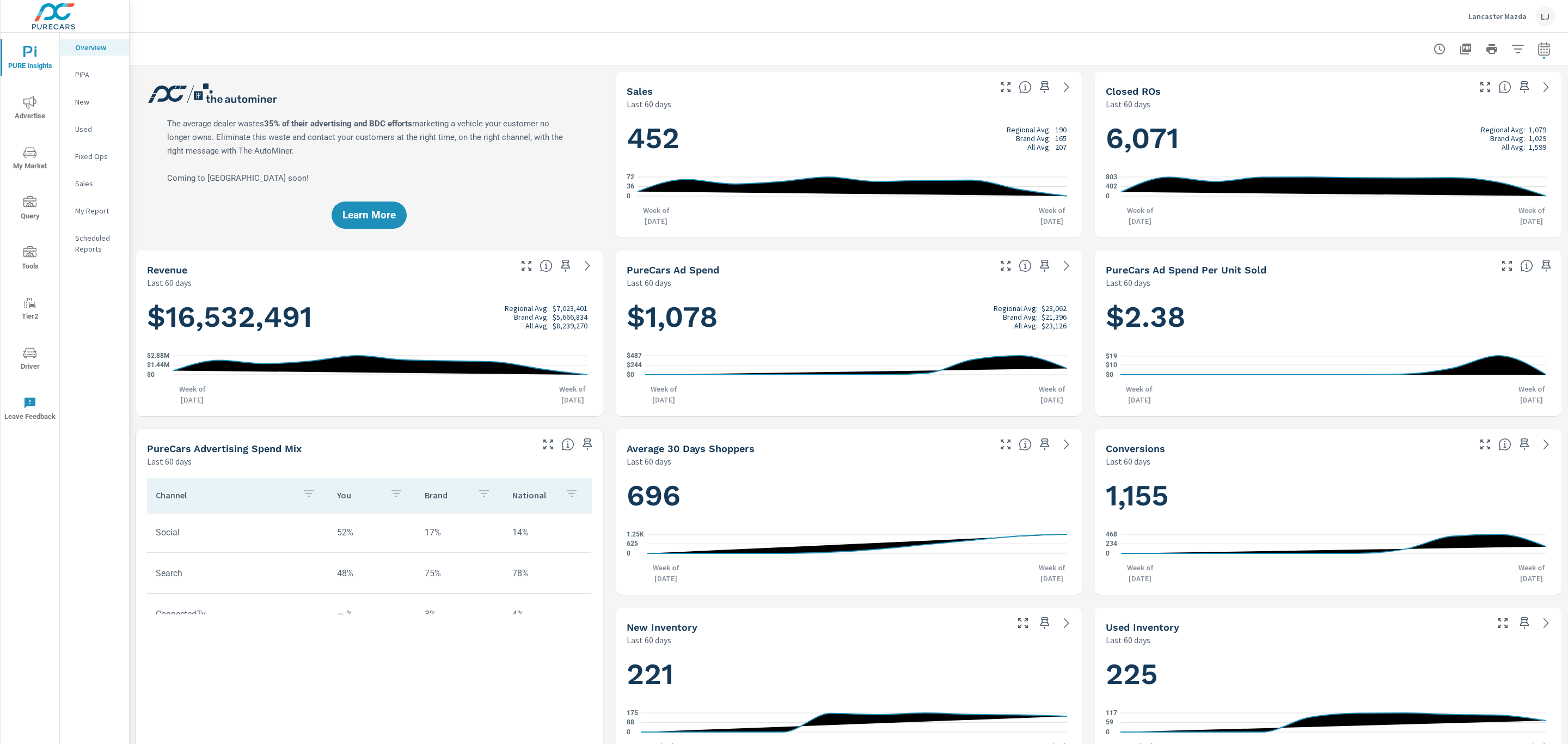
scroll to position [2124, 0]
click at [1537, 55] on icon "button" at bounding box center [1543, 49] width 13 height 13
click at [1433, 97] on select "Custom [DATE] Last week Last 7 days Last 14 days Last 30 days Last 45 days Last…" at bounding box center [1444, 94] width 109 height 22
click at [1390, 83] on select "Custom [DATE] Last week Last 7 days Last 14 days Last 30 days Last 45 days Last…" at bounding box center [1444, 94] width 109 height 22
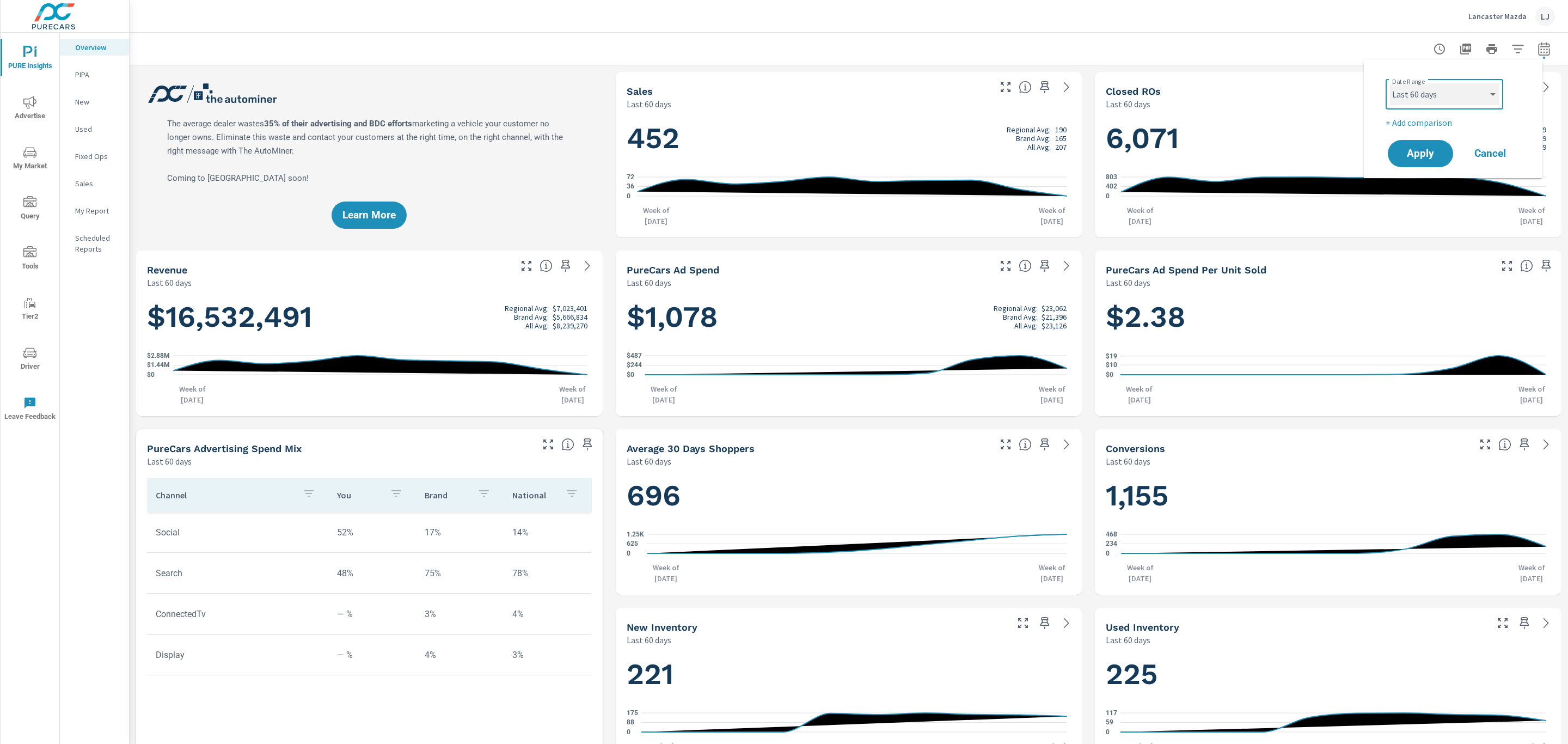
select select "Last 6 months"
click at [1428, 124] on p "+ Add comparison" at bounding box center [1455, 122] width 139 height 13
select select "Previous period"
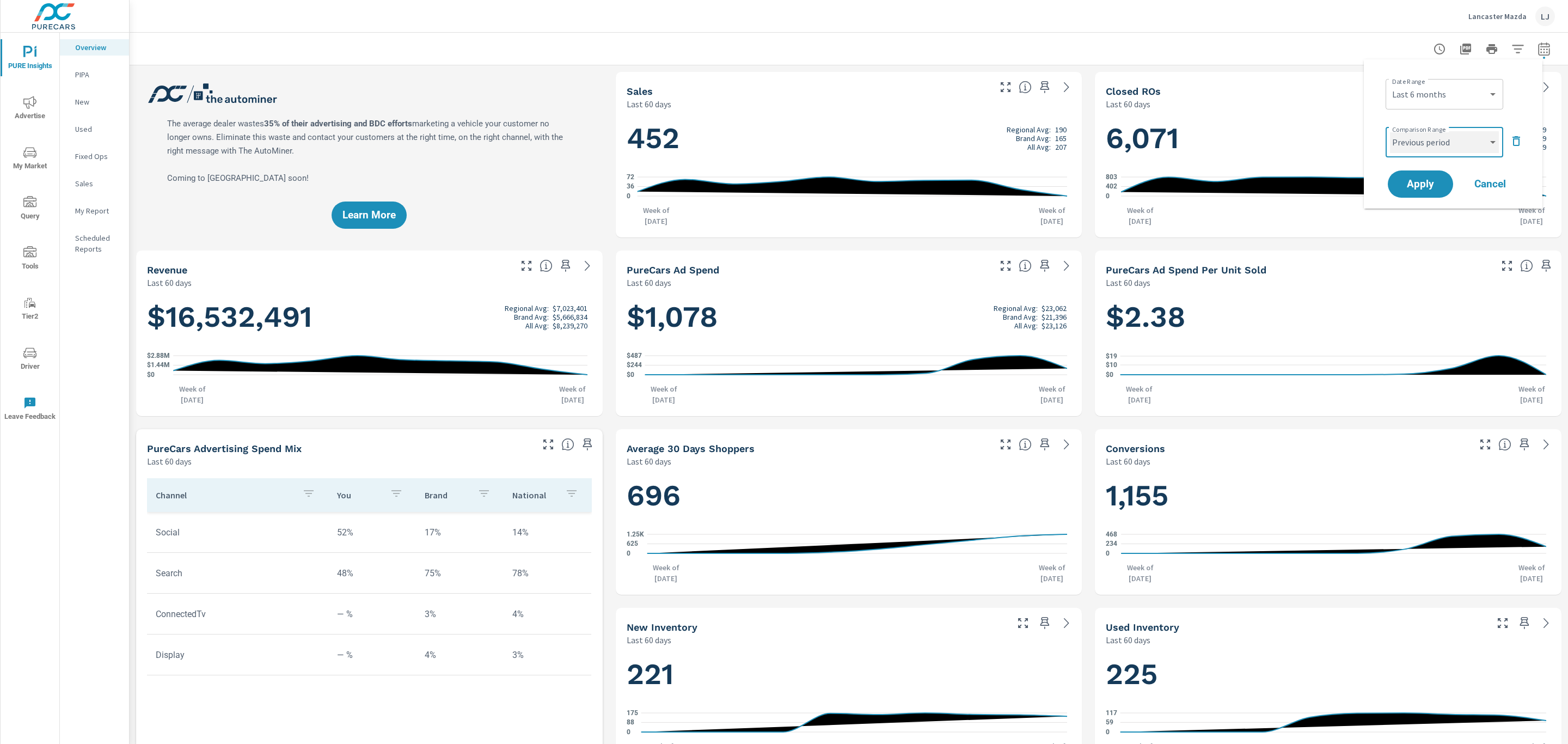
click at [1420, 150] on select "Custom Previous period Previous month Previous year" at bounding box center [1444, 142] width 109 height 22
click at [1390, 131] on select "Custom Previous period Previous month Previous year" at bounding box center [1444, 142] width 109 height 22
click at [1421, 182] on span "Apply" at bounding box center [1420, 184] width 45 height 11
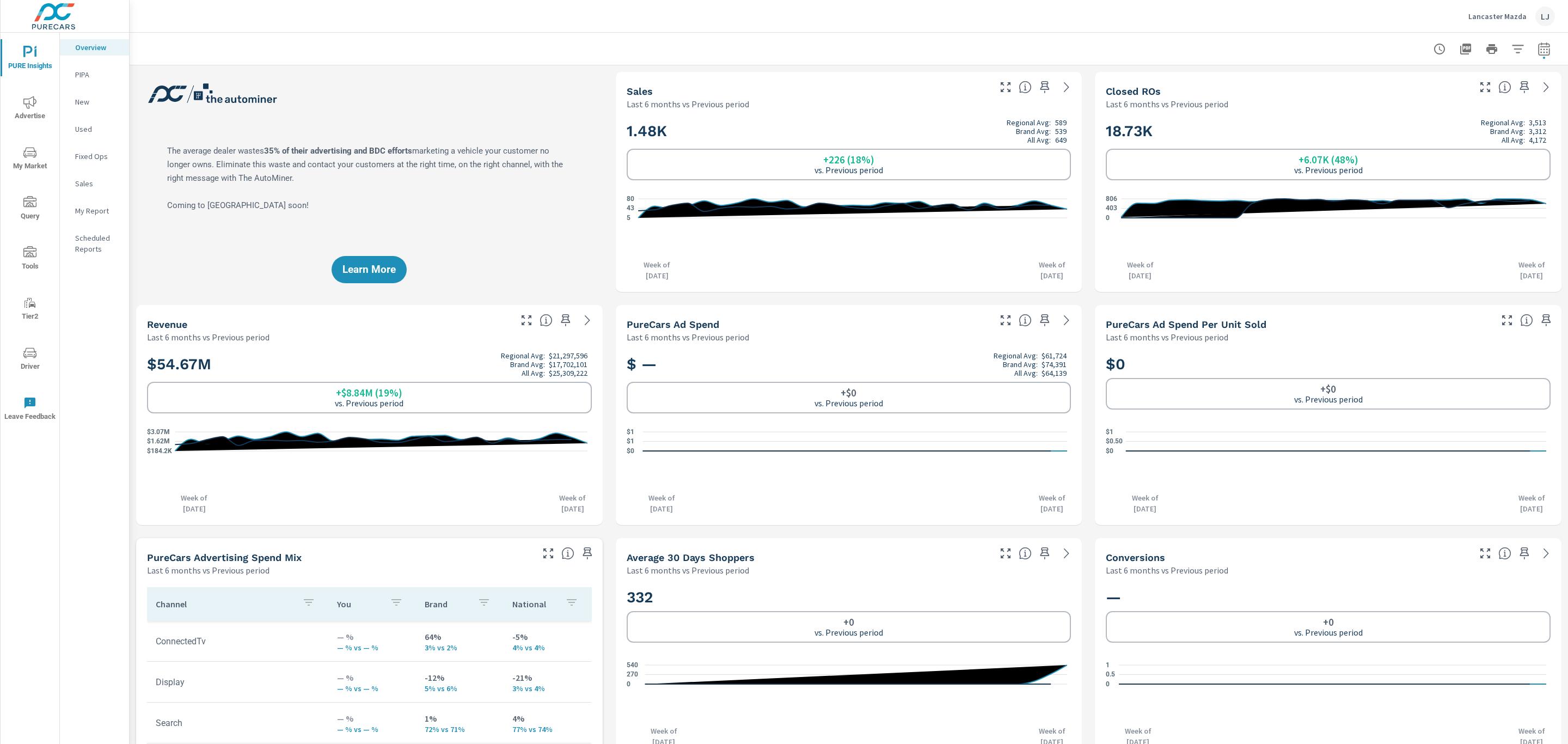
scroll to position [288, 0]
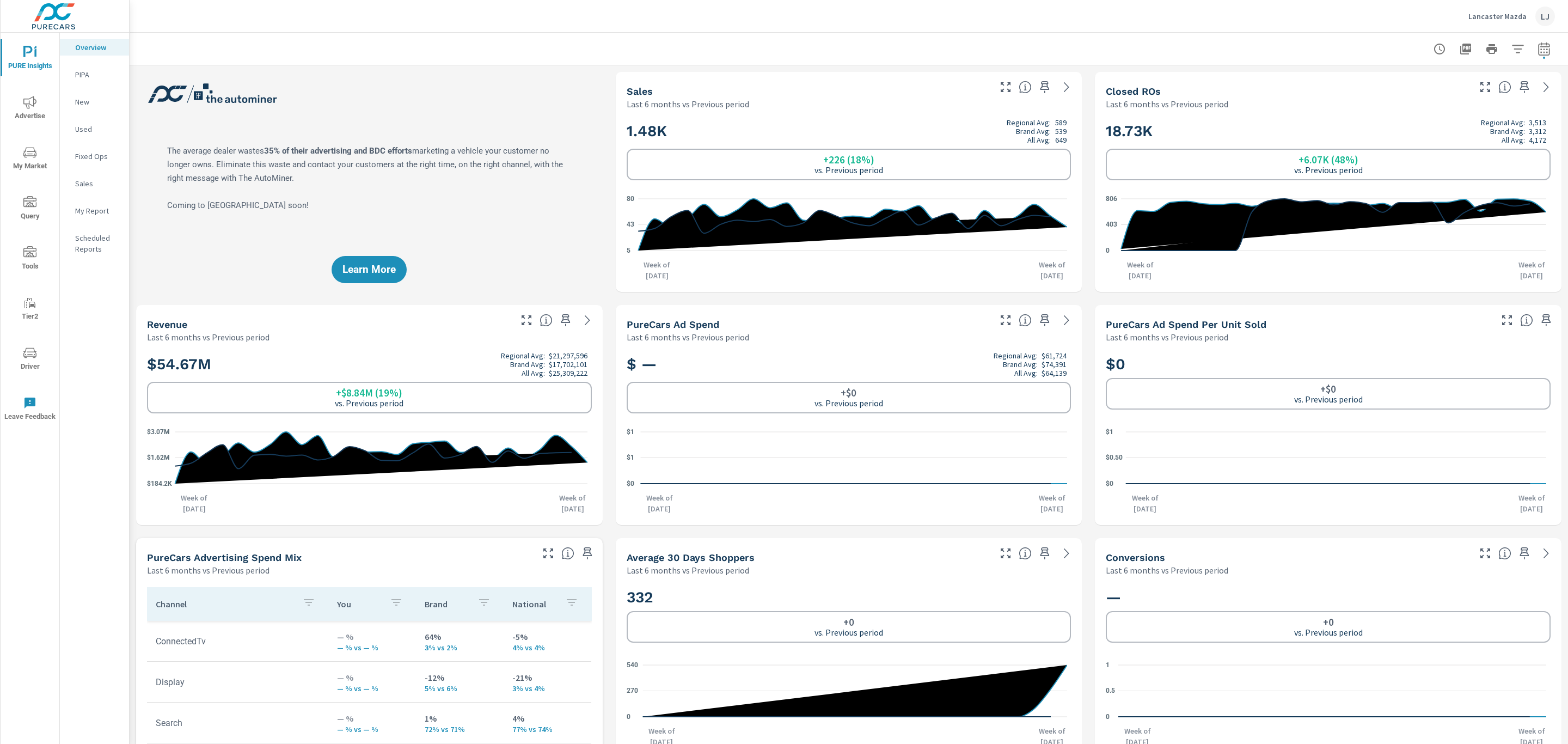
click at [23, 159] on span "My Market" at bounding box center [30, 159] width 52 height 27
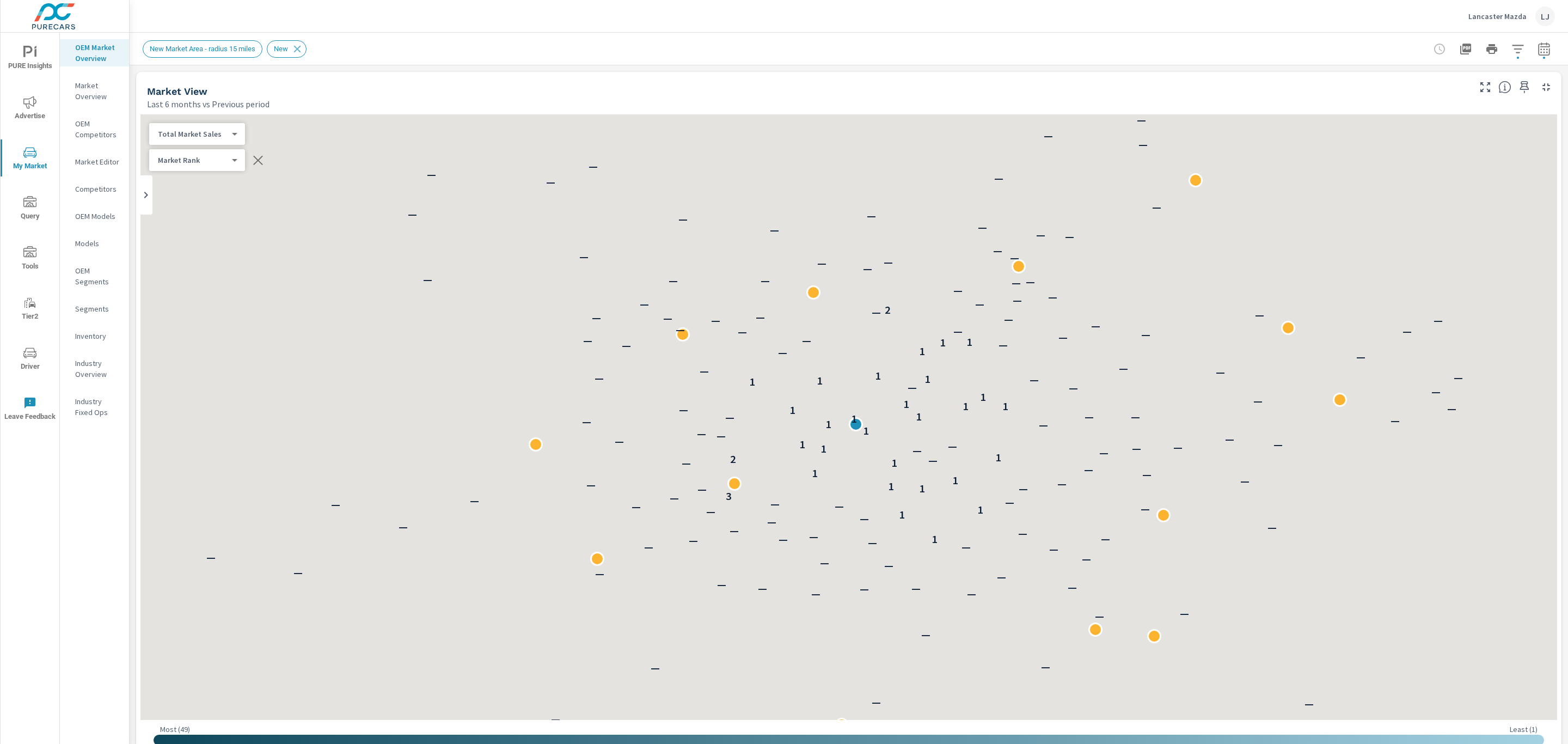
scroll to position [1, 0]
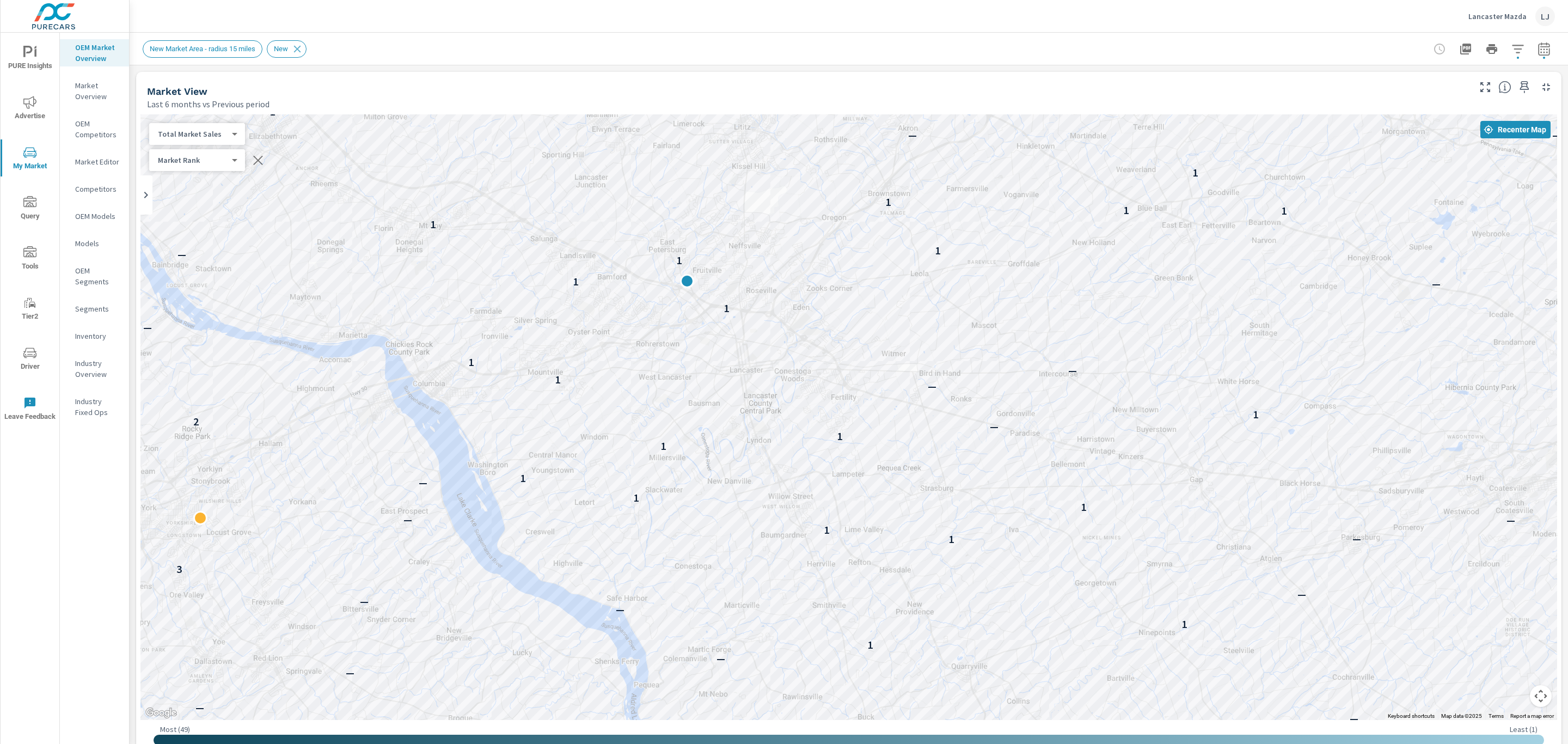
drag, startPoint x: 1304, startPoint y: 642, endPoint x: 1473, endPoint y: 499, distance: 221.4
click at [1473, 499] on div "— — — — — — — — — — — — — — — — — 1 — — — — — — 1 — 1 — — — — — 3 — 1 — 1 — — 1…" at bounding box center [1527, 558] width 1045 height 588
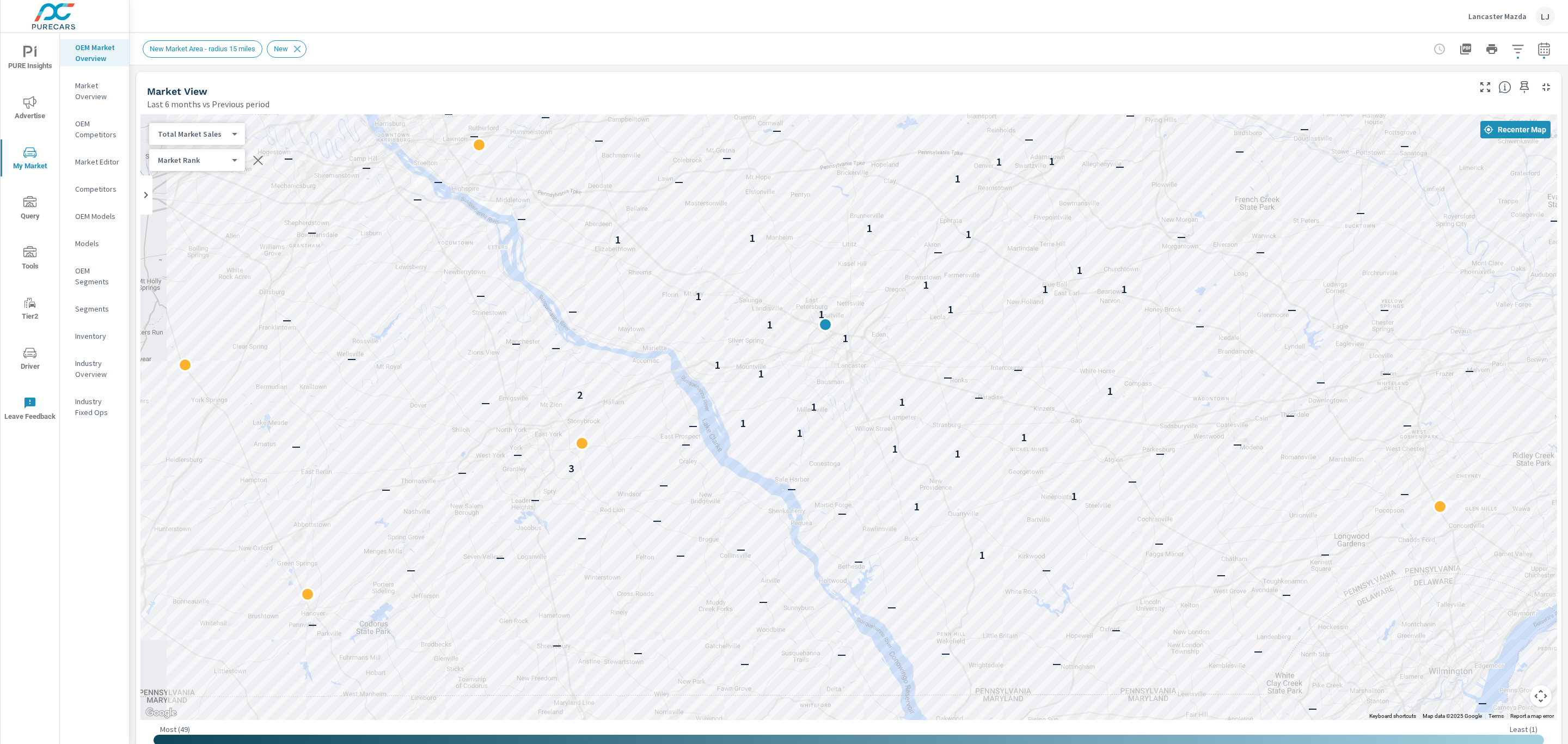
drag, startPoint x: 1414, startPoint y: 435, endPoint x: 1269, endPoint y: 381, distance: 154.7
click at [1269, 381] on div "— — — — — — — — — — — — — — — — — — — — — — — — — — — — — — — 1 — — — — — — — —…" at bounding box center [1227, 657] width 1045 height 588
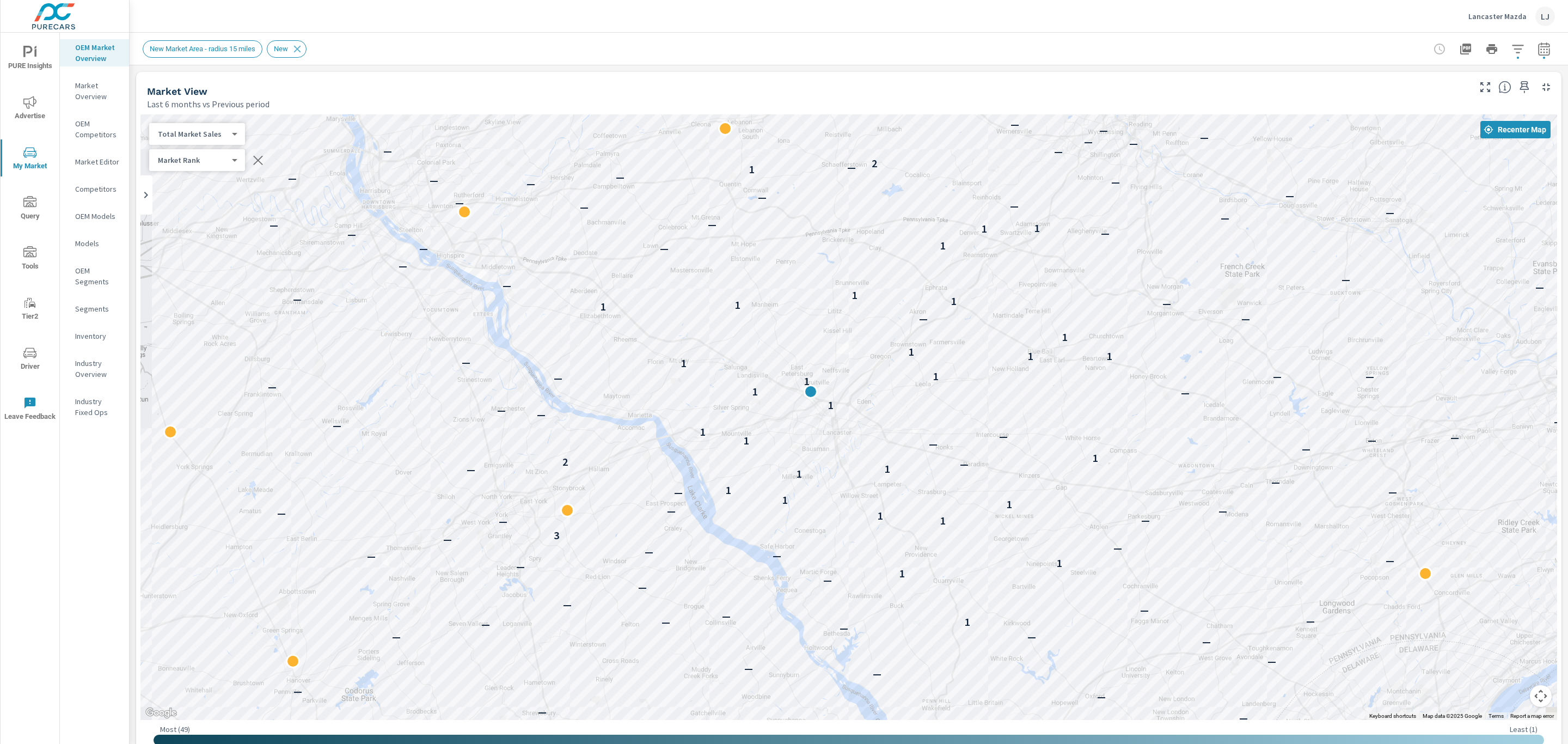
drag, startPoint x: 1293, startPoint y: 241, endPoint x: 1279, endPoint y: 311, distance: 71.4
click at [1279, 311] on div "— — — — — — — — — — — — — — — — — — — — — — — — — — — — — — 1 — — — — — — — — 1…" at bounding box center [848, 417] width 1416 height 606
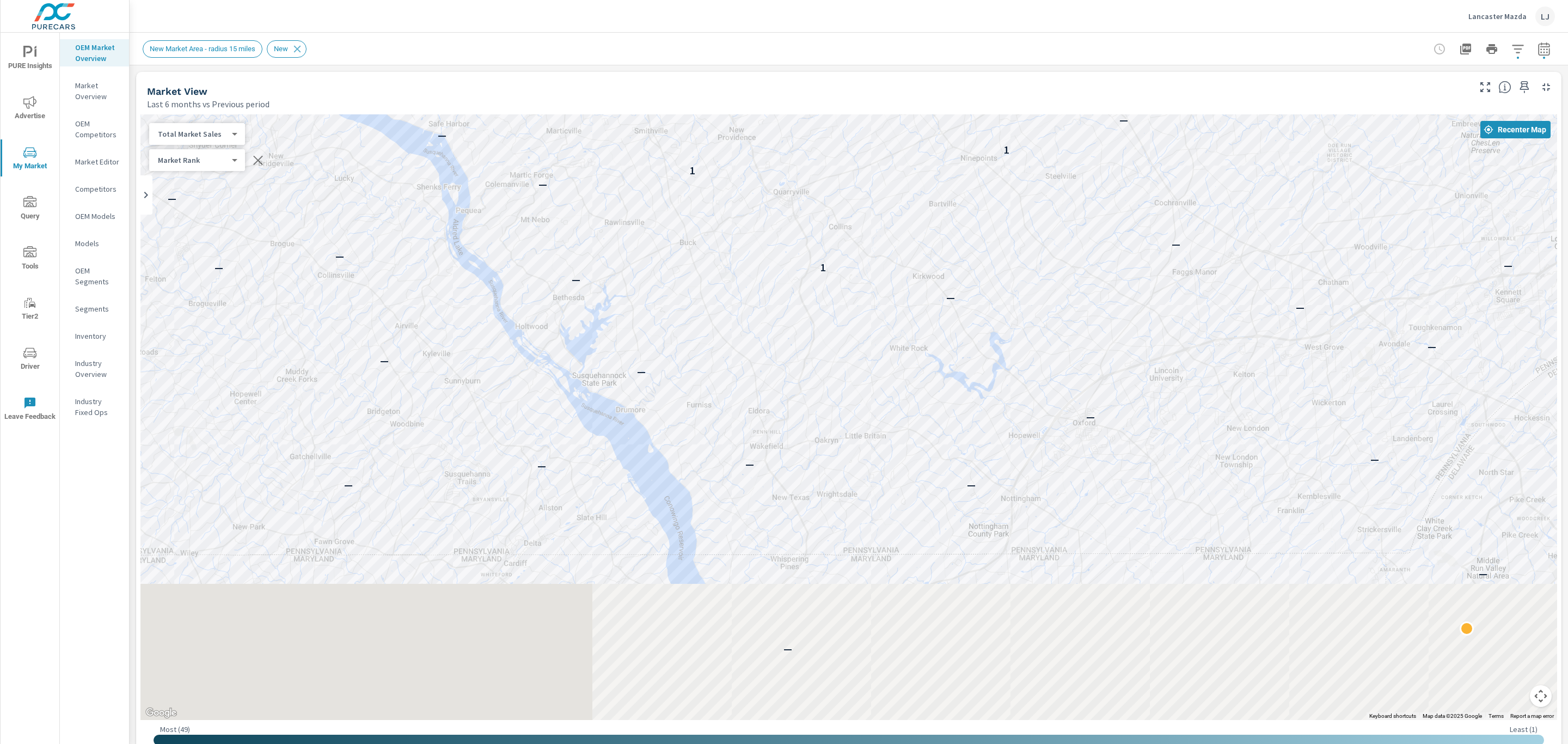
drag, startPoint x: 1054, startPoint y: 543, endPoint x: 1153, endPoint y: 100, distance: 453.9
click at [1153, 100] on div "Market View Last 6 months vs Previous period ← Move left → Move right ↑ Move up…" at bounding box center [848, 415] width 1425 height 686
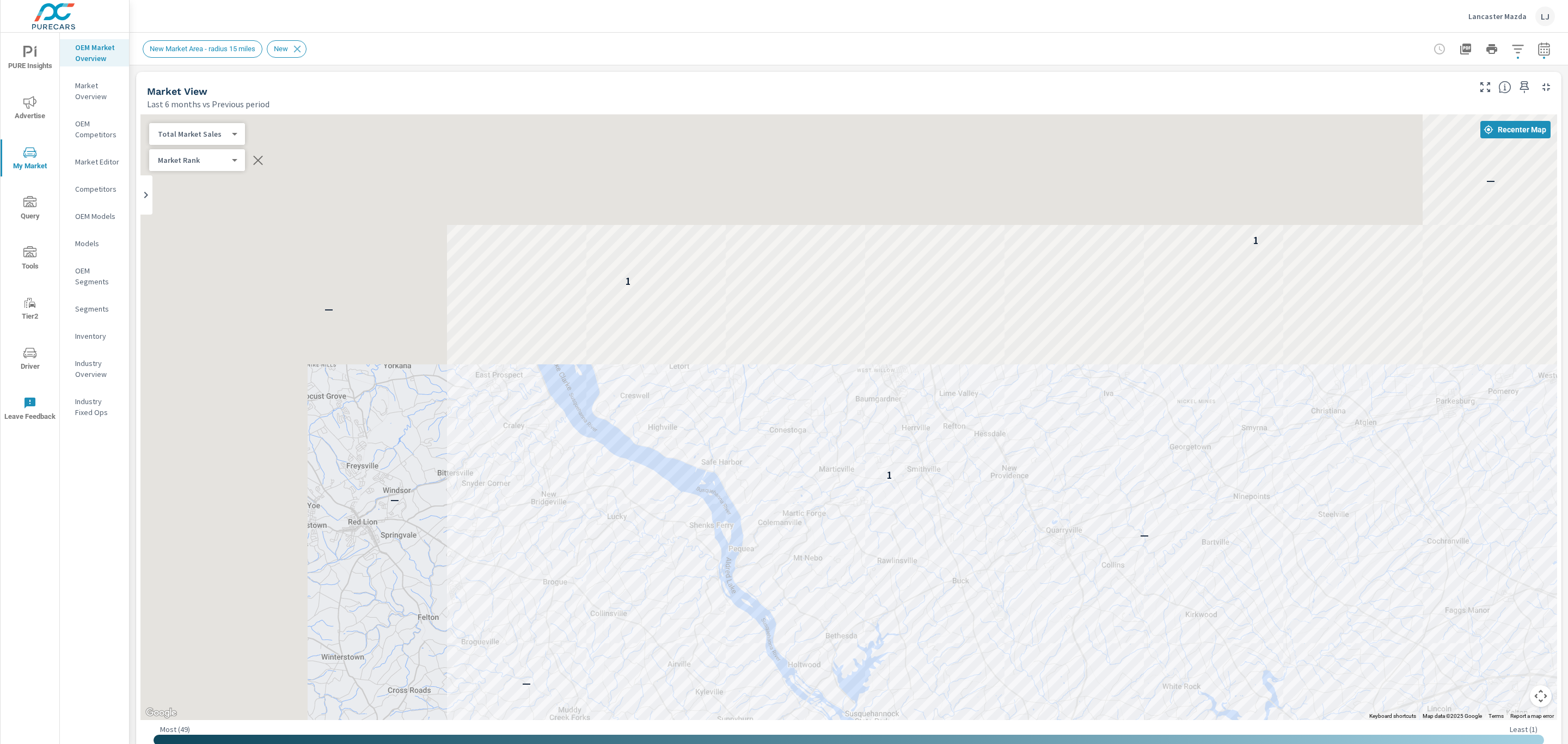
drag, startPoint x: 871, startPoint y: 275, endPoint x: 1256, endPoint y: 640, distance: 530.5
click at [1255, 650] on div "— — — — — — — — — — — — — 1 — — — 1 1 — —" at bounding box center [848, 417] width 1416 height 606
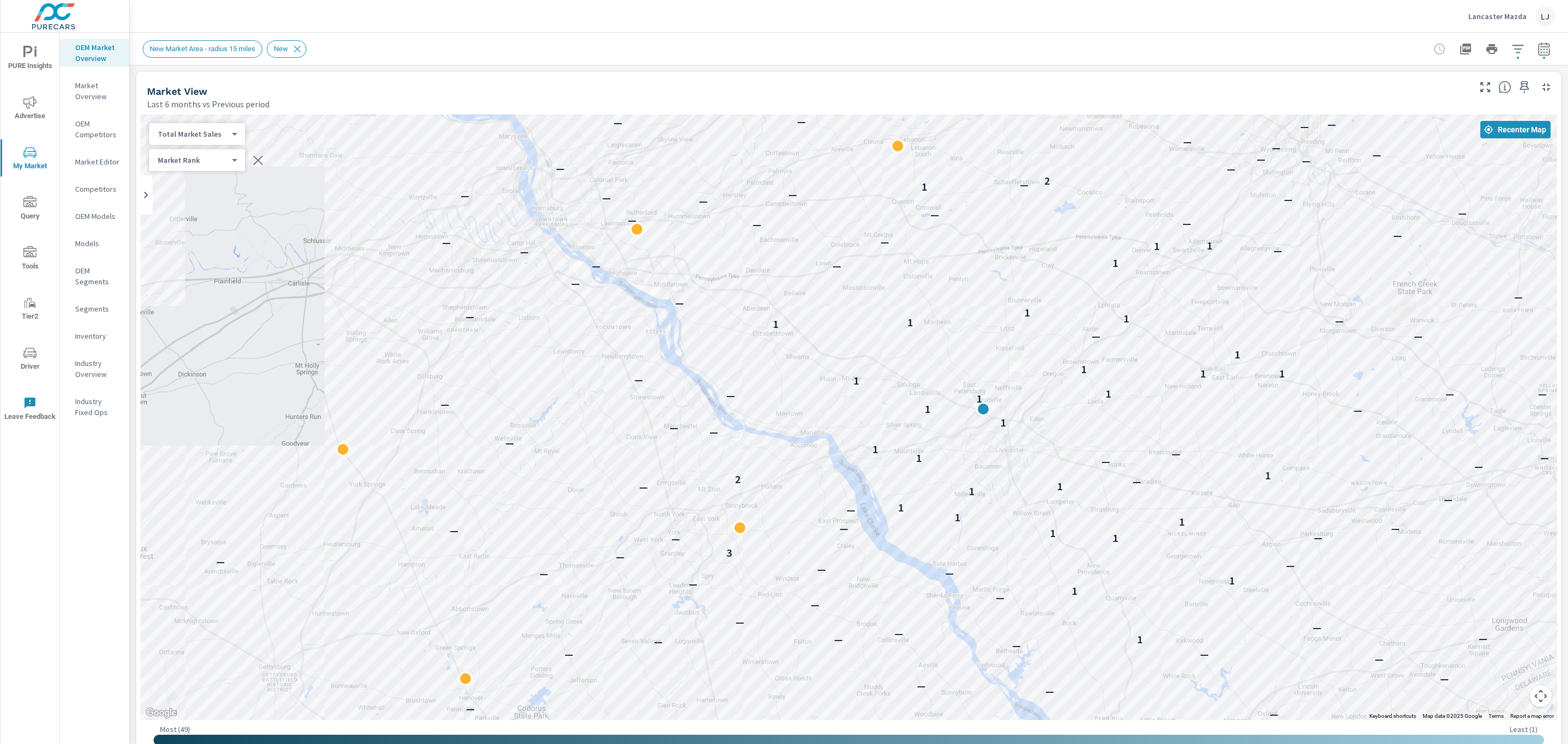
drag, startPoint x: 1395, startPoint y: 337, endPoint x: 1395, endPoint y: 445, distance: 108.0
click at [1395, 445] on div "— — — — — — — — — — — — — — — — — — — — — — — — — — — — — — — 1 — — — — — — — —…" at bounding box center [848, 417] width 1416 height 606
click at [1512, 51] on button "button" at bounding box center [1517, 48] width 22 height 22
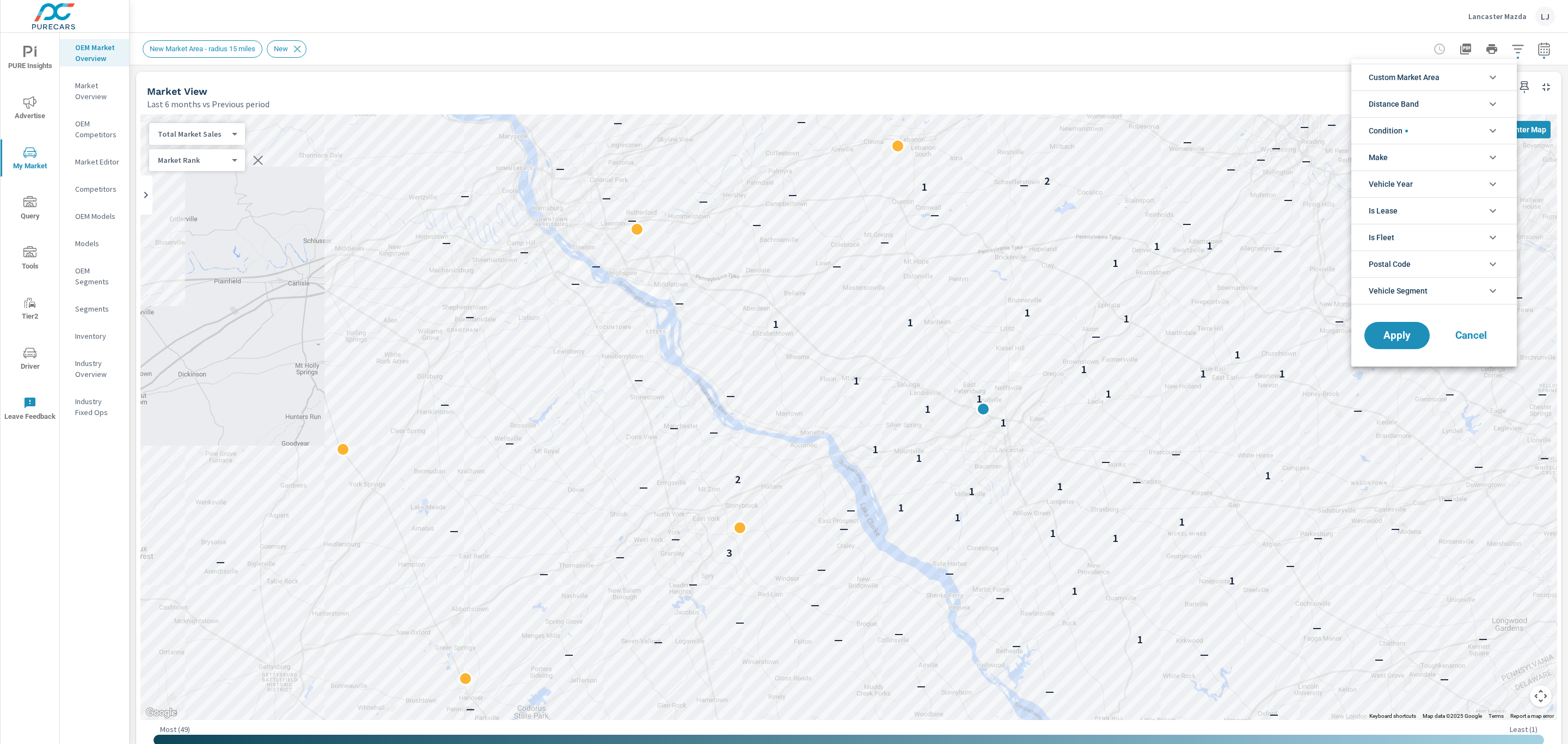
click at [1443, 152] on li "Make" at bounding box center [1434, 157] width 165 height 27
click at [1389, 179] on span "Mazda" at bounding box center [1446, 183] width 119 height 13
click at [1400, 365] on span "Apply" at bounding box center [1397, 360] width 45 height 11
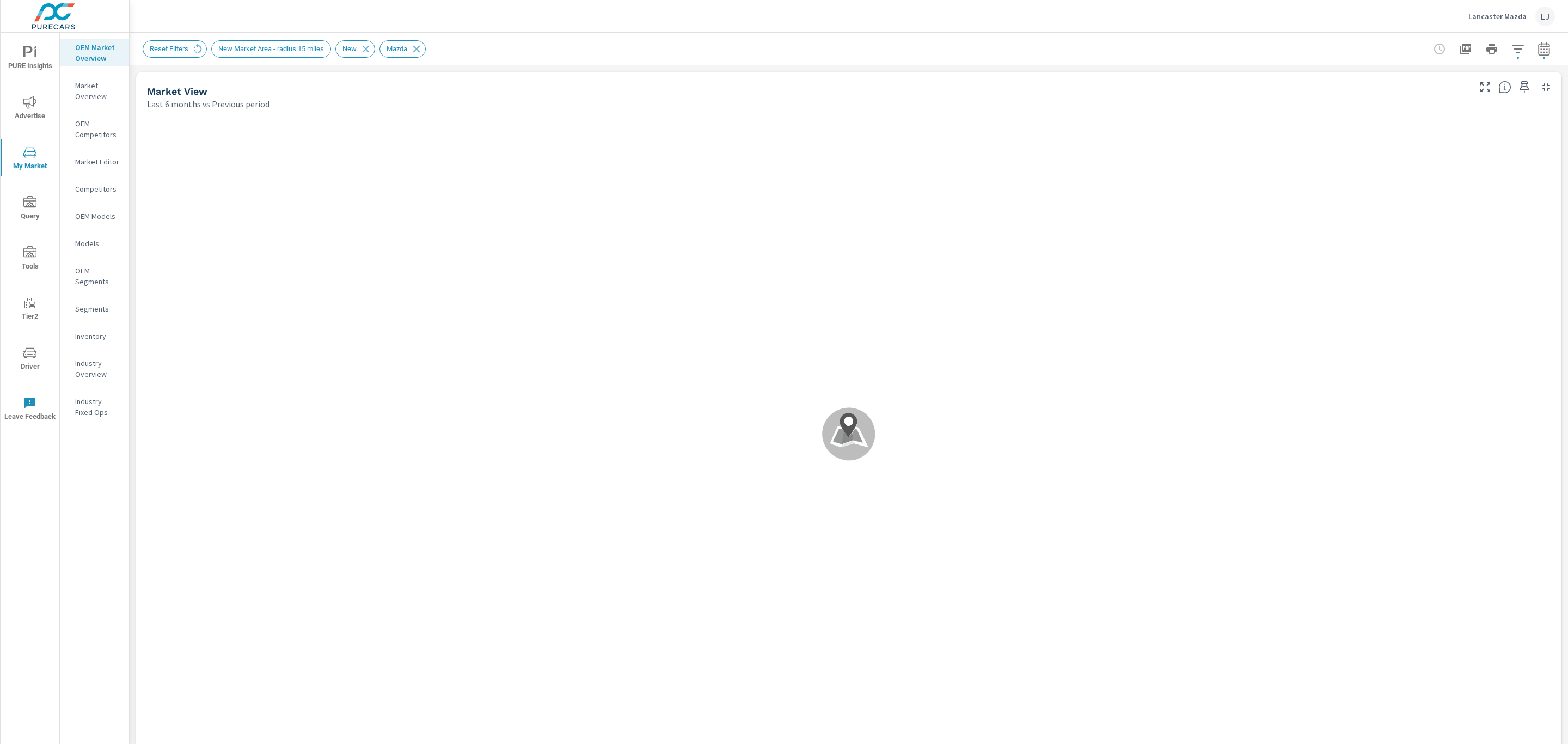
scroll to position [1, 0]
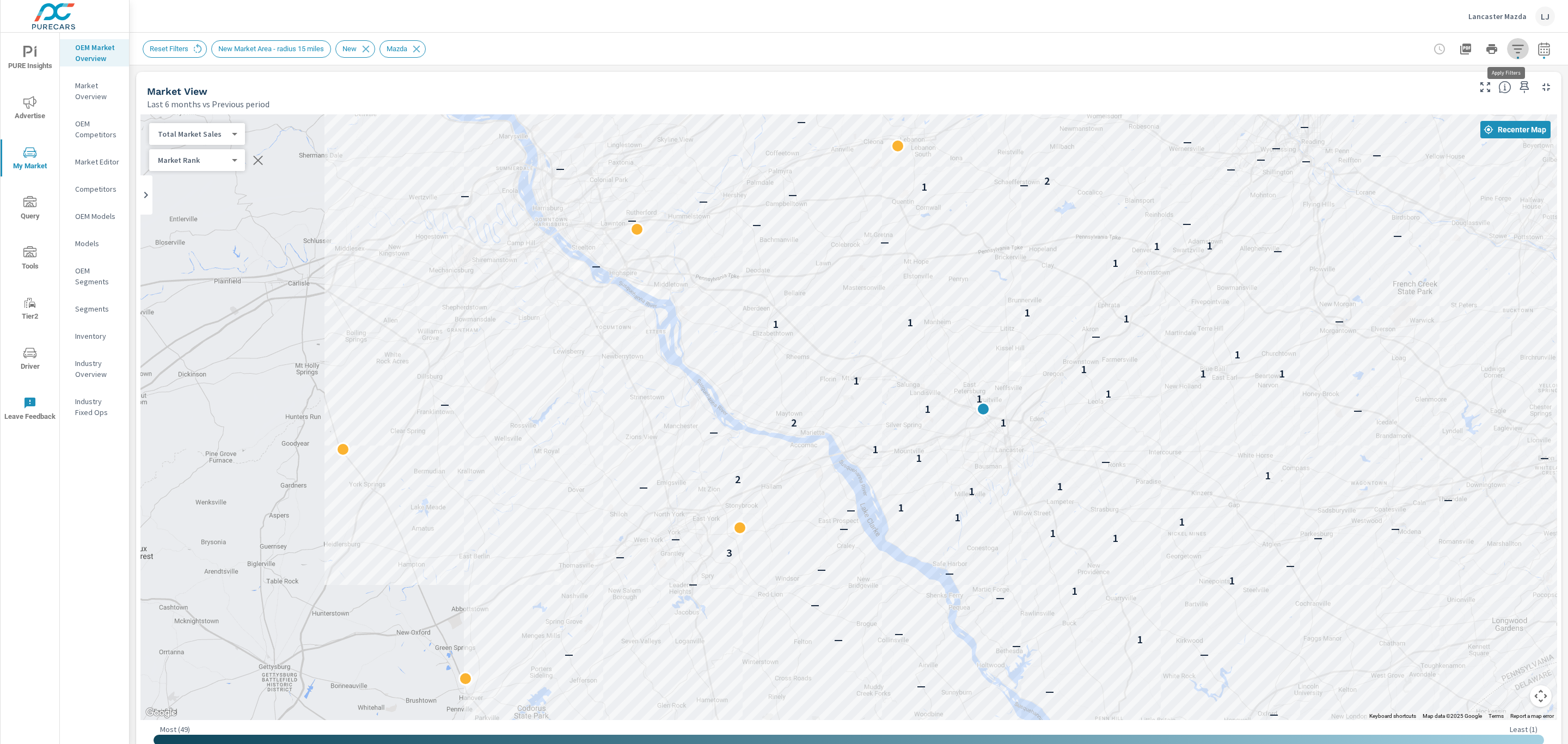
click at [1511, 55] on icon "button" at bounding box center [1517, 49] width 13 height 13
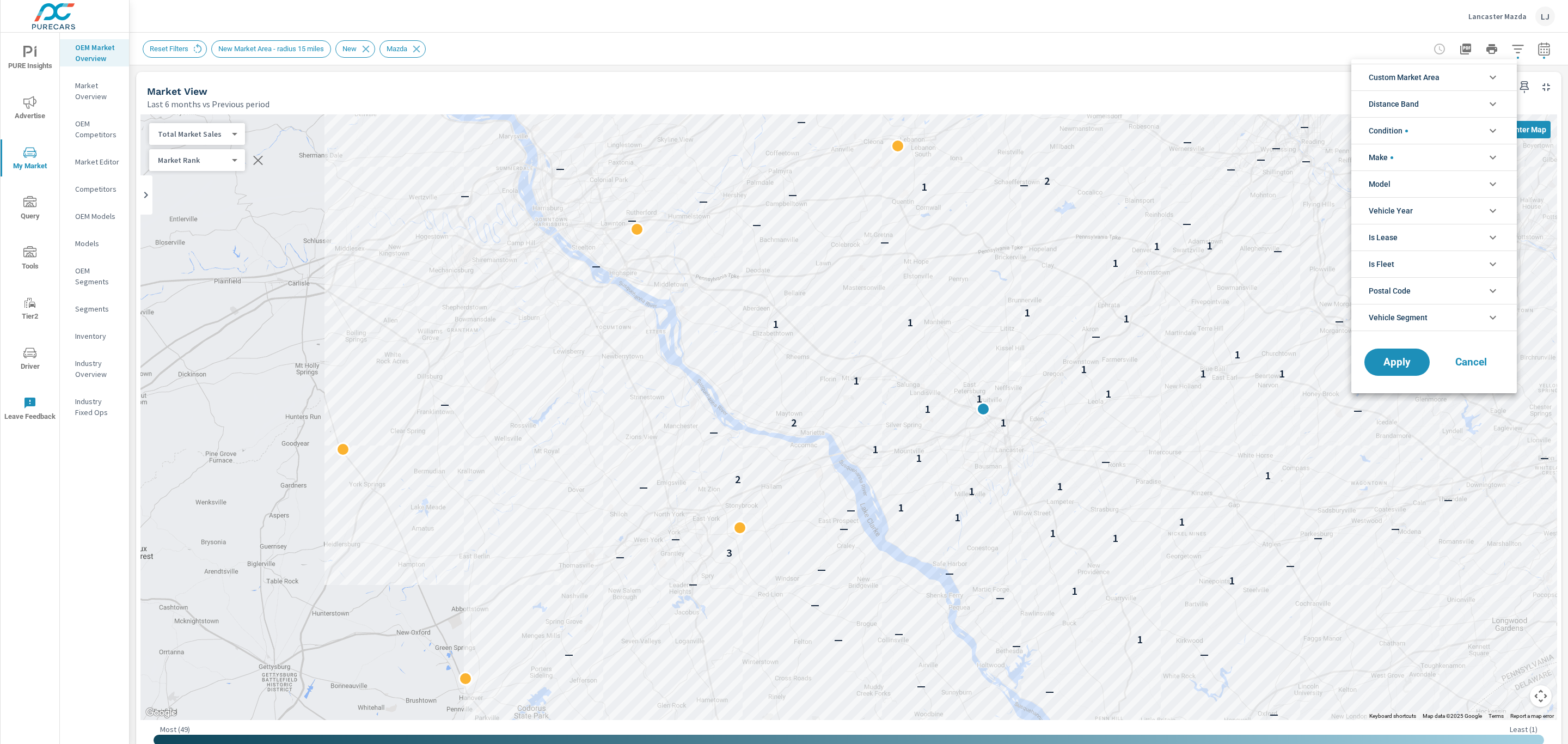
click at [1468, 190] on li "Model" at bounding box center [1434, 184] width 165 height 27
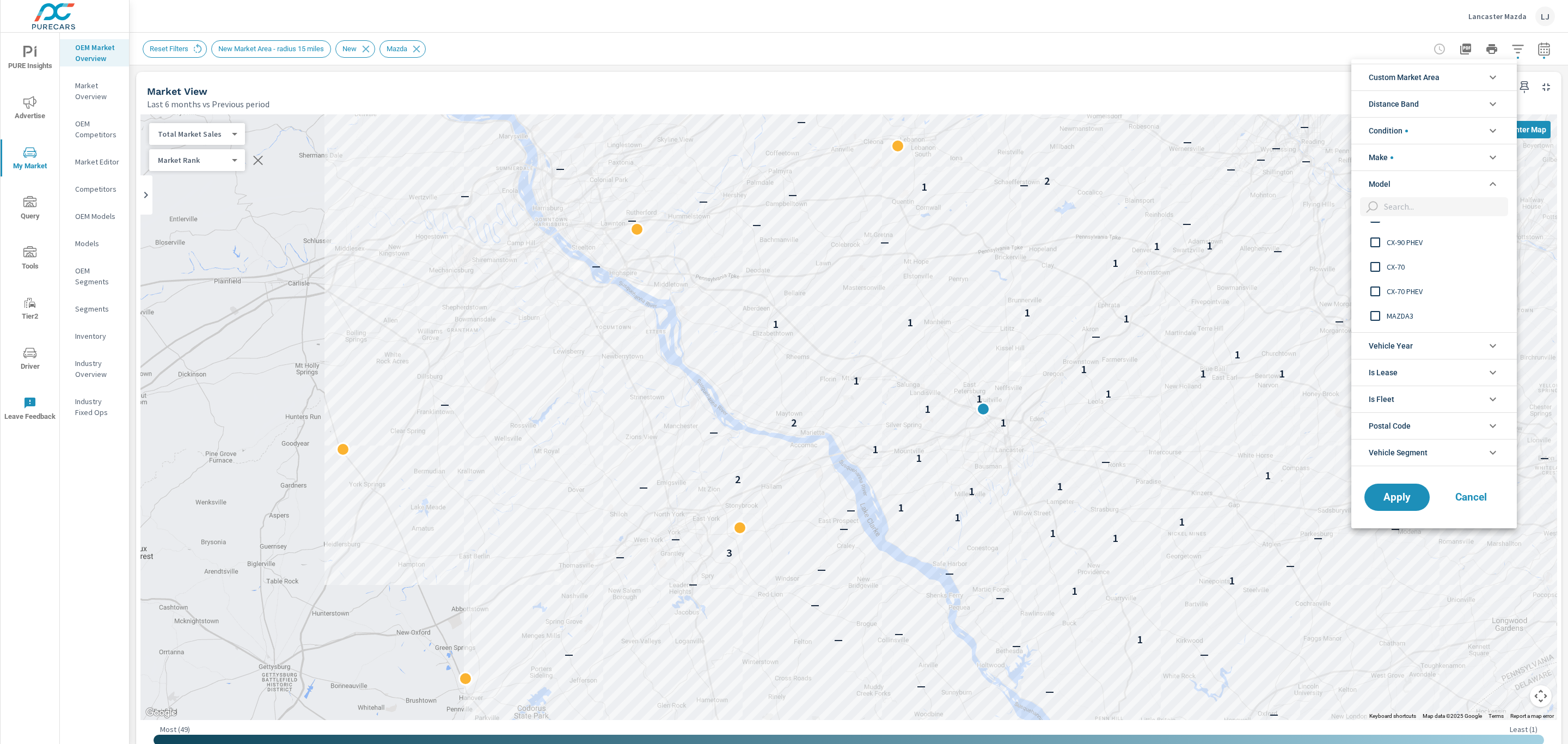
scroll to position [82, 0]
click at [1376, 252] on input "filter options" at bounding box center [1375, 250] width 23 height 23
click at [1371, 322] on input "filter options" at bounding box center [1375, 324] width 23 height 23
click at [1403, 490] on button "Apply" at bounding box center [1396, 497] width 68 height 29
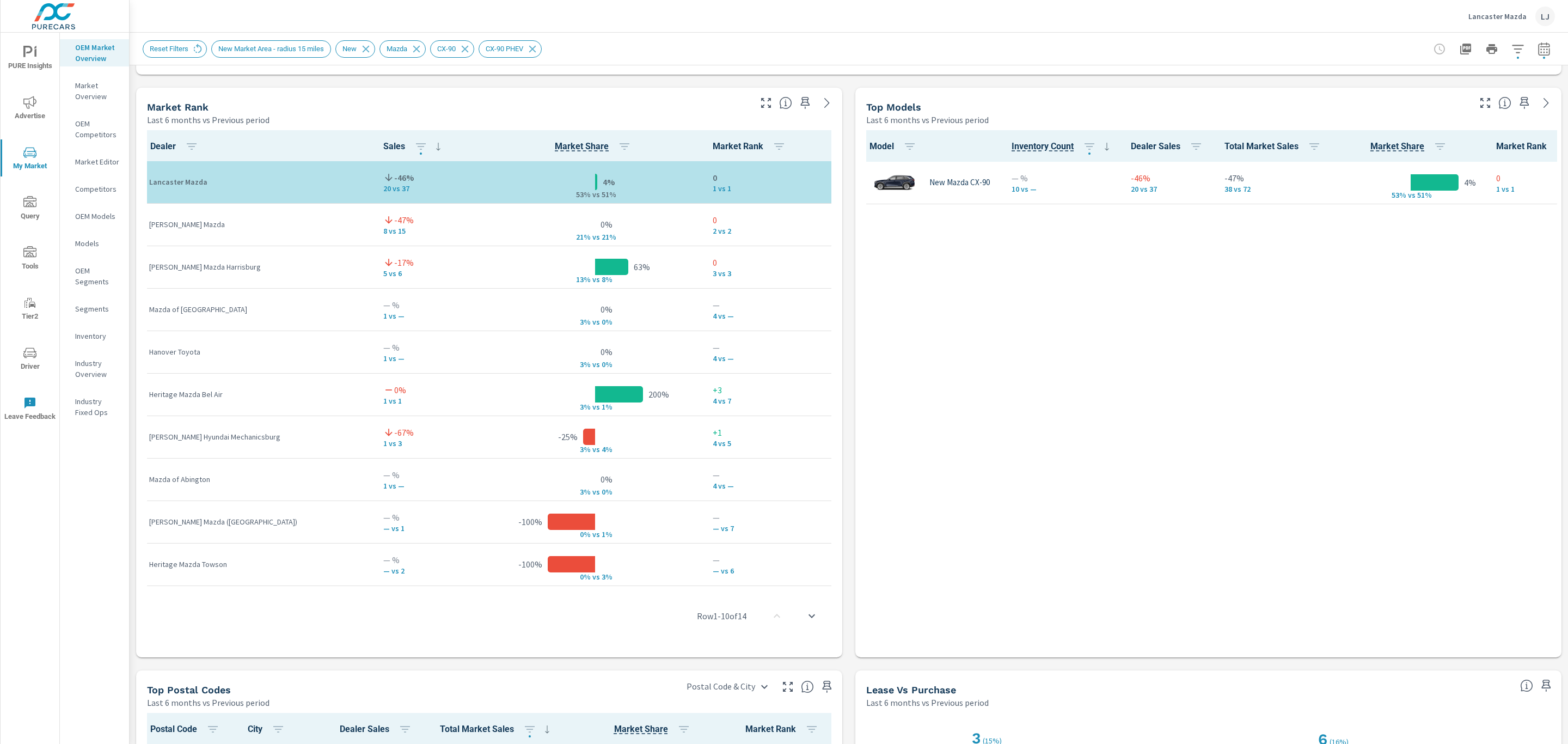
scroll to position [686, 0]
